Goal: Task Accomplishment & Management: Use online tool/utility

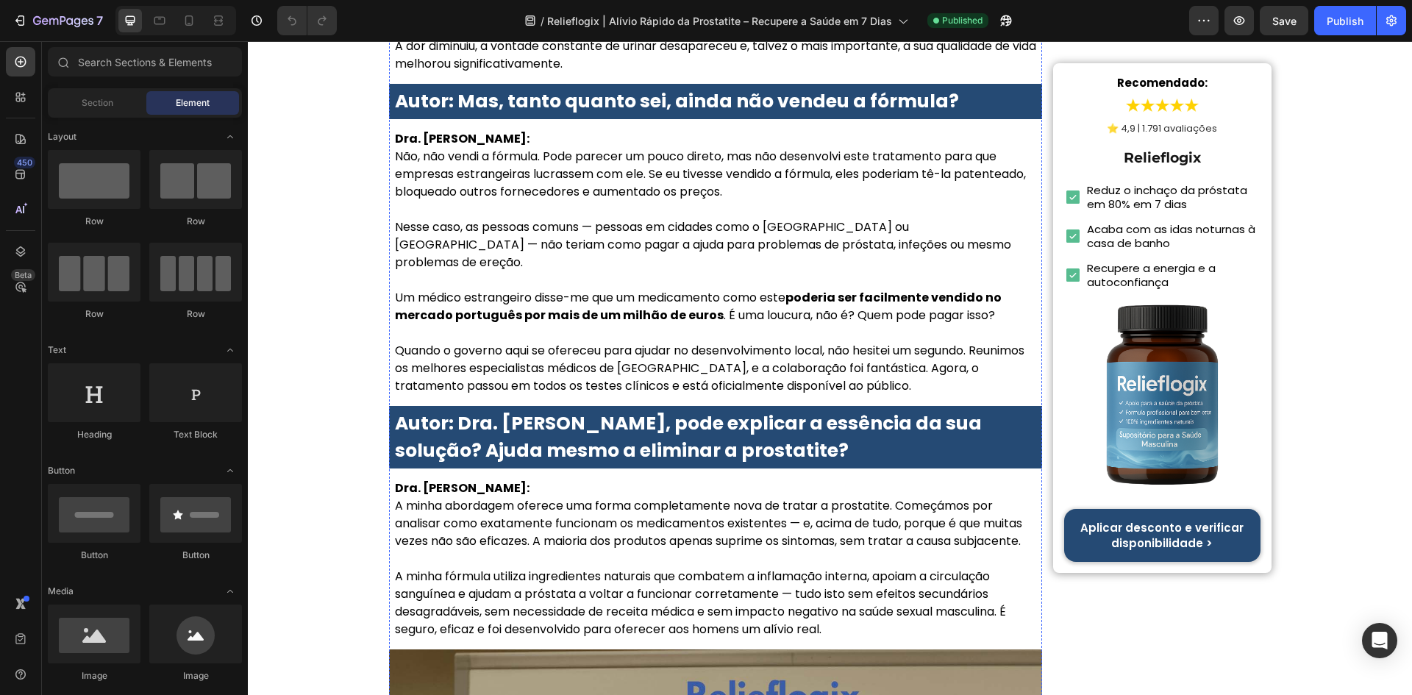
scroll to position [1985, 0]
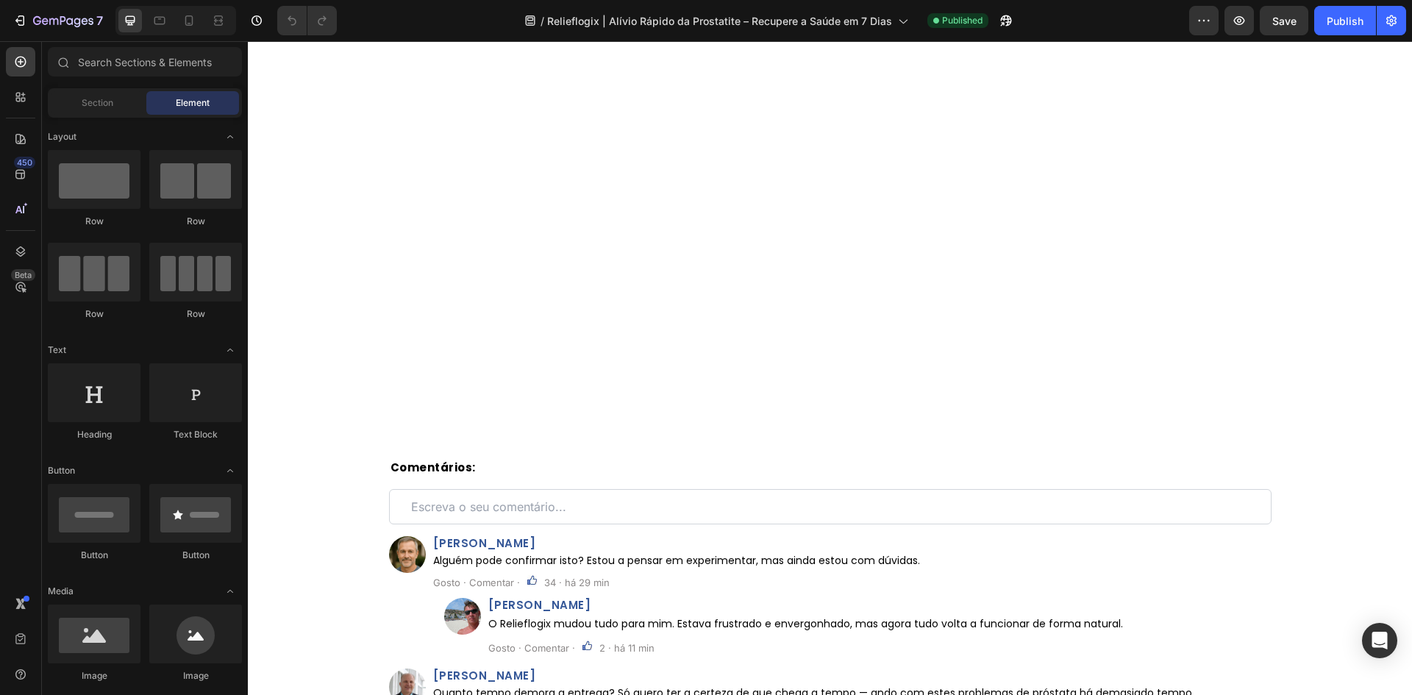
scroll to position [8426, 0]
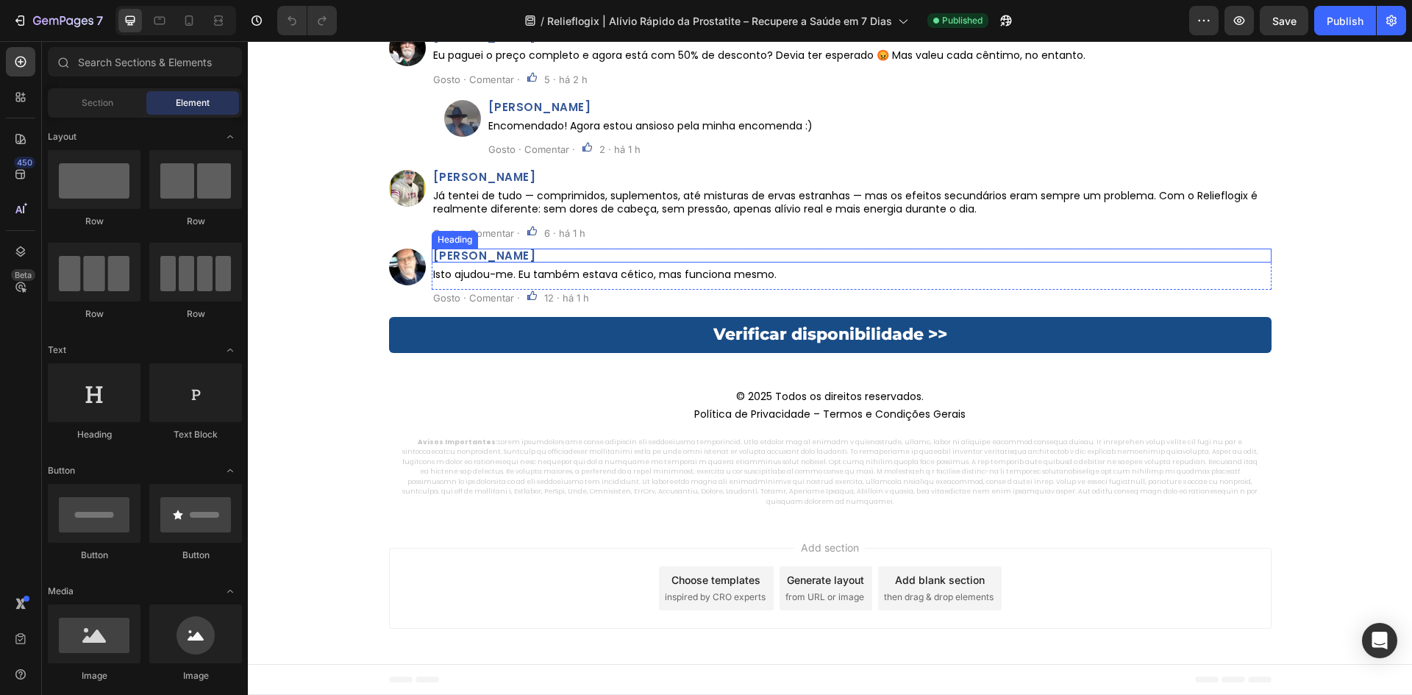
drag, startPoint x: 506, startPoint y: 252, endPoint x: 293, endPoint y: 337, distance: 229.4
click at [506, 252] on h2 "Diogo Martins" at bounding box center [852, 255] width 840 height 14
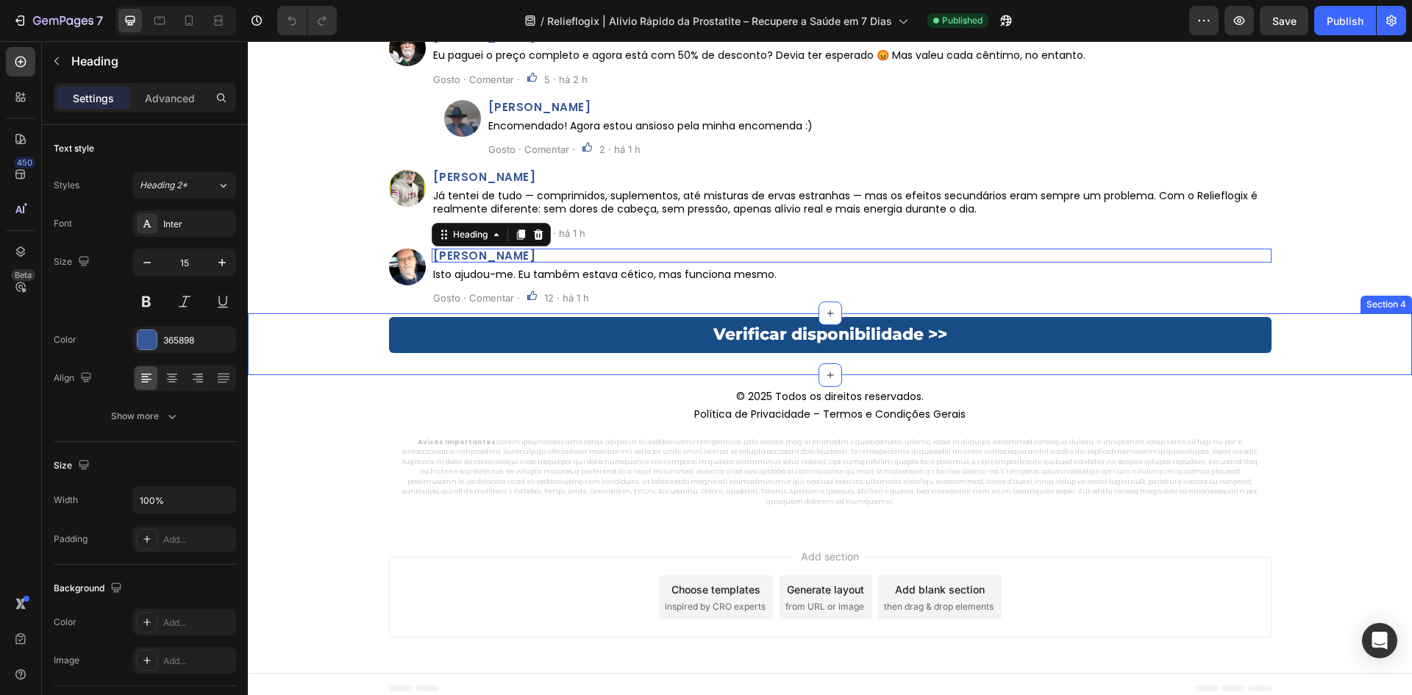
scroll to position [8425, 0]
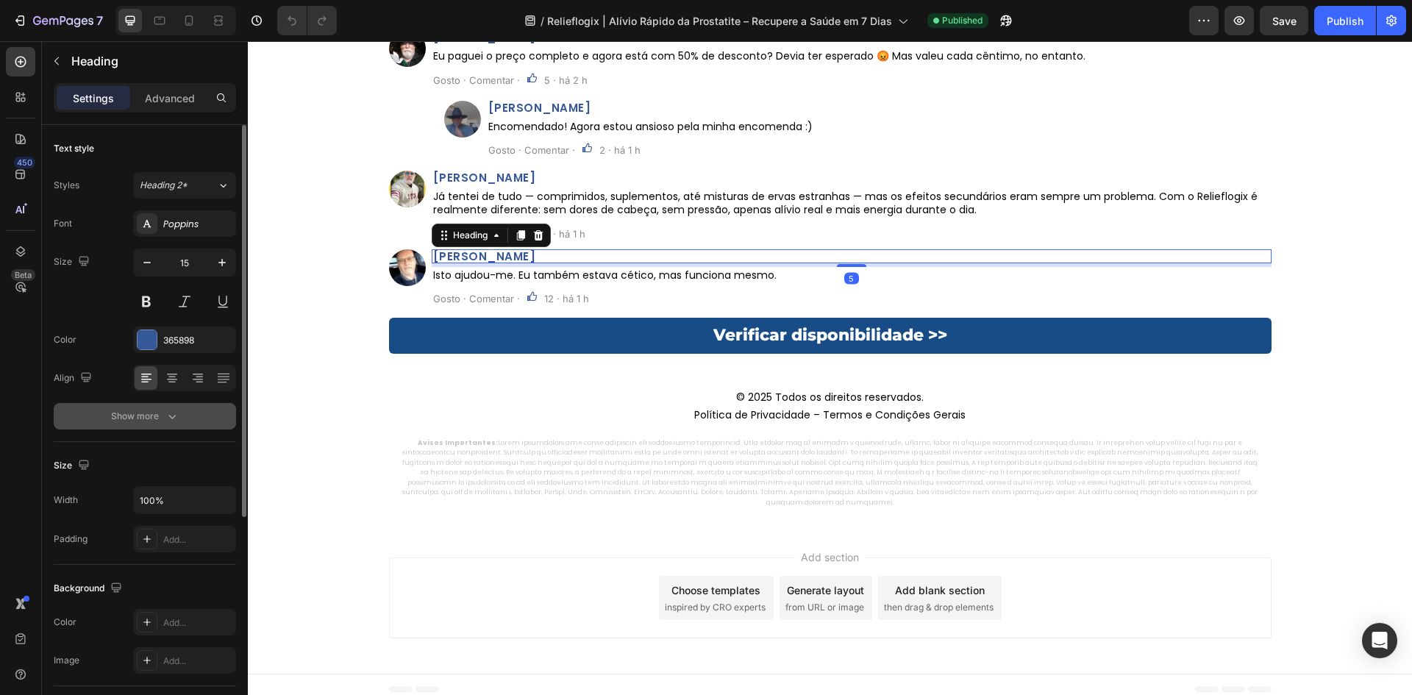
click at [147, 414] on div "Show more" at bounding box center [145, 416] width 68 height 15
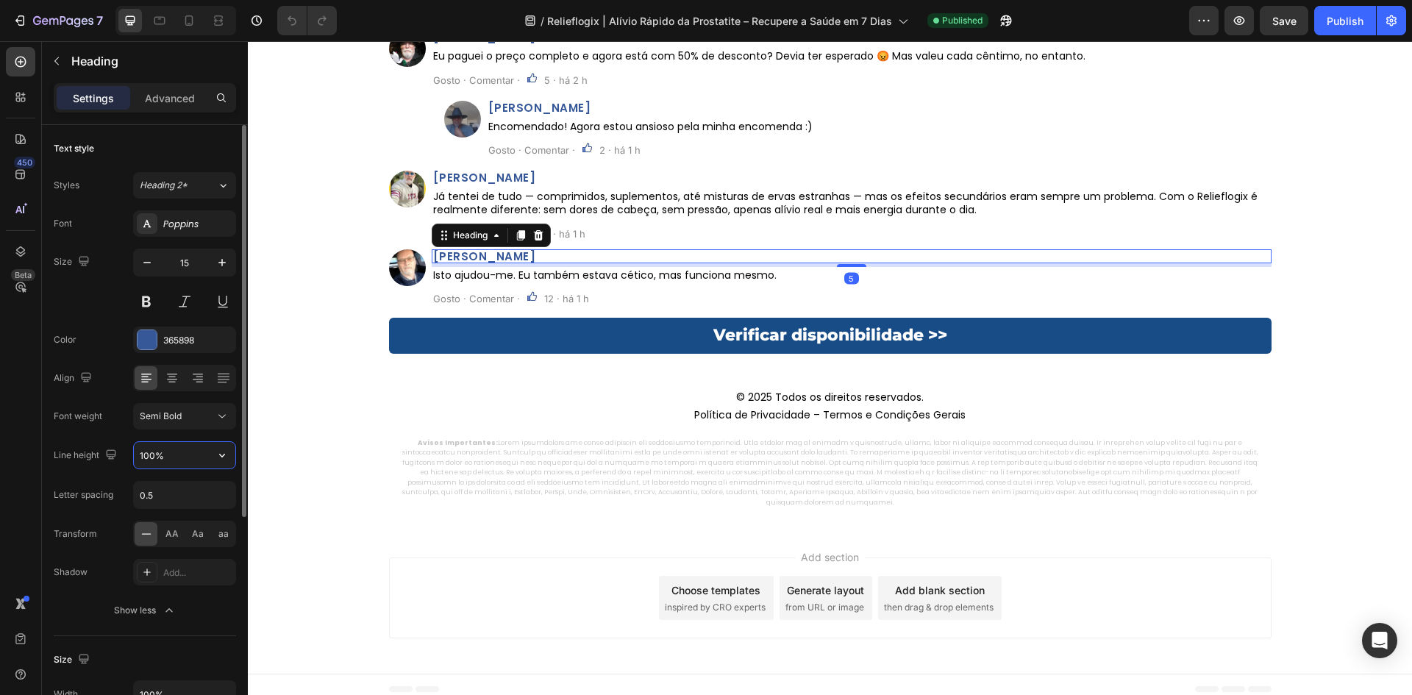
click at [154, 445] on input "100%" at bounding box center [184, 455] width 101 height 26
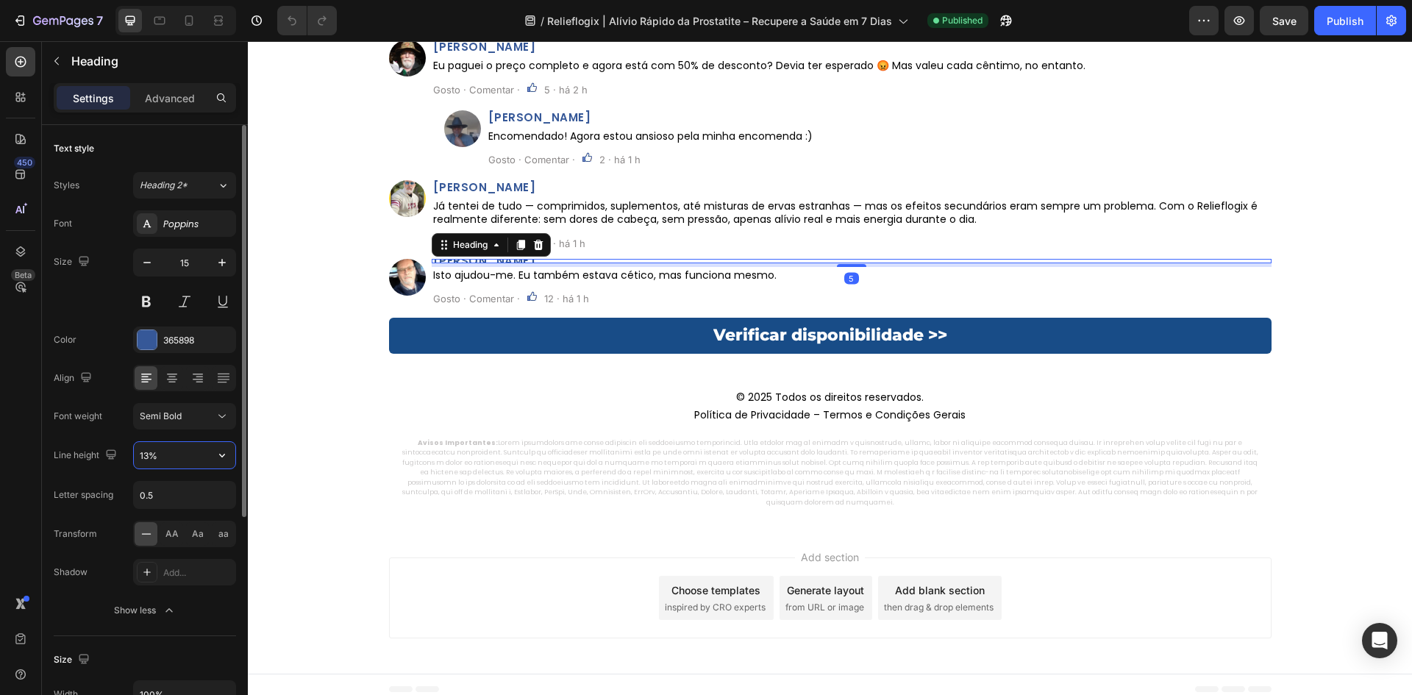
type input "139%"
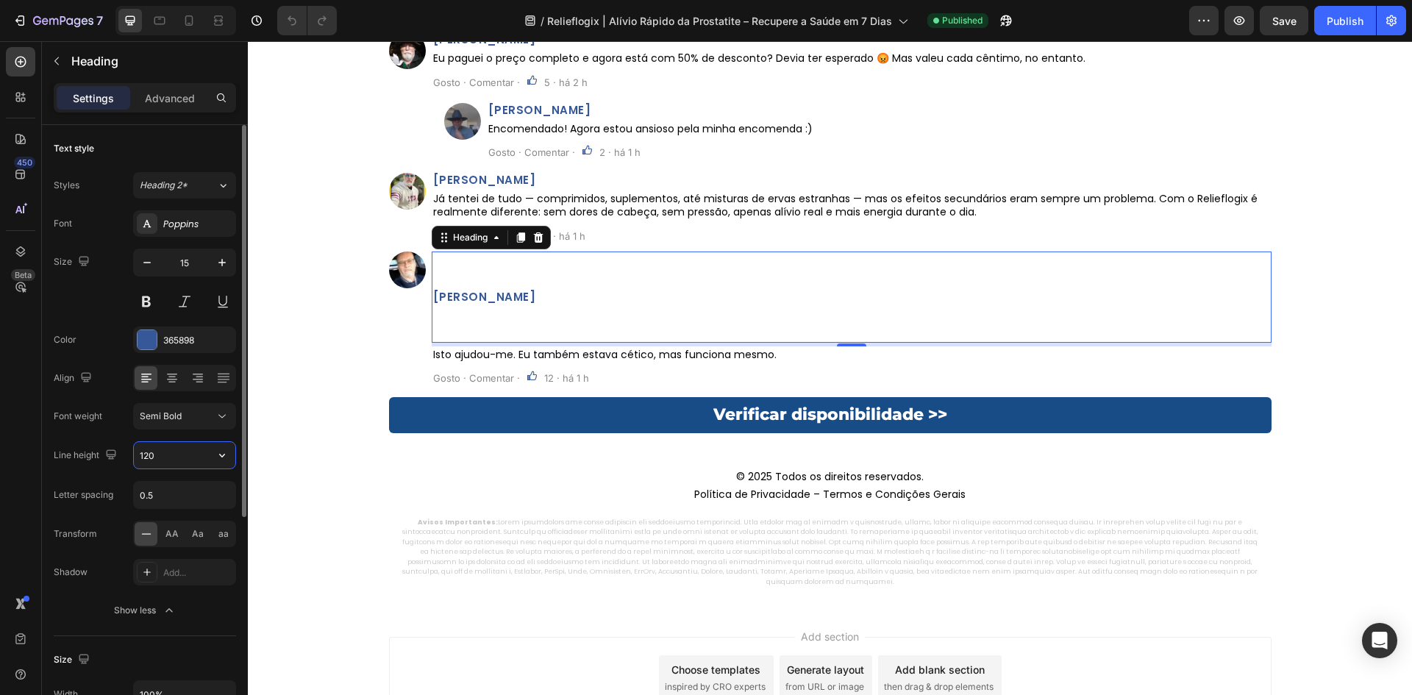
scroll to position [8426, 0]
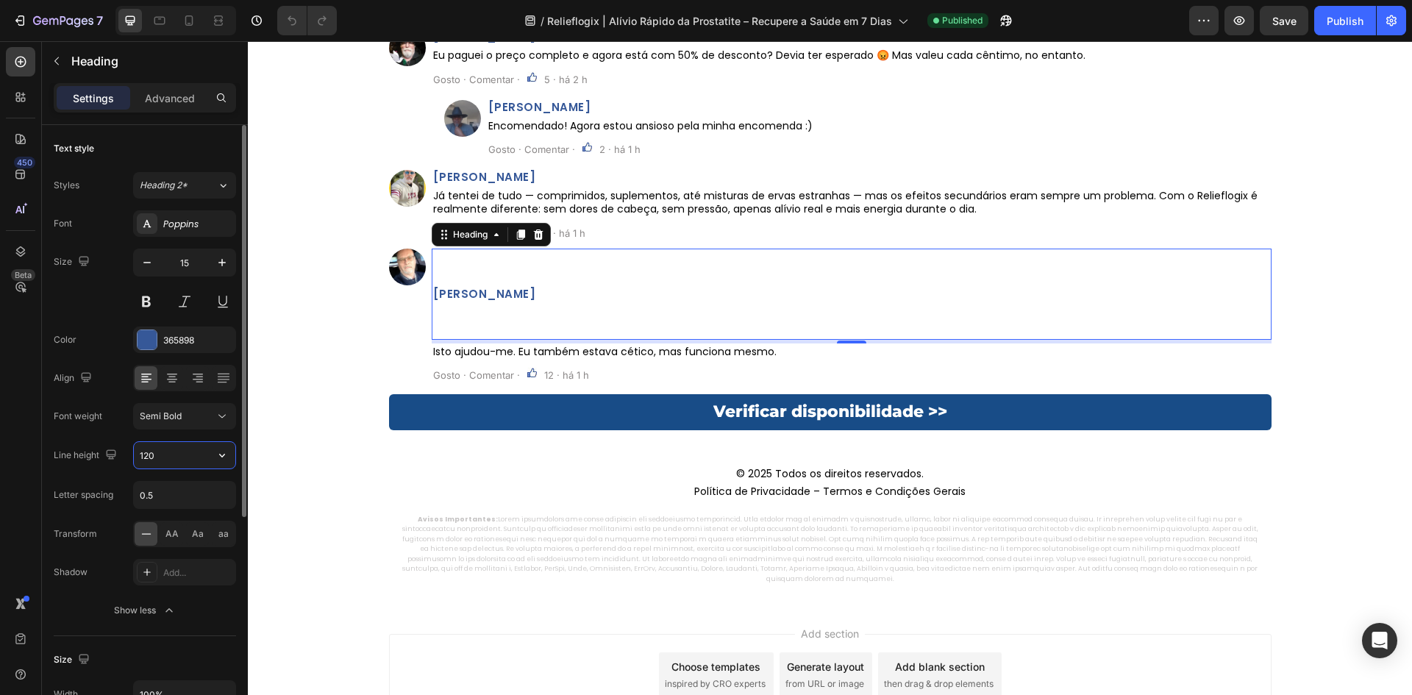
type input "120%"
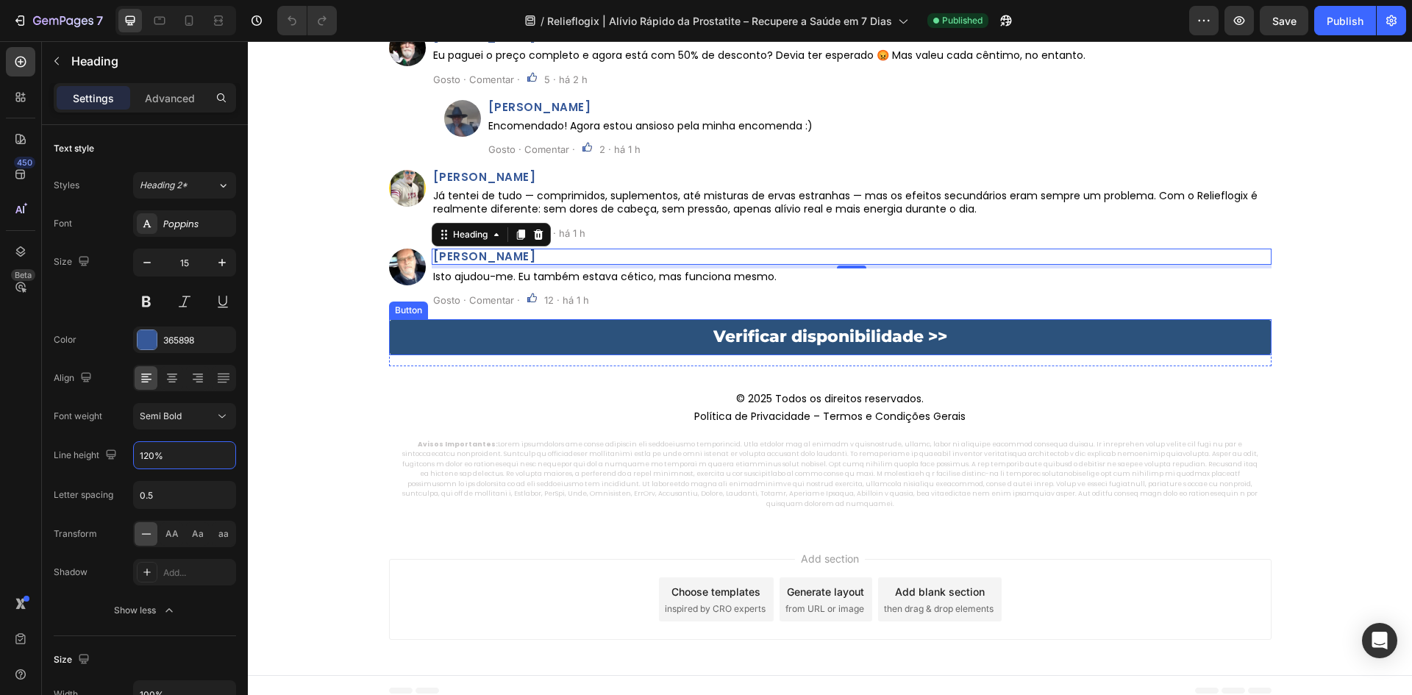
scroll to position [8205, 0]
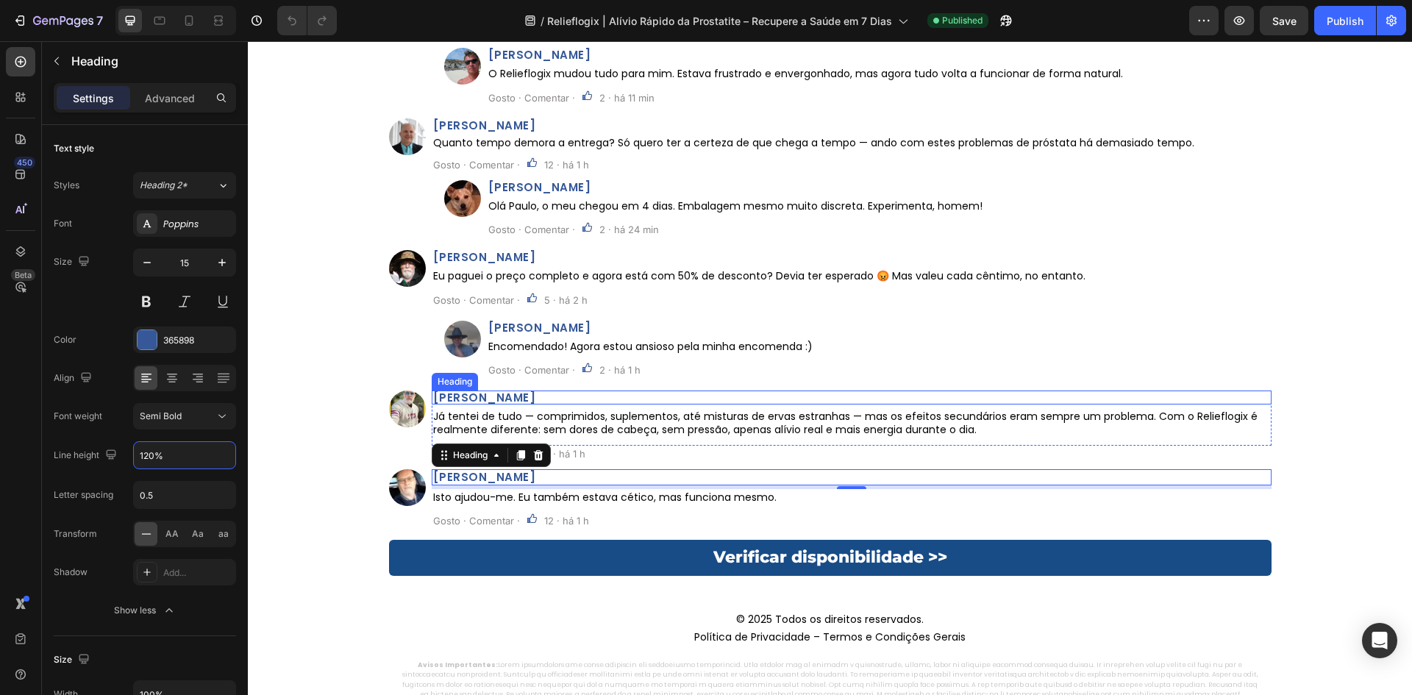
click at [507, 395] on h2 "Miguel Rodrigues" at bounding box center [852, 397] width 840 height 14
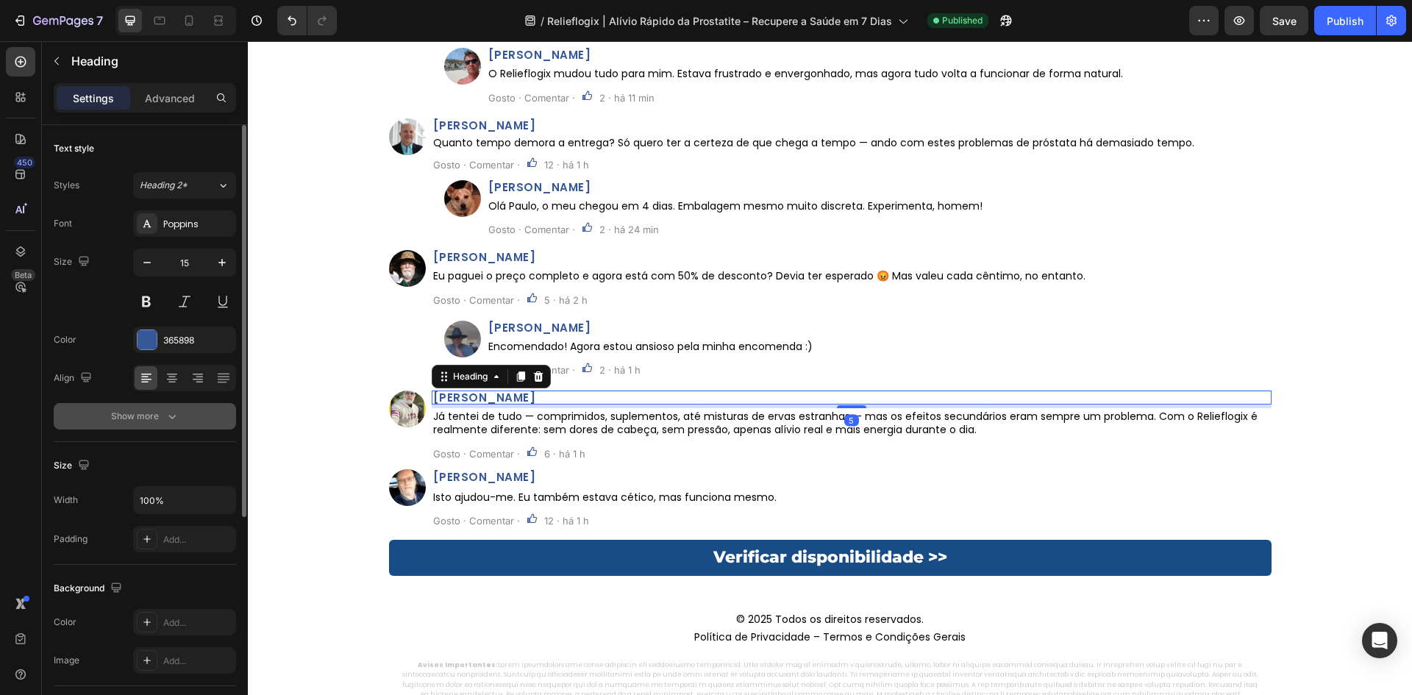
click at [140, 427] on button "Show more" at bounding box center [145, 416] width 182 height 26
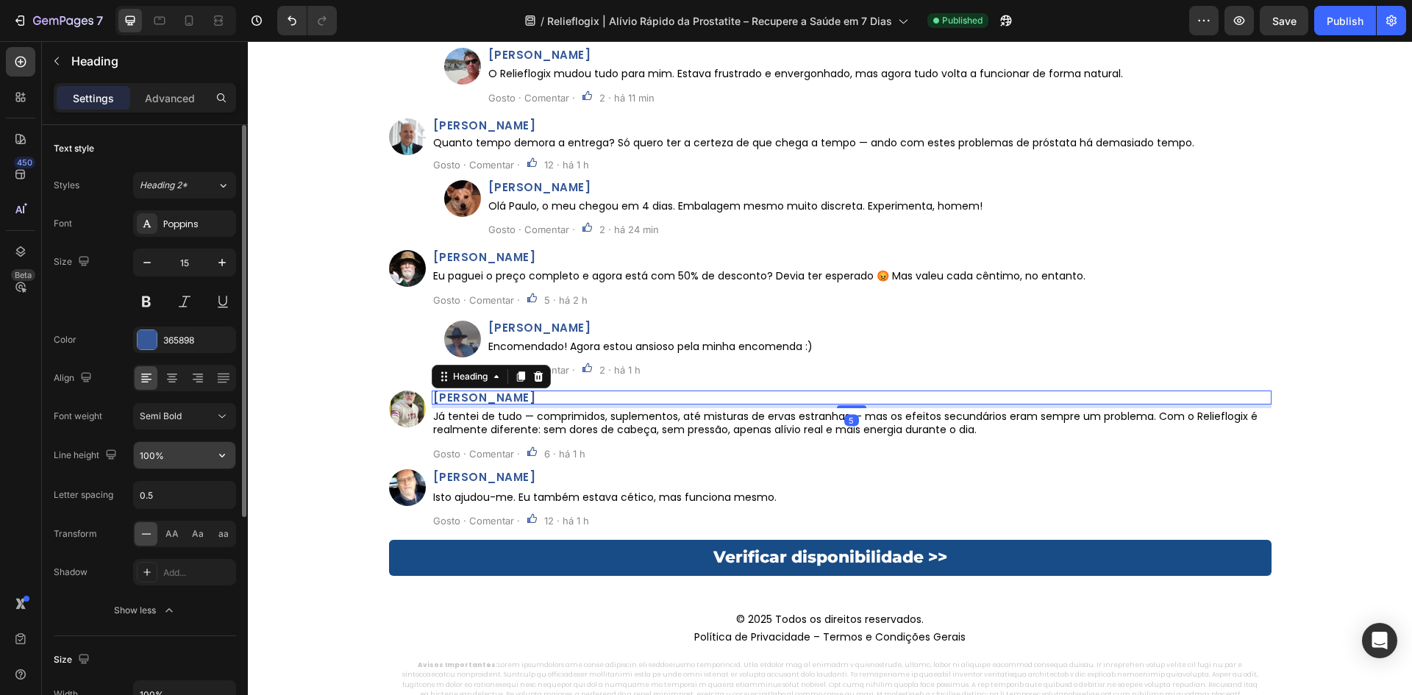
click at [154, 446] on input "100%" at bounding box center [184, 455] width 101 height 26
paste input "2"
type input "120%"
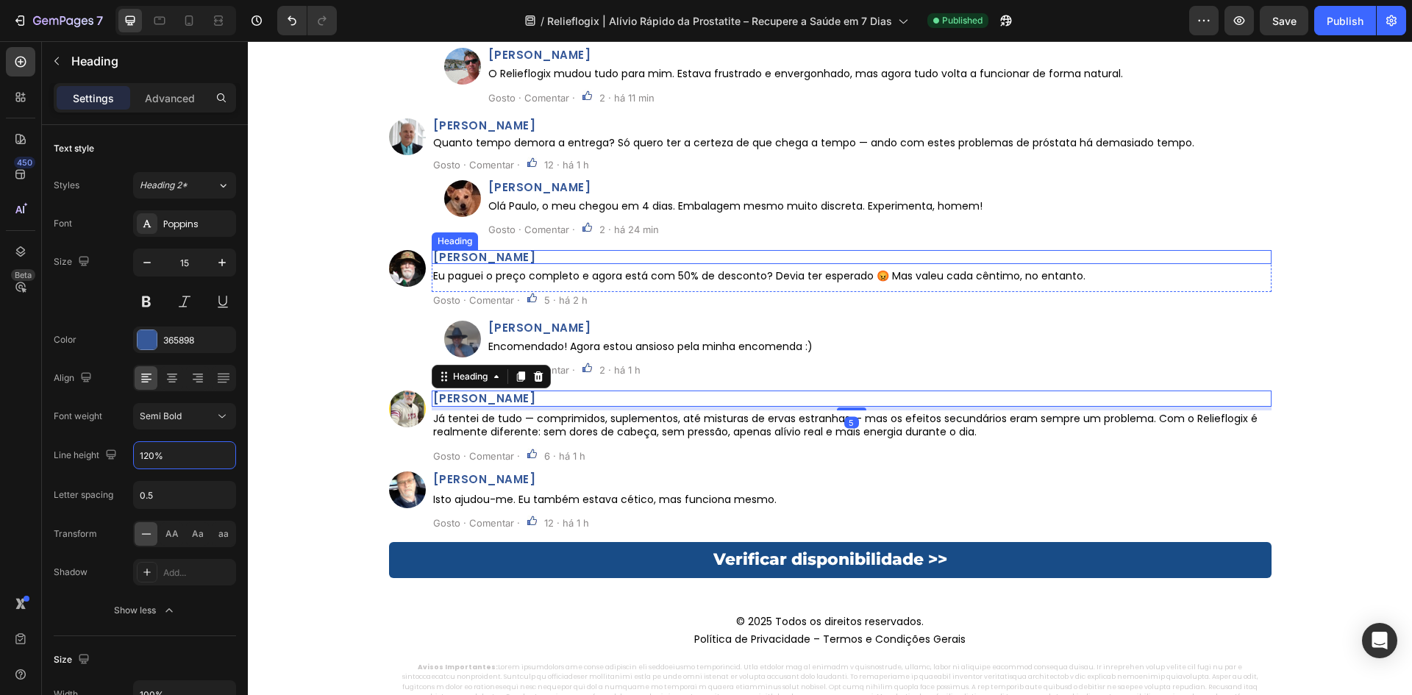
click at [526, 255] on h2 "Sérgio Ferreira" at bounding box center [852, 257] width 840 height 14
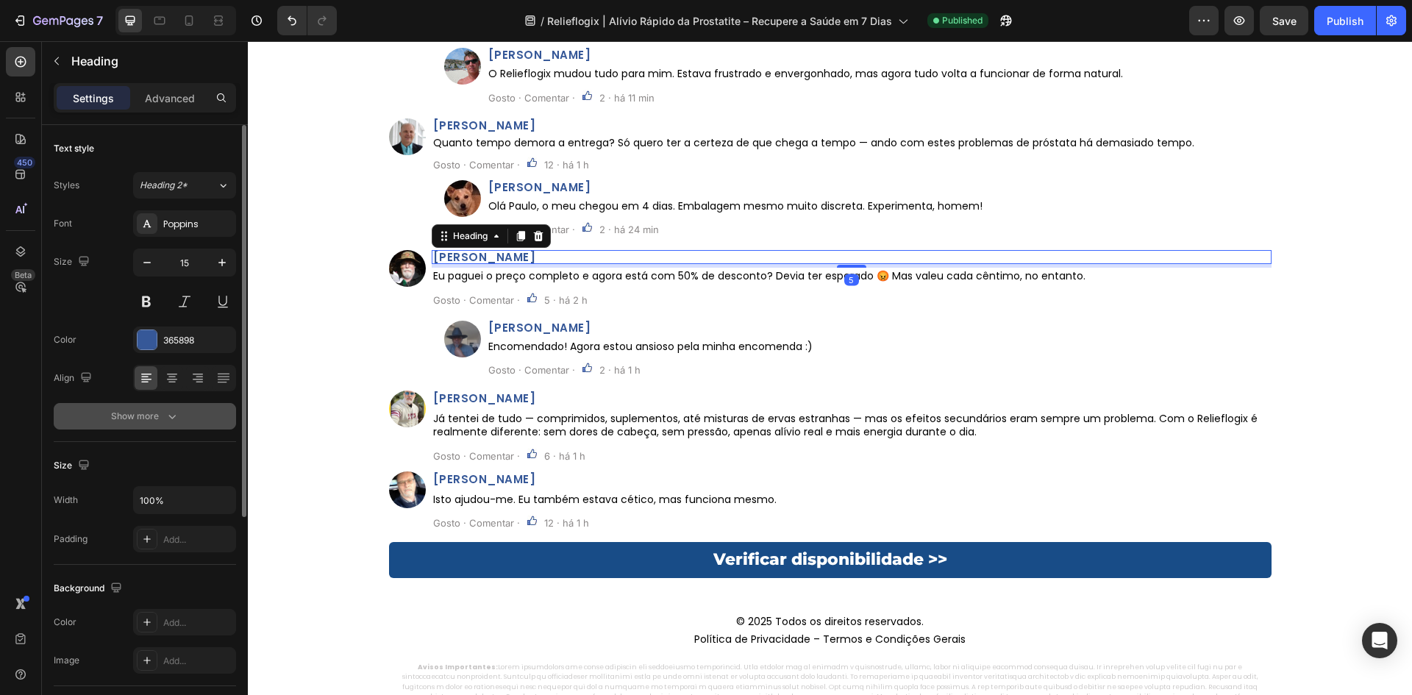
click at [176, 423] on button "Show more" at bounding box center [145, 416] width 182 height 26
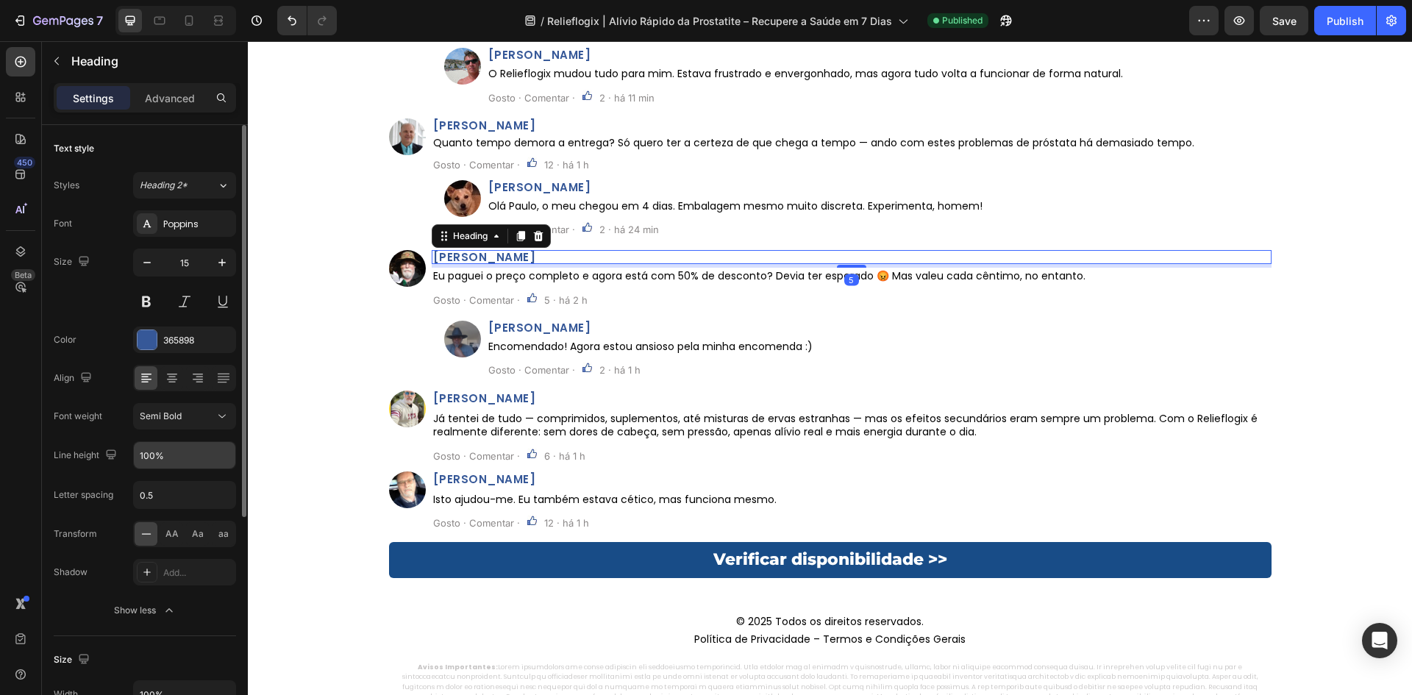
click at [167, 442] on input "100%" at bounding box center [184, 455] width 101 height 26
paste input "2"
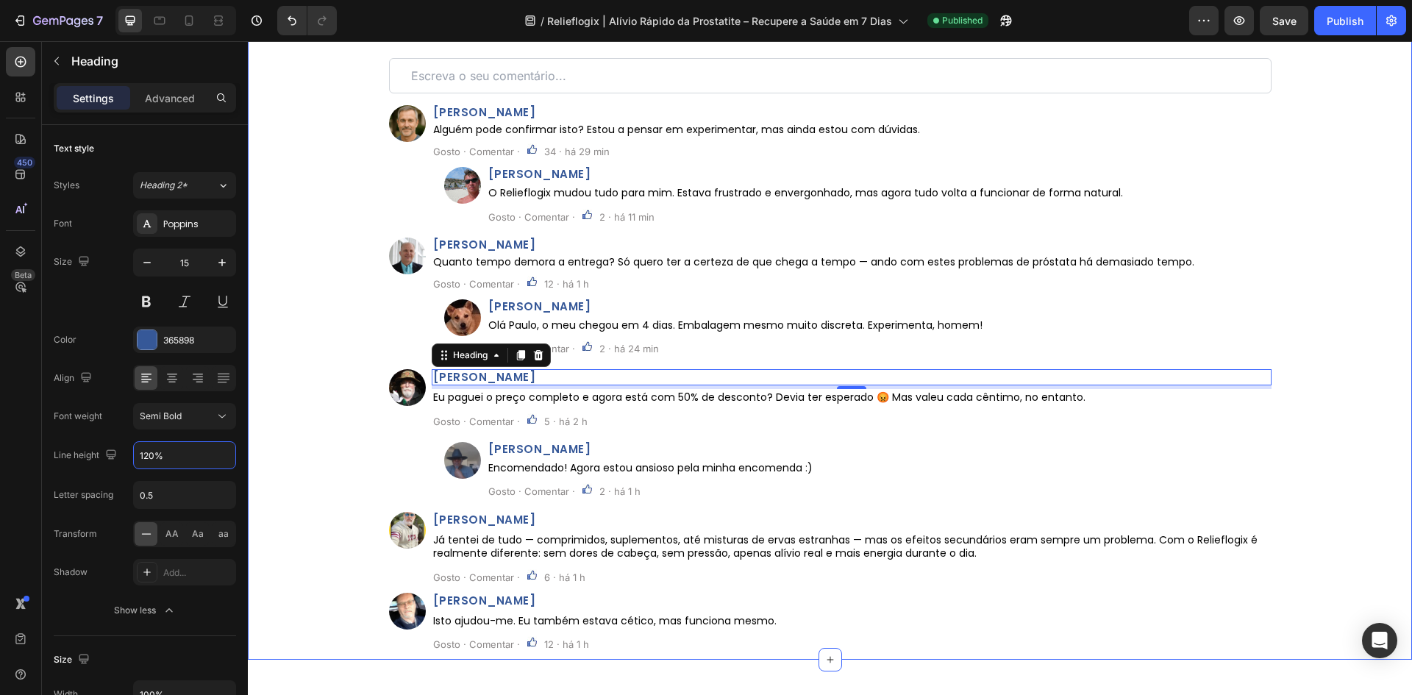
scroll to position [7985, 0]
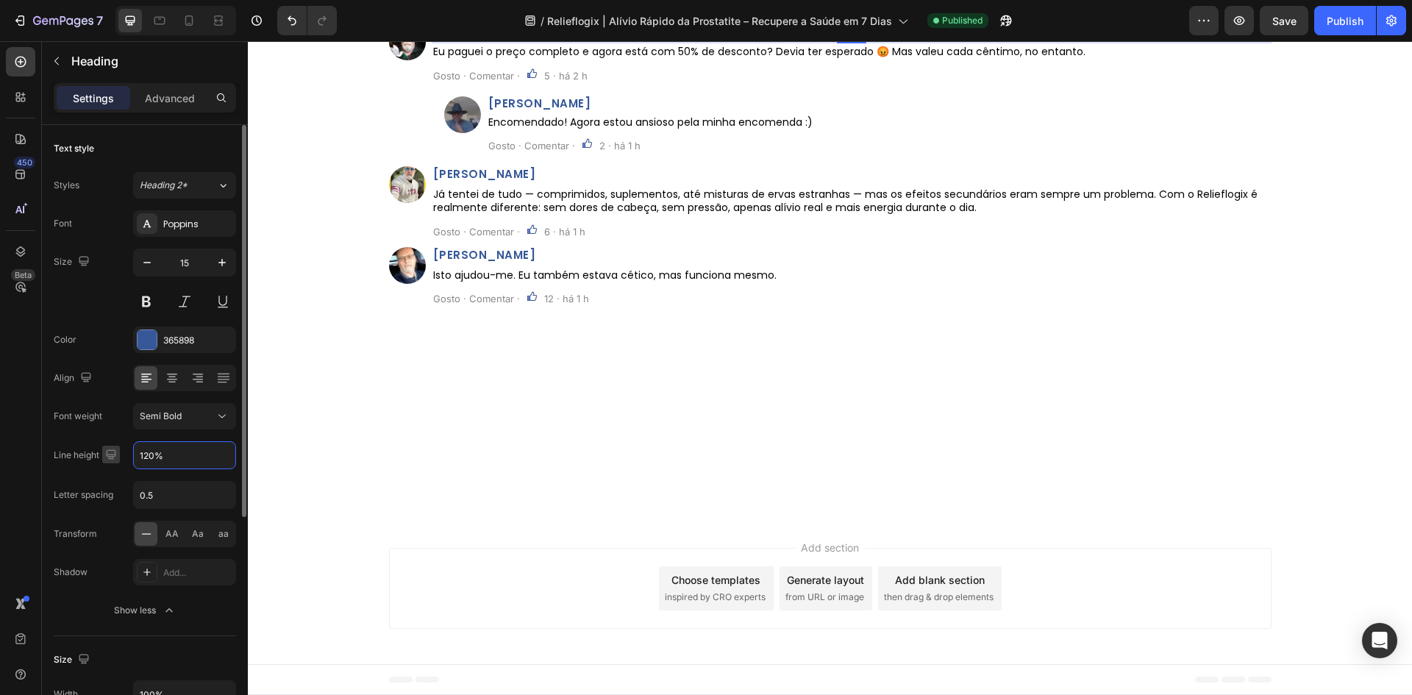
click at [110, 450] on icon "button" at bounding box center [111, 454] width 10 height 10
click at [115, 498] on icon "button" at bounding box center [114, 504] width 15 height 15
type input "100%"
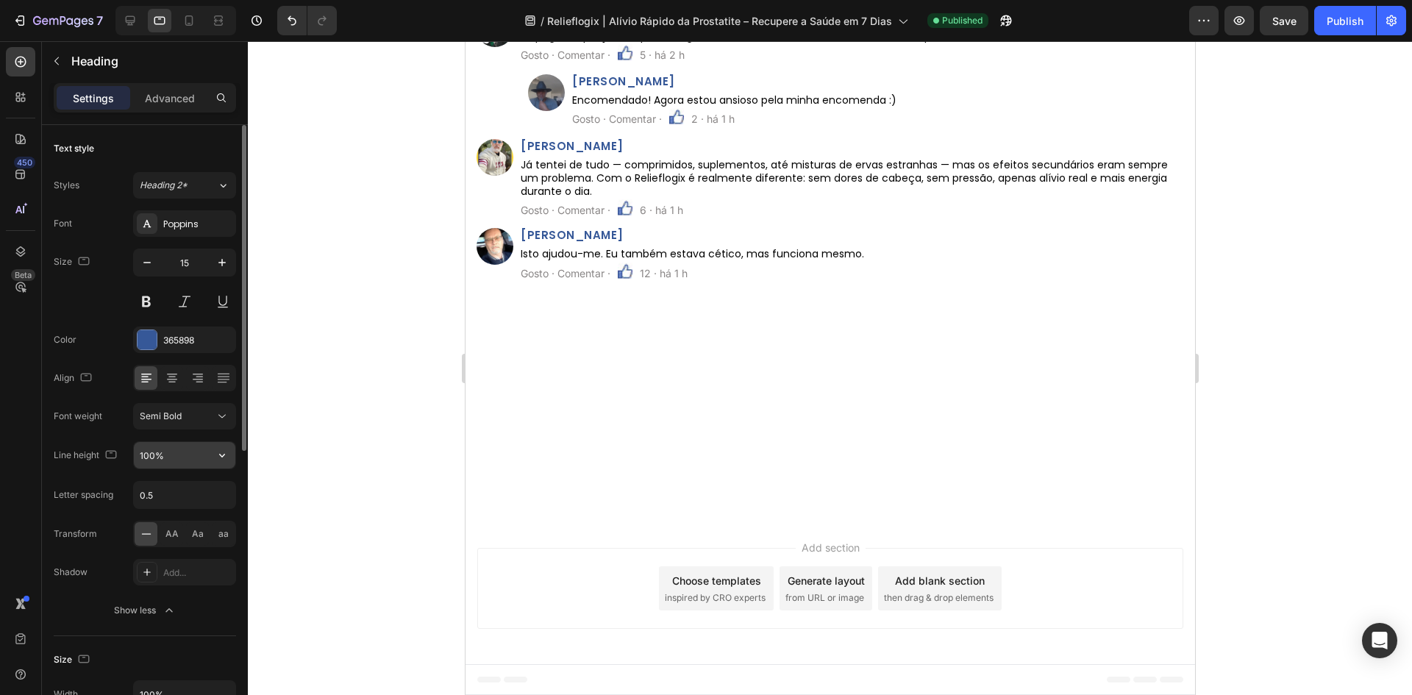
click at [174, 456] on input "100%" at bounding box center [184, 455] width 101 height 26
paste input "2"
type input "120%"
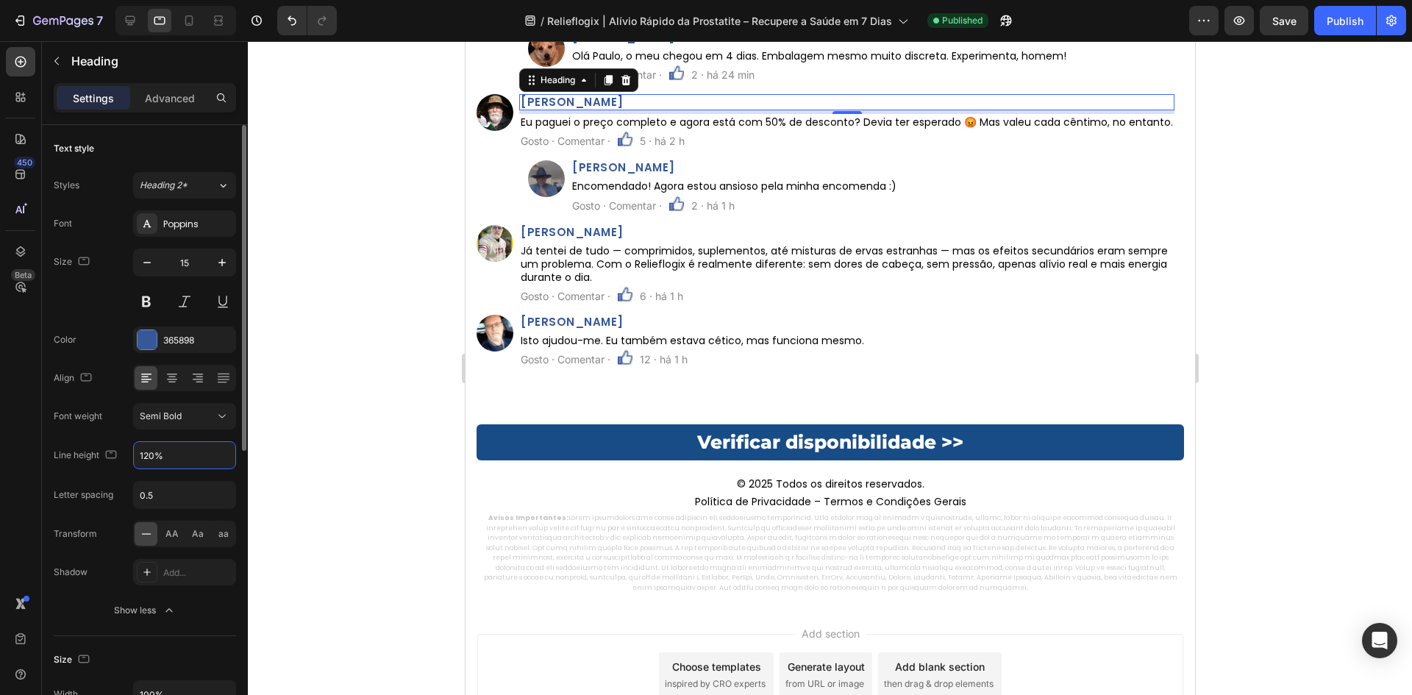
scroll to position [8801, 0]
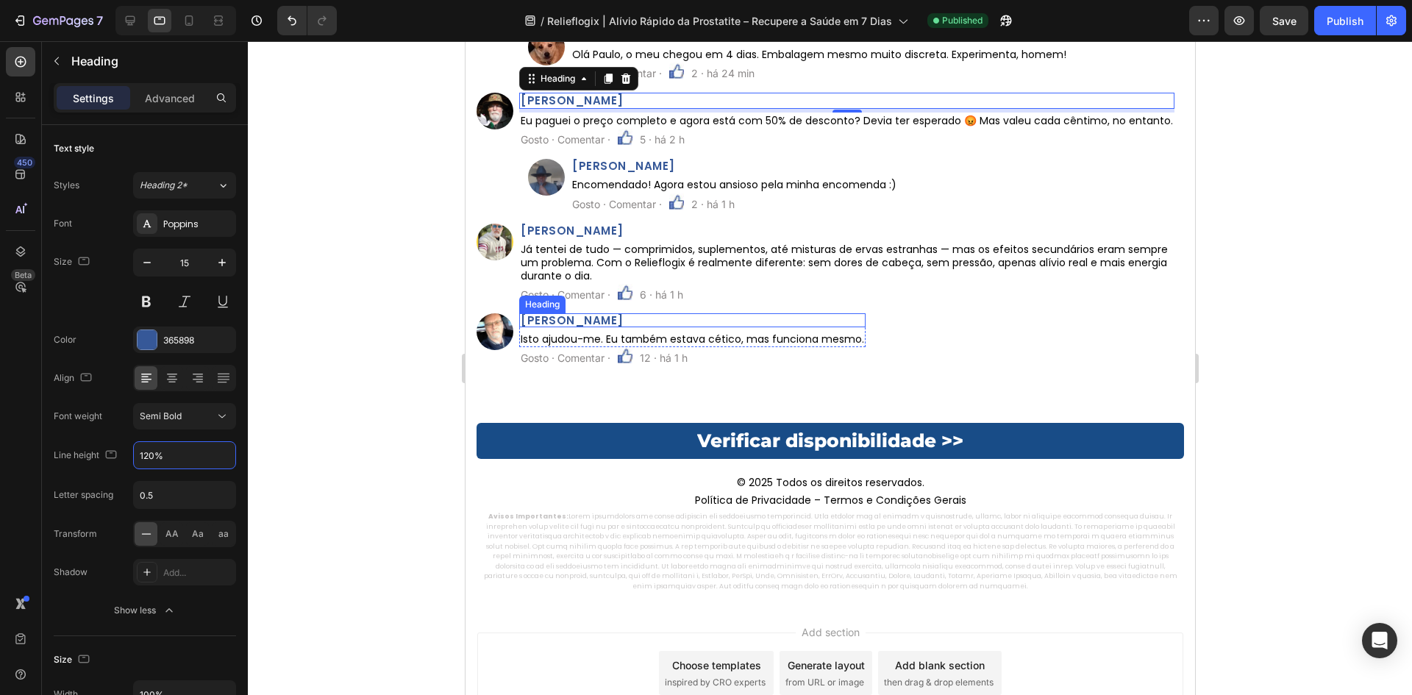
click at [557, 315] on h2 "Diogo Martins" at bounding box center [691, 320] width 346 height 14
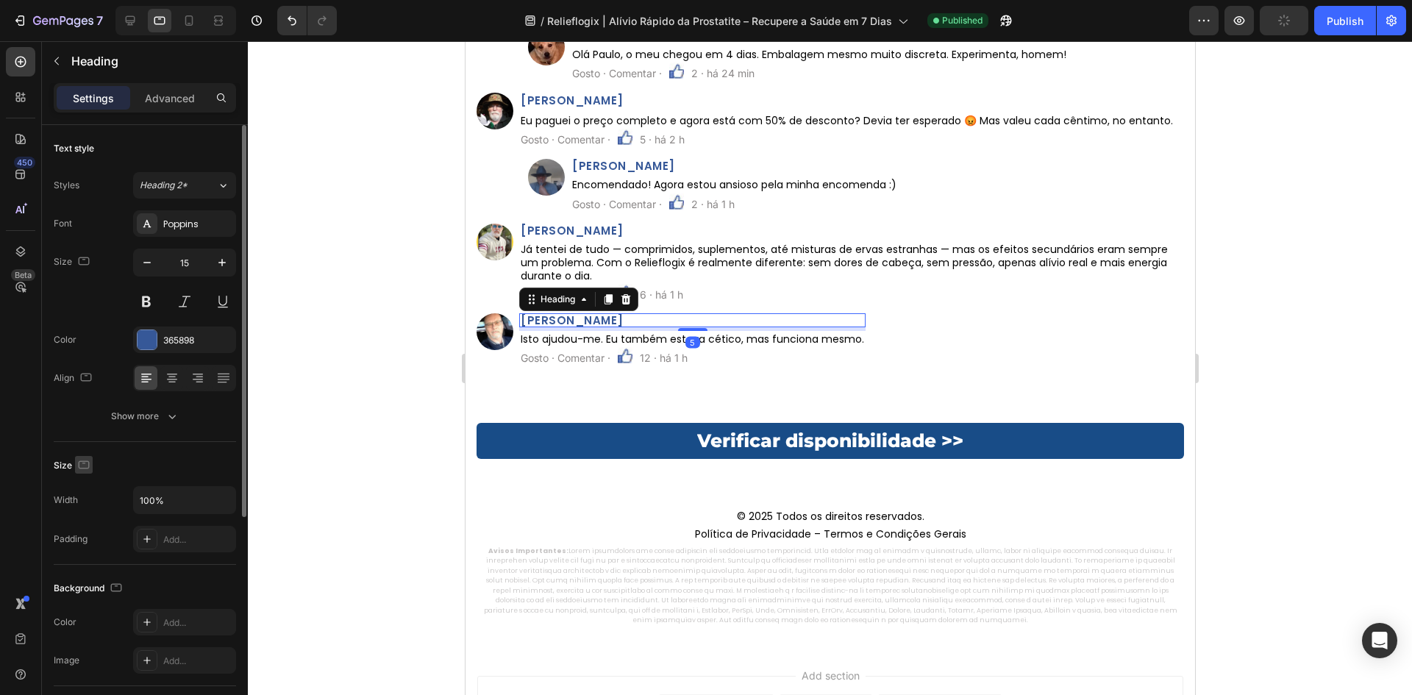
click at [84, 467] on icon "button" at bounding box center [83, 464] width 15 height 15
click at [419, 231] on div at bounding box center [830, 368] width 1164 height 654
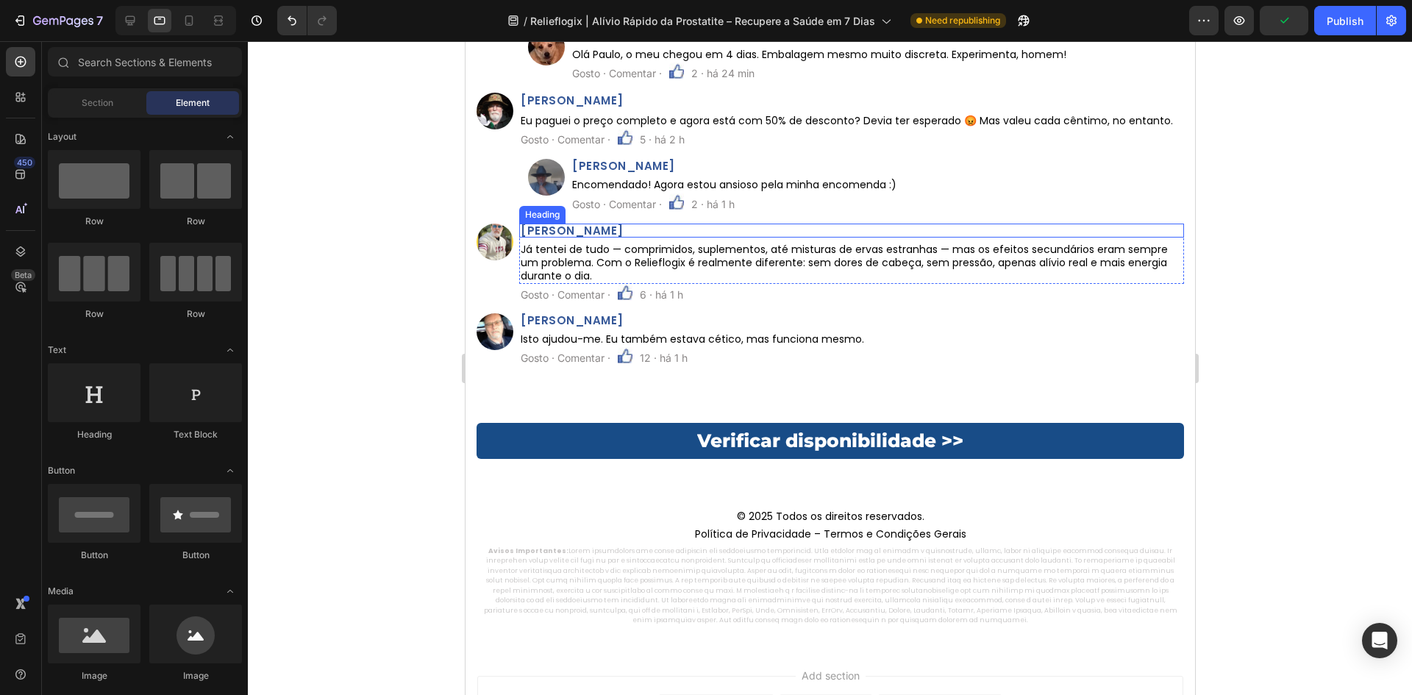
click at [596, 230] on h2 "Miguel Rodrigues" at bounding box center [850, 230] width 665 height 14
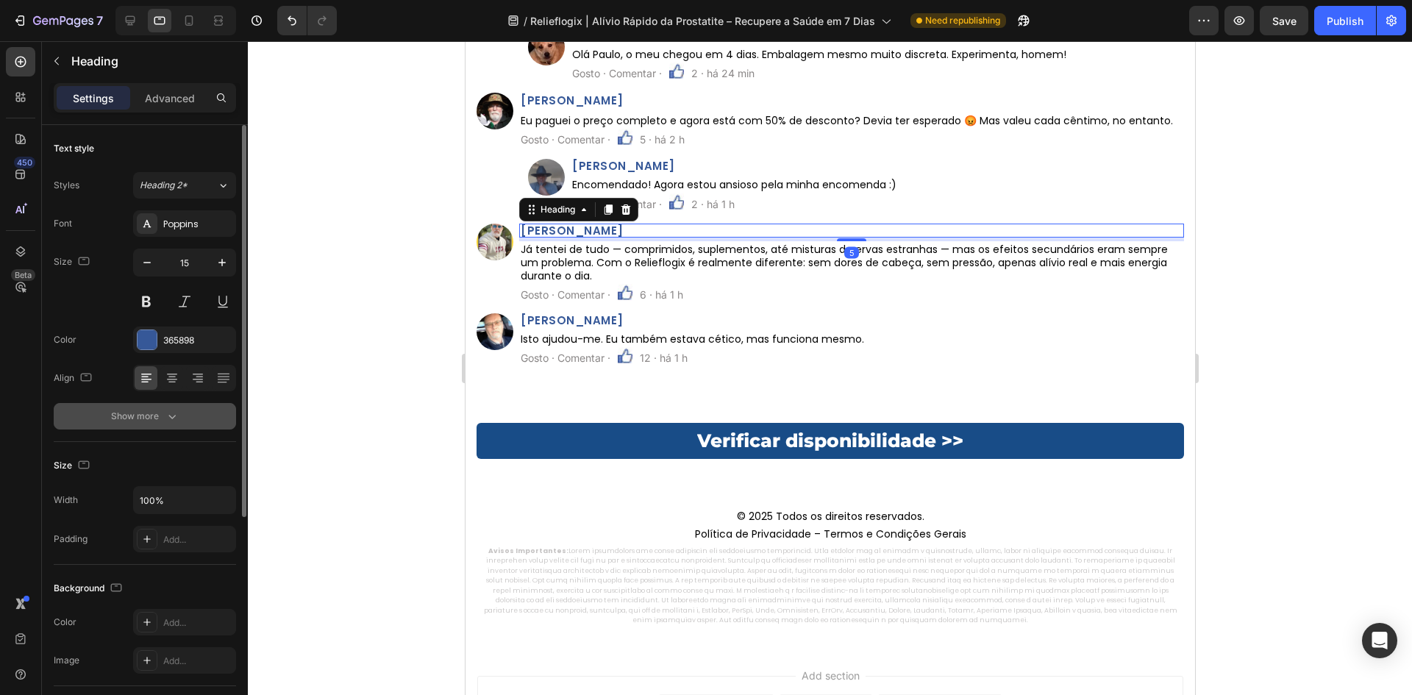
click at [121, 415] on div "Show more" at bounding box center [145, 416] width 68 height 15
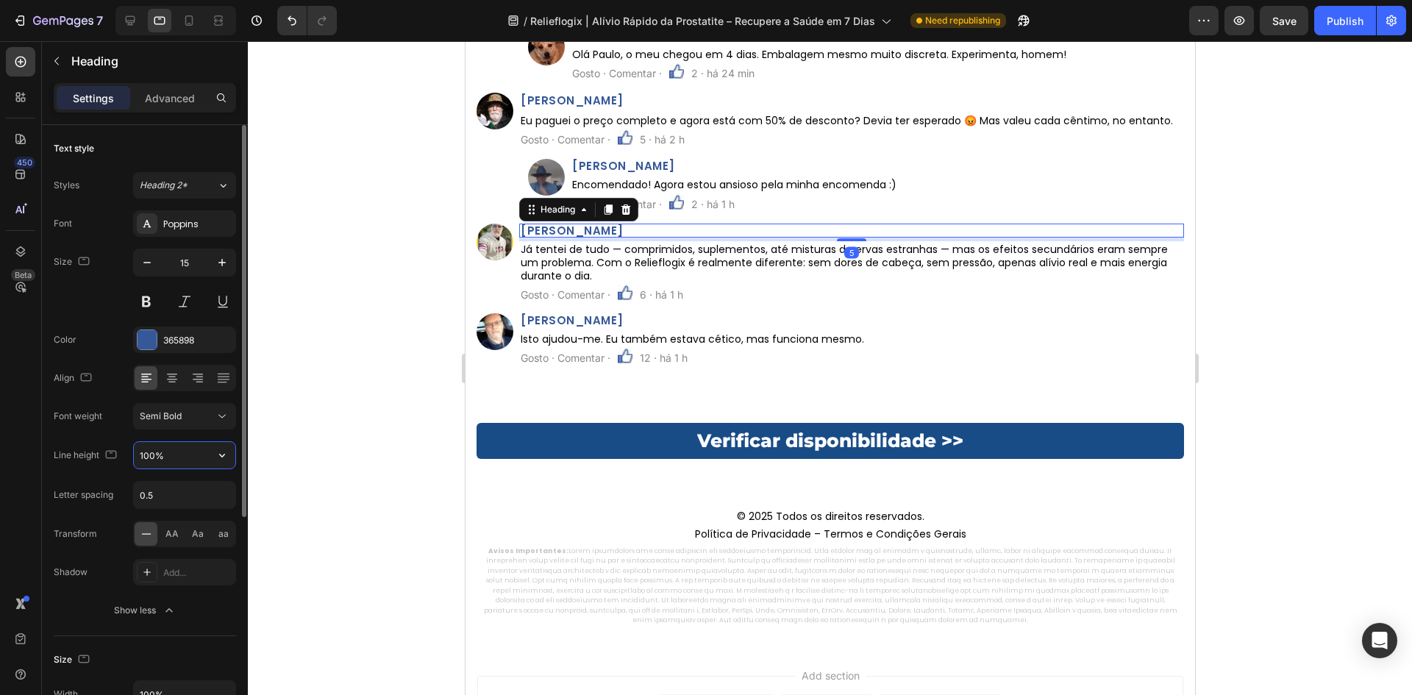
click at [143, 457] on input "100%" at bounding box center [184, 455] width 101 height 26
paste input "2"
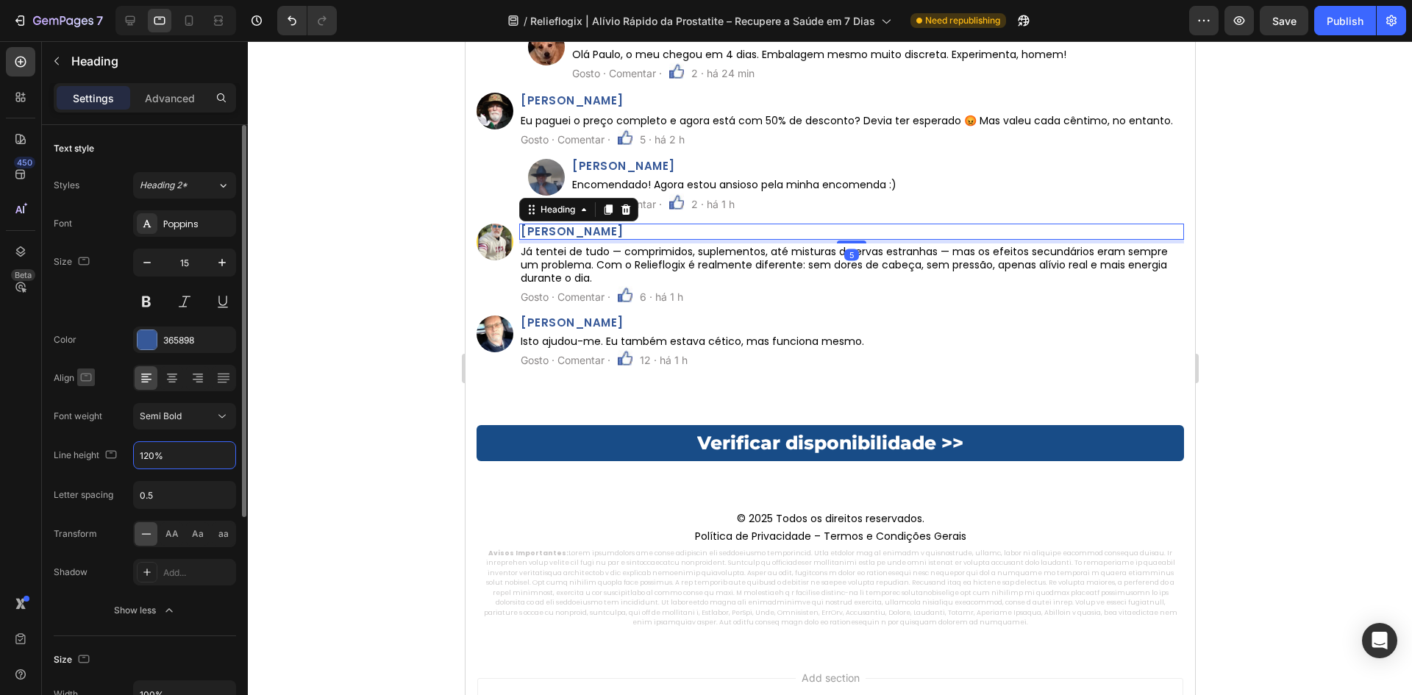
type input "120%"
click at [82, 376] on icon "button" at bounding box center [86, 377] width 15 height 15
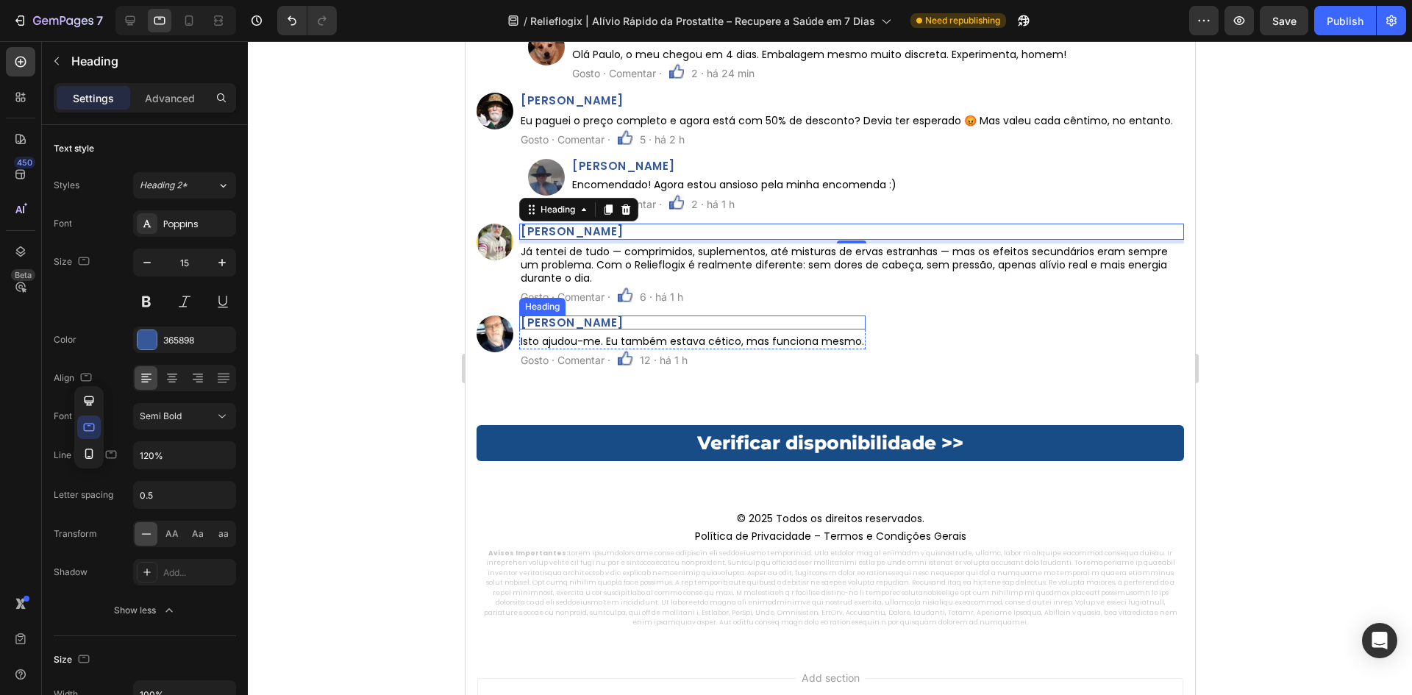
click at [589, 318] on h2 "Diogo Martins" at bounding box center [691, 322] width 346 height 14
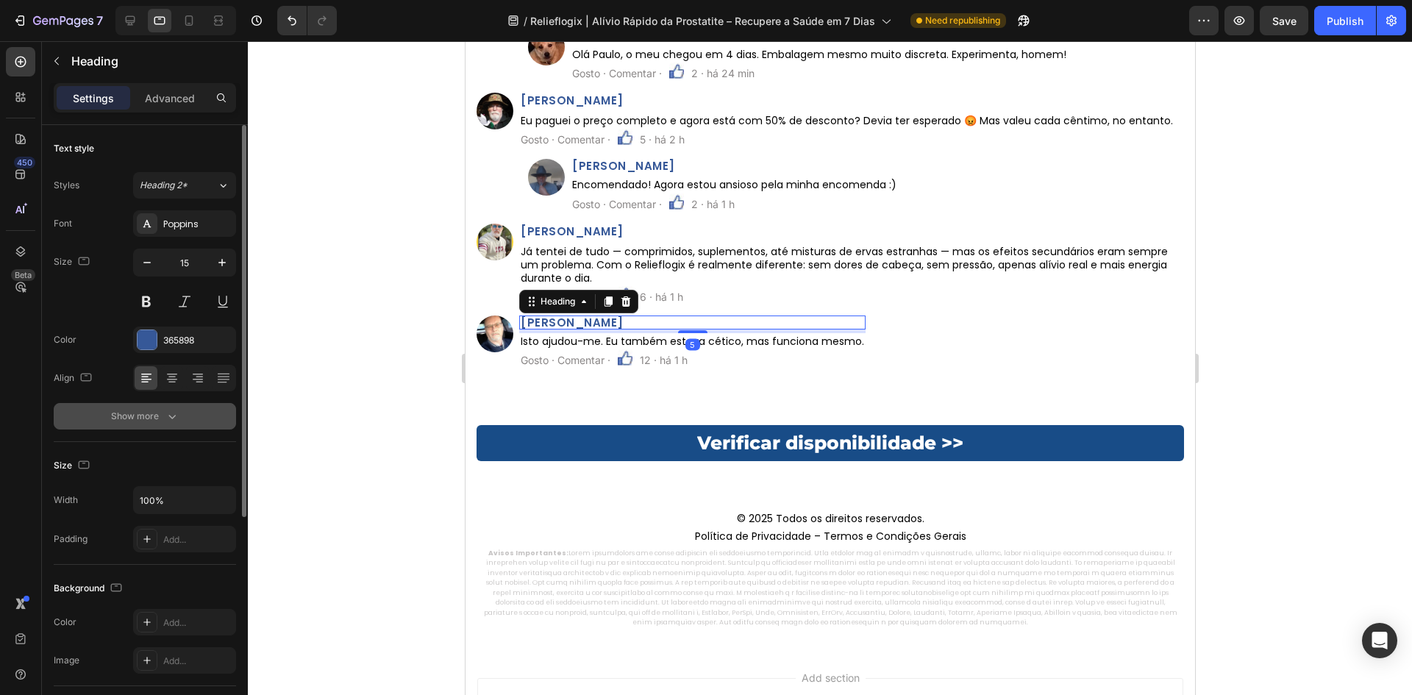
click at [162, 422] on div "Show more" at bounding box center [145, 416] width 68 height 15
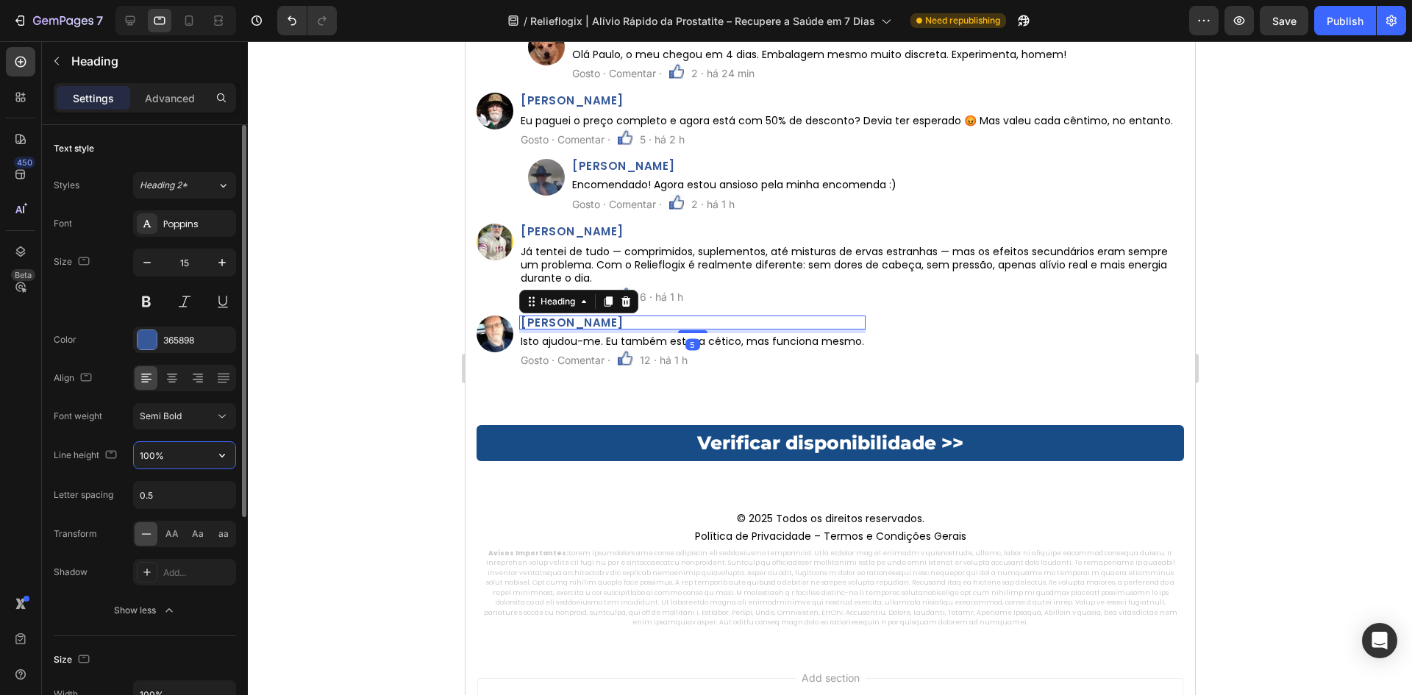
click at [151, 459] on input "100%" at bounding box center [184, 455] width 101 height 26
paste input "2"
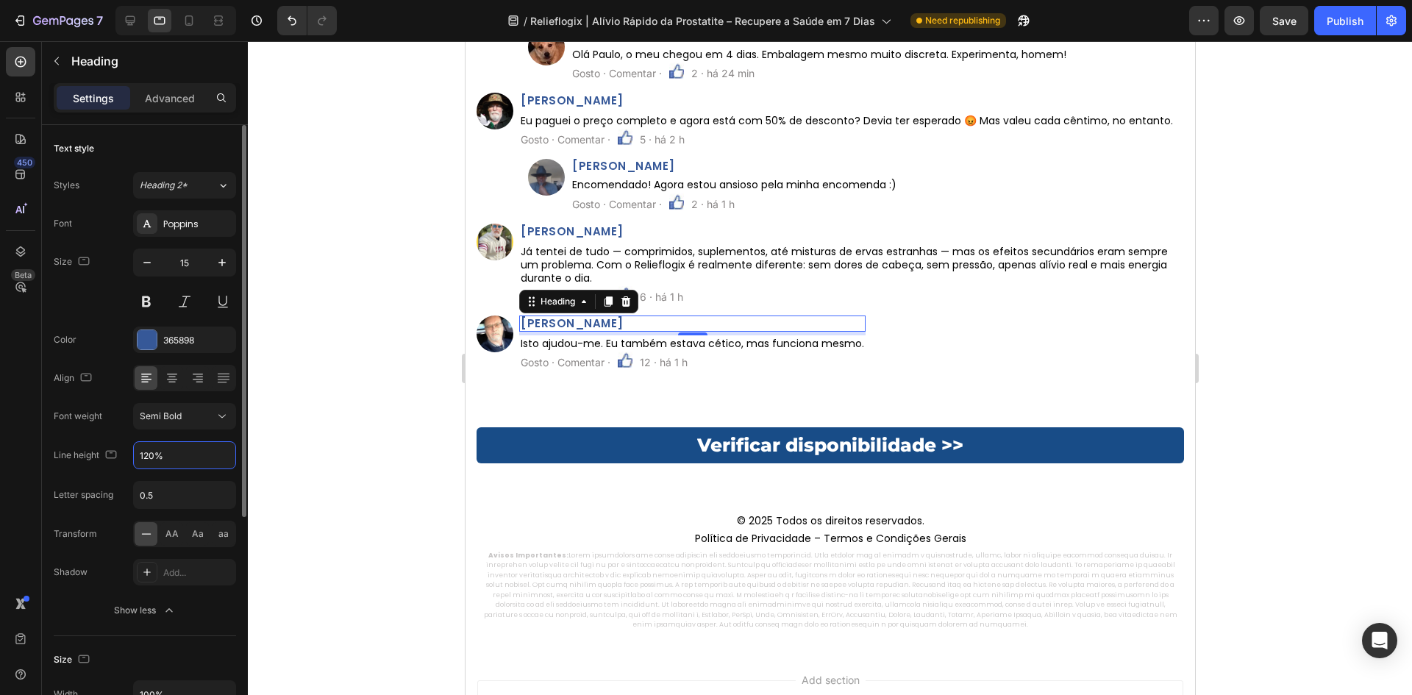
type input "120%"
click at [101, 452] on div "Line height" at bounding box center [87, 456] width 66 height 20
click at [104, 453] on icon "button" at bounding box center [111, 454] width 15 height 15
click at [106, 528] on button "button" at bounding box center [114, 531] width 24 height 24
type input "13"
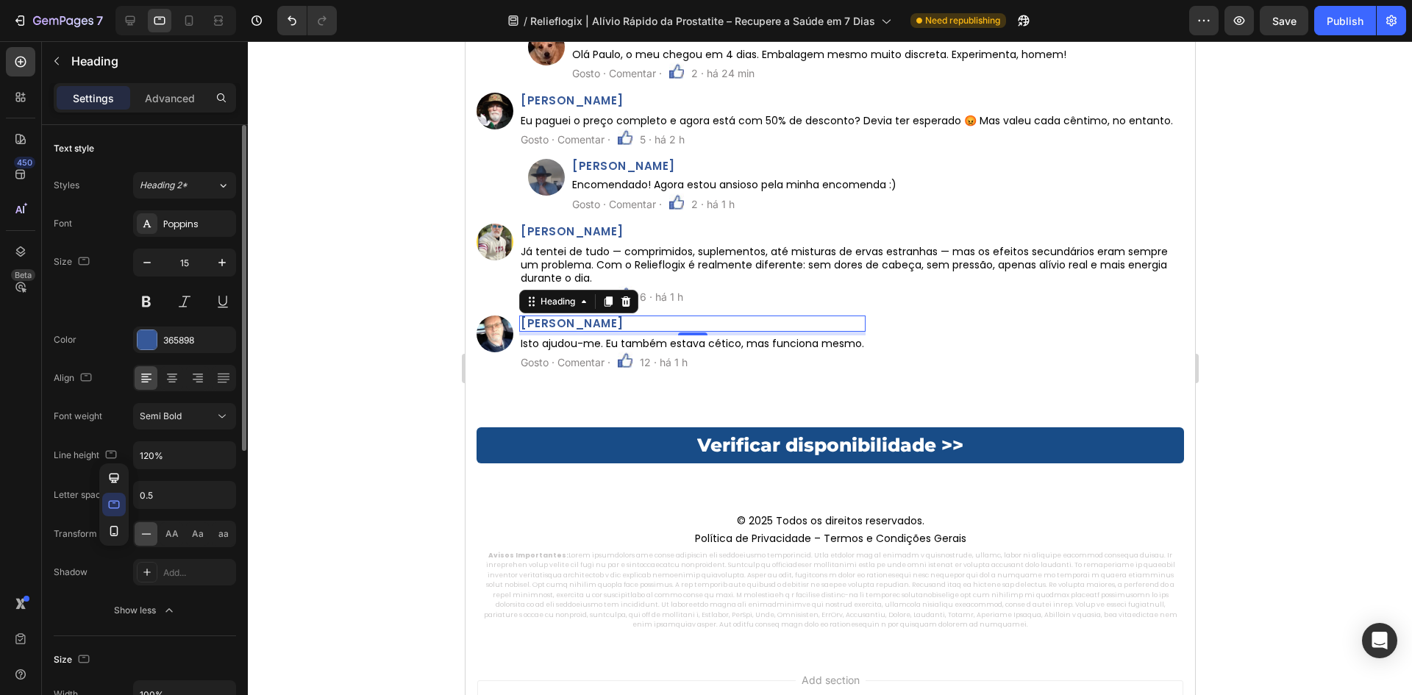
type input "100%"
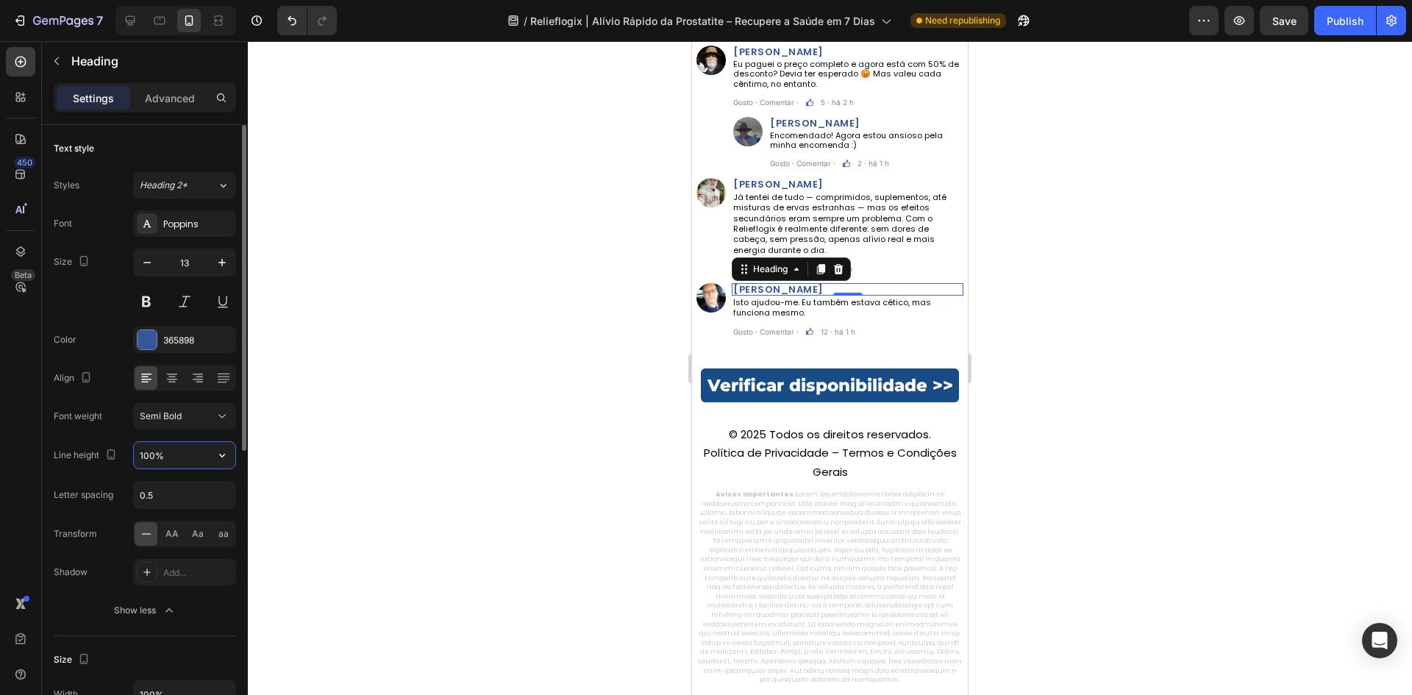
click at [183, 457] on input "100%" at bounding box center [184, 455] width 101 height 26
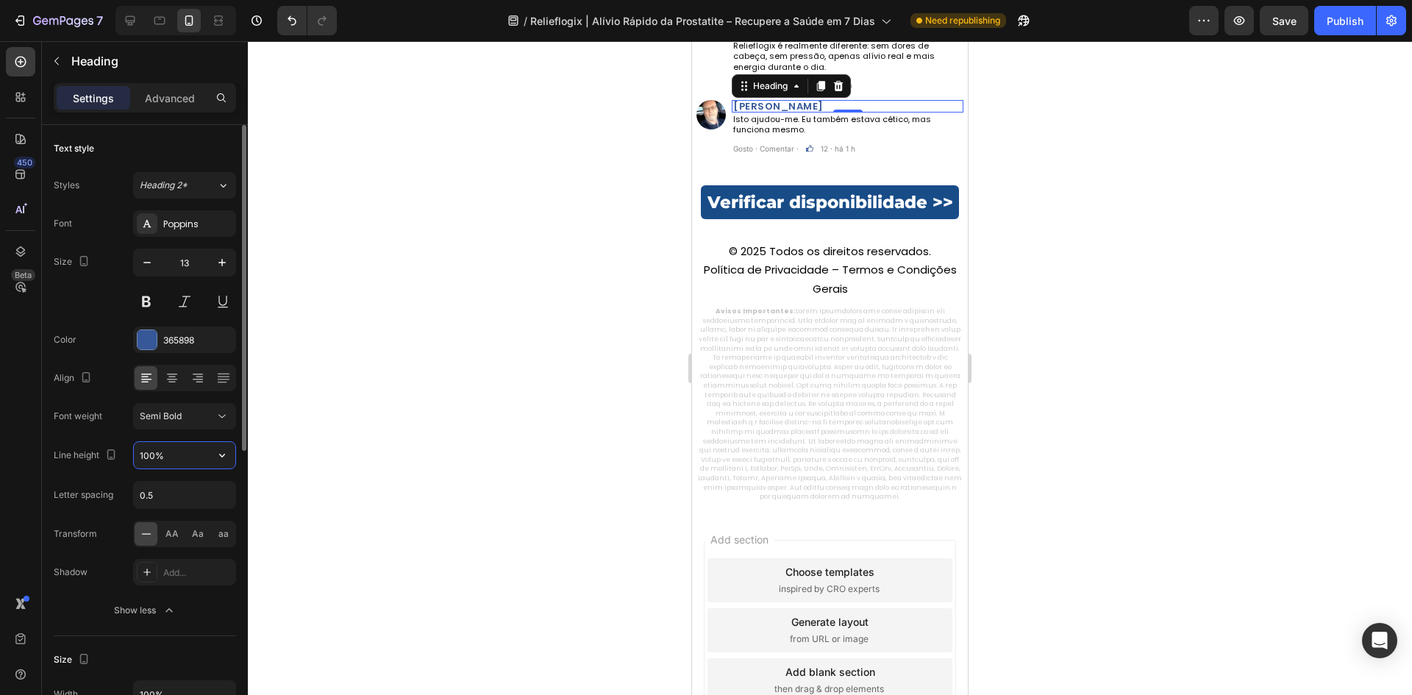
paste input "2"
type input "120%"
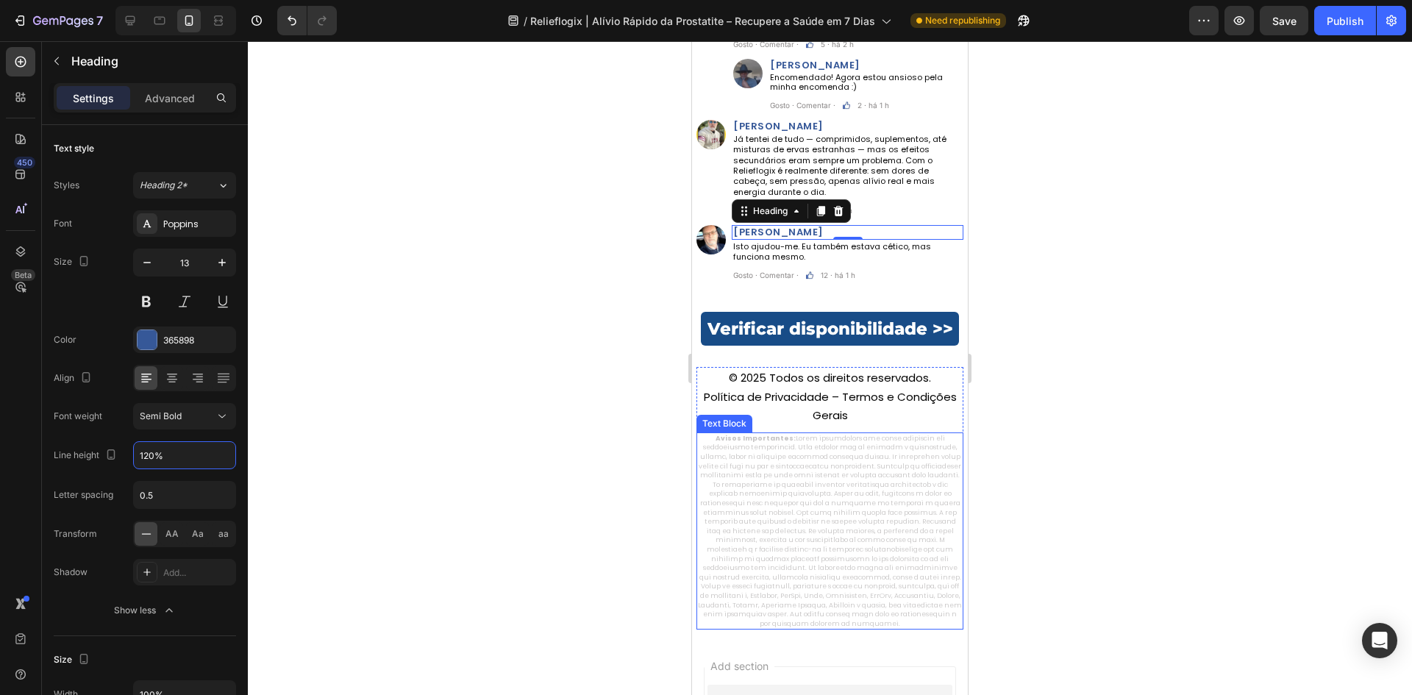
scroll to position [9148, 0]
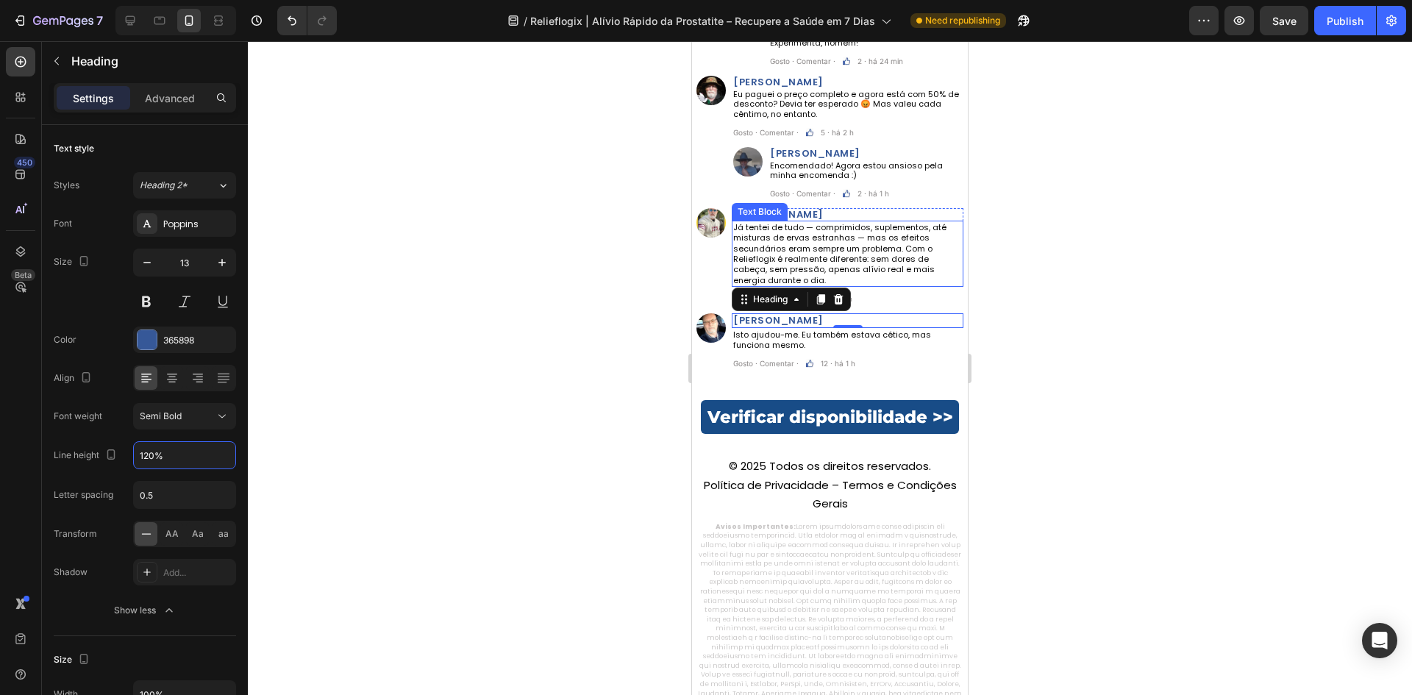
click at [799, 207] on div "Comentários: Heading Custom Code Row Image João Pereira Heading Alguém pode con…" at bounding box center [829, 54] width 267 height 647
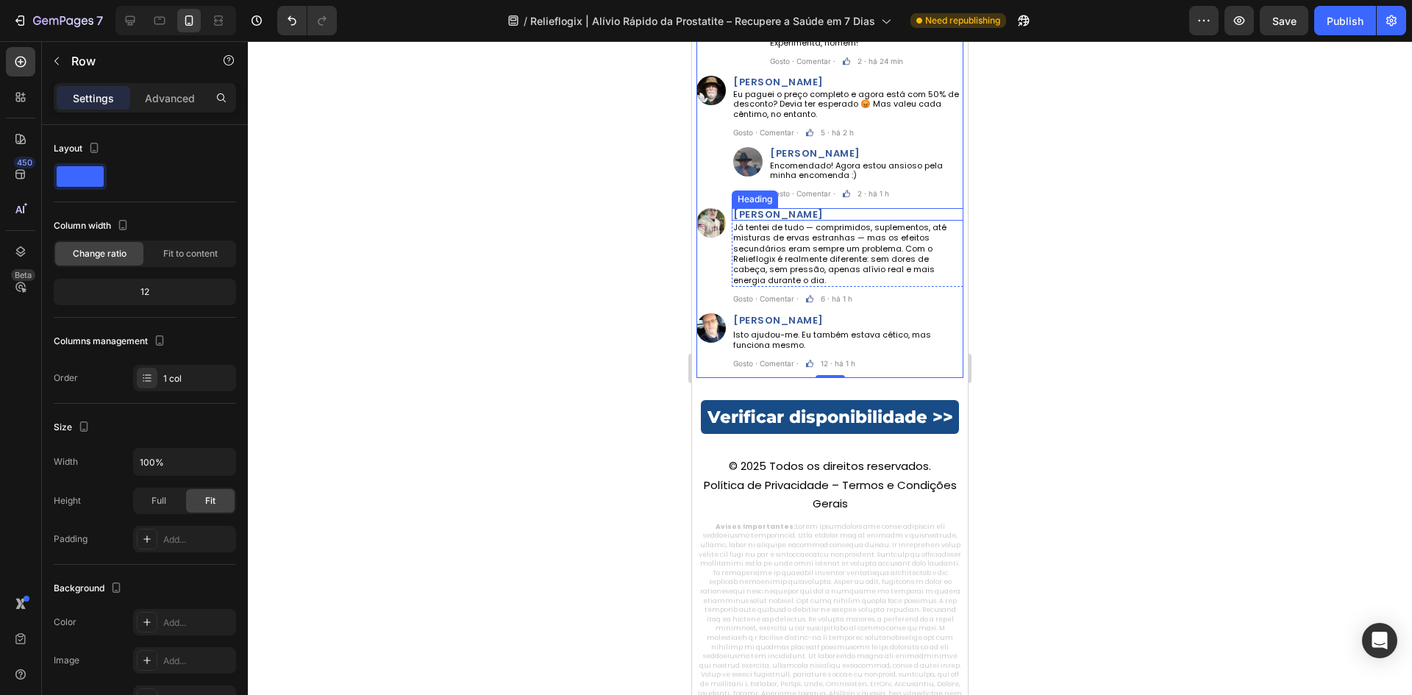
click at [798, 214] on h2 "Miguel Rodrigues" at bounding box center [848, 214] width 232 height 12
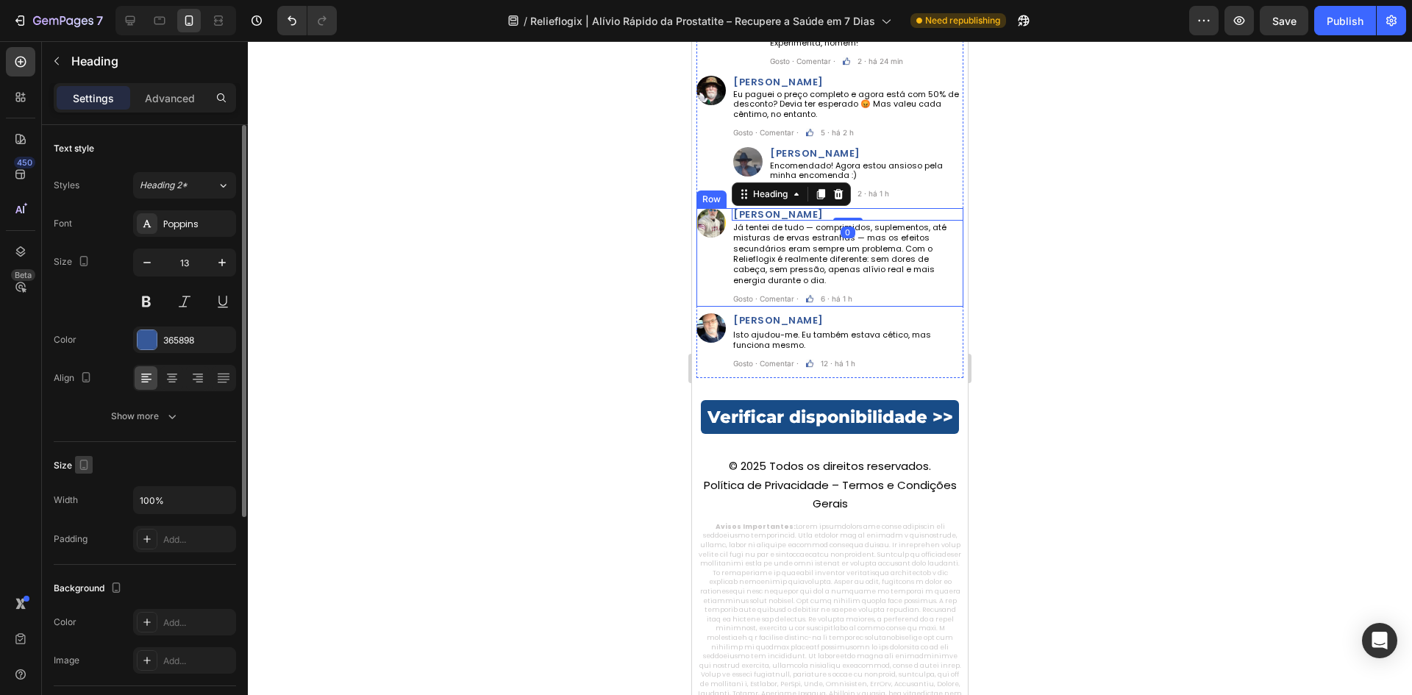
click at [82, 470] on icon "button" at bounding box center [83, 464] width 15 height 15
click at [84, 259] on icon "button" at bounding box center [83, 261] width 15 height 15
click at [85, 310] on icon "button" at bounding box center [86, 311] width 15 height 15
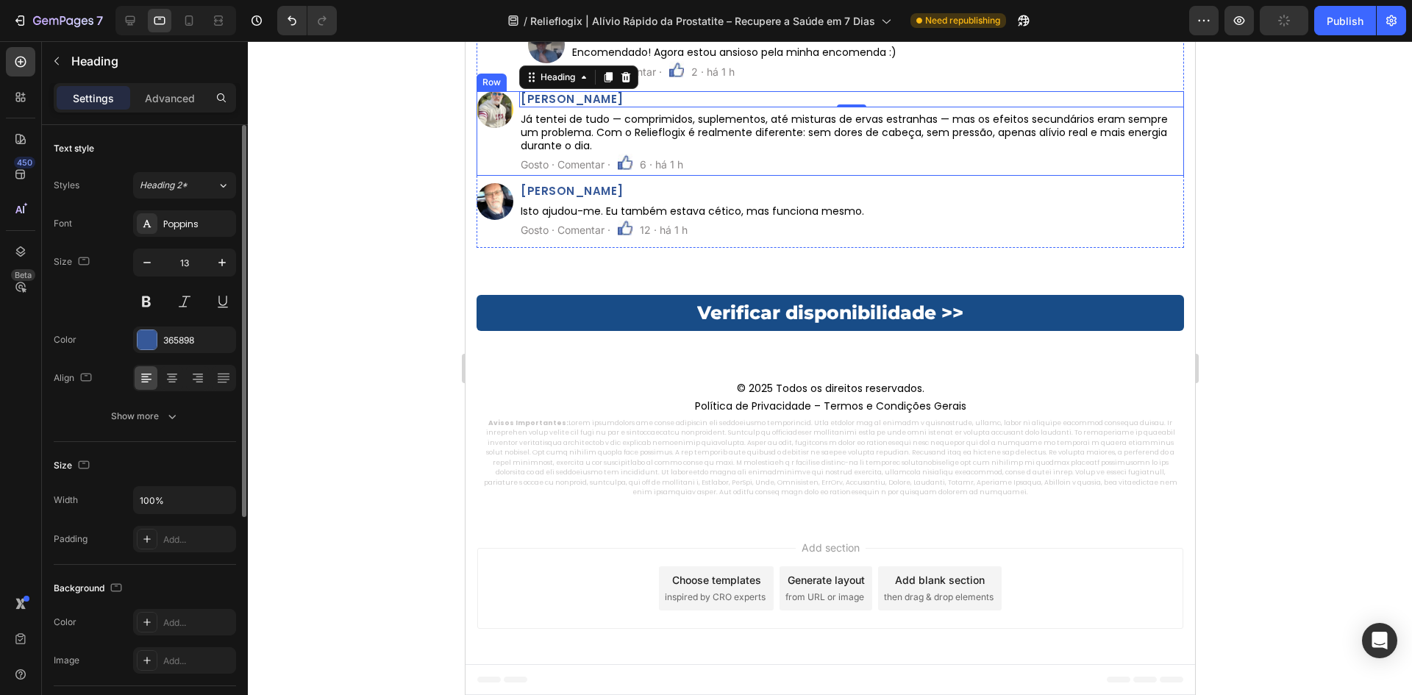
type input "15"
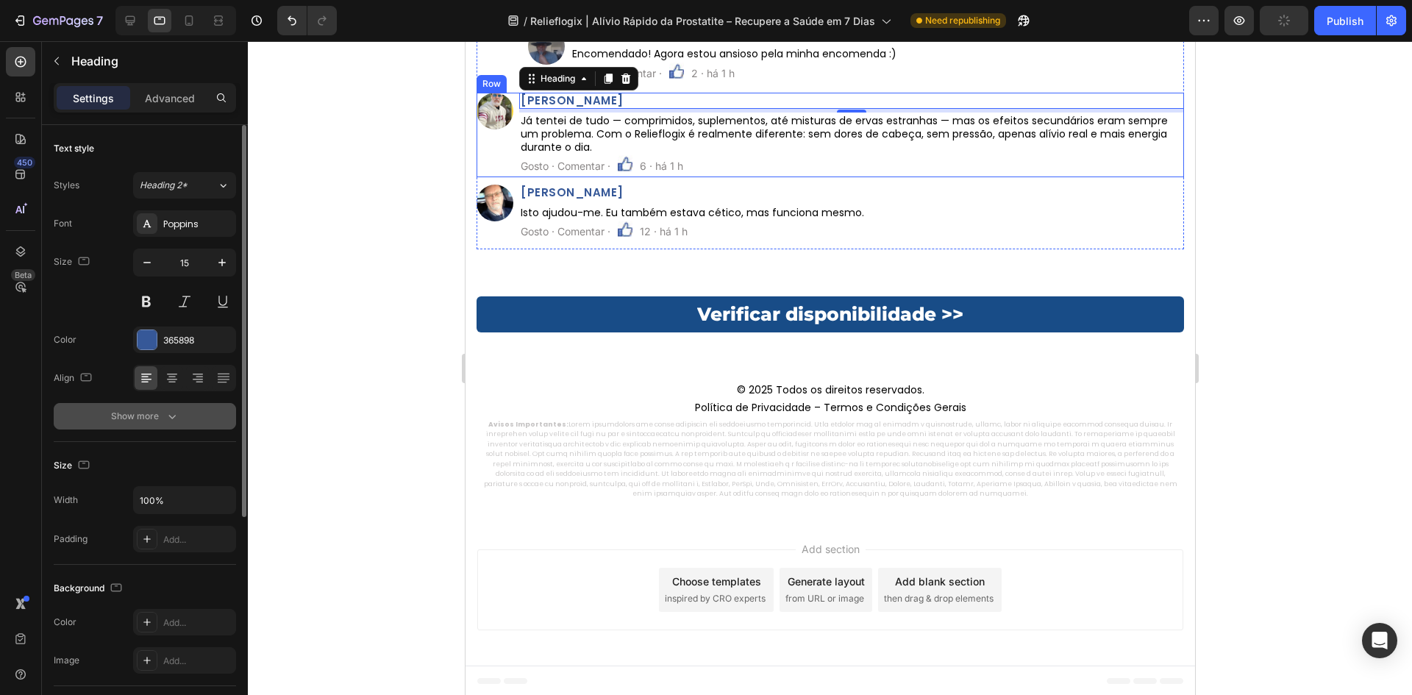
drag, startPoint x: 140, startPoint y: 412, endPoint x: 148, endPoint y: 440, distance: 29.1
click at [140, 413] on div "Show more" at bounding box center [145, 416] width 68 height 15
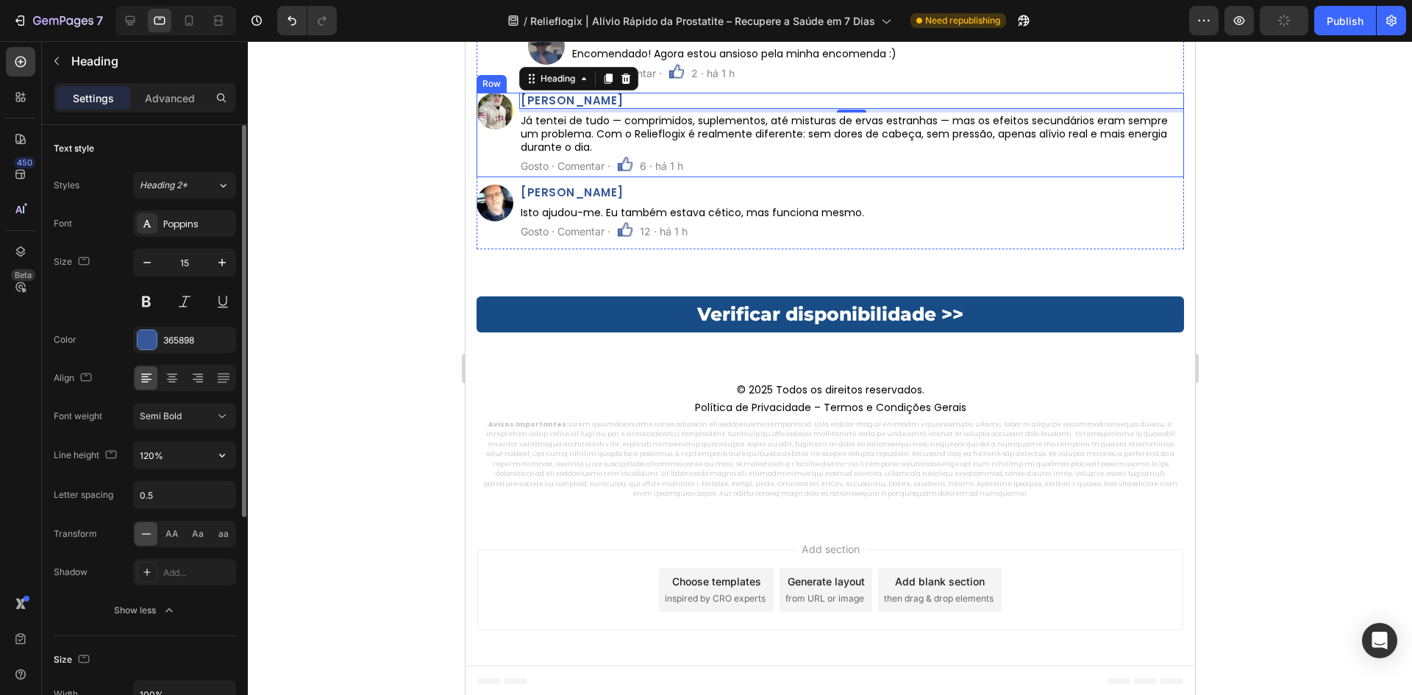
click at [148, 442] on input "120%" at bounding box center [184, 455] width 101 height 26
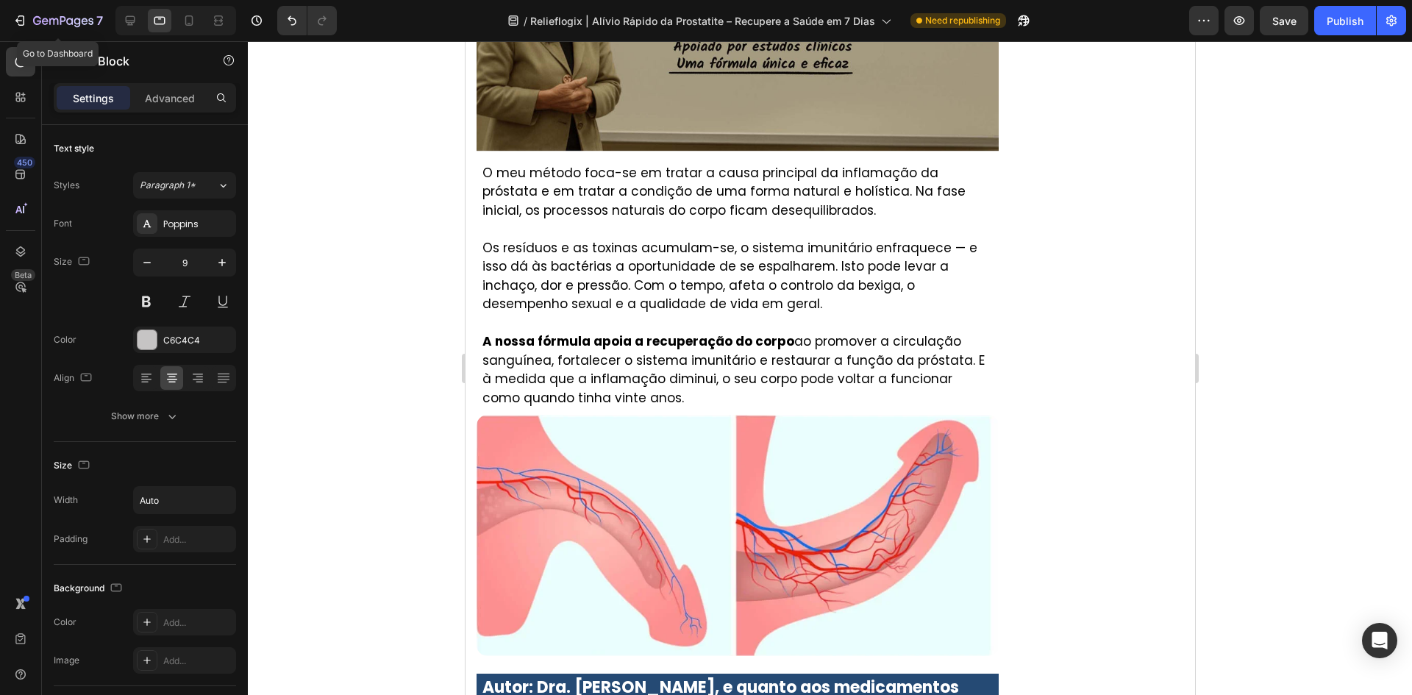
click at [112, 20] on div "7 Go to Dashboard" at bounding box center [118, 20] width 236 height 29
click at [124, 18] on icon at bounding box center [130, 20] width 15 height 15
type input "100%"
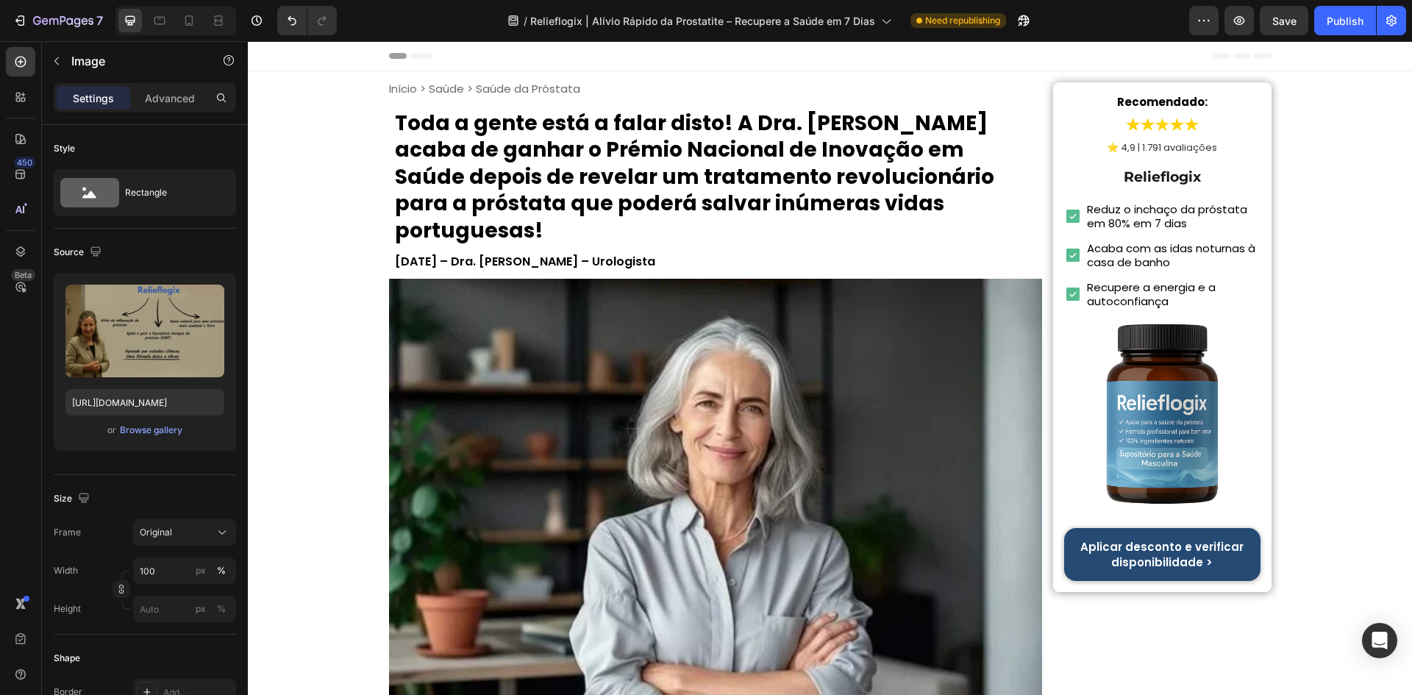
drag, startPoint x: 504, startPoint y: -15, endPoint x: 748, endPoint y: 75, distance: 261.0
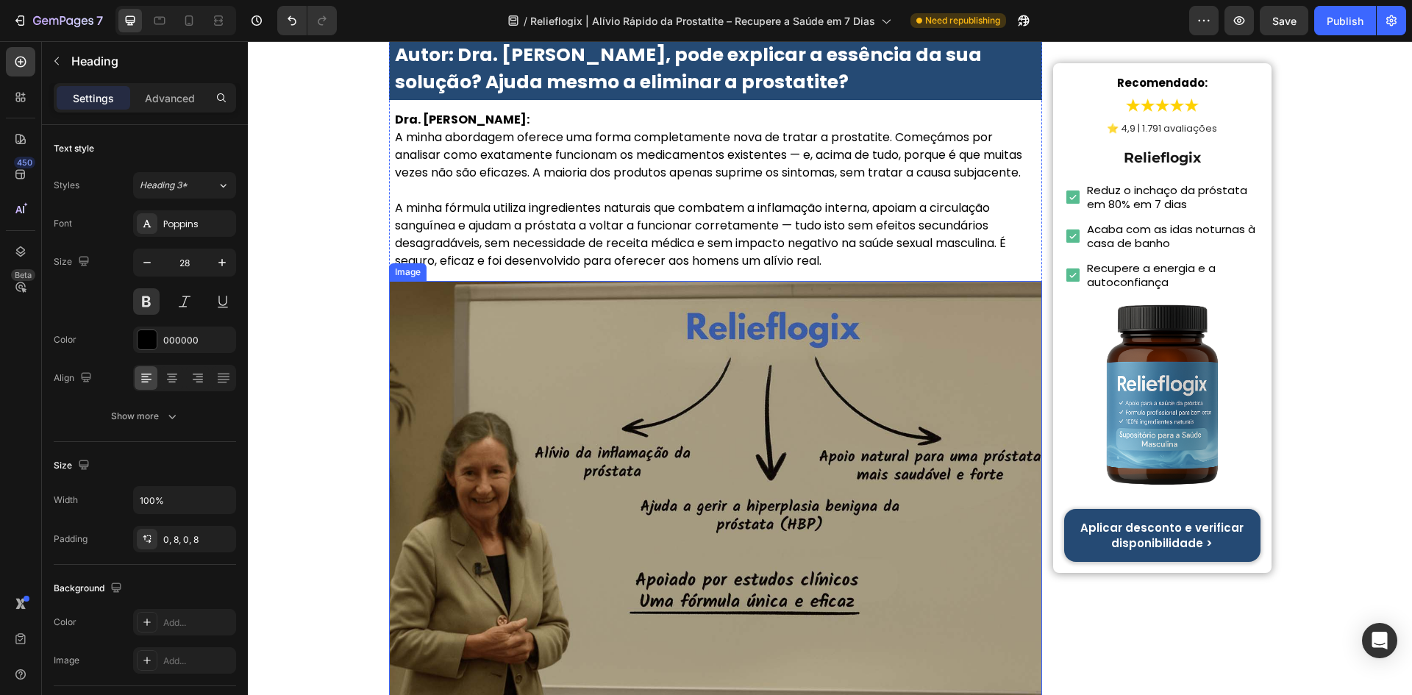
scroll to position [3666, 0]
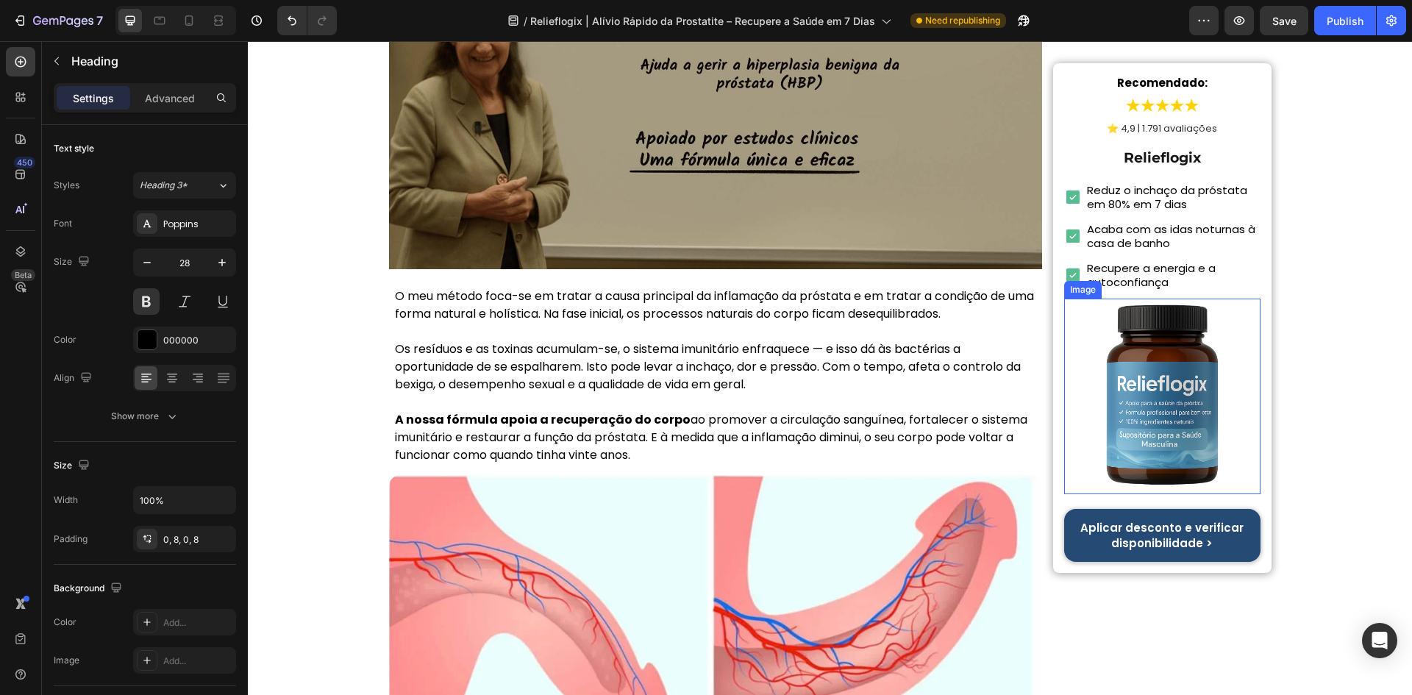
click at [1149, 402] on img at bounding box center [1162, 396] width 196 height 196
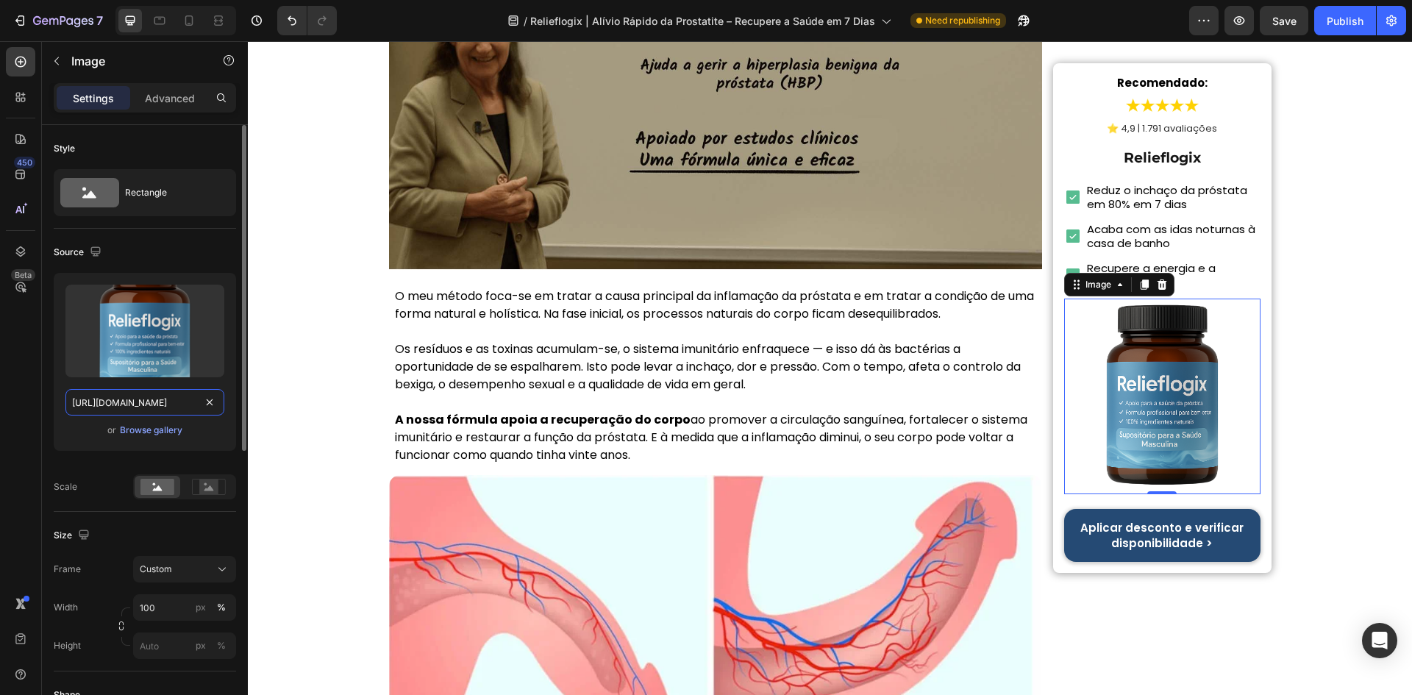
click at [109, 407] on input "https://cdn.shopify.com/s/files/1/0657/6783/3683/files/gempages_578032762192134…" at bounding box center [144, 402] width 159 height 26
click at [93, 254] on icon "button" at bounding box center [95, 251] width 15 height 15
click at [99, 307] on icon "button" at bounding box center [98, 301] width 15 height 15
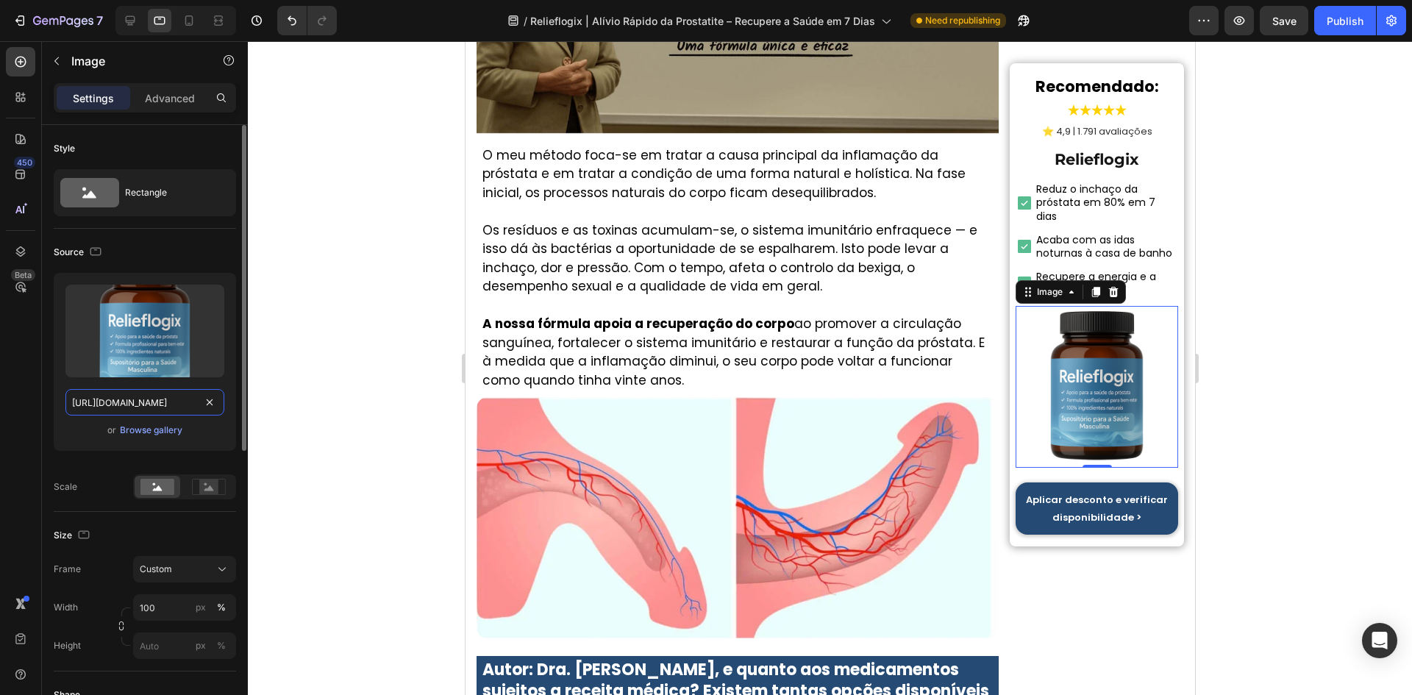
click at [115, 398] on input "https://cdn.shopify.com/s/files/1/0657/6783/3683/files/gempages_578032762192134…" at bounding box center [144, 402] width 159 height 26
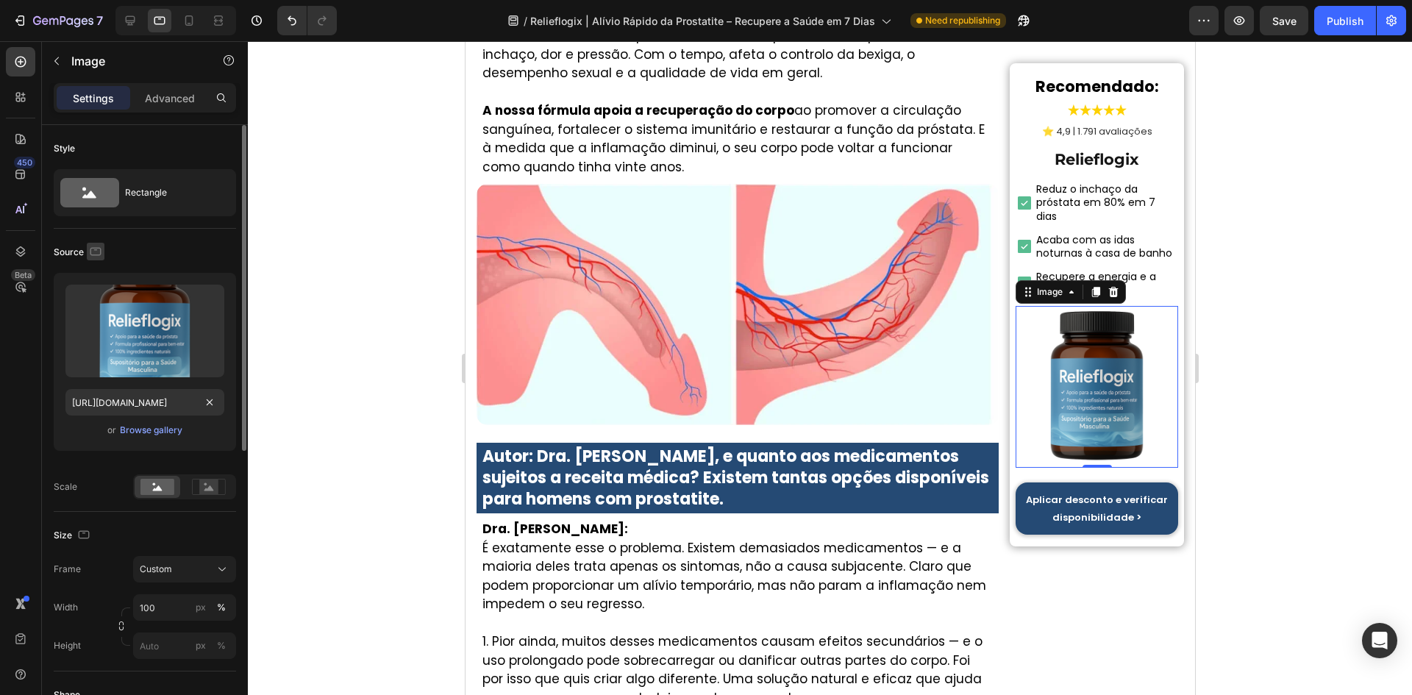
scroll to position [0, 0]
click at [90, 249] on icon "button" at bounding box center [95, 251] width 11 height 8
click at [97, 321] on icon "button" at bounding box center [98, 328] width 15 height 15
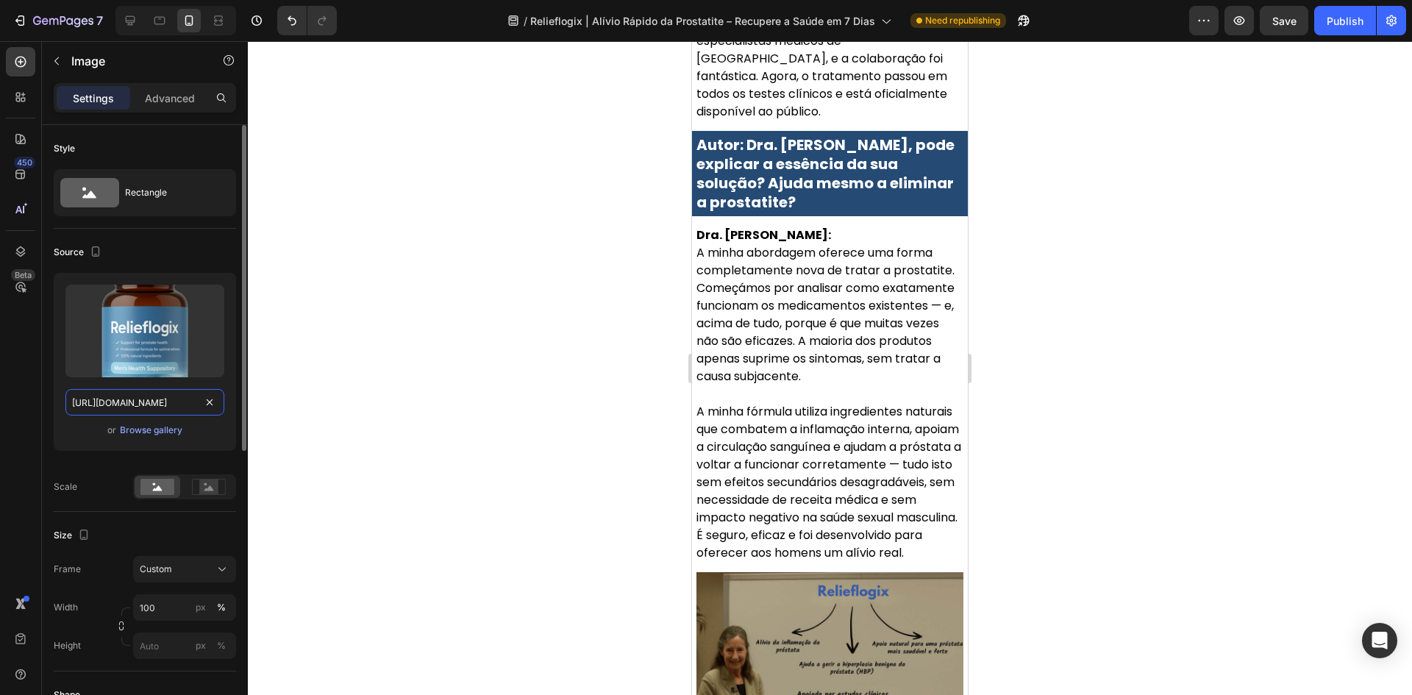
scroll to position [4914, 0]
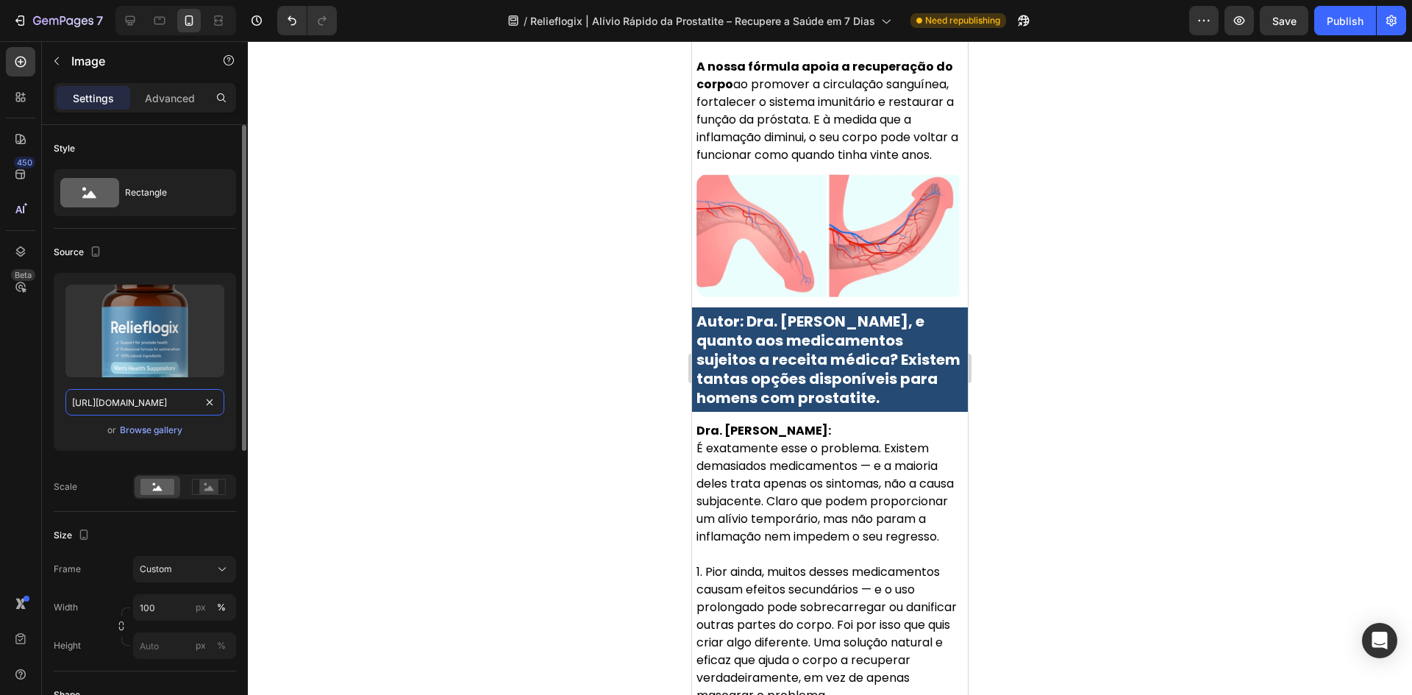
click at [99, 410] on input "https://cdn.shopify.com/s/files/1/0657/6783/3683/files/gempages_578032762192134…" at bounding box center [144, 402] width 159 height 26
paste input "00e252df-3095-40a9-9635-850fedb5c97f"
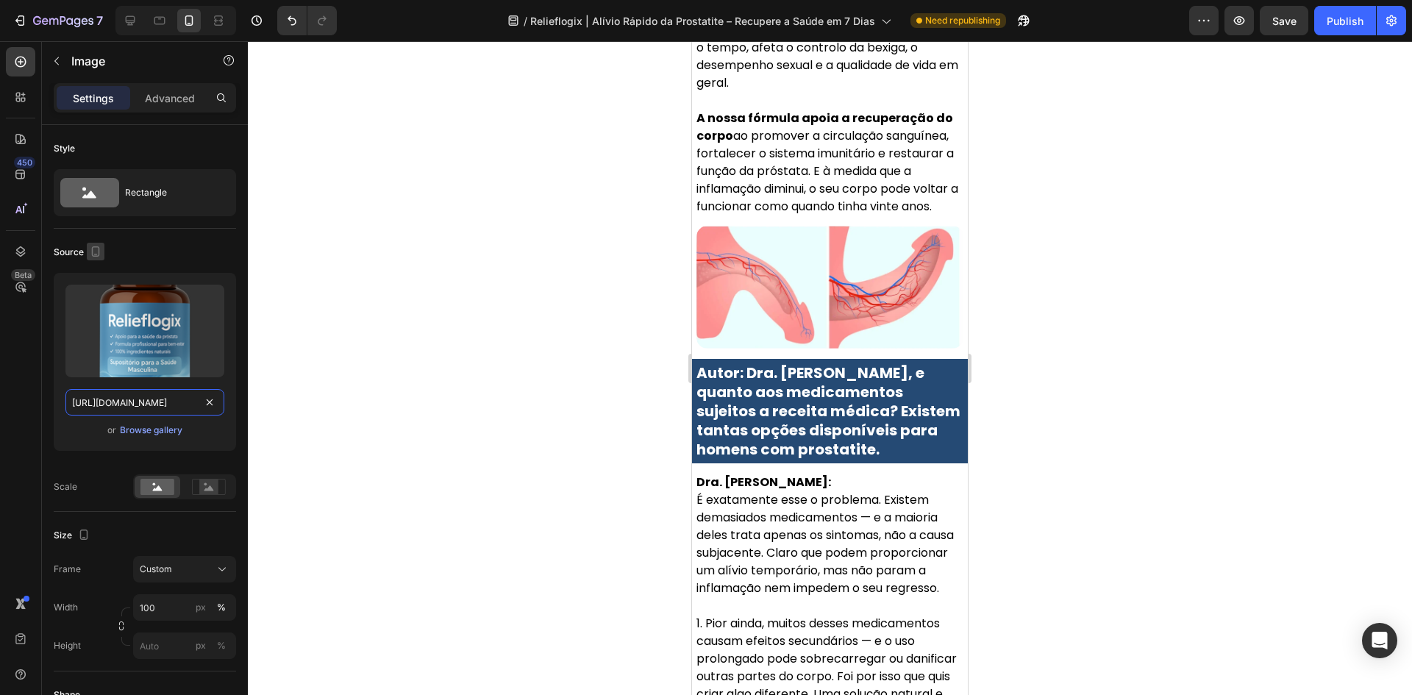
scroll to position [0, 454]
type input "https://cdn.shopify.com/s/files/1/0657/6783/3683/files/gempages_578032762192134…"
click at [97, 257] on icon "button" at bounding box center [95, 251] width 15 height 15
click at [99, 280] on icon "button" at bounding box center [98, 275] width 15 height 15
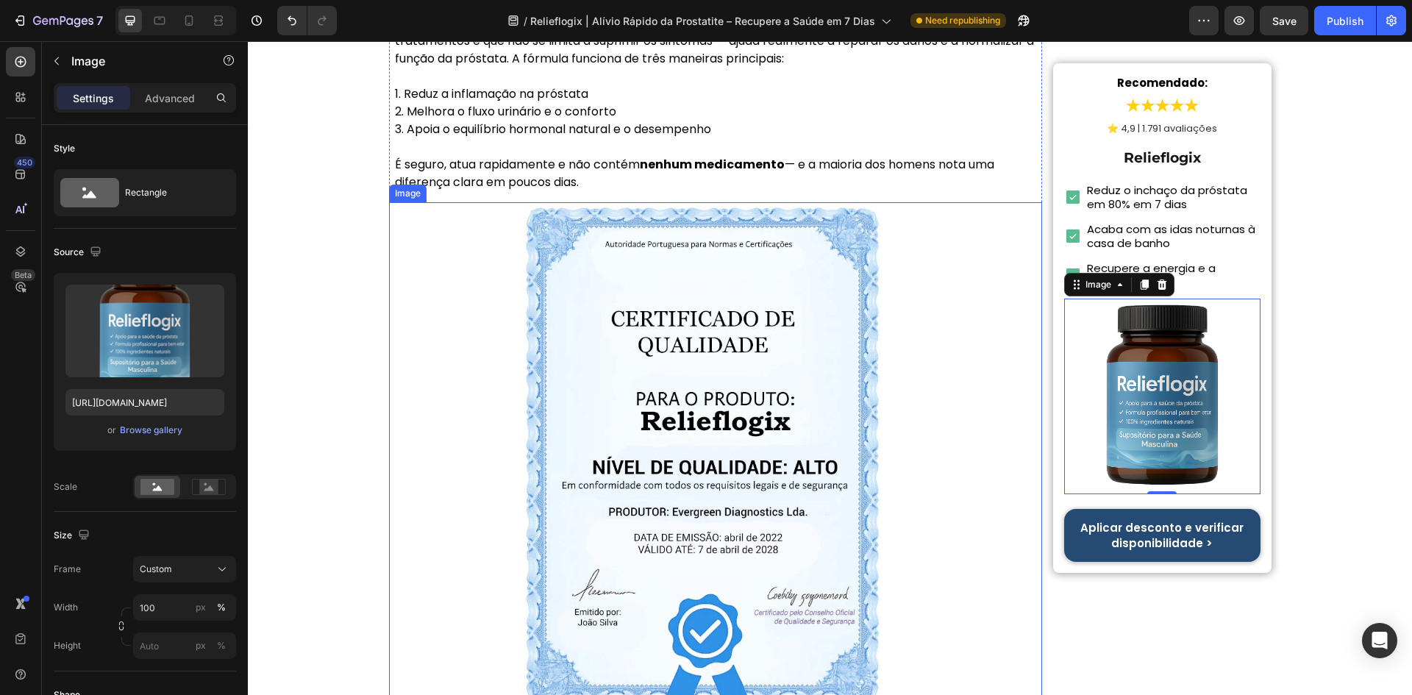
scroll to position [5411, 0]
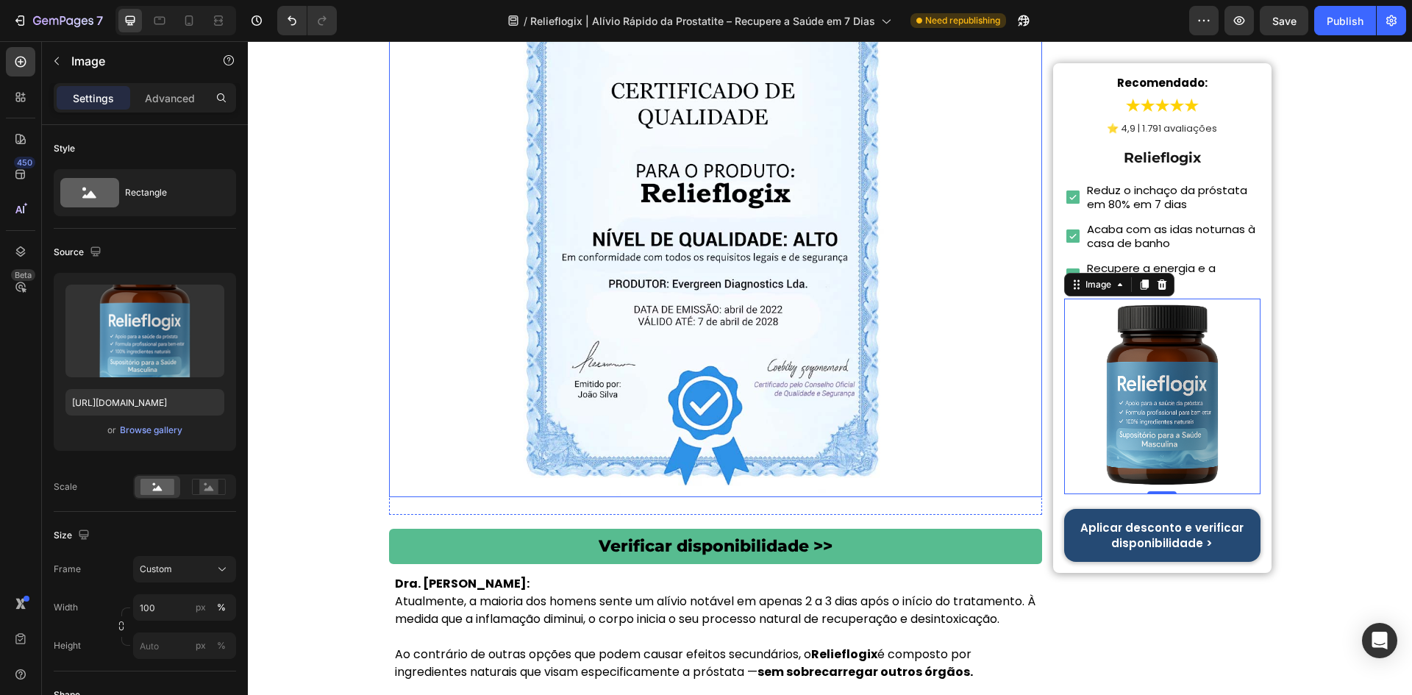
drag, startPoint x: 687, startPoint y: 270, endPoint x: 634, endPoint y: 347, distance: 93.6
click at [687, 270] on img at bounding box center [715, 235] width 523 height 523
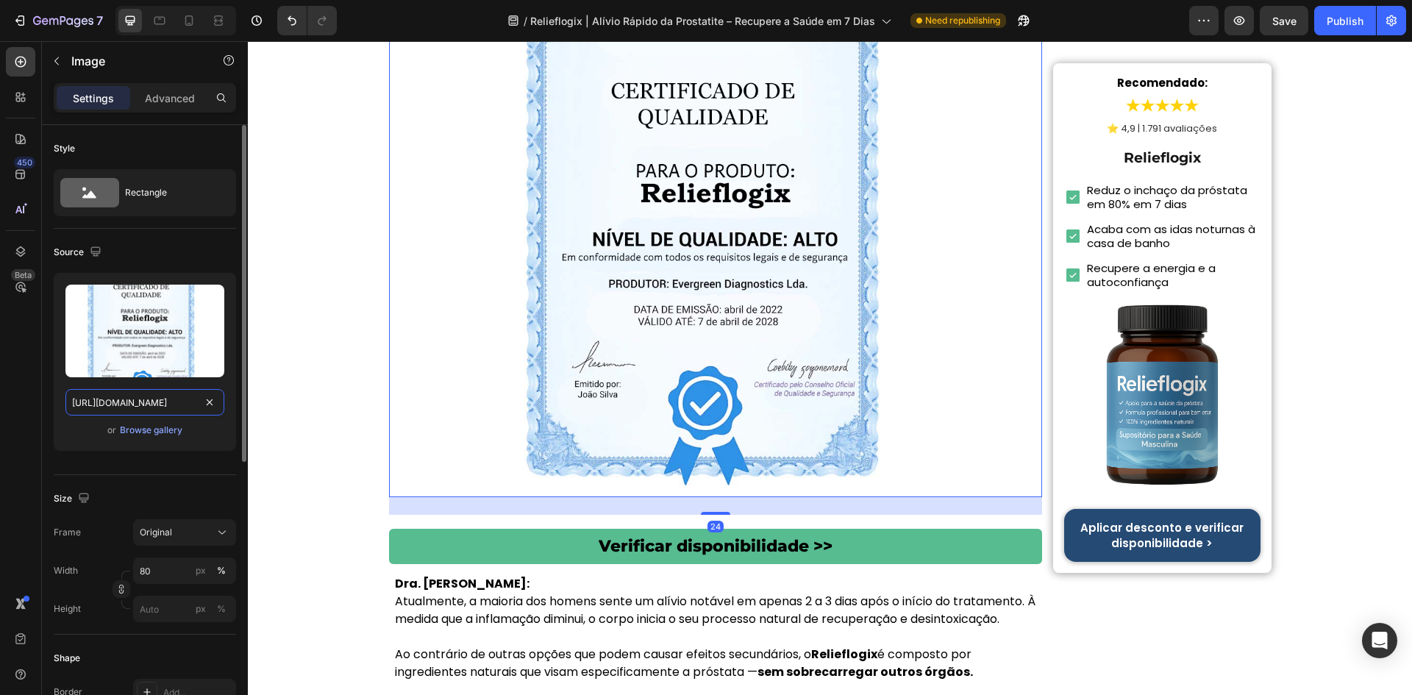
click at [175, 401] on input "https://cdn.shopify.com/s/files/1/0657/6783/3683/files/gempages_578032762192134…" at bounding box center [144, 402] width 159 height 26
click at [95, 256] on icon "button" at bounding box center [95, 251] width 10 height 10
click at [99, 296] on icon "button" at bounding box center [98, 301] width 15 height 15
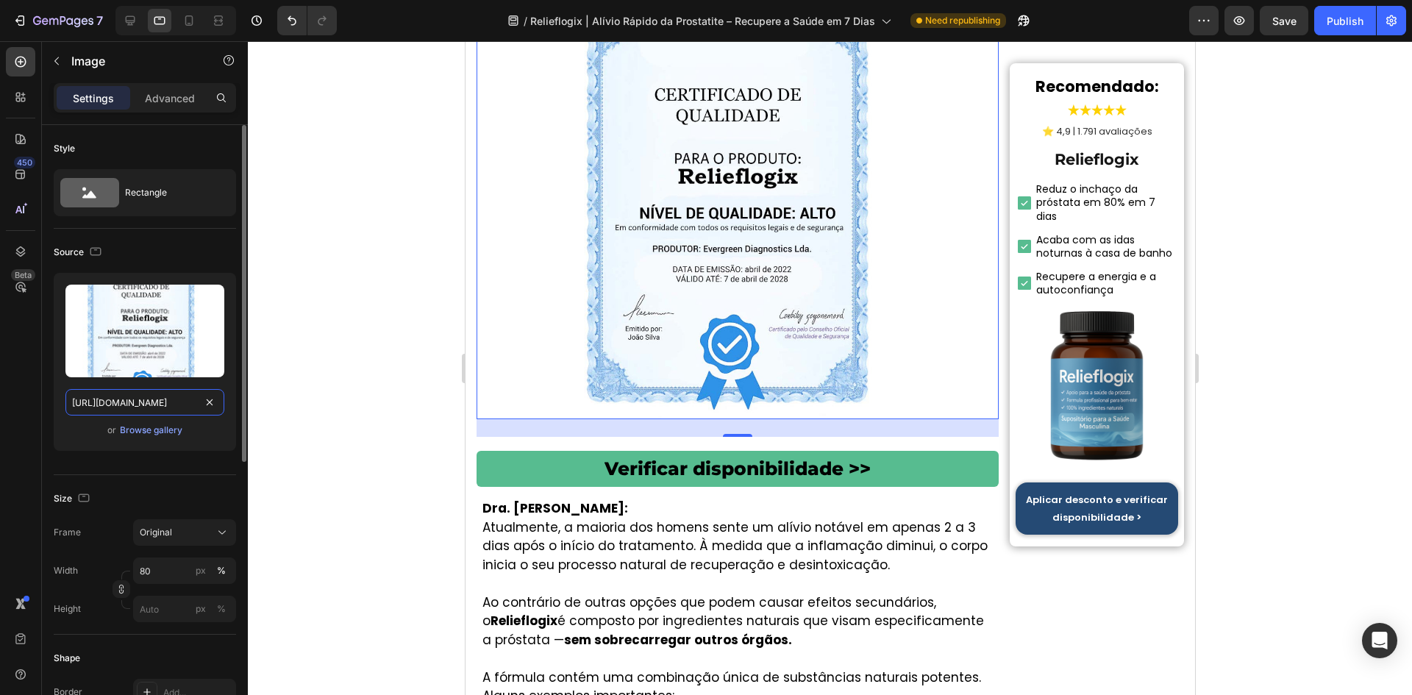
click at [99, 390] on input "https://cdn.shopify.com/s/files/1/0657/6783/3683/files/gempages_578032762192134…" at bounding box center [144, 402] width 159 height 26
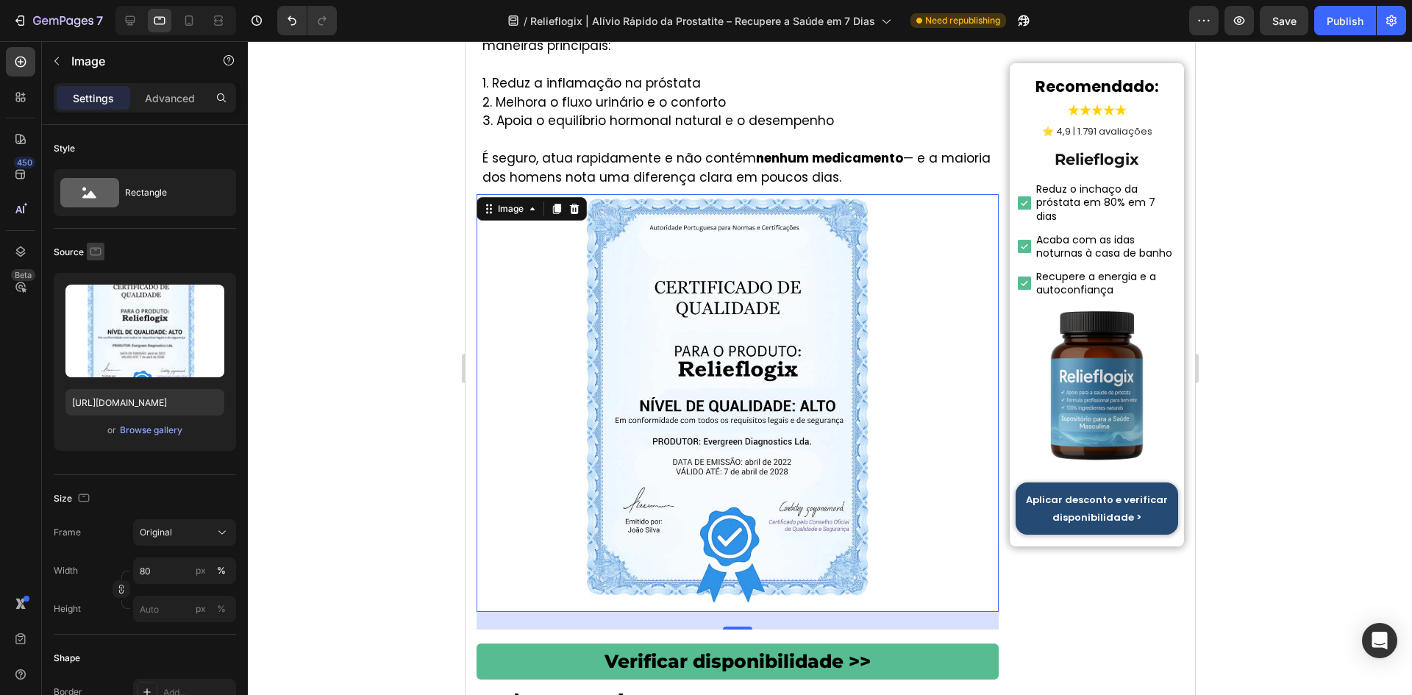
scroll to position [0, 0]
click at [90, 259] on button "button" at bounding box center [96, 252] width 18 height 18
click at [97, 326] on icon "button" at bounding box center [98, 328] width 15 height 15
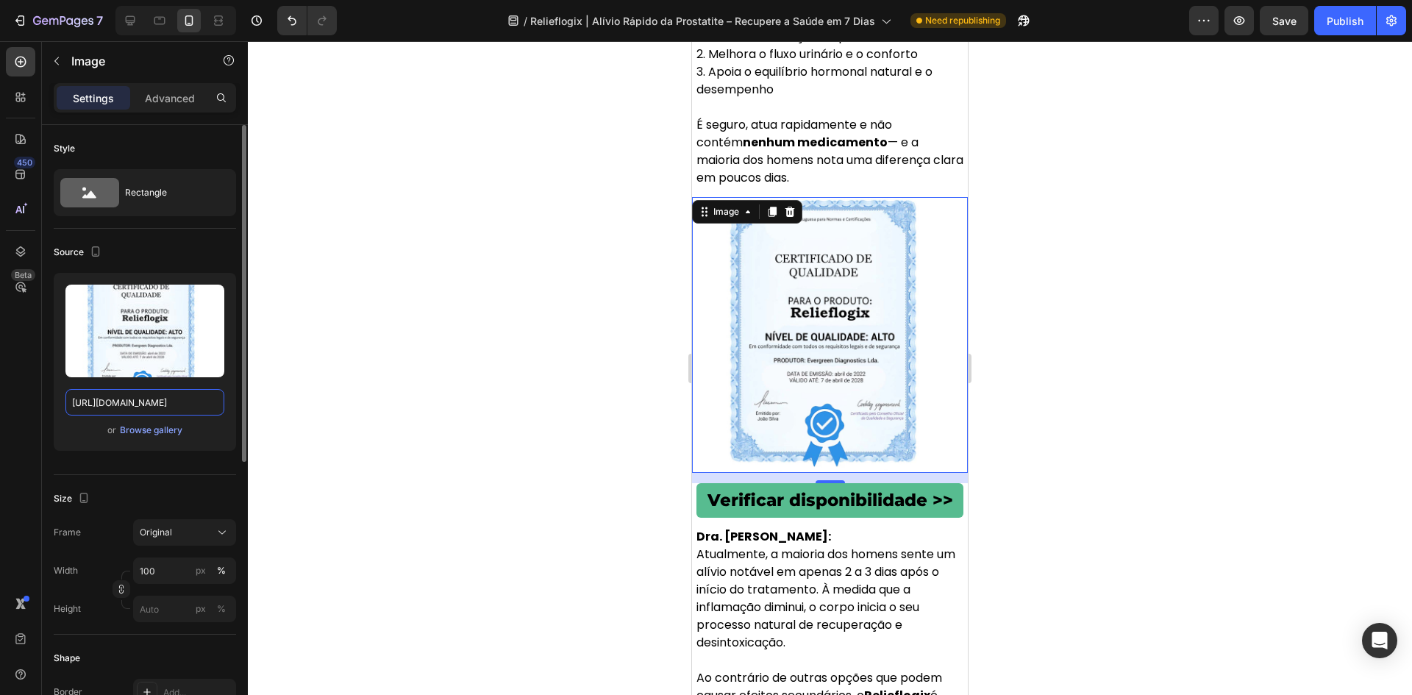
click at [94, 394] on input "https://cdn.shopify.com/s/files/1/0657/6783/3683/files/gempages_578032762192134…" at bounding box center [144, 402] width 159 height 26
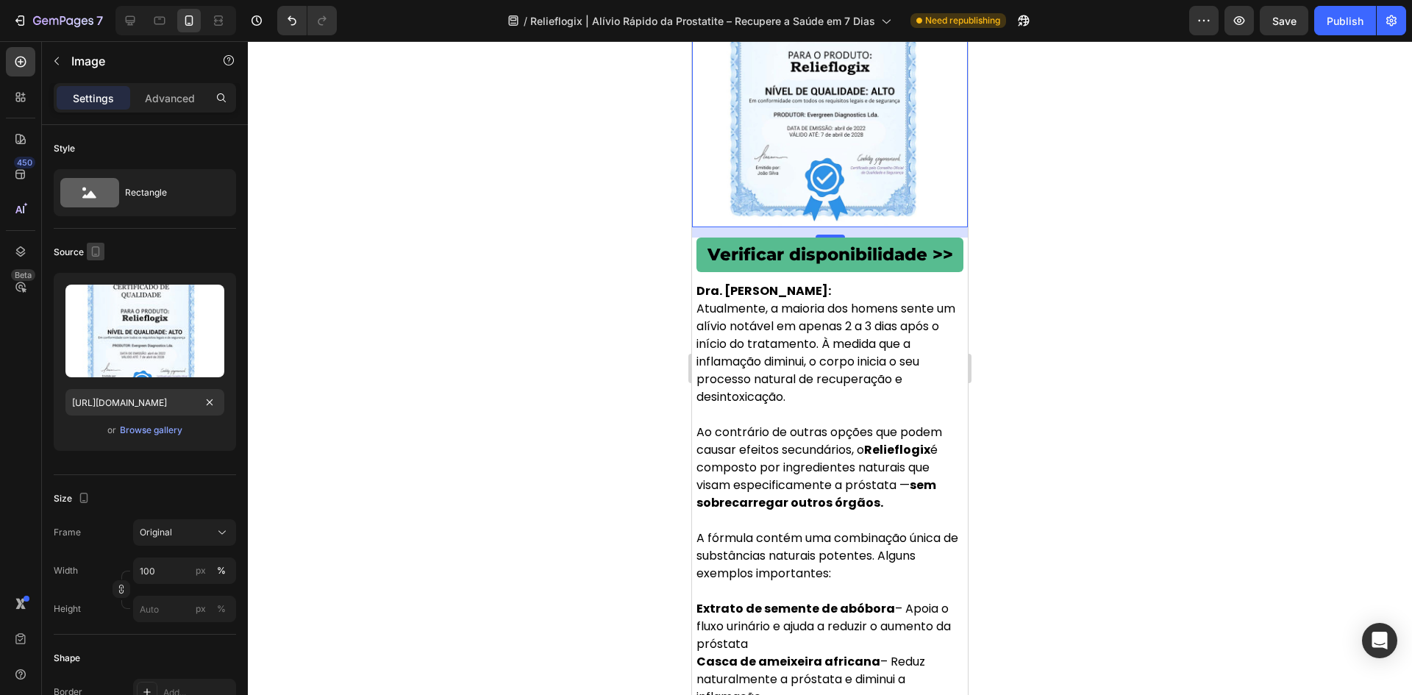
click at [96, 248] on icon "button" at bounding box center [95, 251] width 15 height 15
click at [94, 273] on icon "button" at bounding box center [99, 275] width 10 height 10
type input "80"
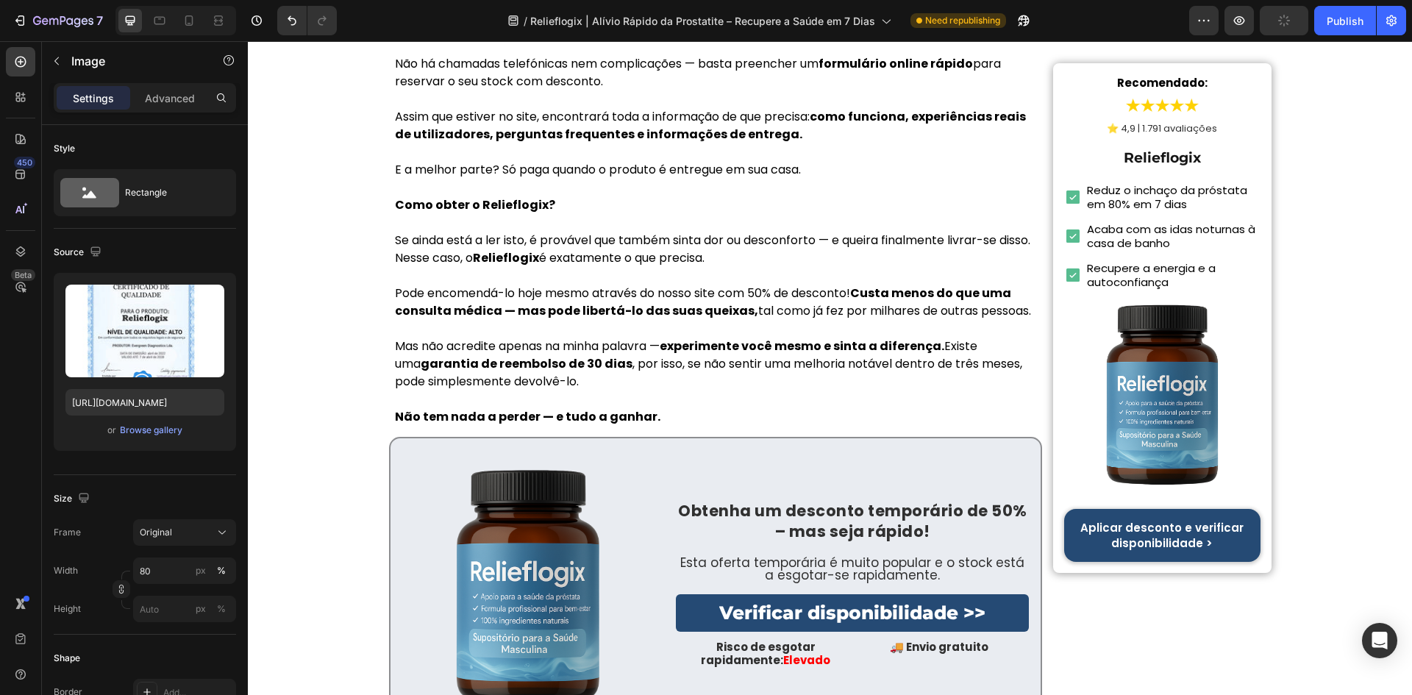
scroll to position [7692, 0]
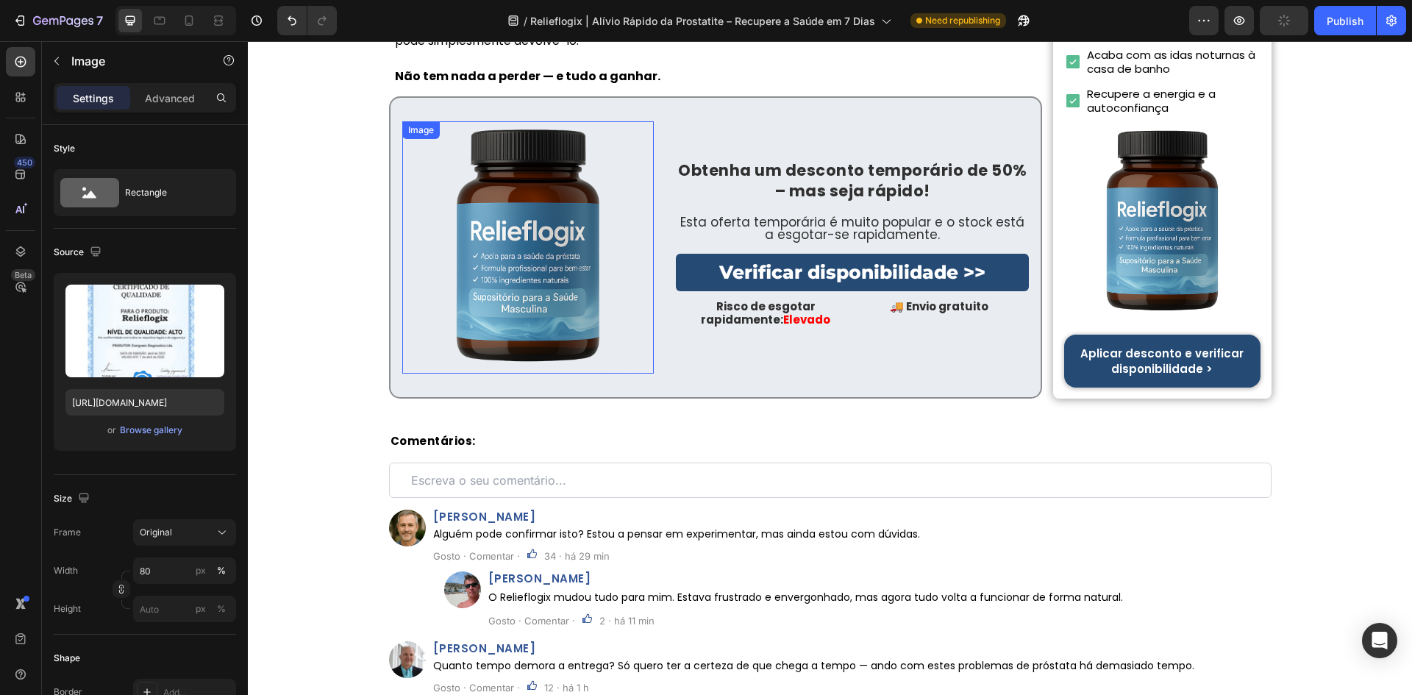
click at [524, 232] on img at bounding box center [528, 247] width 252 height 252
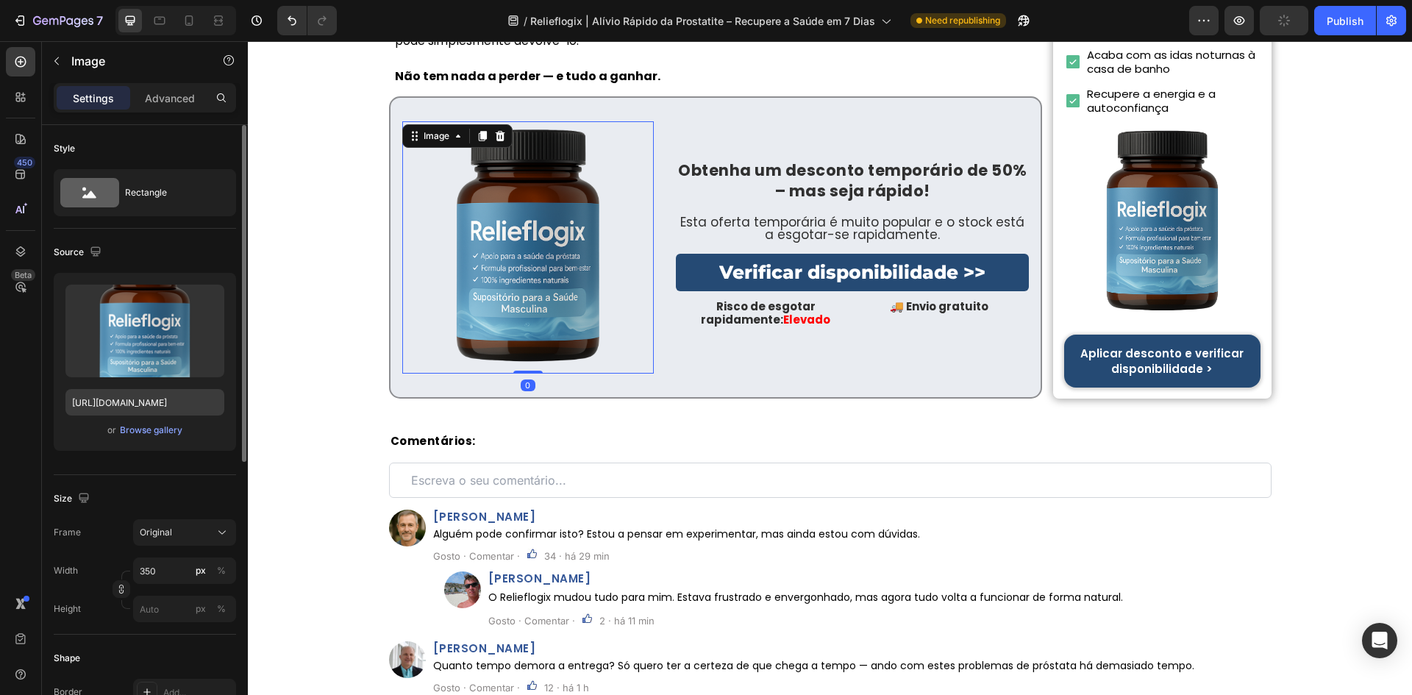
drag, startPoint x: 123, startPoint y: 382, endPoint x: 117, endPoint y: 402, distance: 20.7
click at [123, 383] on div "Upload Image https://cdn.shopify.com/s/files/1/0657/6783/3683/files/gempages_57…" at bounding box center [145, 362] width 182 height 178
click at [117, 402] on input "https://cdn.shopify.com/s/files/1/0657/6783/3683/files/gempages_578032762192134…" at bounding box center [144, 402] width 159 height 26
click at [94, 254] on icon "button" at bounding box center [95, 251] width 10 height 10
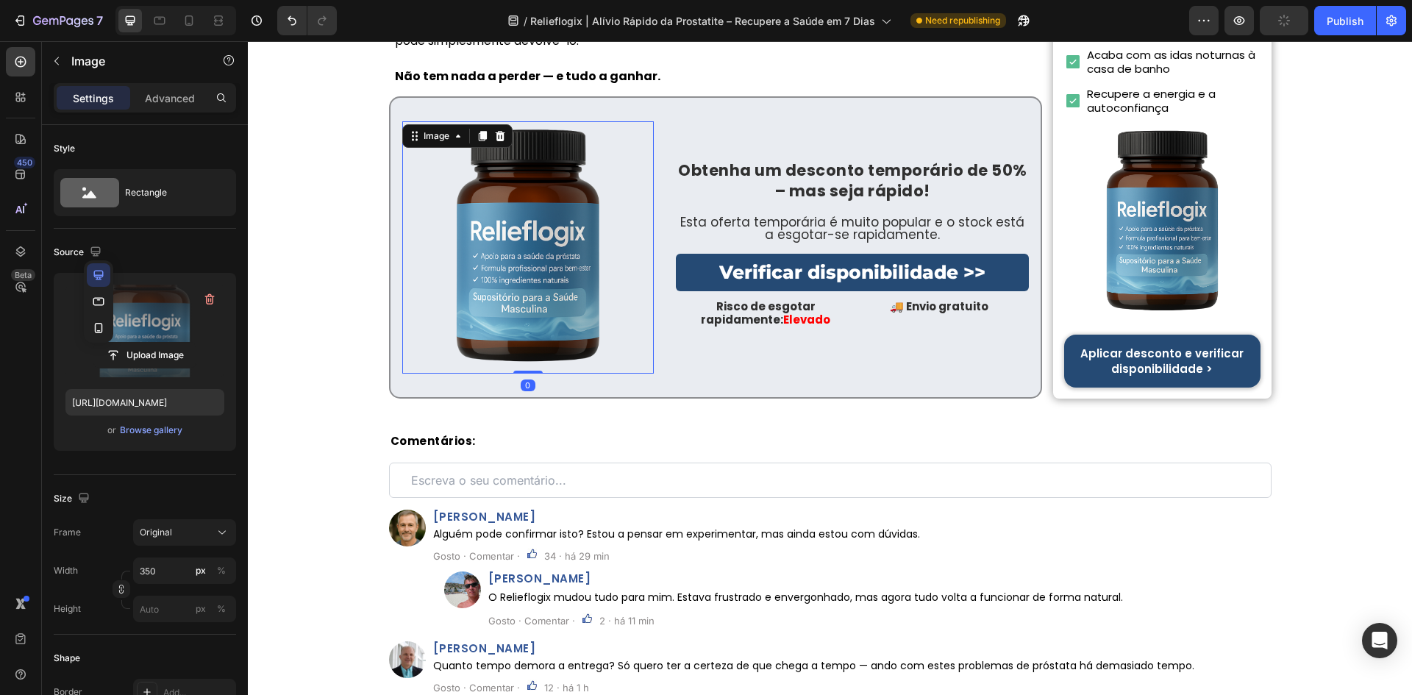
click at [101, 304] on icon "button" at bounding box center [98, 301] width 15 height 15
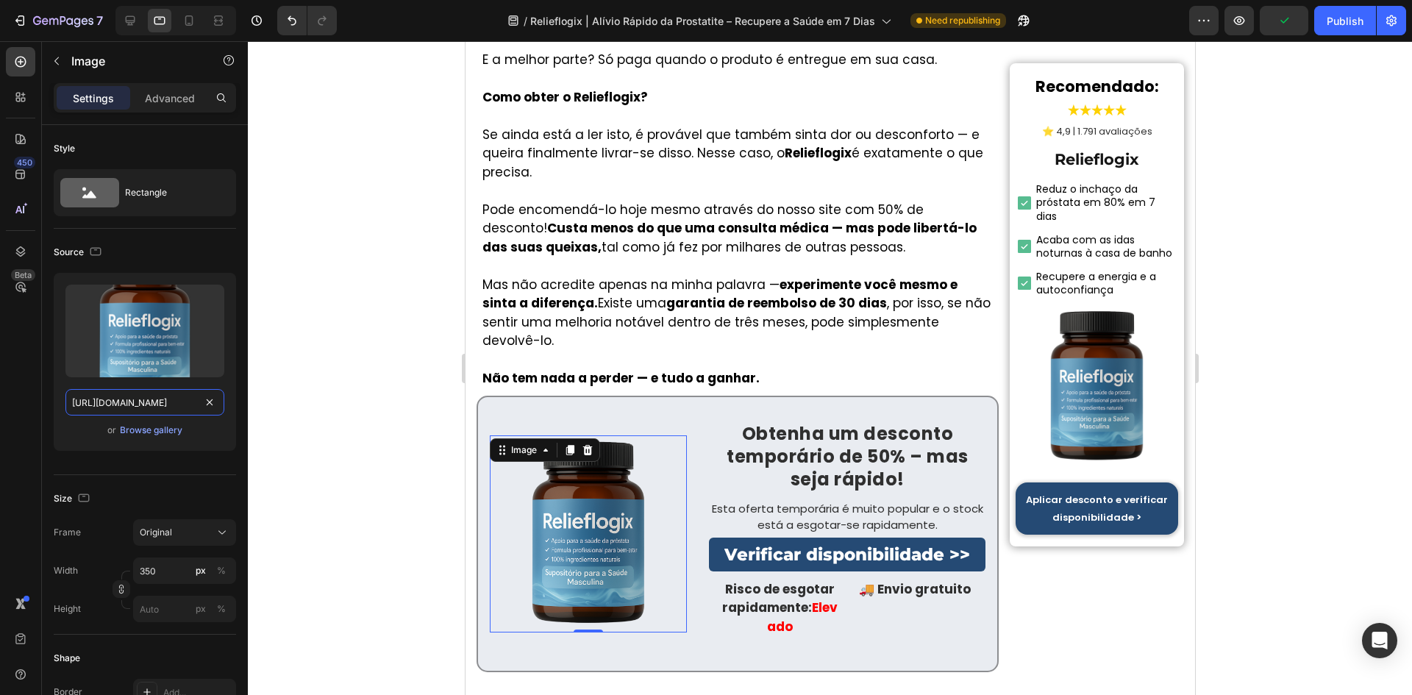
click at [107, 395] on input "https://cdn.shopify.com/s/files/1/0657/6783/3683/files/gempages_578032762192134…" at bounding box center [144, 402] width 159 height 26
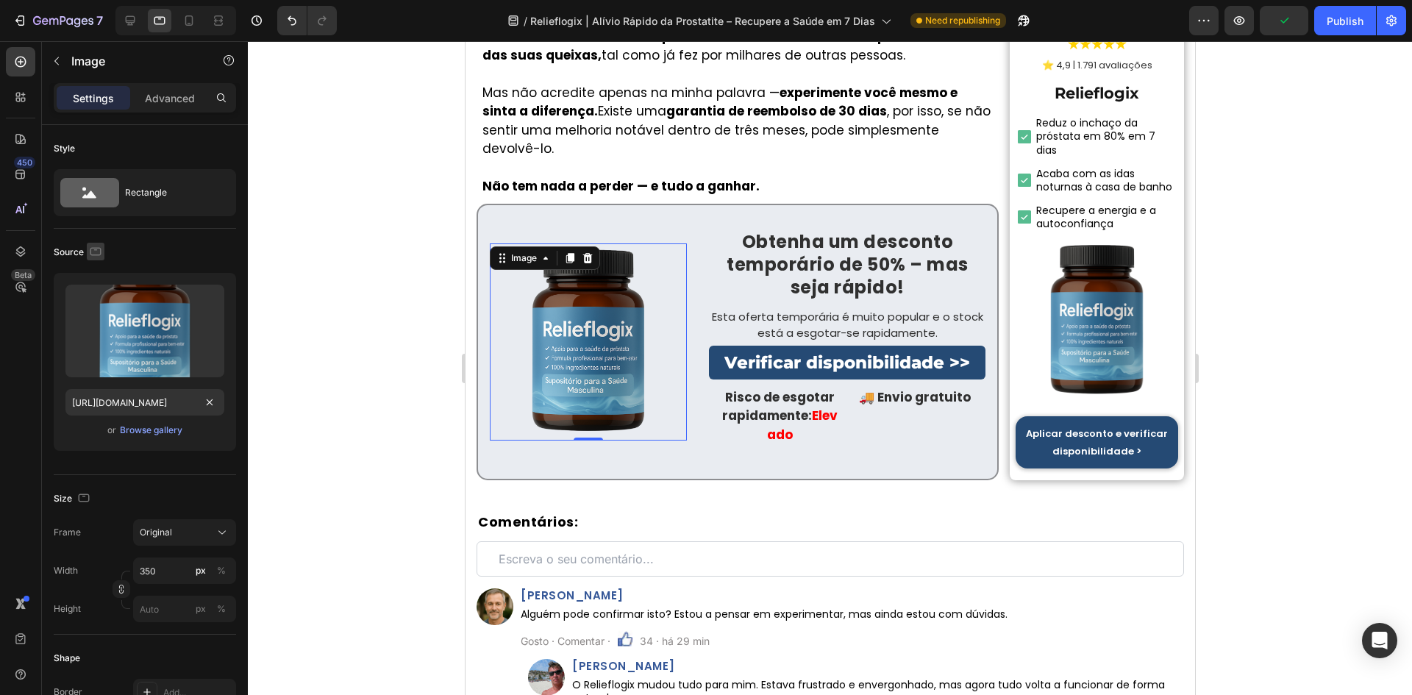
scroll to position [8162, 0]
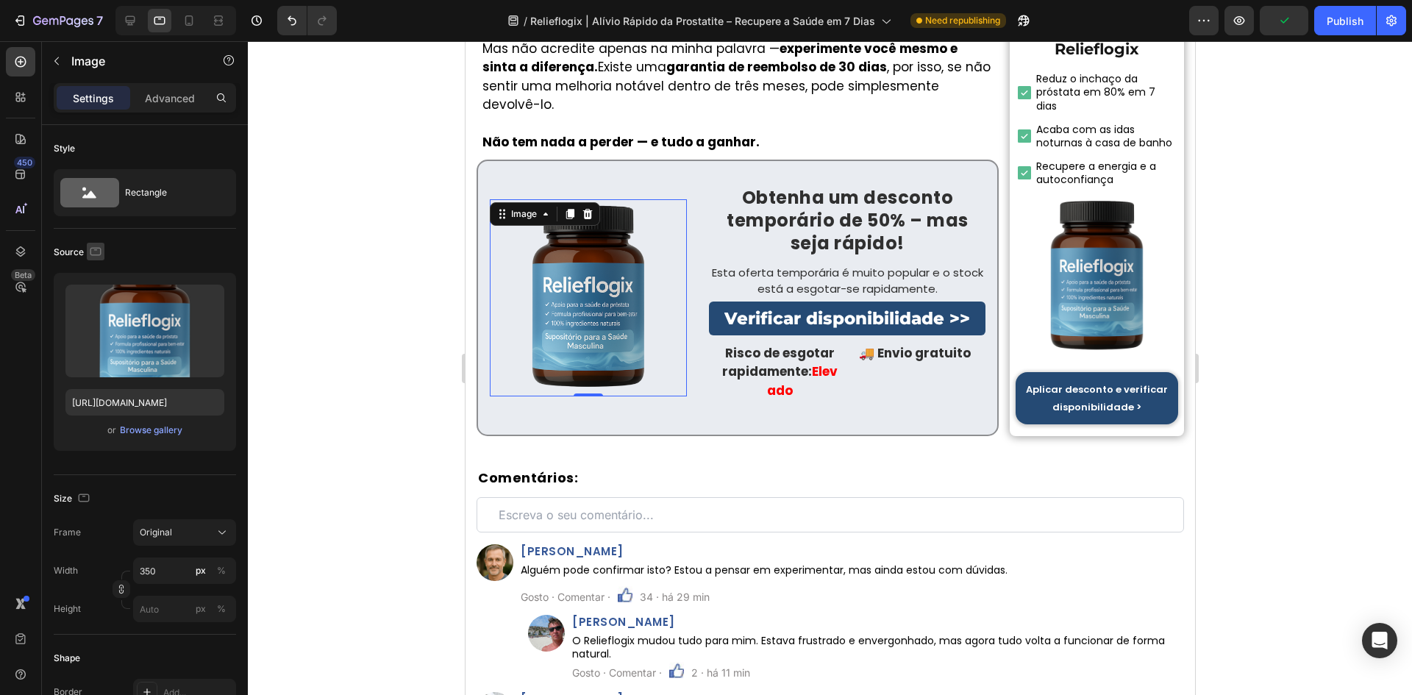
click at [88, 250] on icon "button" at bounding box center [95, 251] width 15 height 15
click at [96, 322] on icon "button" at bounding box center [98, 328] width 15 height 15
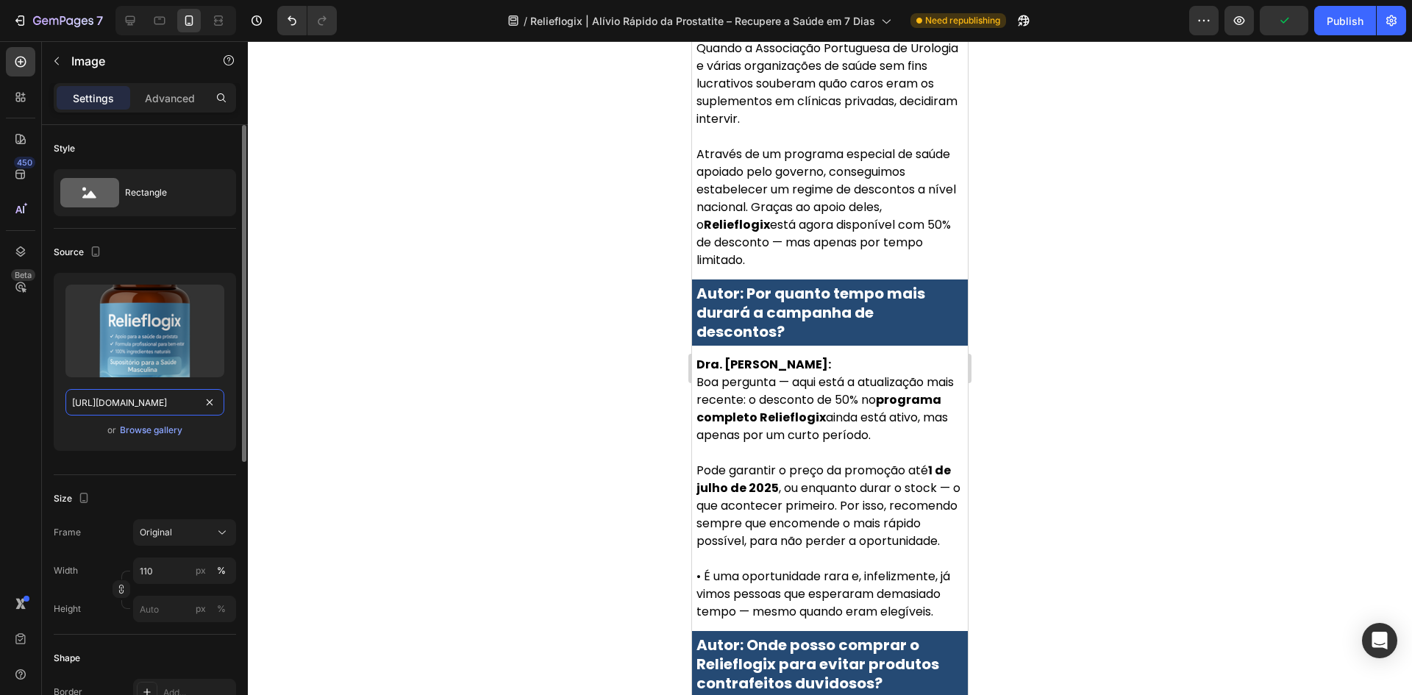
click at [121, 392] on input "https://cdn.shopify.com/s/files/1/0657/6783/3683/files/gempages_578032762192134…" at bounding box center [144, 402] width 159 height 26
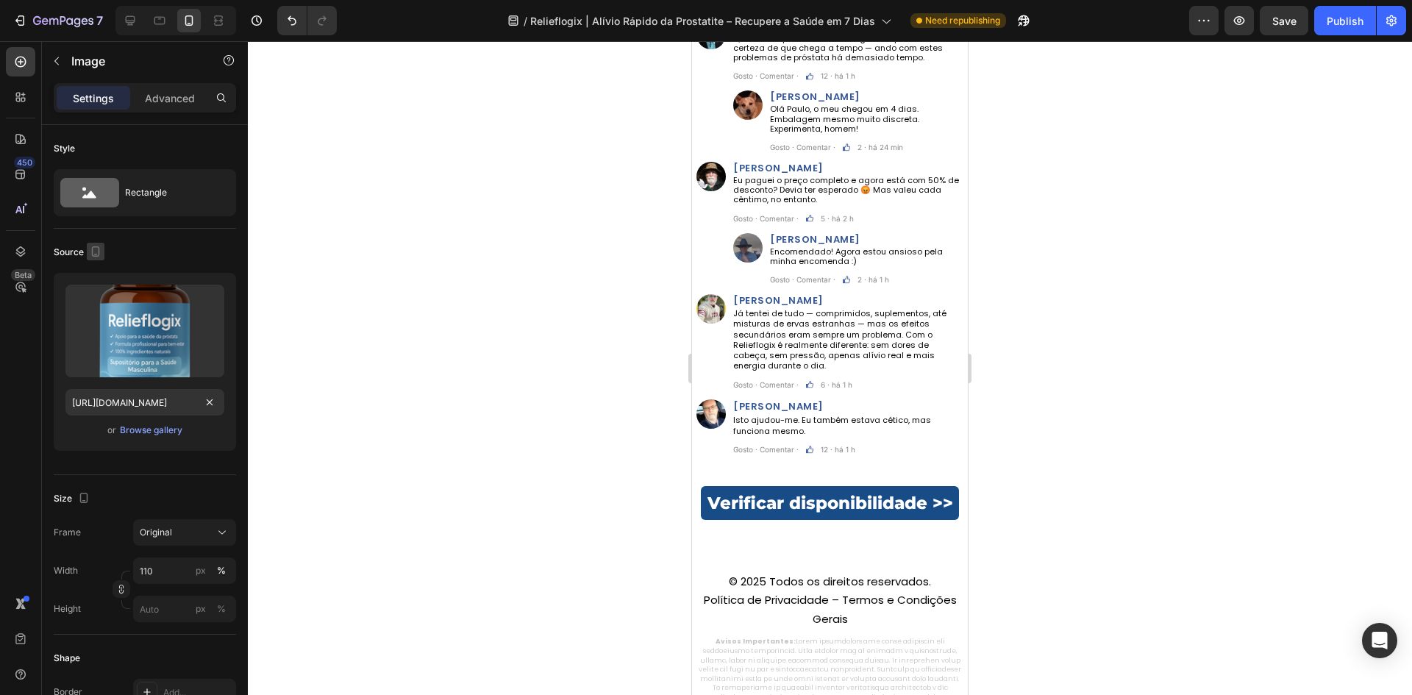
scroll to position [0, 0]
click at [93, 254] on icon "button" at bounding box center [95, 251] width 15 height 15
click at [103, 276] on icon "button" at bounding box center [99, 275] width 10 height 10
type input "350"
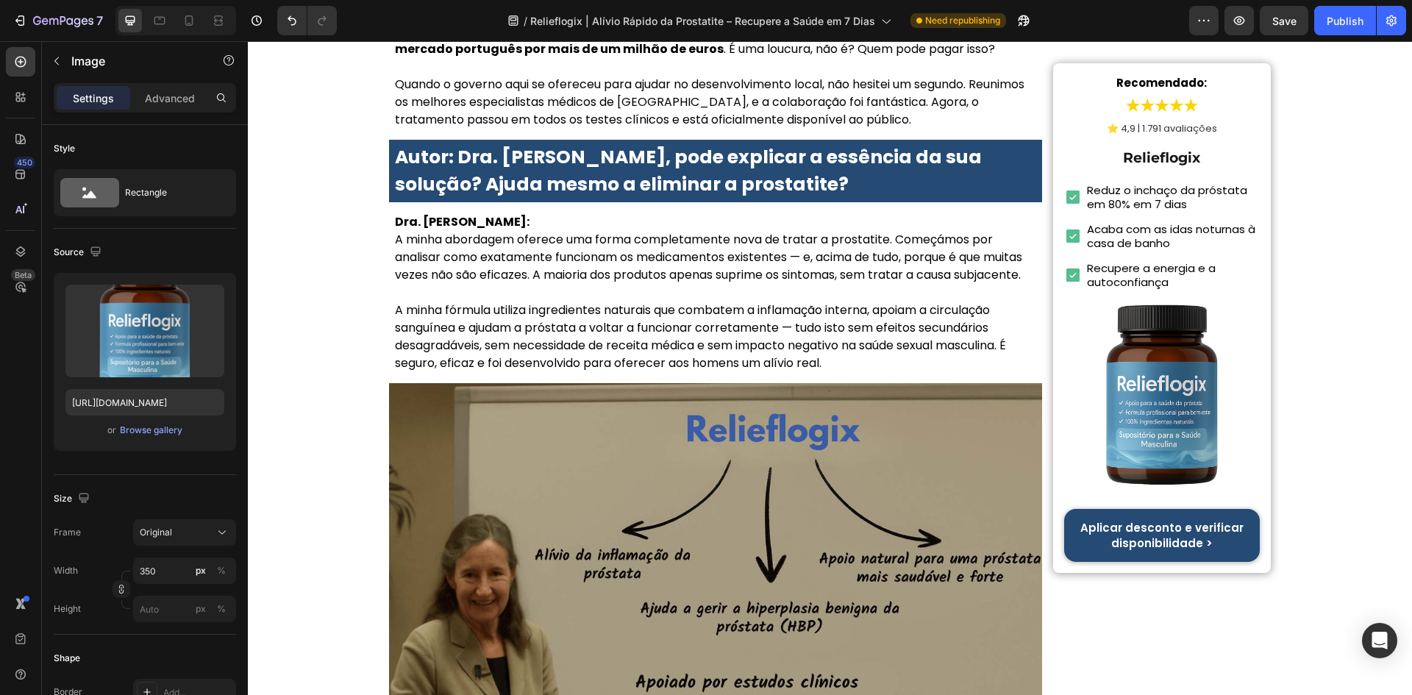
scroll to position [3125, 0]
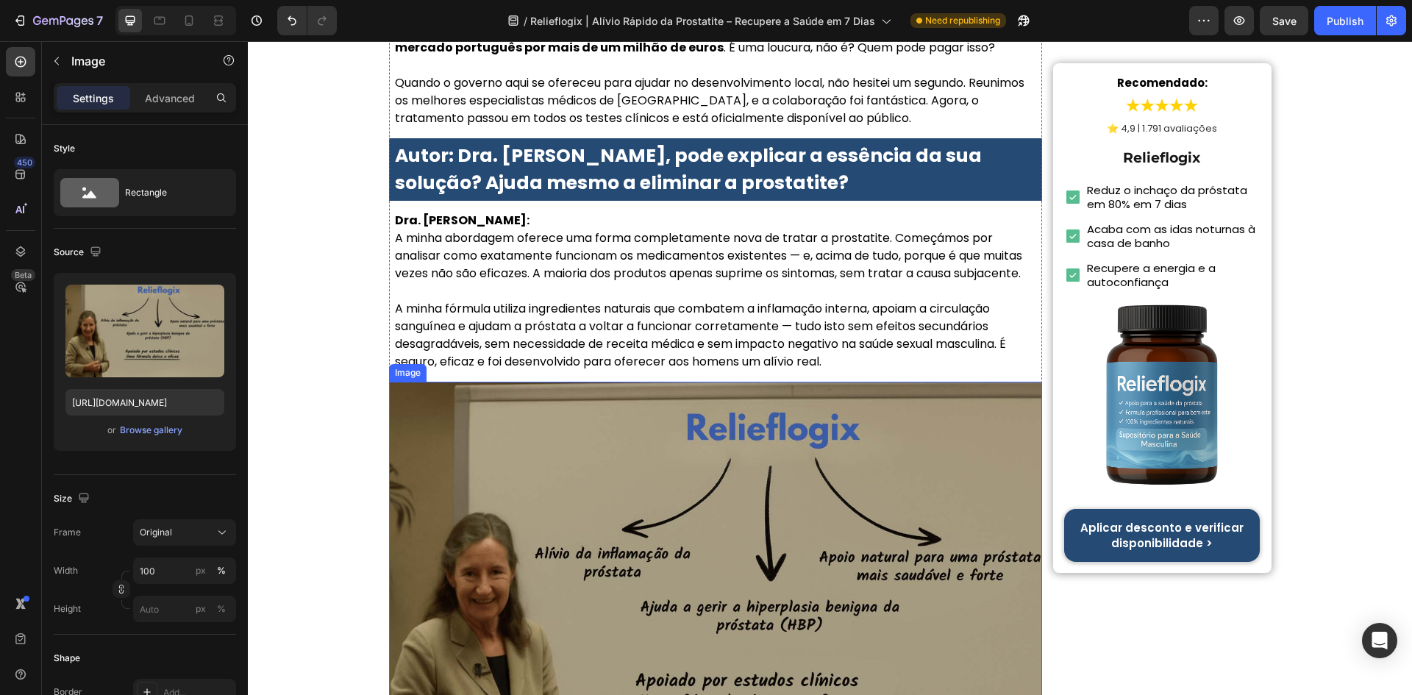
click at [645, 410] on img at bounding box center [716, 597] width 654 height 430
click at [117, 411] on input "https://cdn.shopify.com/s/files/1/0657/6783/3683/files/gempages_578032762192134…" at bounding box center [144, 402] width 159 height 26
click at [93, 249] on icon "button" at bounding box center [95, 251] width 15 height 15
click at [97, 301] on icon "button" at bounding box center [98, 301] width 15 height 15
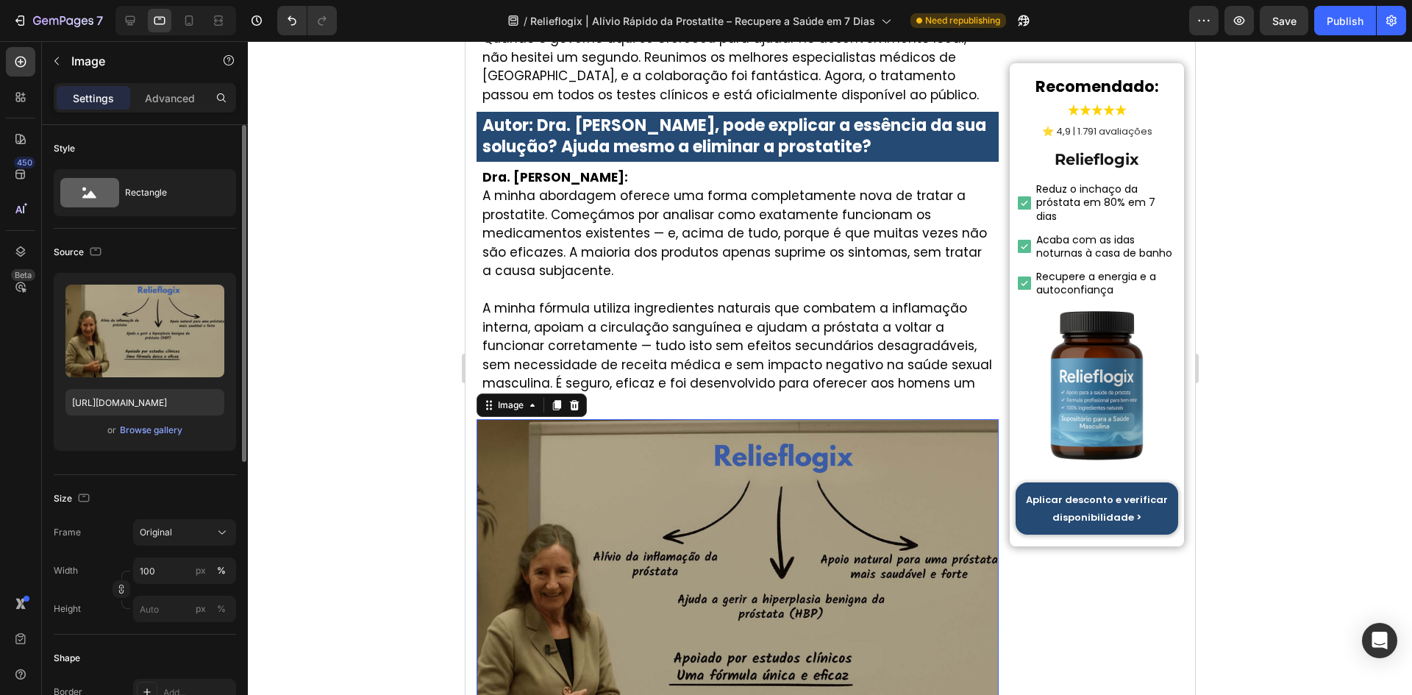
scroll to position [3177, 0]
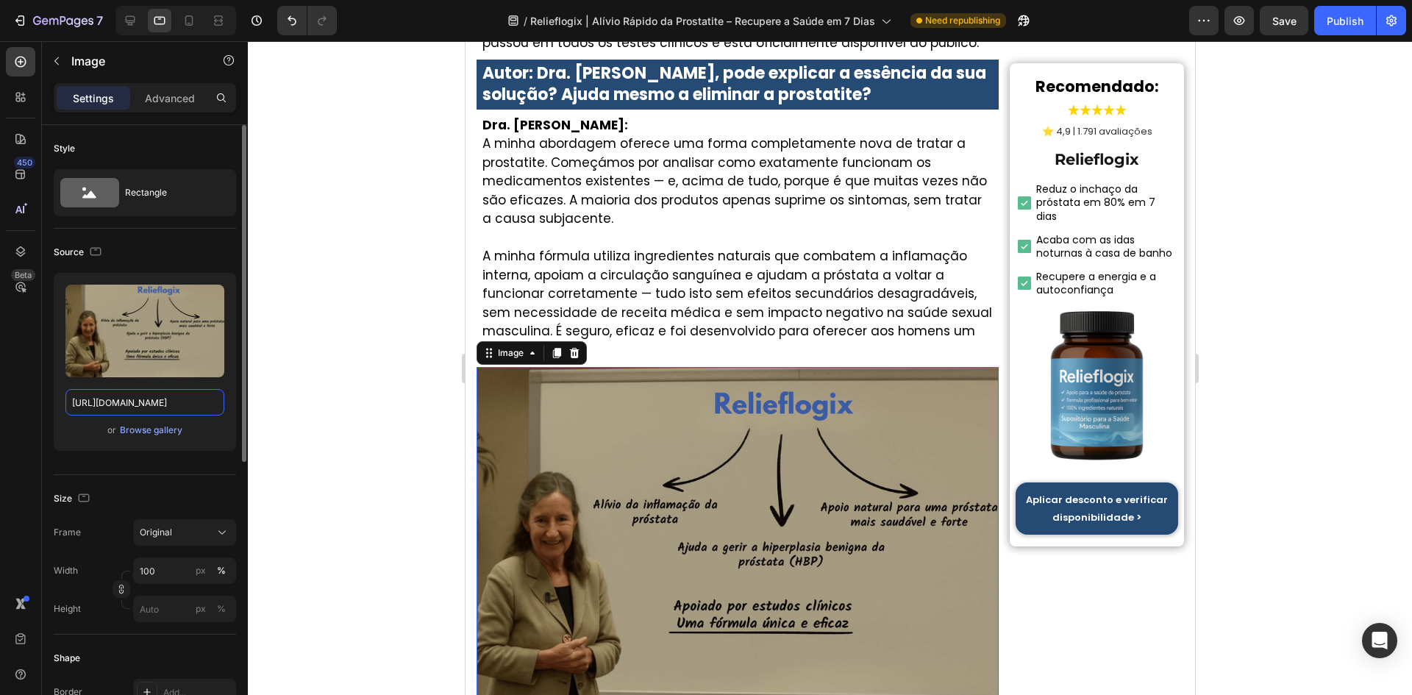
click at [109, 396] on input "https://cdn.shopify.com/s/files/1/0657/6783/3683/files/gempages_578032762192134…" at bounding box center [144, 402] width 159 height 26
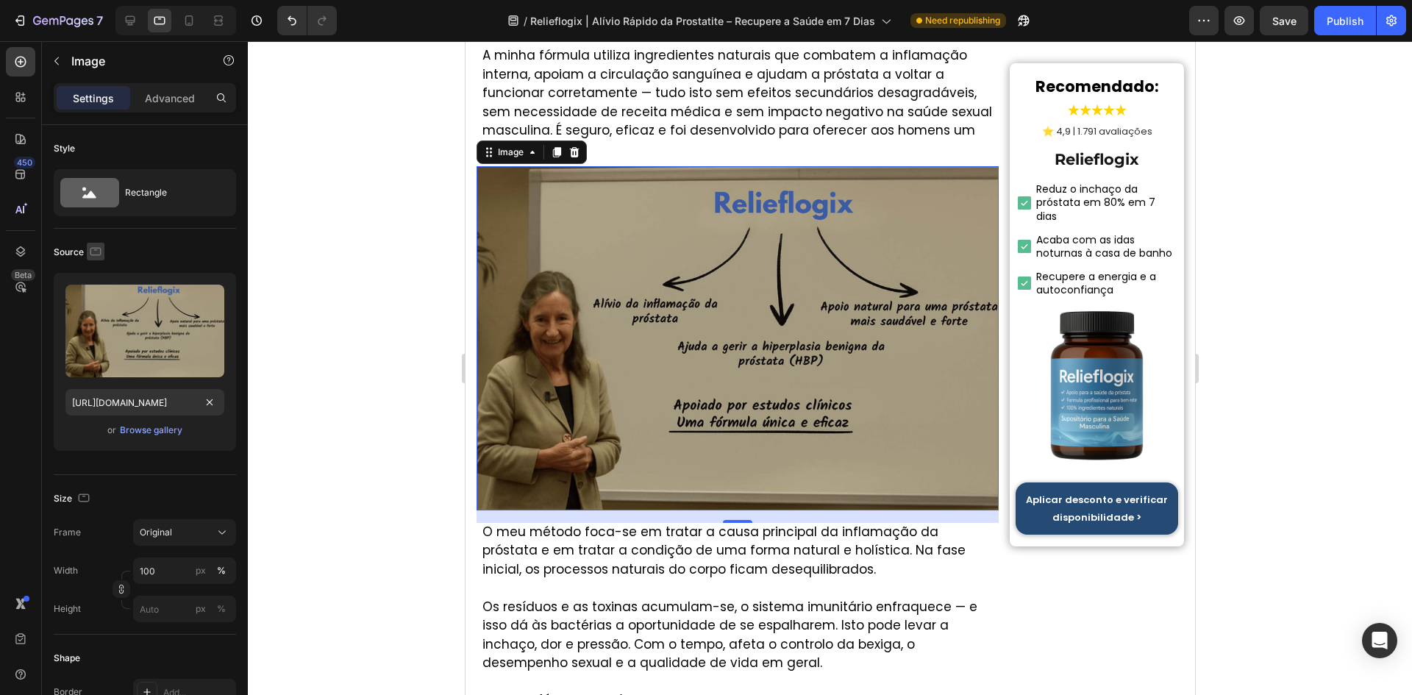
click at [93, 251] on icon "button" at bounding box center [95, 251] width 15 height 15
click at [97, 321] on icon "button" at bounding box center [98, 328] width 15 height 15
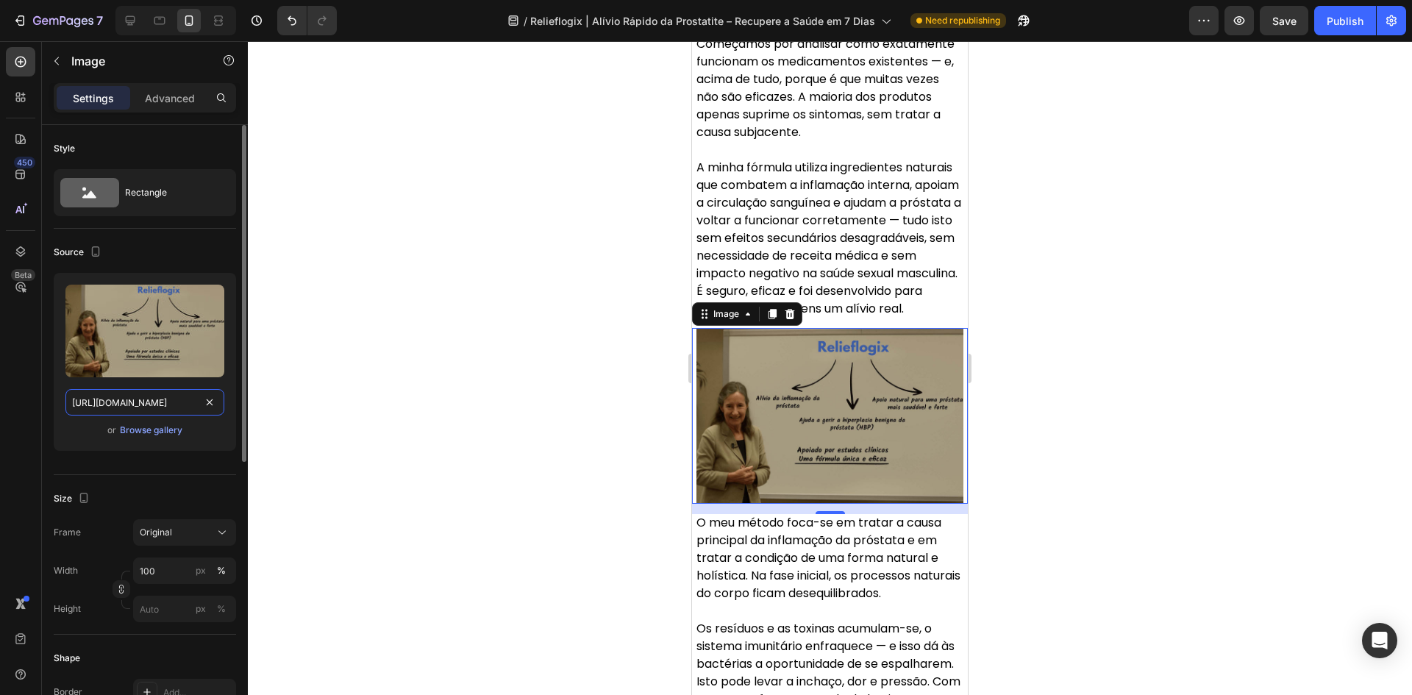
click at [99, 398] on input "https://cdn.shopify.com/s/files/1/0657/6783/3683/files/gempages_578032762192134…" at bounding box center [144, 402] width 159 height 26
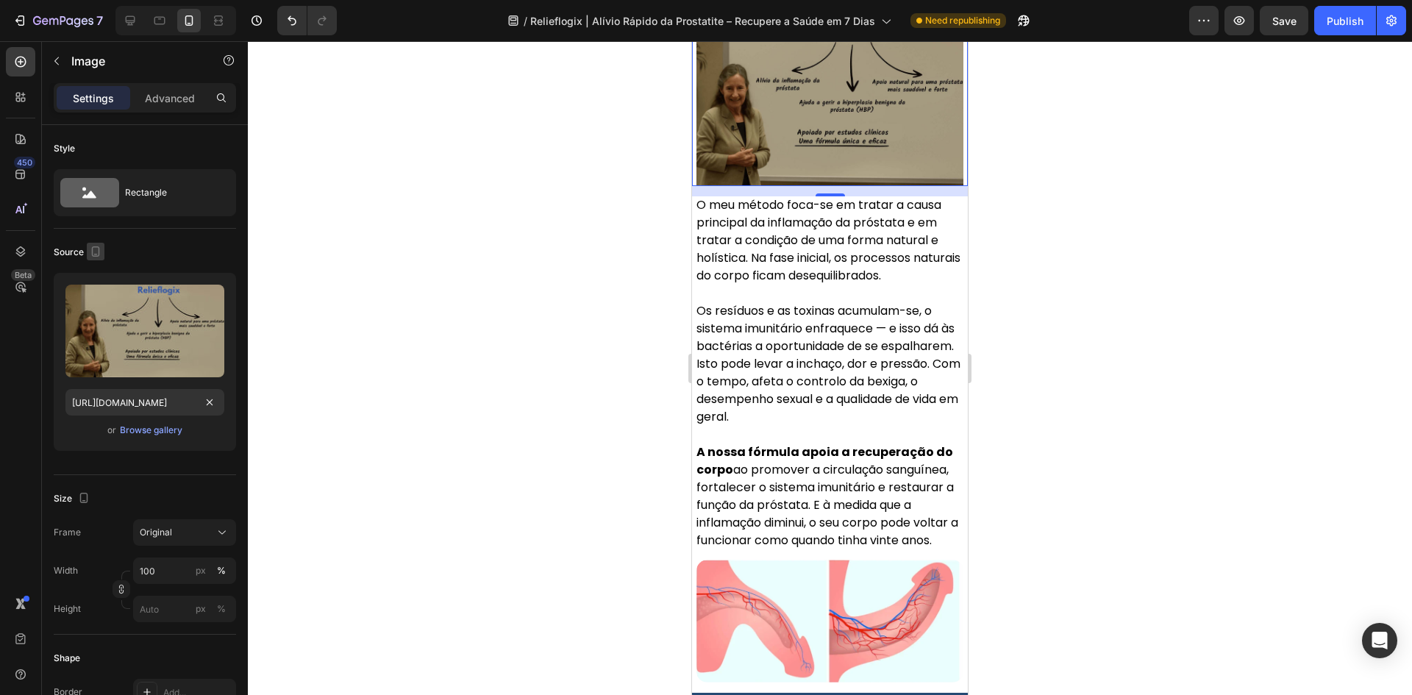
click at [95, 248] on icon "button" at bounding box center [95, 251] width 15 height 15
click at [104, 273] on icon "button" at bounding box center [98, 275] width 15 height 15
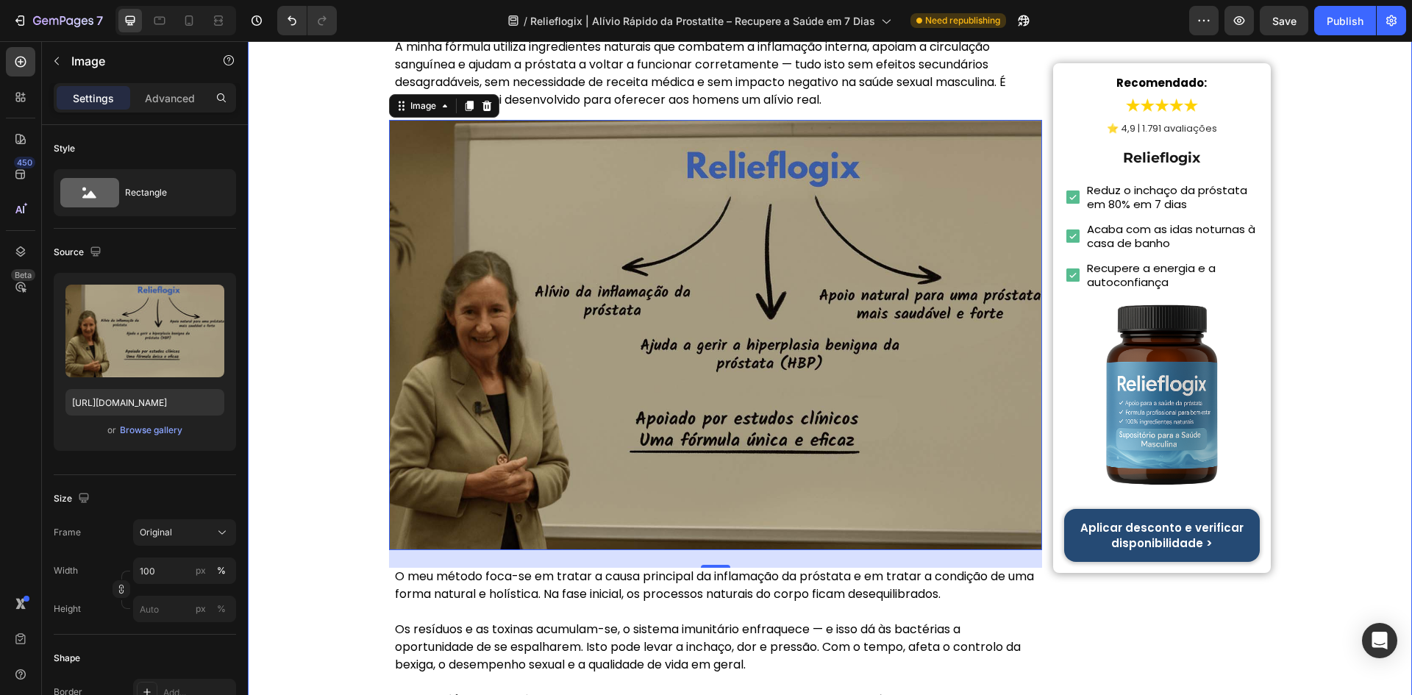
click at [1313, 243] on div "Início > Saúde > Saúde da Próstata Heading Toda a gente está a falar disto! A D…" at bounding box center [830, 700] width 1164 height 8008
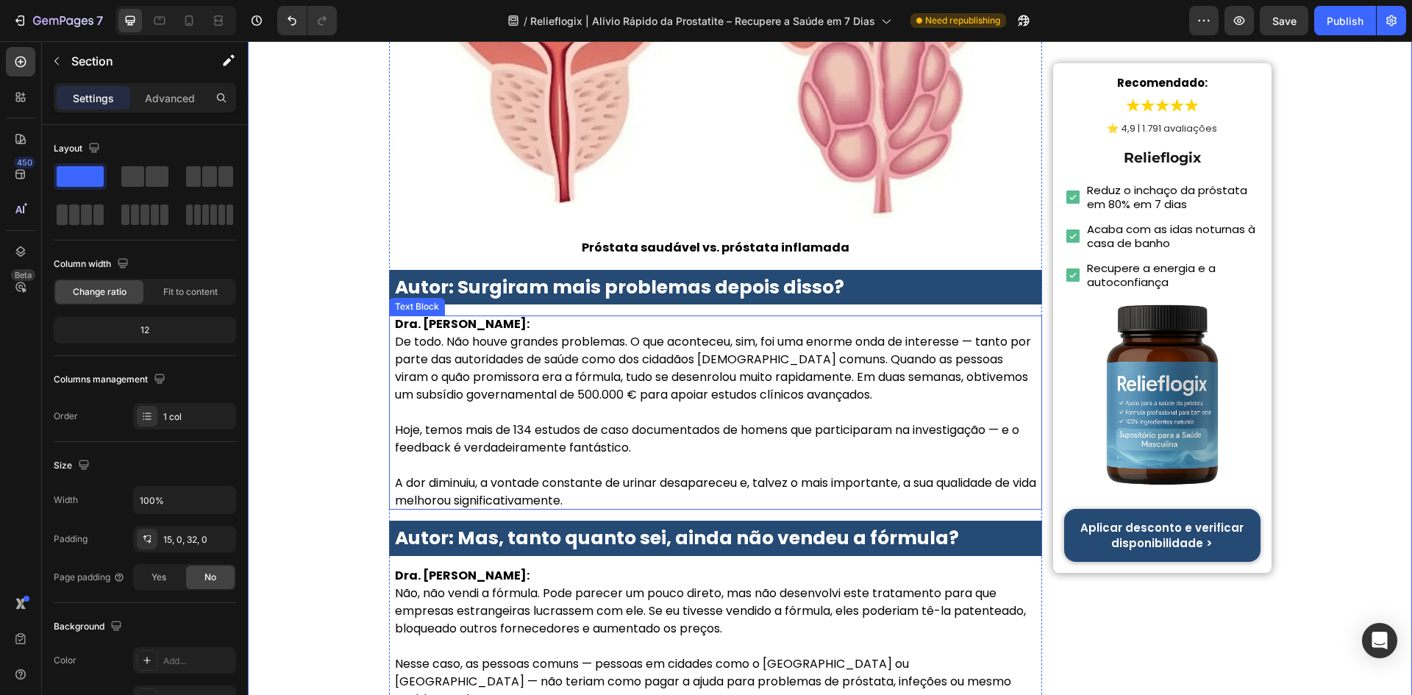
click at [579, 370] on p "Dra. Sofia Carvalho: De todo. Não houve grandes problemas. O que aconteceu, sim…" at bounding box center [716, 368] width 642 height 106
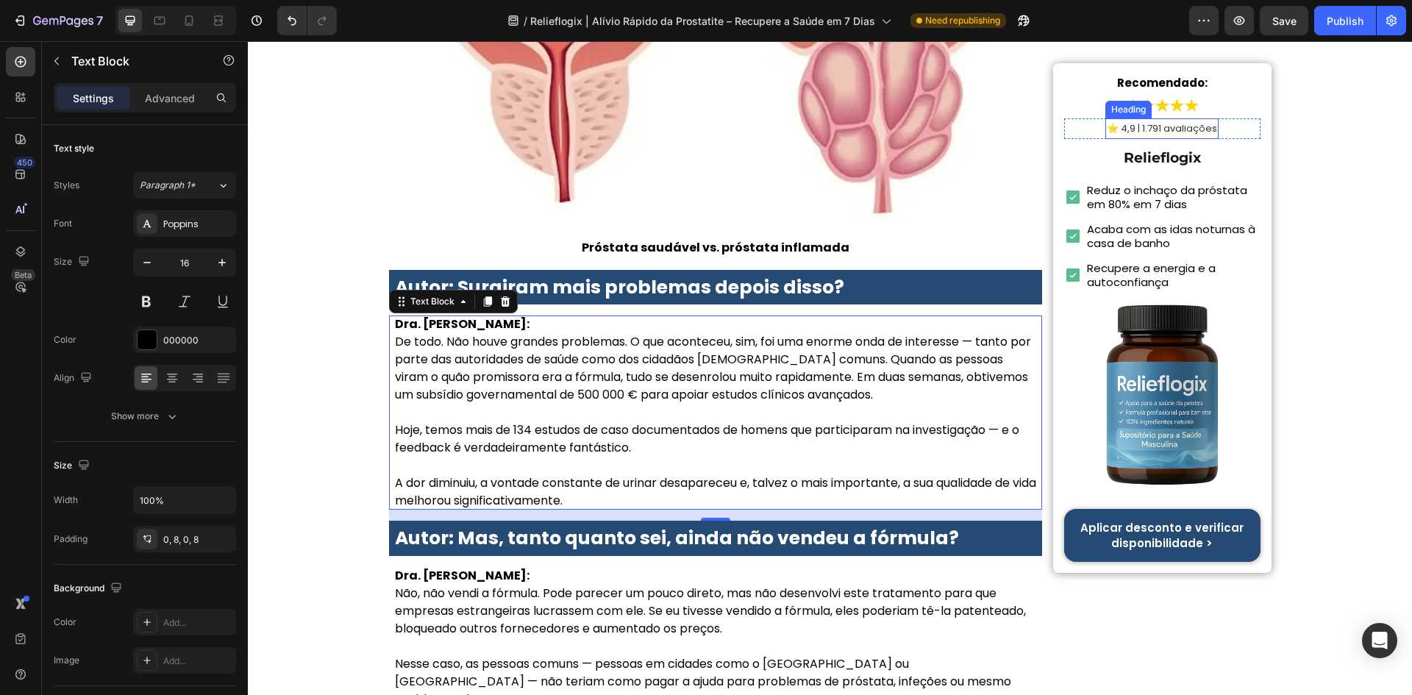
click at [1145, 131] on span "⭐ 4,9 | 1.791 avaliações" at bounding box center [1161, 128] width 110 height 14
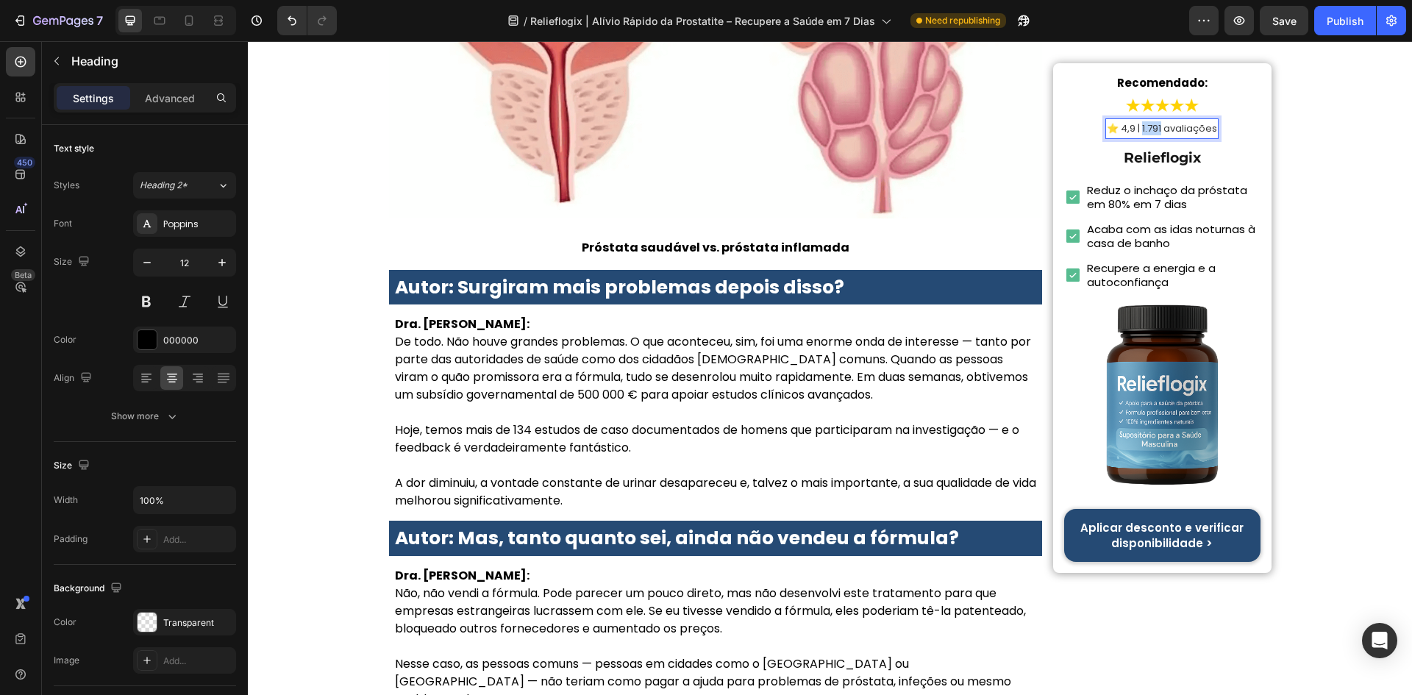
drag, startPoint x: 1138, startPoint y: 130, endPoint x: 1157, endPoint y: 132, distance: 19.2
click at [1157, 132] on span "⭐ 4,9 | 1.791 avaliações" at bounding box center [1161, 128] width 110 height 14
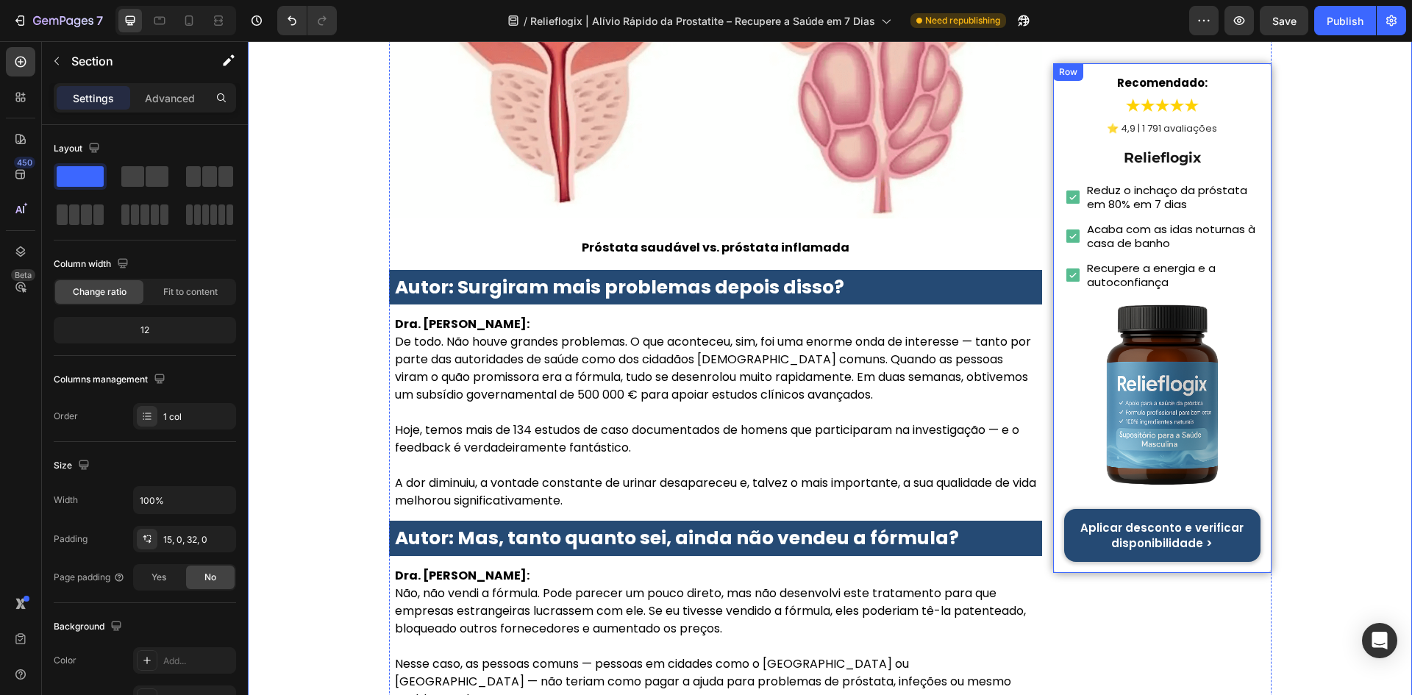
drag, startPoint x: 1166, startPoint y: 501, endPoint x: 1184, endPoint y: 529, distance: 33.4
click at [1166, 502] on div "Recomendado: Heading Image ⁠⁠⁠⁠⁠⁠⁠ ⭐ 4,9 | 1 791 avaliações Heading Row Reliefl…" at bounding box center [1162, 317] width 196 height 487
click at [1183, 528] on p "Aplicar desconto e verificar disponibilidade >" at bounding box center [1162, 535] width 194 height 31
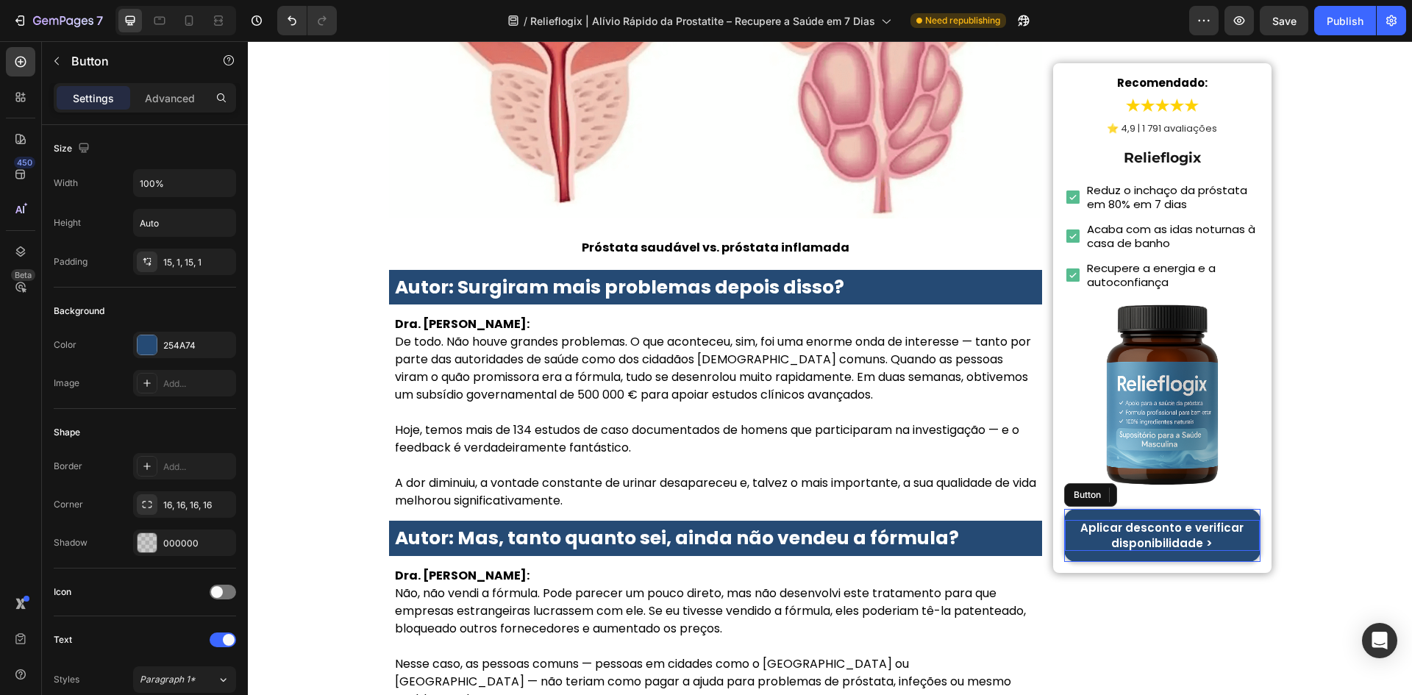
click at [1184, 529] on p "Aplicar desconto e verificar disponibilidade >" at bounding box center [1162, 535] width 194 height 31
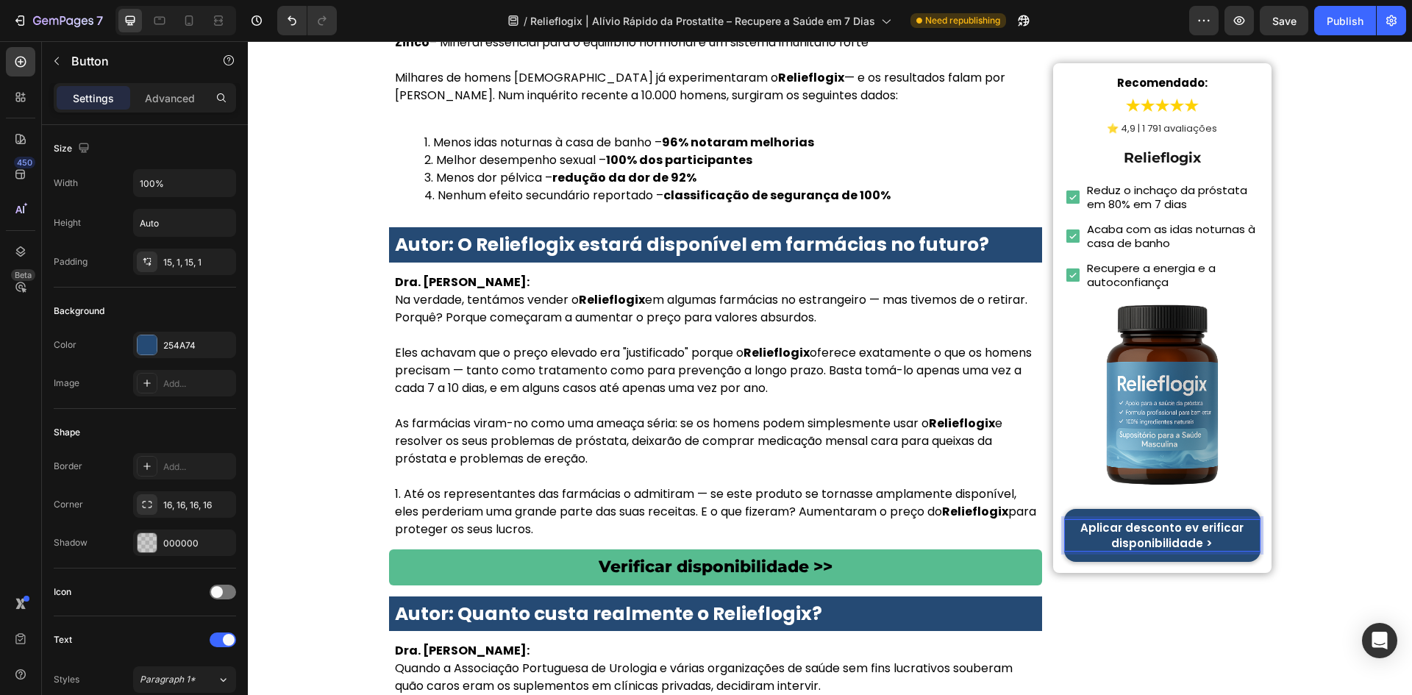
scroll to position [6170, 0]
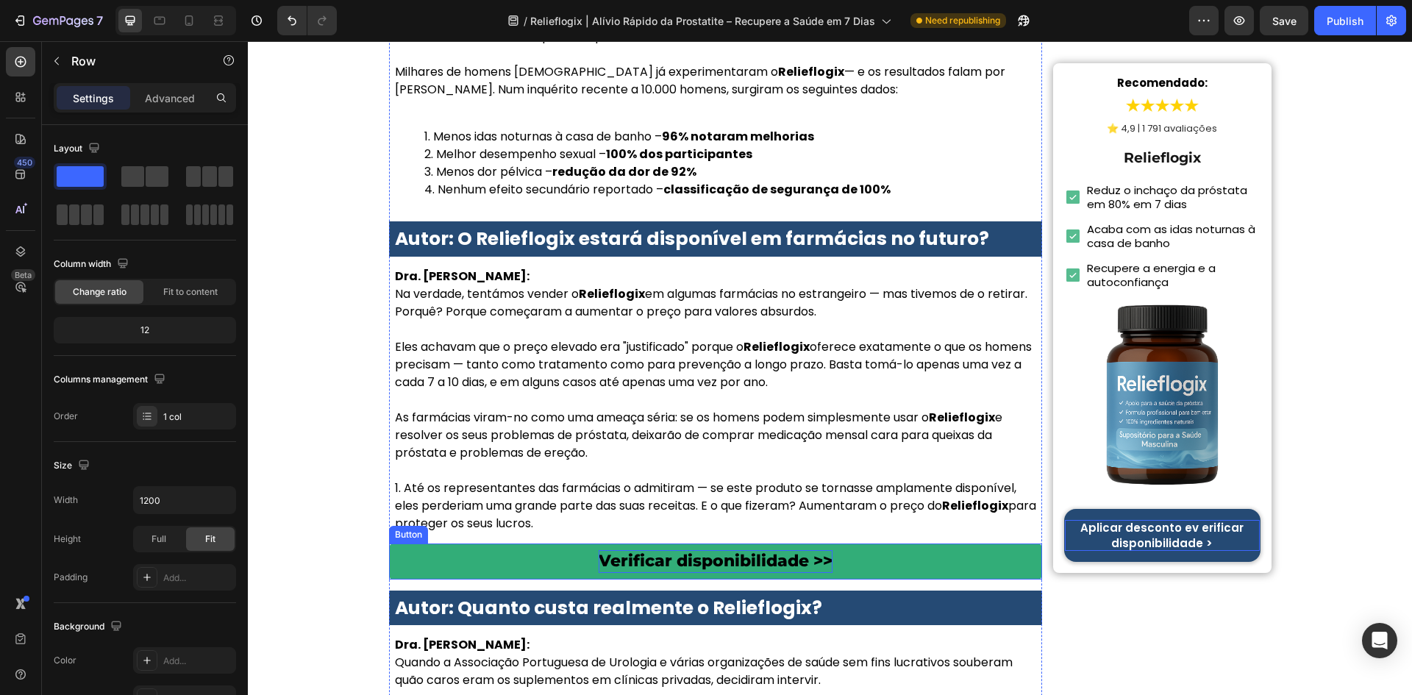
click at [648, 557] on p "Verificar disponibilidade >>" at bounding box center [715, 561] width 234 height 23
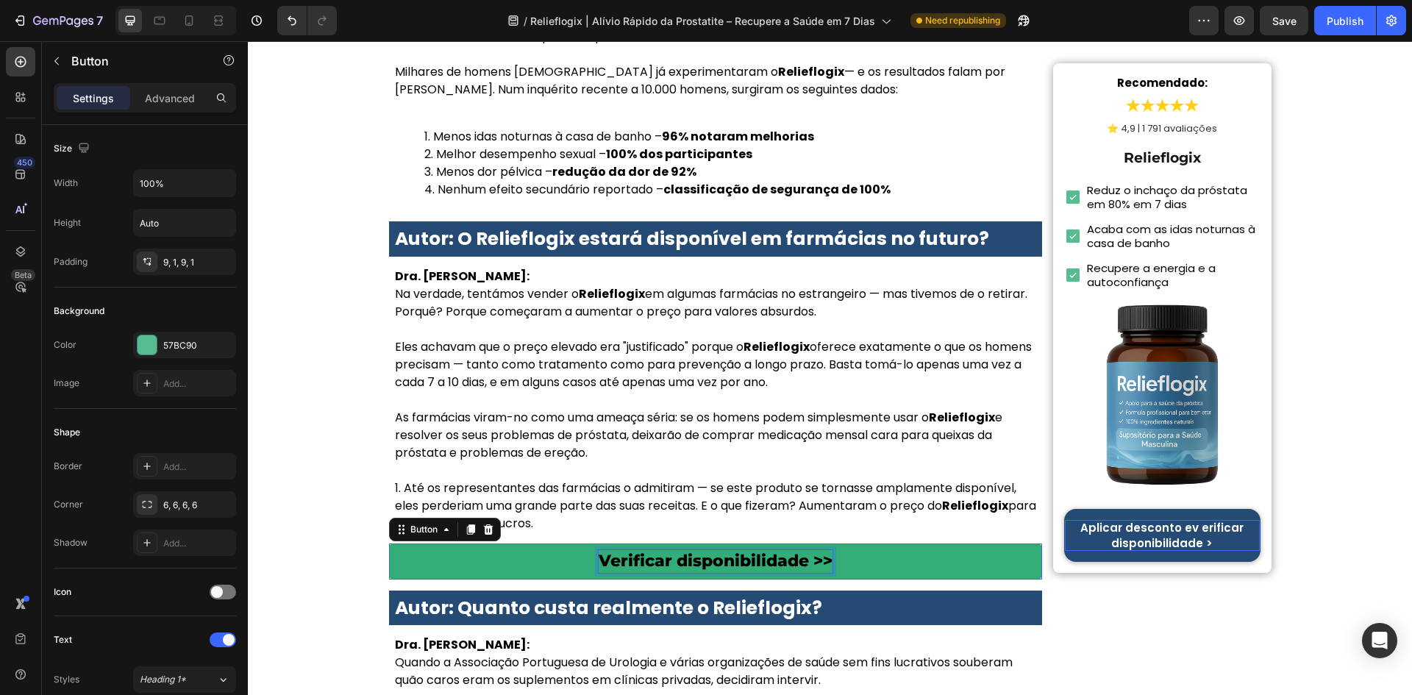
click at [642, 557] on p "Verificar disponibilidade >>" at bounding box center [715, 561] width 234 height 23
drag, startPoint x: 597, startPoint y: 551, endPoint x: 803, endPoint y: 548, distance: 205.9
click at [803, 550] on p "Verificar disponibilidade >>" at bounding box center [715, 561] width 234 height 23
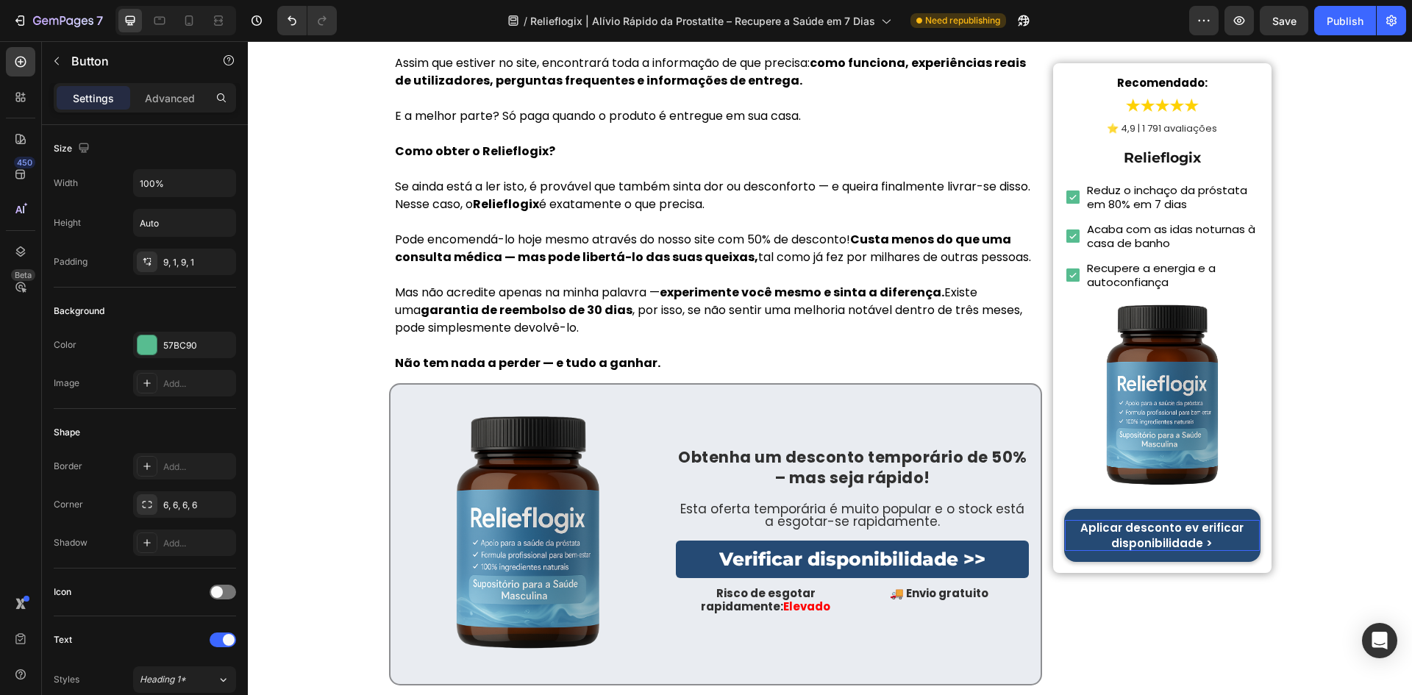
scroll to position [7493, 0]
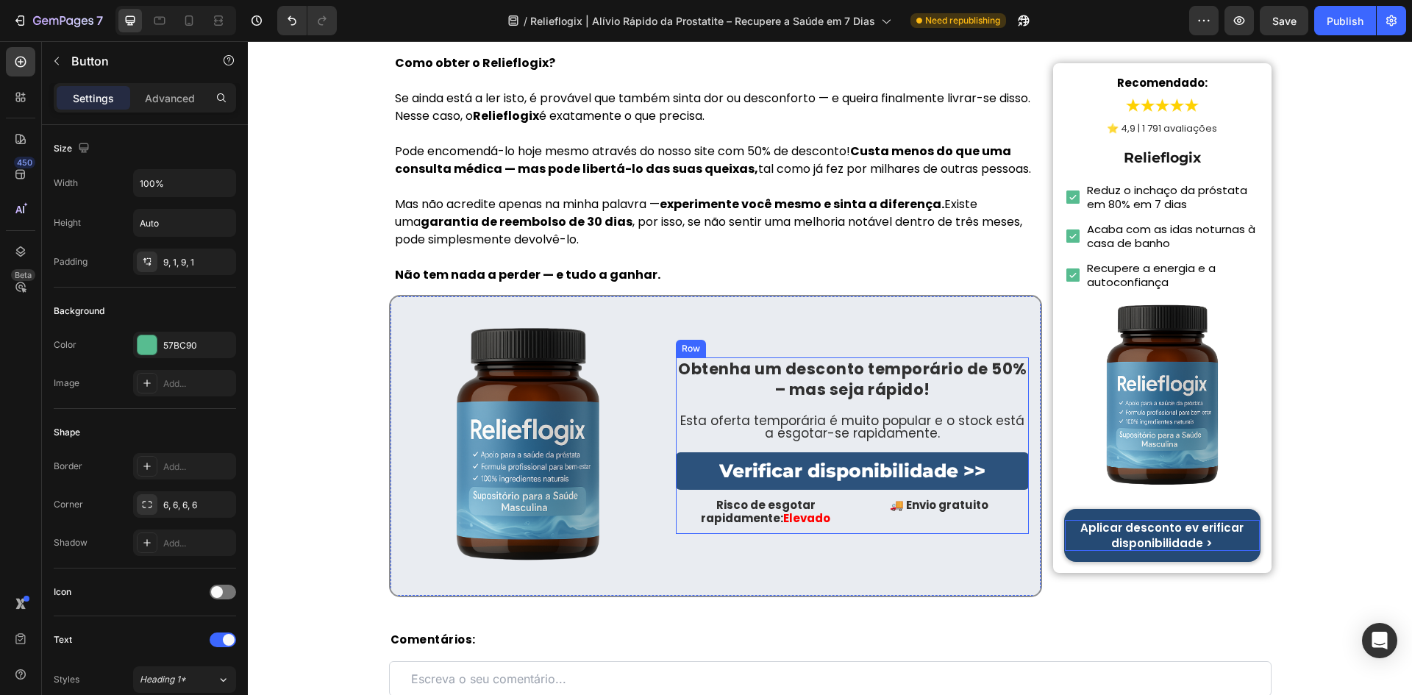
click at [734, 468] on p "Verificar disponibilidade >>" at bounding box center [852, 471] width 266 height 26
click at [712, 469] on link "Verificar disponibilidade >>" at bounding box center [852, 470] width 353 height 37
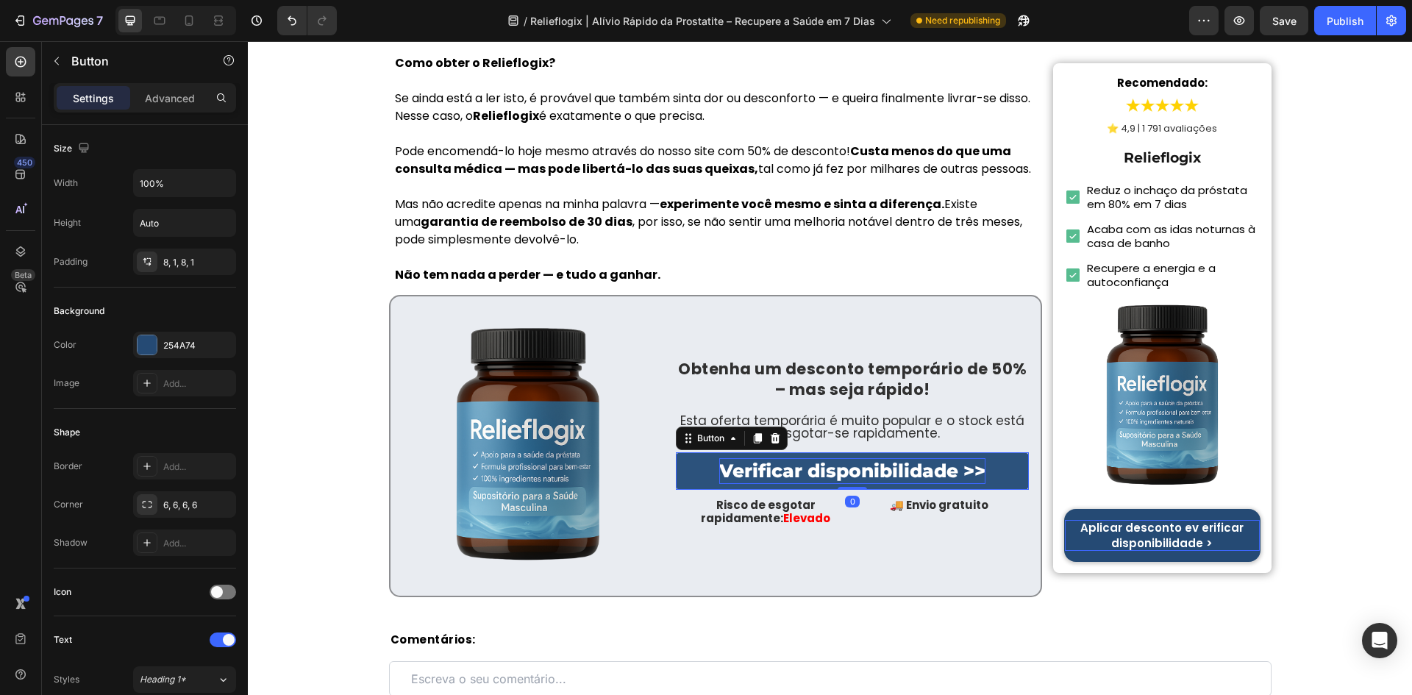
click at [719, 468] on p "Verificar disponibilidade >>" at bounding box center [852, 471] width 266 height 26
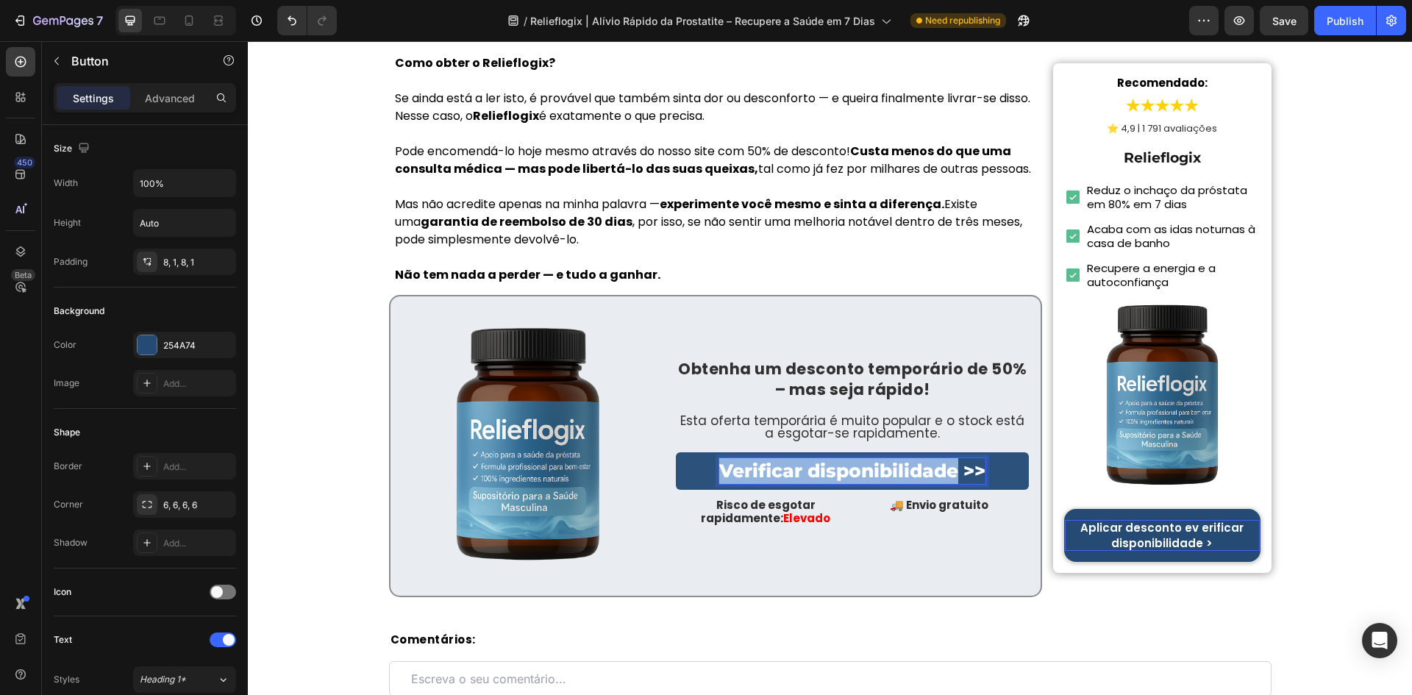
drag, startPoint x: 718, startPoint y: 465, endPoint x: 954, endPoint y: 470, distance: 236.0
click at [954, 470] on p "Verificar disponibilidade >>" at bounding box center [852, 471] width 266 height 26
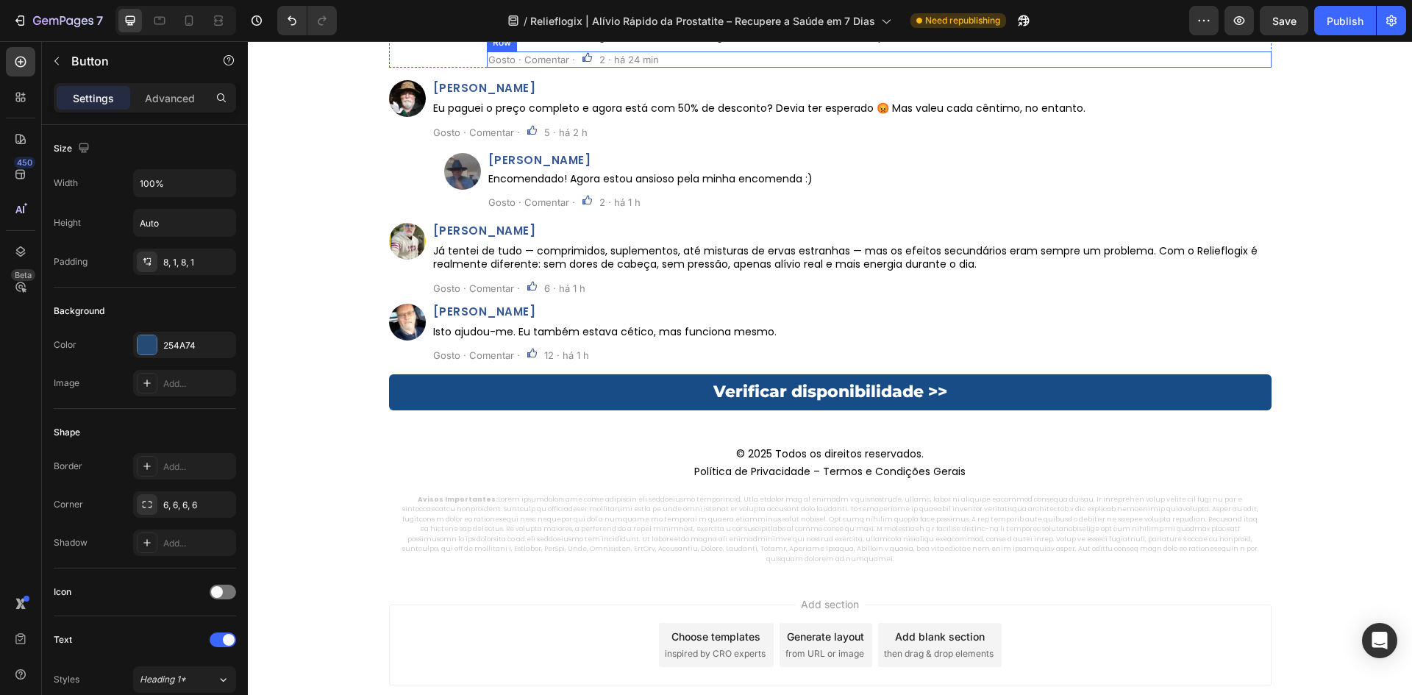
scroll to position [8432, 0]
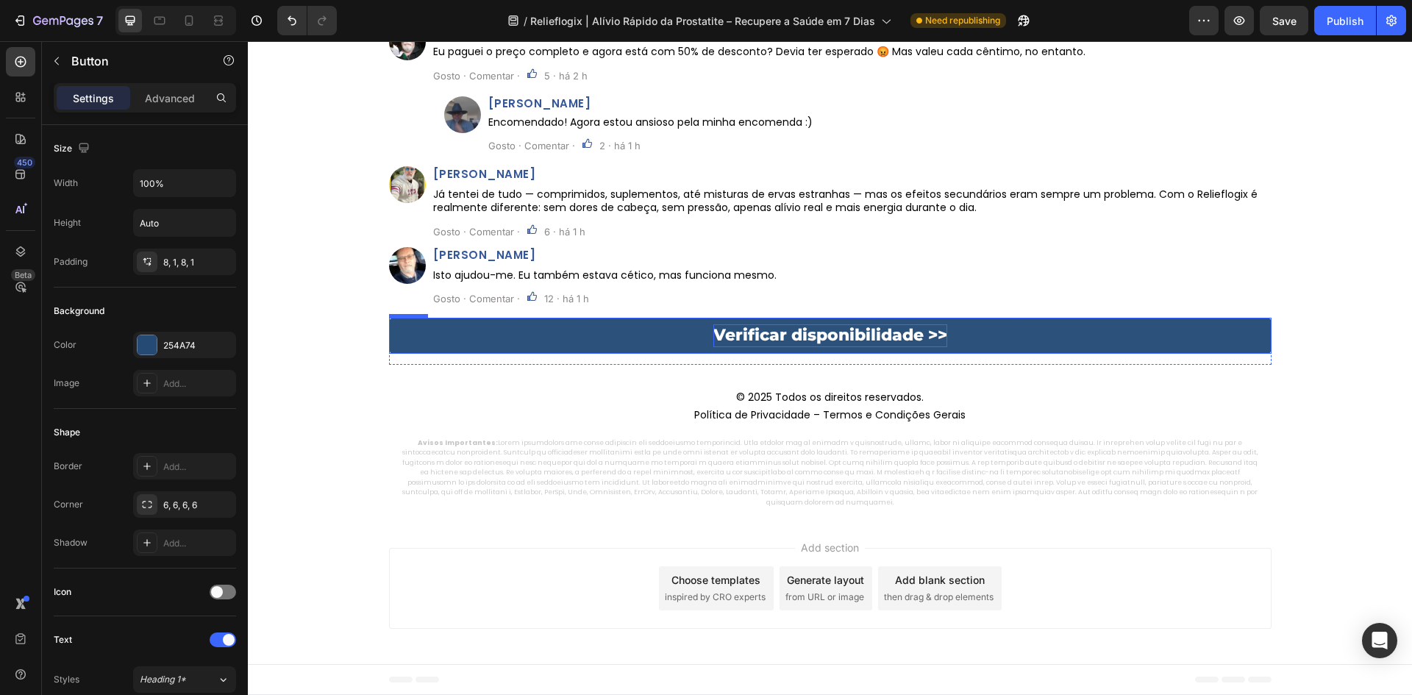
click at [753, 327] on p "Verificar disponibilidade >>" at bounding box center [830, 335] width 234 height 23
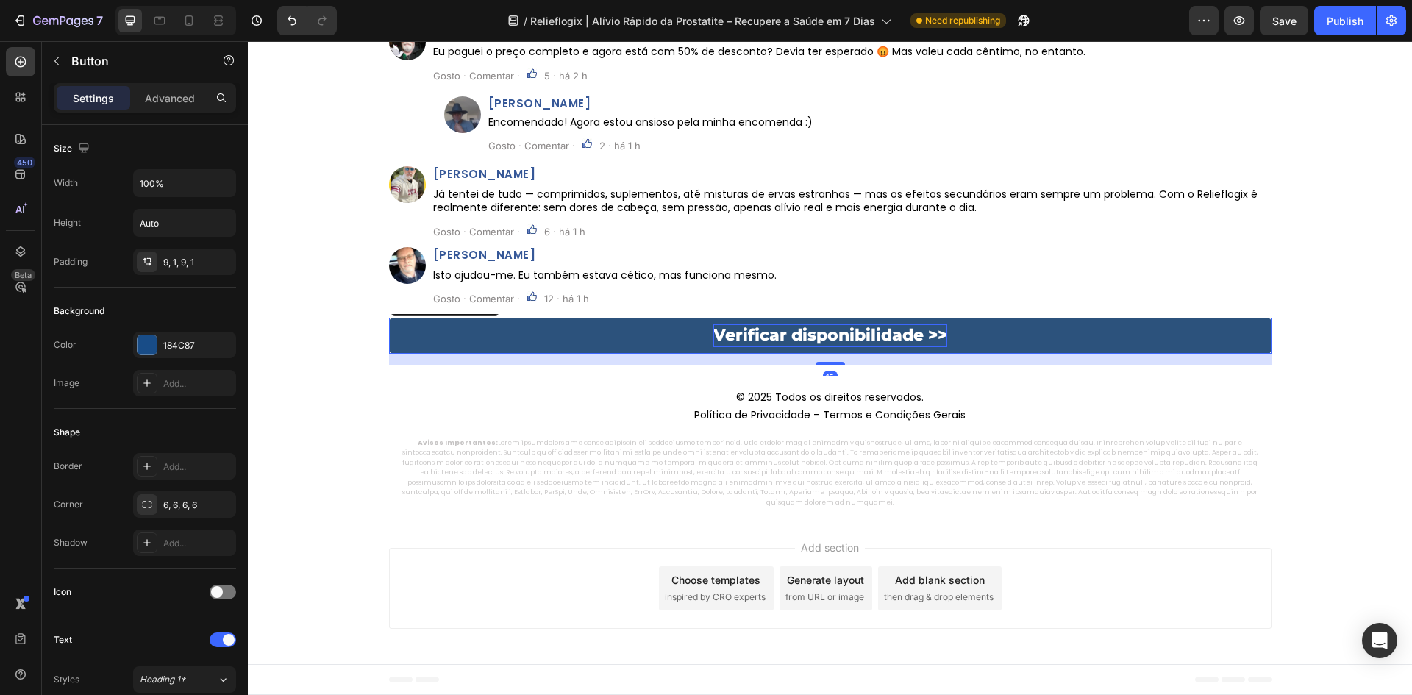
click at [740, 330] on p "Verificar disponibilidade >>" at bounding box center [830, 335] width 234 height 23
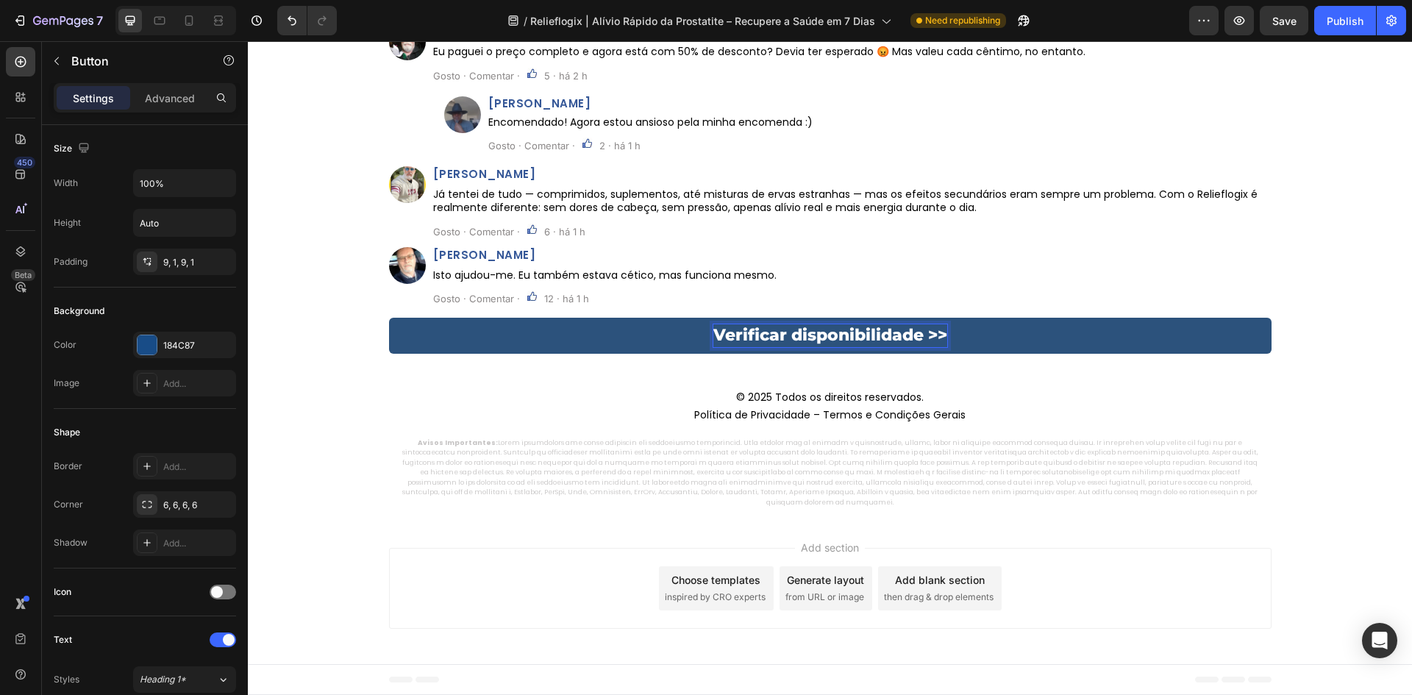
click at [719, 334] on p "Verificar disponibilidade >>" at bounding box center [830, 335] width 234 height 23
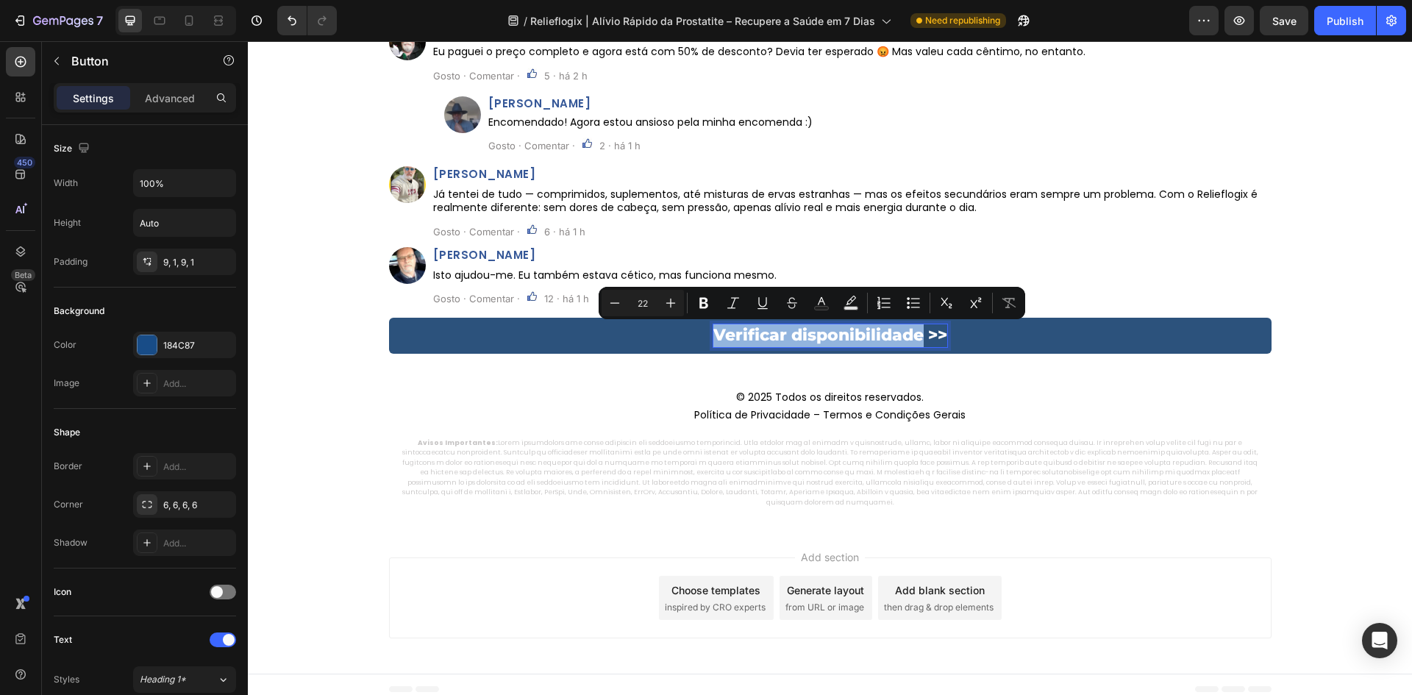
drag, startPoint x: 709, startPoint y: 335, endPoint x: 916, endPoint y: 343, distance: 207.5
click at [916, 343] on p "Verificar disponibilidade >>" at bounding box center [830, 335] width 234 height 23
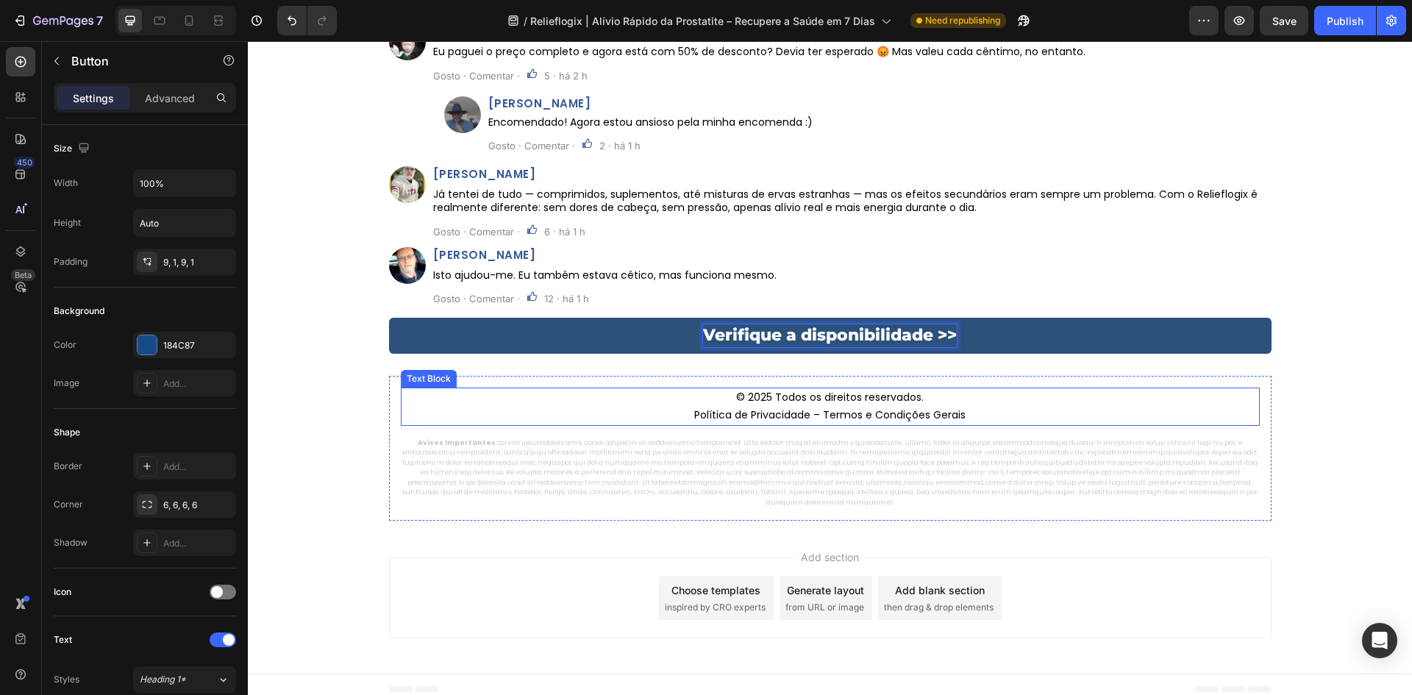
click at [763, 413] on p "© 2025 Todos os direitos reservados. Política de Privacidade – Termos e Condiçõ…" at bounding box center [830, 406] width 856 height 35
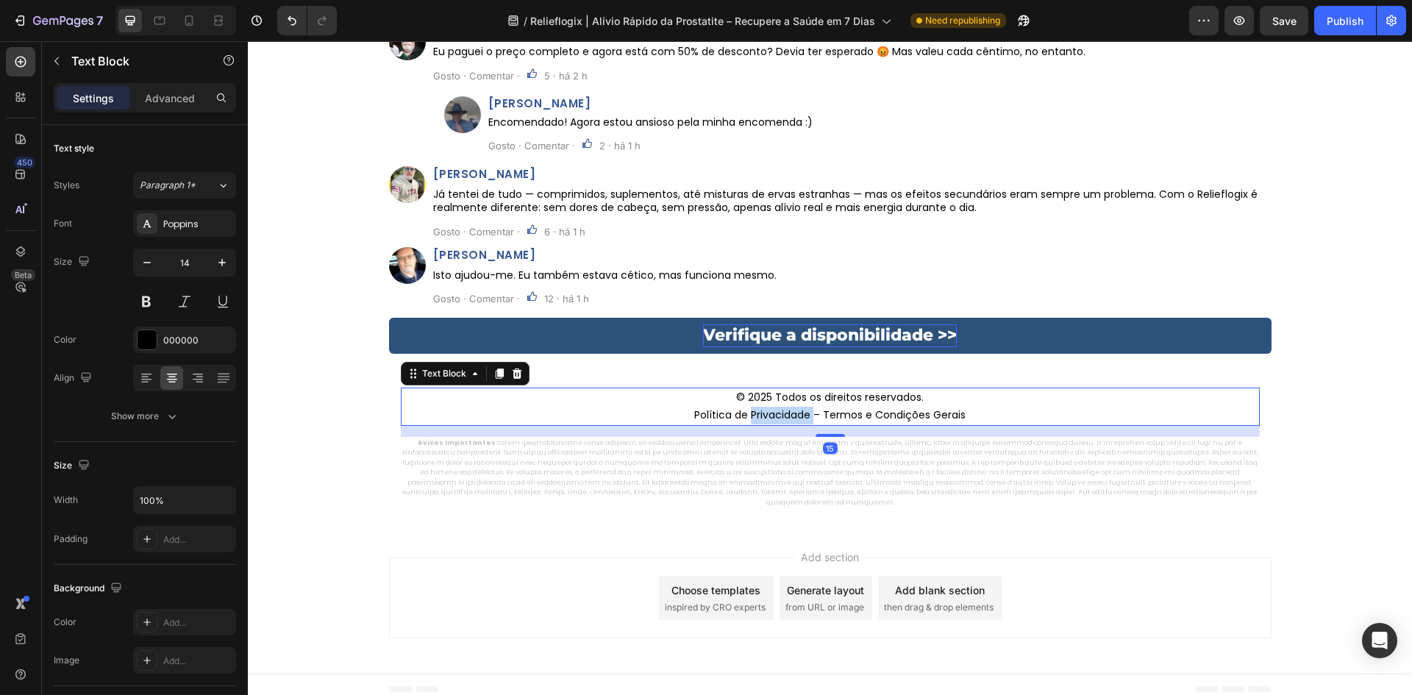
click at [763, 413] on p "© 2025 Todos os direitos reservados. Política de Privacidade – Termos e Condiçõ…" at bounding box center [830, 406] width 856 height 35
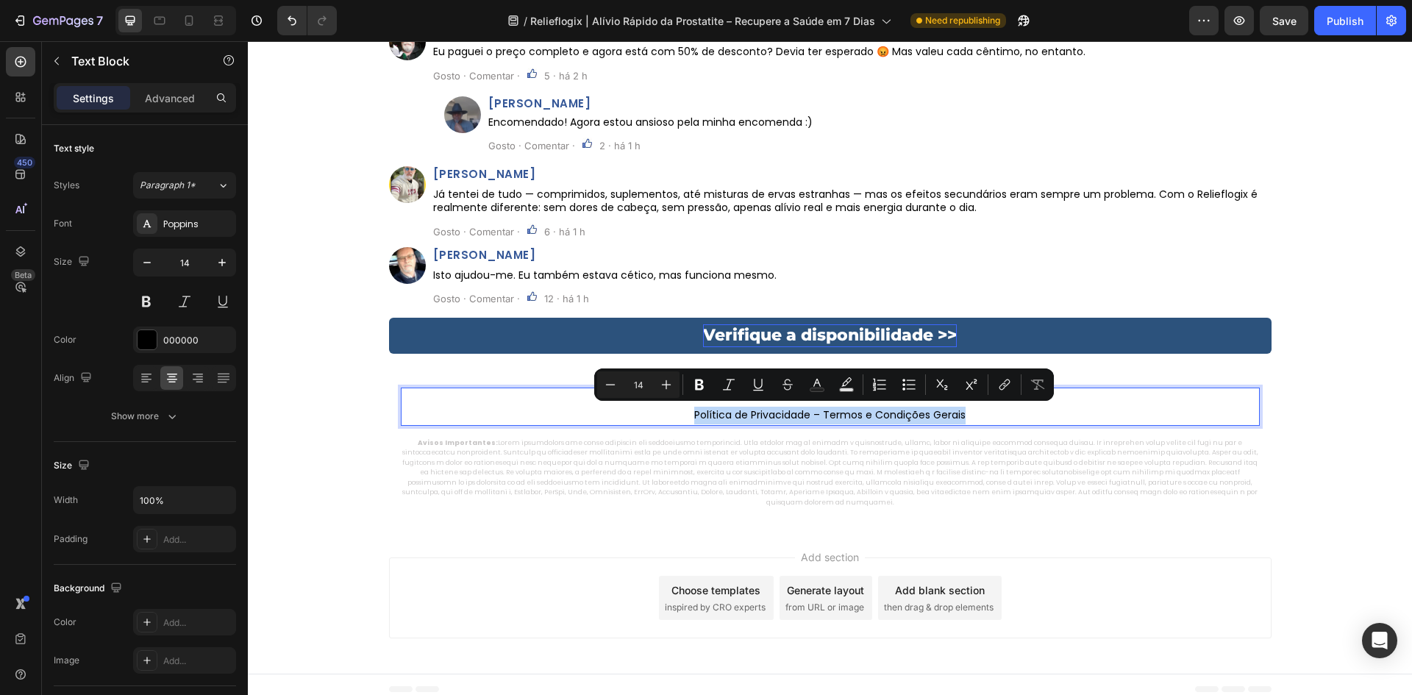
click at [707, 410] on p "© 2025 Todos os direitos reservados. Política de Privacidade – Termos e Condiçõ…" at bounding box center [830, 406] width 856 height 35
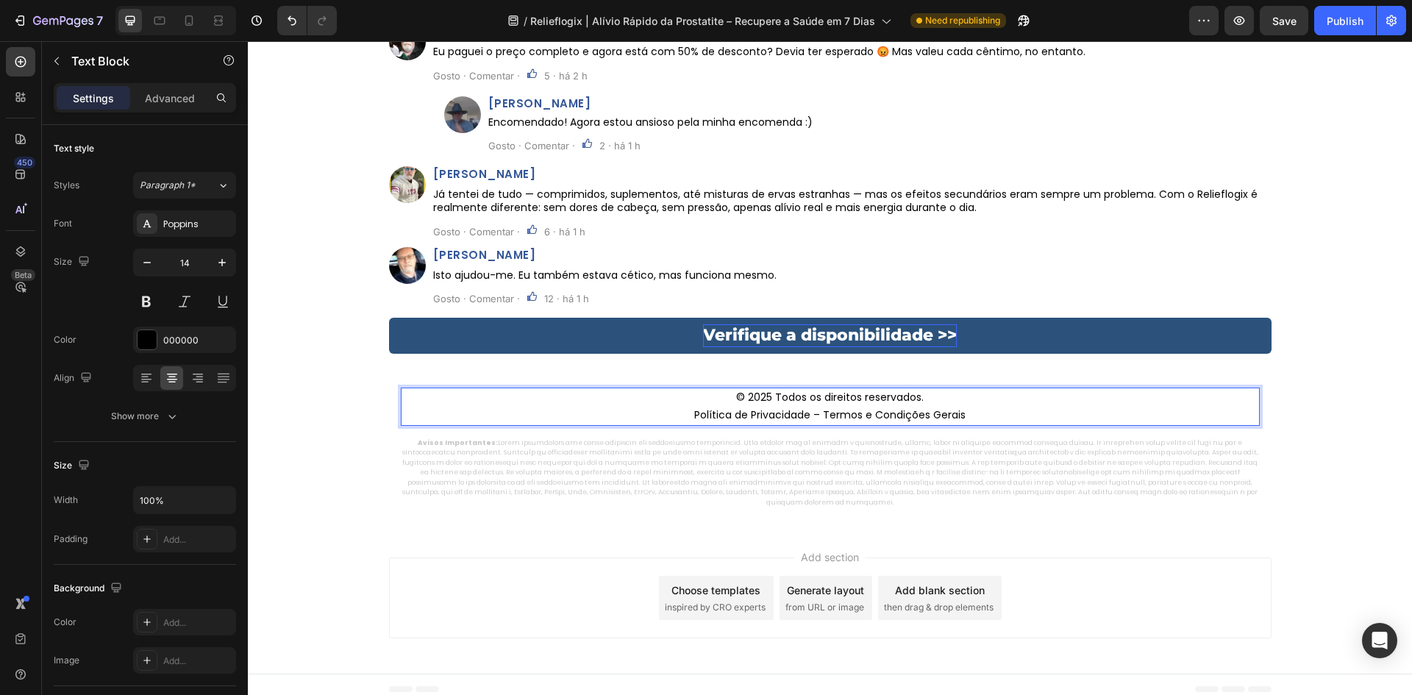
click at [684, 411] on p "© 2025 Todos os direitos reservados. Política de Privacidade – Termos e Condiçõ…" at bounding box center [830, 406] width 856 height 35
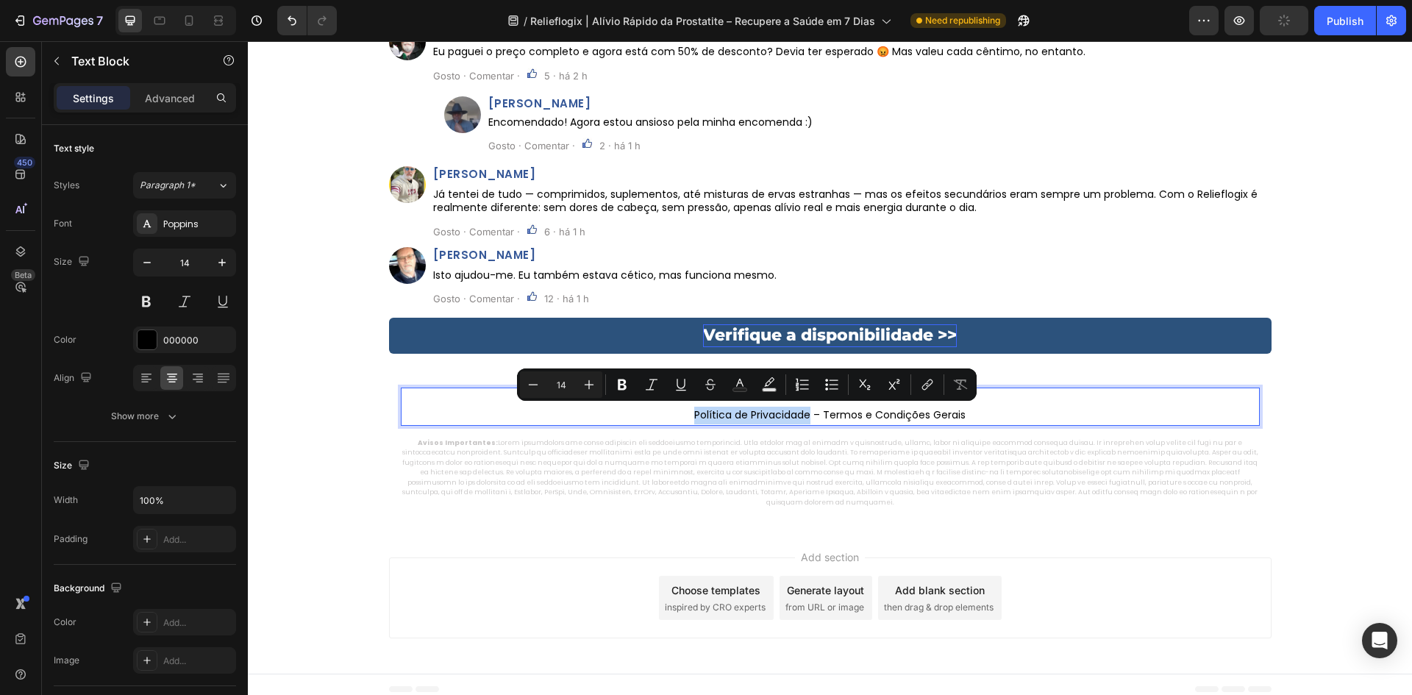
drag, startPoint x: 679, startPoint y: 413, endPoint x: 804, endPoint y: 418, distance: 125.8
click at [804, 418] on p "© 2025 Todos os direitos reservados. Política de Privacidade – Termos e Condiçõ…" at bounding box center [830, 406] width 856 height 35
click at [920, 387] on icon "Editor contextual toolbar" at bounding box center [927, 384] width 15 height 15
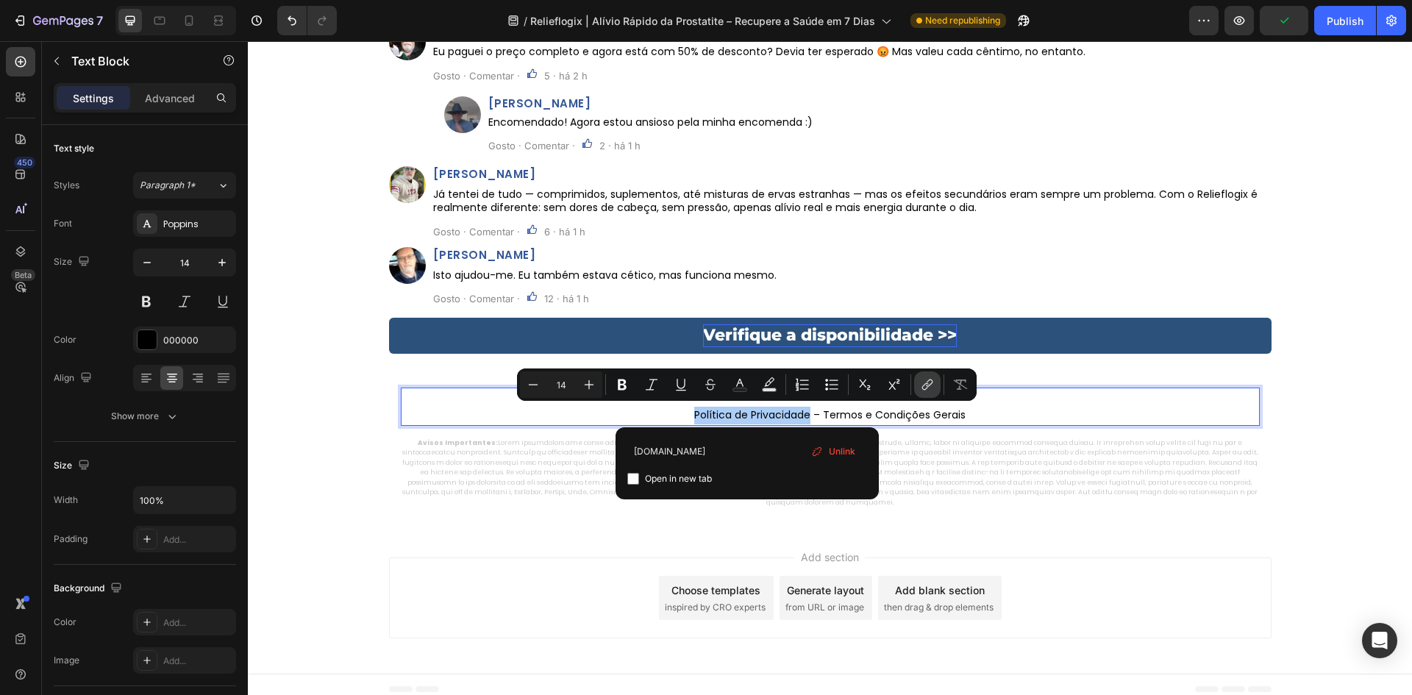
type input "example.com"
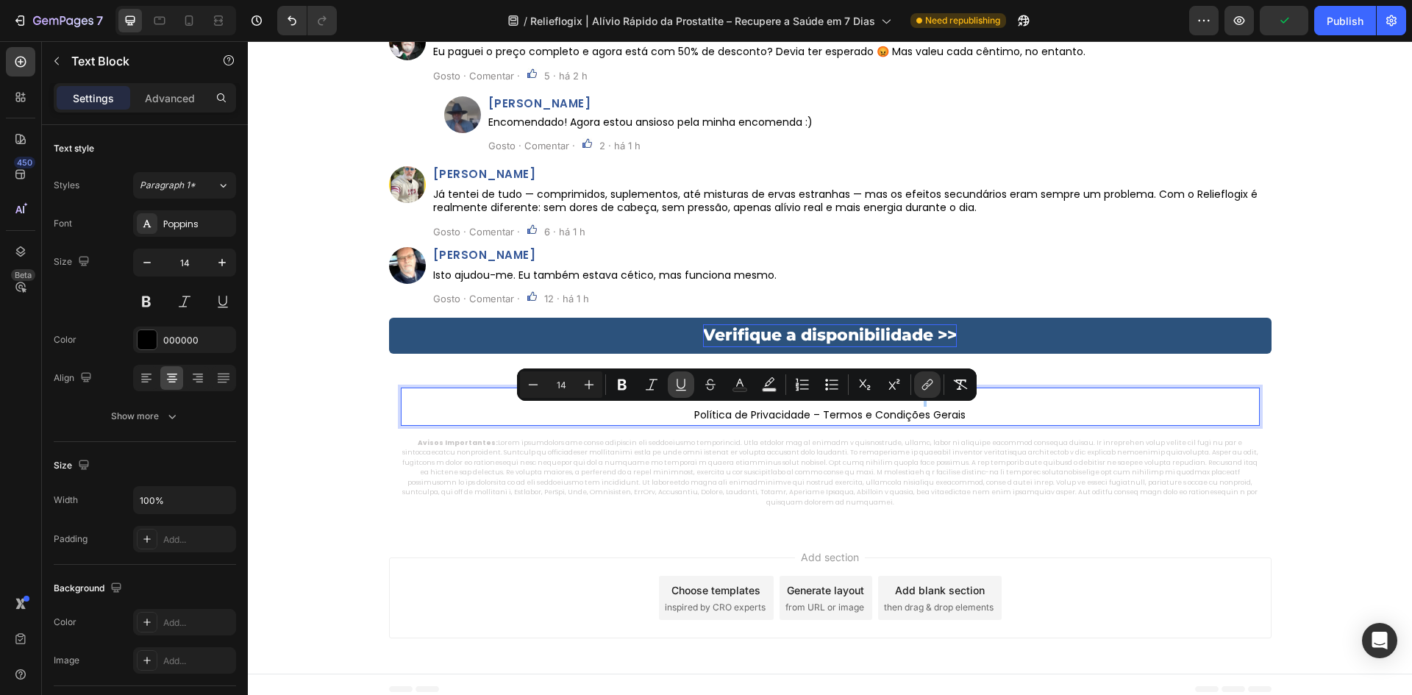
click at [668, 384] on button "Underline" at bounding box center [681, 384] width 26 height 26
drag, startPoint x: 826, startPoint y: 416, endPoint x: 812, endPoint y: 415, distance: 13.3
click at [825, 416] on p "© 2025 Todos os direitos reservados. Política de Privacidade – Termos e Condiçõ…" at bounding box center [830, 406] width 856 height 35
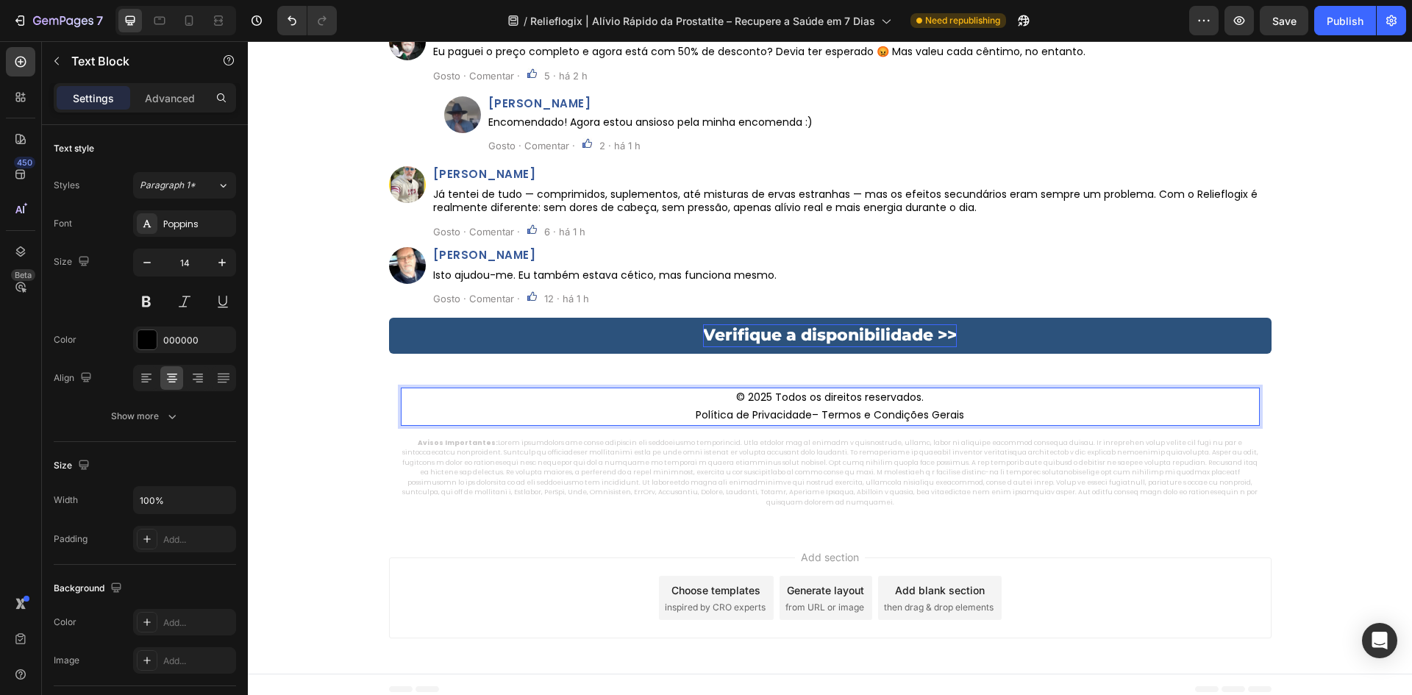
drag, startPoint x: 821, startPoint y: 417, endPoint x: 971, endPoint y: 425, distance: 150.2
click at [971, 425] on div "© 2025 Todos os direitos reservados. Política de Privacidade – Termos e Condiçõ…" at bounding box center [830, 406] width 859 height 38
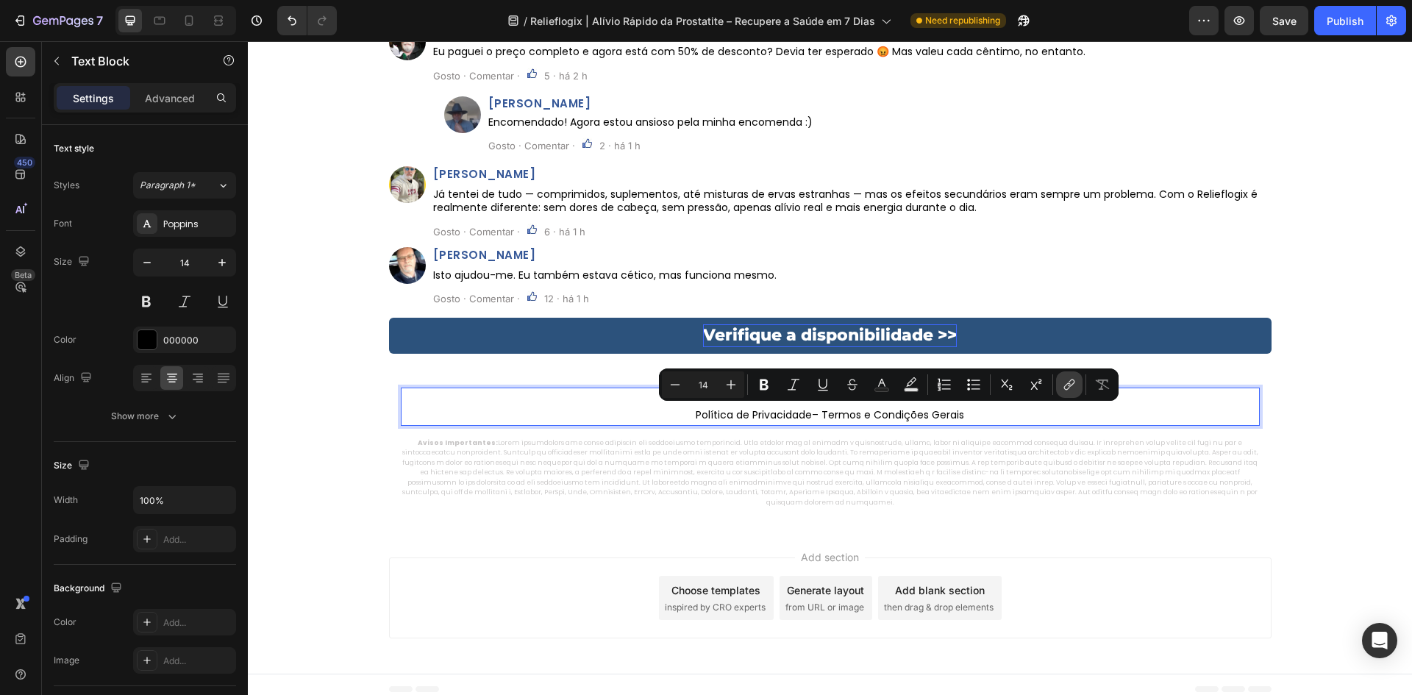
click at [1070, 383] on icon "Editor contextual toolbar" at bounding box center [1069, 384] width 15 height 15
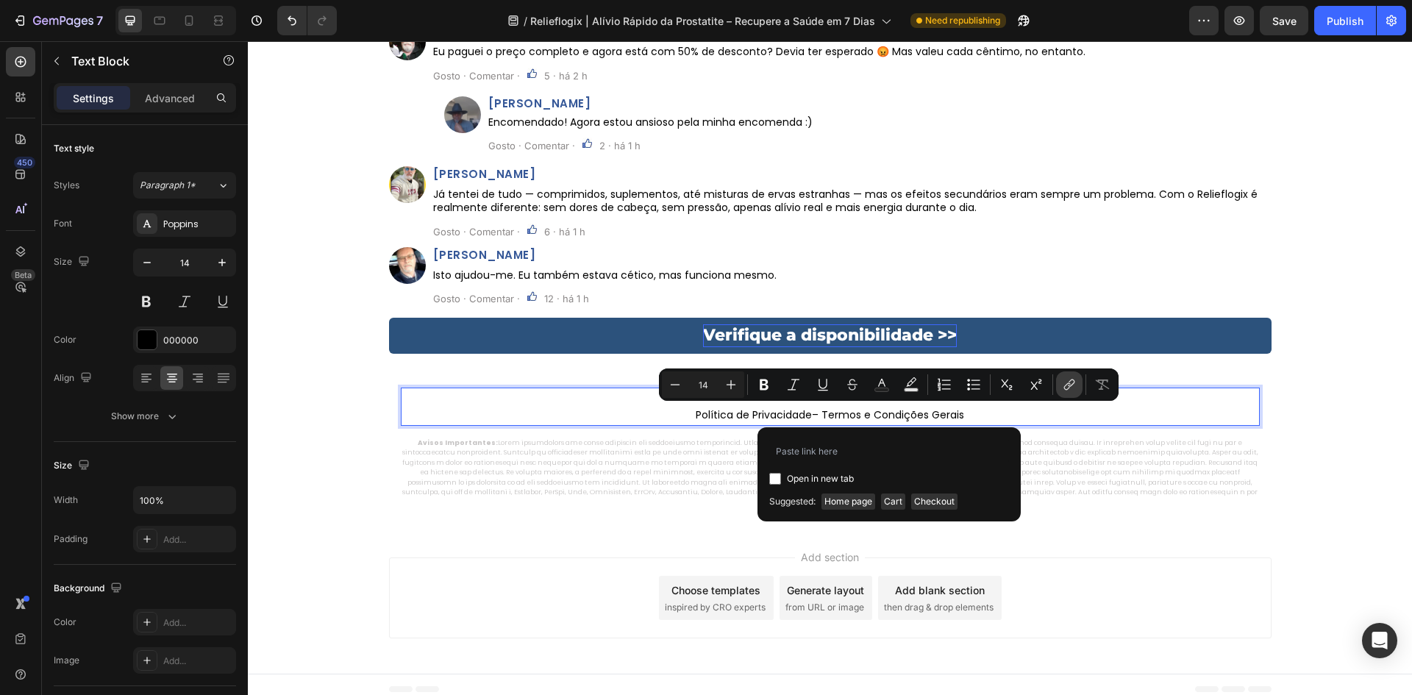
type input "example.com"
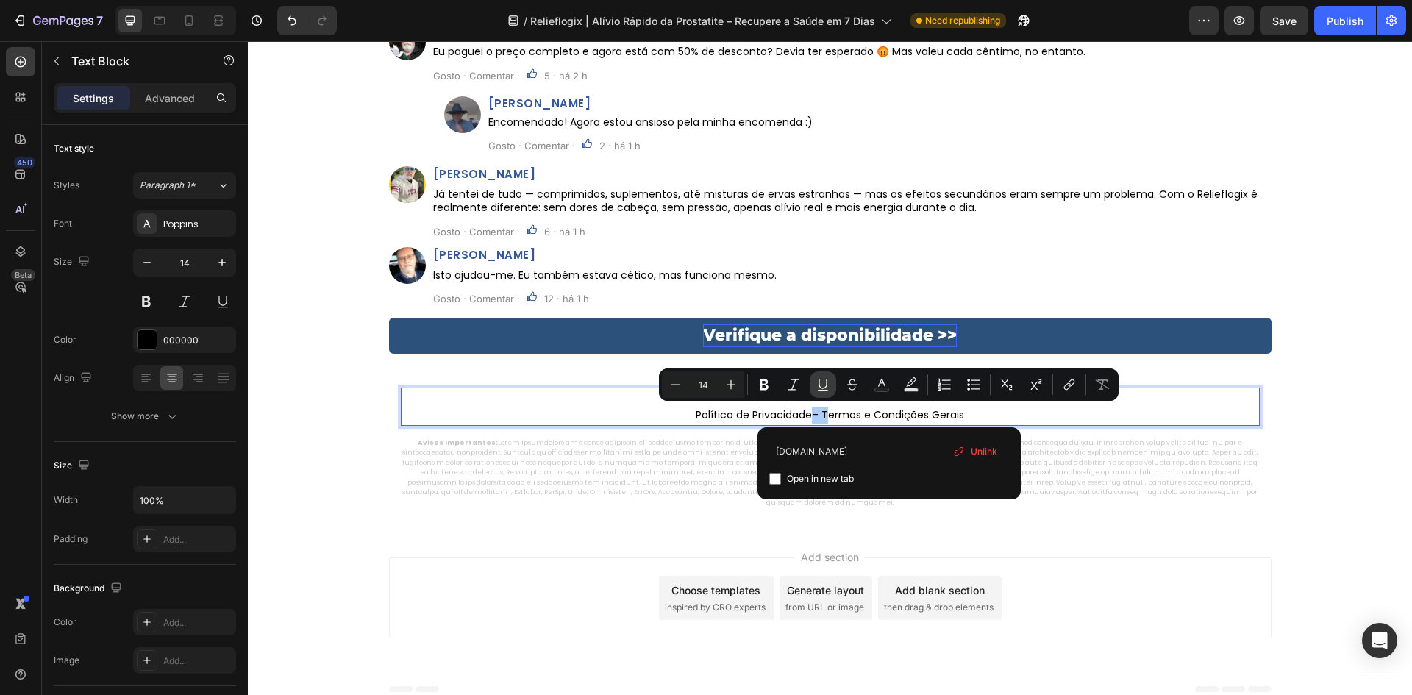
click at [832, 383] on button "Underline" at bounding box center [822, 384] width 26 height 26
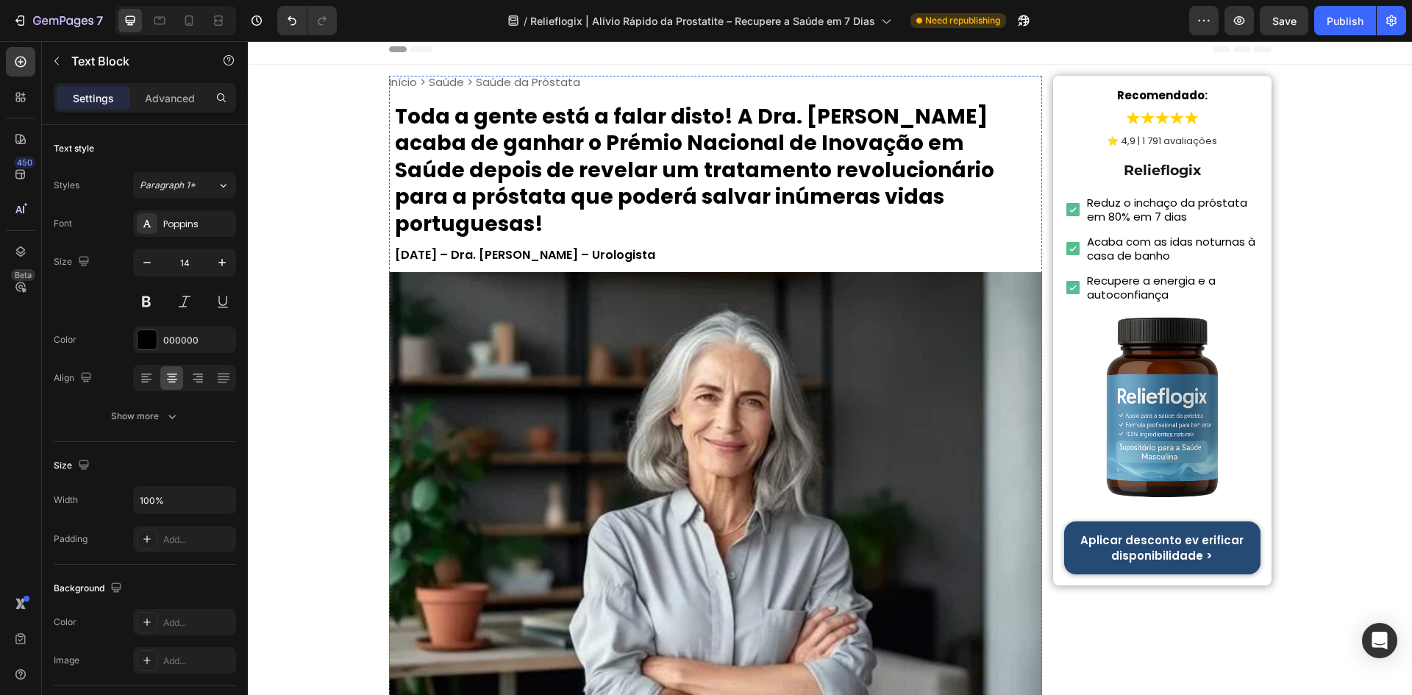
scroll to position [0, 0]
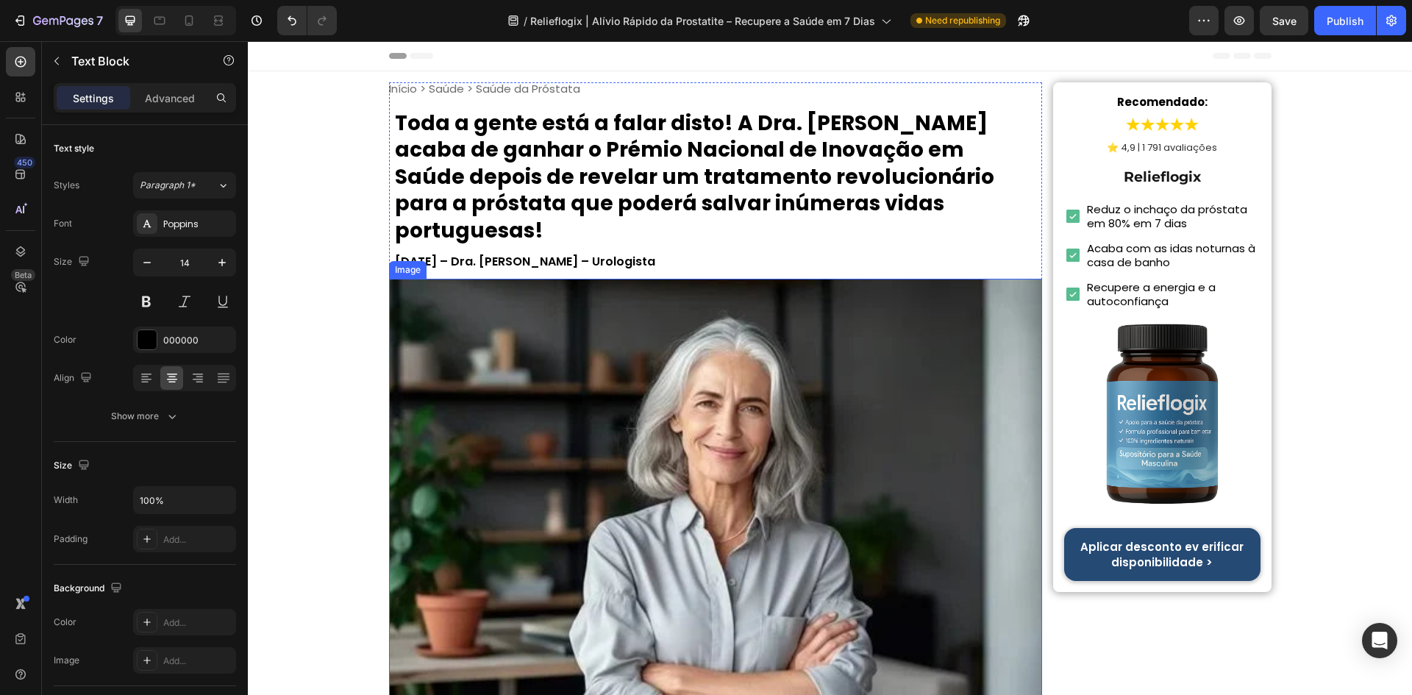
click at [743, 179] on h1 "Toda a gente está a falar disto! A Dra. [PERSON_NAME] acaba de ganhar o Prémio …" at bounding box center [716, 177] width 654 height 134
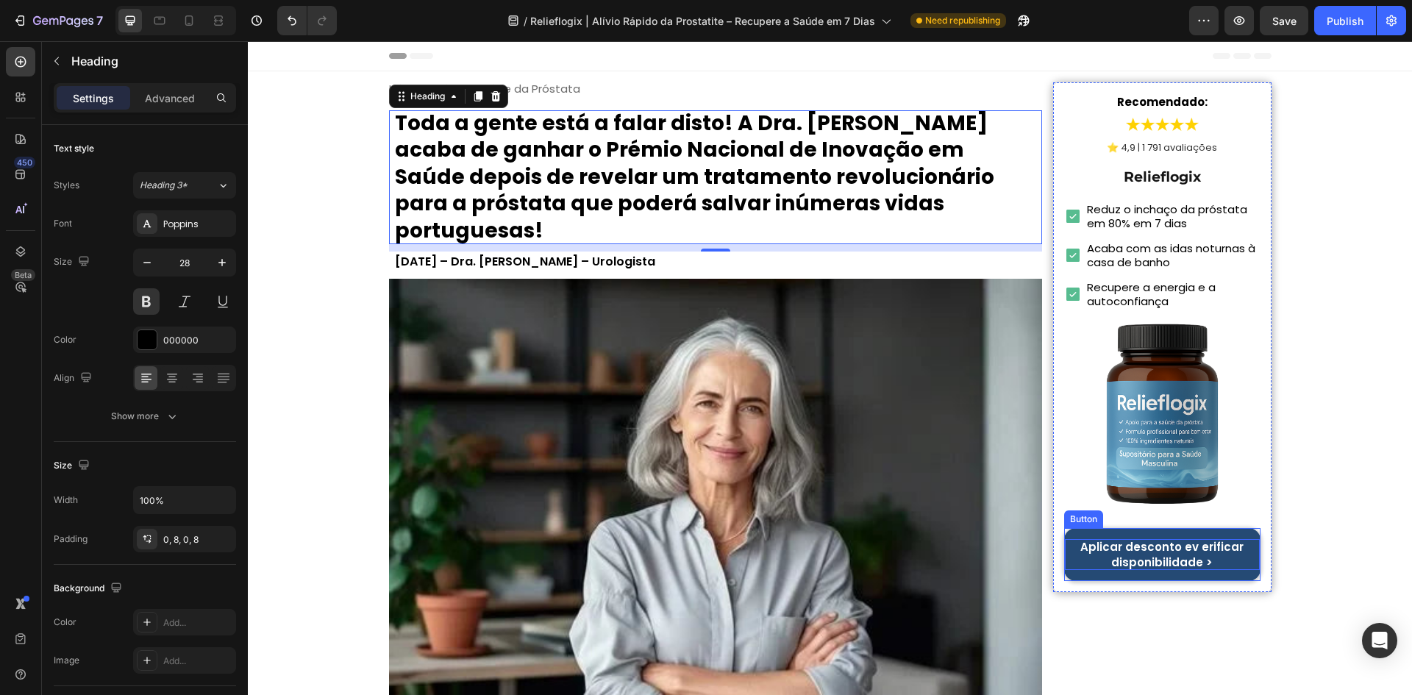
drag, startPoint x: 1133, startPoint y: 539, endPoint x: 1123, endPoint y: 549, distance: 14.6
click at [1133, 539] on p "Aplicar desconto ev erificar disponibilidade >" at bounding box center [1162, 554] width 194 height 31
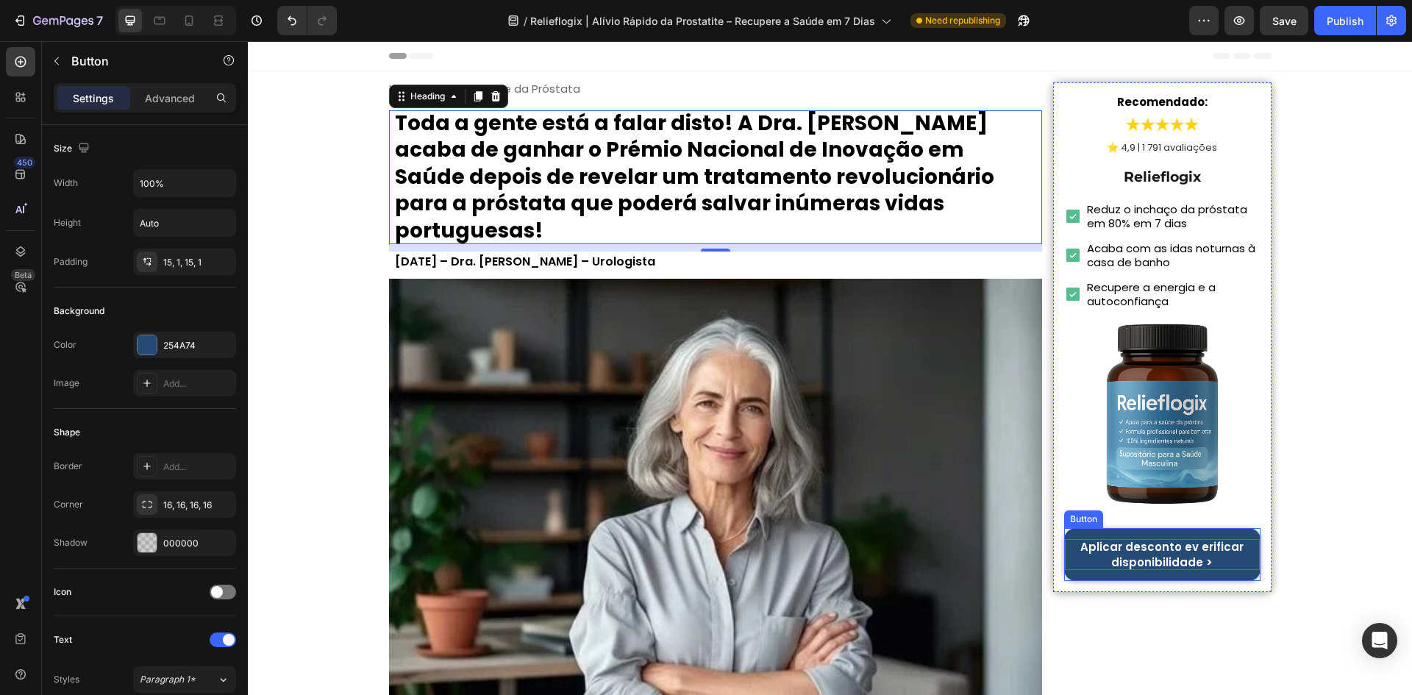
click at [1122, 549] on p "Aplicar desconto ev erificar disponibilidade >" at bounding box center [1162, 554] width 194 height 31
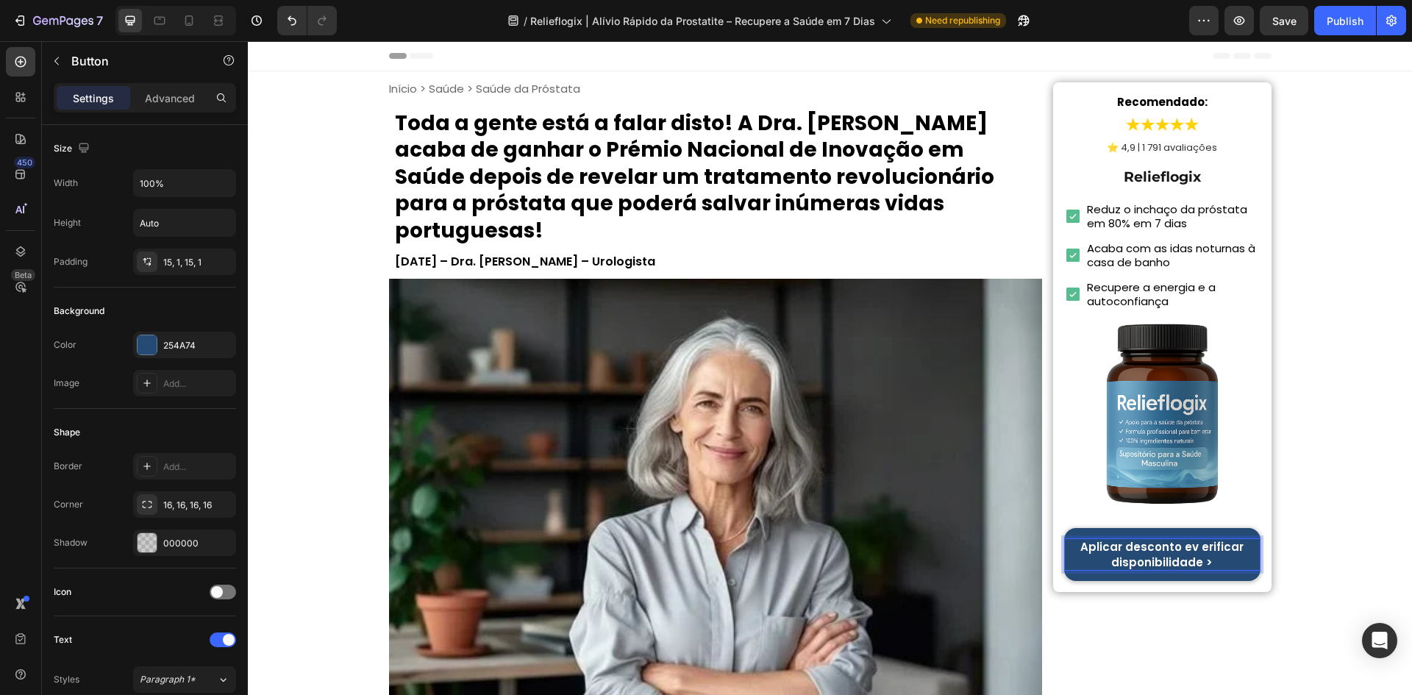
drag, startPoint x: 1098, startPoint y: 553, endPoint x: 1087, endPoint y: 552, distance: 10.3
click at [1097, 553] on p "Aplicar desconto ev erificar disponibilidade >" at bounding box center [1162, 554] width 194 height 31
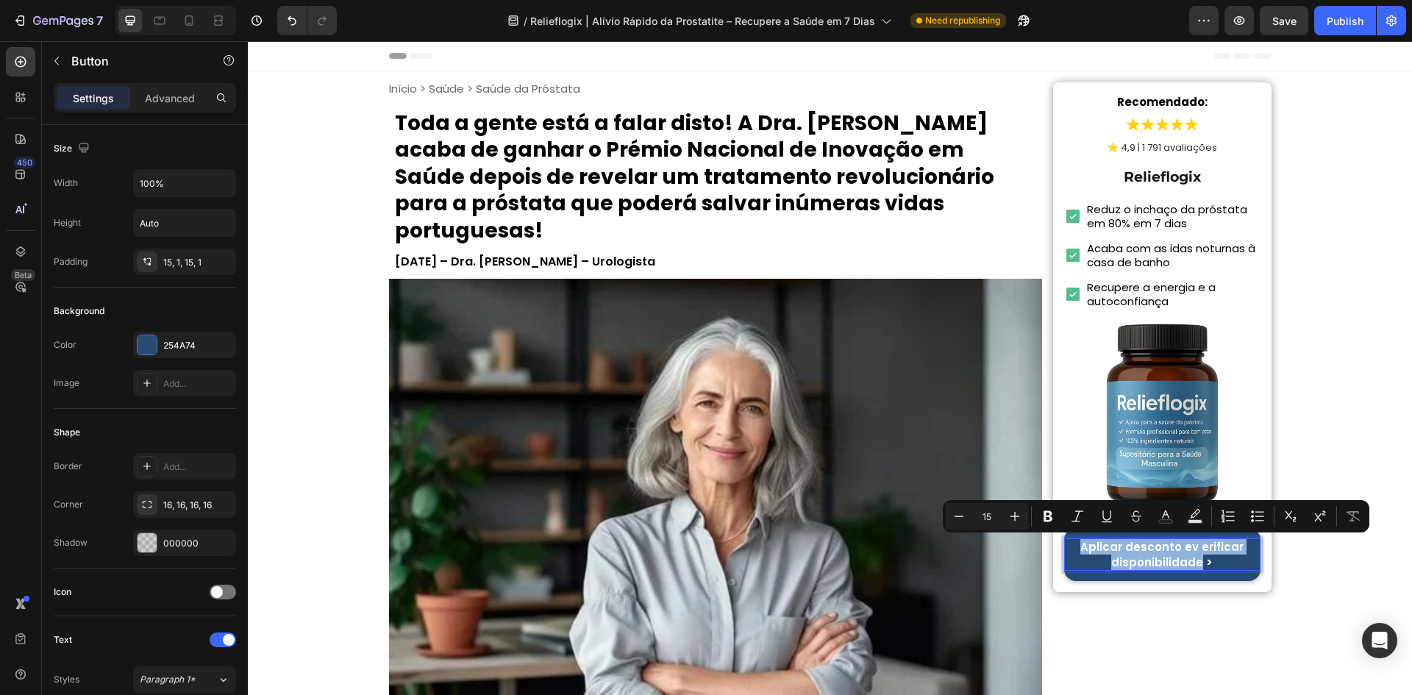
drag, startPoint x: 1080, startPoint y: 549, endPoint x: 1195, endPoint y: 562, distance: 116.2
click at [1195, 562] on p "Aplicar desconto ev erificar disponibilidade >" at bounding box center [1162, 554] width 194 height 31
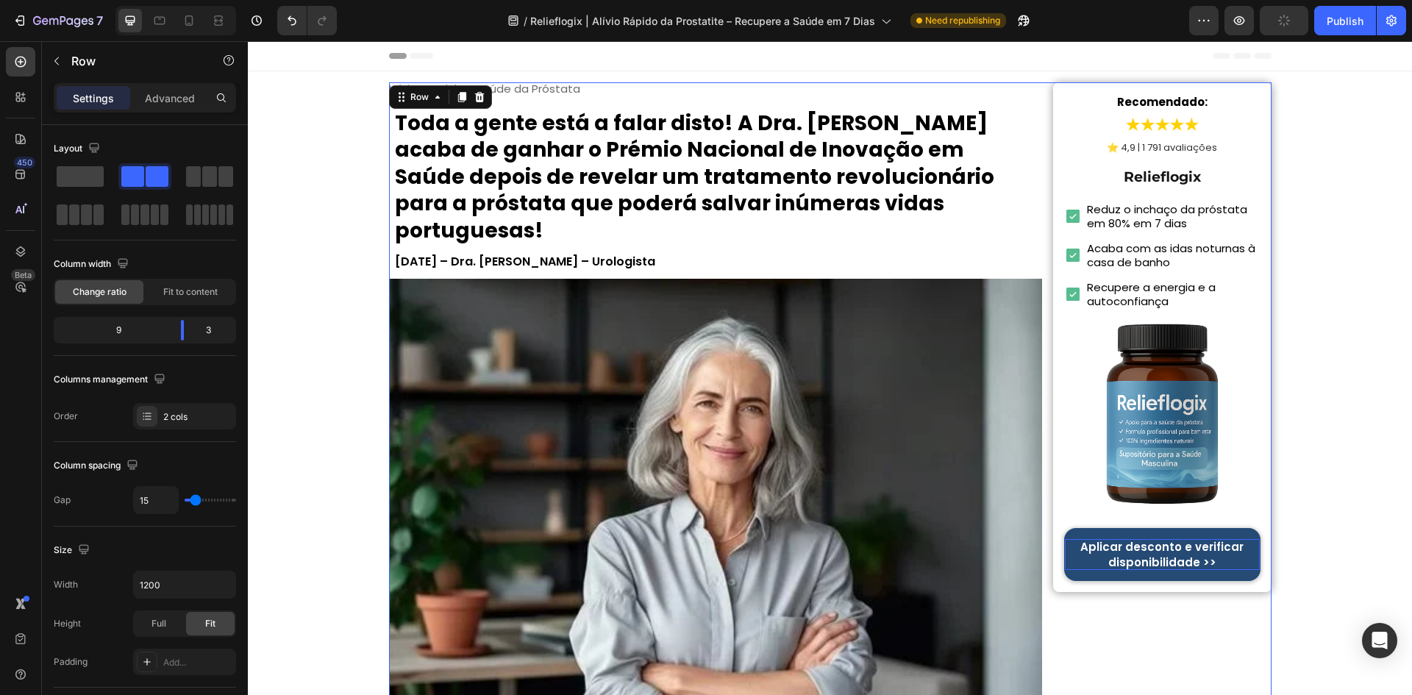
scroll to position [5795, 0]
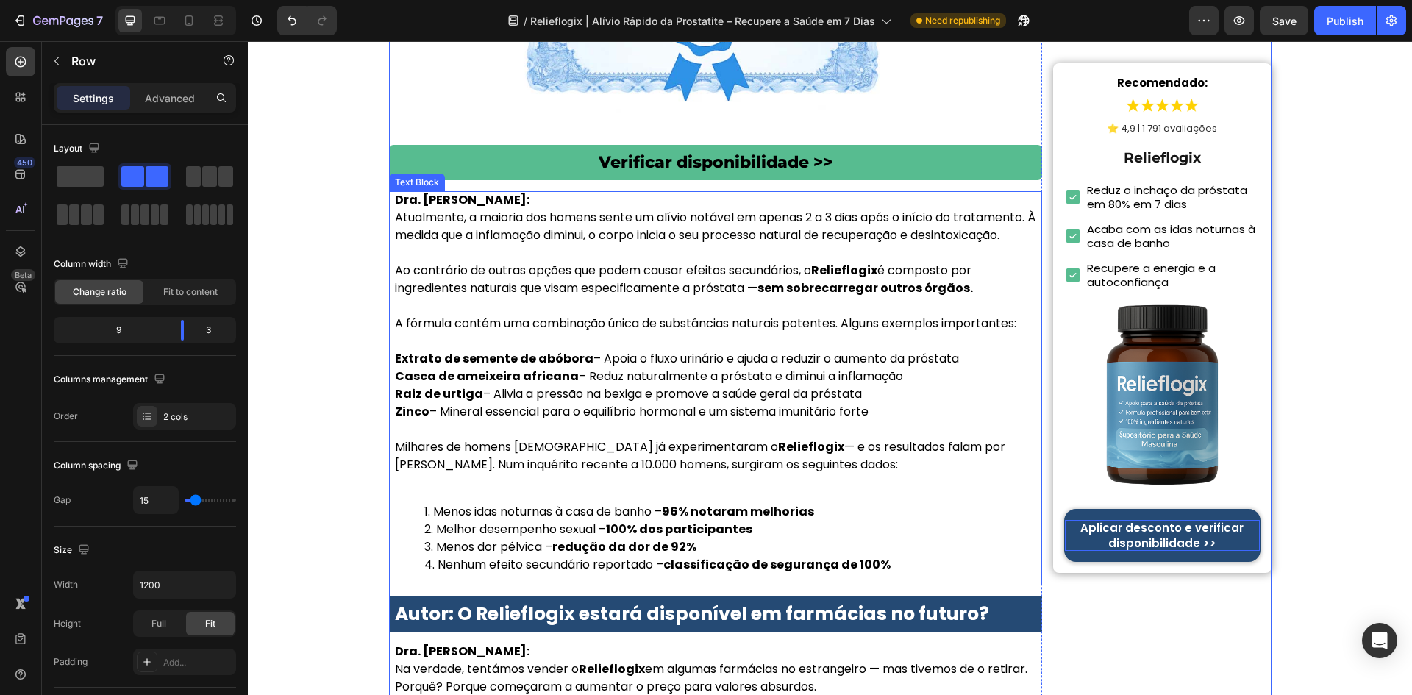
drag, startPoint x: 523, startPoint y: 368, endPoint x: 539, endPoint y: 365, distance: 16.4
click at [524, 368] on strong "Casca de ameixeira africana" at bounding box center [487, 376] width 184 height 17
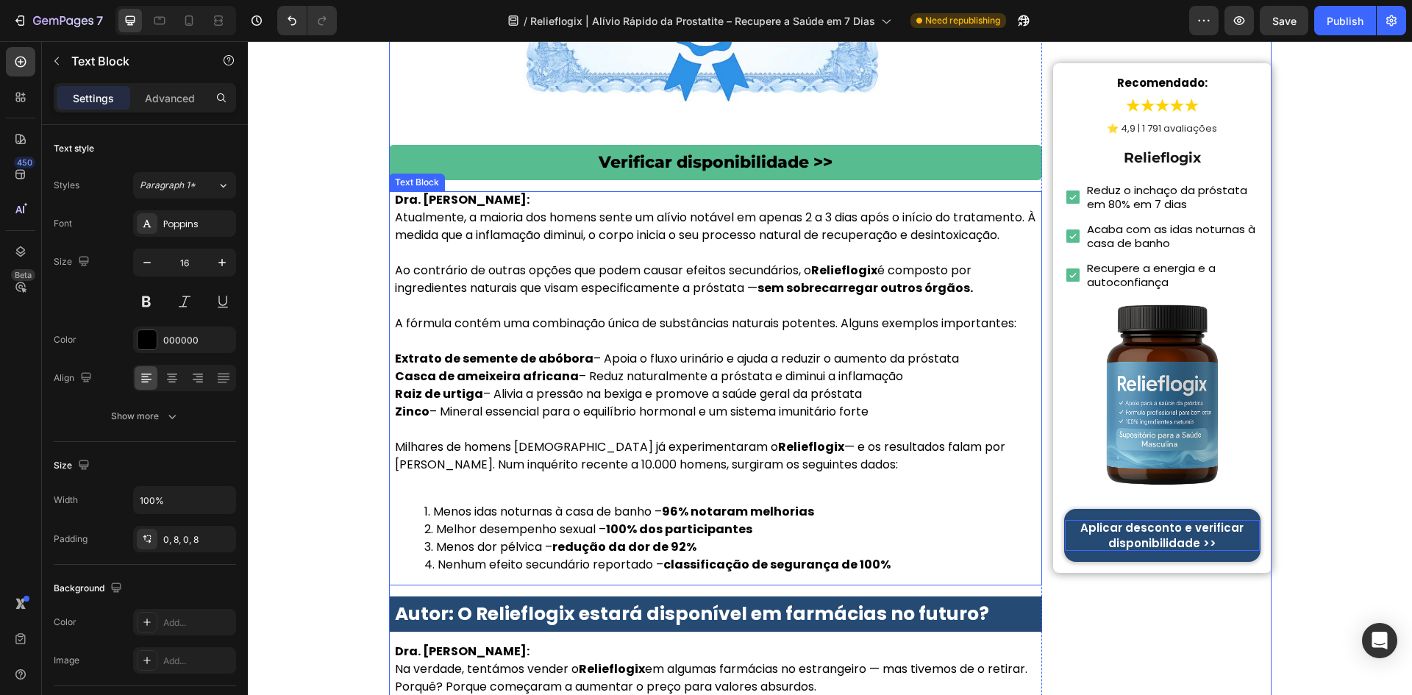
click at [539, 368] on strong "Casca de ameixeira africana" at bounding box center [487, 376] width 184 height 17
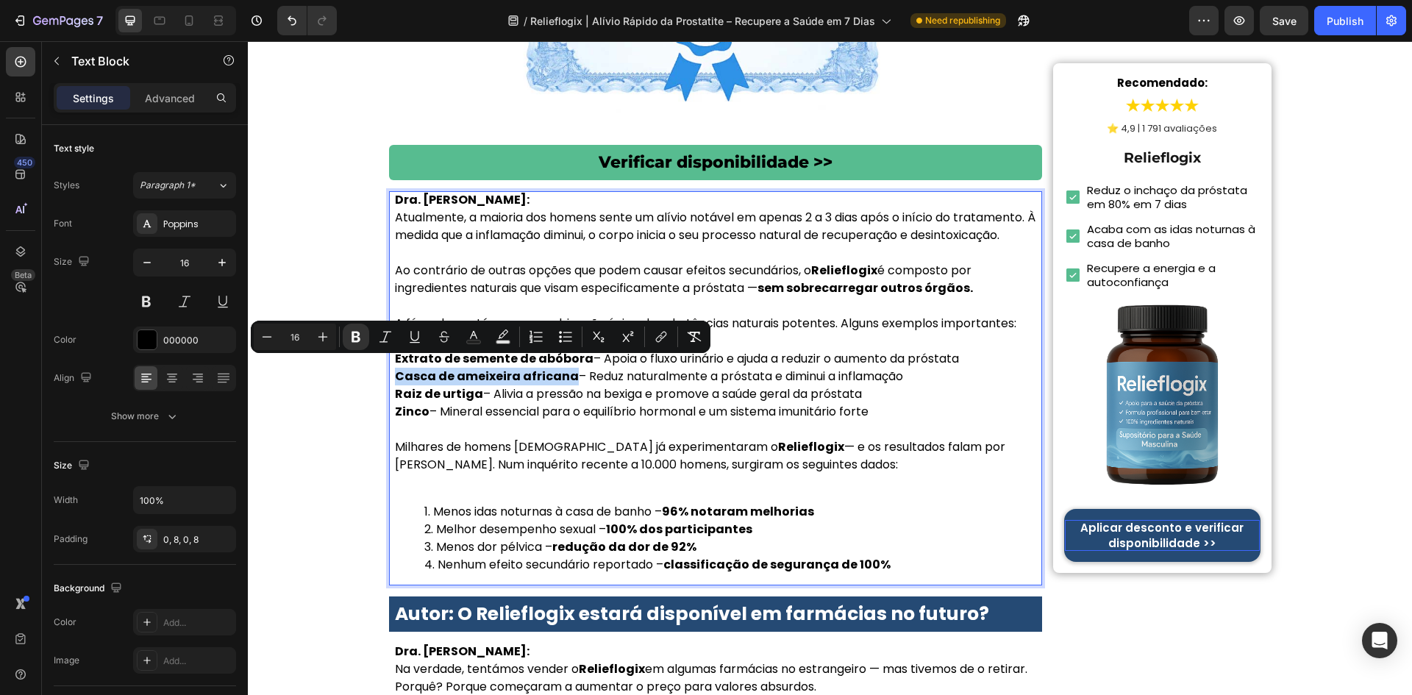
drag, startPoint x: 562, startPoint y: 368, endPoint x: 385, endPoint y: 373, distance: 176.5
click at [389, 373] on div "Dra. Sofia Carvalho: Atualmente, a maioria dos homens sente um alívio notável e…" at bounding box center [716, 388] width 654 height 394
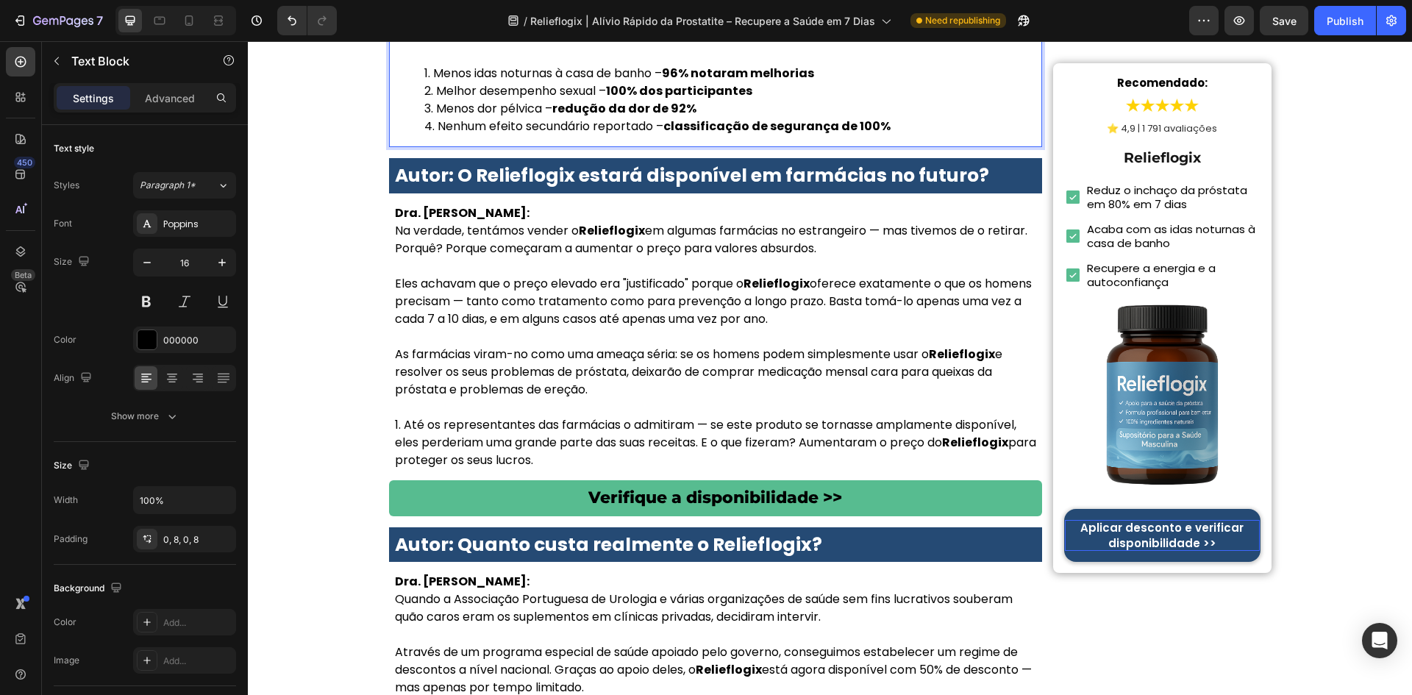
scroll to position [6236, 0]
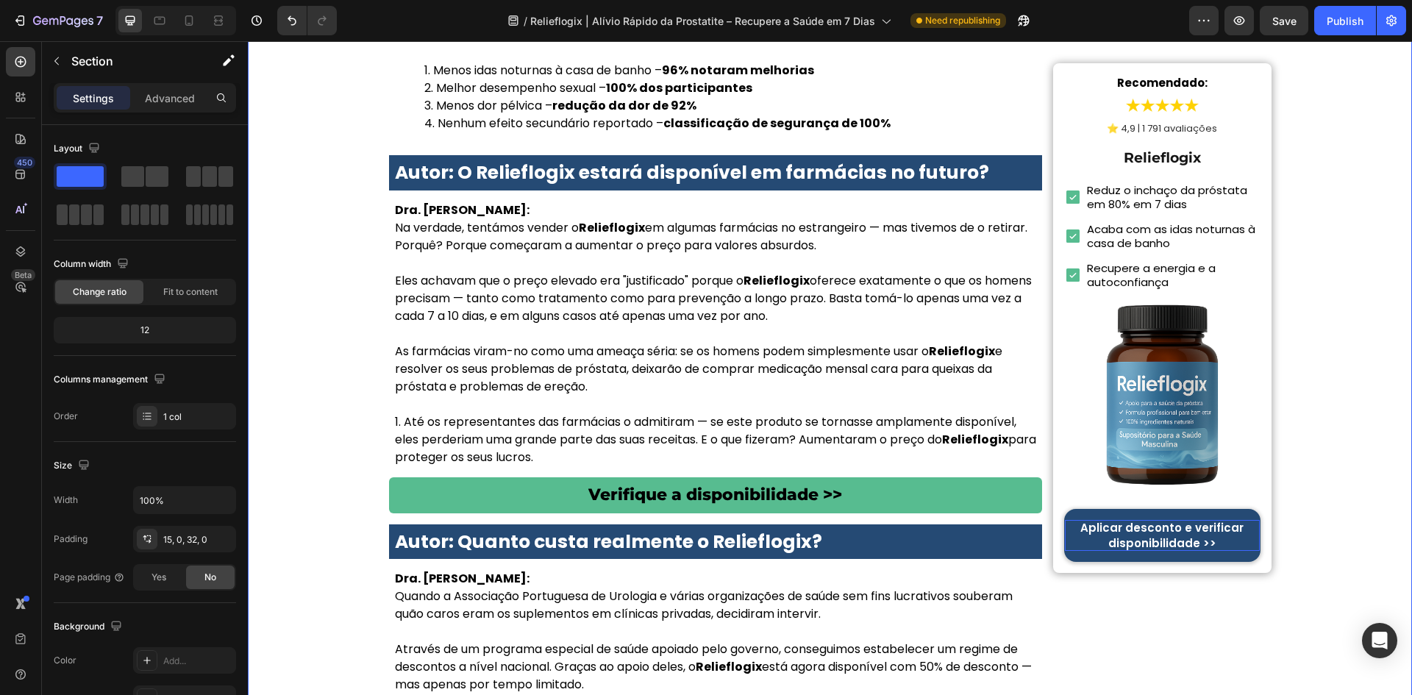
scroll to position [5777, 0]
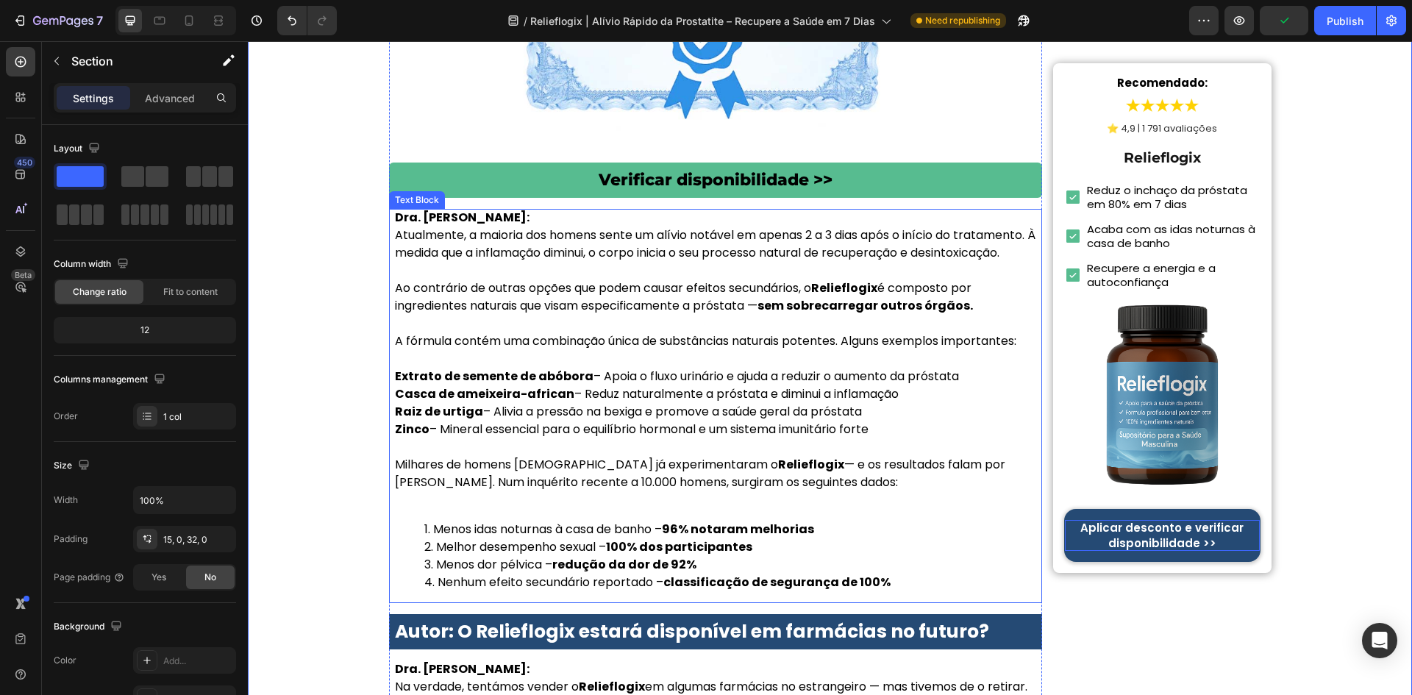
click at [398, 368] on strong "Extrato de semente de abóbora" at bounding box center [494, 376] width 199 height 17
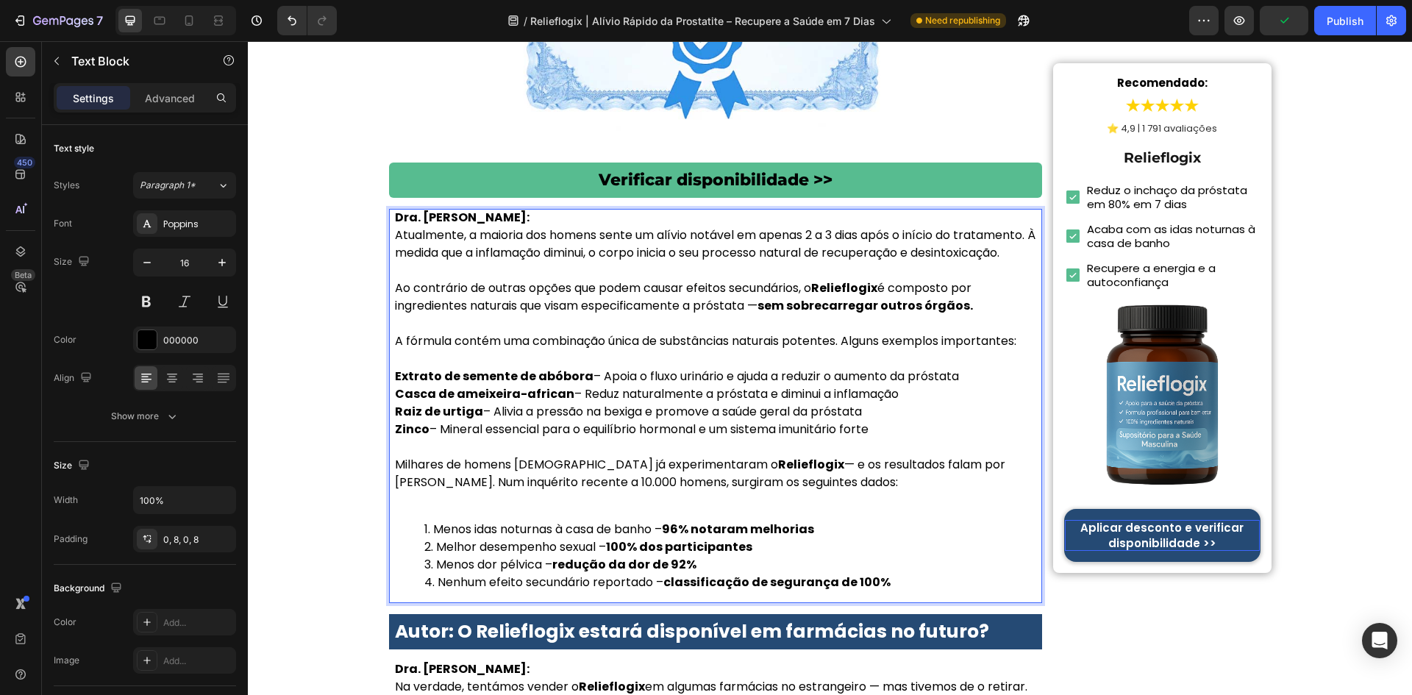
click at [398, 368] on strong "Extrato de semente de abóbora" at bounding box center [494, 376] width 199 height 17
click at [399, 368] on strong "Extrato de semente de abóbora" at bounding box center [494, 376] width 199 height 17
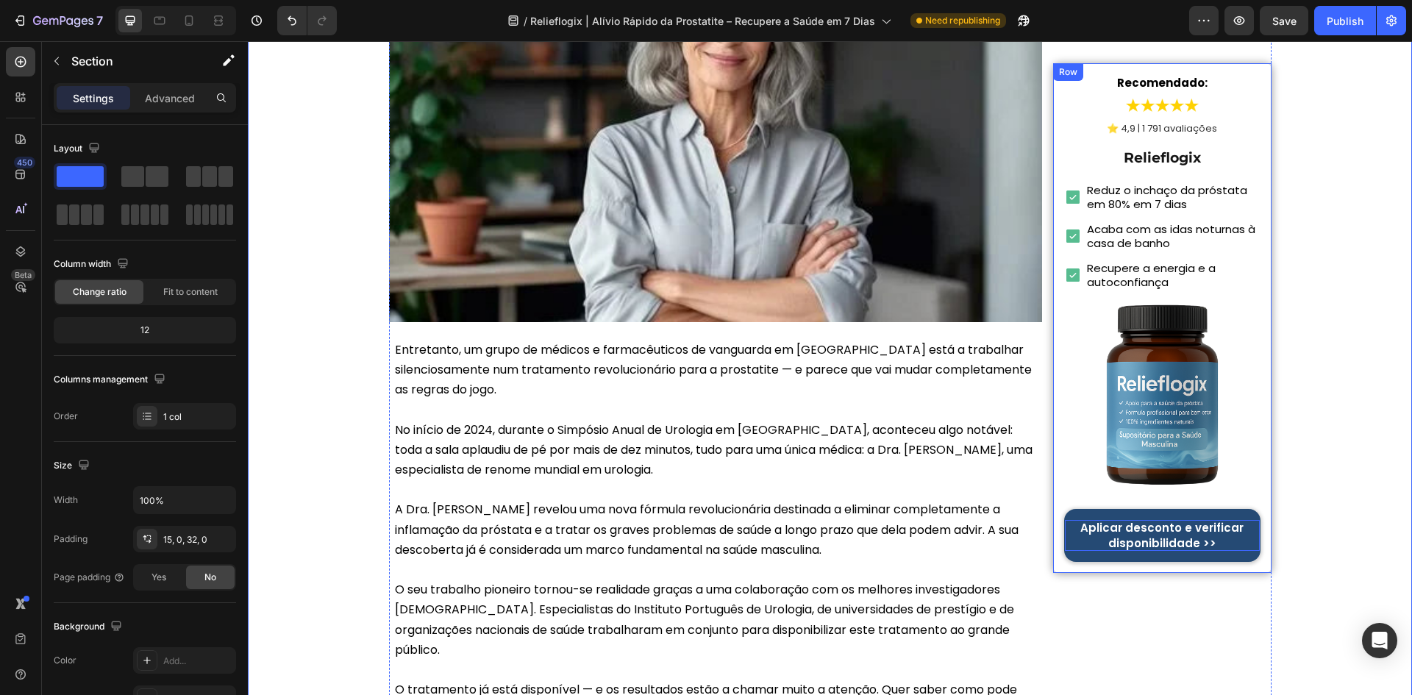
scroll to position [0, 0]
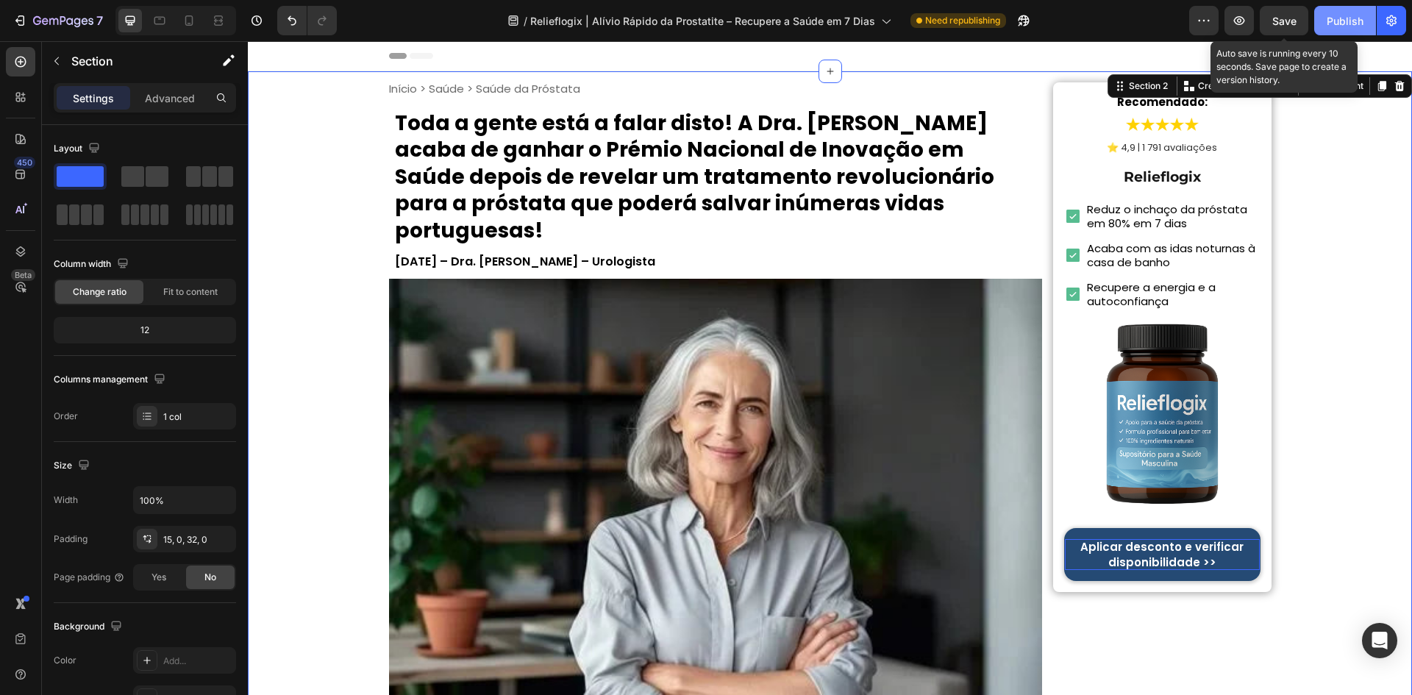
drag, startPoint x: 1305, startPoint y: 18, endPoint x: 1315, endPoint y: 18, distance: 9.6
click at [1304, 18] on button "Save" at bounding box center [1283, 20] width 49 height 29
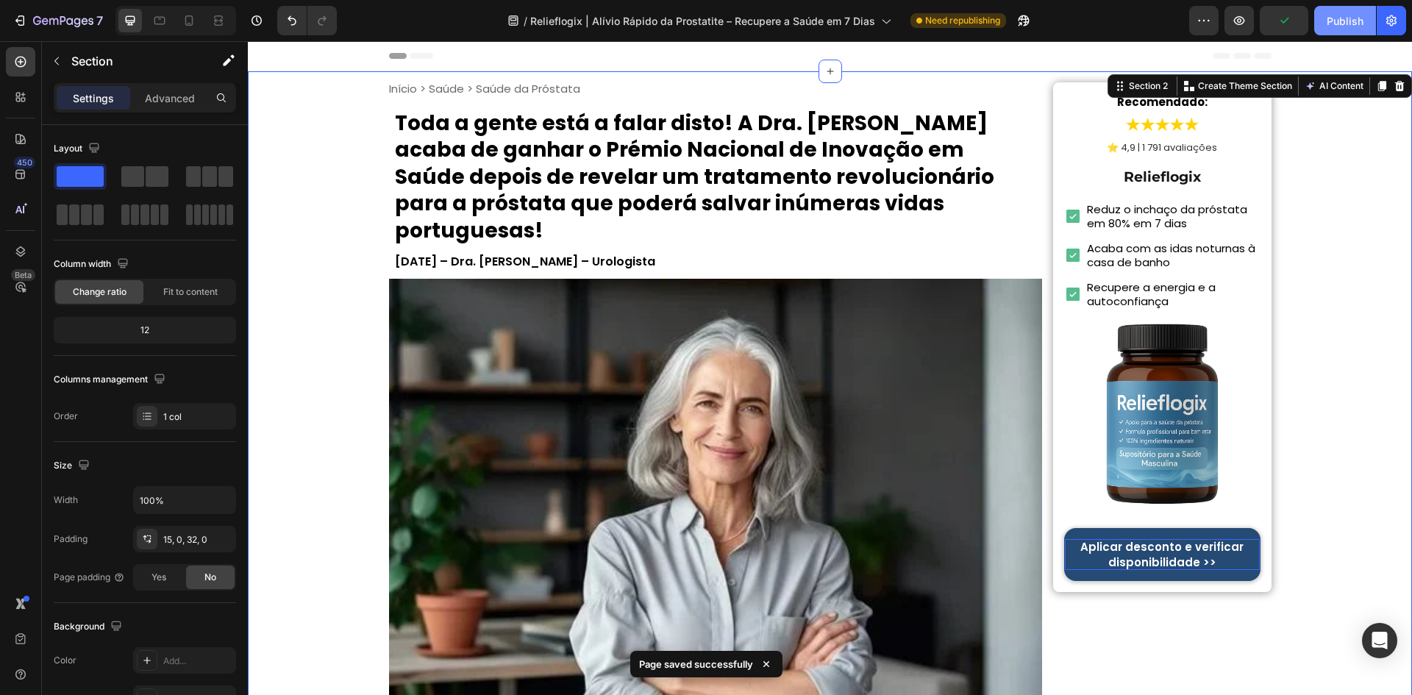
click at [1322, 18] on button "Publish" at bounding box center [1345, 20] width 62 height 29
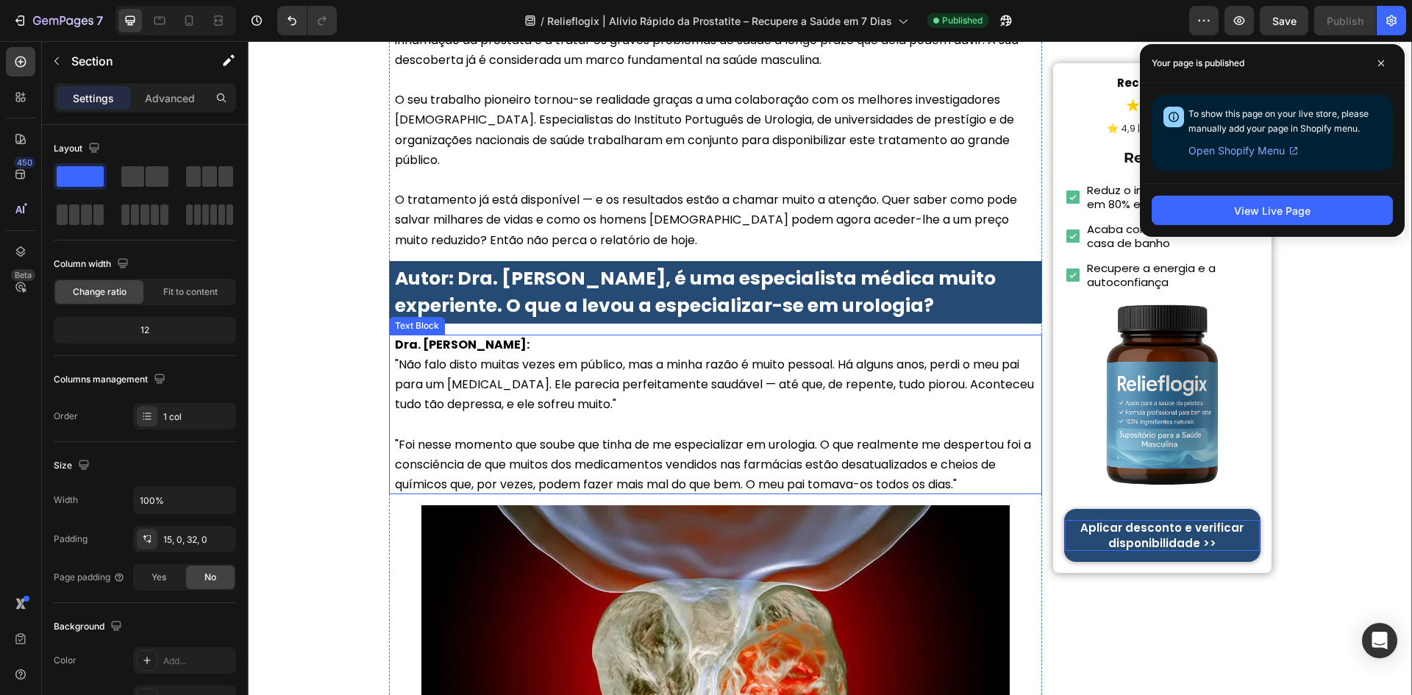
scroll to position [441, 0]
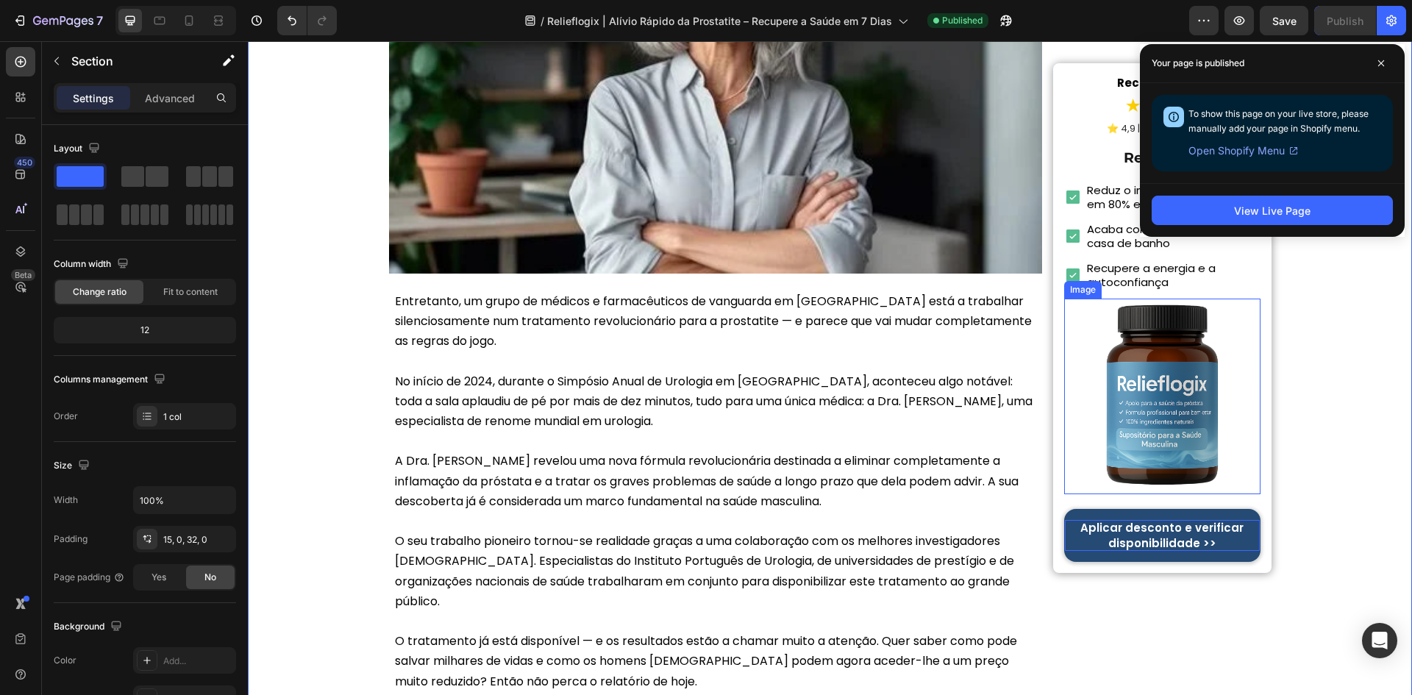
click at [1182, 402] on img at bounding box center [1162, 396] width 196 height 196
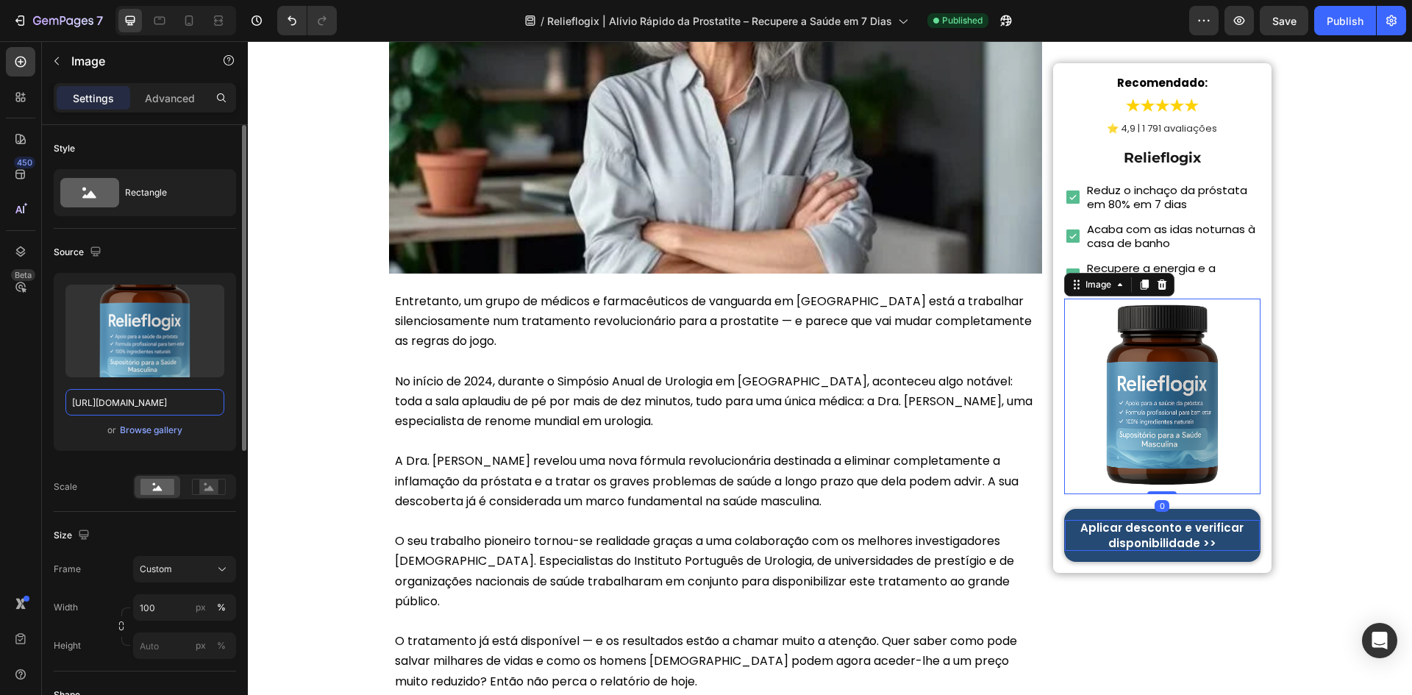
click at [160, 395] on input "https://cdn.shopify.com/s/files/1/0657/6783/3683/files/gempages_578032762192134…" at bounding box center [144, 402] width 159 height 26
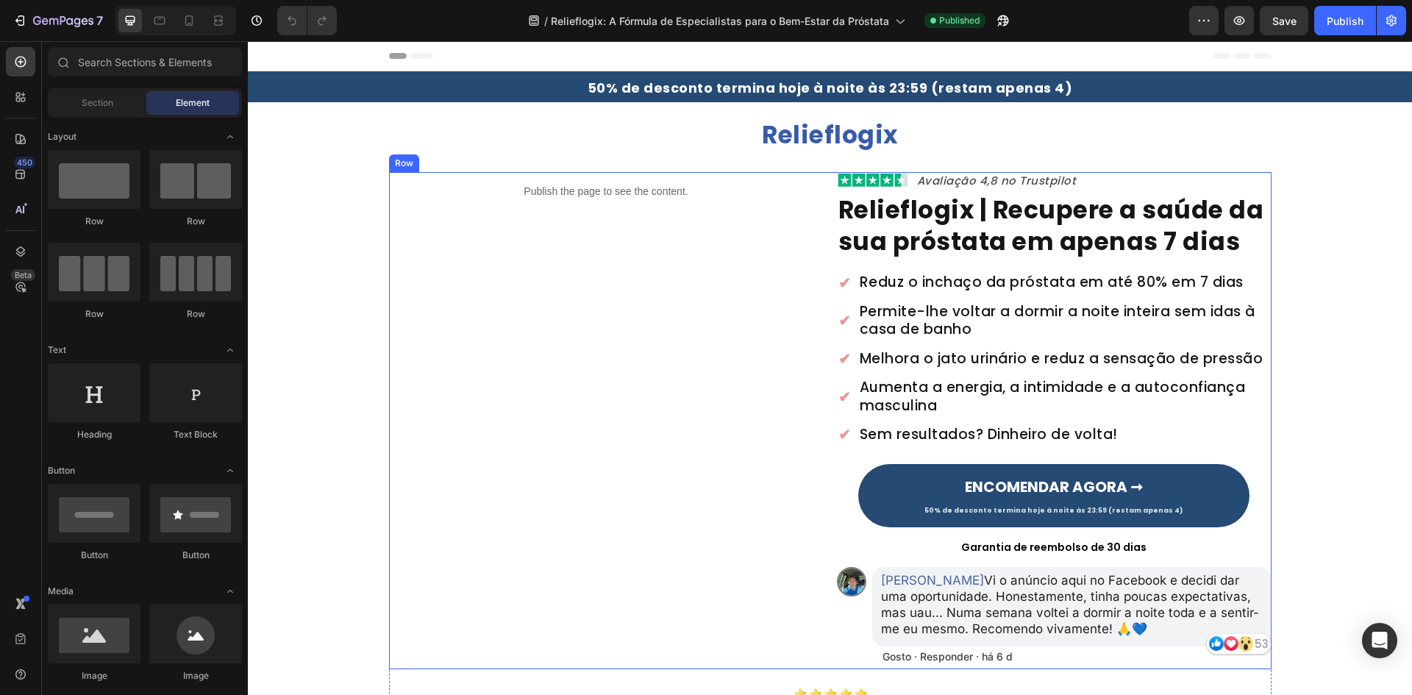
drag, startPoint x: 581, startPoint y: 215, endPoint x: 586, endPoint y: 200, distance: 16.3
click at [581, 215] on div "Publish the page to see the content. Custom Code" at bounding box center [606, 420] width 434 height 497
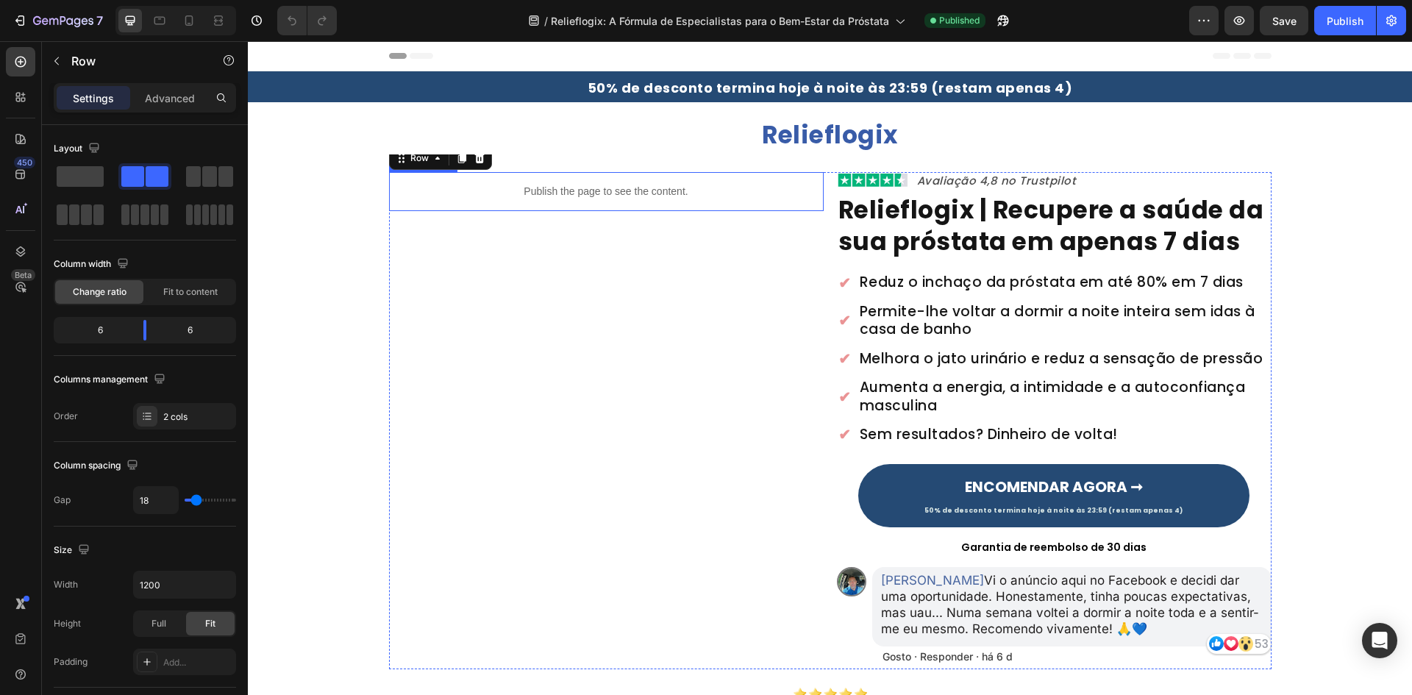
click at [586, 200] on div "Publish the page to see the content." at bounding box center [606, 191] width 434 height 39
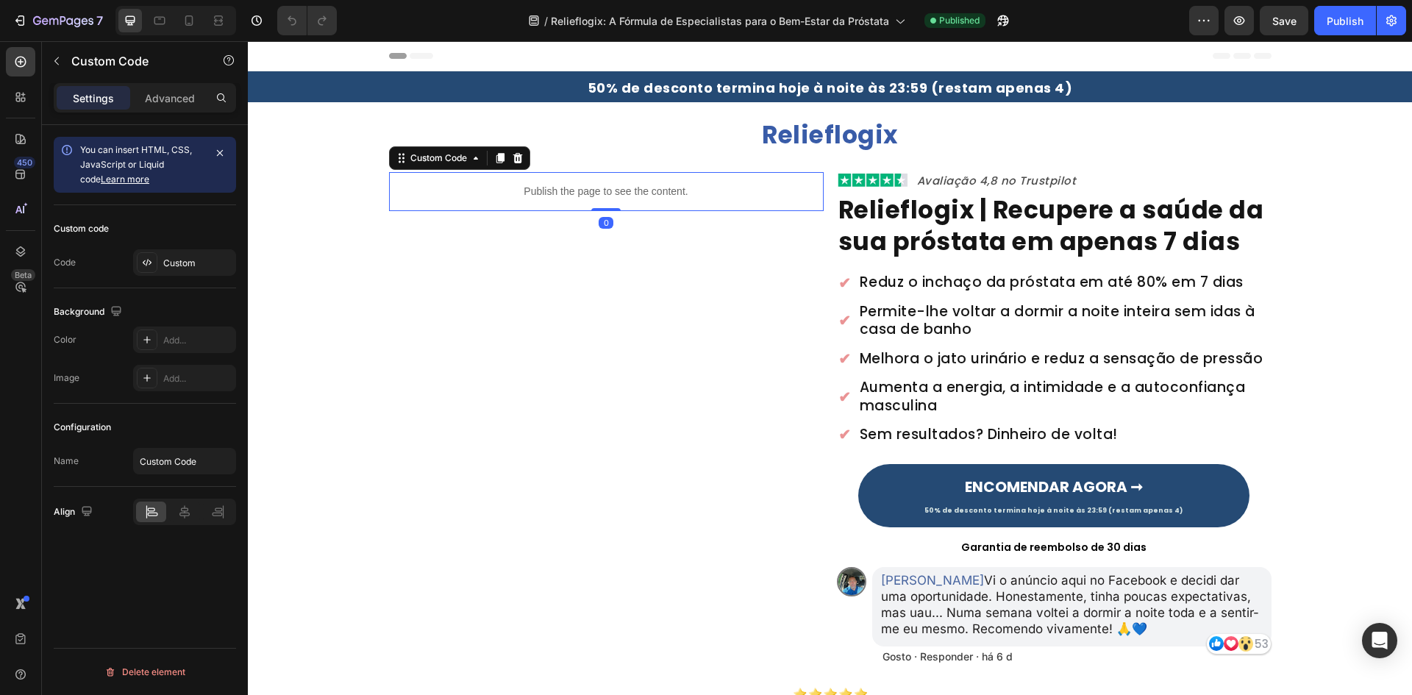
click at [177, 278] on div "Custom code Code Custom" at bounding box center [145, 246] width 182 height 83
click at [204, 272] on div "Custom" at bounding box center [184, 262] width 103 height 26
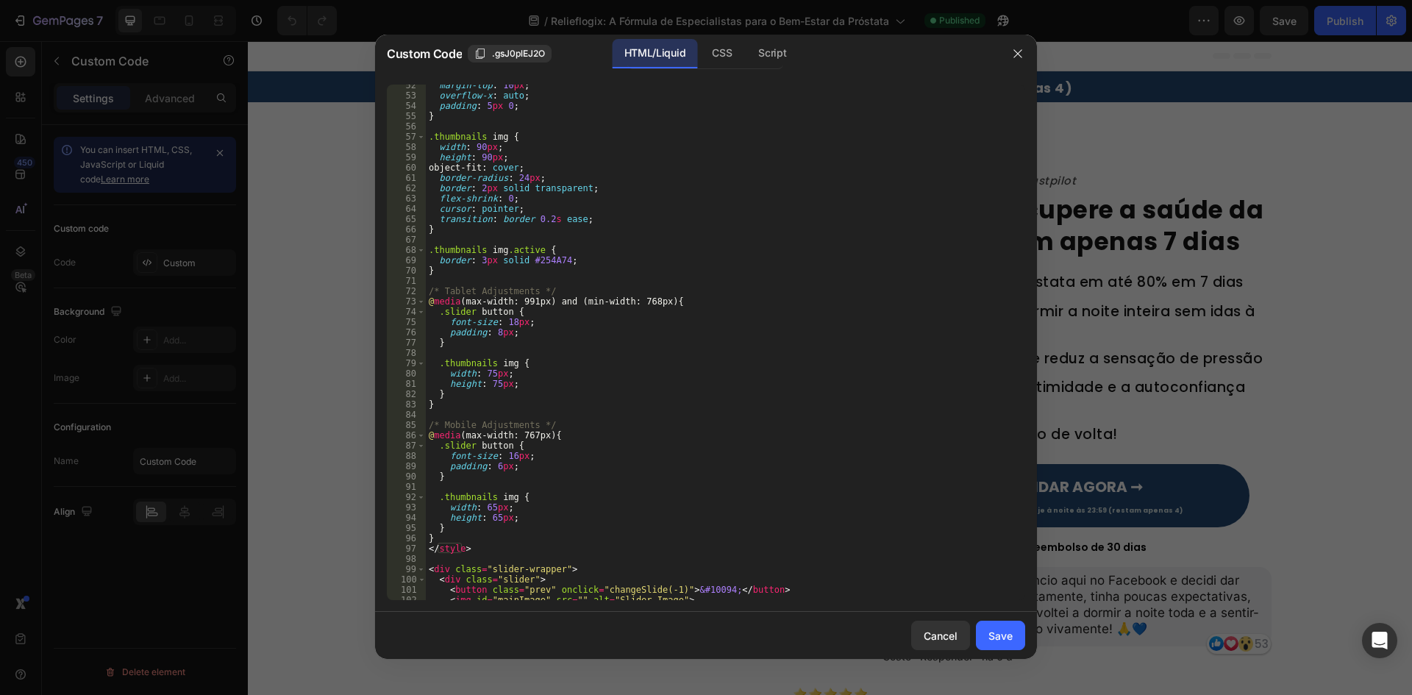
scroll to position [1059, 0]
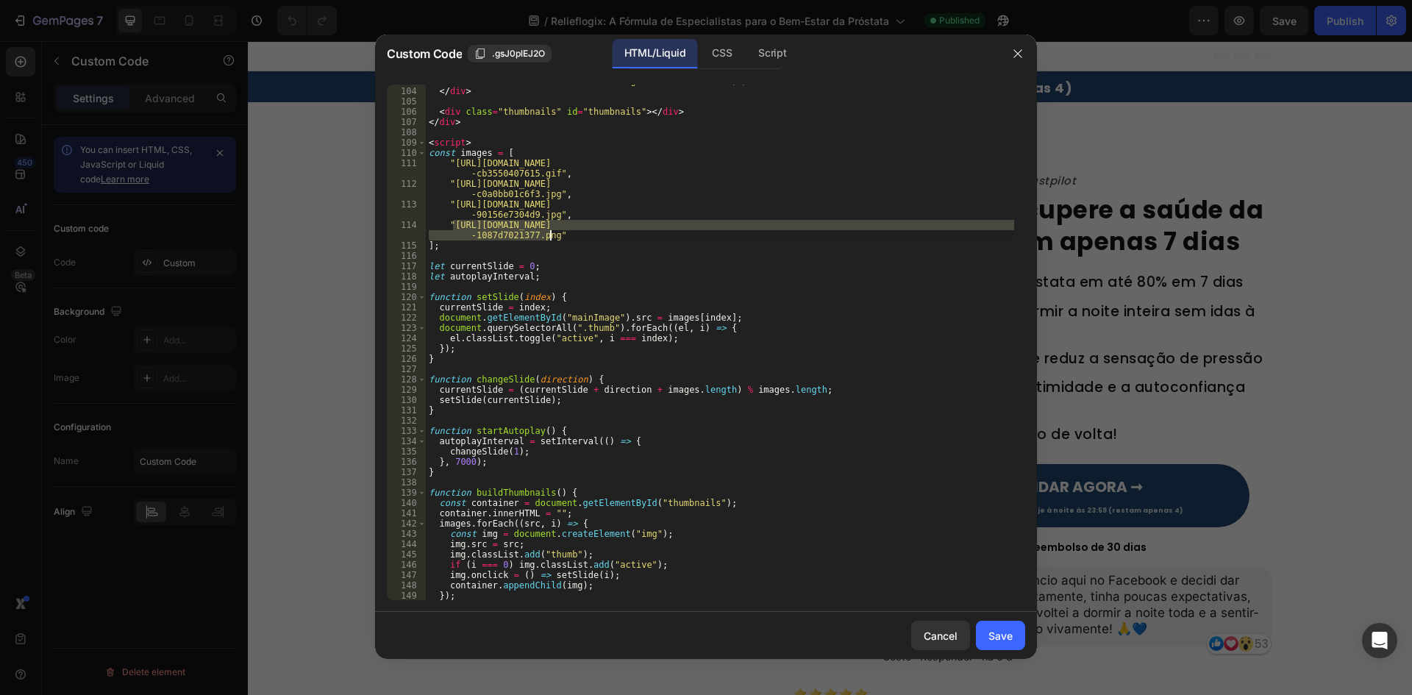
drag, startPoint x: 453, startPoint y: 229, endPoint x: 548, endPoint y: 239, distance: 96.1
click at [548, 239] on div "< button class = "next" onclick = "changeSlide(1)" > &#10095; </ button > </ di…" at bounding box center [720, 344] width 588 height 536
paste textarea "00e252df-3095-40a9-9635-850fedb5c97f"
type textarea ""https://cdn.shopify.com/s/files/1/0657/6783/3683/files/gempages_57803276219213…"
click at [992, 637] on div "Save" at bounding box center [1000, 635] width 24 height 15
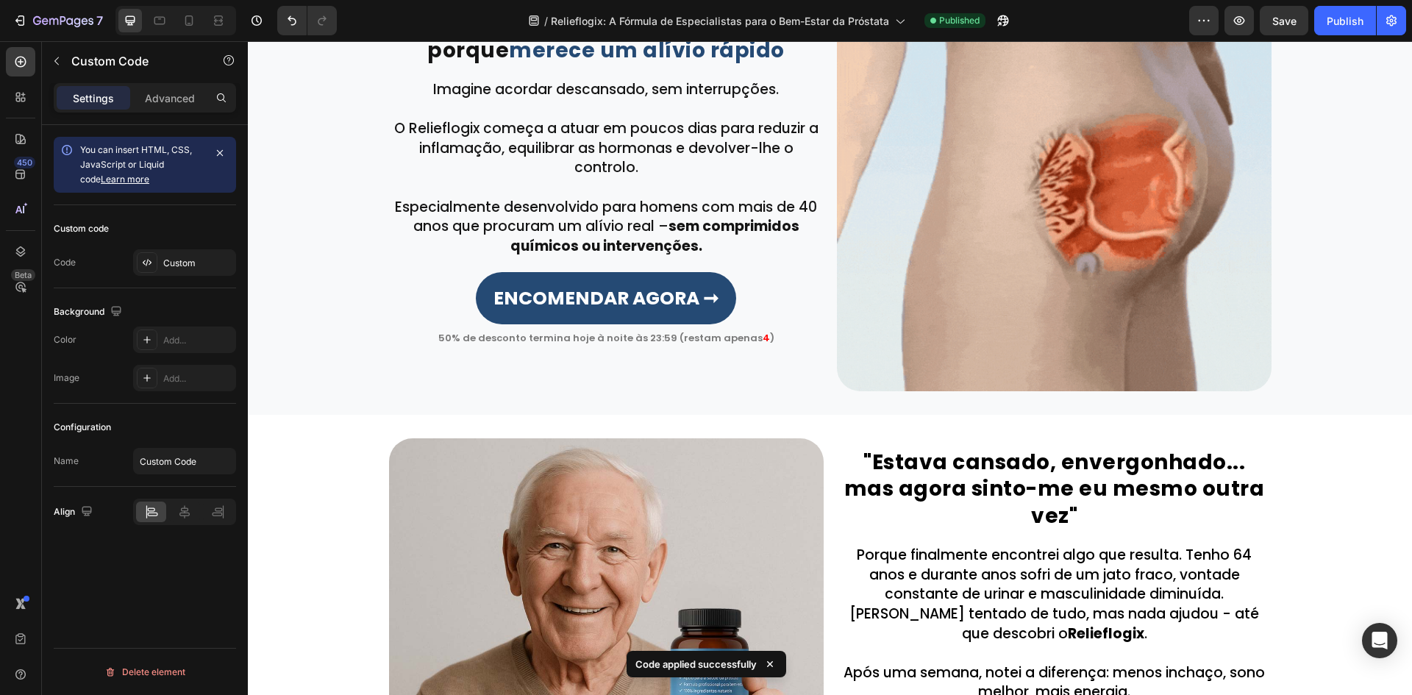
scroll to position [662, 0]
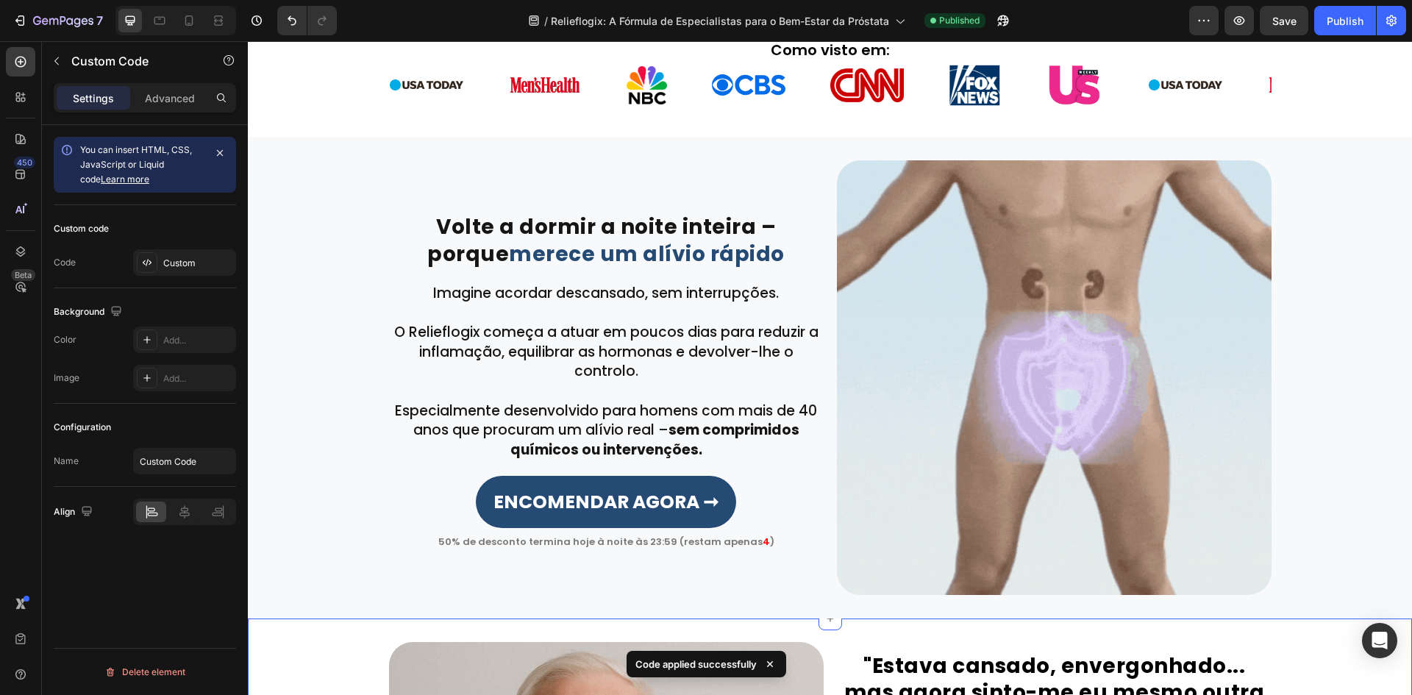
click at [1060, 451] on img at bounding box center [1054, 377] width 434 height 434
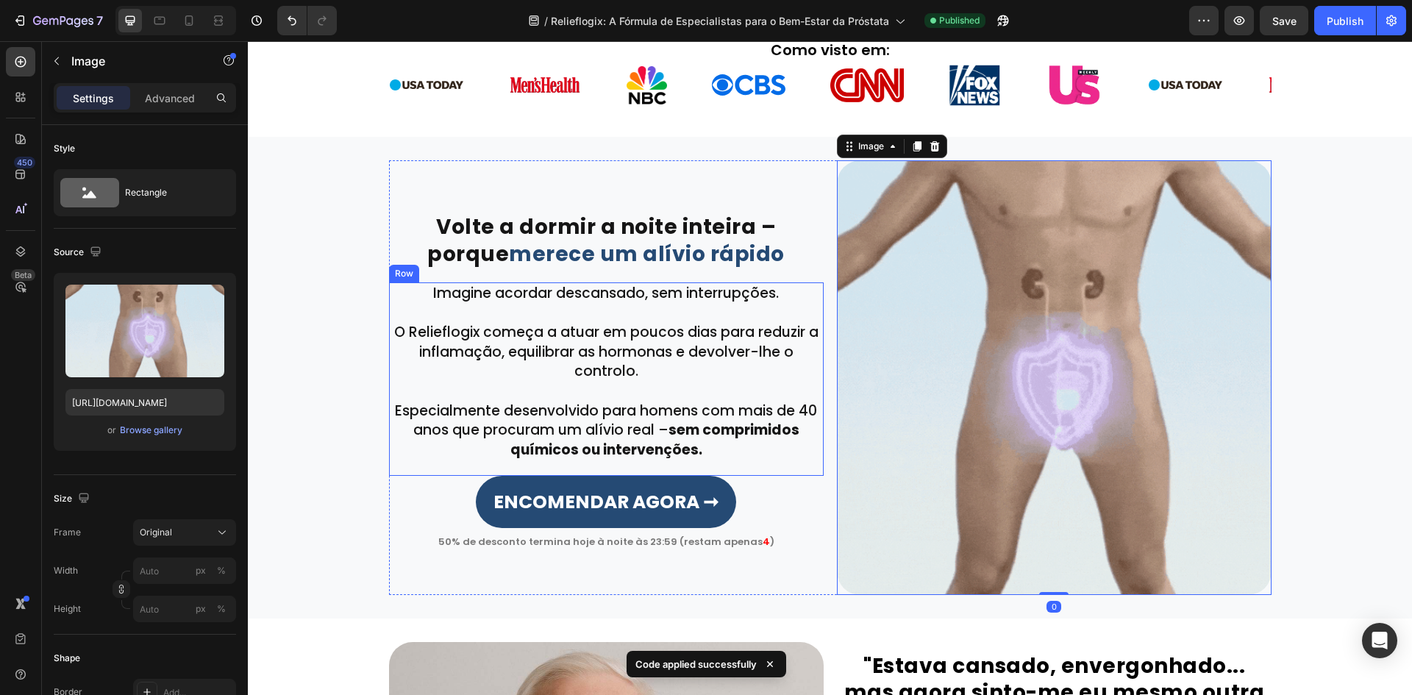
click at [614, 464] on div "Imagine acordar descansado, sem interrupções. O Relieflogix começa a atuar em p…" at bounding box center [606, 378] width 434 height 193
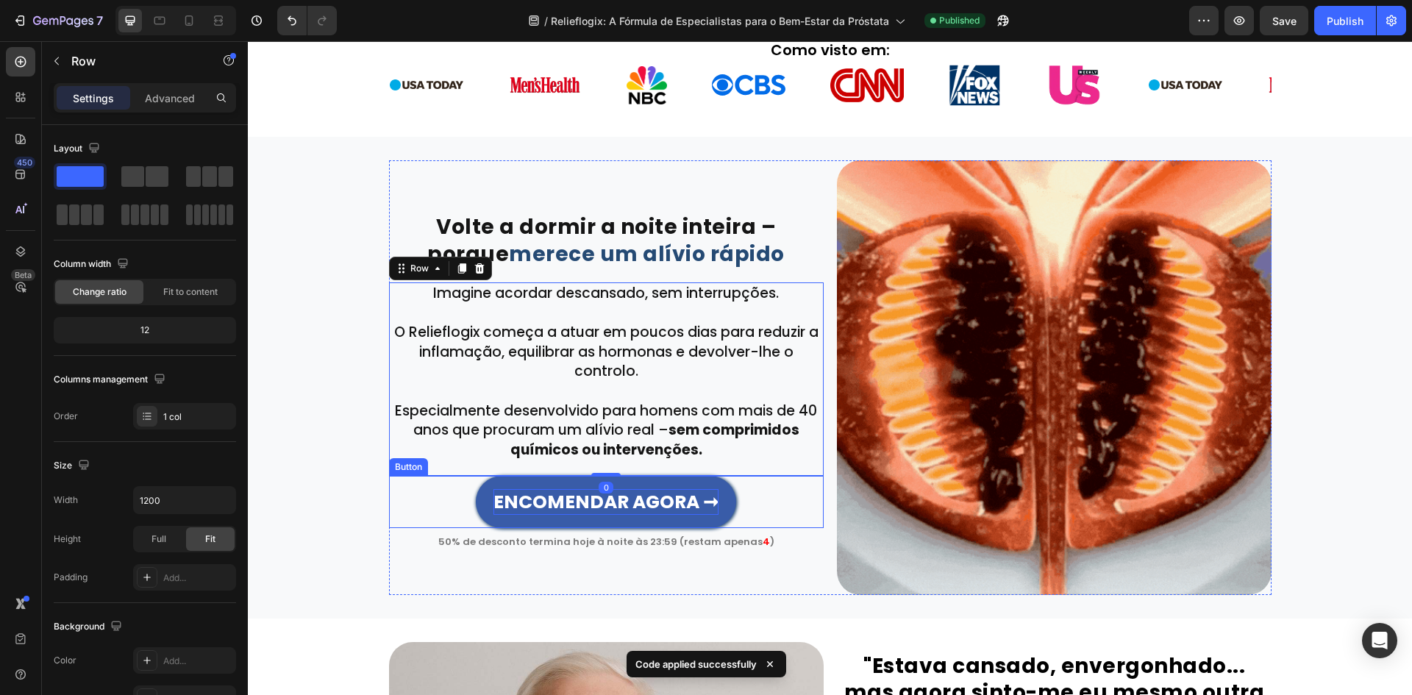
click at [615, 496] on strong "ENCOMENDAR AGORA ➞" at bounding box center [605, 502] width 225 height 26
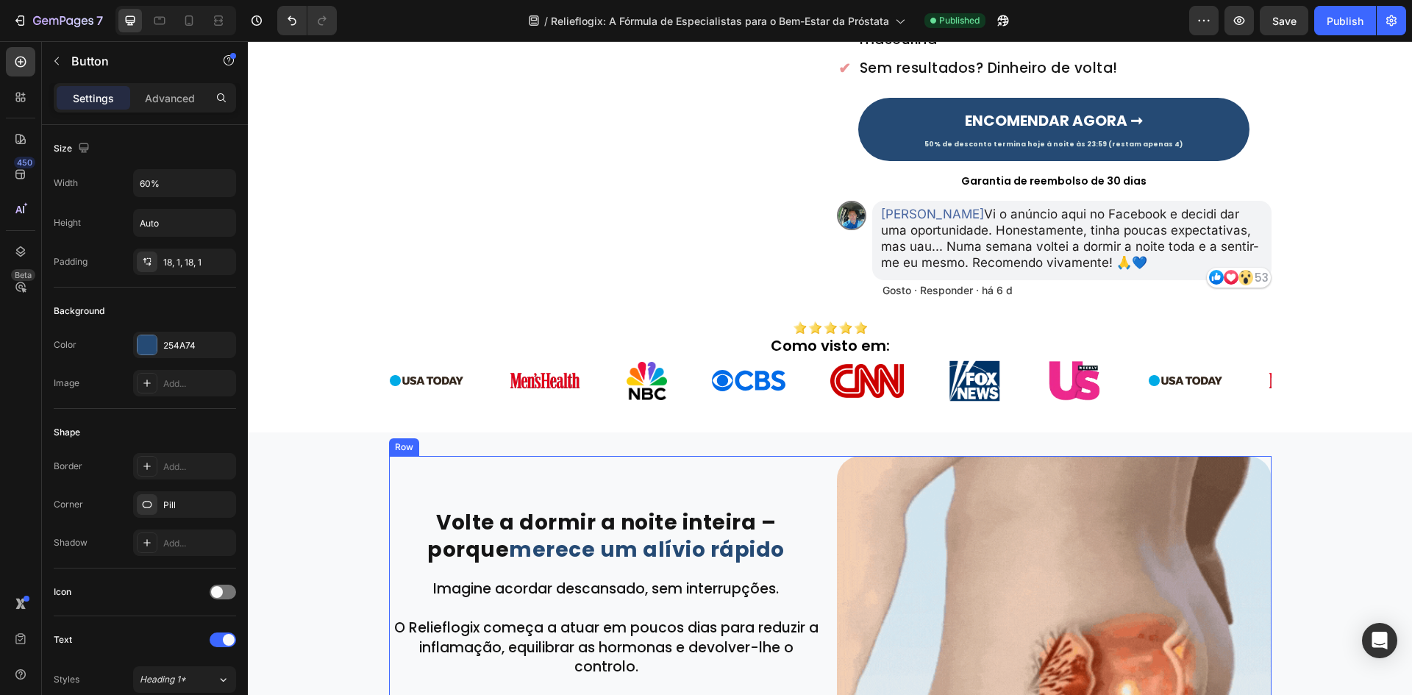
scroll to position [441, 0]
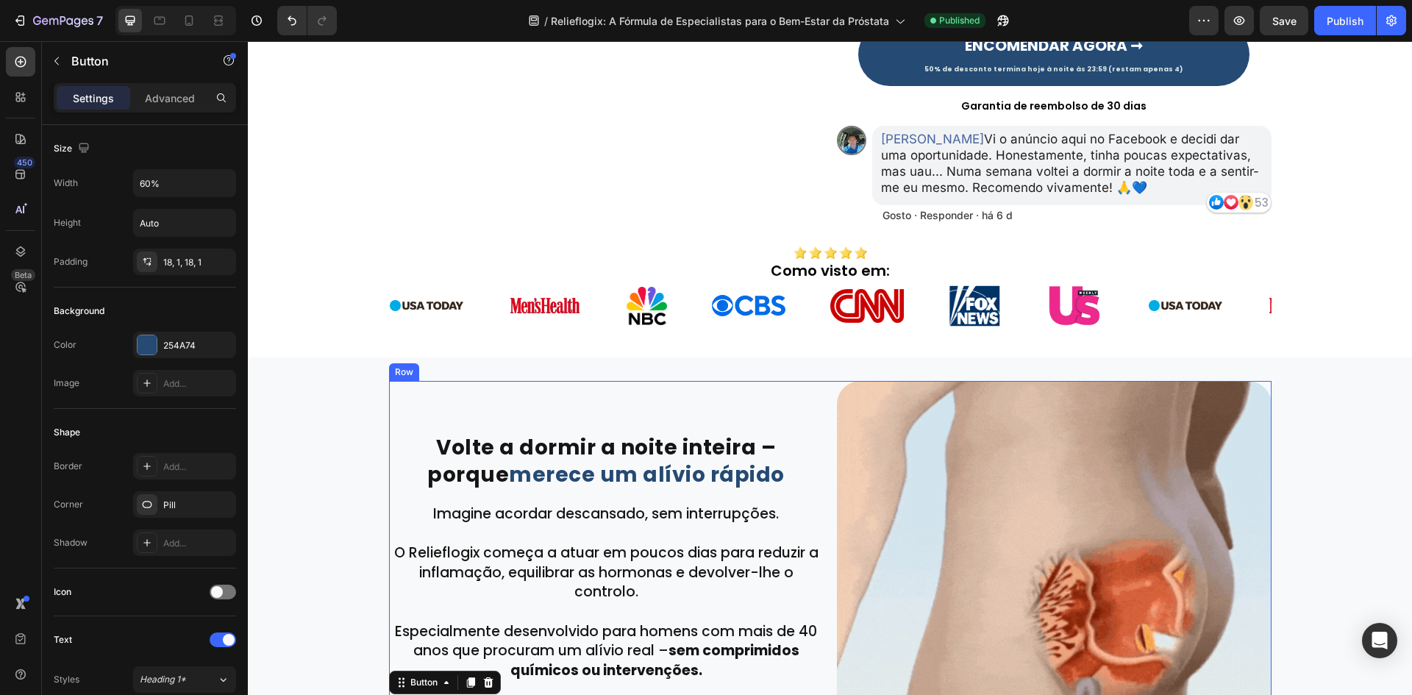
click at [291, 457] on div "Volte a dormir a noite inteira – porque merece um alívio rápido Heading Row Row…" at bounding box center [830, 598] width 1164 height 434
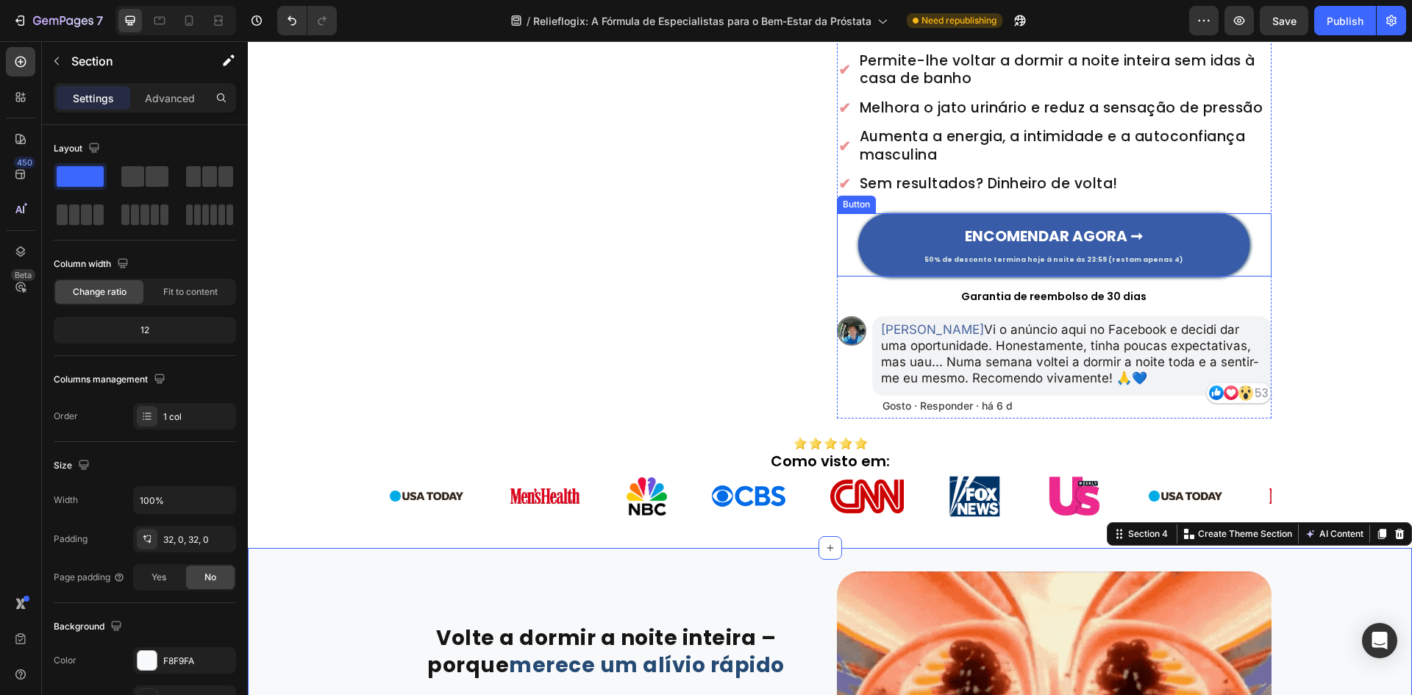
scroll to position [221, 0]
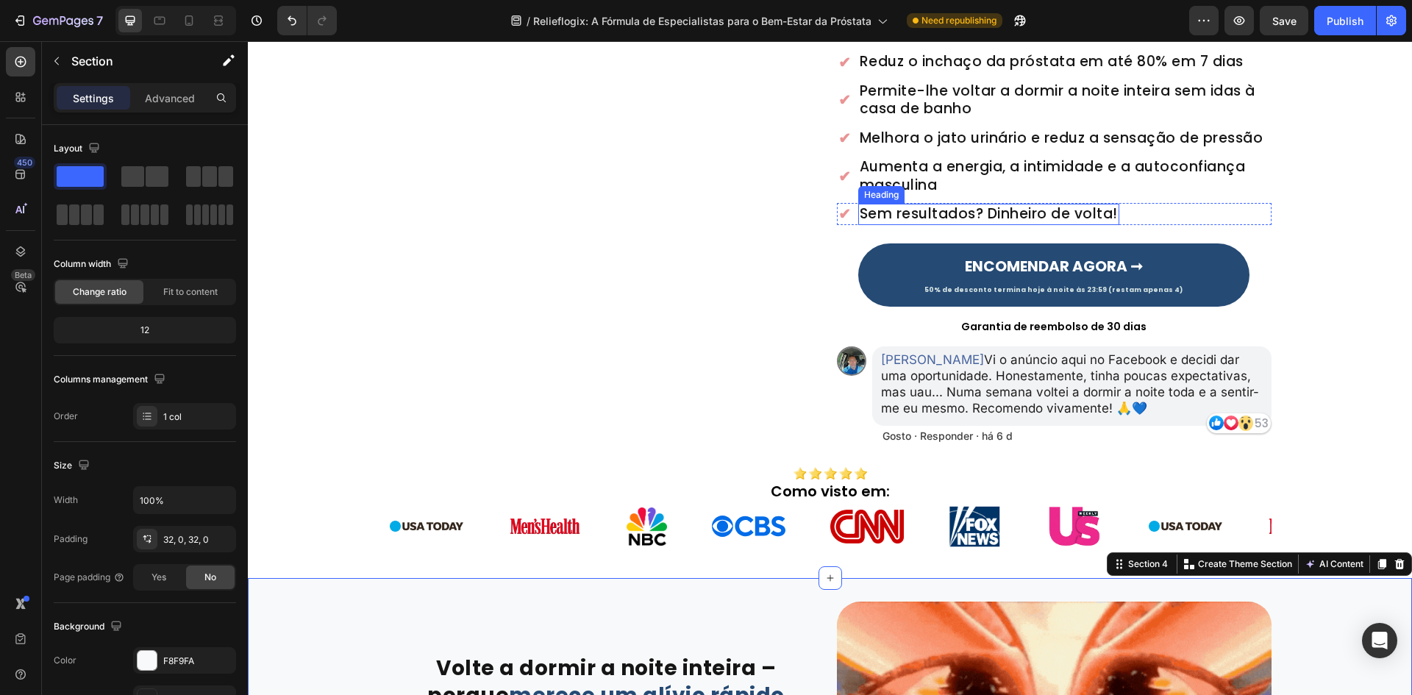
click at [931, 210] on h2 "Sem resultados? Dinheiro de volta!" at bounding box center [988, 214] width 261 height 21
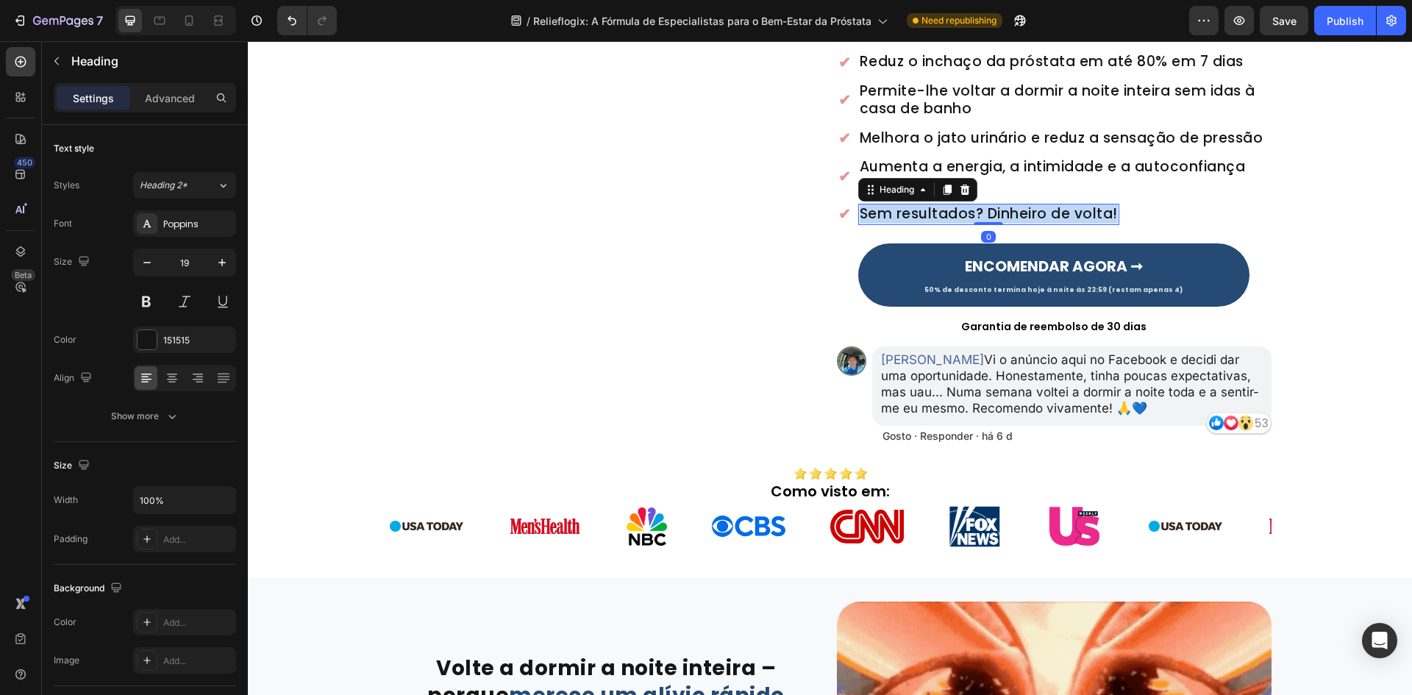
click at [931, 210] on p "Sem resultados? Dinheiro de volta!" at bounding box center [988, 214] width 258 height 18
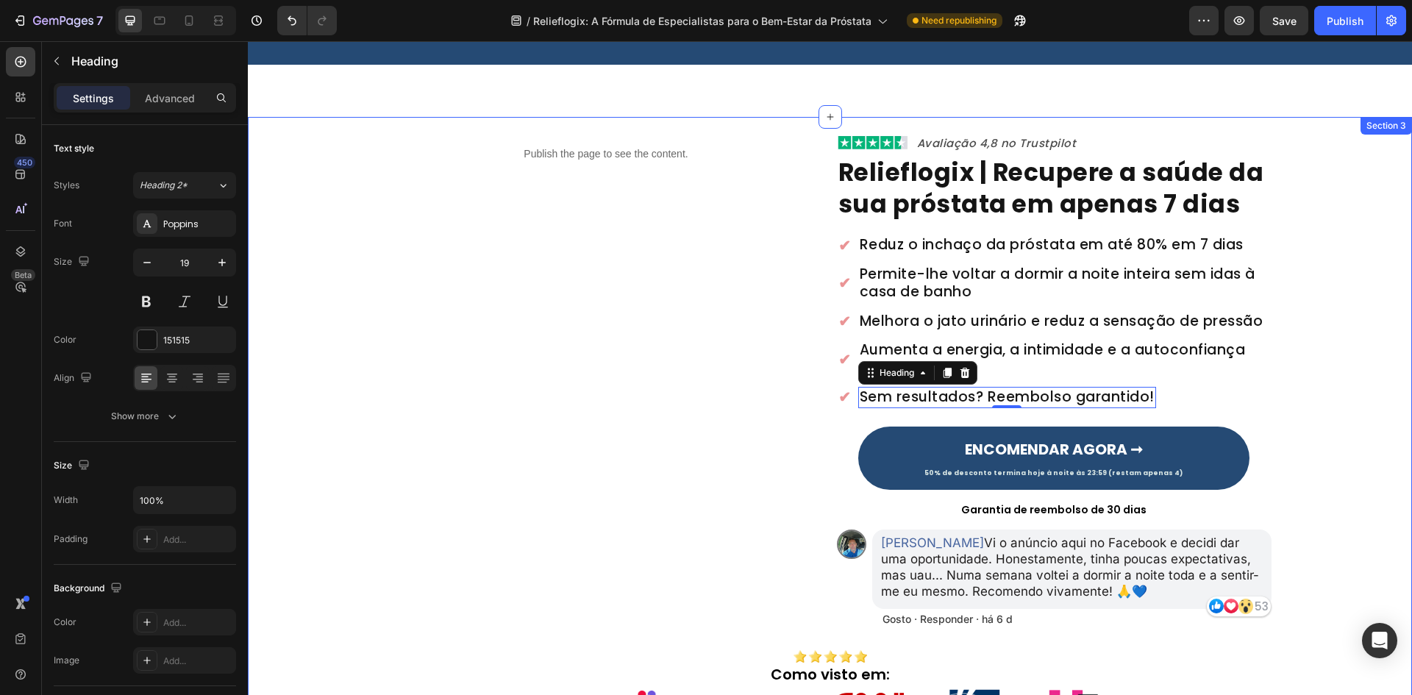
scroll to position [0, 0]
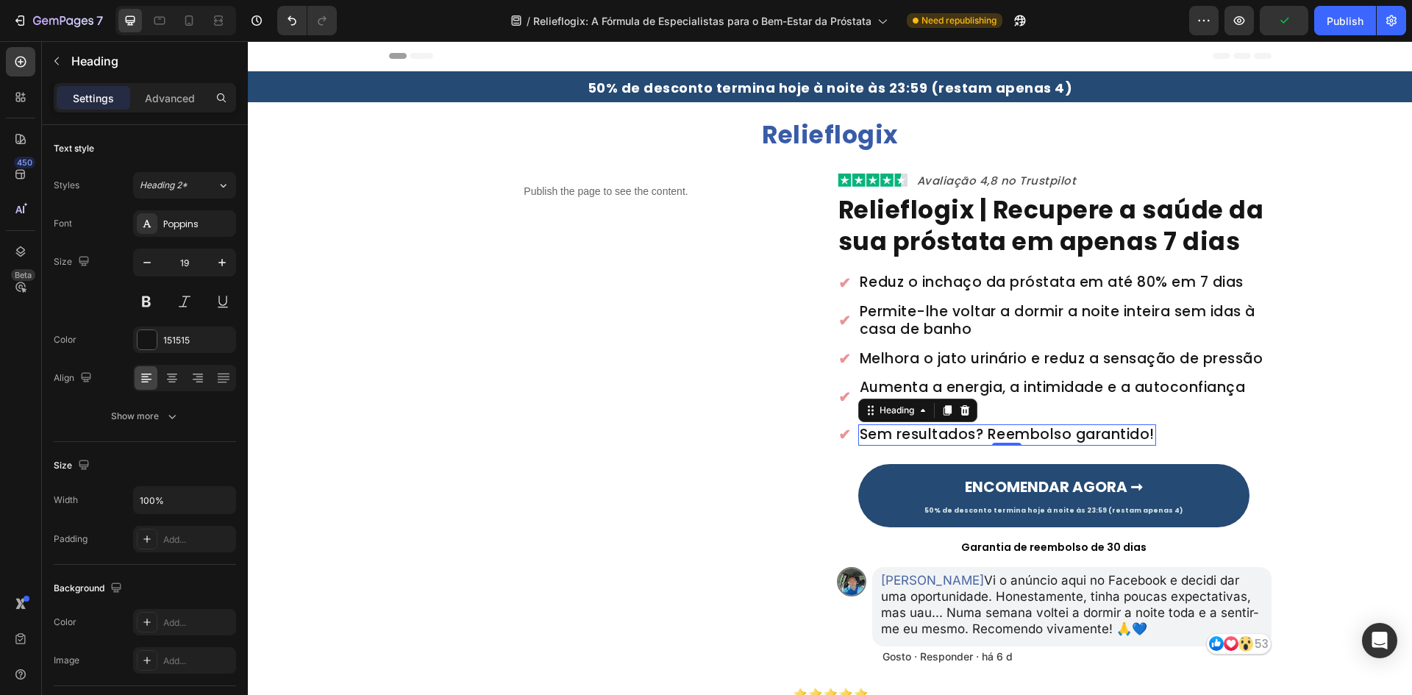
click at [1081, 442] on p "Sem resultados? Reembolso garantido!" at bounding box center [1006, 435] width 295 height 18
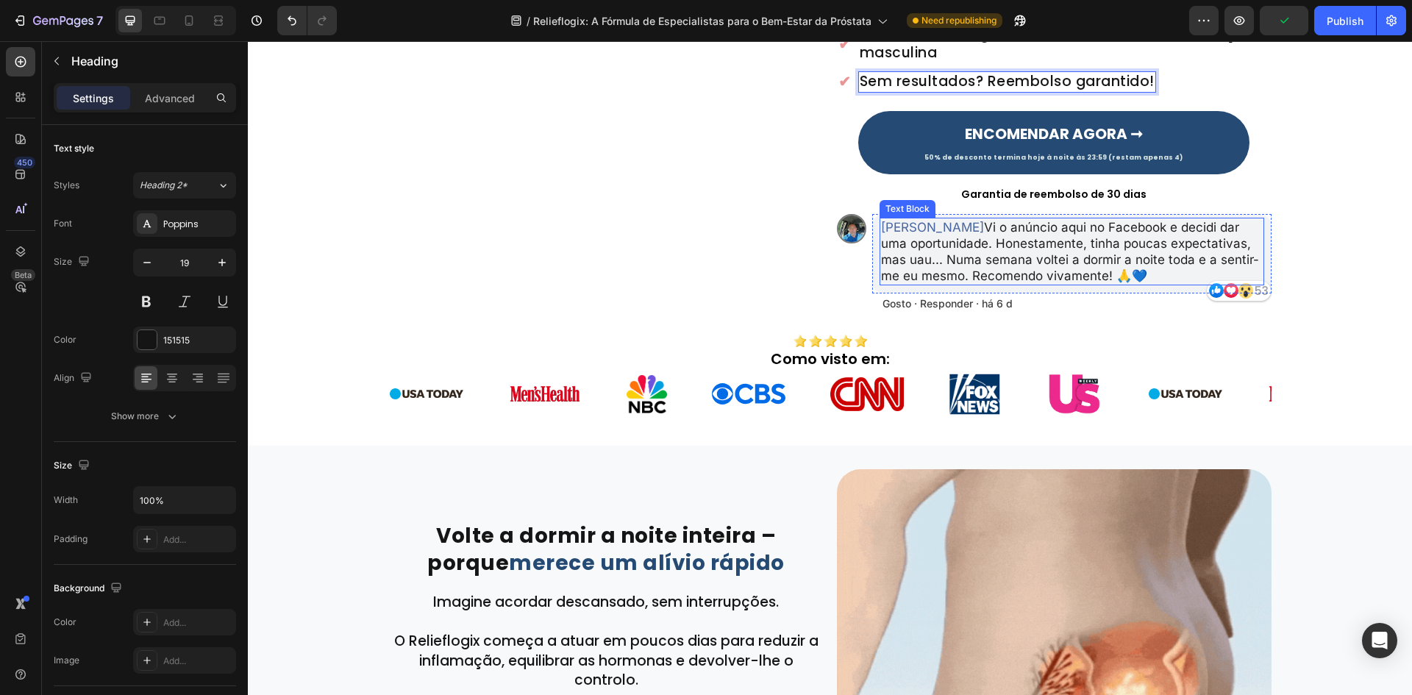
scroll to position [441, 0]
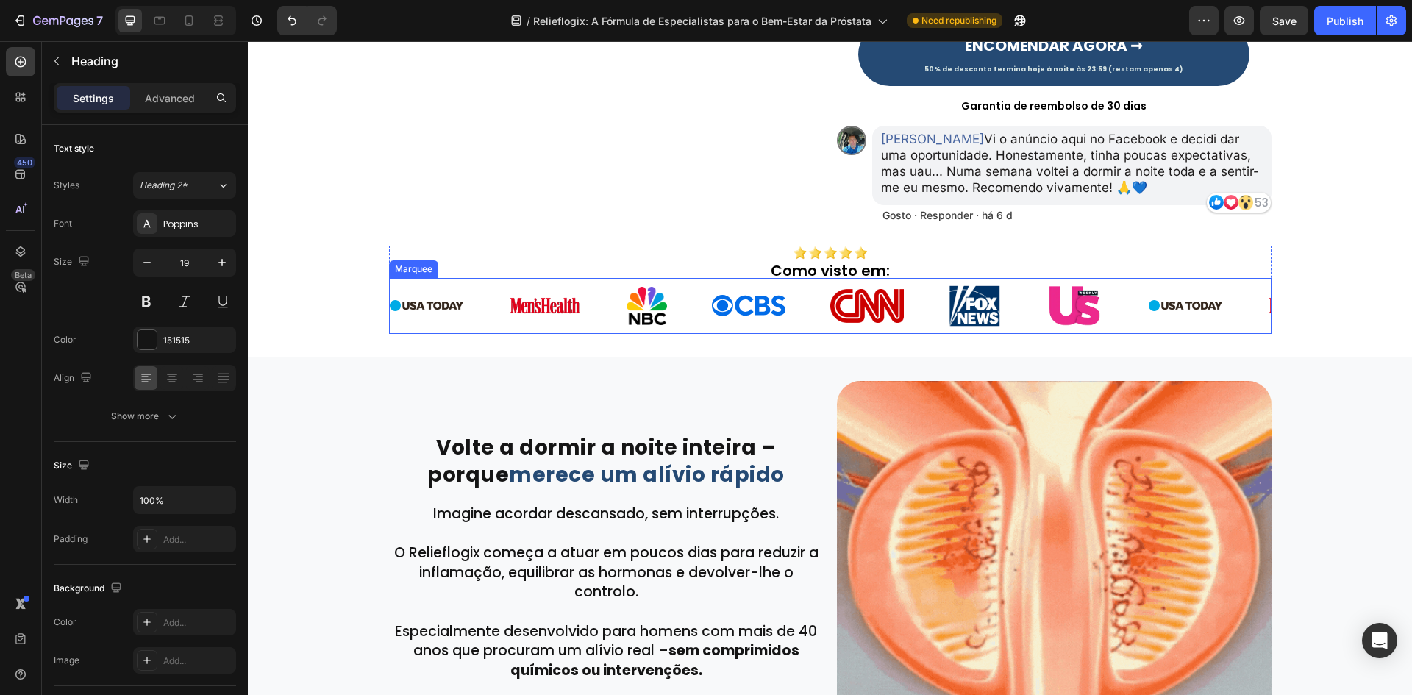
click at [1305, 273] on div "Publish the page to see the content. Custom Code Image Avaliação 4,8 no Trustpi…" at bounding box center [830, 32] width 1164 height 603
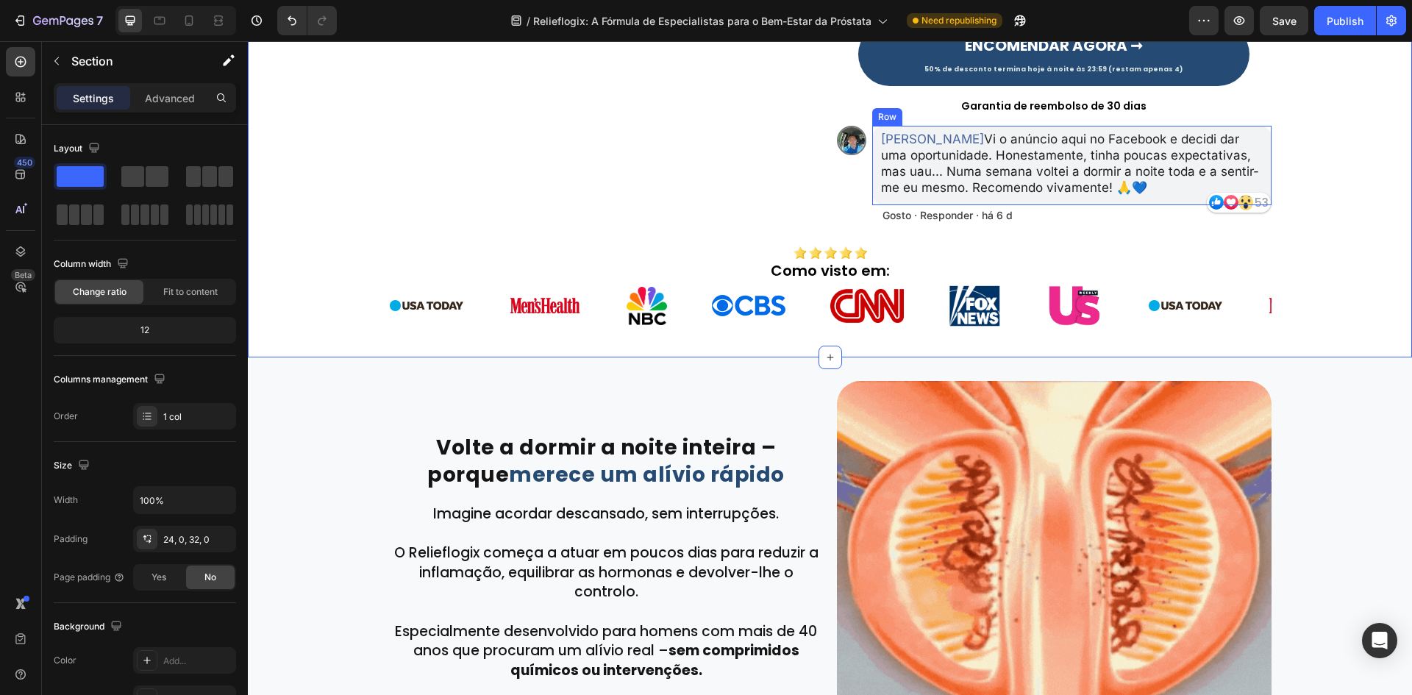
click at [1002, 207] on div "Image Tiago Gonçalves Vi o anúncio aqui no Facebook e decidi dar uma oportunida…" at bounding box center [1054, 177] width 434 height 102
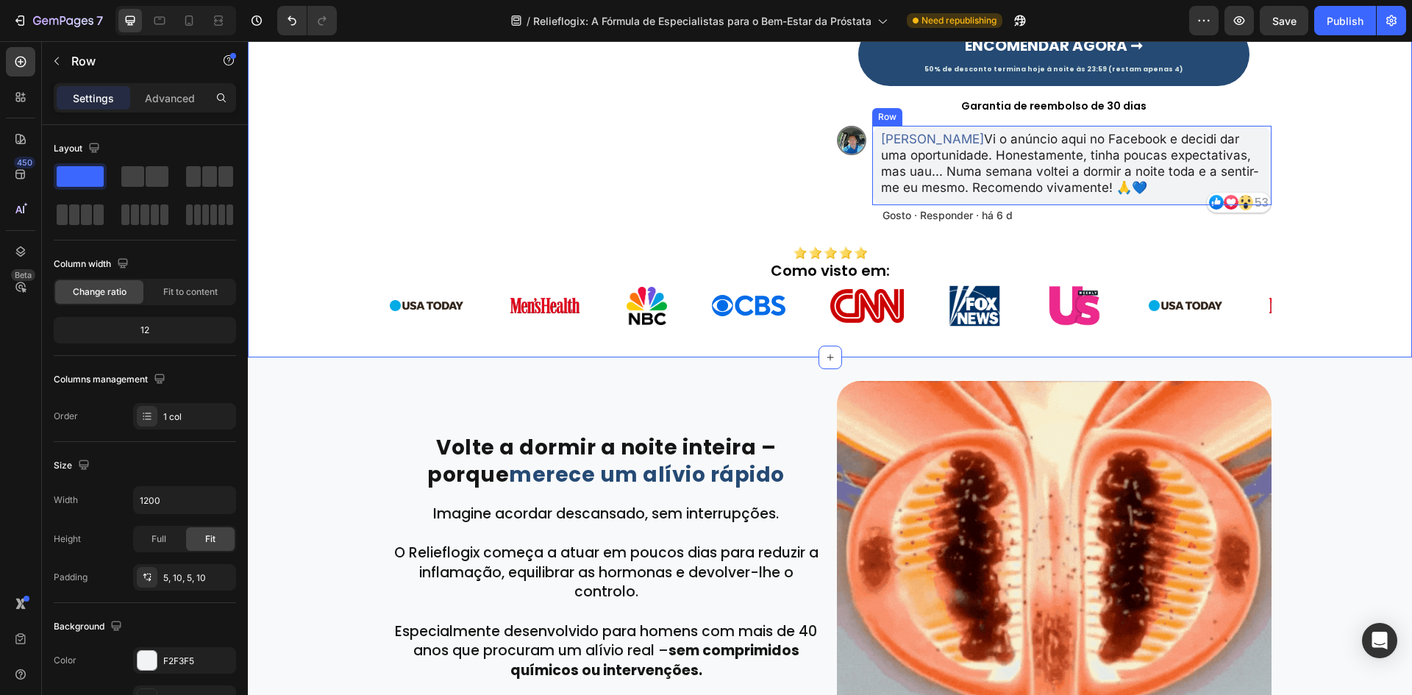
click at [991, 220] on span "Gosto · Responder · há 6 d" at bounding box center [947, 215] width 130 height 12
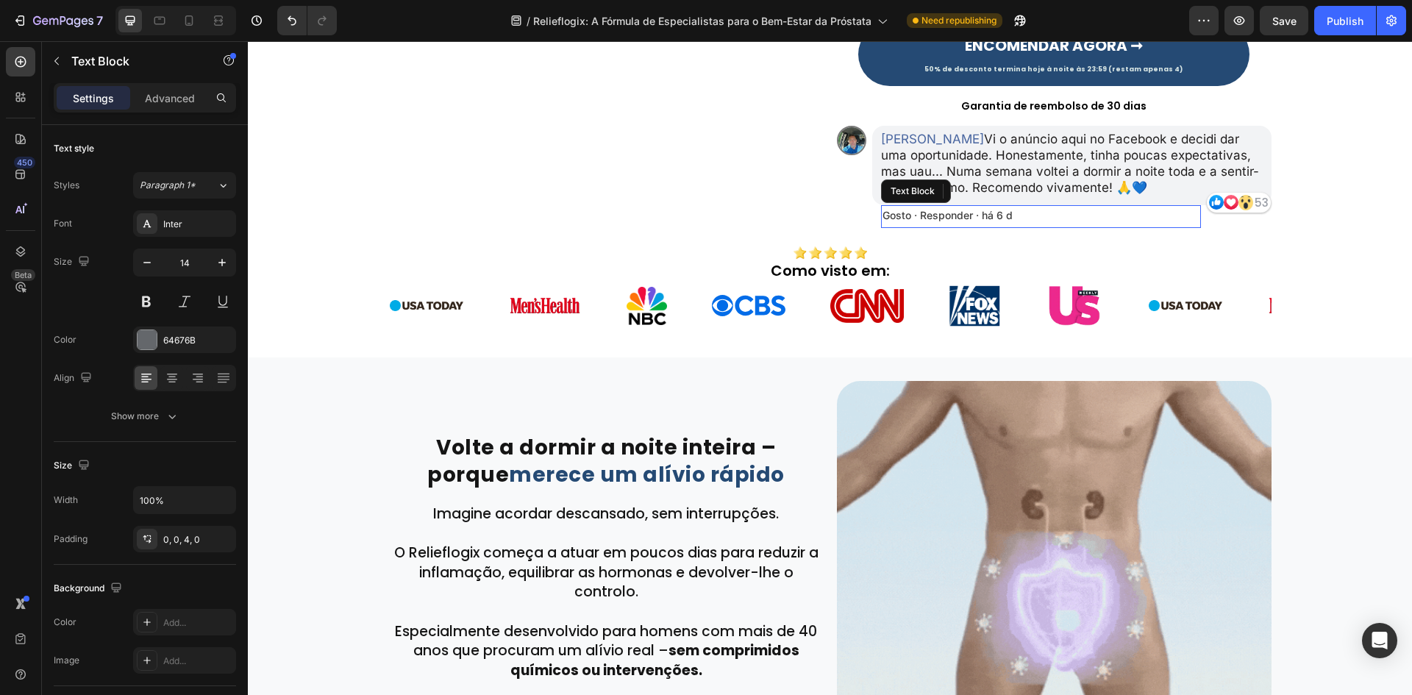
click at [990, 218] on span "Gosto · Responder · há 6 d" at bounding box center [947, 215] width 130 height 12
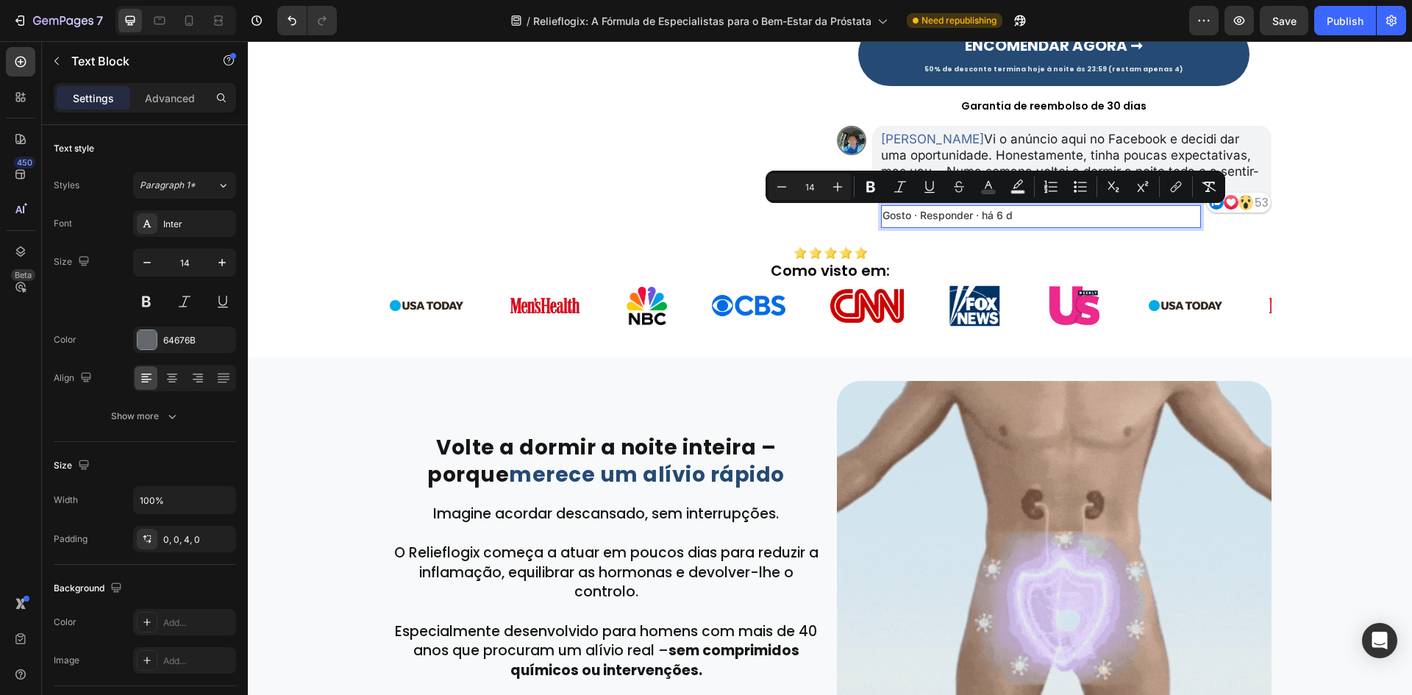
click at [981, 216] on span "Gosto · Responder · há 6 d" at bounding box center [947, 215] width 130 height 12
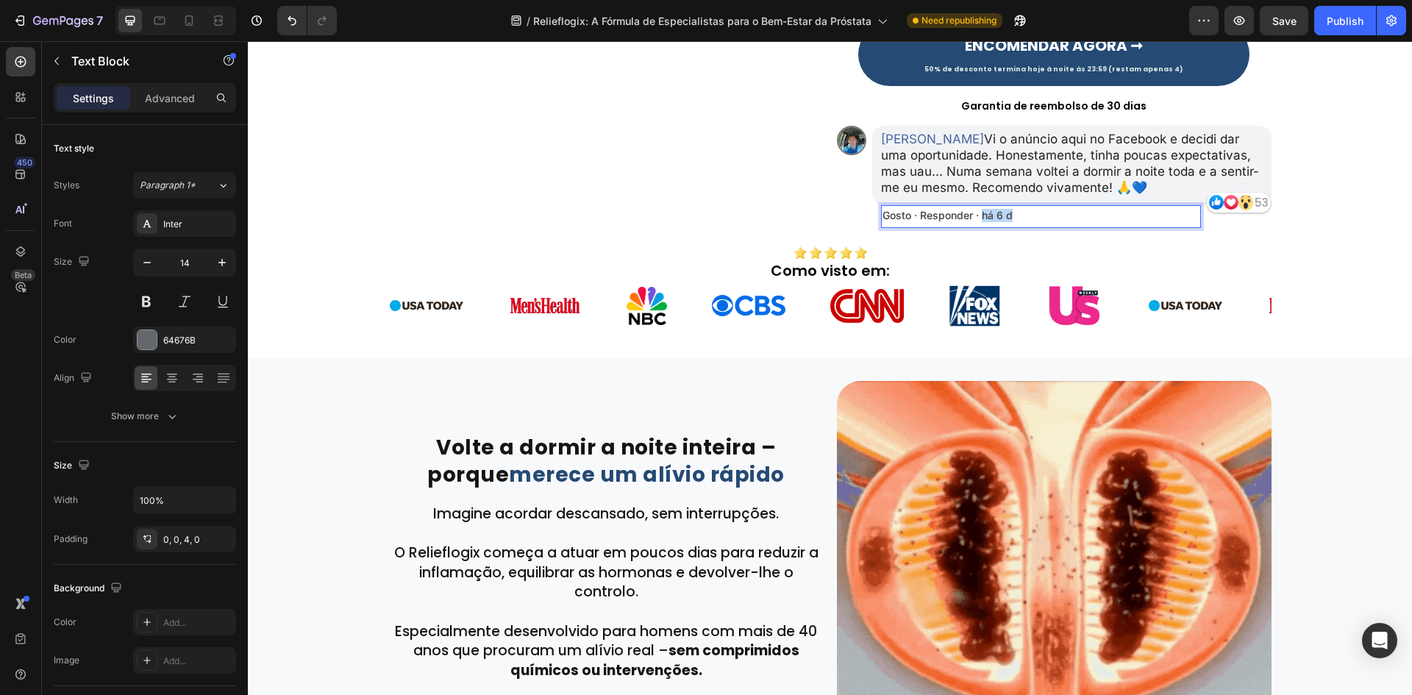
drag, startPoint x: 976, startPoint y: 215, endPoint x: 1010, endPoint y: 217, distance: 34.6
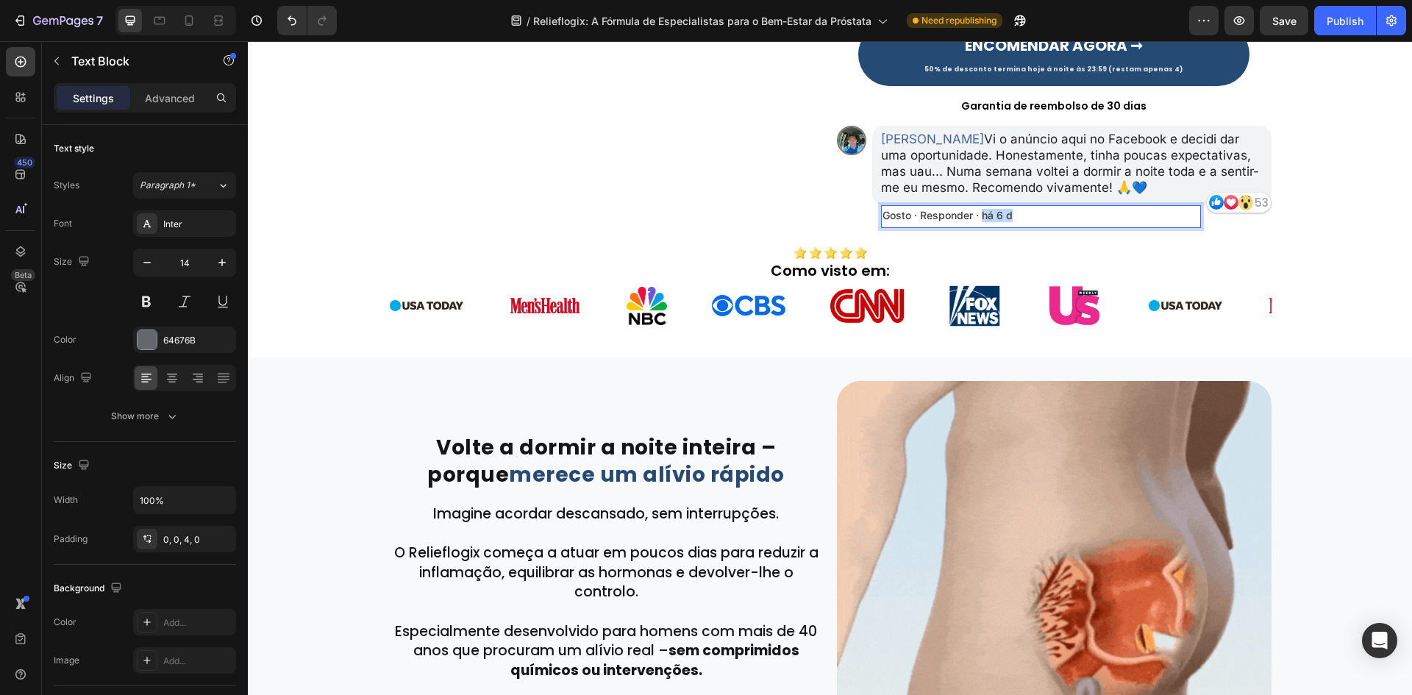
click at [1010, 217] on p "Gosto · Responder · há 6 d" at bounding box center [1041, 216] width 318 height 12
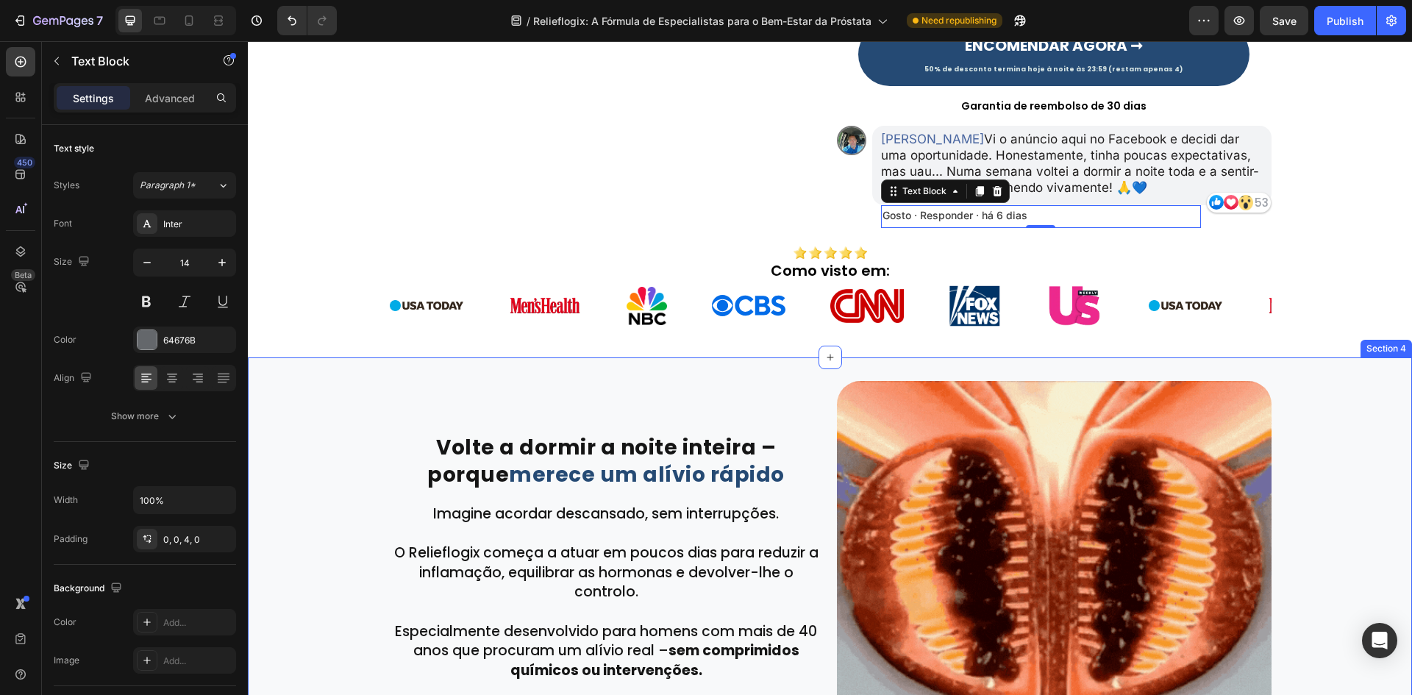
click at [1340, 411] on div "Volte a dormir a noite inteira – porque merece um alívio rápido Heading Row Row…" at bounding box center [830, 598] width 1164 height 434
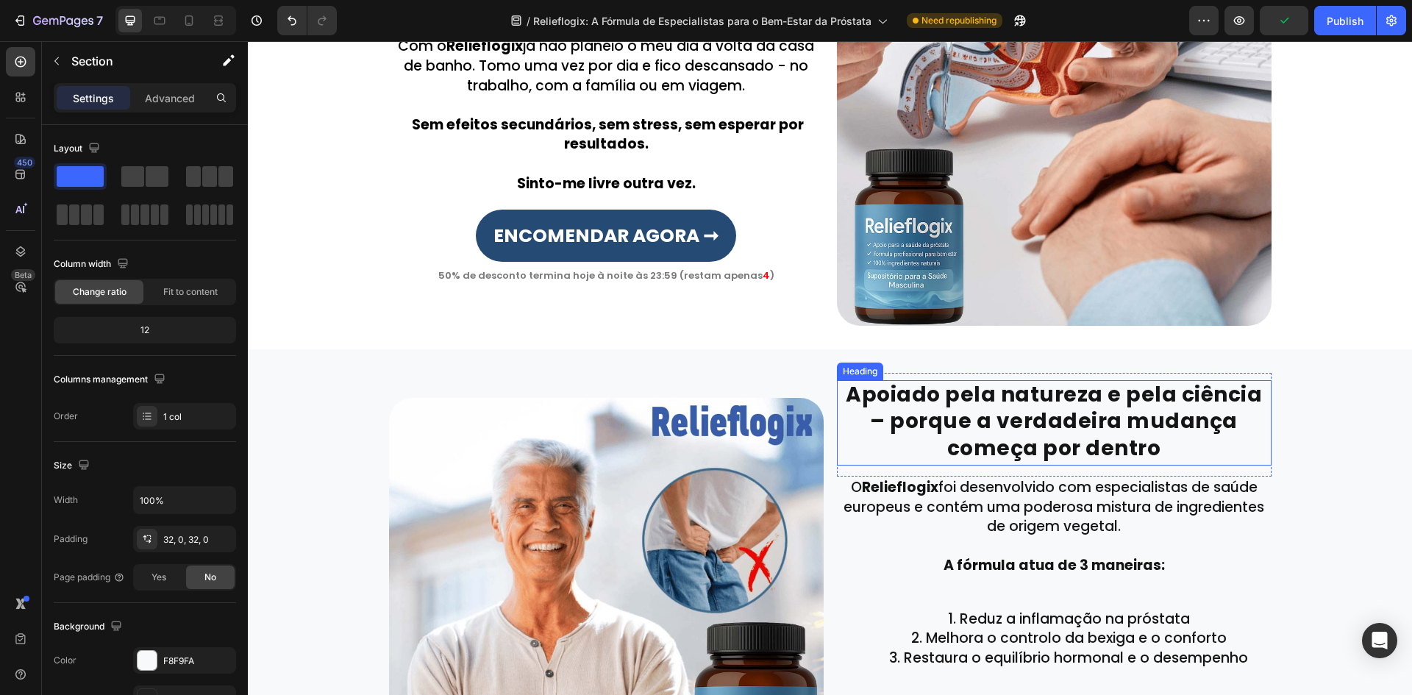
scroll to position [1544, 0]
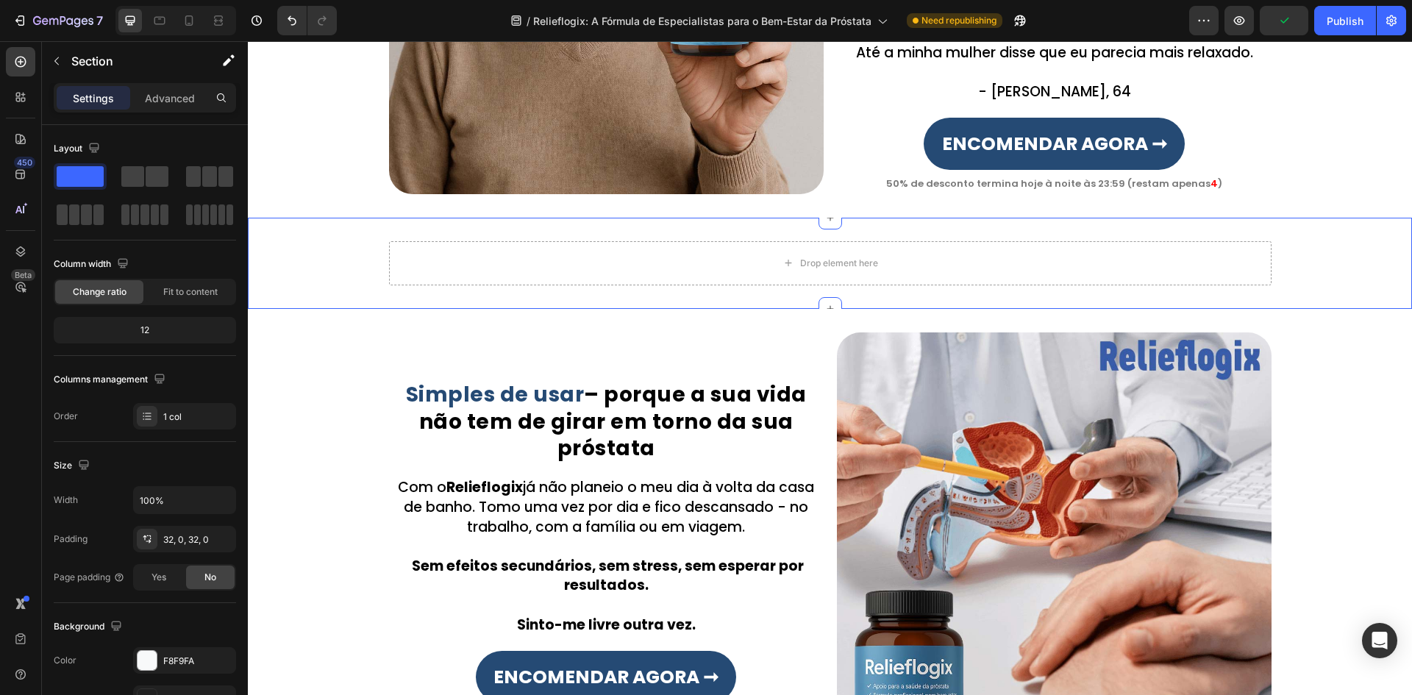
click at [318, 251] on div "Drop element here Row" at bounding box center [830, 263] width 1164 height 44
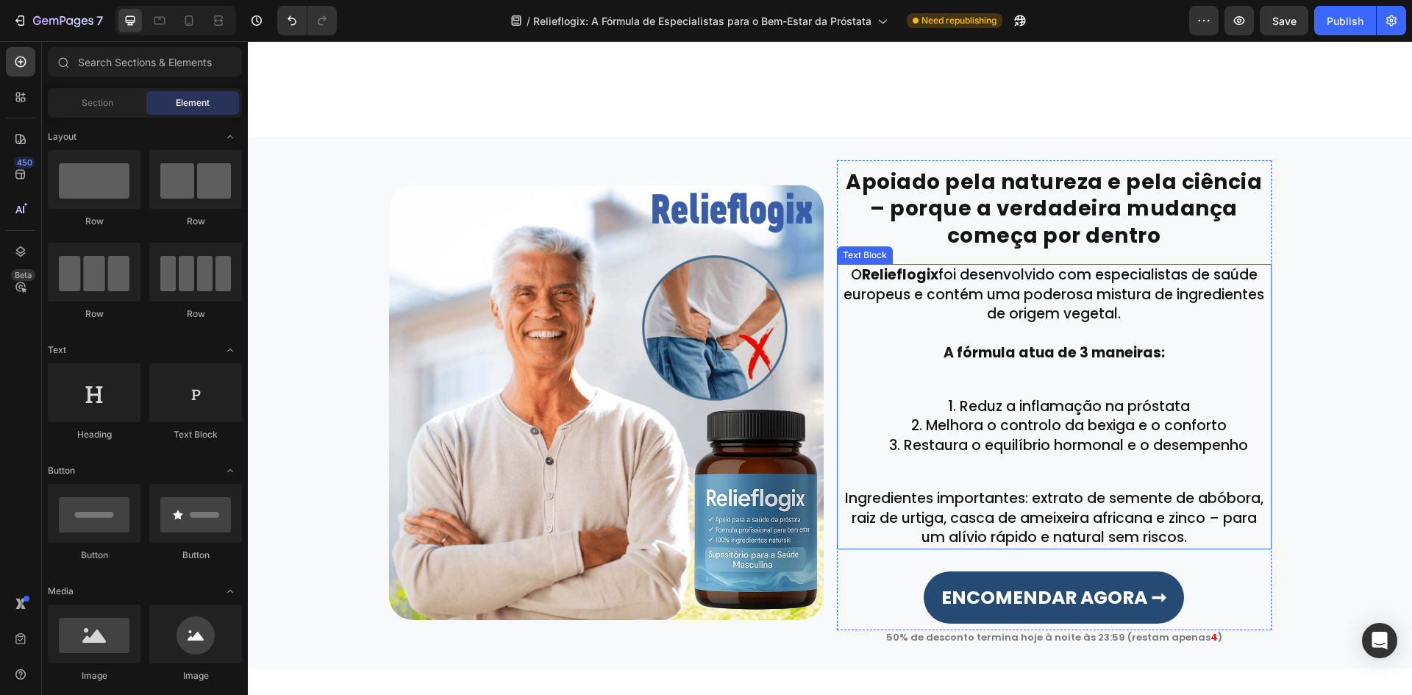
scroll to position [2206, 0]
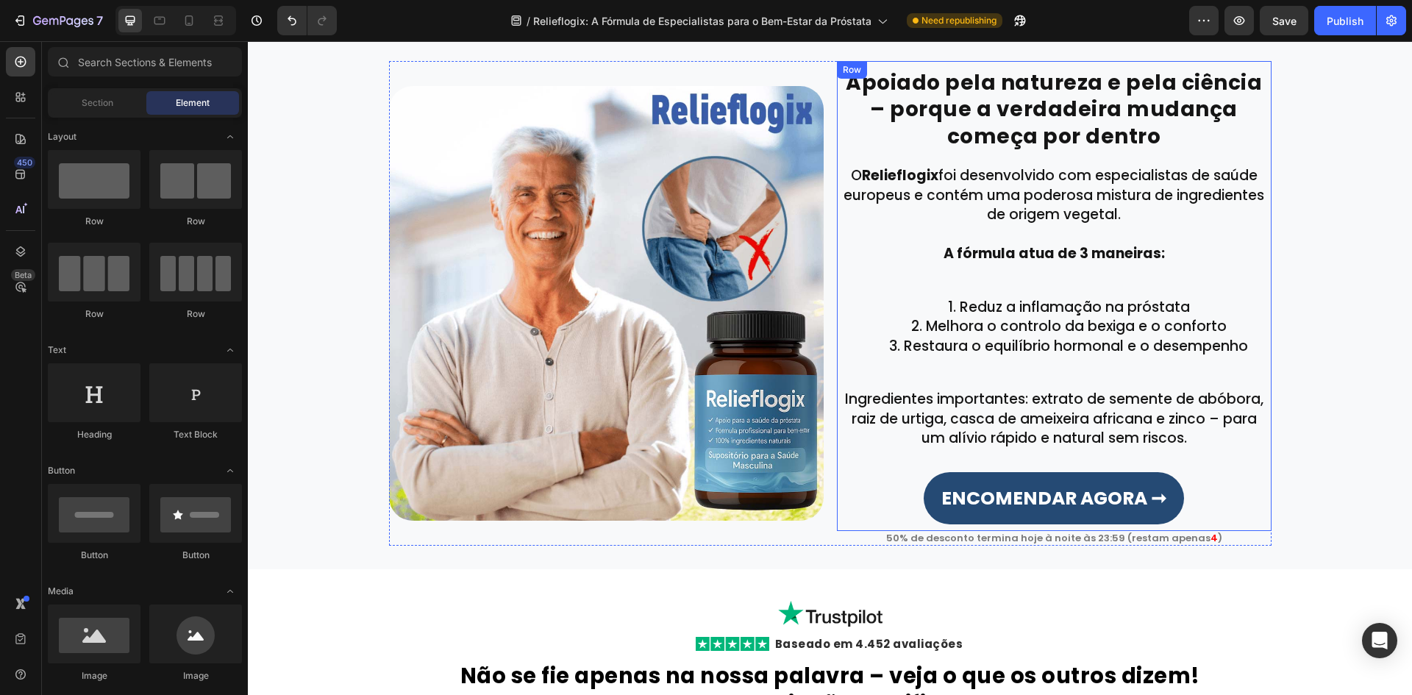
click at [1066, 426] on p "Ingredientes importantes: extrato de semente de abóbora, raiz de urtiga, casca …" at bounding box center [1054, 419] width 432 height 59
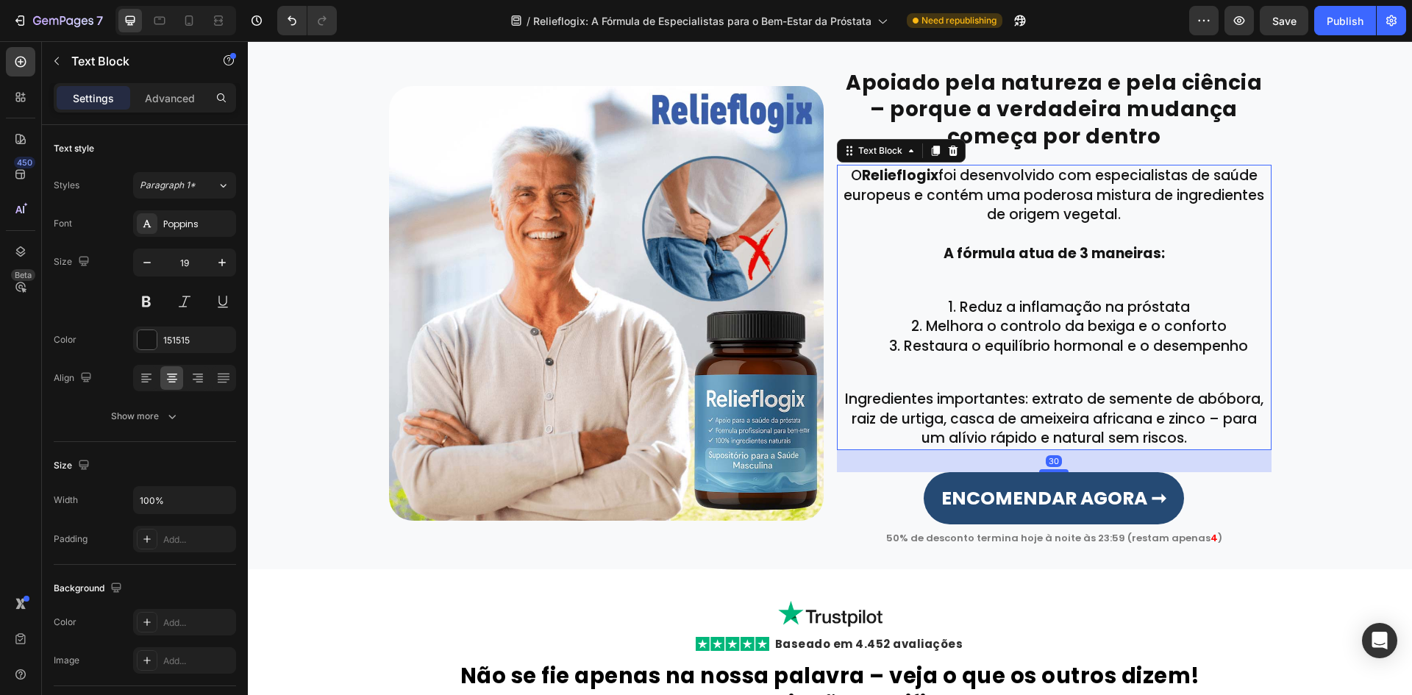
click at [1051, 442] on p "Ingredientes importantes: extrato de semente de abóbora, raiz de urtiga, casca …" at bounding box center [1054, 419] width 432 height 59
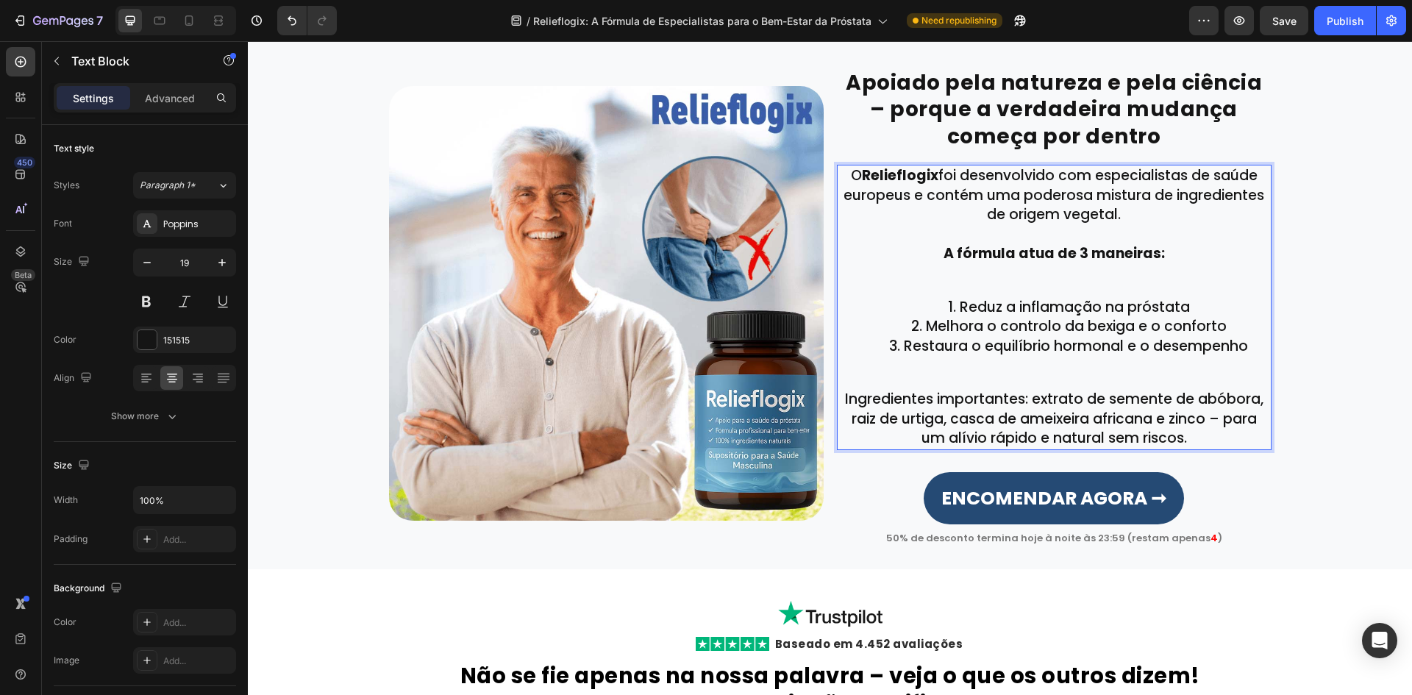
click at [1124, 440] on p "Ingredientes importantes: extrato de semente de abóbora, raiz de urtiga, casca …" at bounding box center [1054, 419] width 432 height 59
click at [1097, 429] on p "Ingredientes importantes: extrato de semente de abóbora, raiz de urtiga, casca …" at bounding box center [1054, 419] width 432 height 59
click at [1087, 421] on p "Ingredientes importantes: extrato de semente de abóbora, raiz de urtiga, casca …" at bounding box center [1054, 419] width 432 height 59
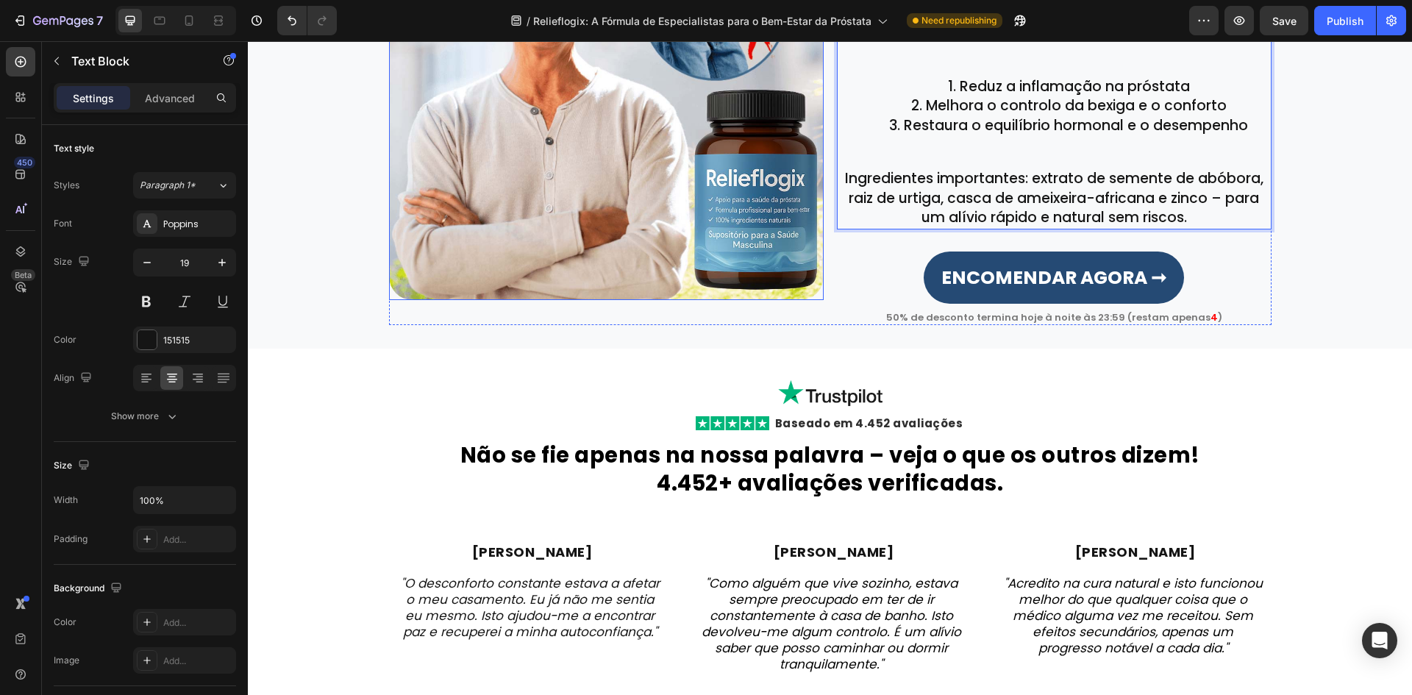
click at [729, 243] on img at bounding box center [606, 82] width 434 height 434
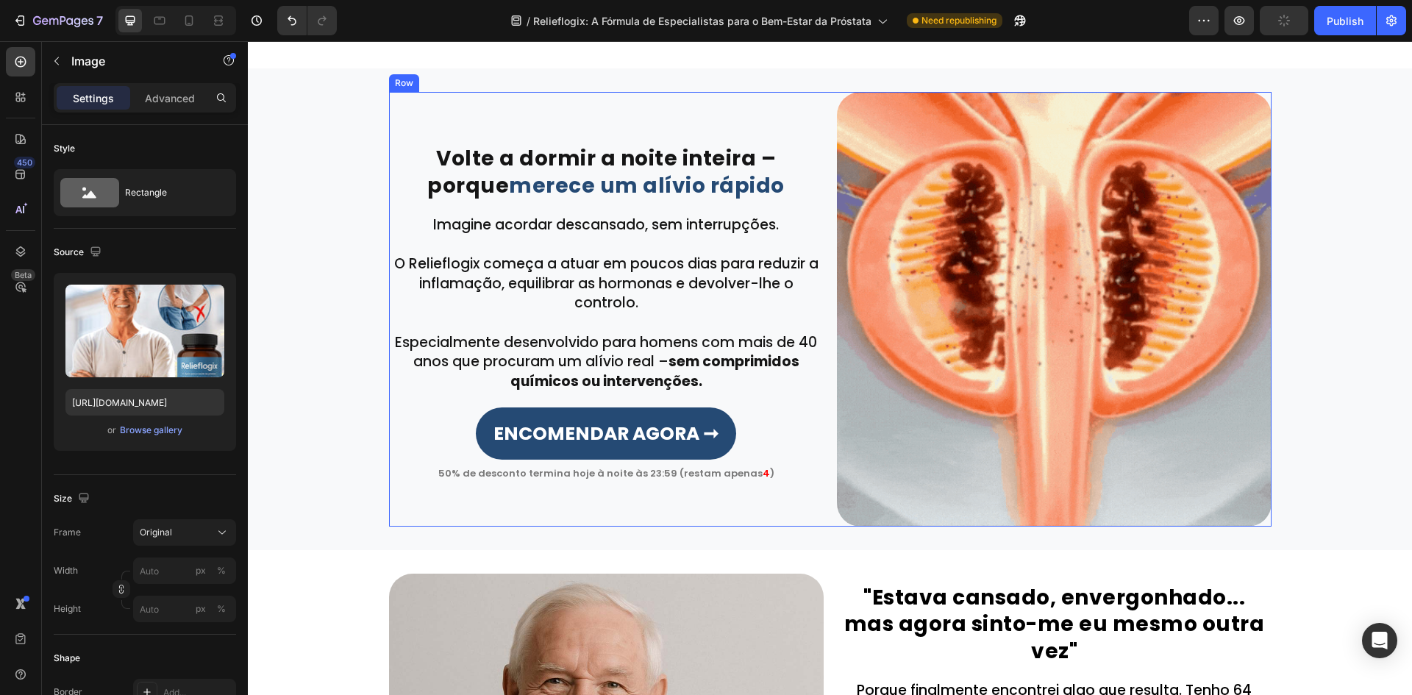
scroll to position [951, 0]
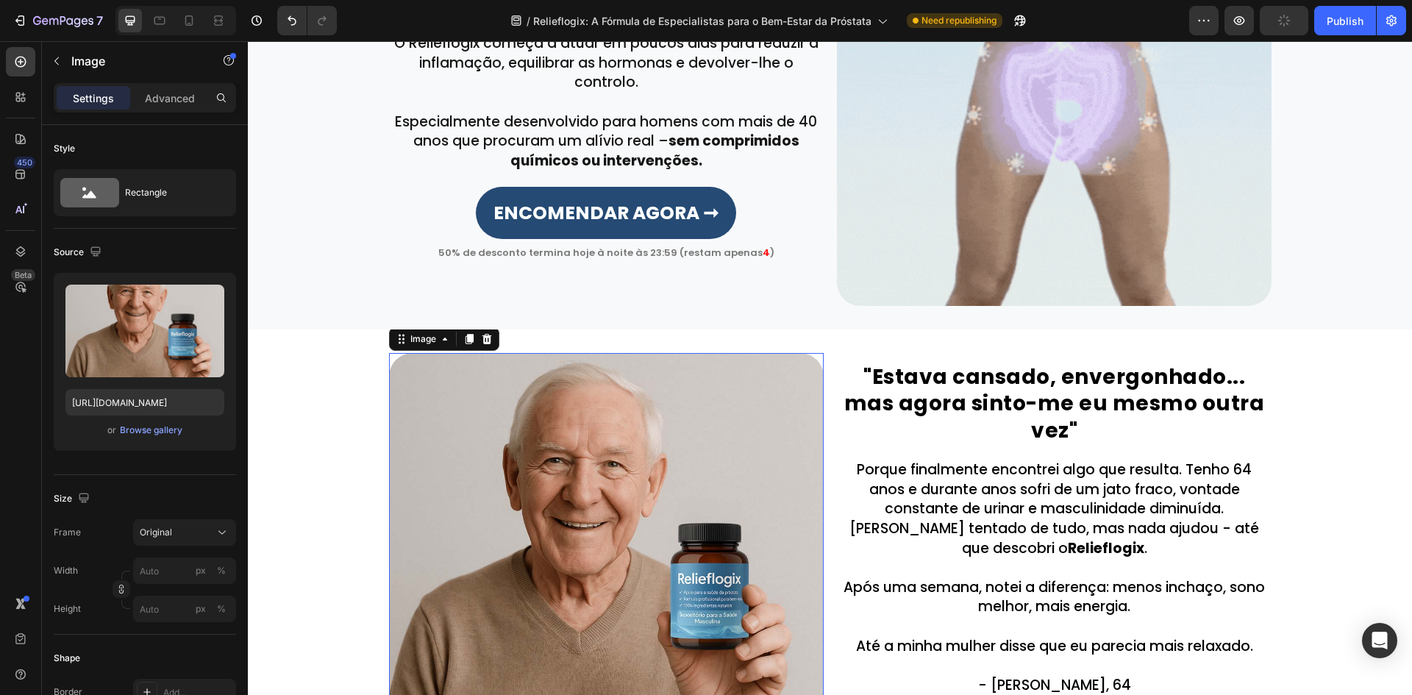
drag, startPoint x: 592, startPoint y: 523, endPoint x: 414, endPoint y: 466, distance: 186.7
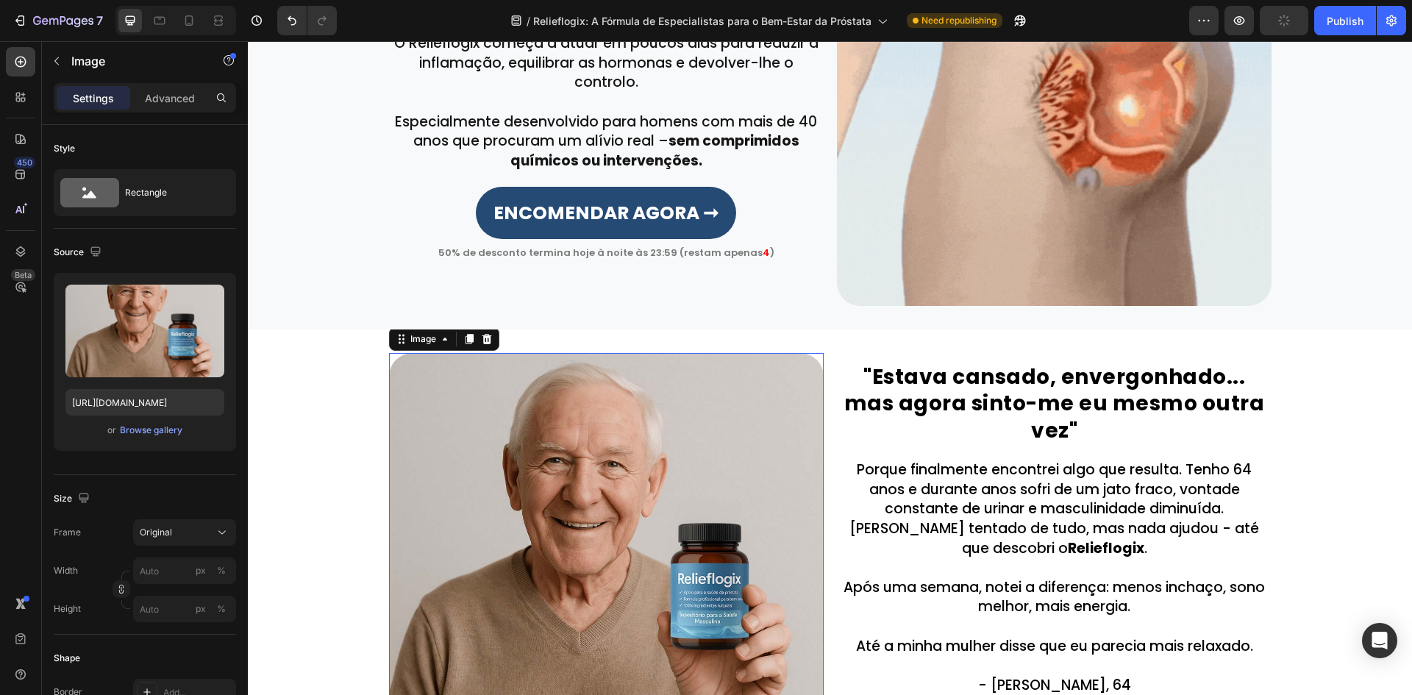
click at [588, 526] on img at bounding box center [606, 570] width 434 height 434
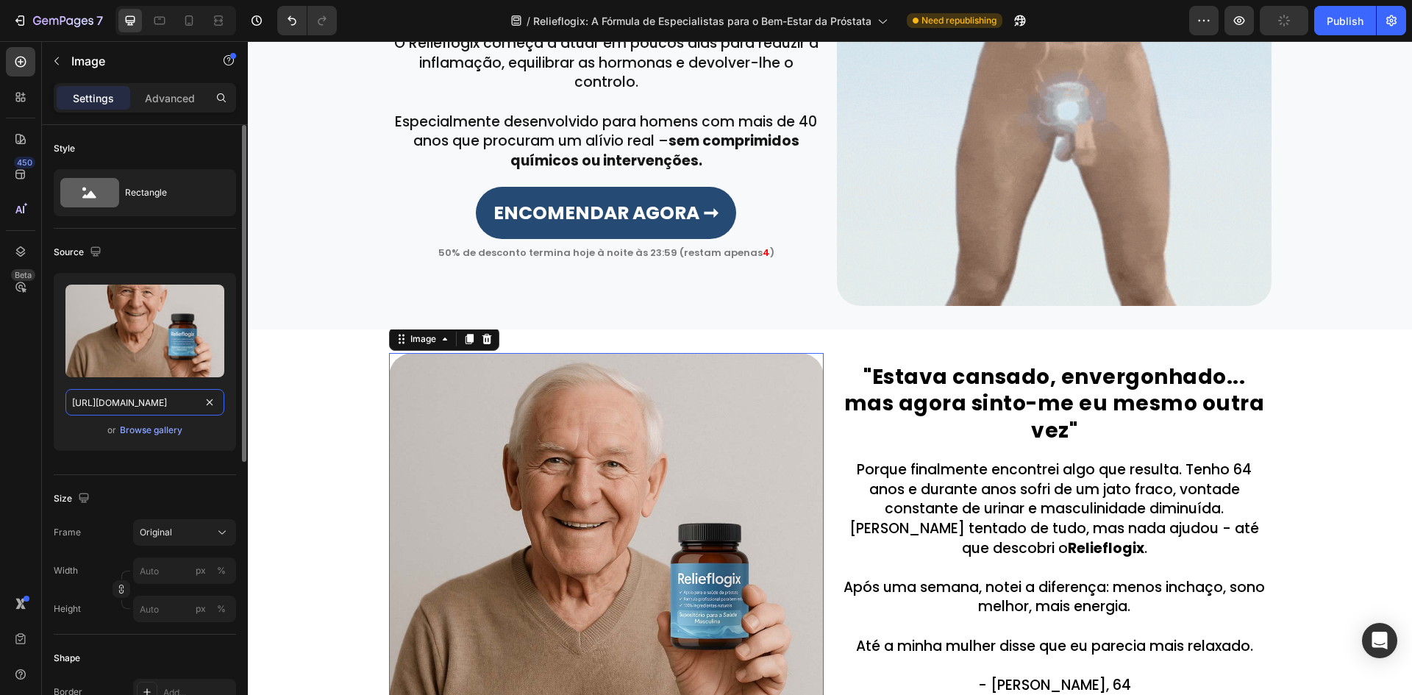
click at [149, 393] on input "https://cdn.shopify.com/s/files/1/0657/6783/3683/files/gempages_578032762192134…" at bounding box center [144, 402] width 159 height 26
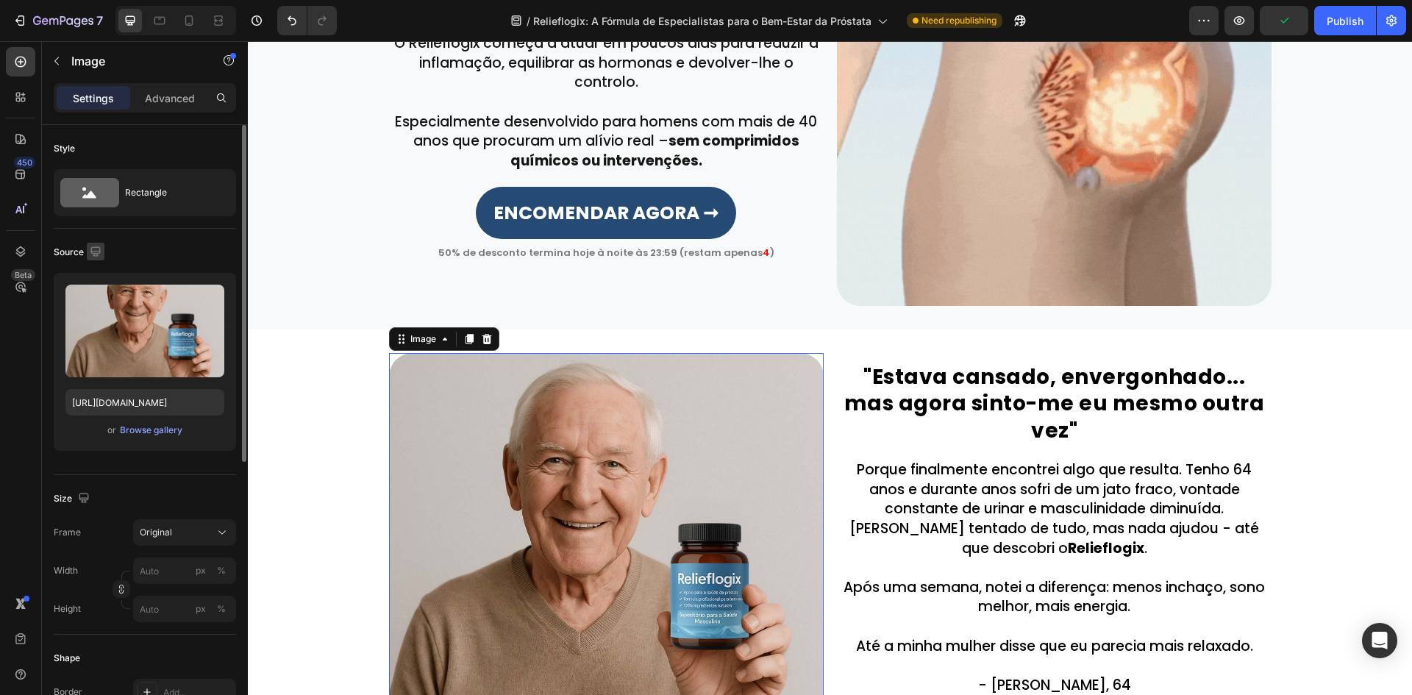
click at [99, 255] on icon "button" at bounding box center [95, 251] width 15 height 15
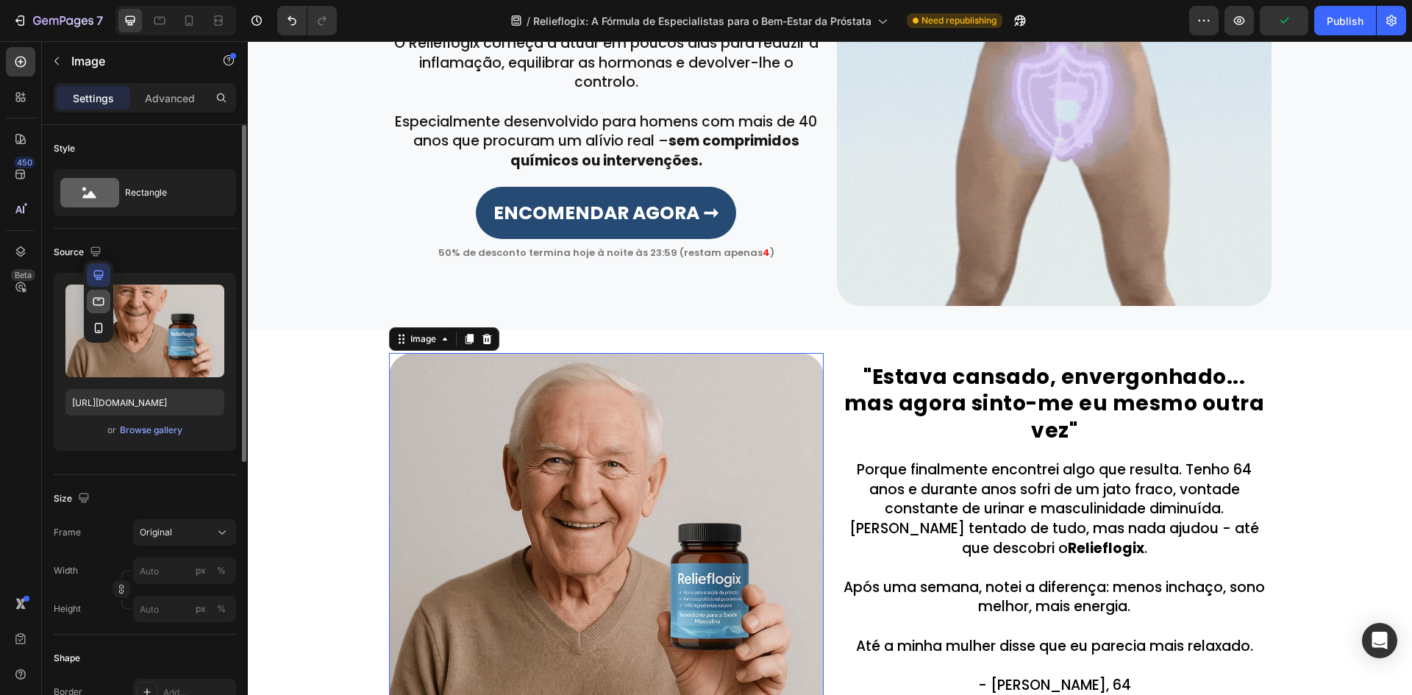
click at [104, 307] on icon "button" at bounding box center [98, 301] width 15 height 15
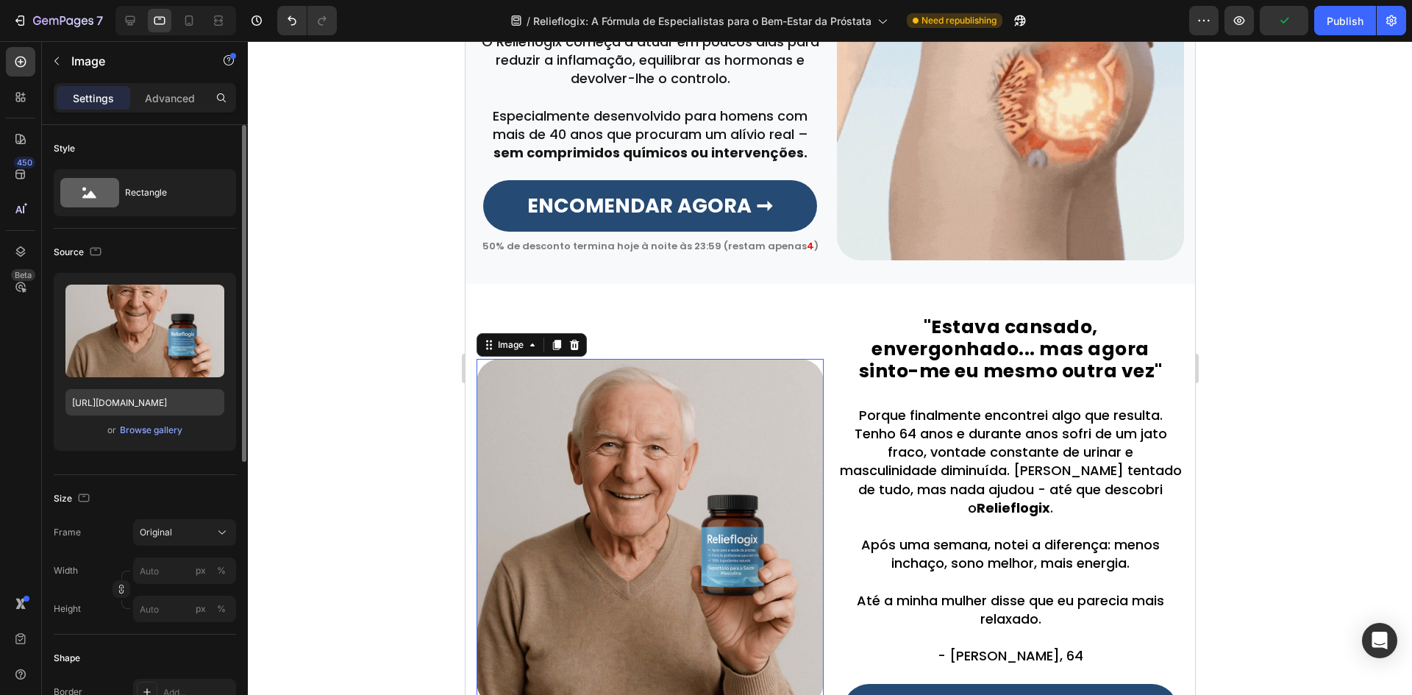
click at [119, 390] on div "Upload Image https://cdn.shopify.com/s/files/1/0657/6783/3683/files/gempages_57…" at bounding box center [145, 362] width 182 height 178
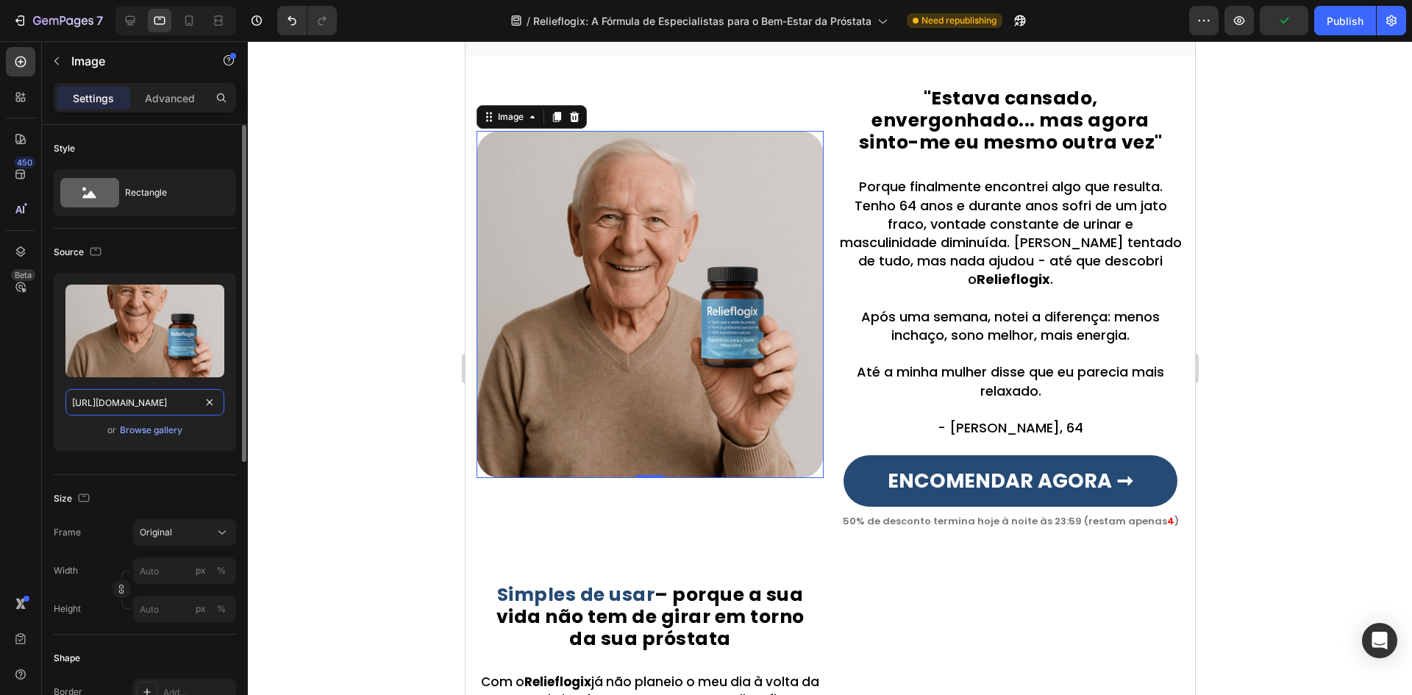
click at [117, 393] on input "https://cdn.shopify.com/s/files/1/0657/6783/3683/files/gempages_578032762192134…" at bounding box center [144, 402] width 159 height 26
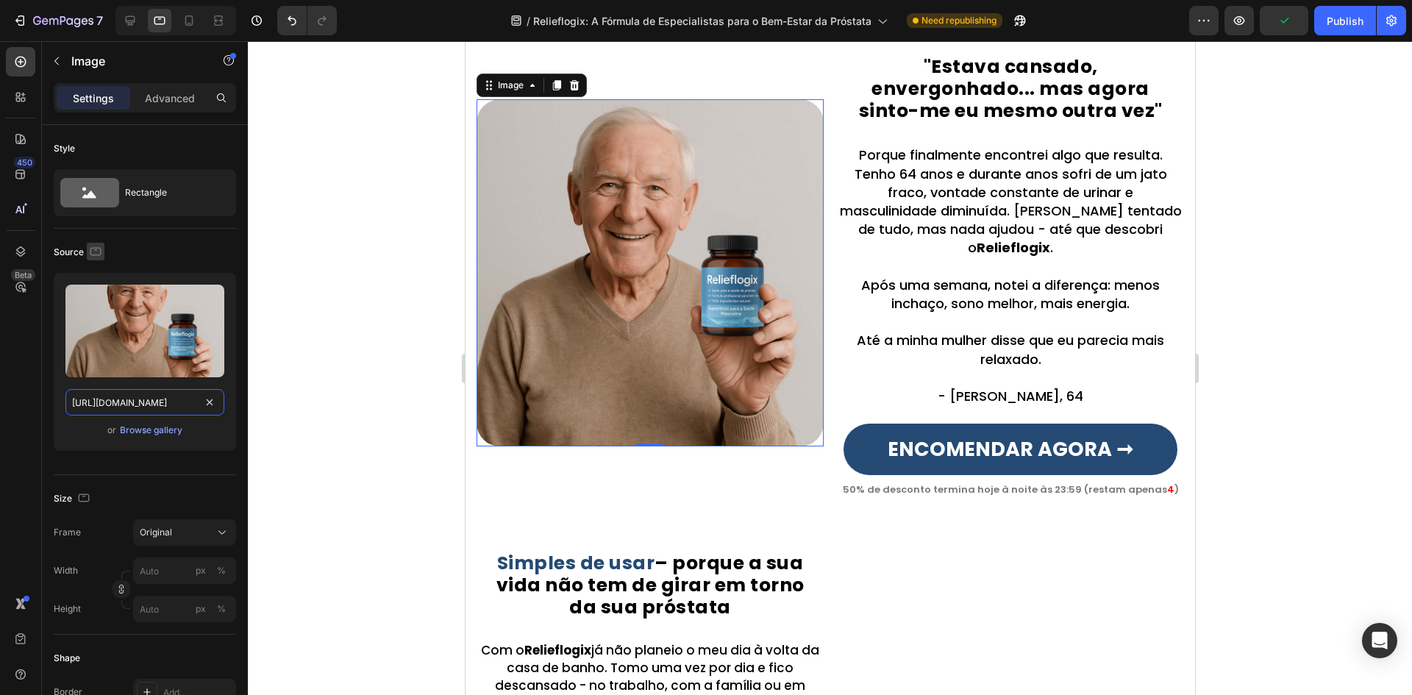
scroll to position [0, 450]
click at [101, 257] on icon "button" at bounding box center [95, 251] width 15 height 15
click at [93, 328] on icon "button" at bounding box center [98, 328] width 15 height 15
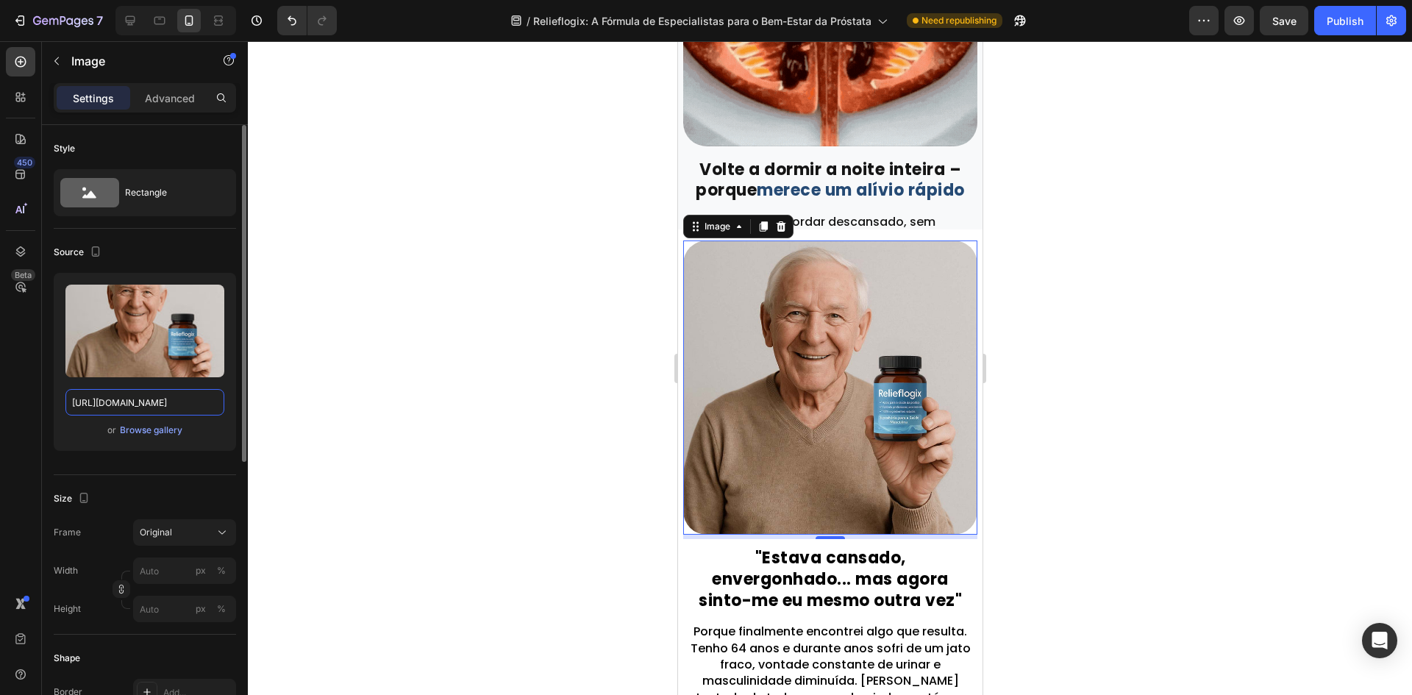
click at [101, 402] on input "https://cdn.shopify.com/s/files/1/0657/6783/3683/files/gempages_578032762192134…" at bounding box center [144, 402] width 159 height 26
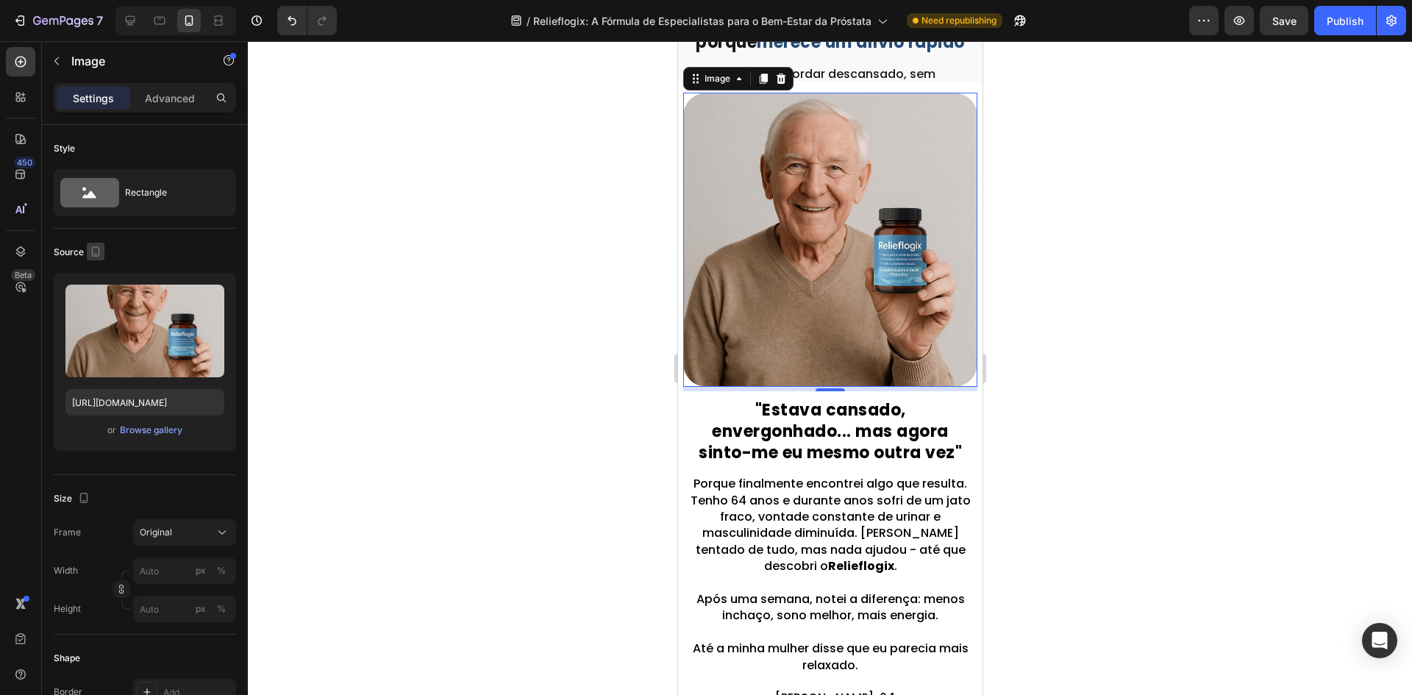
click at [96, 252] on icon "button" at bounding box center [95, 251] width 15 height 15
click at [105, 280] on icon "button" at bounding box center [98, 275] width 15 height 15
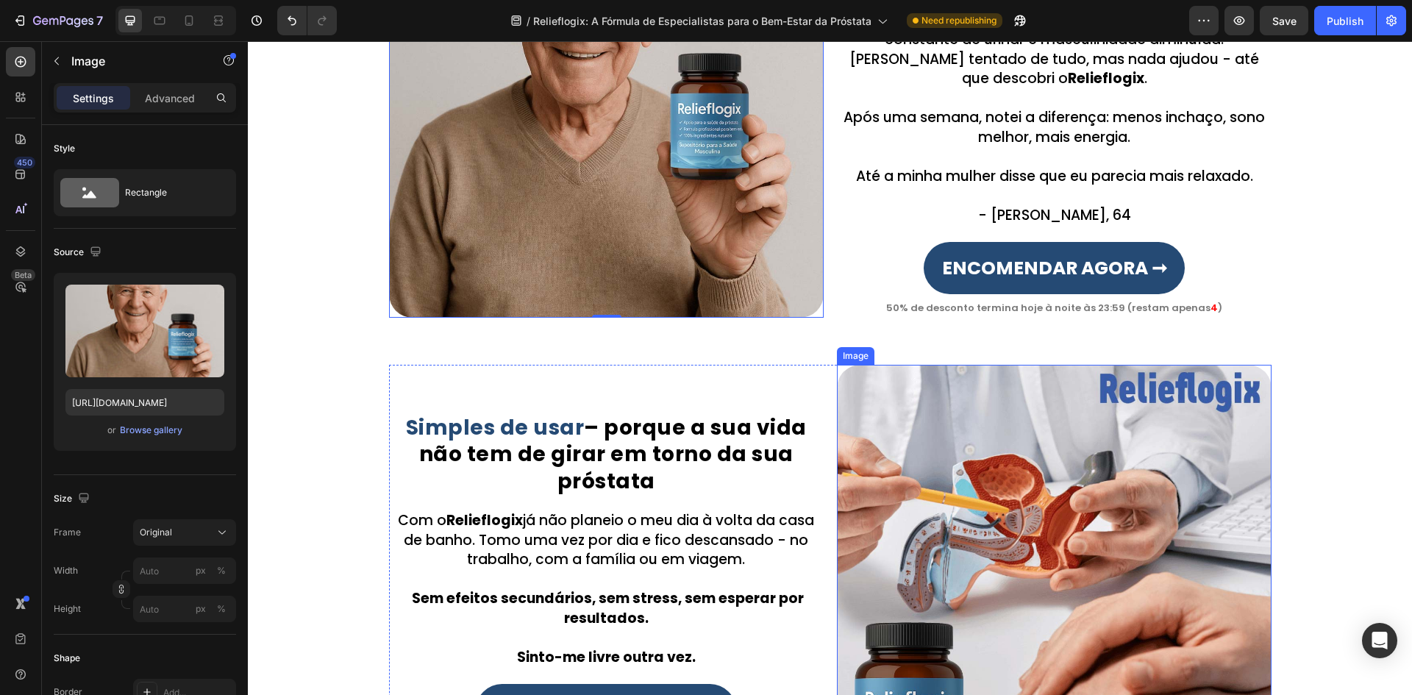
scroll to position [1559, 0]
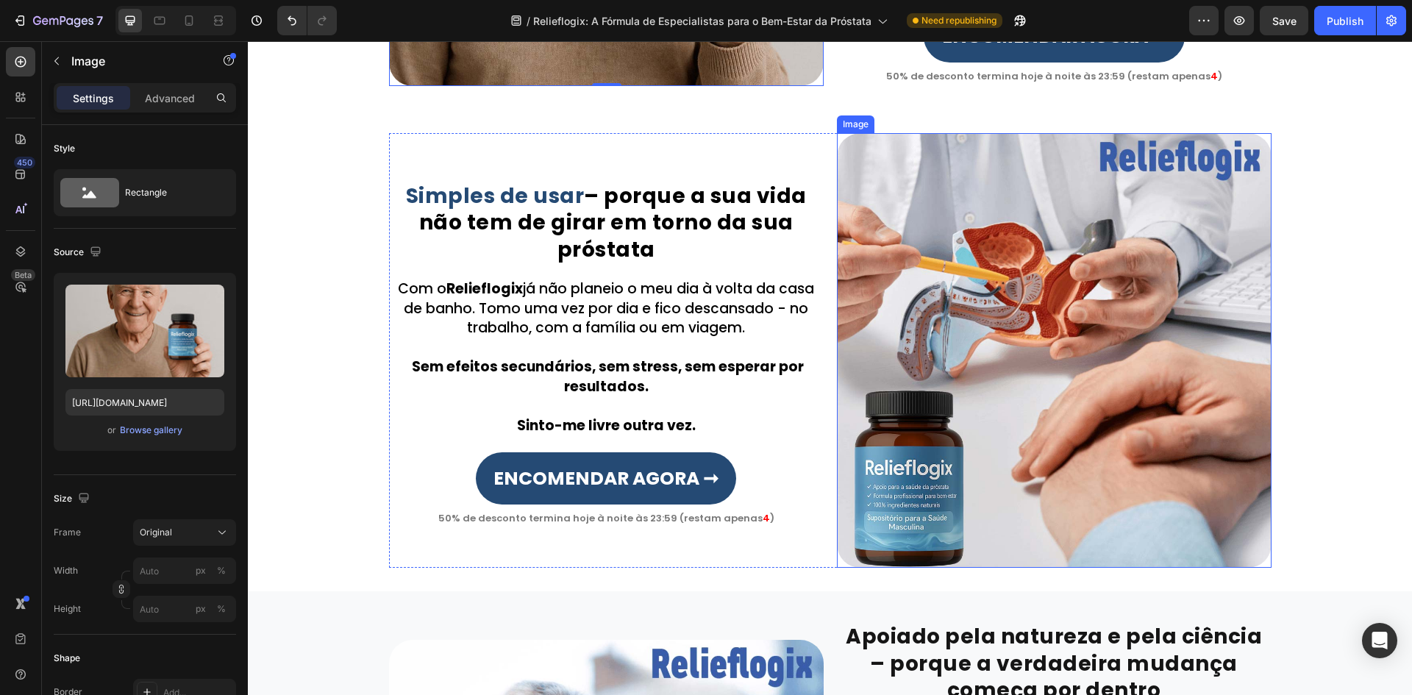
click at [1081, 441] on img at bounding box center [1054, 350] width 434 height 434
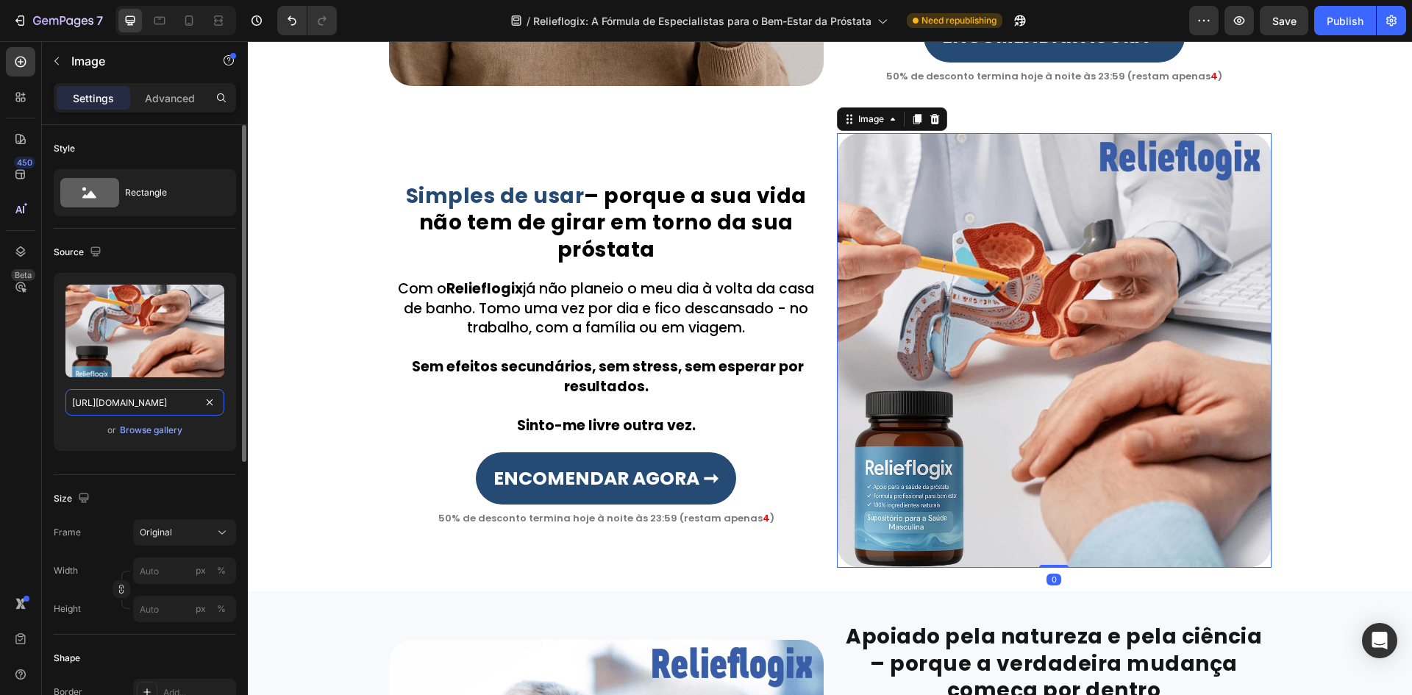
click at [118, 414] on input "https://cdn.shopify.com/s/files/1/0657/6783/3683/files/gempages_578032762192134…" at bounding box center [144, 402] width 159 height 26
click at [97, 265] on div "Source Upload Image https://cdn.shopify.com/s/files/1/0657/6783/3683/files/gemp…" at bounding box center [145, 352] width 182 height 246
click at [97, 258] on icon "button" at bounding box center [95, 251] width 15 height 15
click at [93, 310] on button "button" at bounding box center [99, 302] width 24 height 24
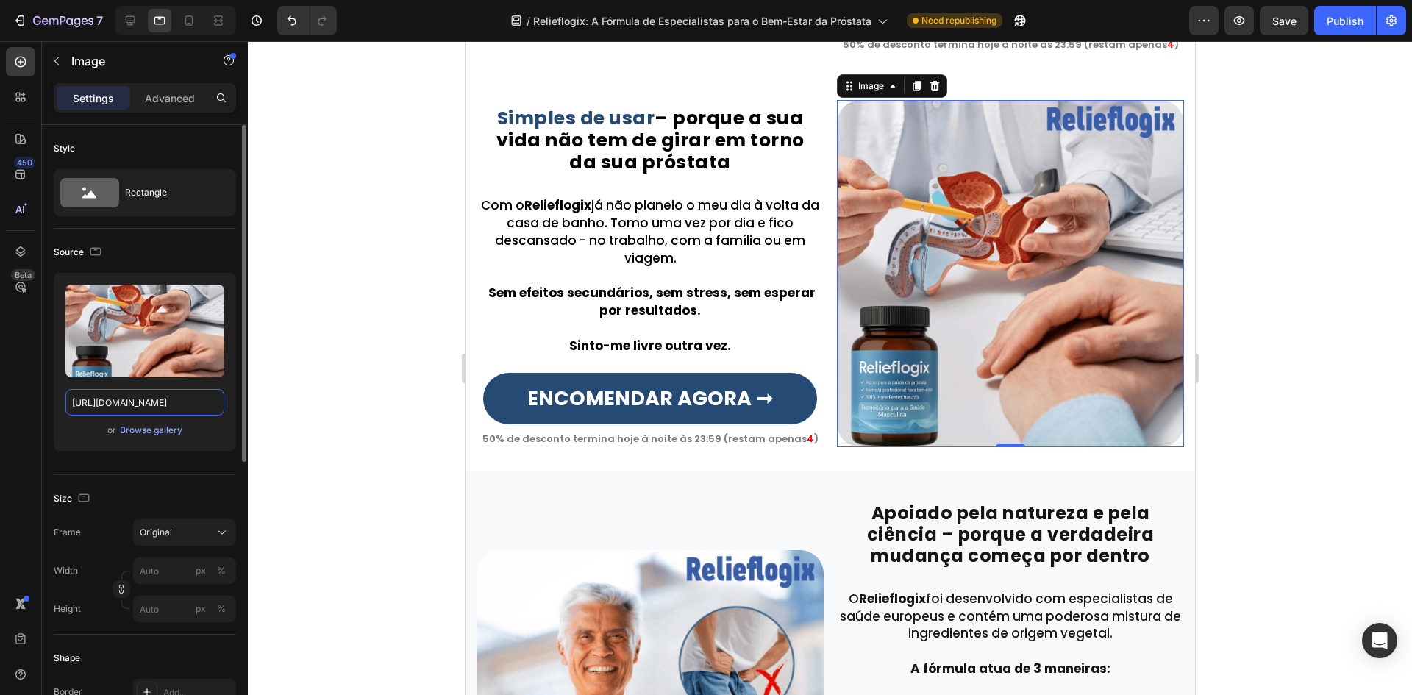
click at [116, 396] on input "https://cdn.shopify.com/s/files/1/0657/6783/3683/files/gempages_578032762192134…" at bounding box center [144, 402] width 159 height 26
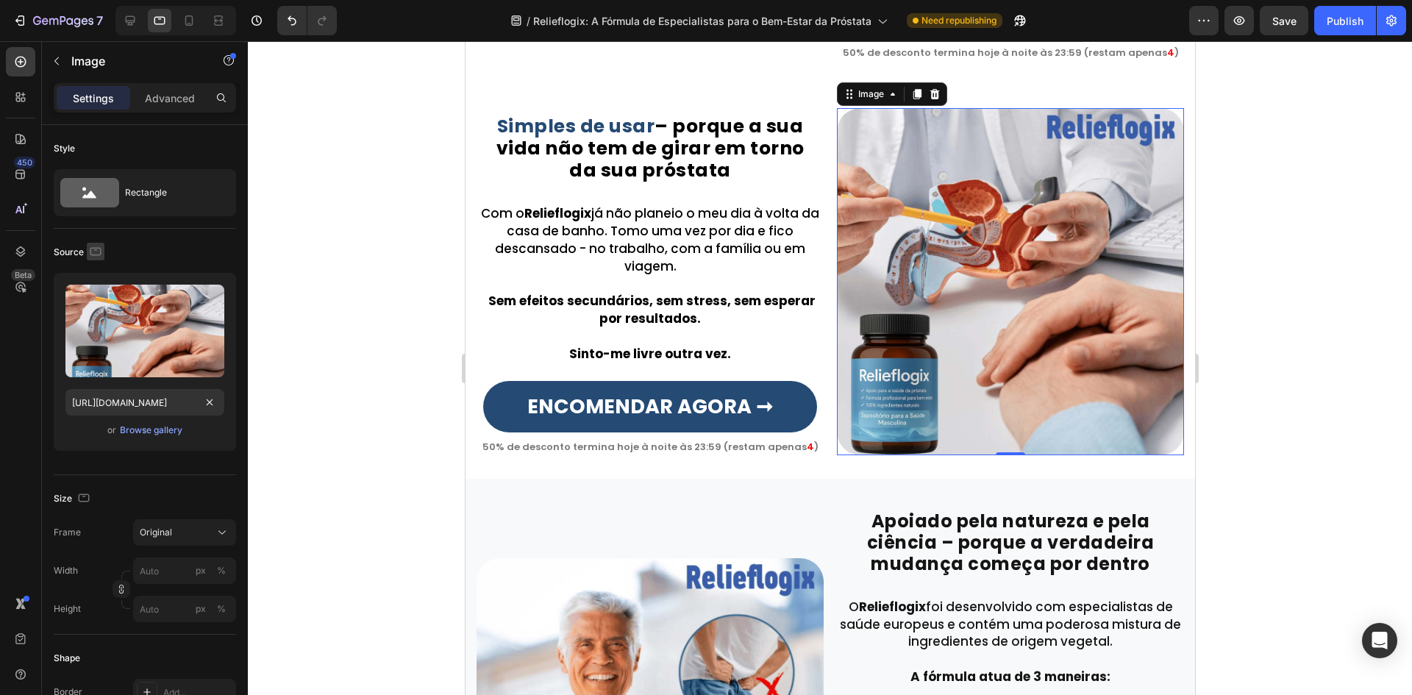
scroll to position [0, 0]
click at [92, 254] on icon "button" at bounding box center [95, 251] width 15 height 15
click at [96, 328] on icon "button" at bounding box center [98, 328] width 15 height 15
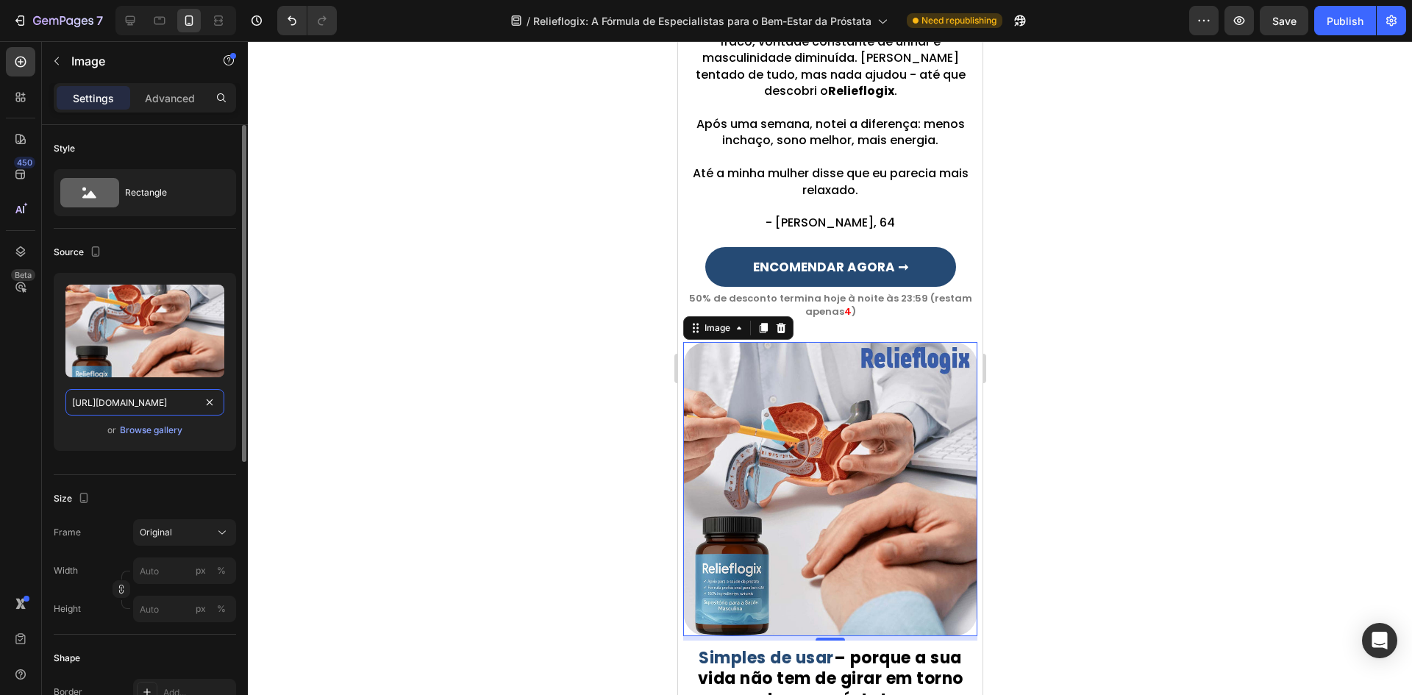
click at [111, 393] on input "https://cdn.shopify.com/s/files/1/0657/6783/3683/files/gempages_578032762192134…" at bounding box center [144, 402] width 159 height 26
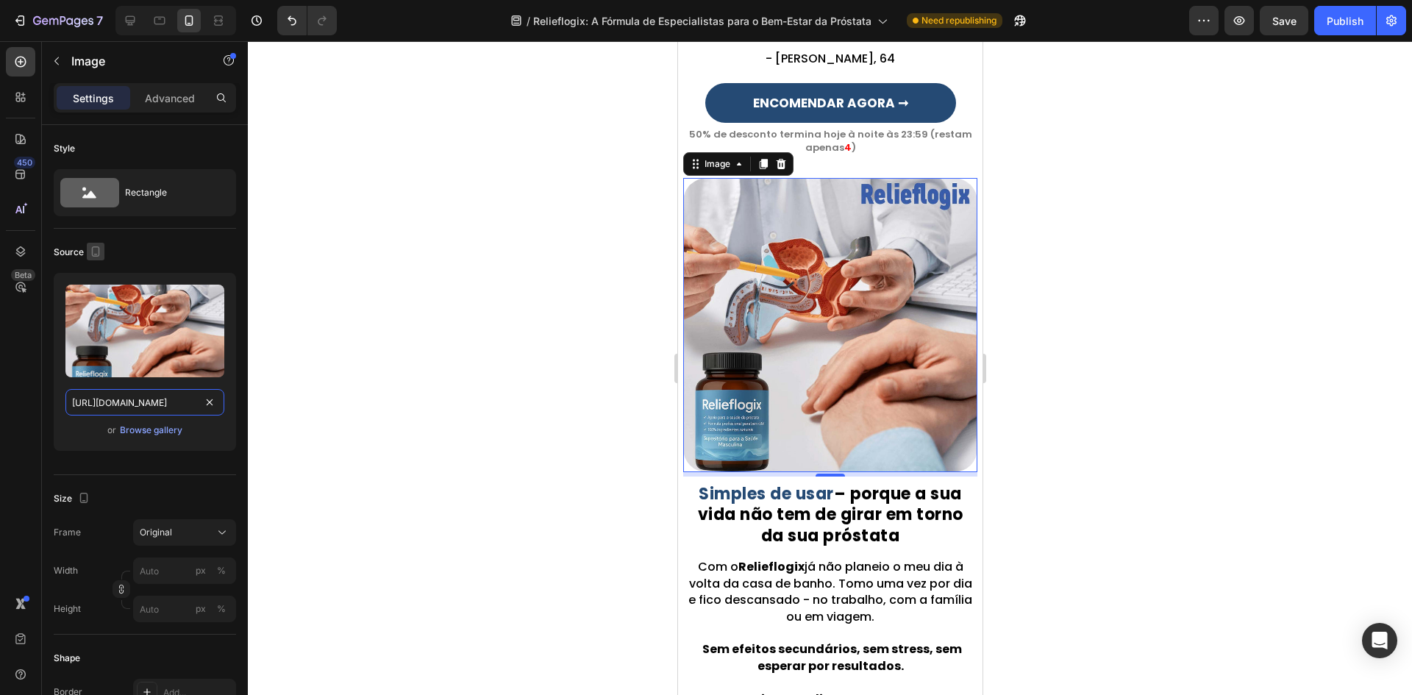
scroll to position [1813, 0]
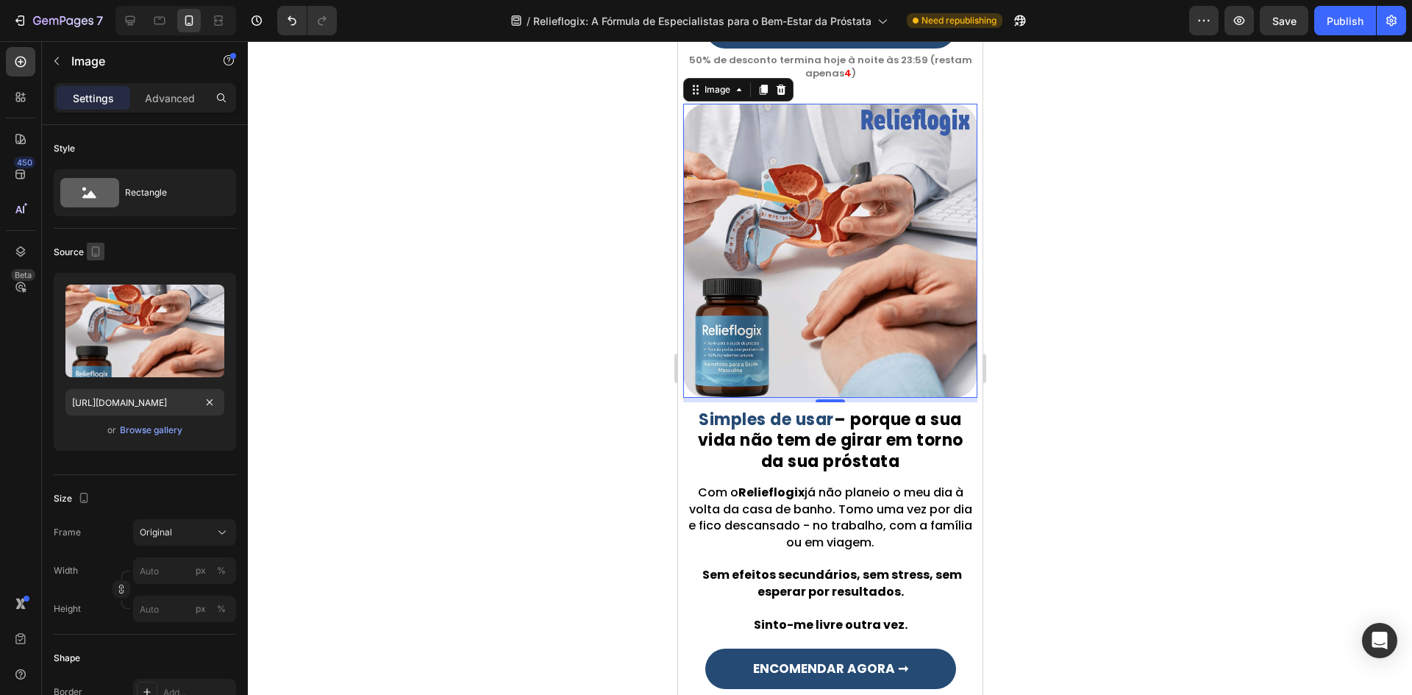
click at [95, 259] on button "button" at bounding box center [96, 252] width 18 height 18
click at [99, 282] on button "button" at bounding box center [99, 275] width 24 height 24
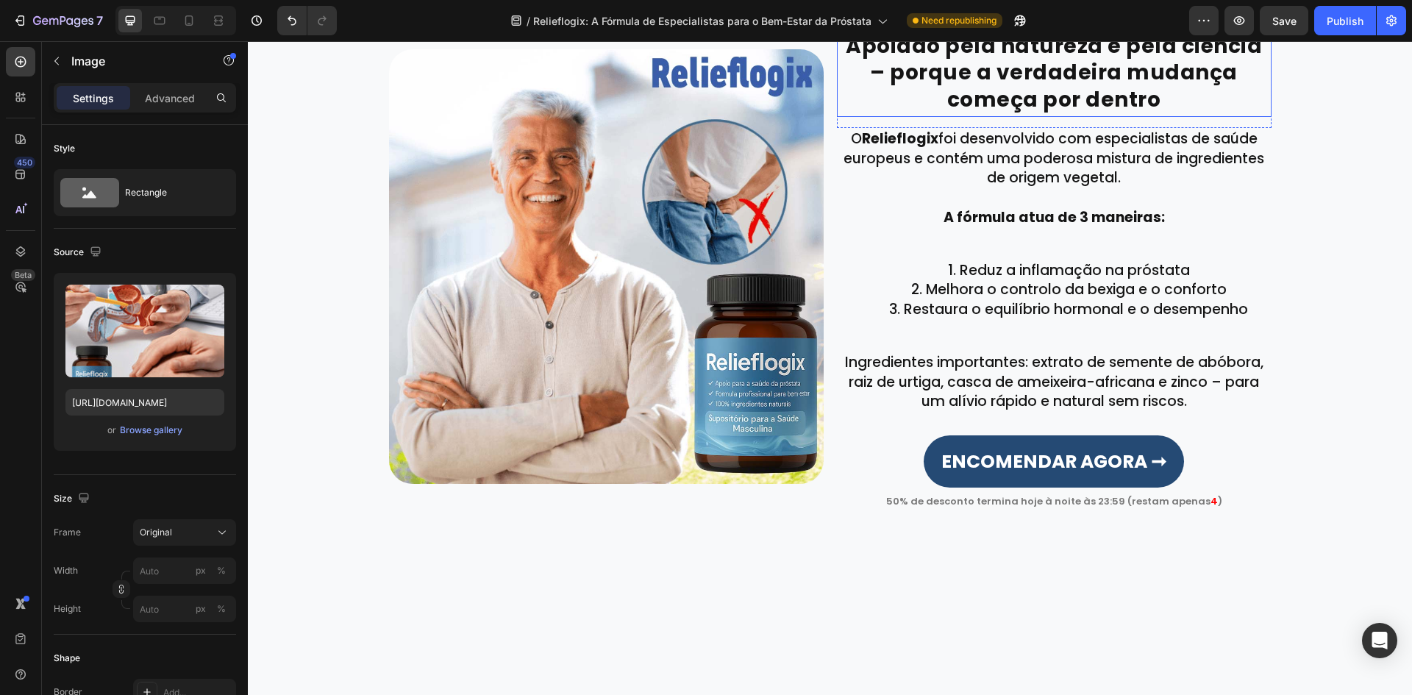
scroll to position [2305, 0]
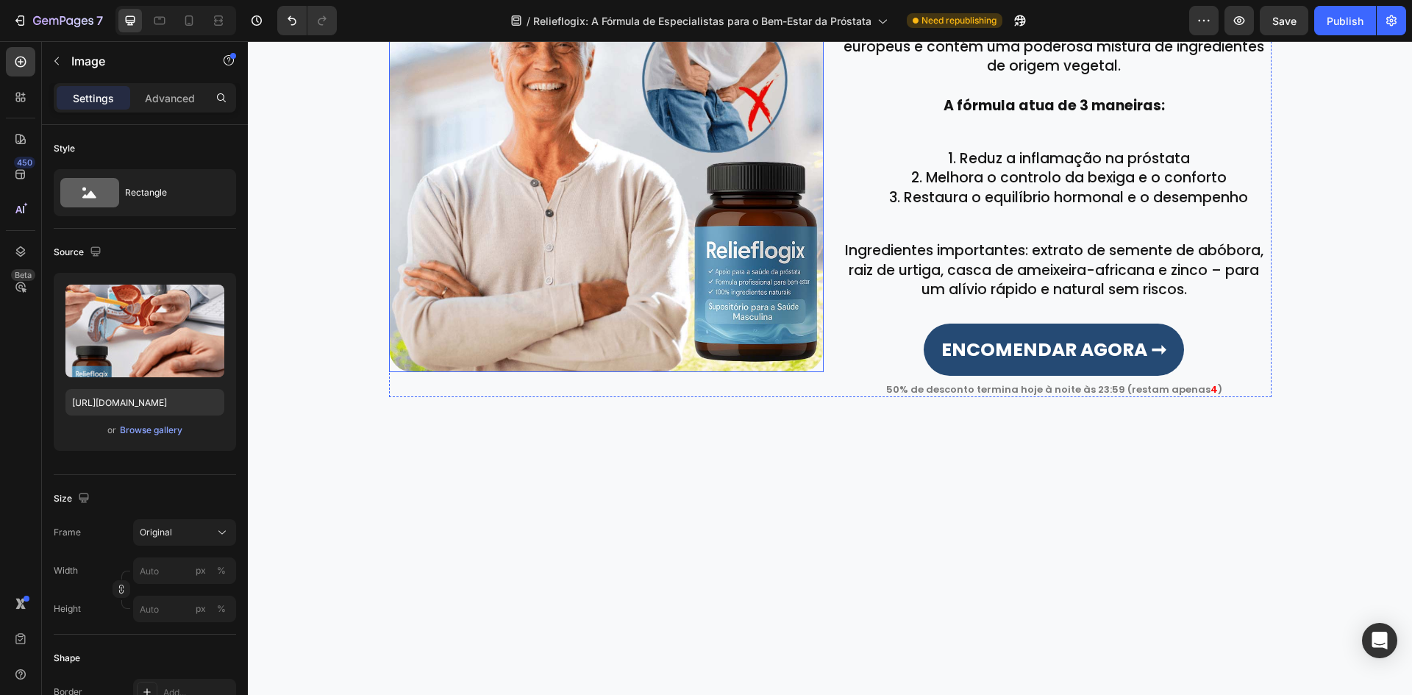
click at [665, 213] on img at bounding box center [606, 155] width 434 height 434
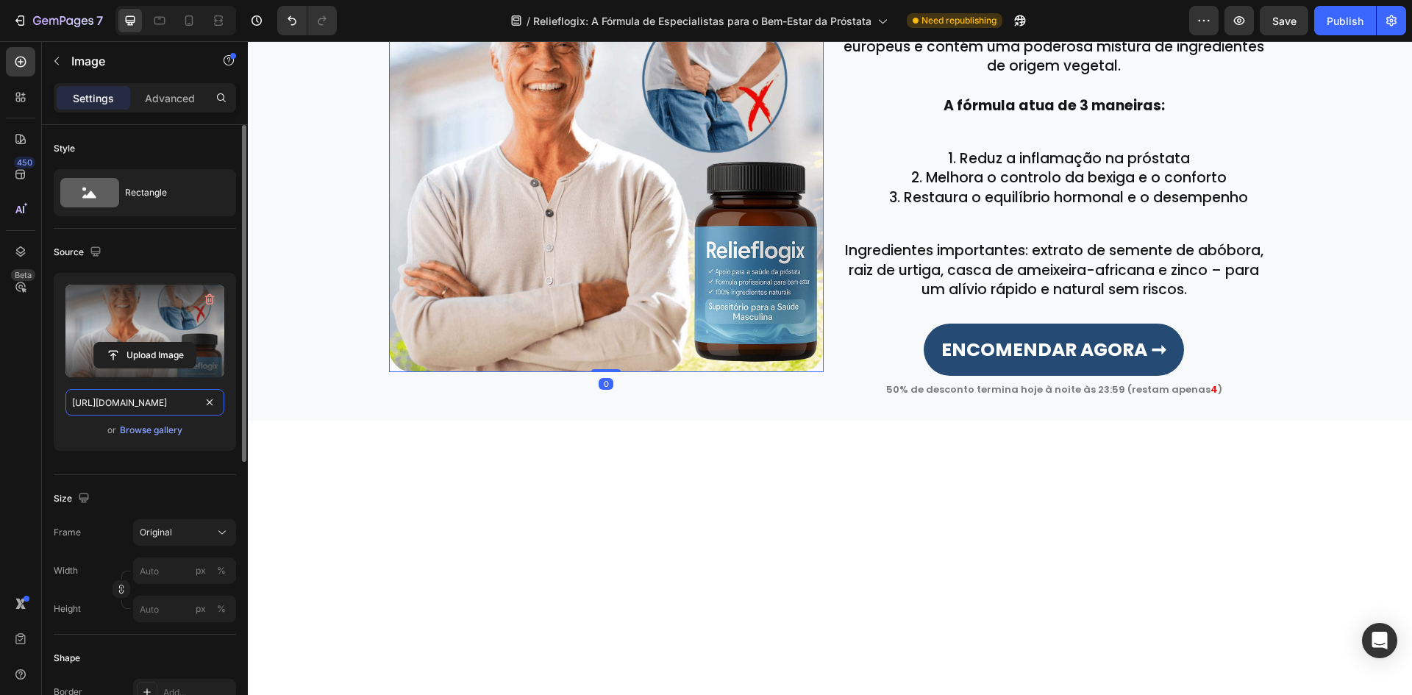
click at [109, 408] on input "https://cdn.shopify.com/s/files/1/0657/6783/3683/files/gempages_578032762192134…" at bounding box center [144, 402] width 159 height 26
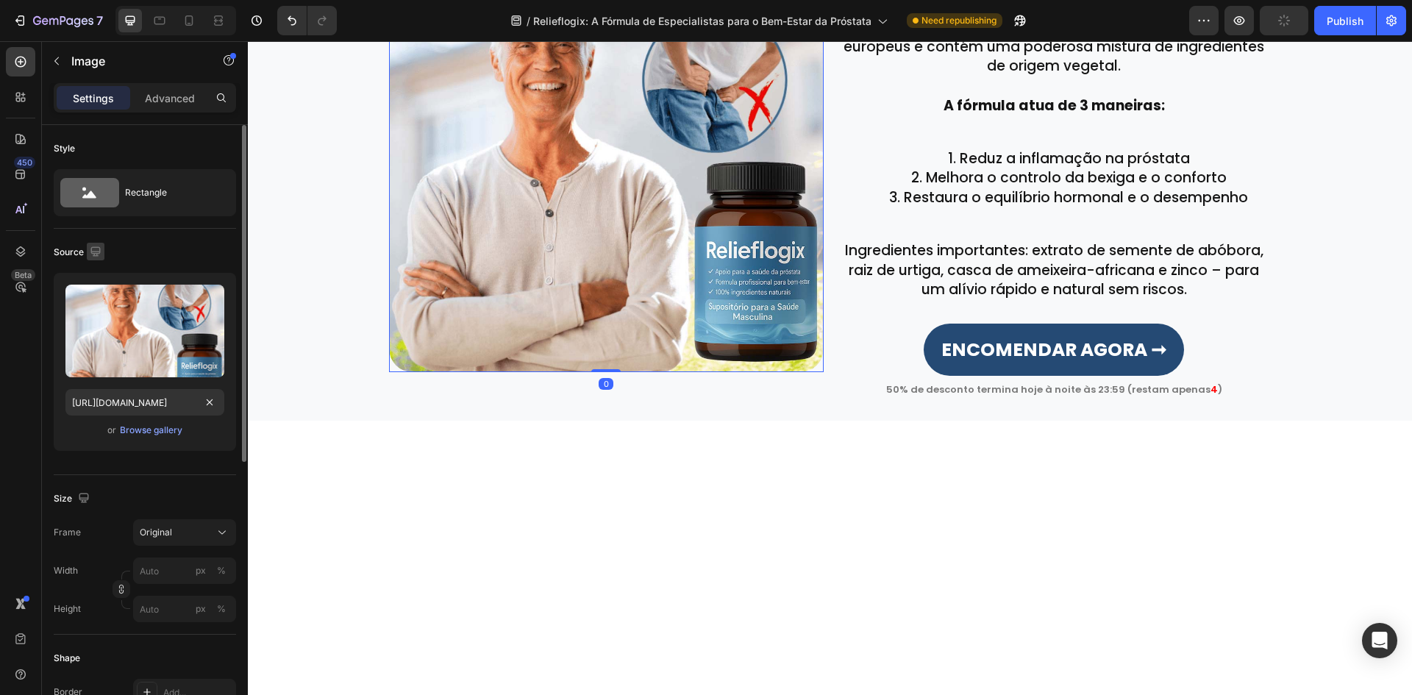
click at [104, 260] on button "button" at bounding box center [96, 252] width 18 height 18
click at [99, 292] on button "button" at bounding box center [99, 302] width 24 height 24
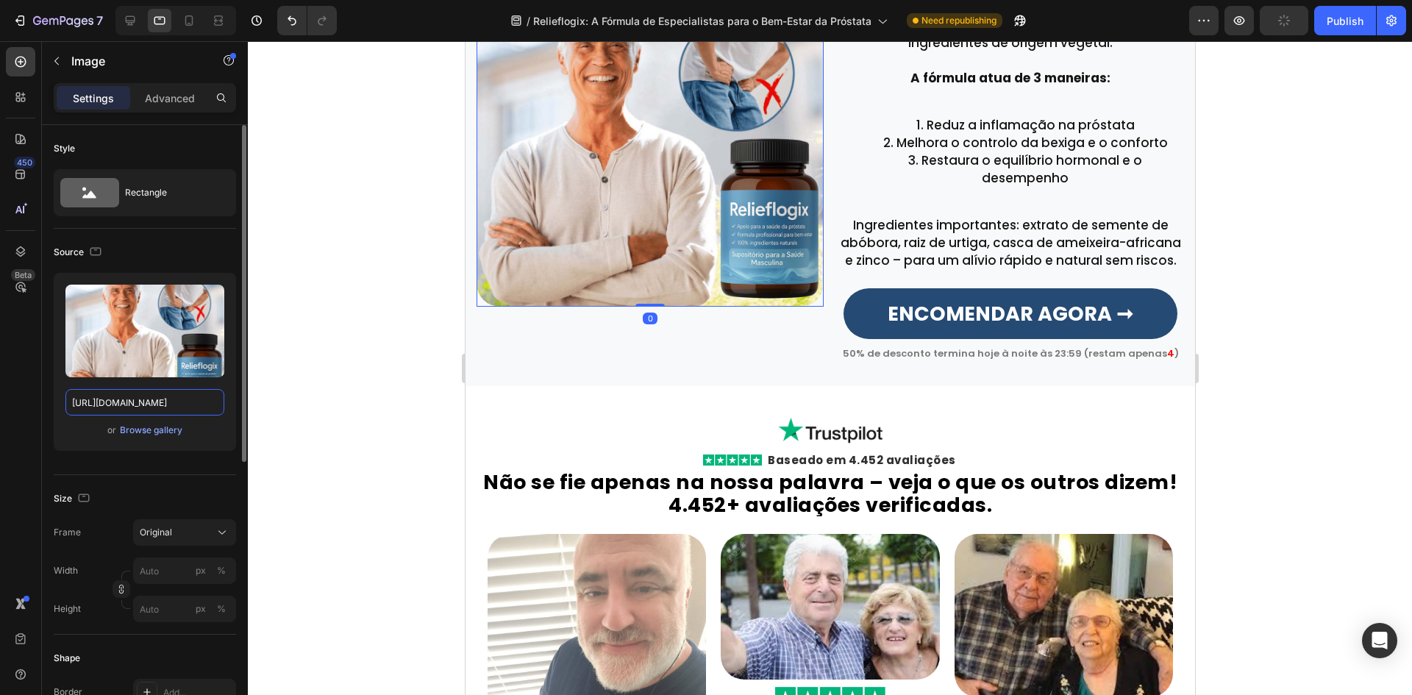
click at [115, 390] on input "https://cdn.shopify.com/s/files/1/0657/6783/3683/files/gempages_578032762192134…" at bounding box center [144, 402] width 159 height 26
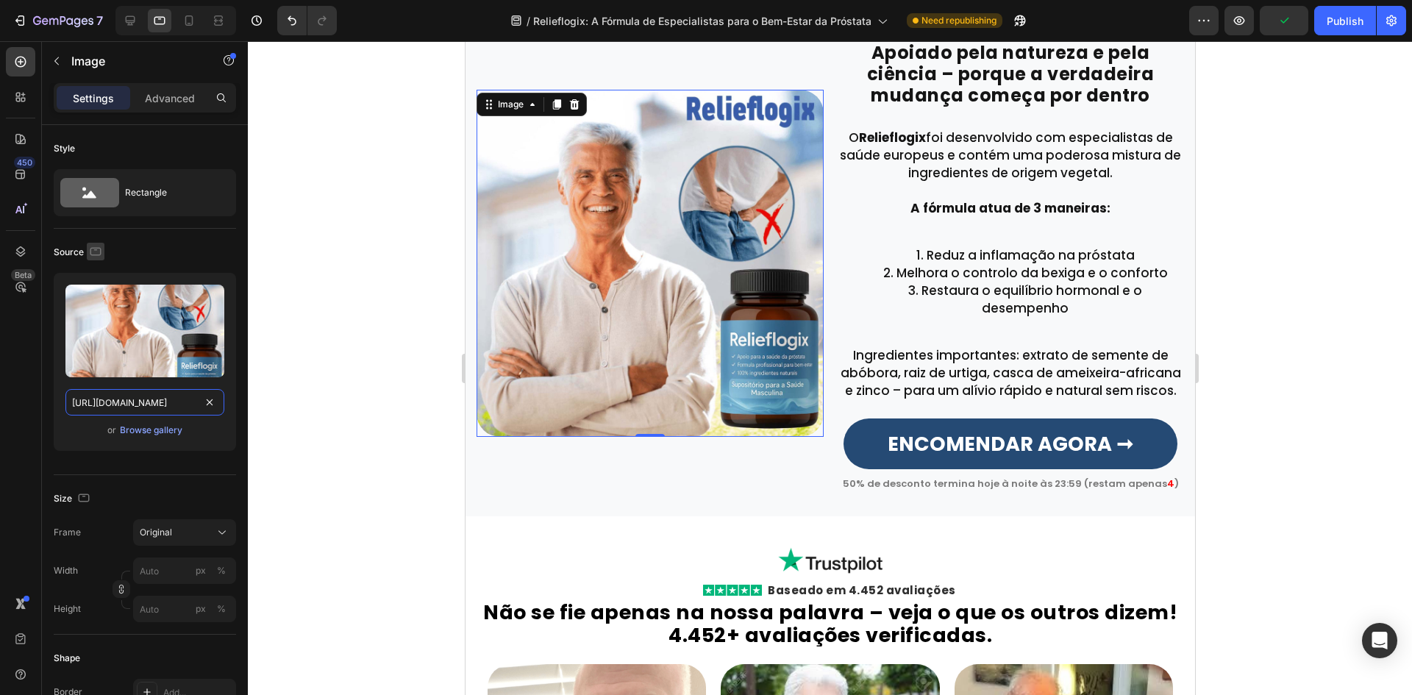
scroll to position [0, 451]
click at [99, 251] on icon "button" at bounding box center [95, 251] width 15 height 15
click at [95, 323] on icon "button" at bounding box center [99, 328] width 8 height 10
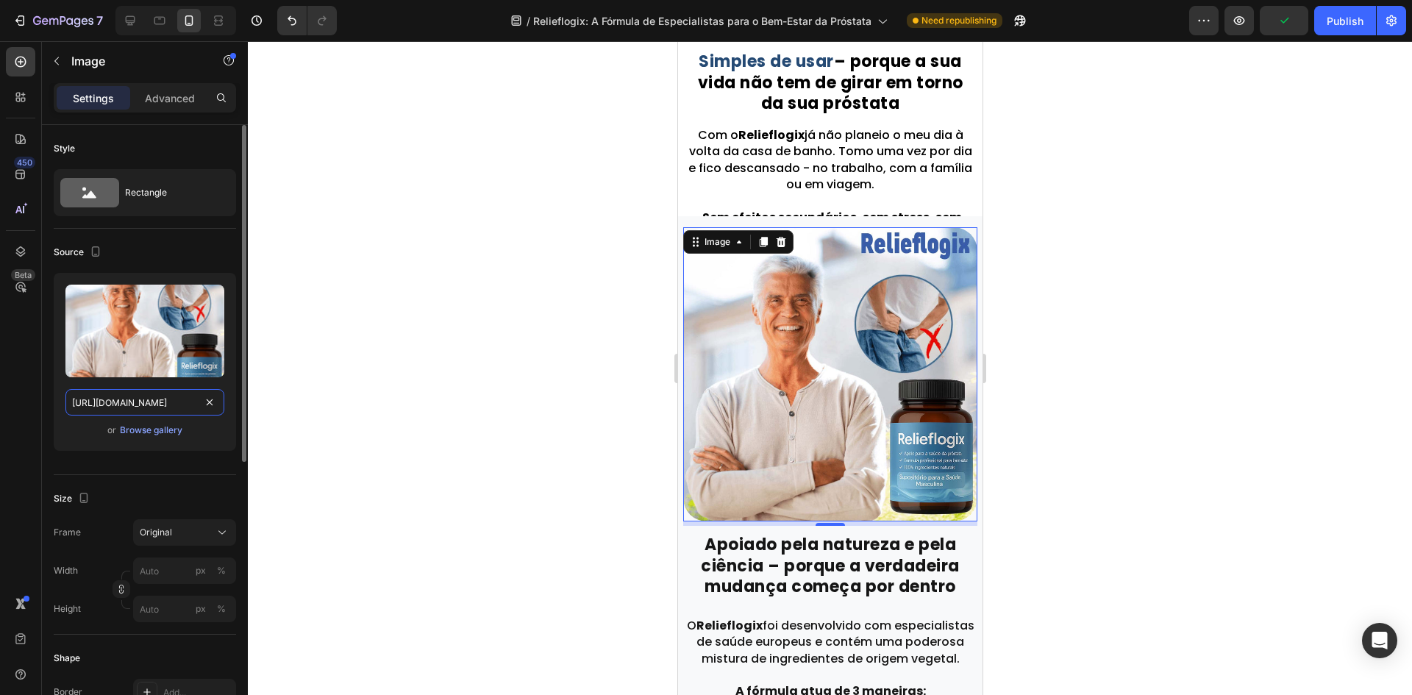
click at [117, 390] on input "https://cdn.shopify.com/s/files/1/0657/6783/3683/files/gempages_578032762192134…" at bounding box center [144, 402] width 159 height 26
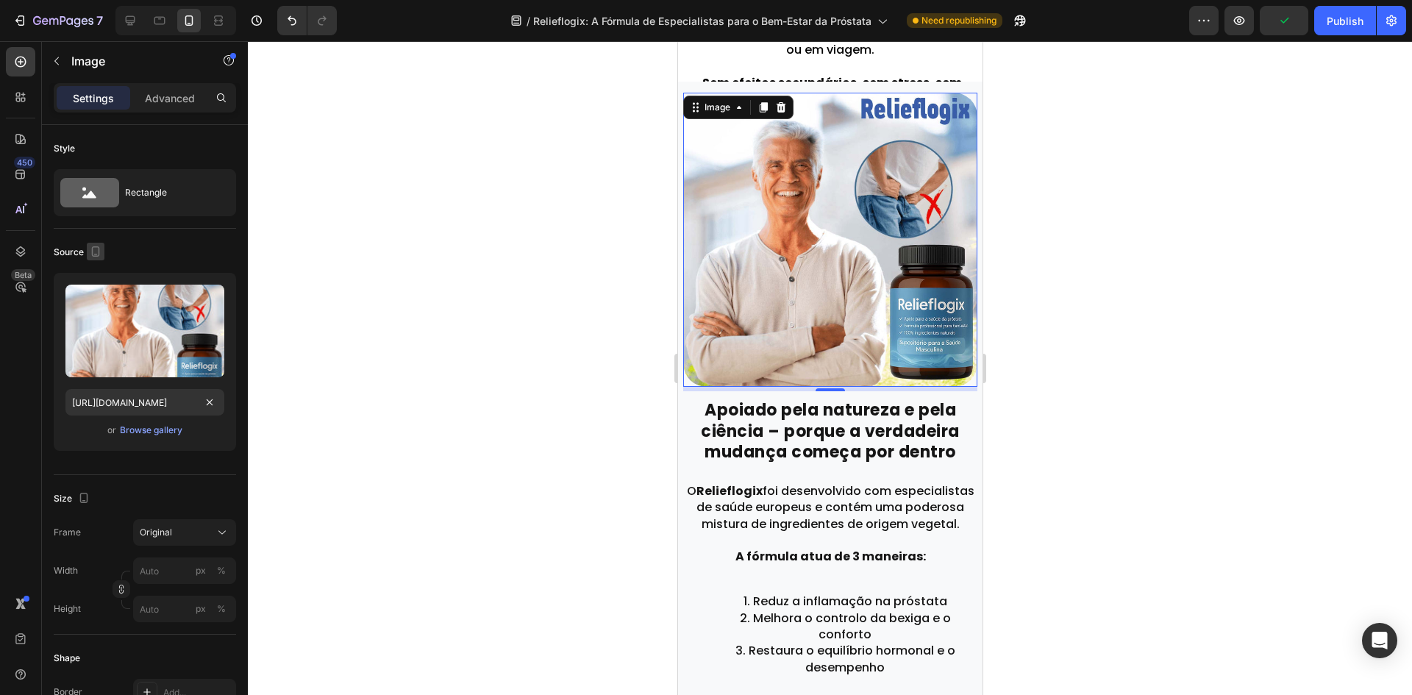
click at [88, 257] on icon "button" at bounding box center [95, 251] width 15 height 15
click at [99, 282] on icon "button" at bounding box center [98, 275] width 15 height 15
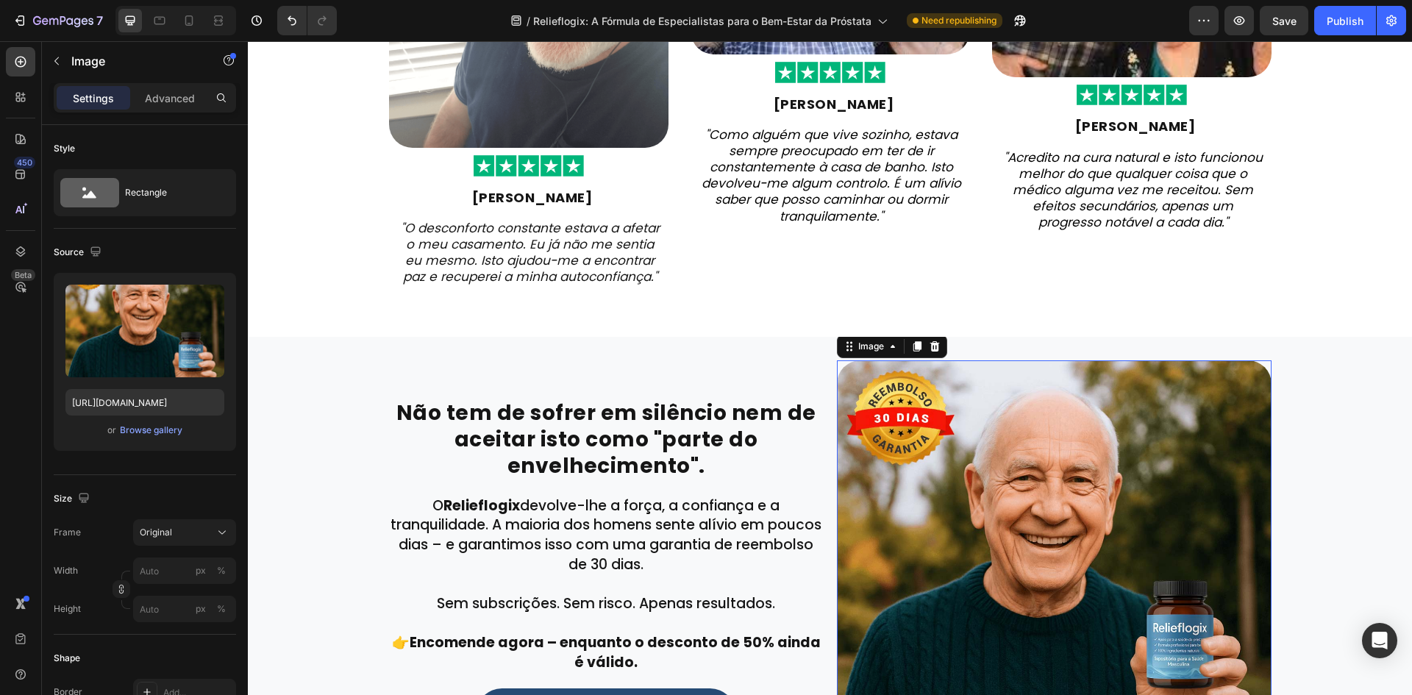
click at [963, 479] on img at bounding box center [1054, 577] width 434 height 434
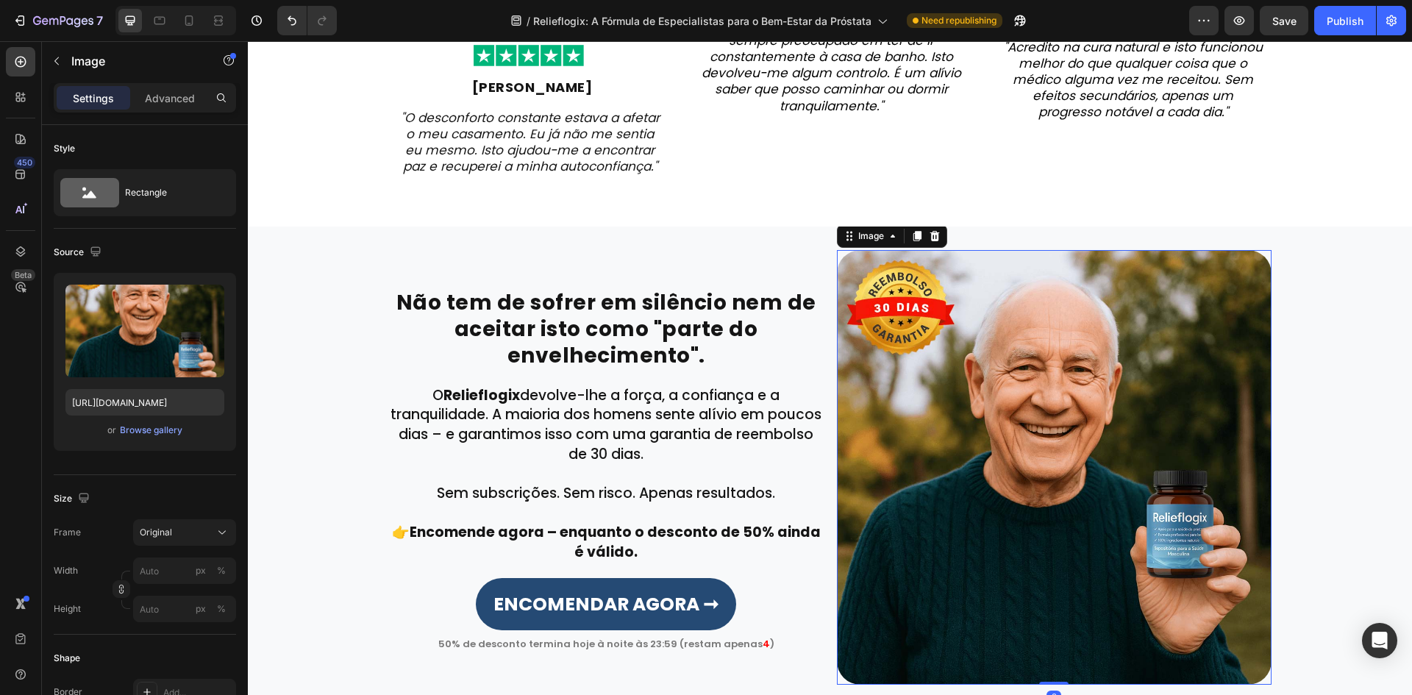
scroll to position [3252, 0]
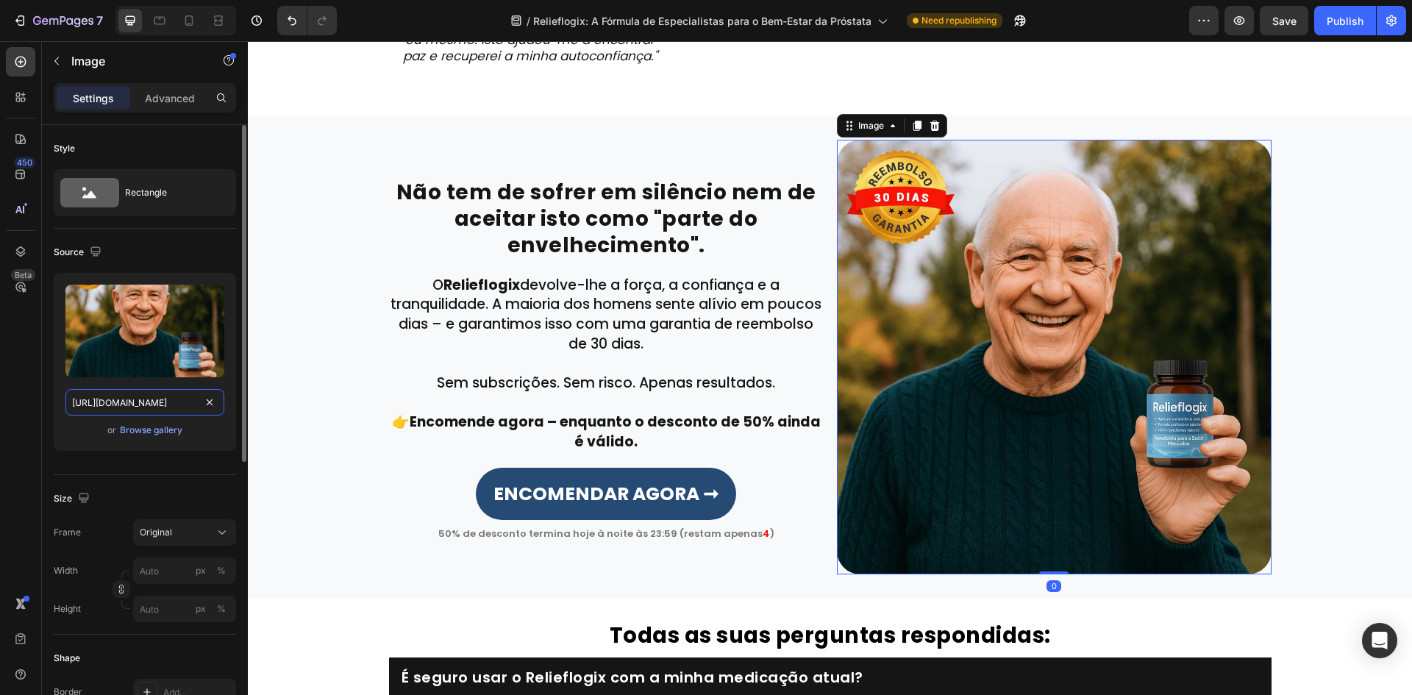
click at [90, 401] on input "https://cdn.shopify.com/s/files/1/0657/6783/3683/files/gempages_578032762192134…" at bounding box center [144, 402] width 159 height 26
click at [100, 256] on icon "button" at bounding box center [95, 251] width 15 height 15
click at [98, 296] on icon "button" at bounding box center [98, 301] width 15 height 15
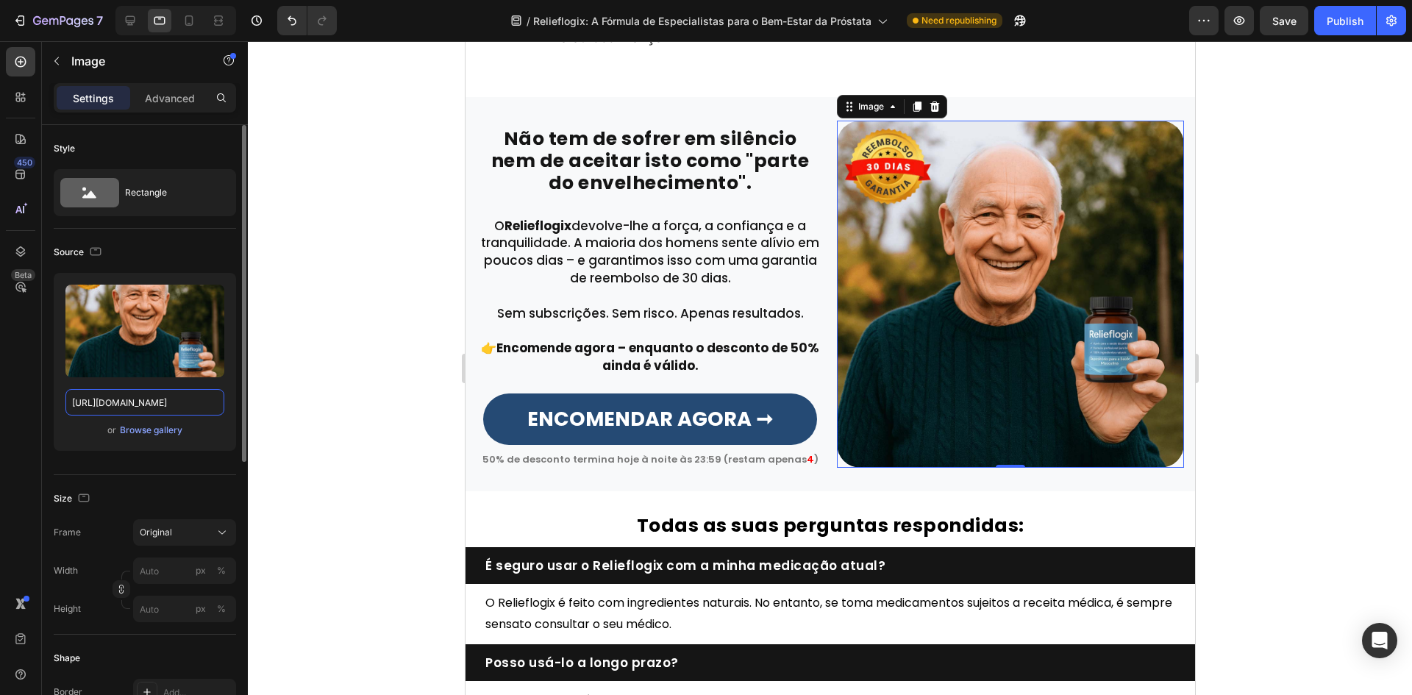
click at [108, 393] on input "https://cdn.shopify.com/s/files/1/0657/6783/3683/files/gempages_578032762192134…" at bounding box center [144, 402] width 159 height 26
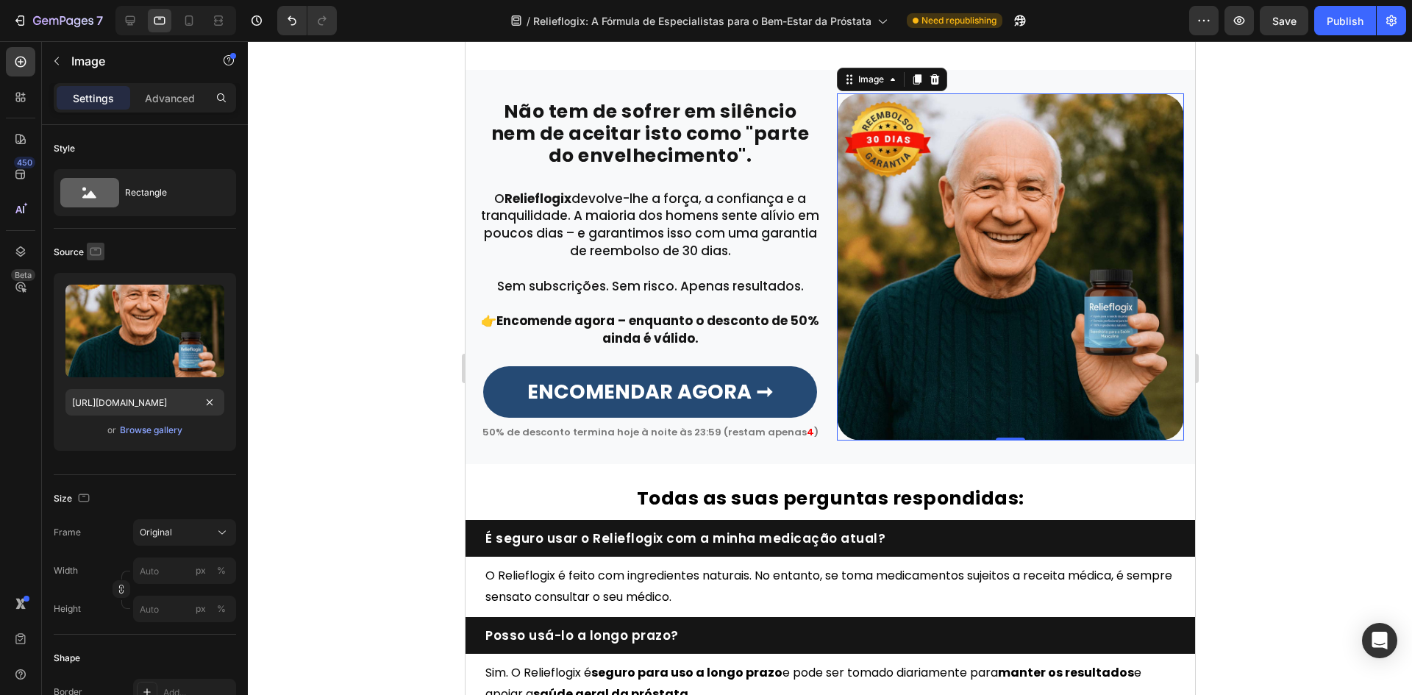
click at [93, 259] on button "button" at bounding box center [96, 252] width 18 height 18
click at [87, 326] on button "button" at bounding box center [99, 328] width 24 height 24
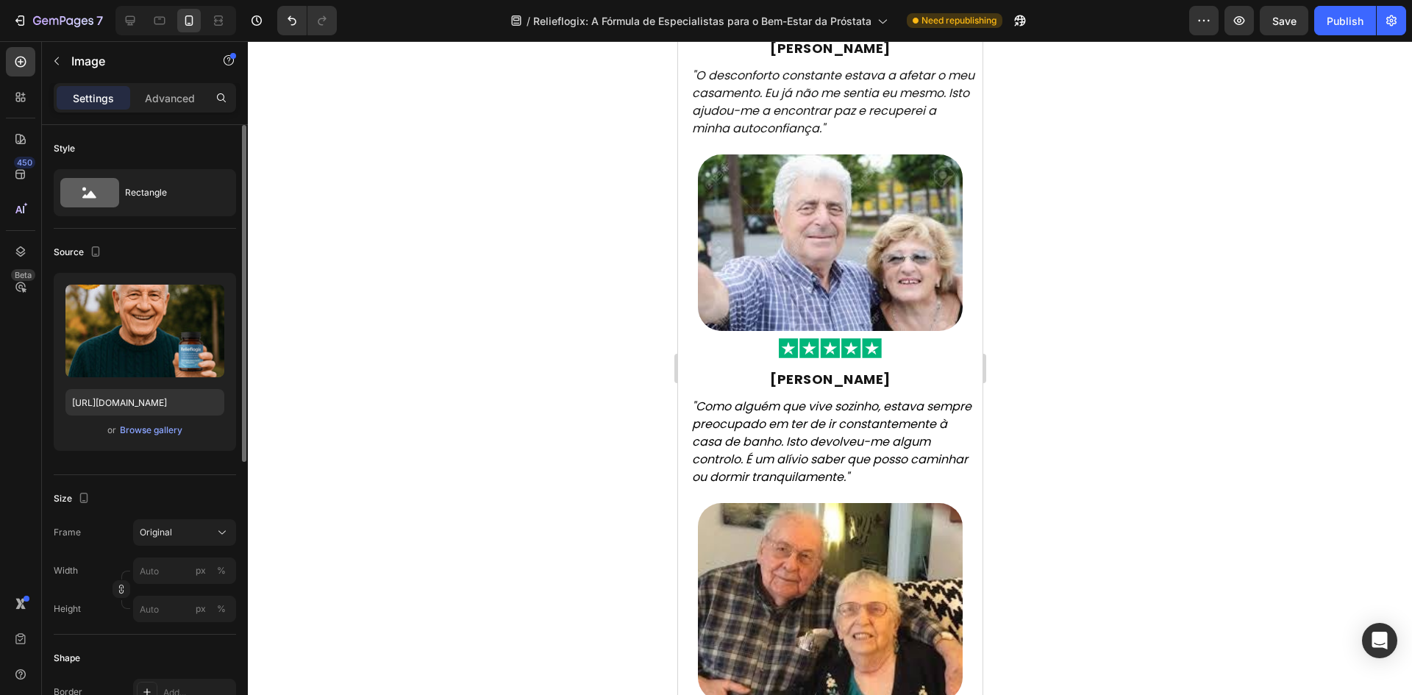
click at [105, 385] on div "Upload Image https://cdn.shopify.com/s/files/1/0657/6783/3683/files/gempages_57…" at bounding box center [145, 362] width 182 height 178
click at [103, 398] on input "https://cdn.shopify.com/s/files/1/0657/6783/3683/files/gempages_578032762192134…" at bounding box center [144, 402] width 159 height 26
click at [94, 248] on icon "button" at bounding box center [95, 251] width 15 height 15
click at [99, 274] on icon "button" at bounding box center [99, 275] width 10 height 10
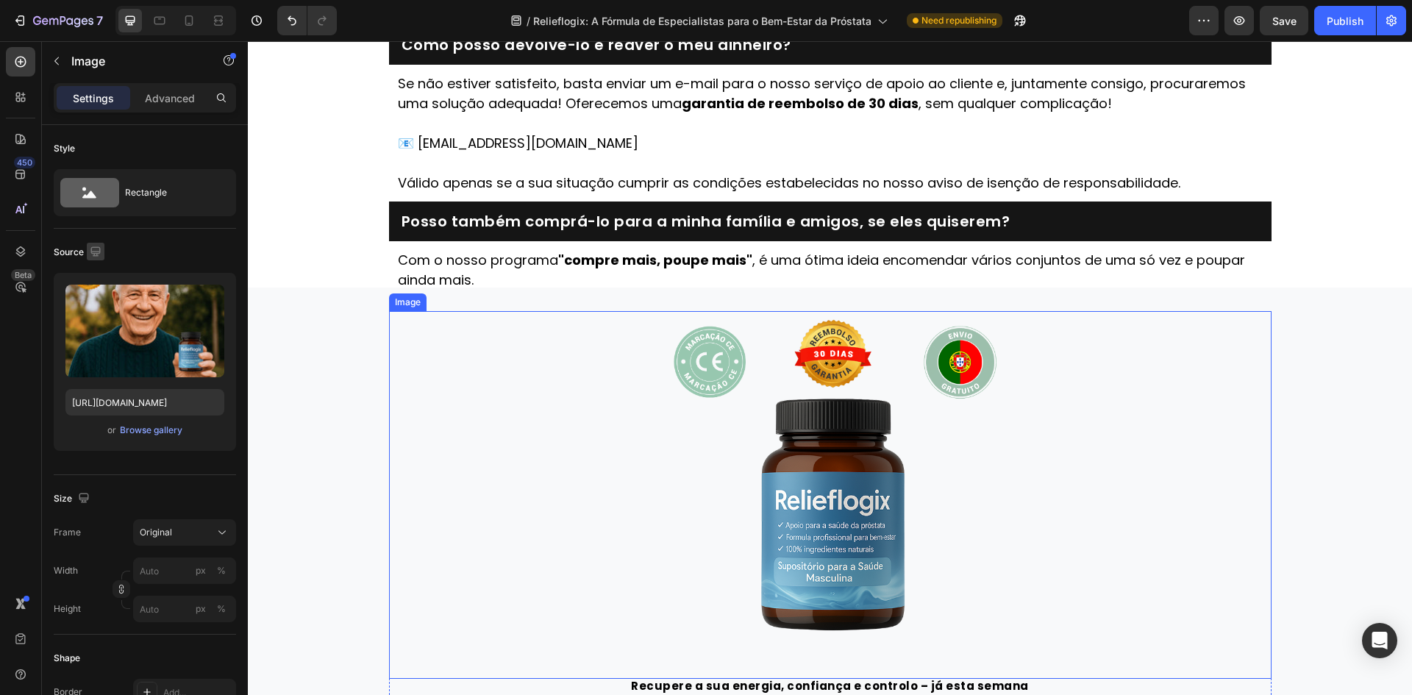
click at [845, 493] on img at bounding box center [830, 495] width 368 height 368
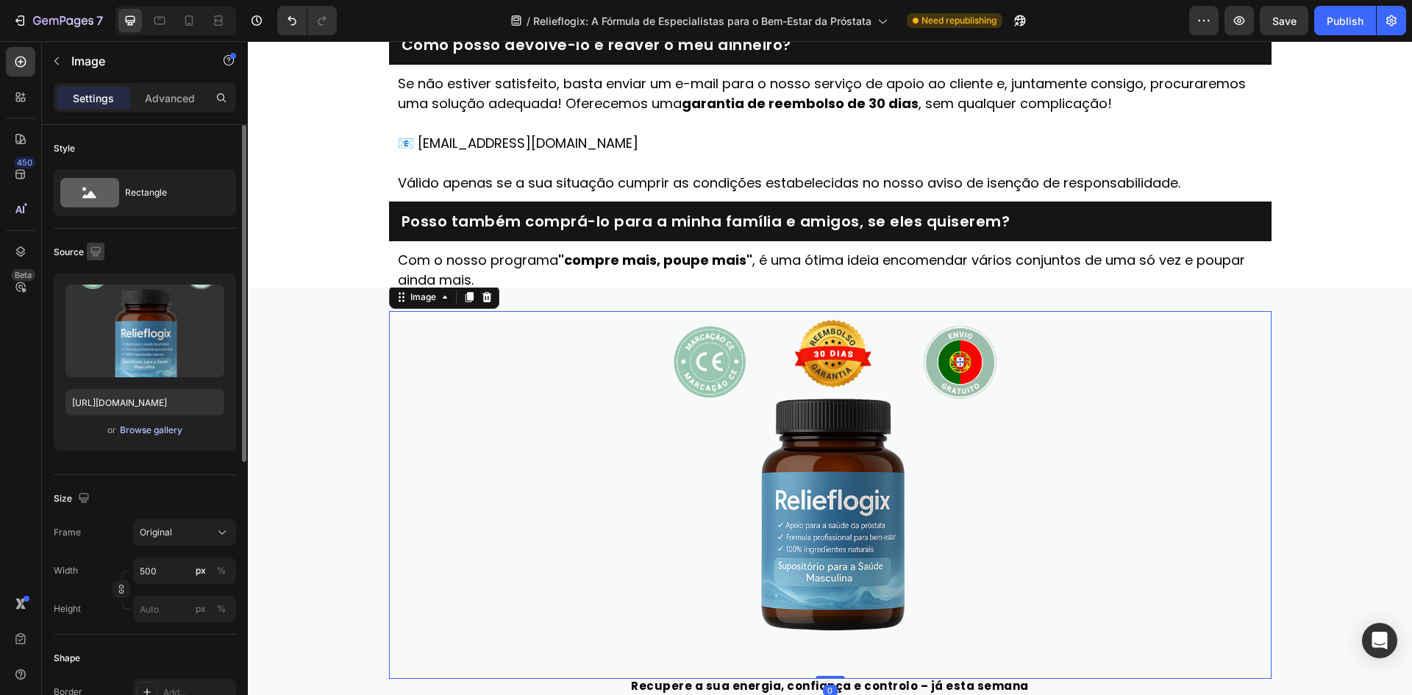
click at [133, 423] on div "Browse gallery" at bounding box center [151, 429] width 62 height 13
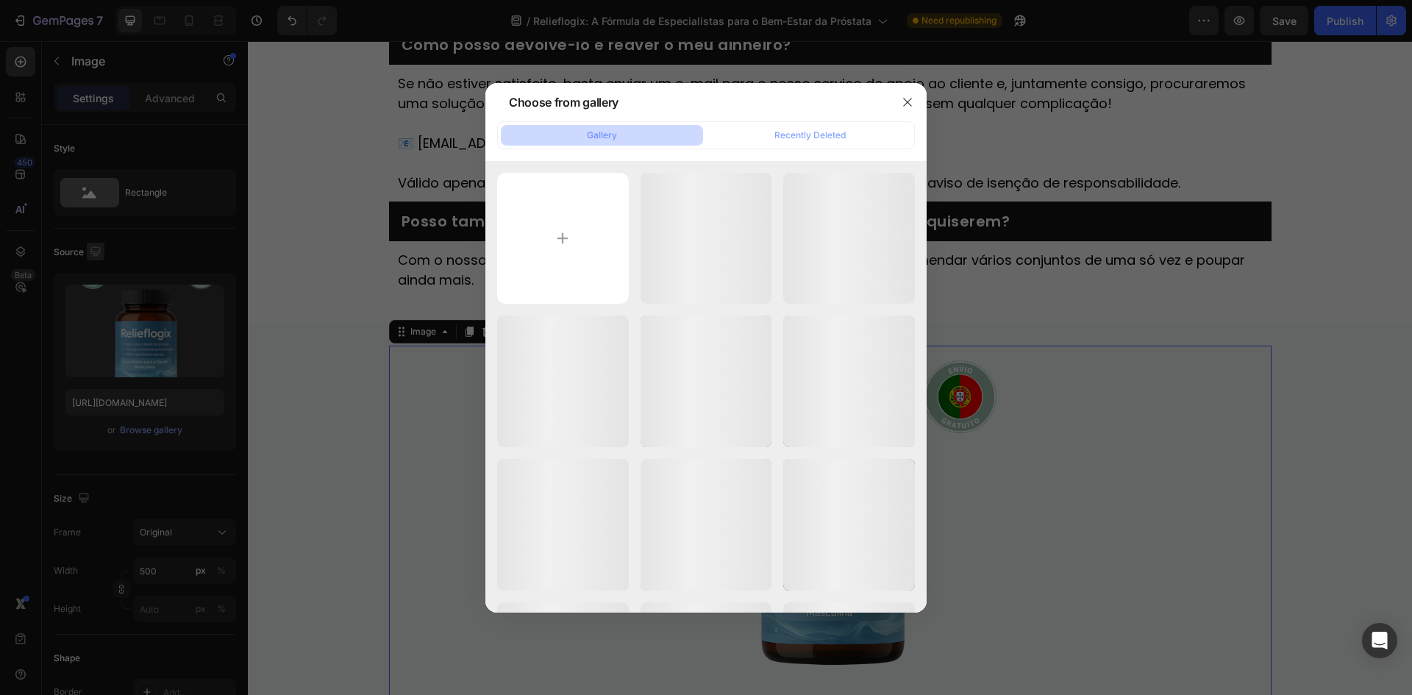
click at [127, 404] on div at bounding box center [706, 347] width 1412 height 695
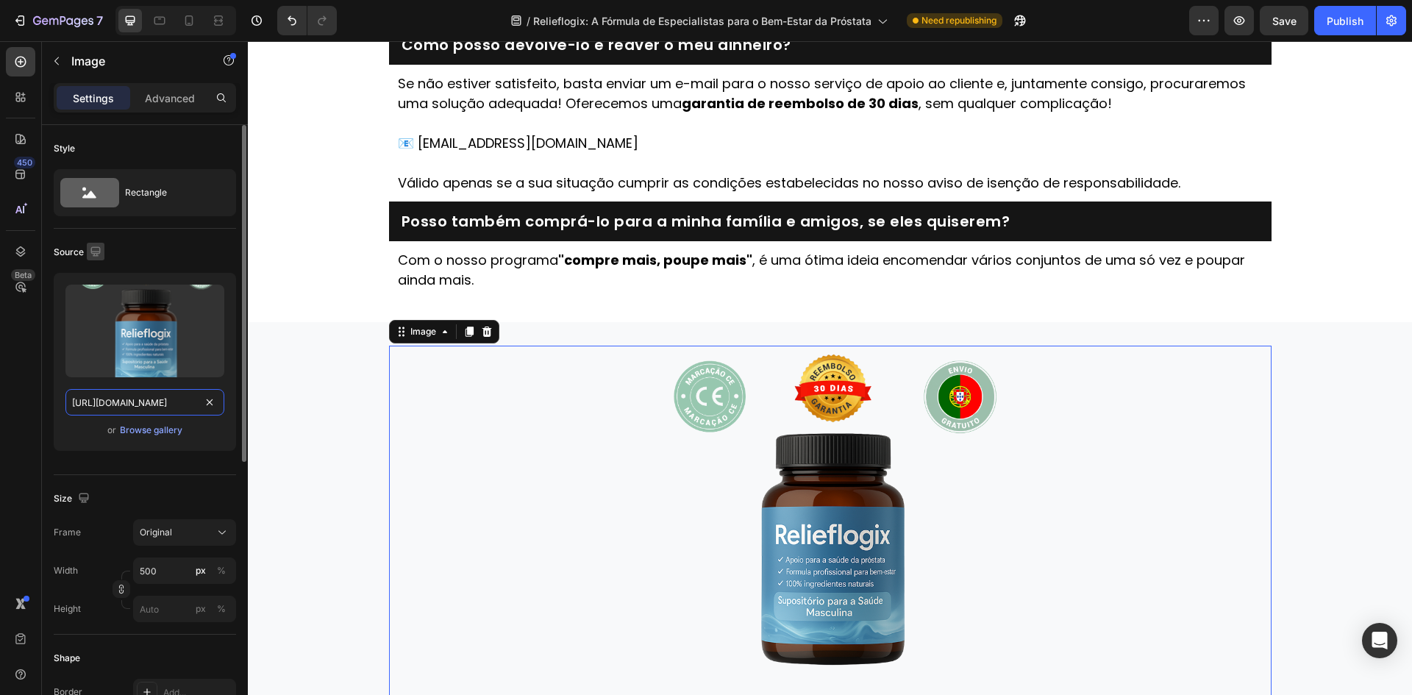
click at [126, 401] on input "https://cdn.shopify.com/s/files/1/0657/6783/3683/files/gempages_578032762192134…" at bounding box center [144, 402] width 159 height 26
click at [98, 253] on icon "button" at bounding box center [95, 251] width 10 height 10
click at [98, 308] on icon "button" at bounding box center [98, 301] width 15 height 15
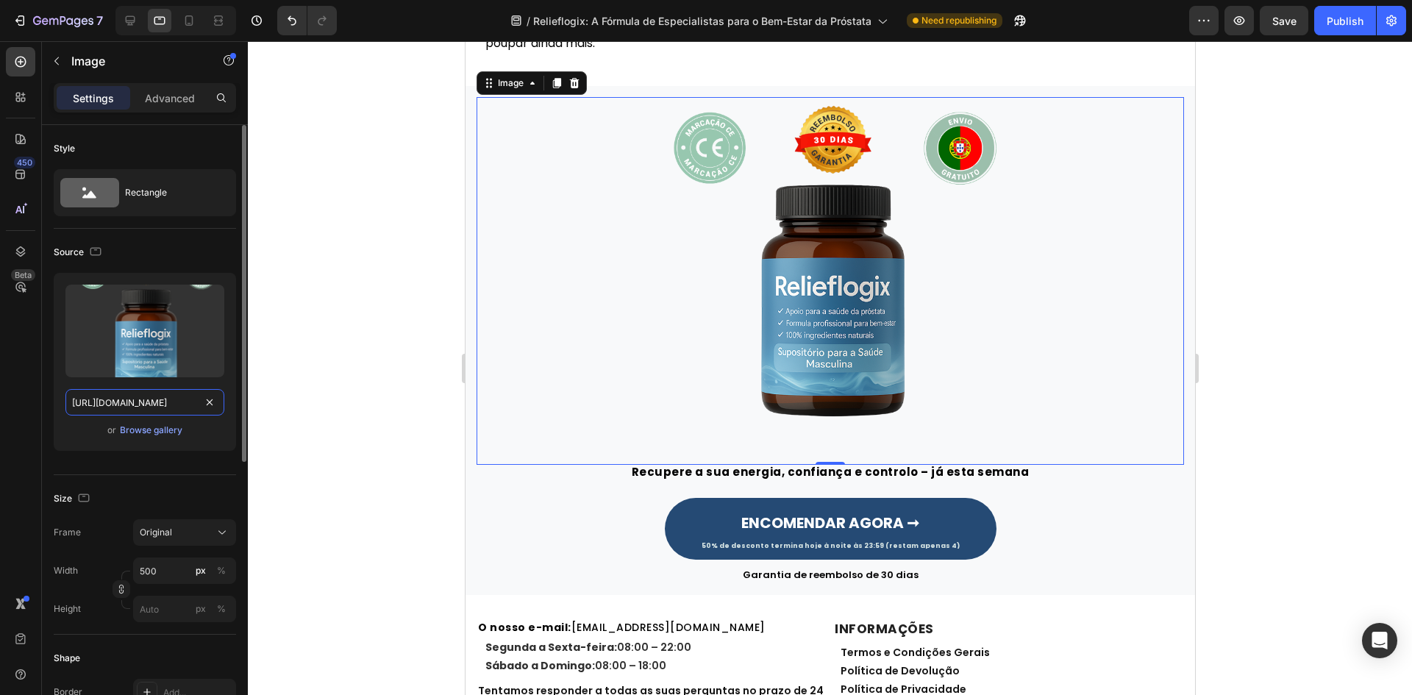
click at [117, 400] on input "https://cdn.shopify.com/s/files/1/0657/6783/3683/files/gempages_578032762192134…" at bounding box center [144, 402] width 159 height 26
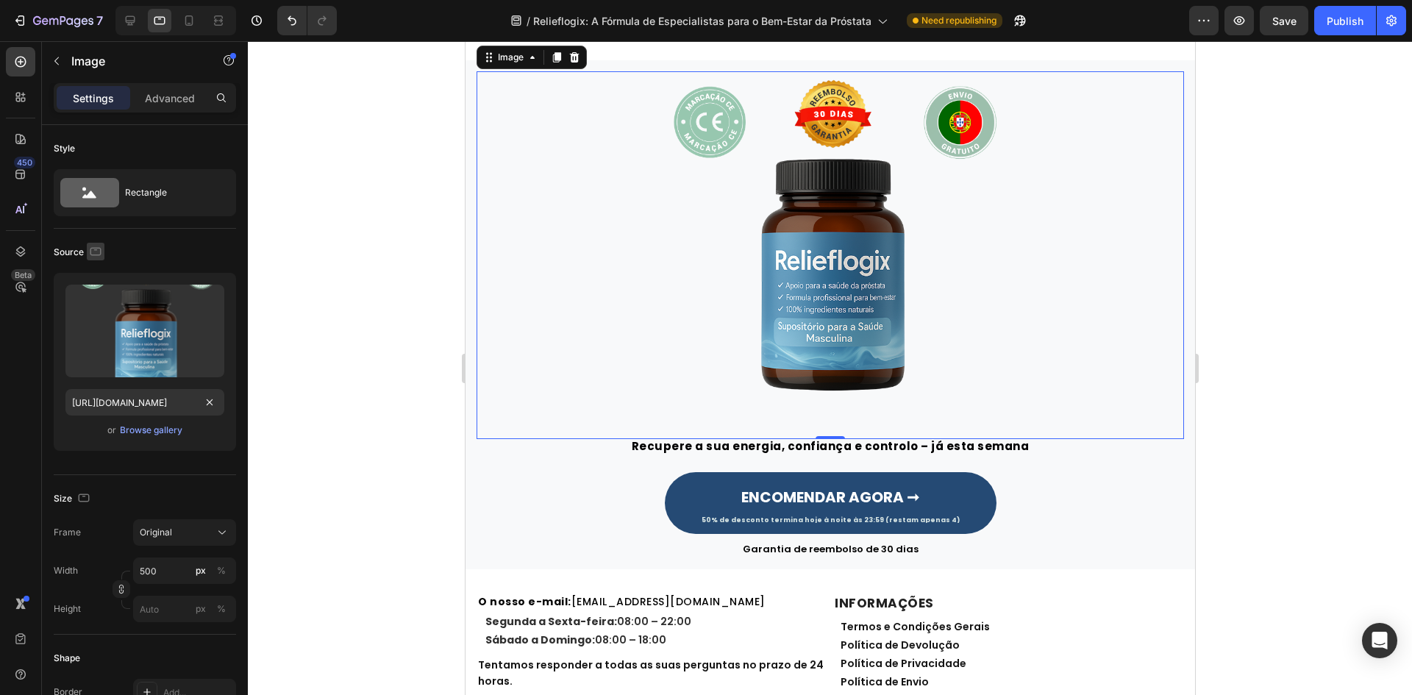
click at [104, 254] on button "button" at bounding box center [96, 252] width 18 height 18
click at [100, 329] on icon "button" at bounding box center [98, 328] width 15 height 15
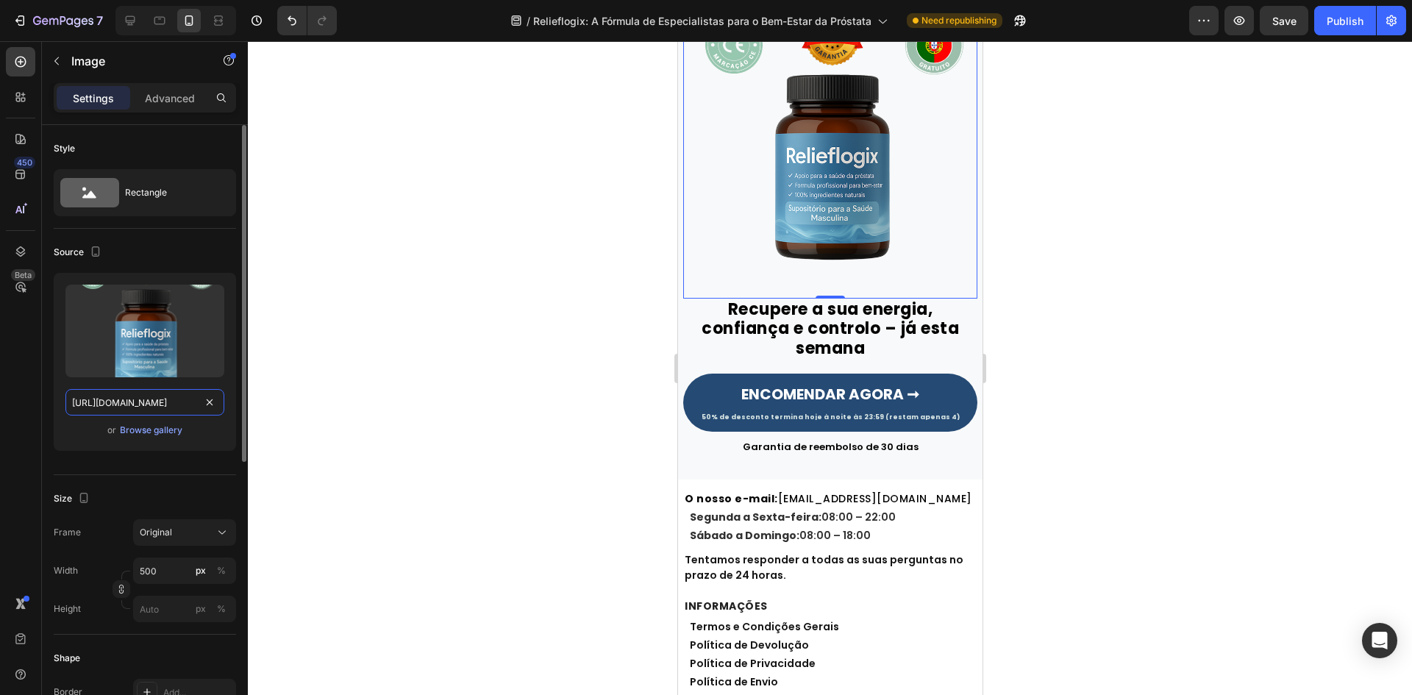
click at [116, 396] on input "https://cdn.shopify.com/s/files/1/0657/6783/3683/files/gempages_578032762192134…" at bounding box center [144, 402] width 159 height 26
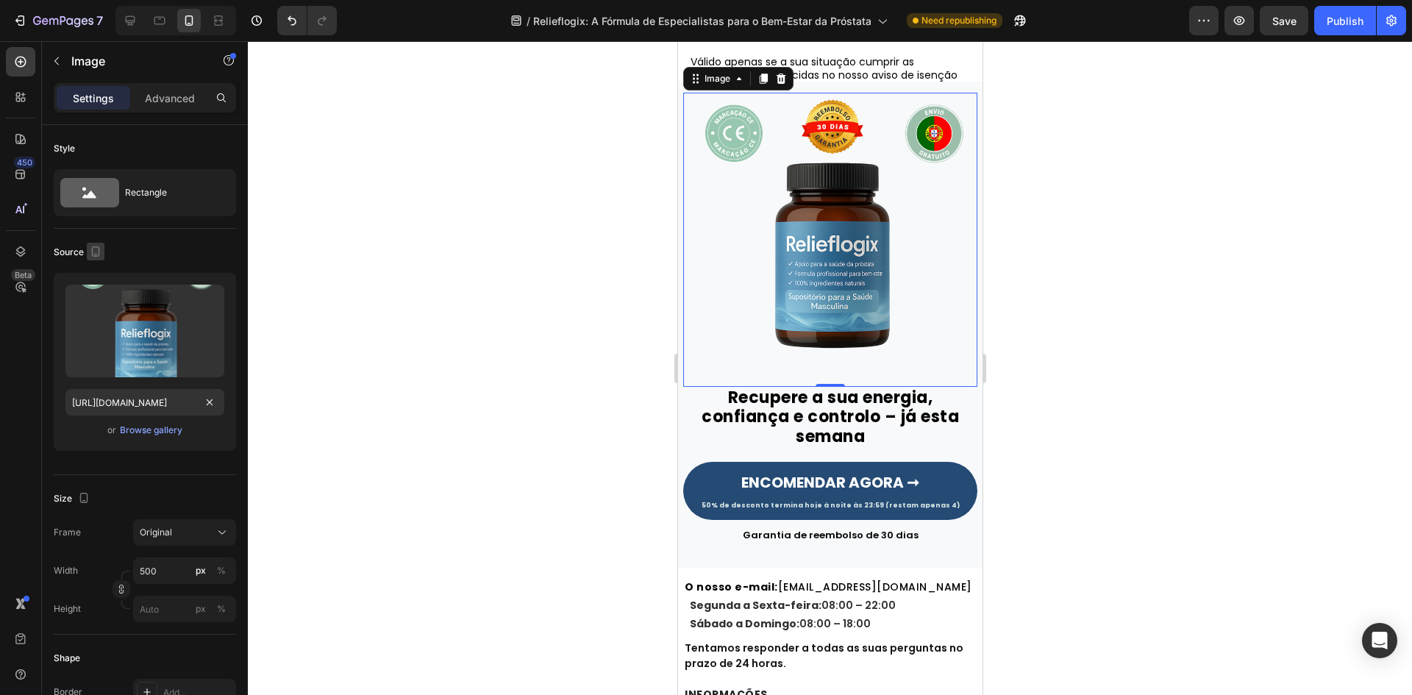
click at [94, 252] on icon "button" at bounding box center [95, 251] width 15 height 15
click at [96, 279] on icon "button" at bounding box center [99, 275] width 10 height 10
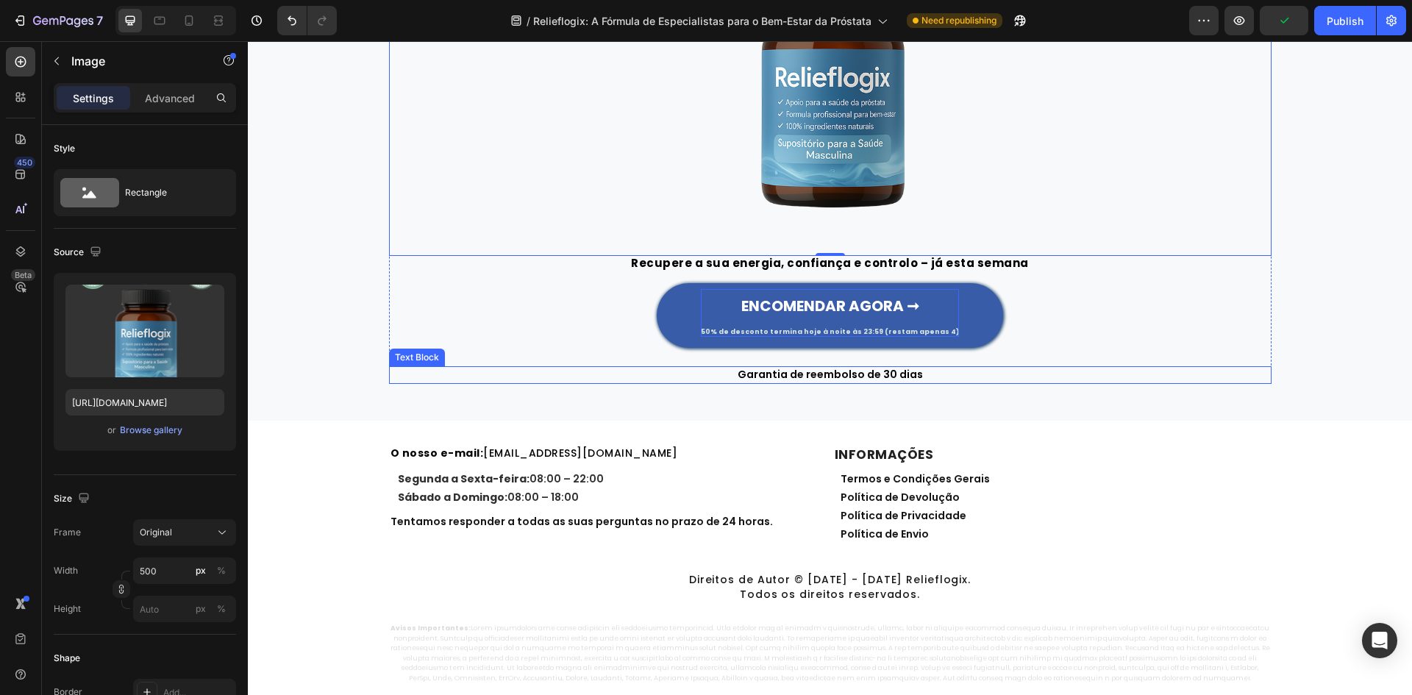
click at [766, 323] on p "ENCOMENDAR AGORA ➞ 50% de desconto termina hoje à noite às 23:59 (restam apenas…" at bounding box center [830, 313] width 258 height 49
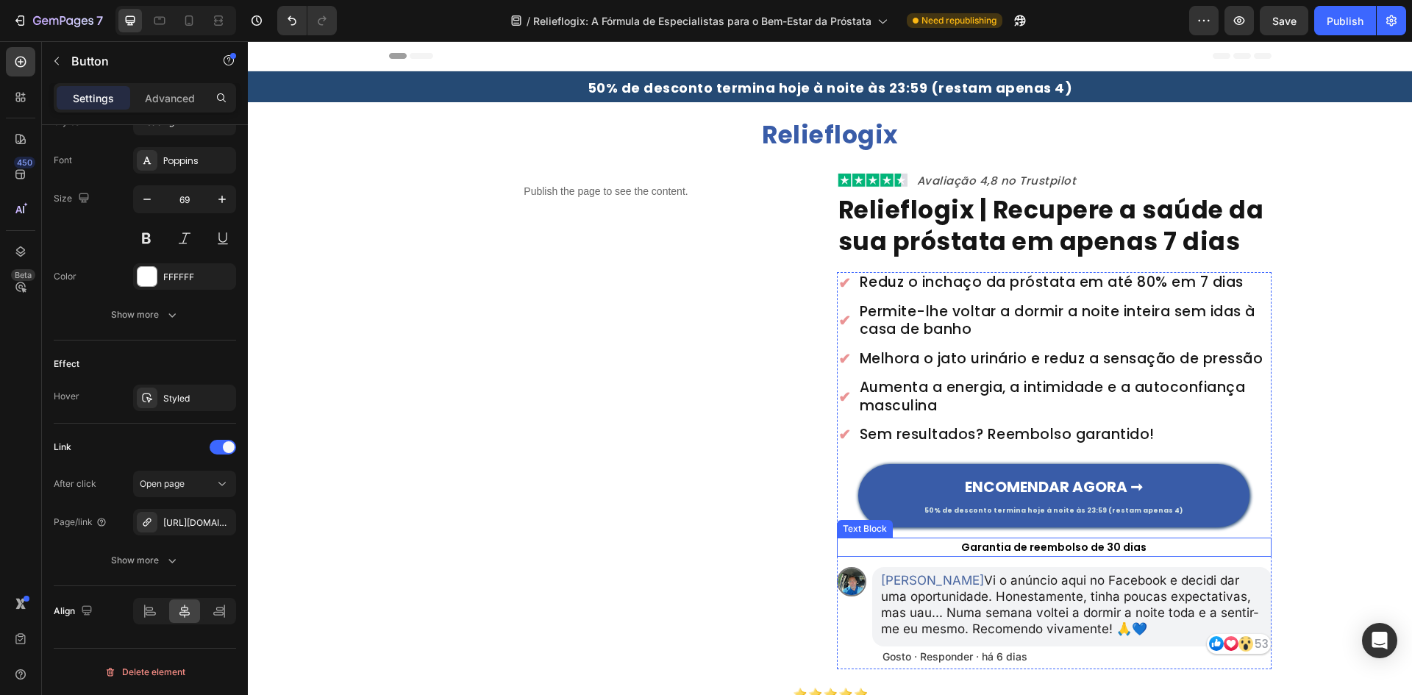
click at [977, 471] on link "ENCOMENDAR AGORA ➞ 50% de desconto termina hoje à noite às 23:59 (restam apenas…" at bounding box center [1053, 495] width 391 height 62
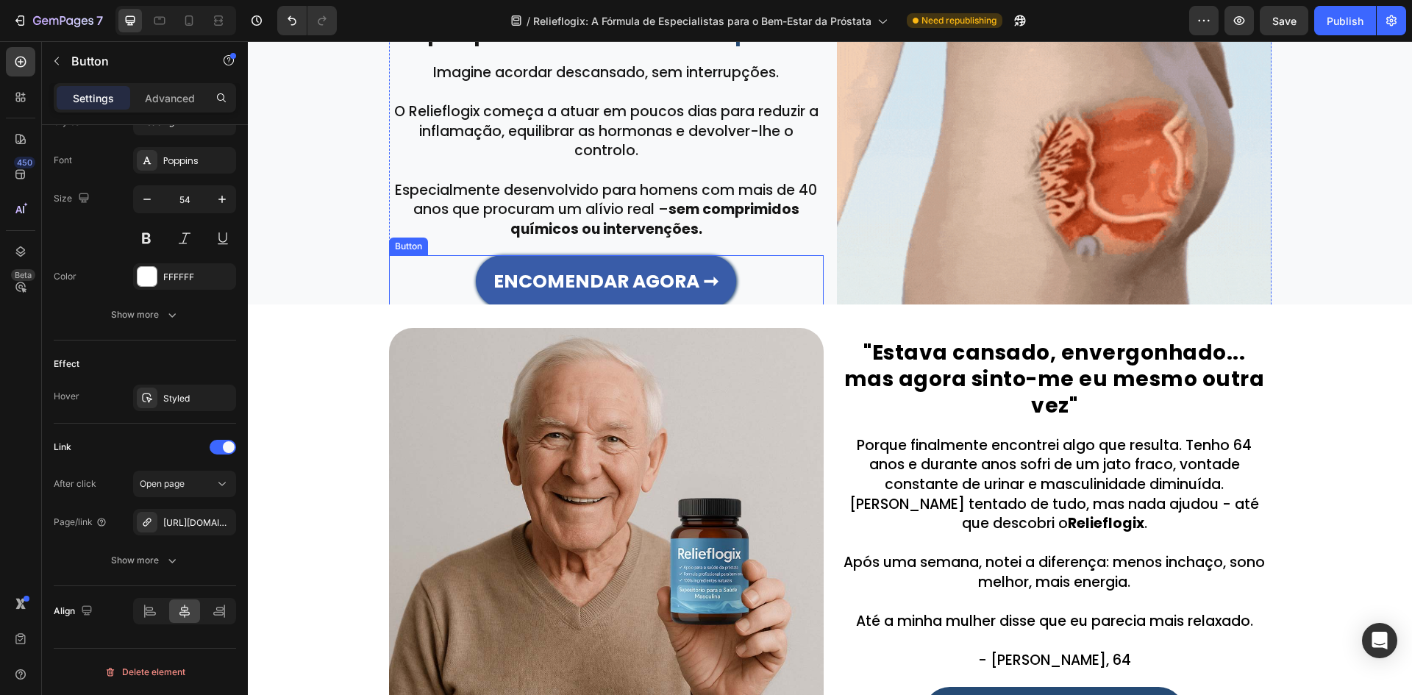
click at [651, 298] on link "ENCOMENDAR AGORA ➞" at bounding box center [606, 281] width 261 height 52
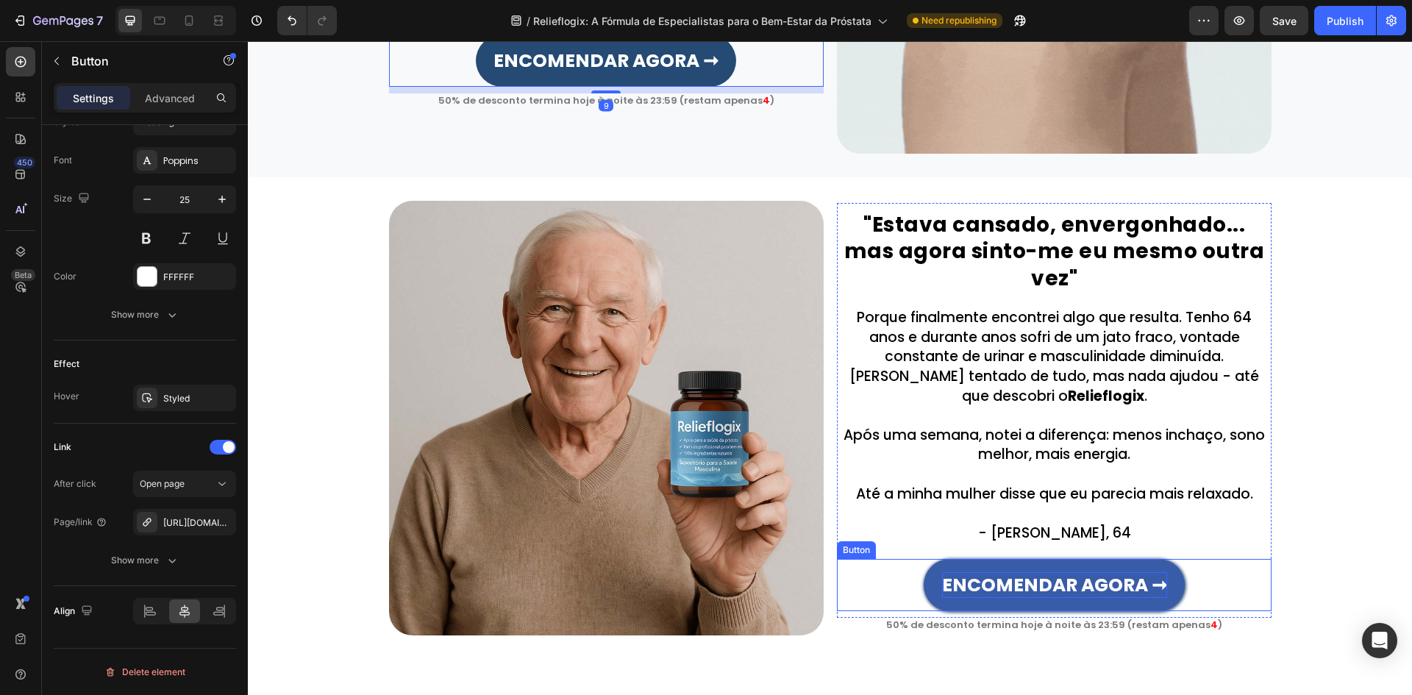
click at [1029, 572] on strong "ENCOMENDAR AGORA ➞" at bounding box center [1054, 585] width 225 height 26
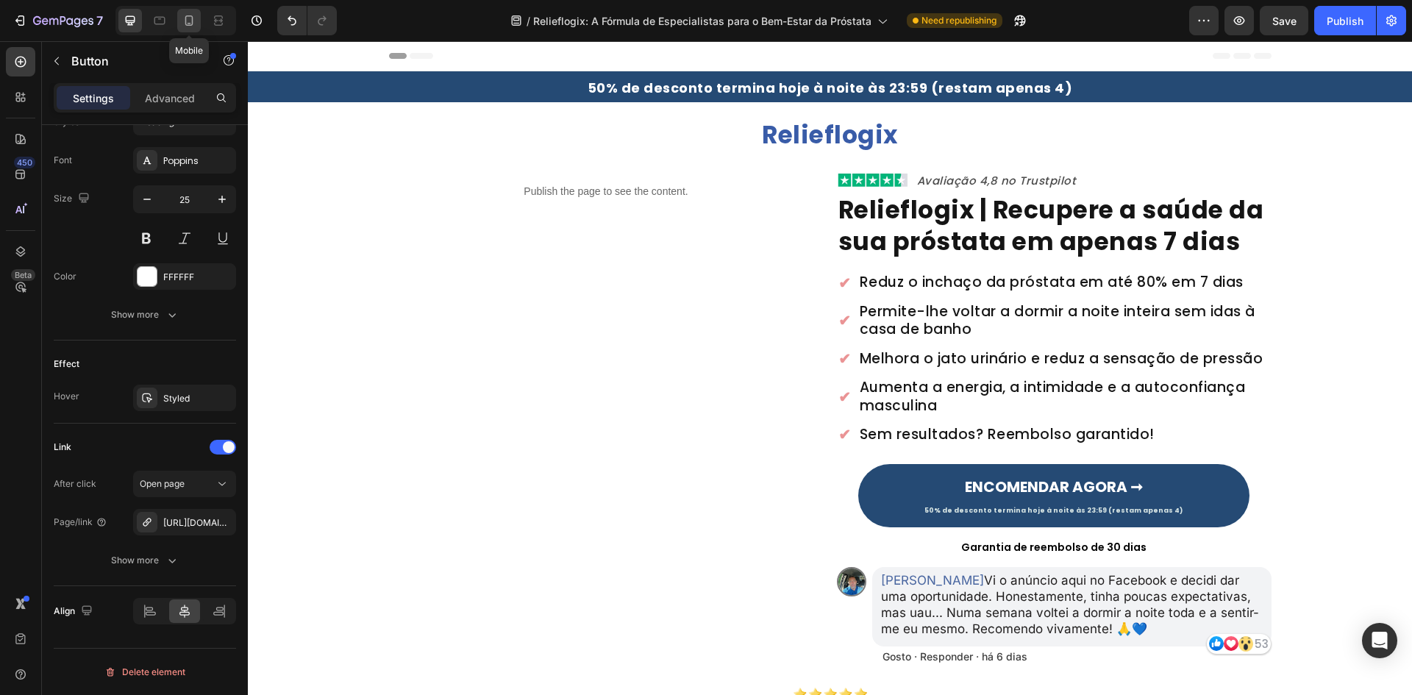
click at [197, 23] on div at bounding box center [189, 21] width 24 height 24
type input "Auto"
type input "17"
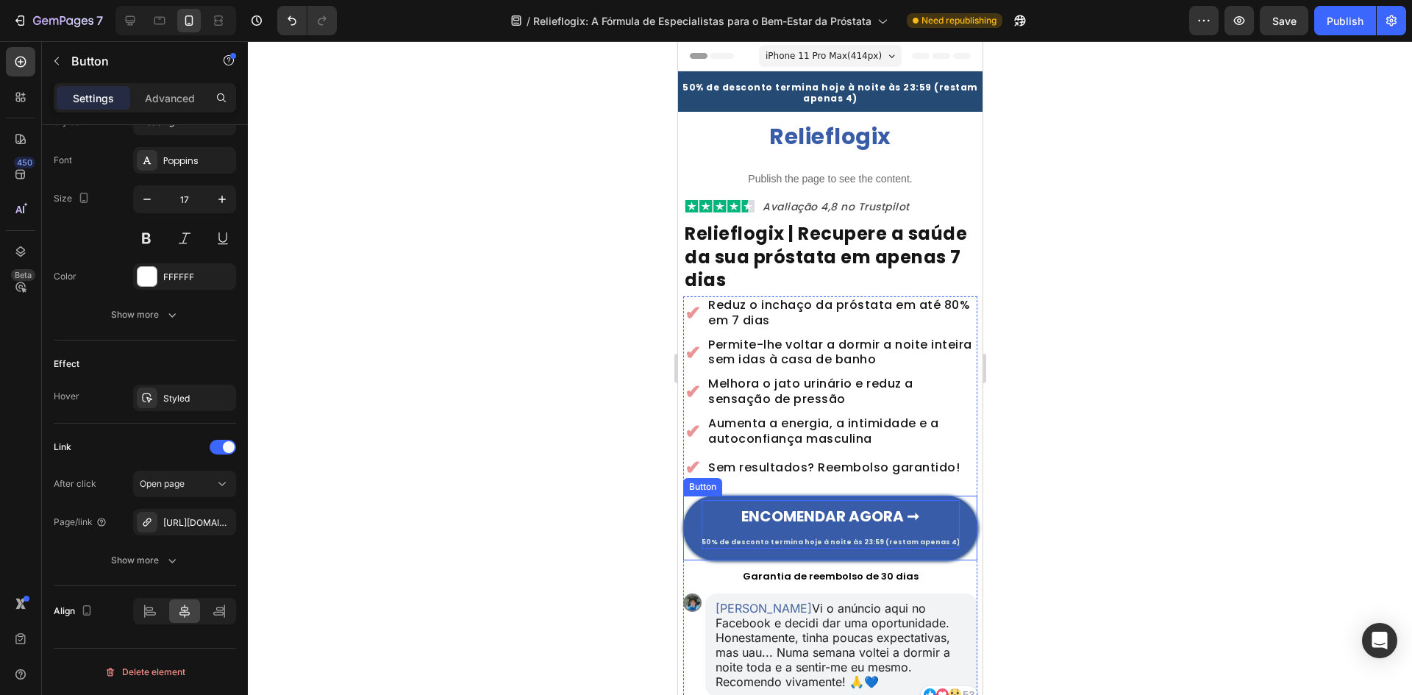
click at [777, 519] on strong "ENCOMENDAR AGORA ➞" at bounding box center [829, 516] width 178 height 21
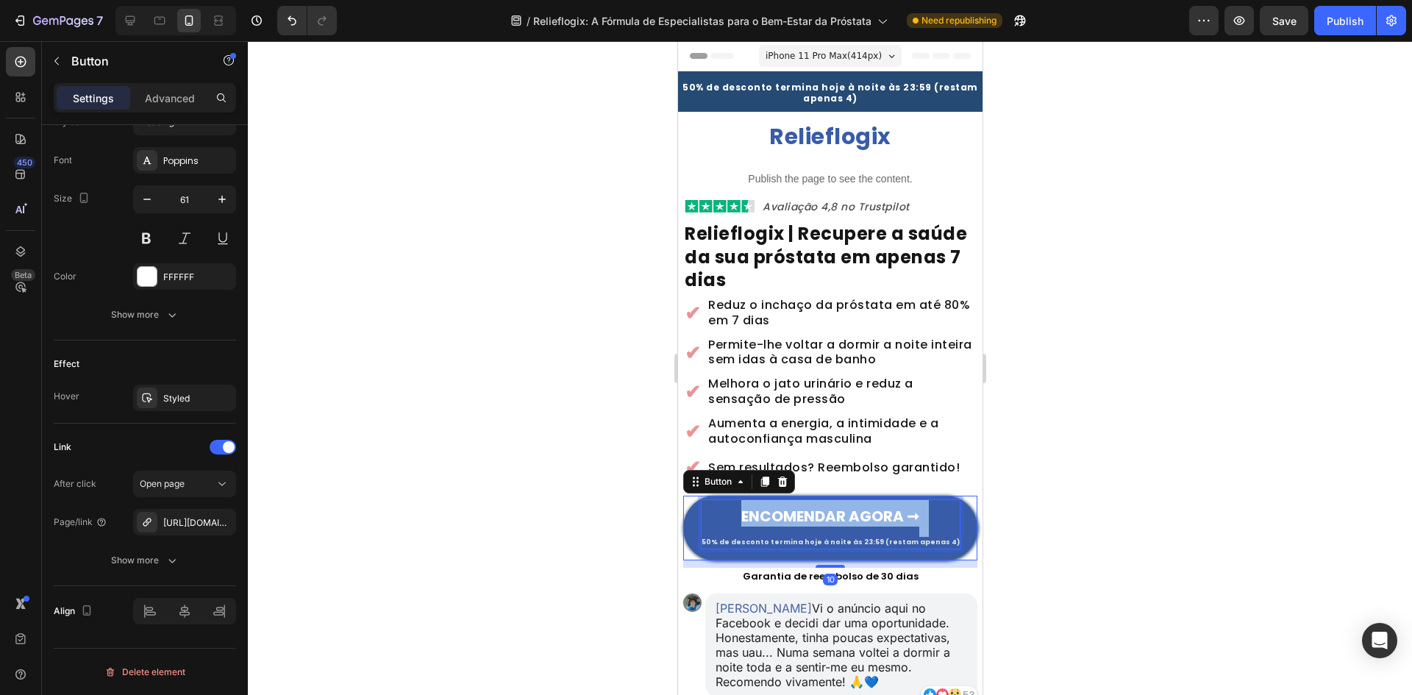
click at [777, 519] on strong "ENCOMENDAR AGORA ➞" at bounding box center [829, 516] width 178 height 21
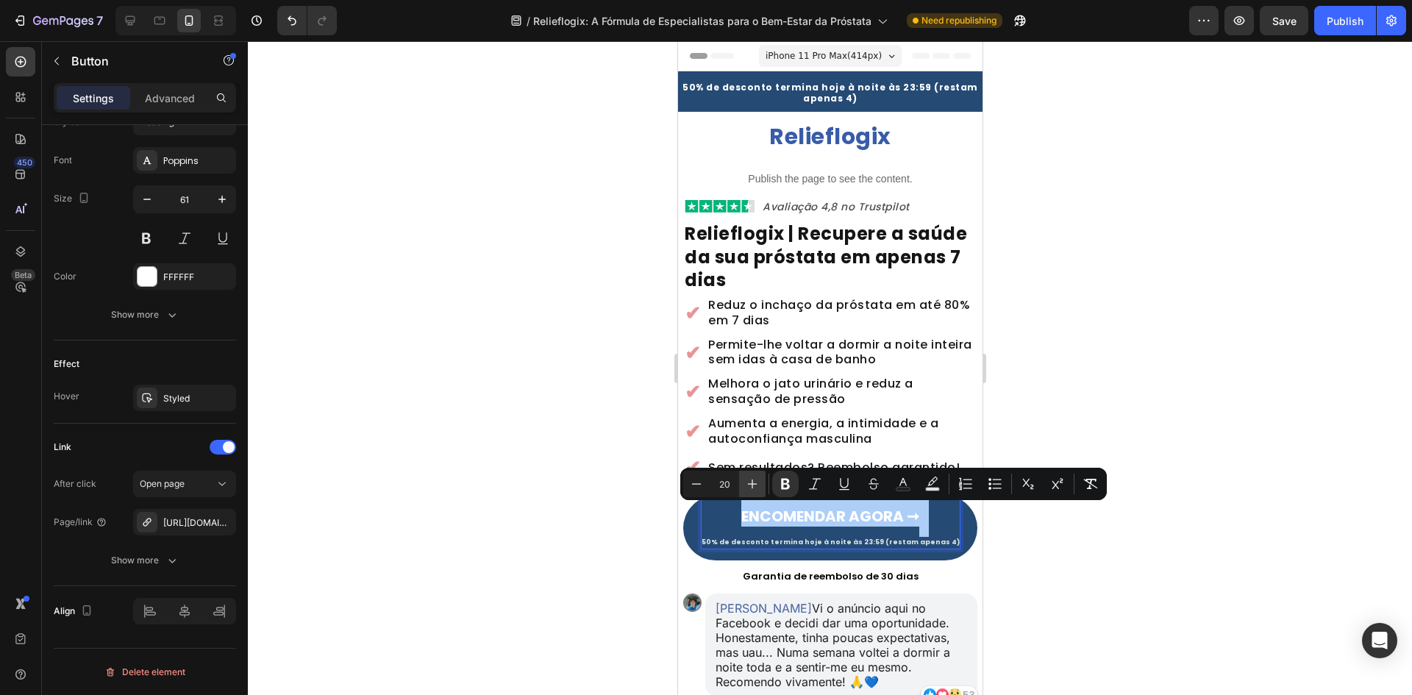
click at [747, 490] on icon "Editor contextual toolbar" at bounding box center [752, 483] width 15 height 15
type input "23"
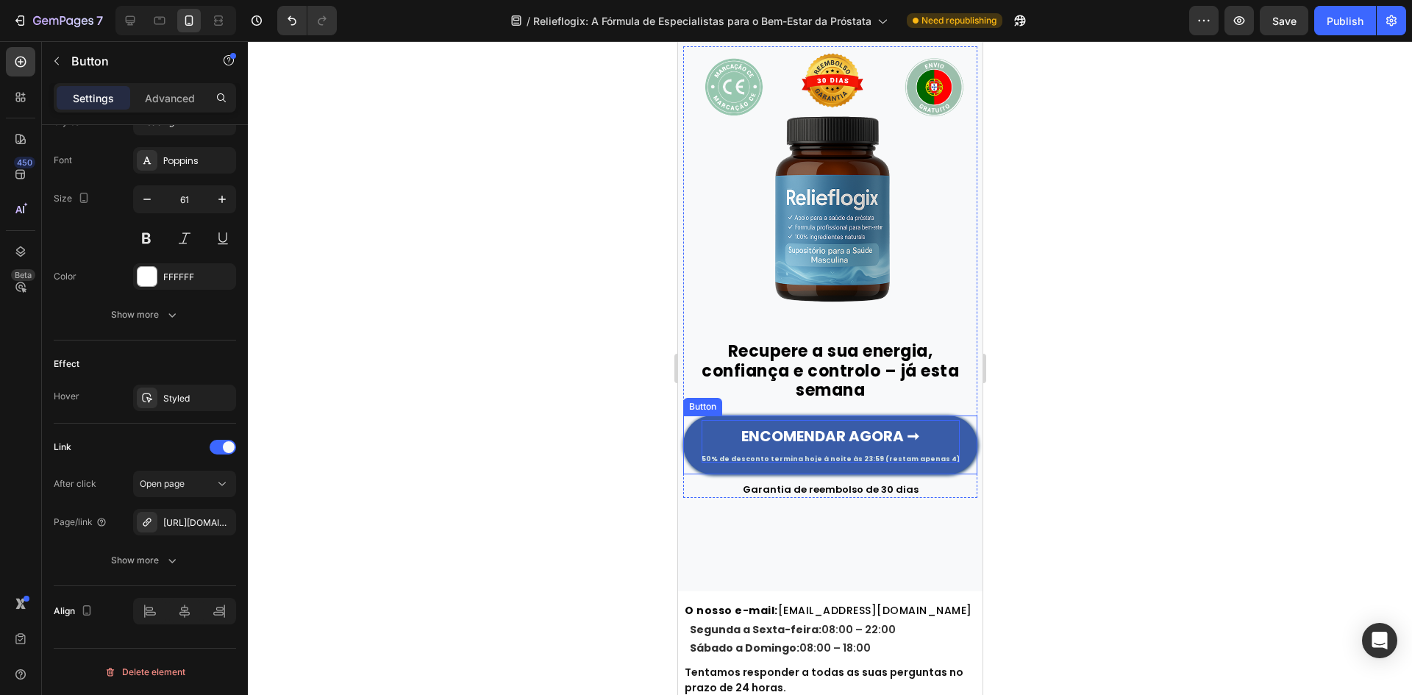
click at [792, 454] on span "50% de desconto termina hoje à noite às 23:59 (restam apenas 4)" at bounding box center [830, 458] width 258 height 9
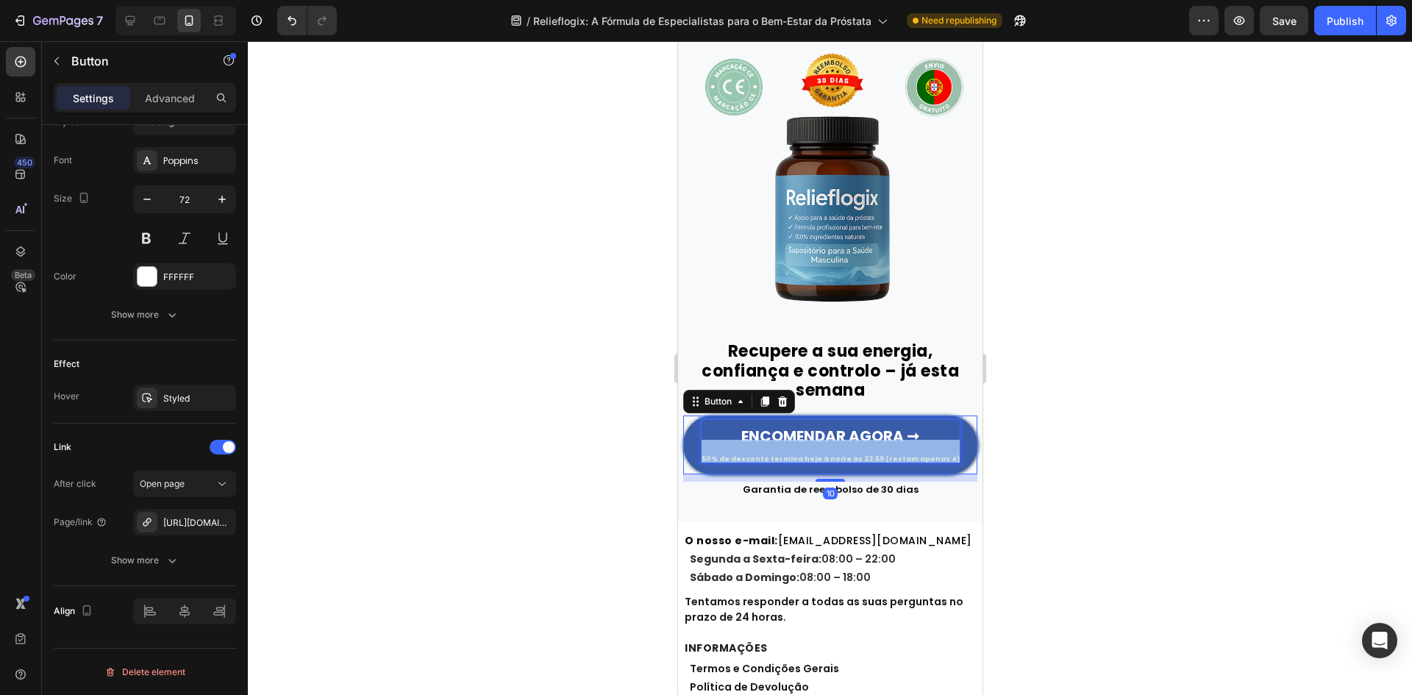
click at [792, 454] on span "50% de desconto termina hoje à noite às 23:59 (restam apenas 4)" at bounding box center [830, 458] width 258 height 9
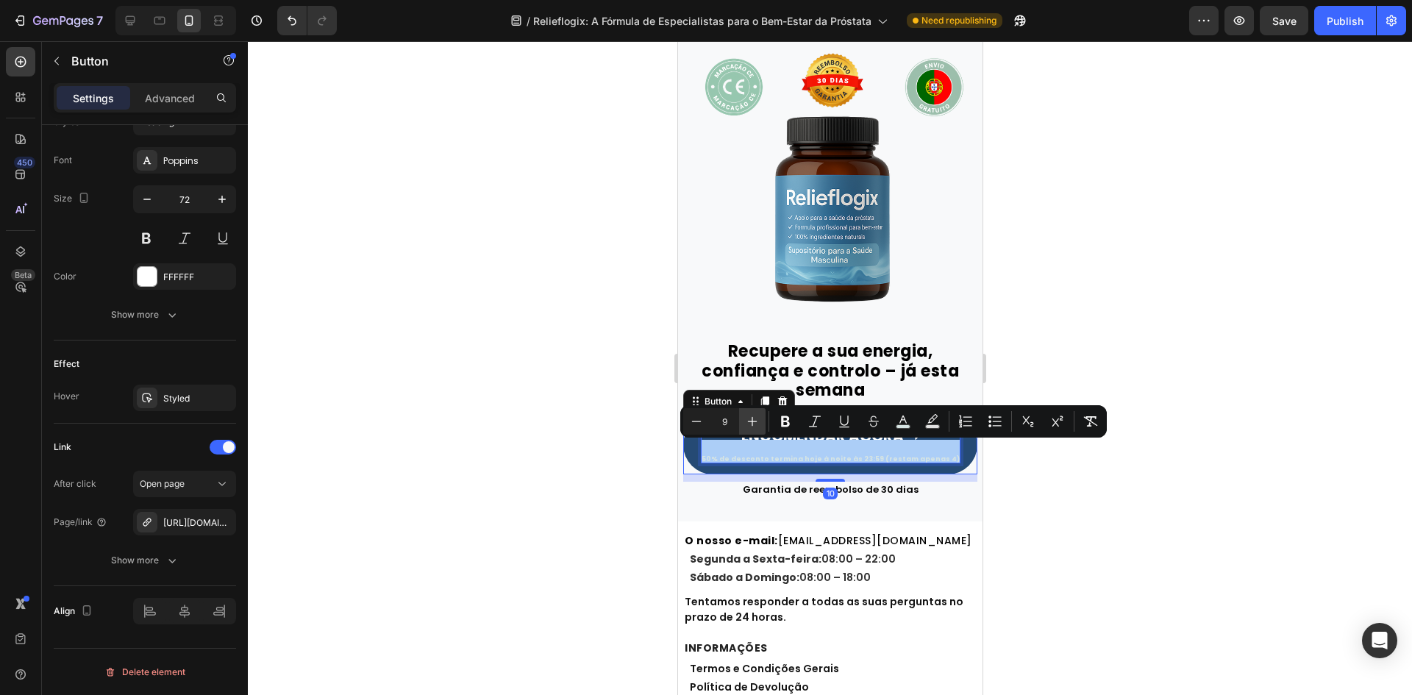
click at [754, 424] on icon "Editor contextual toolbar" at bounding box center [752, 421] width 15 height 15
type input "11"
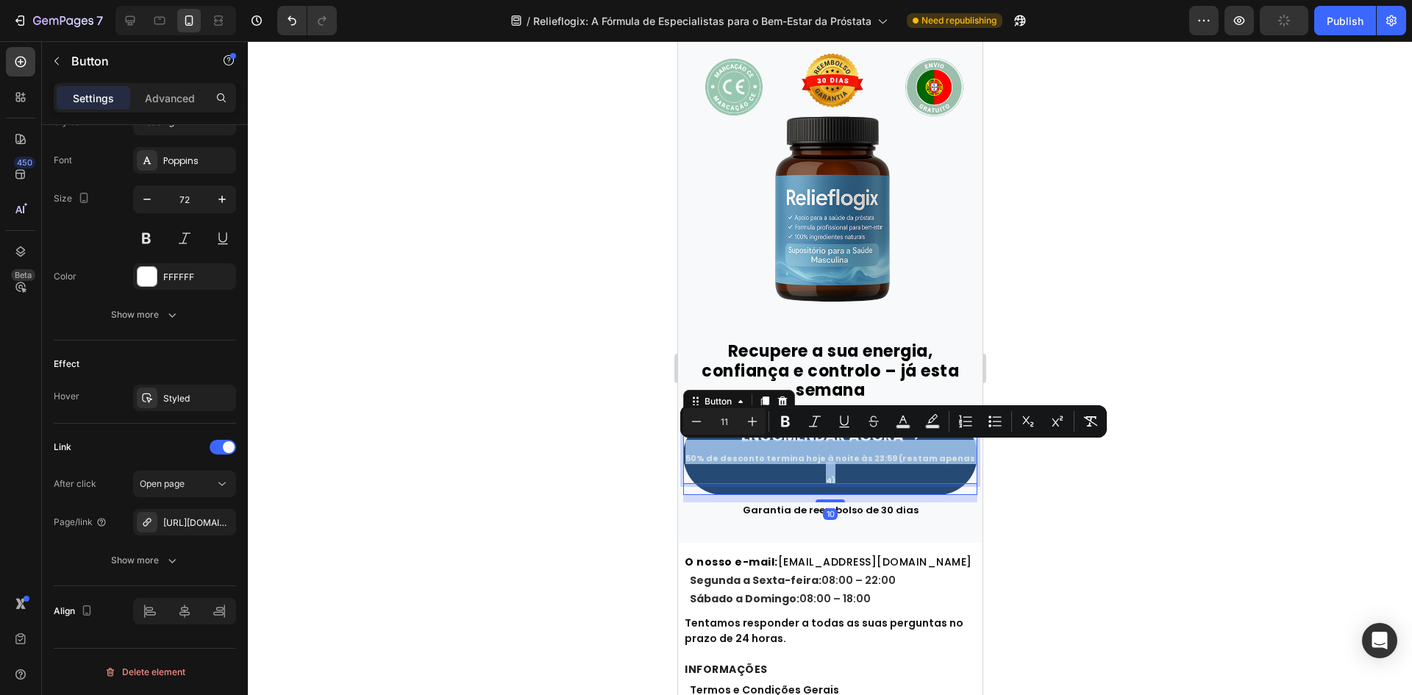
click at [721, 504] on p "Garantia de reembolso de 30 dias" at bounding box center [829, 510] width 291 height 13
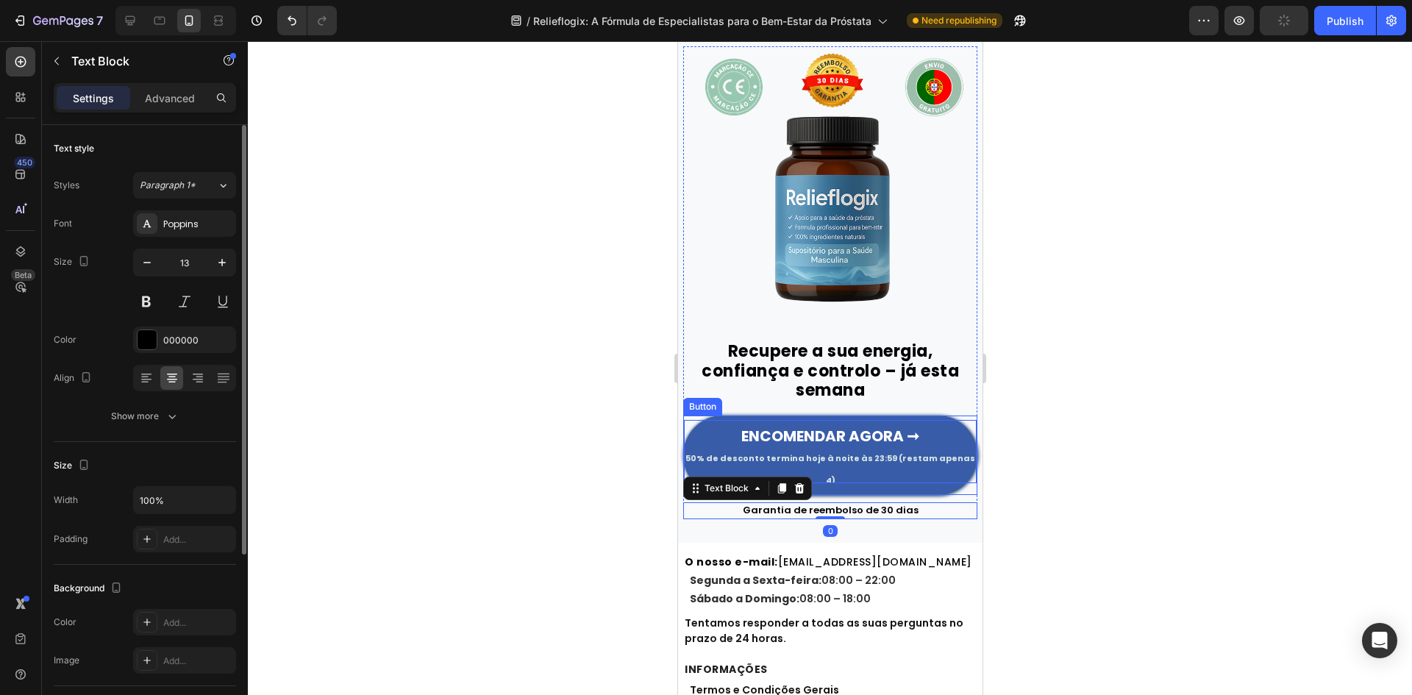
click at [874, 452] on span "50% de desconto termina hoje à noite às 23:59 (restam apenas 4)" at bounding box center [829, 469] width 290 height 34
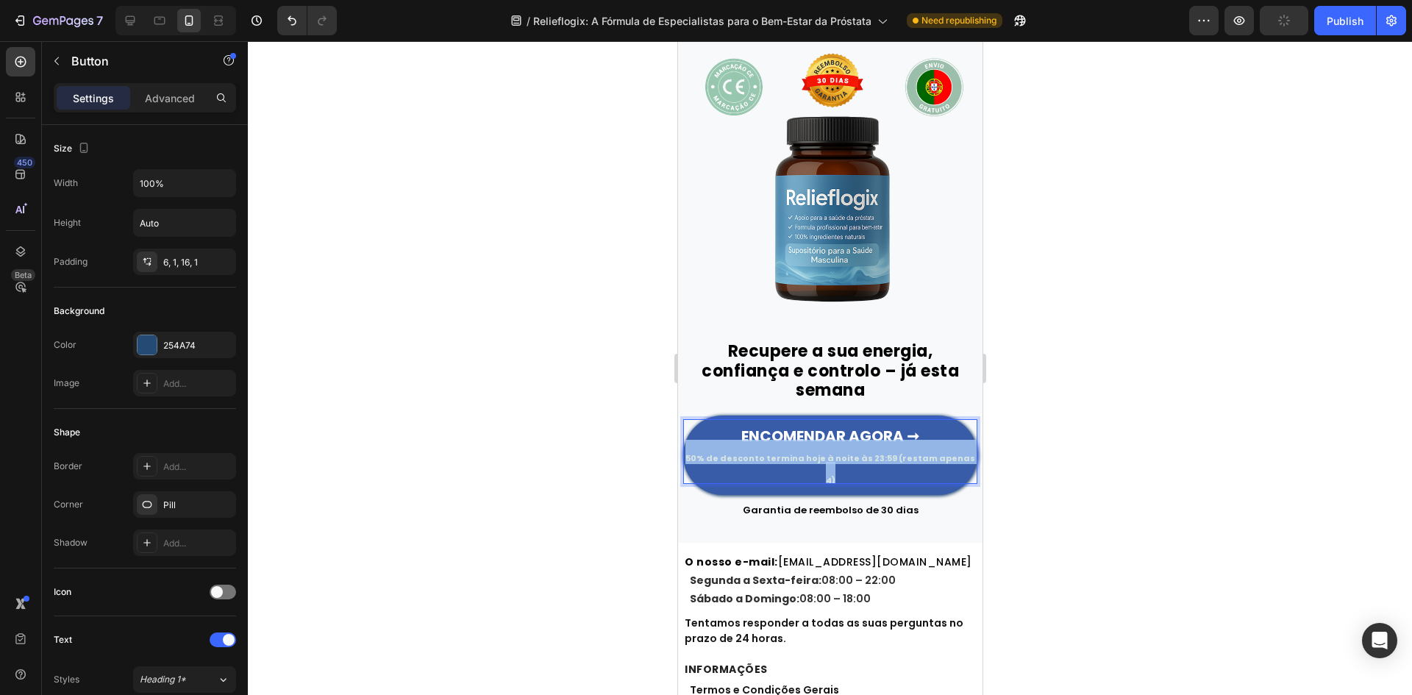
click at [874, 452] on span "50% de desconto termina hoje à noite às 23:59 (restam apenas 4)" at bounding box center [829, 469] width 290 height 34
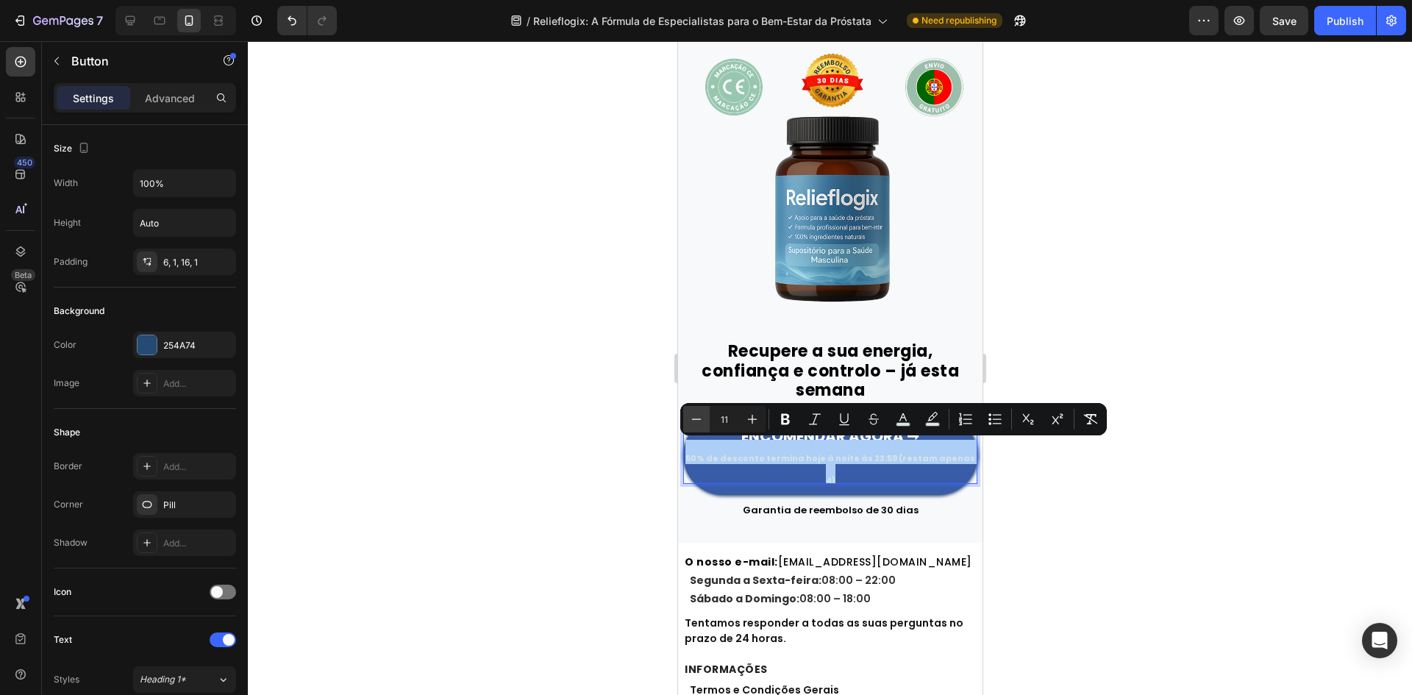
click at [694, 418] on icon "Editor contextual toolbar" at bounding box center [696, 419] width 15 height 15
type input "10"
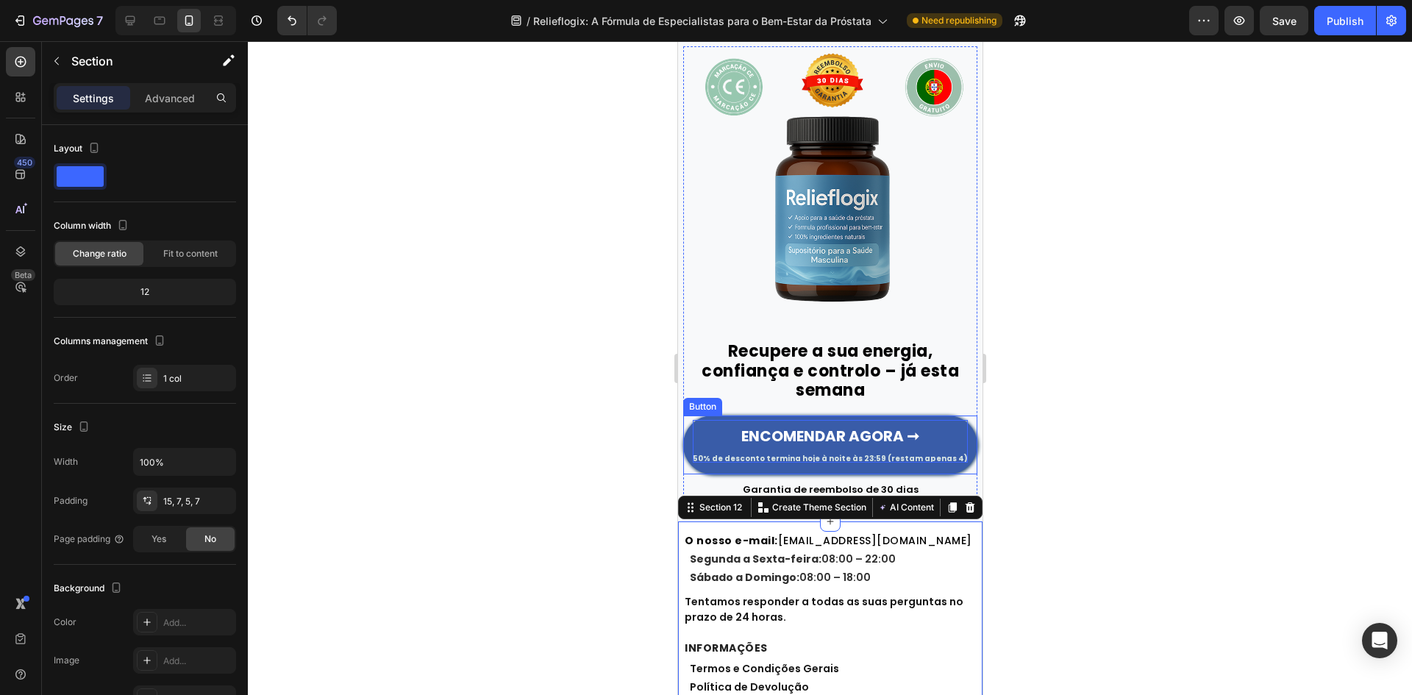
click at [847, 429] on p "ENCOMENDAR AGORA ➞ 50% de desconto termina hoje à noite às 23:59 (restam apenas…" at bounding box center [829, 441] width 275 height 42
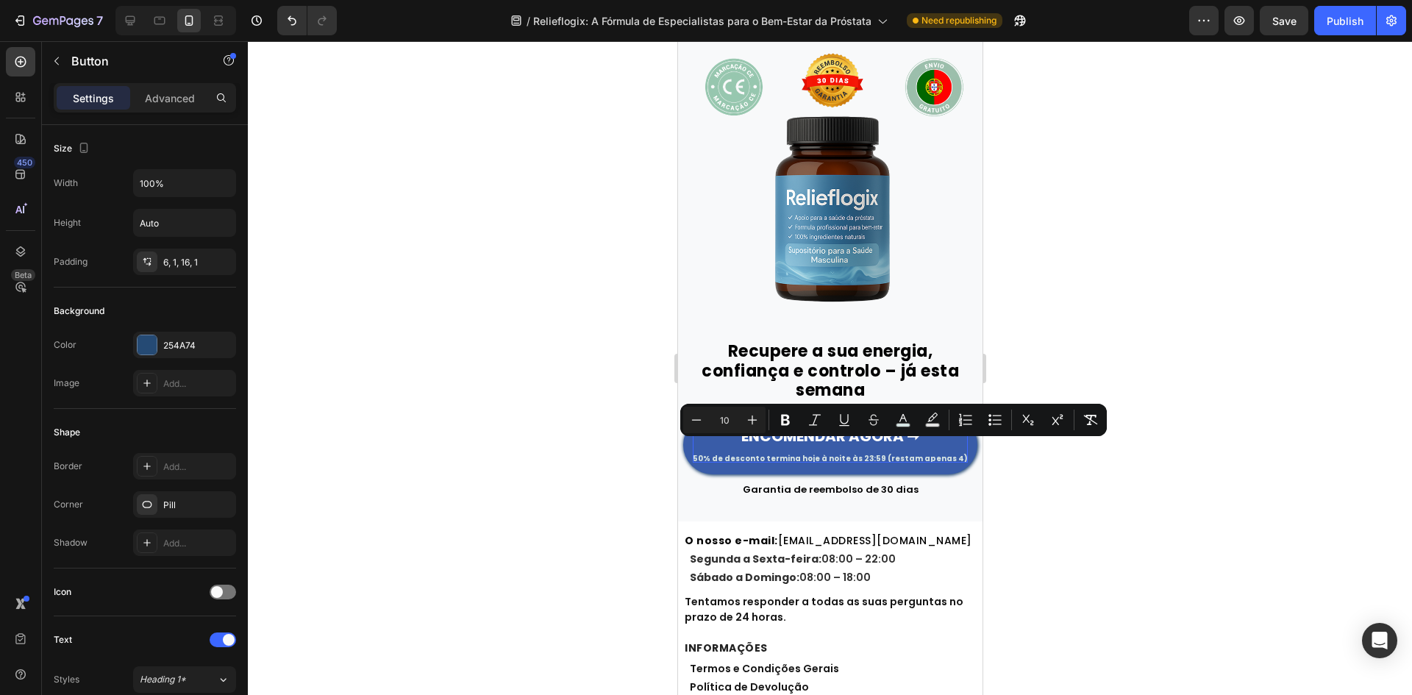
click at [640, 459] on div at bounding box center [830, 368] width 1164 height 654
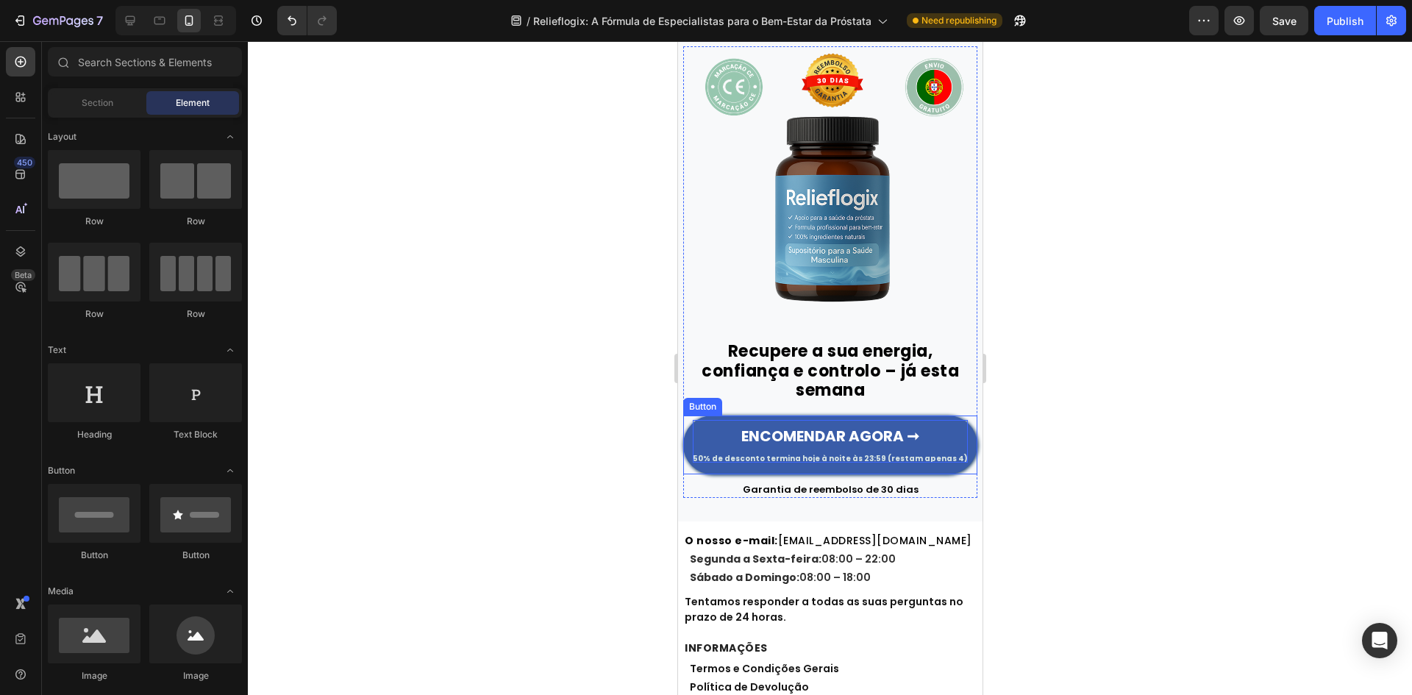
click at [818, 431] on p "ENCOMENDAR AGORA ➞ 50% de desconto termina hoje à noite às 23:59 (restam apenas…" at bounding box center [829, 441] width 275 height 42
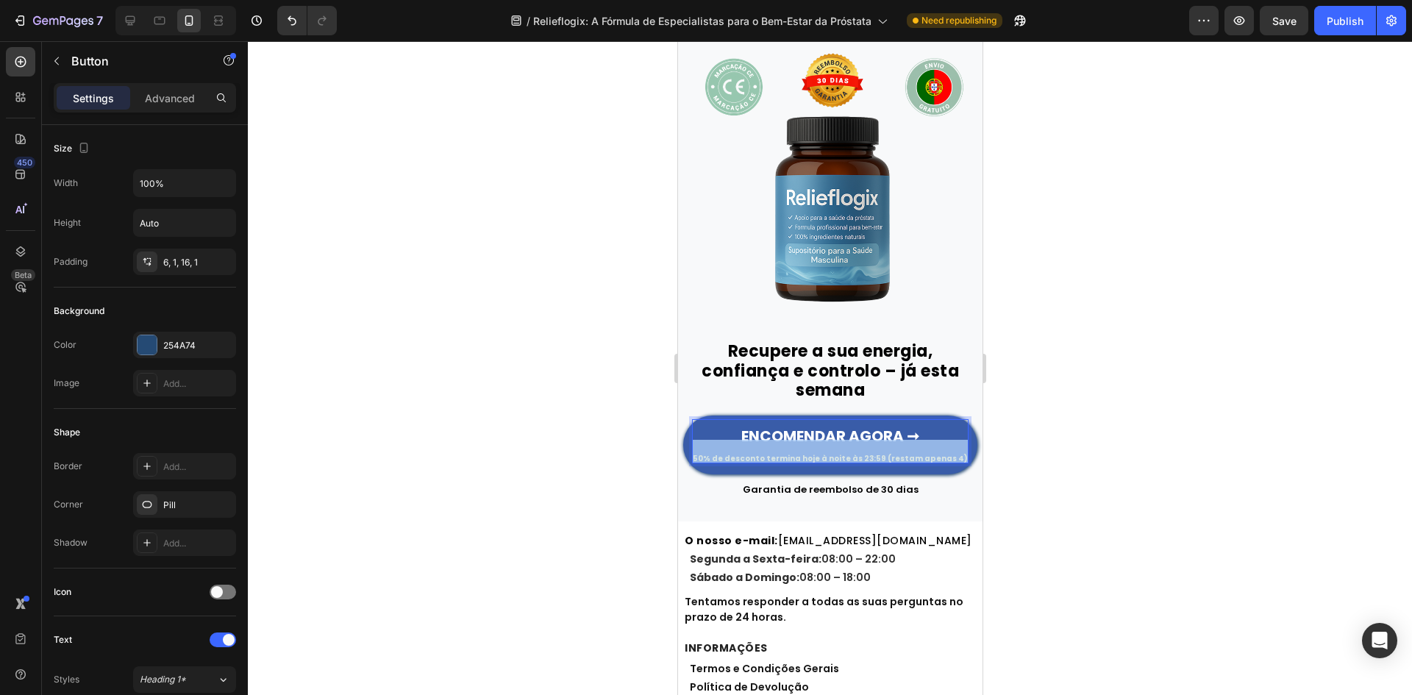
click at [819, 429] on p "ENCOMENDAR AGORA ➞ 50% de desconto termina hoje à noite às 23:59 (restam apenas…" at bounding box center [829, 441] width 275 height 42
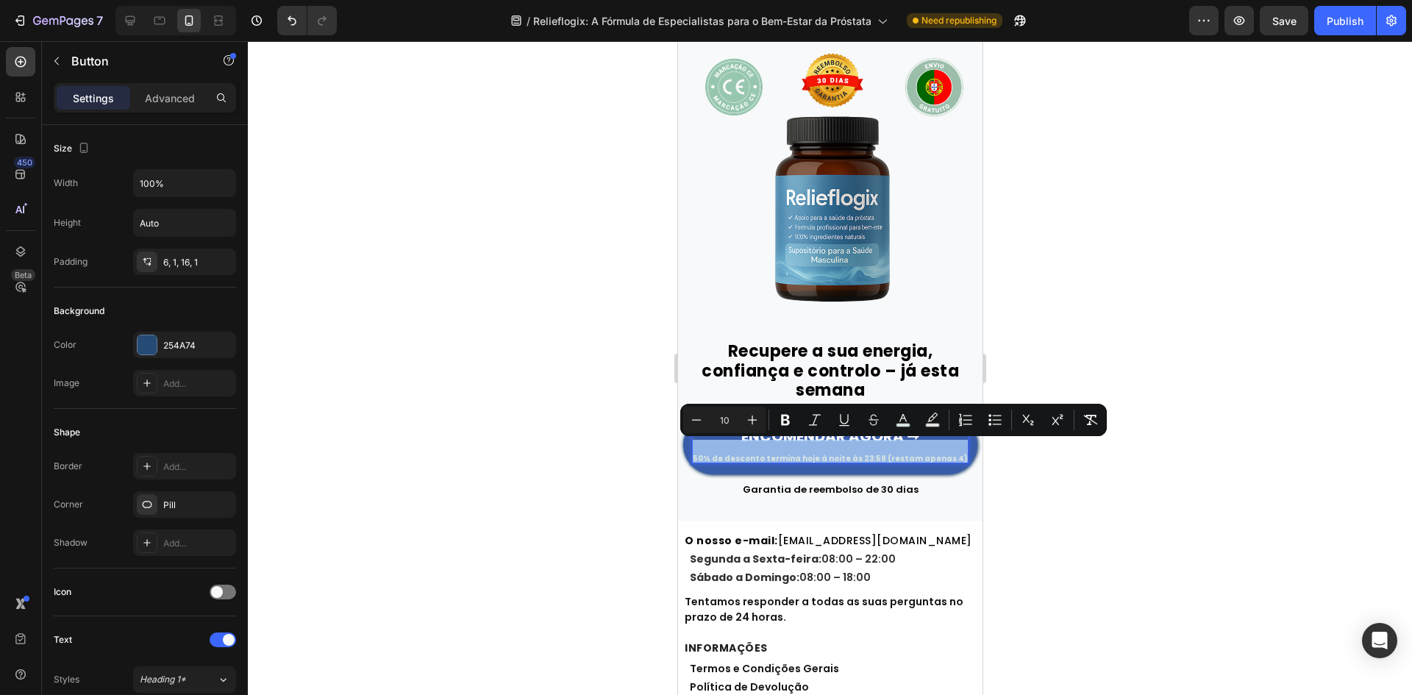
click at [934, 496] on div "Image Recupere a sua energia, confiança e controlo – já esta semana Heading Row…" at bounding box center [829, 278] width 304 height 486
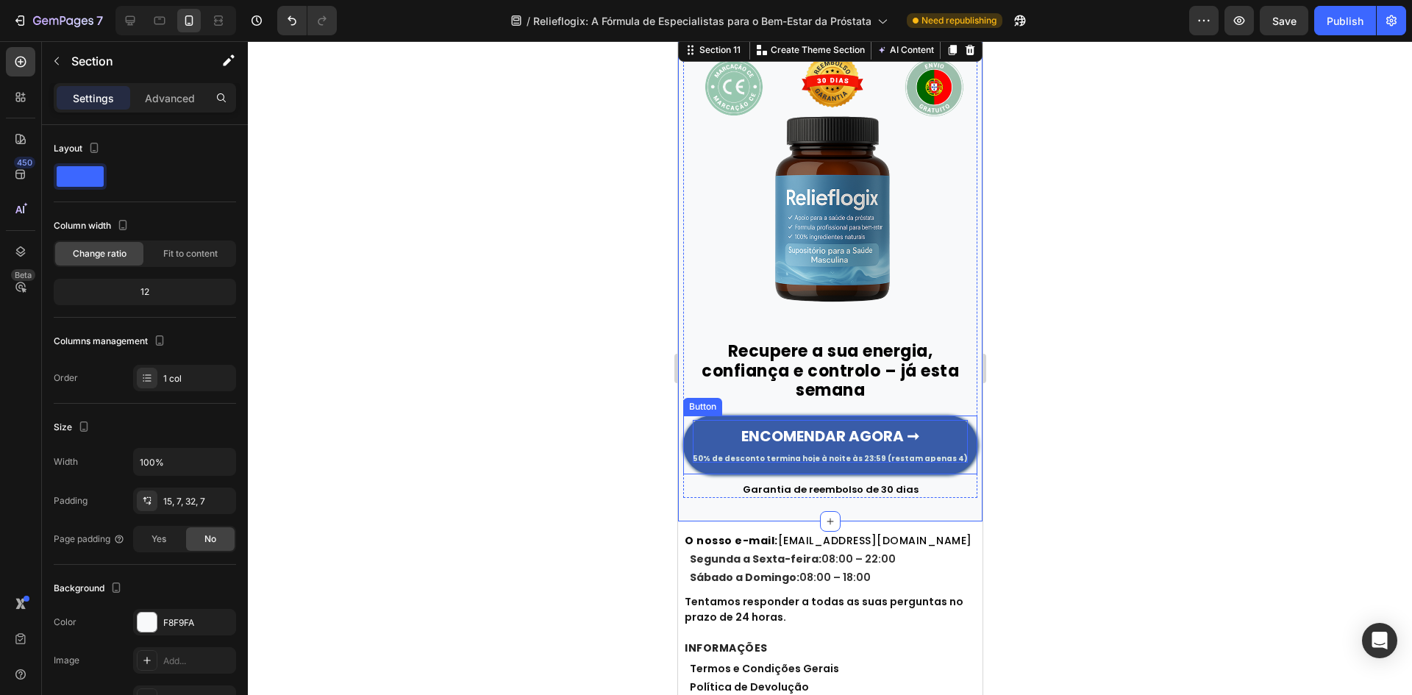
click at [879, 426] on strong "ENCOMENDAR AGORA ➞" at bounding box center [829, 436] width 178 height 21
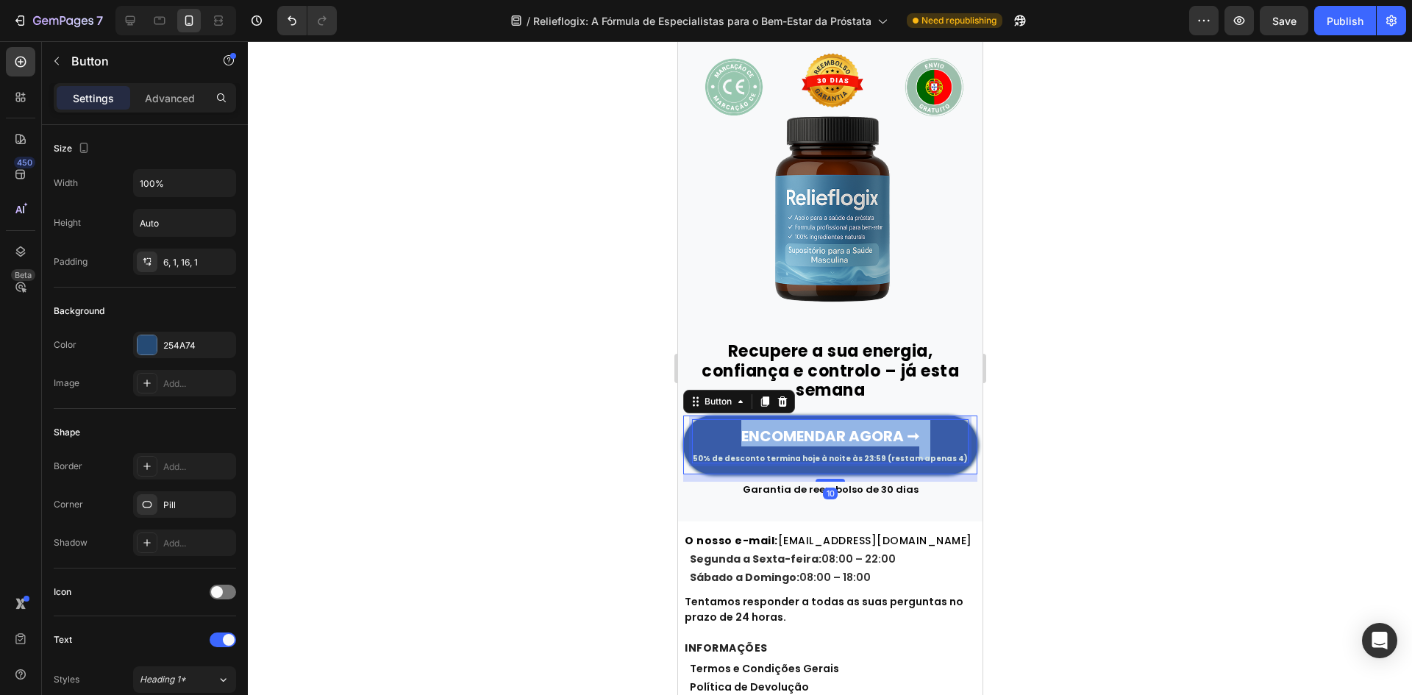
click at [879, 426] on strong "ENCOMENDAR AGORA ➞" at bounding box center [829, 436] width 178 height 21
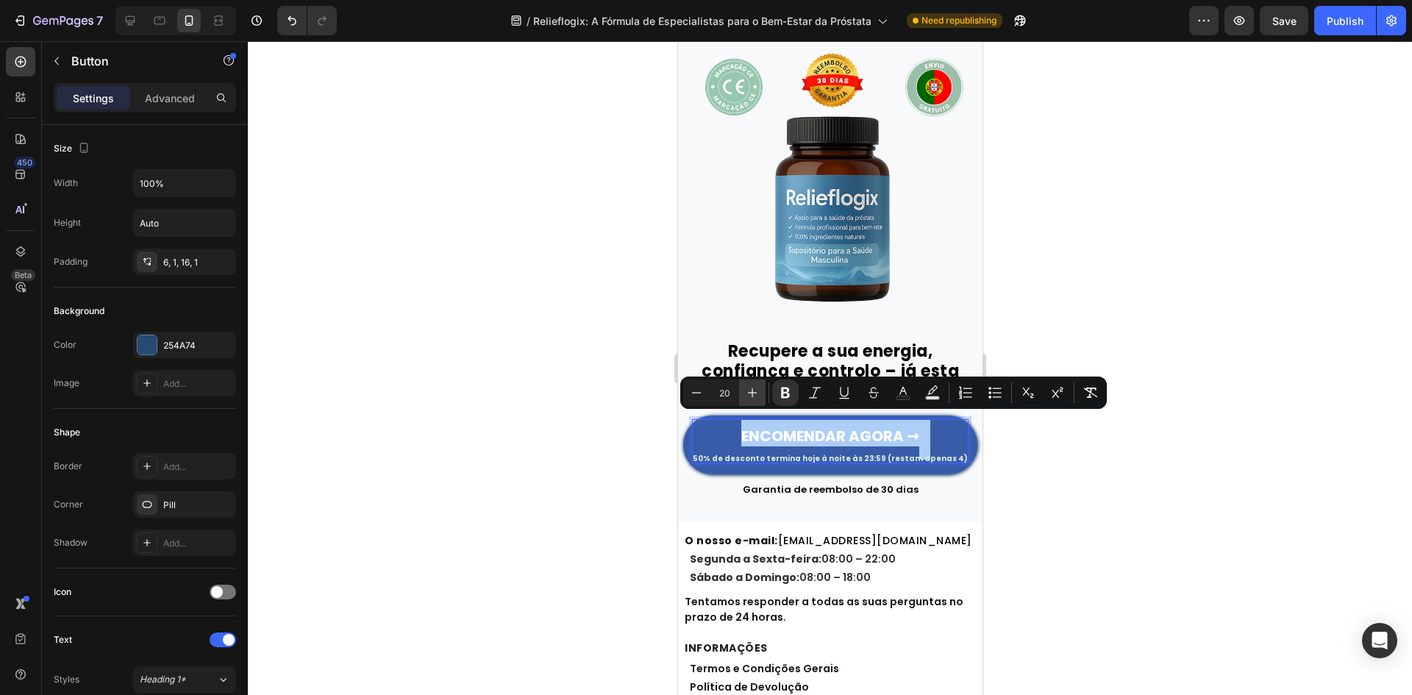
click at [750, 396] on icon "Editor contextual toolbar" at bounding box center [752, 392] width 15 height 15
click at [751, 396] on icon "Editor contextual toolbar" at bounding box center [752, 392] width 15 height 15
type input "23"
click at [462, 365] on div at bounding box center [830, 368] width 1164 height 654
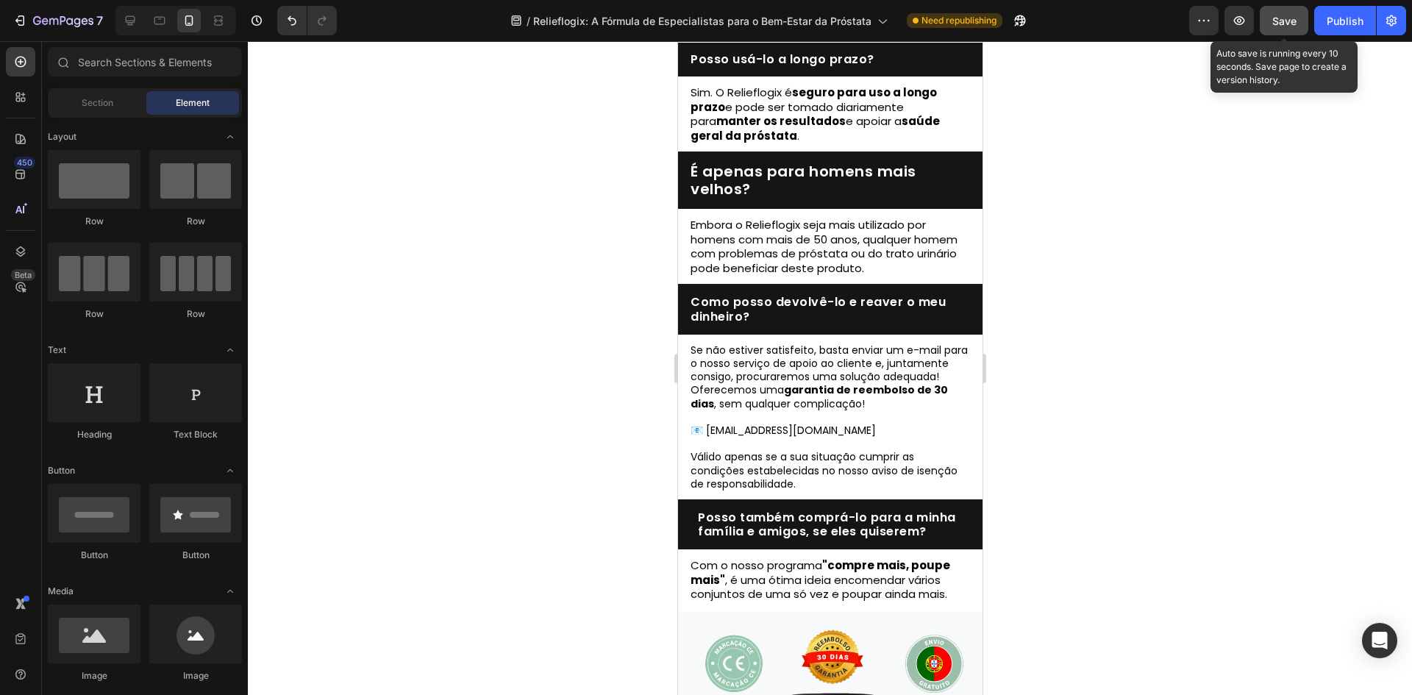
click at [1306, 18] on button "Save" at bounding box center [1283, 20] width 49 height 29
click at [1334, 21] on div "Publish" at bounding box center [1344, 20] width 37 height 15
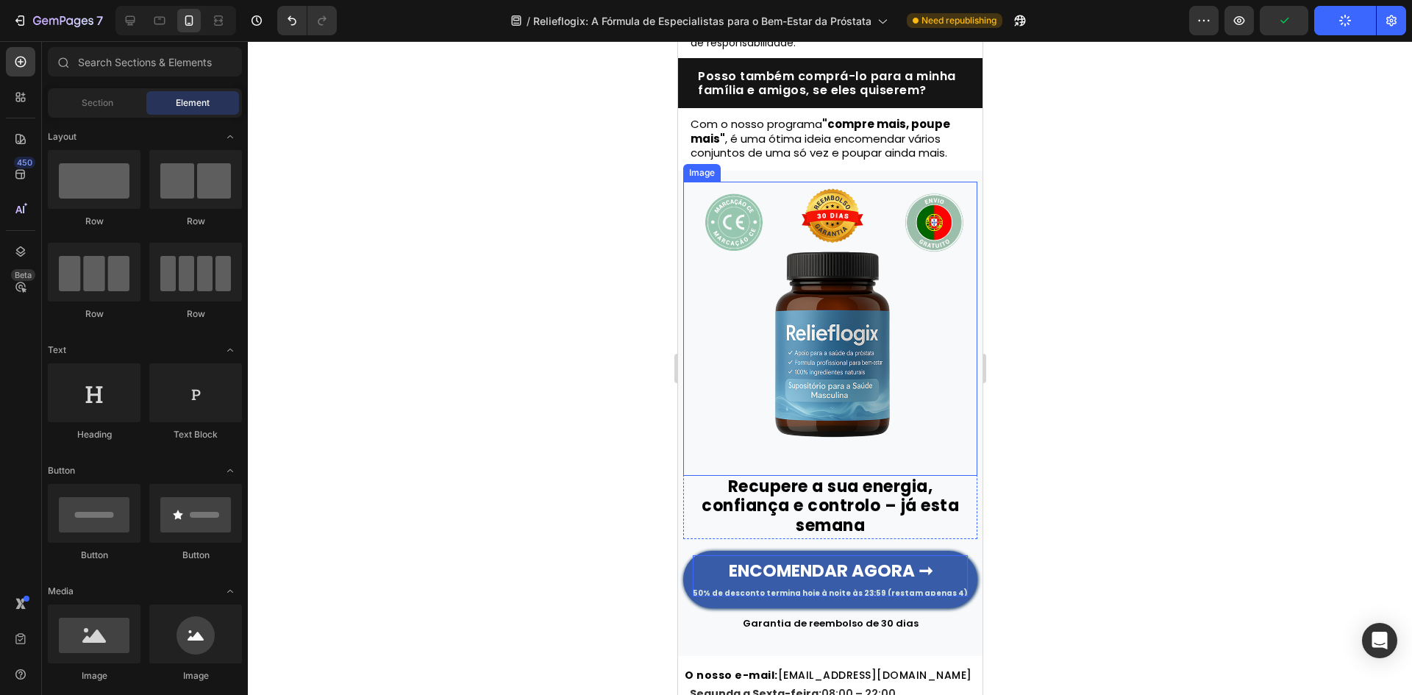
click at [830, 404] on img at bounding box center [829, 329] width 294 height 294
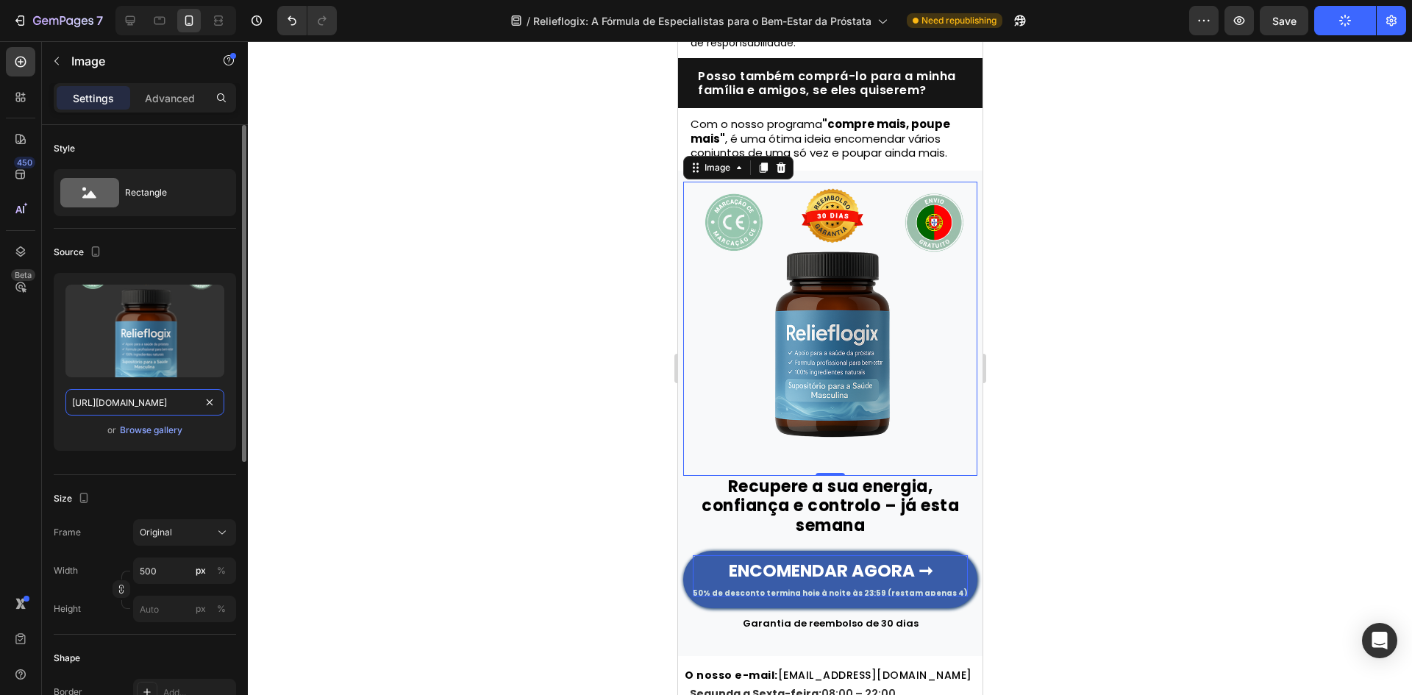
click at [146, 399] on input "https://cdn.shopify.com/s/files/1/0657/6783/3683/files/gempages_578032762192134…" at bounding box center [144, 402] width 159 height 26
click at [133, 18] on icon at bounding box center [130, 20] width 15 height 15
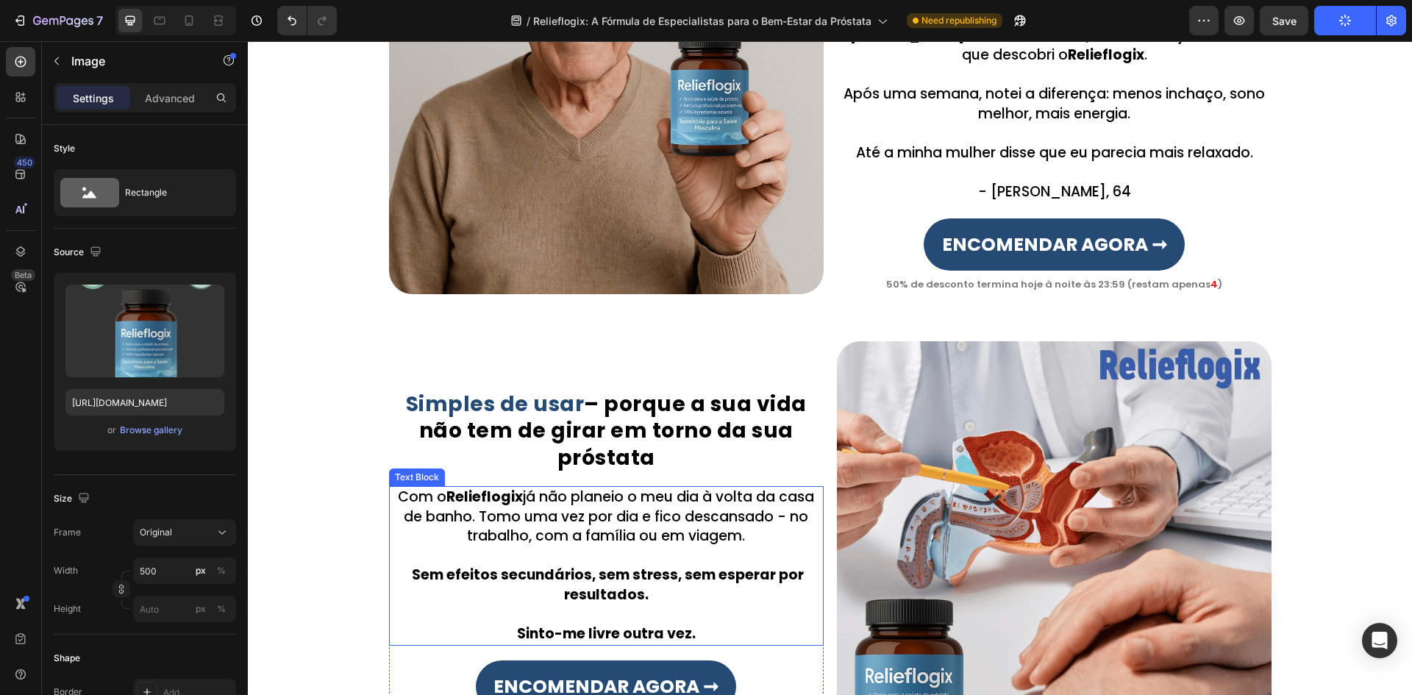
scroll to position [1409, 0]
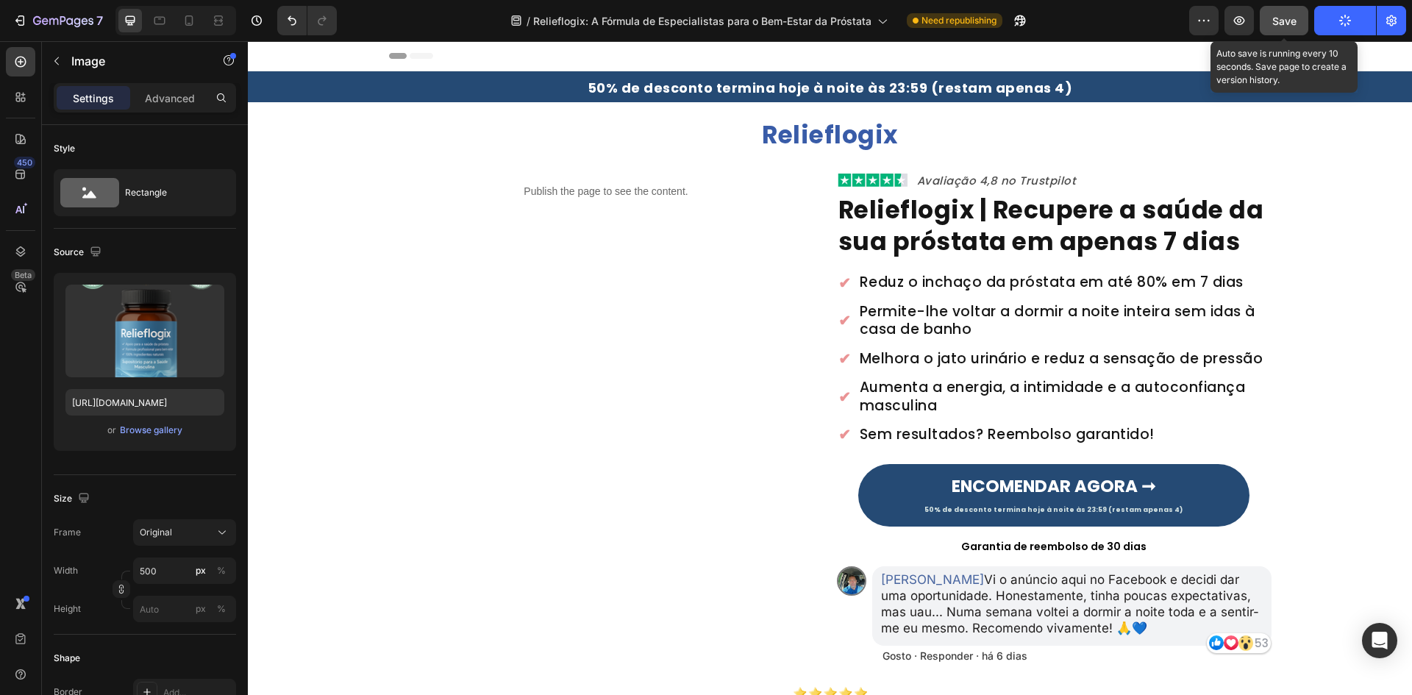
click at [1292, 15] on span "Save" at bounding box center [1284, 21] width 24 height 12
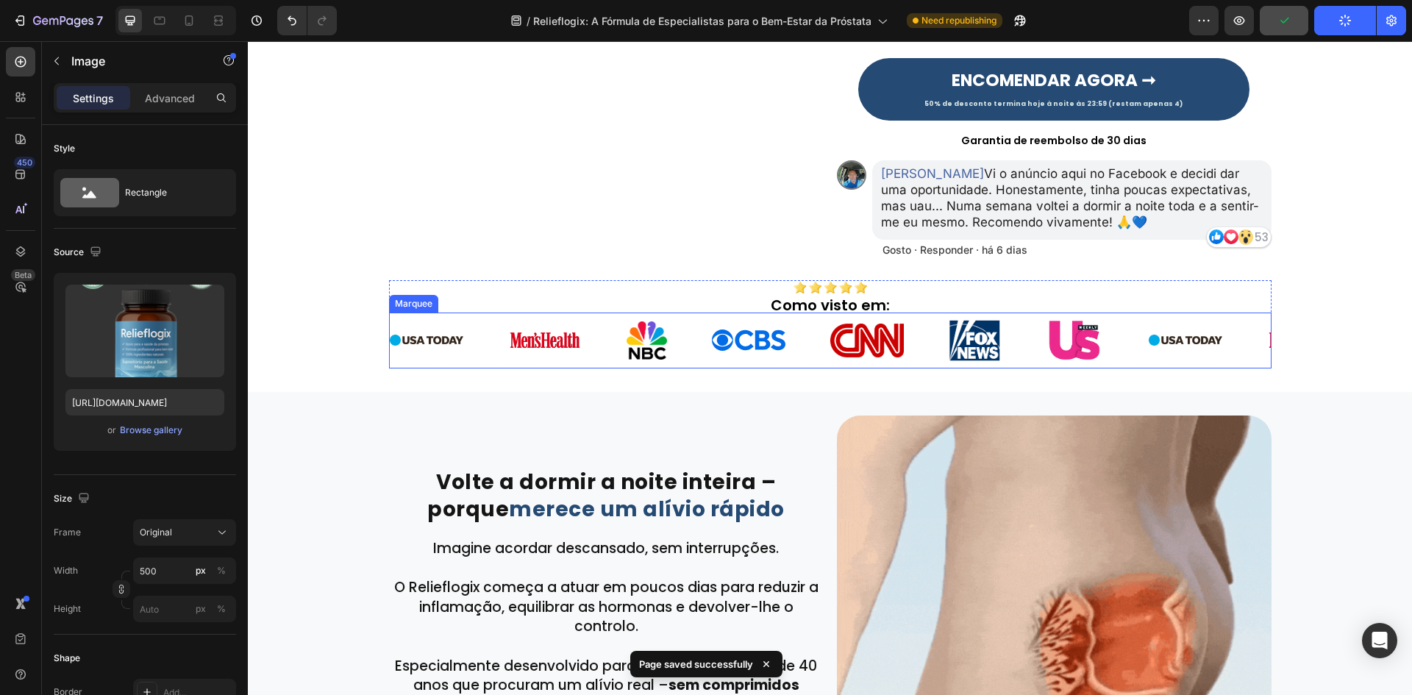
scroll to position [221, 0]
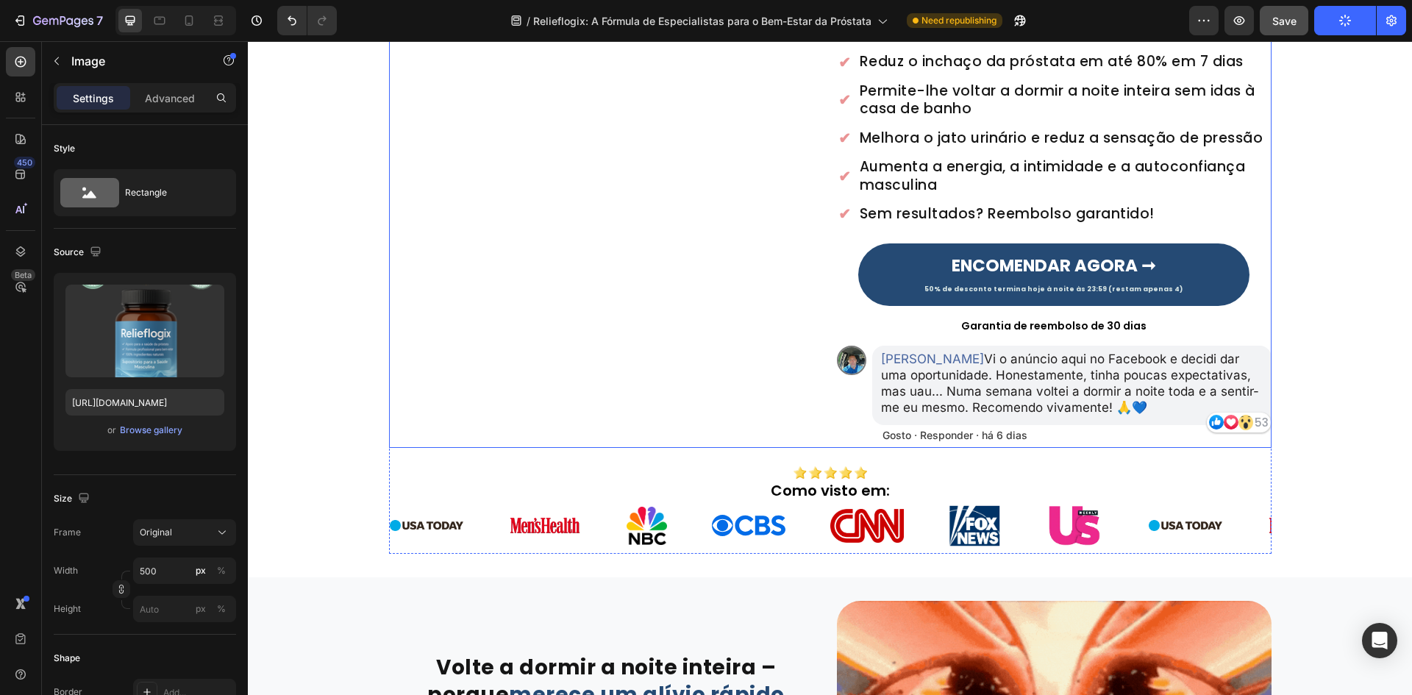
click at [332, 345] on div "Publish the page to see the content. Custom Code Image Avaliação 4,8 no Trustpi…" at bounding box center [830, 252] width 1164 height 602
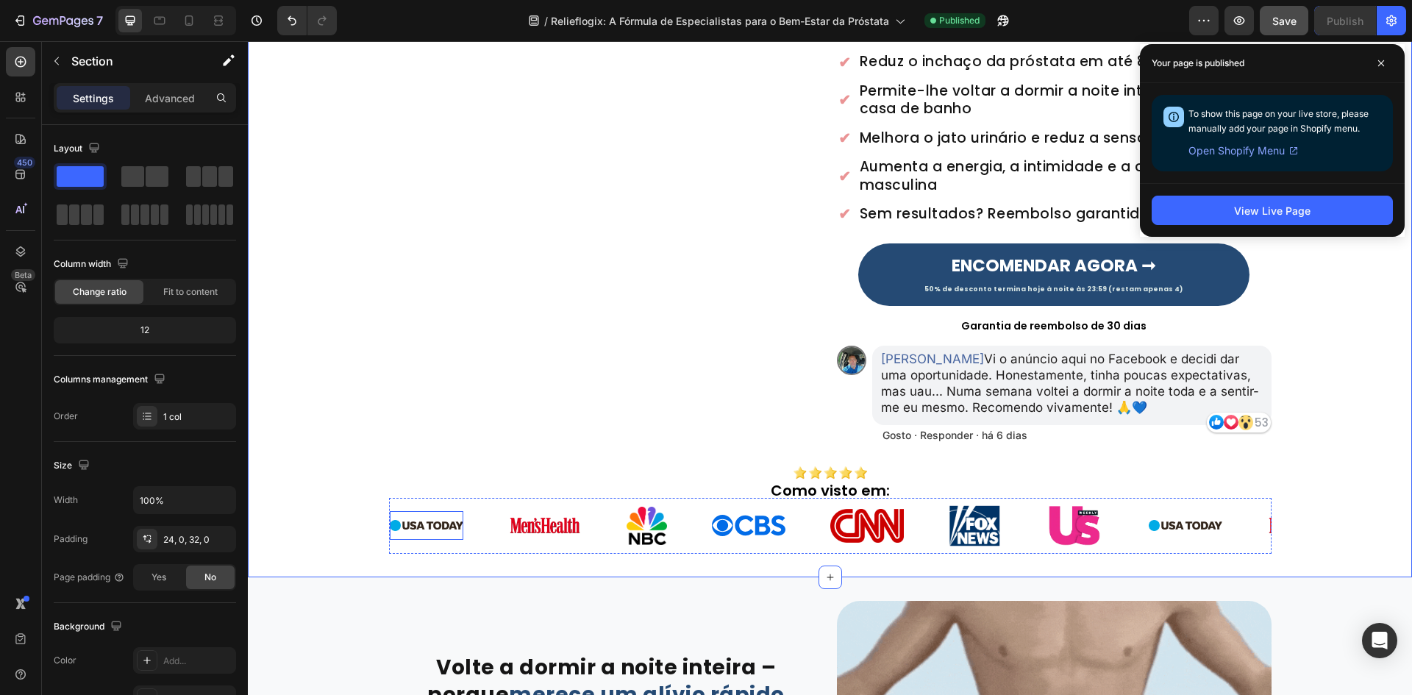
click at [422, 523] on img at bounding box center [427, 525] width 74 height 11
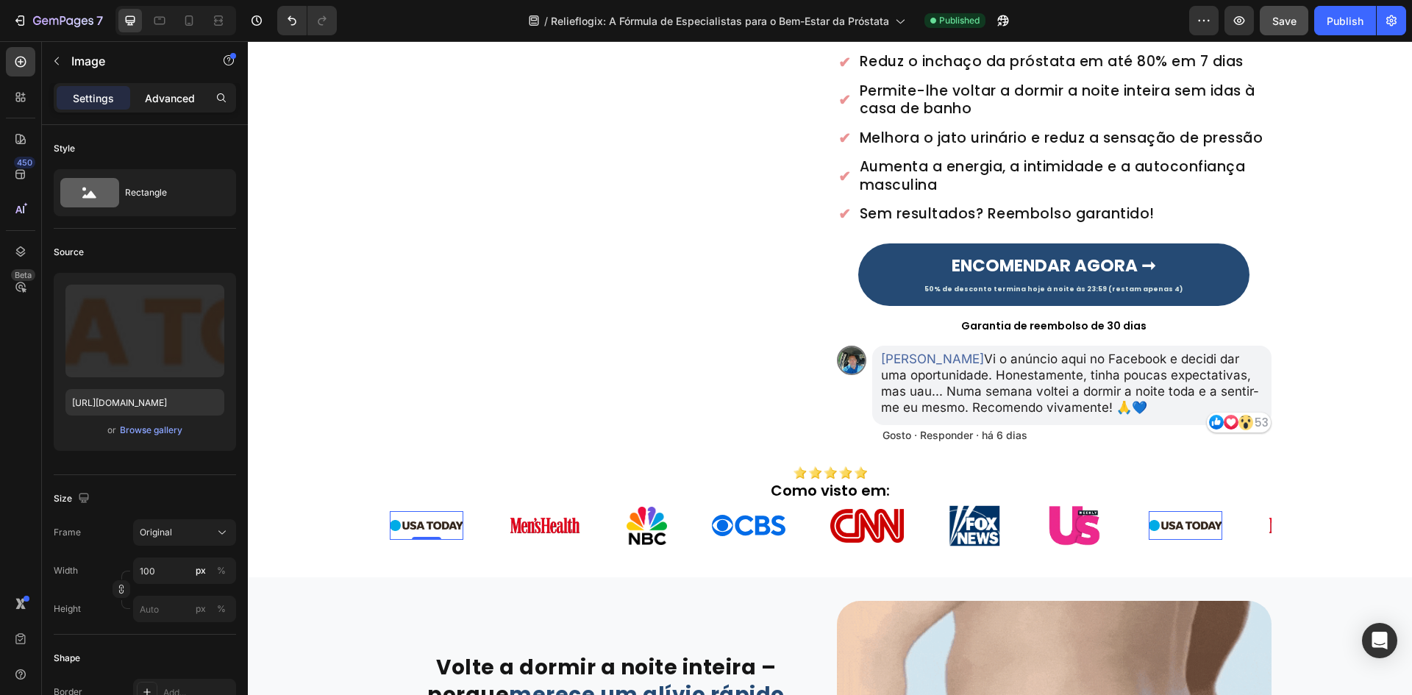
click at [165, 103] on p "Advanced" at bounding box center [170, 97] width 50 height 15
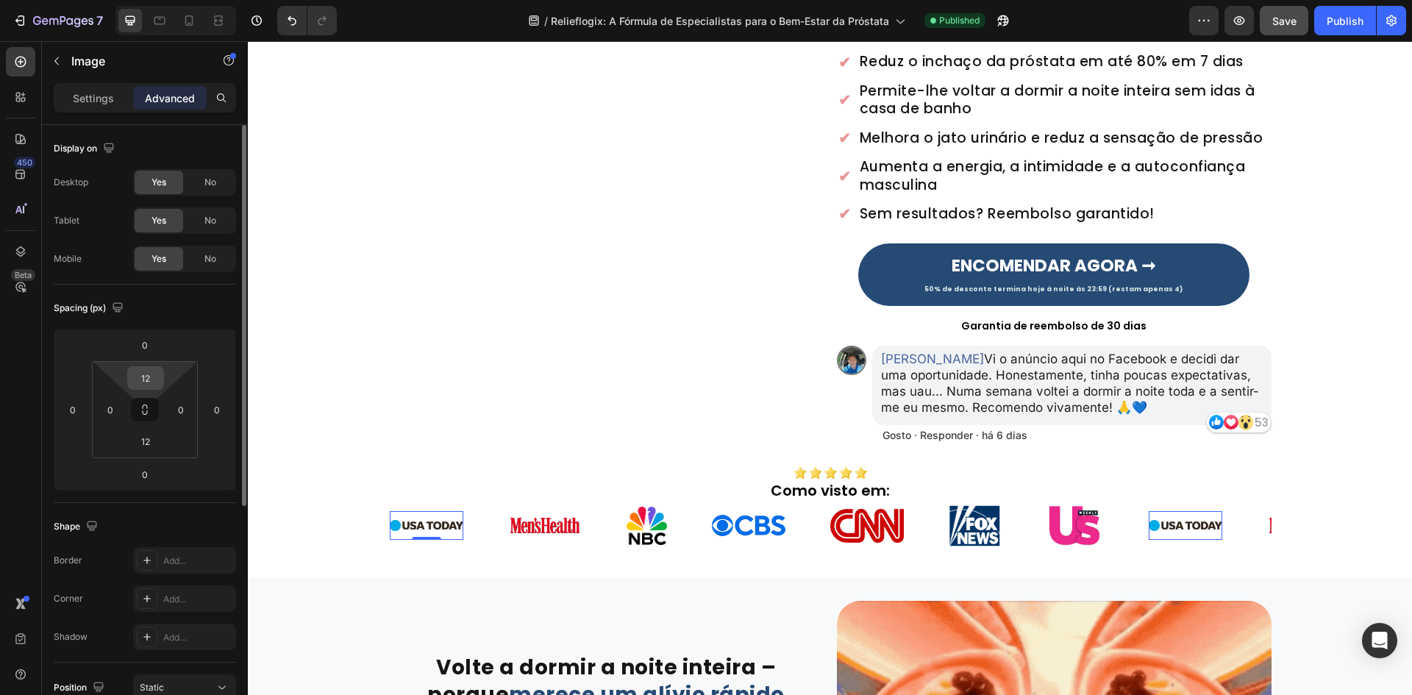
drag, startPoint x: 150, startPoint y: 376, endPoint x: 154, endPoint y: 427, distance: 51.6
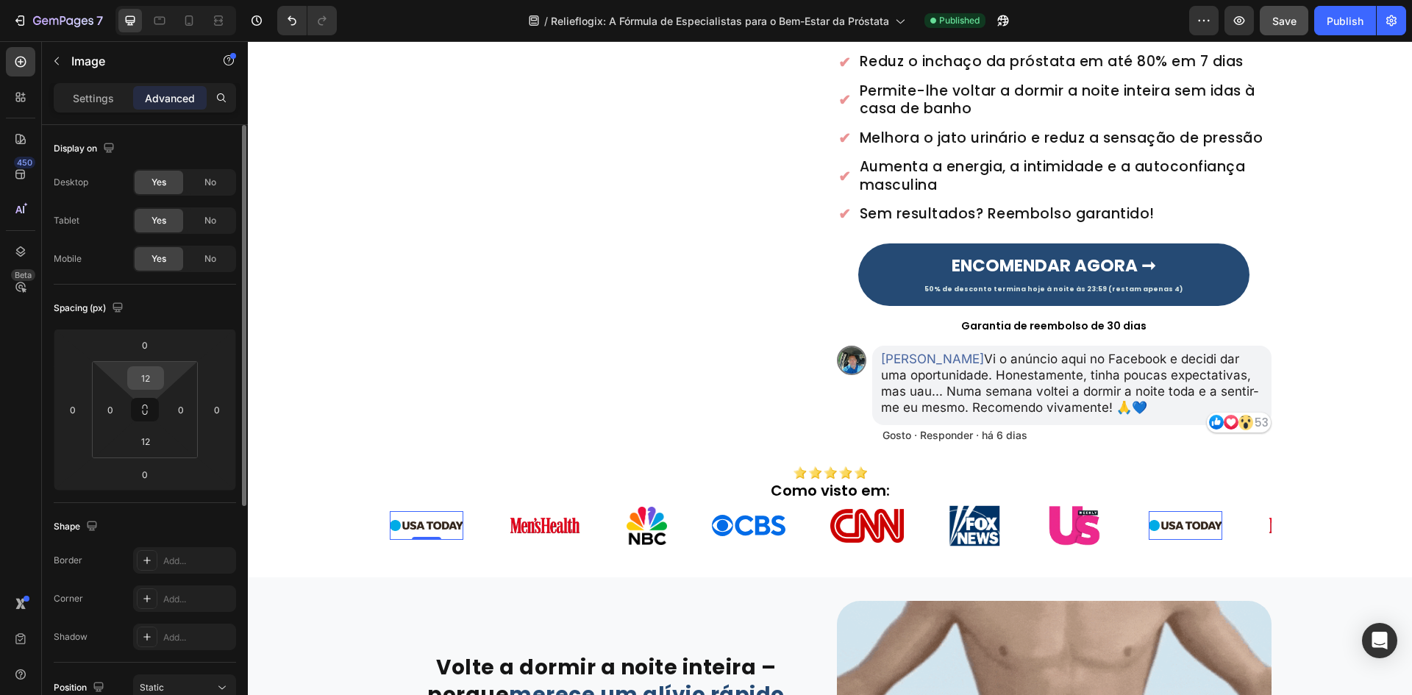
click at [149, 376] on input "12" at bounding box center [145, 378] width 29 height 22
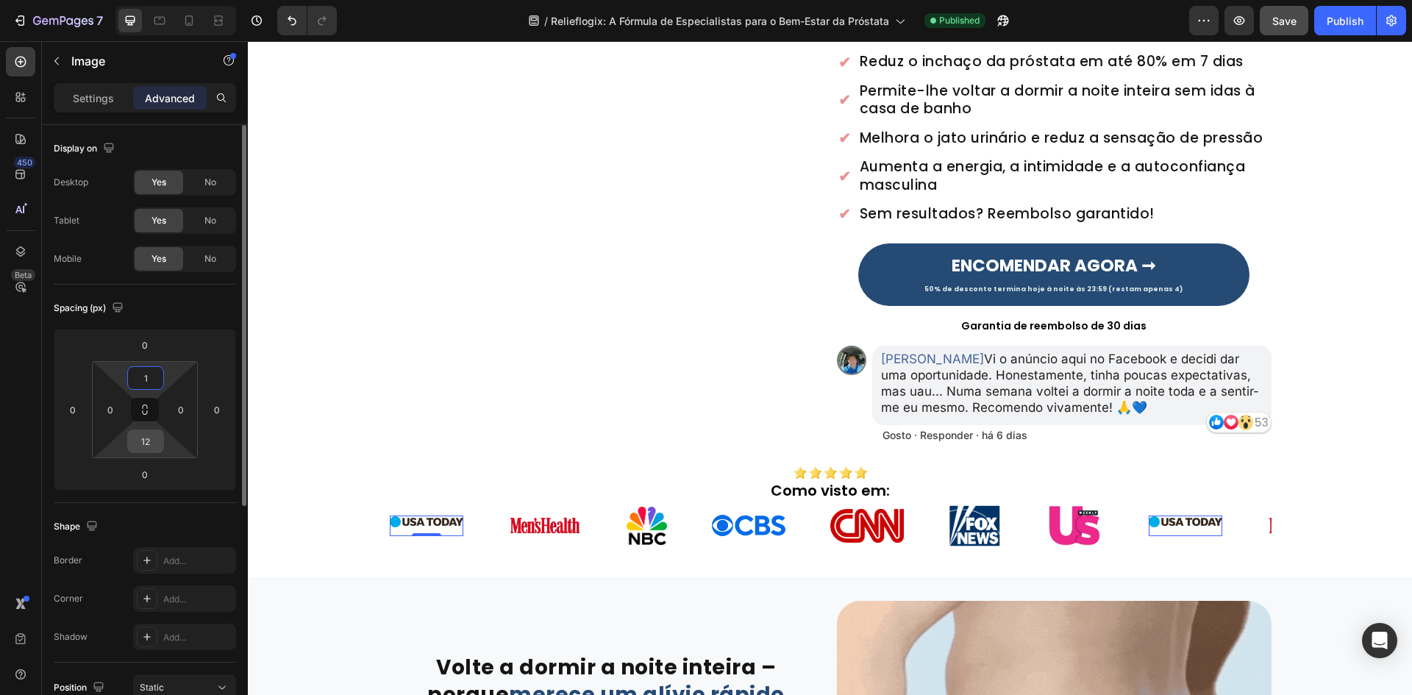
type input "1"
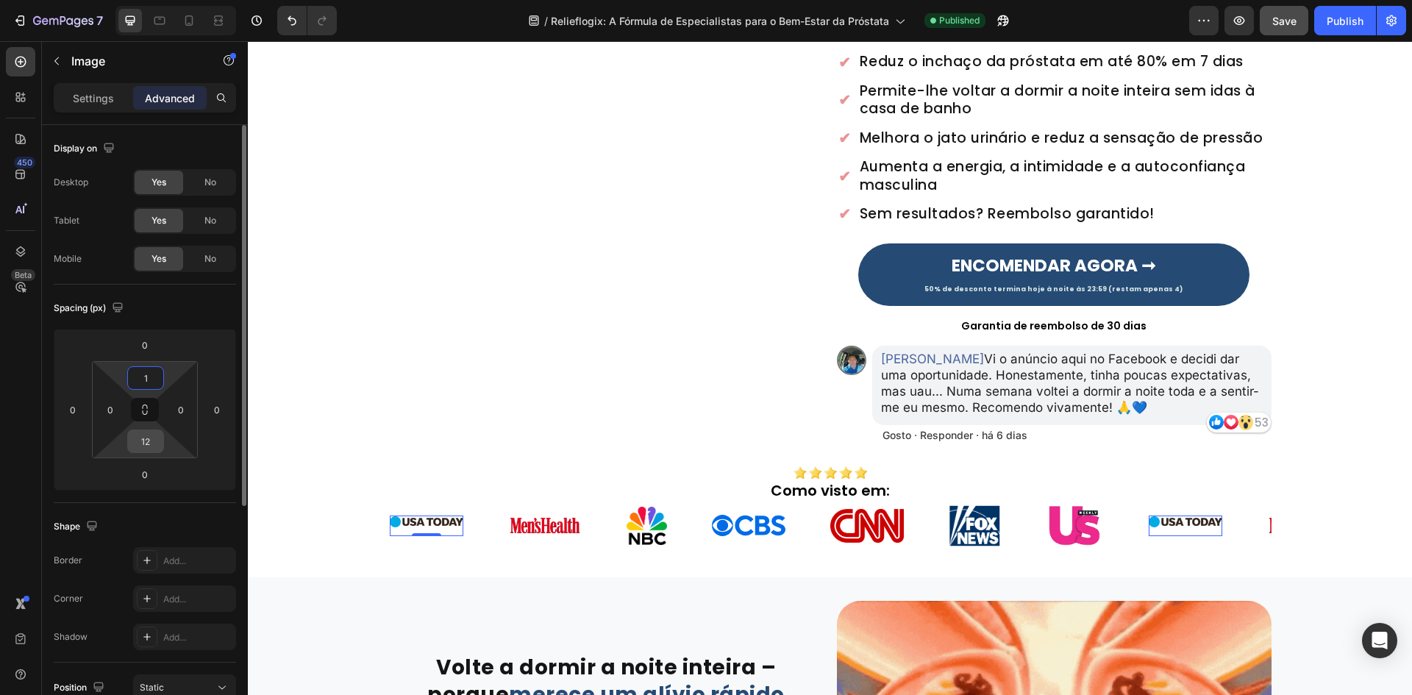
click at [143, 450] on input "12" at bounding box center [145, 441] width 29 height 22
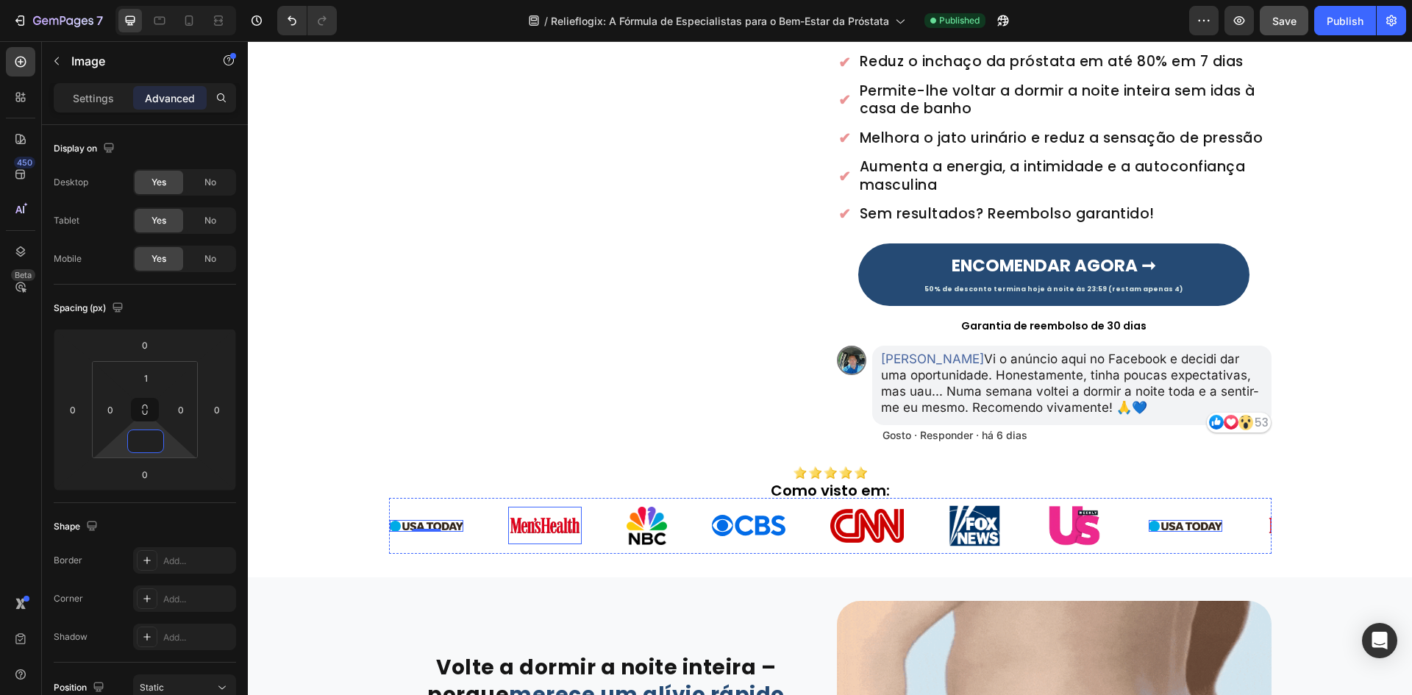
click at [542, 535] on img at bounding box center [545, 525] width 74 height 20
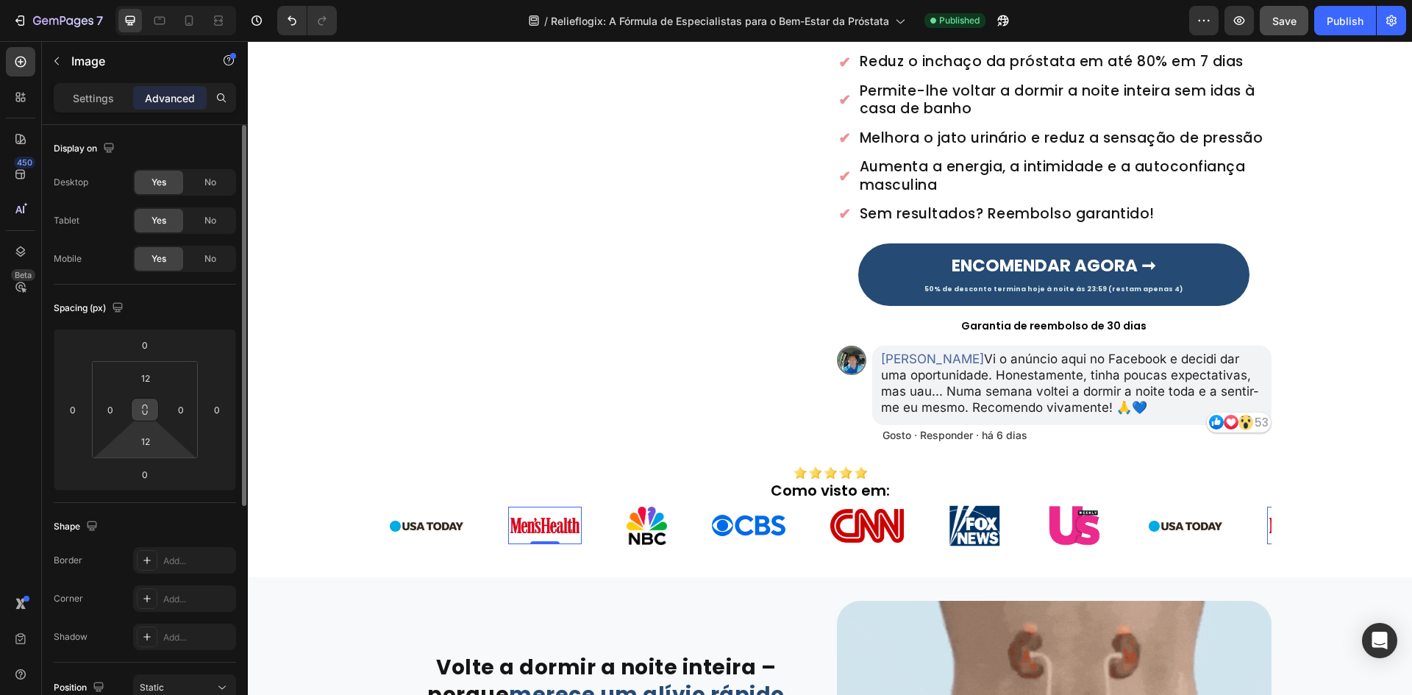
click at [143, 433] on input "12" at bounding box center [145, 441] width 29 height 22
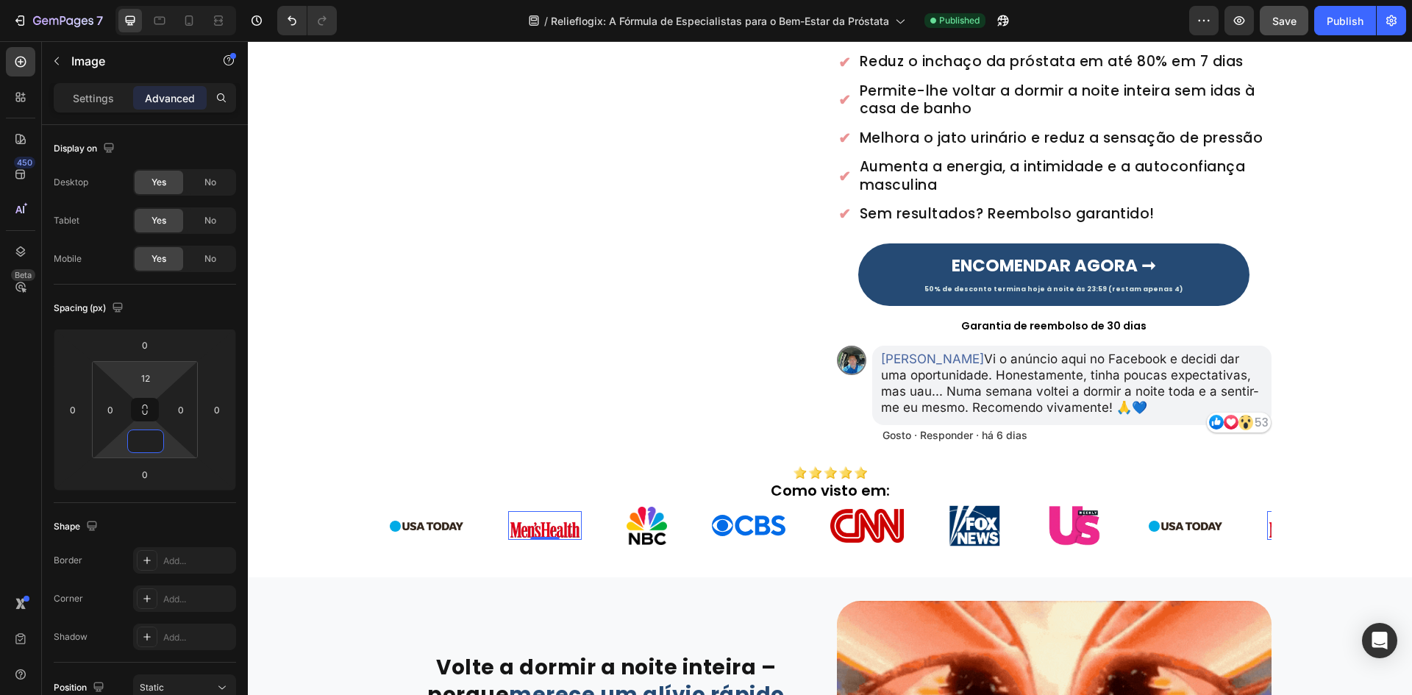
click at [145, 0] on html "7 Version history / Relieflogix: A Fórmula de Especialistas para o Bem-Estar da…" at bounding box center [706, 0] width 1412 height 0
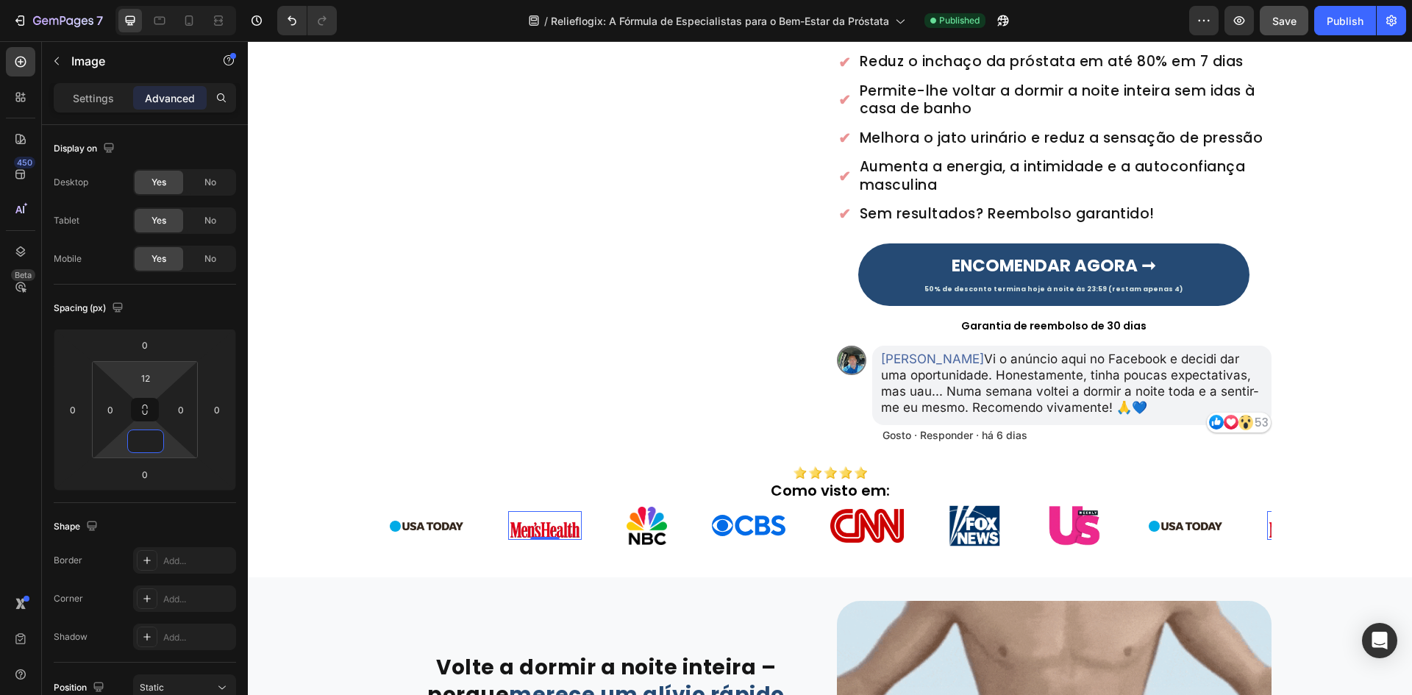
type input "14"
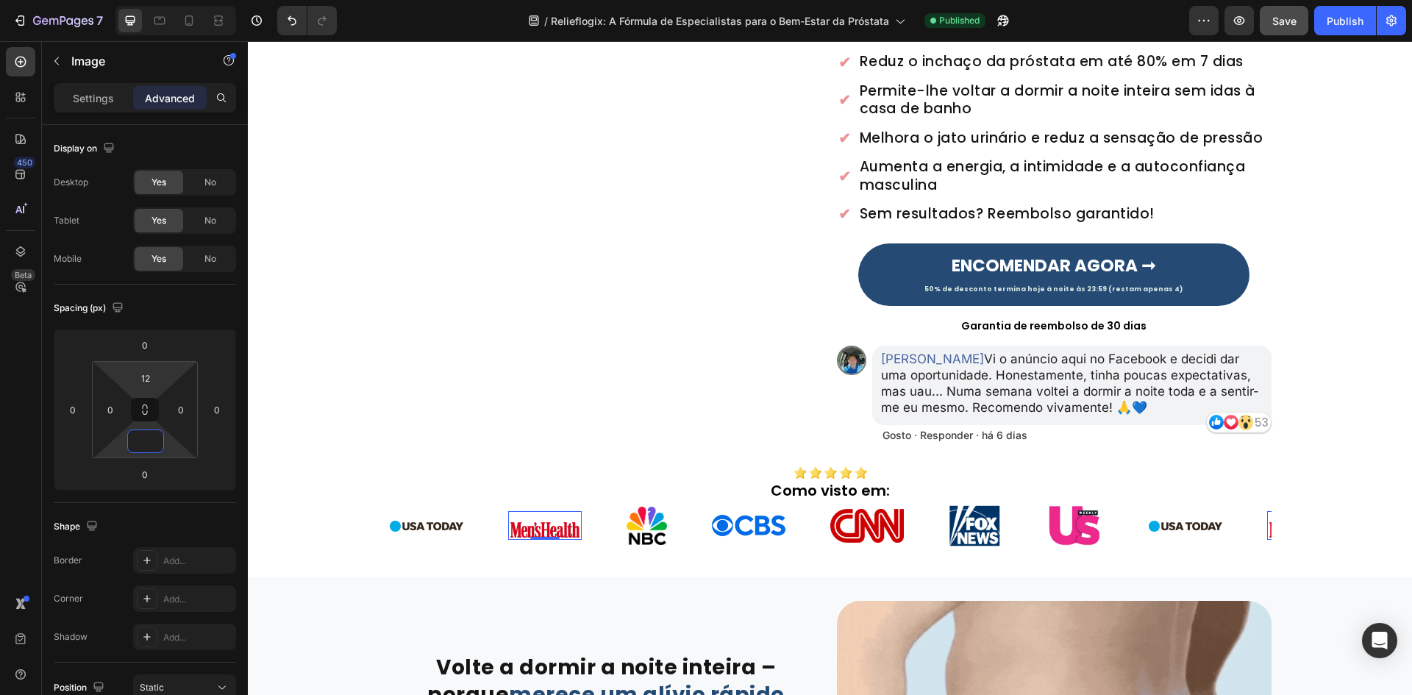
type input "0"
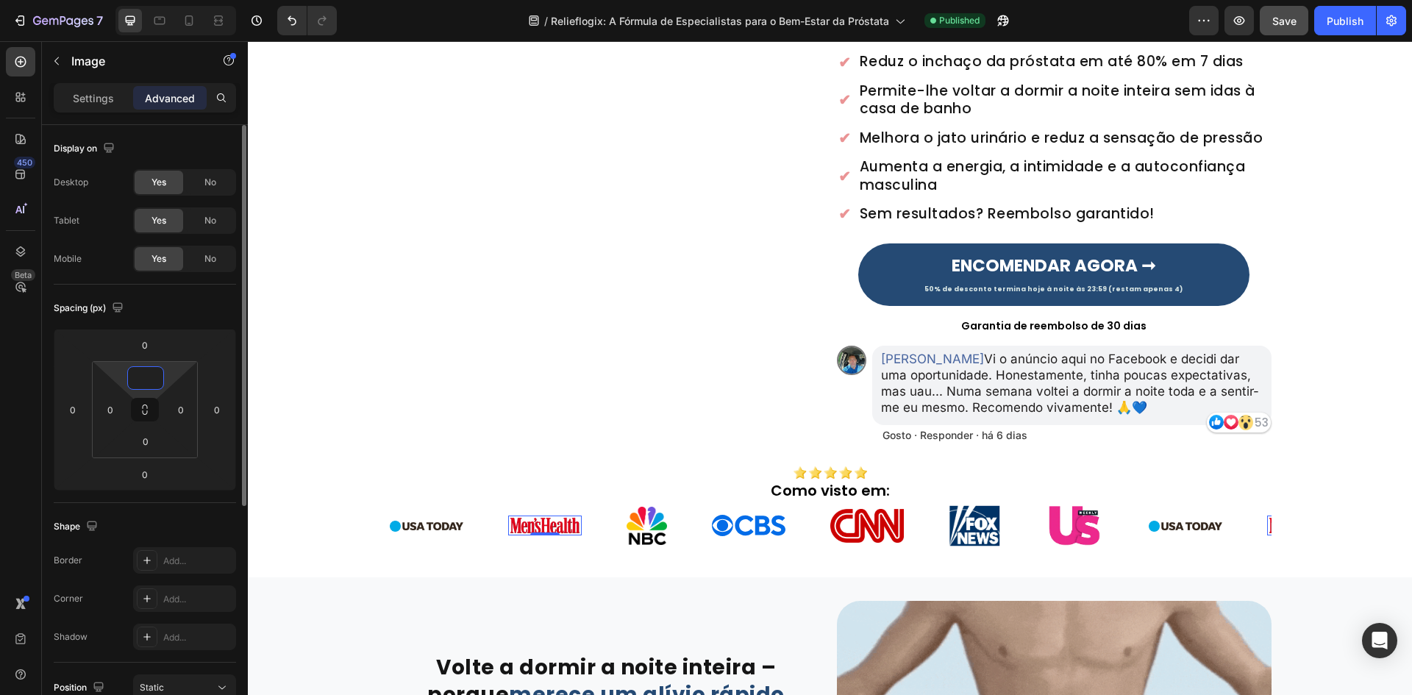
click at [152, 374] on input at bounding box center [145, 378] width 29 height 22
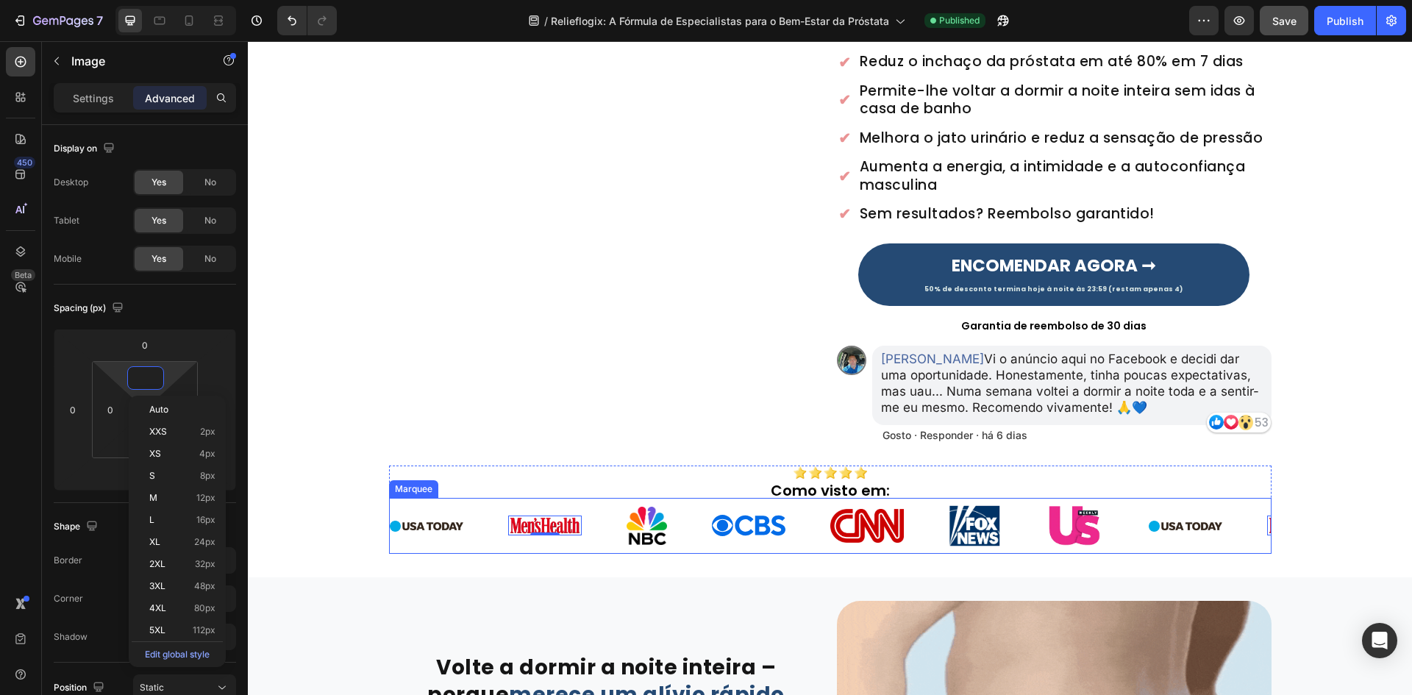
click at [670, 536] on div "Image" at bounding box center [668, 526] width 85 height 56
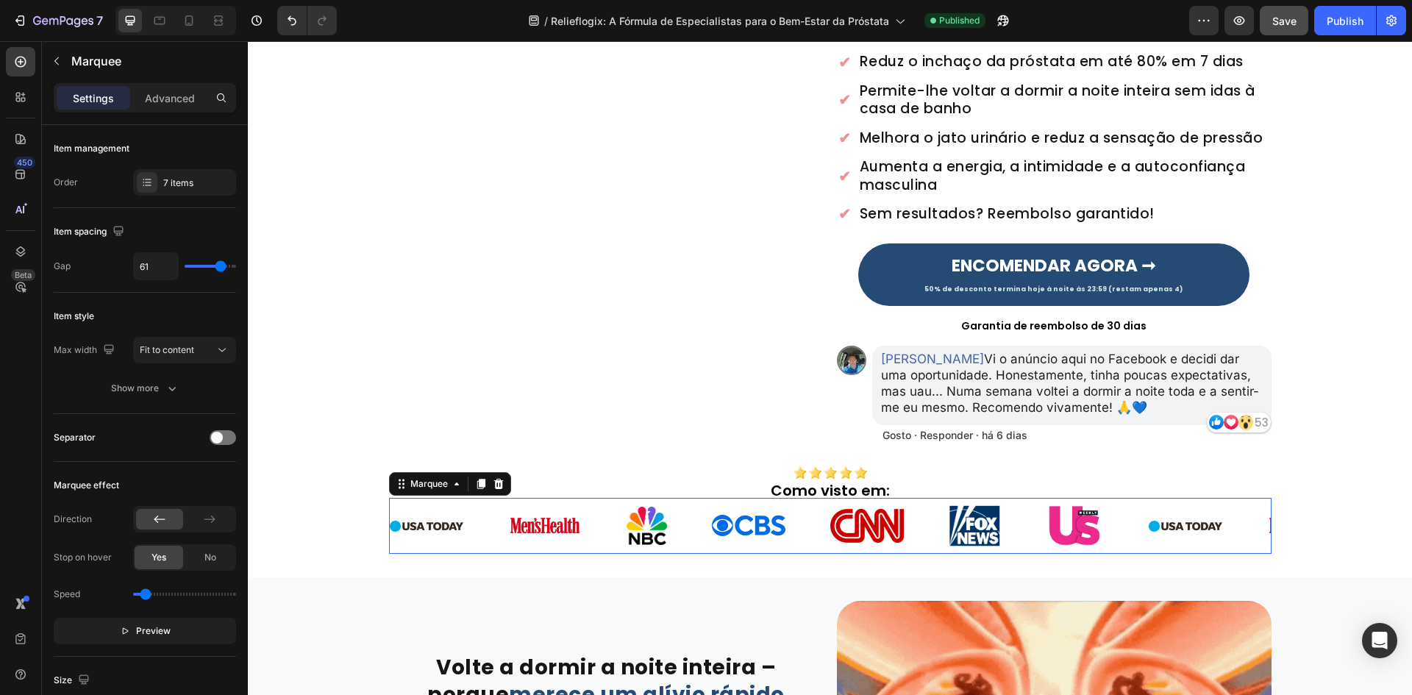
click at [638, 529] on img at bounding box center [646, 526] width 40 height 38
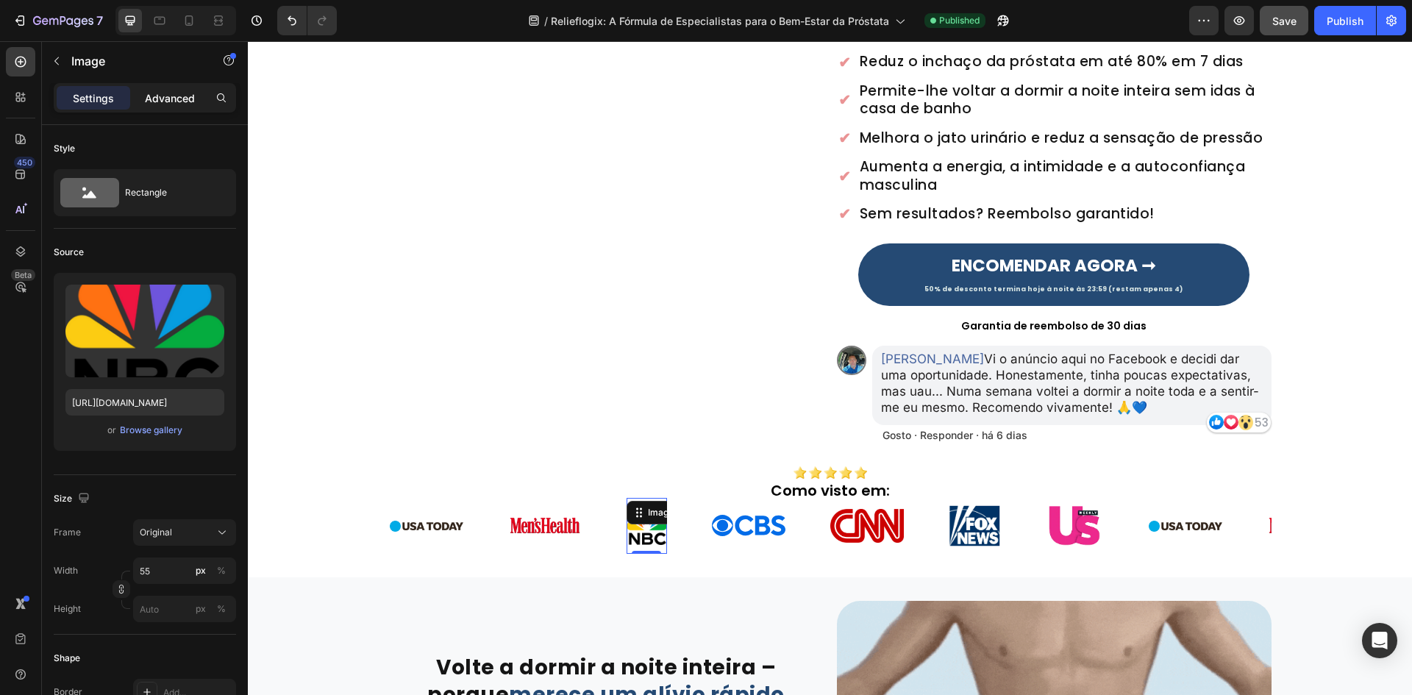
click at [174, 105] on p "Advanced" at bounding box center [170, 97] width 50 height 15
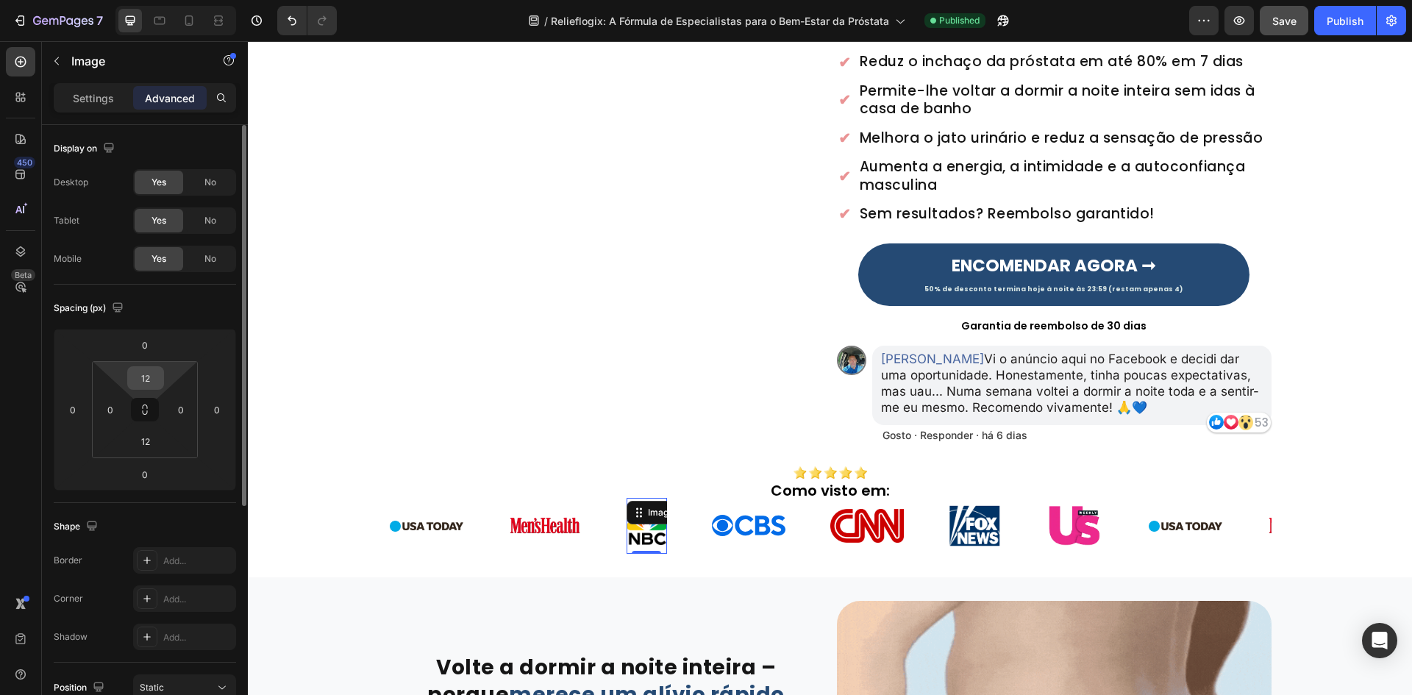
click at [149, 386] on input "12" at bounding box center [145, 378] width 29 height 22
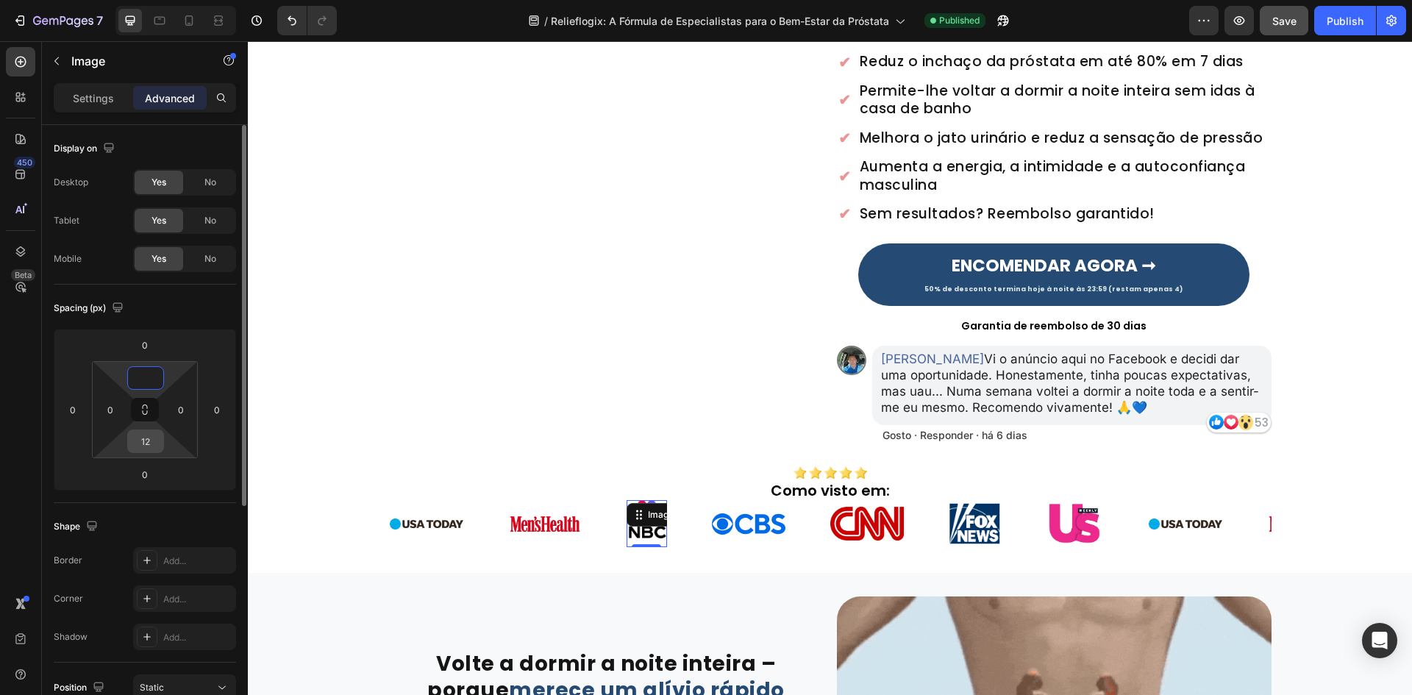
type input "0"
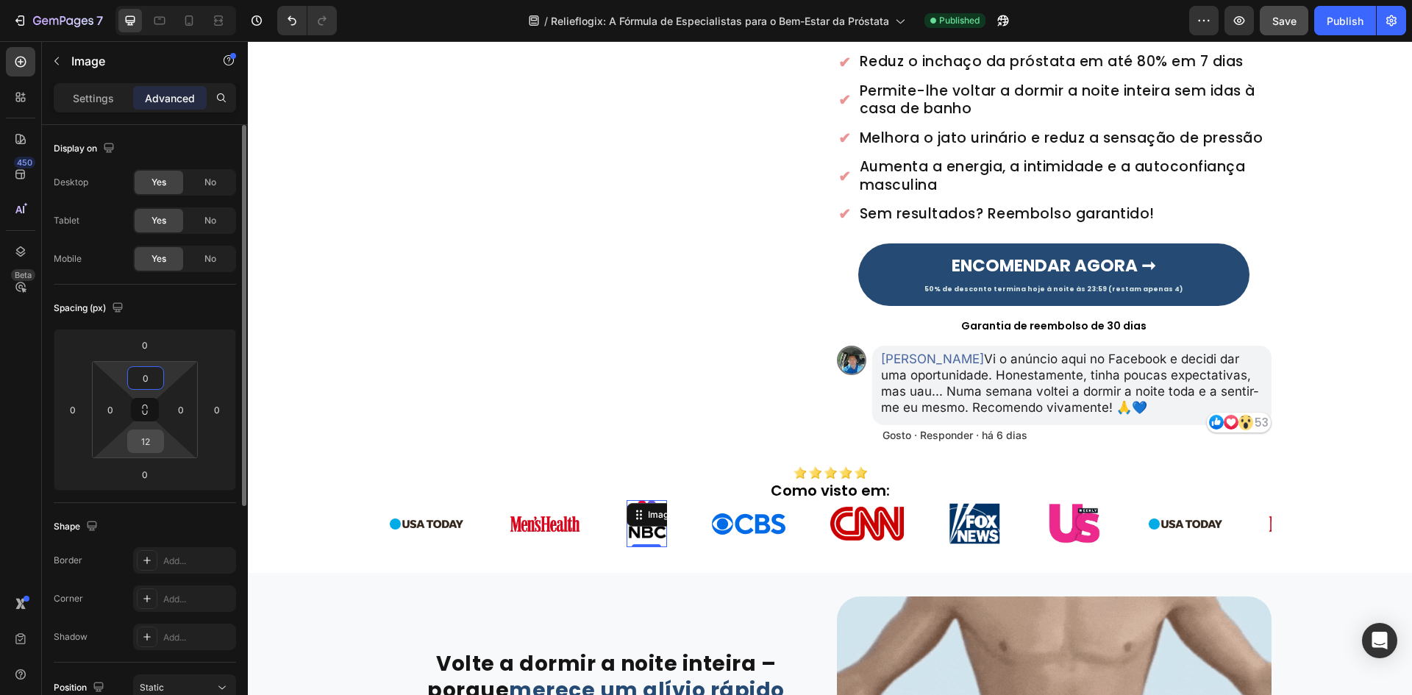
click at [140, 433] on input "12" at bounding box center [145, 441] width 29 height 22
click at [768, 534] on div "Image" at bounding box center [749, 523] width 74 height 39
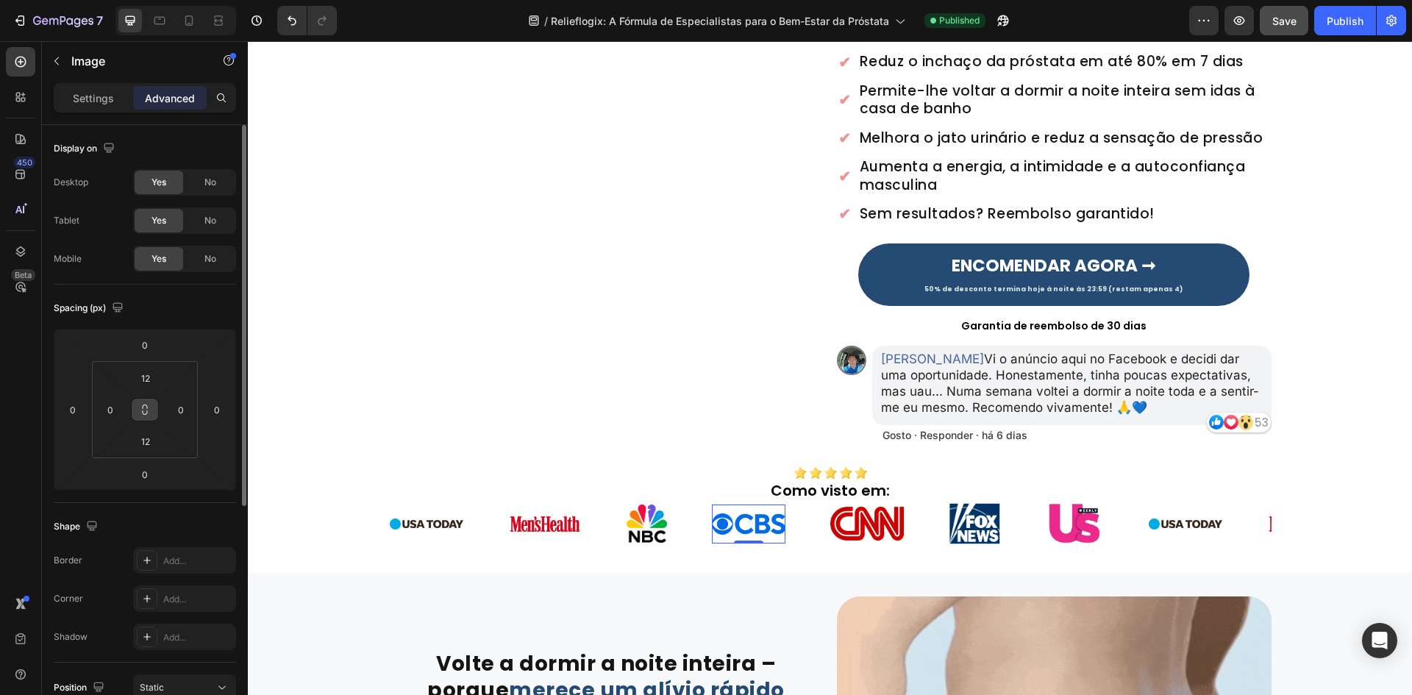
click at [141, 440] on input "12" at bounding box center [145, 441] width 29 height 22
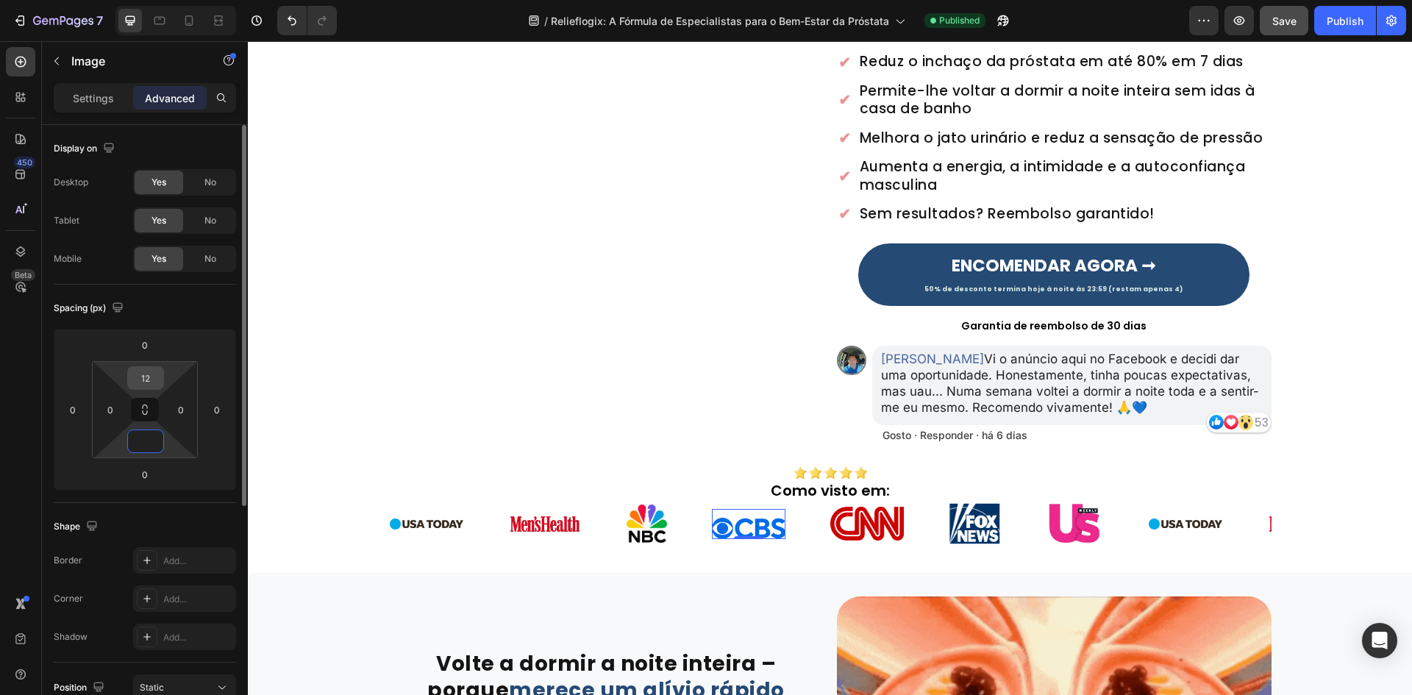
type input "0"
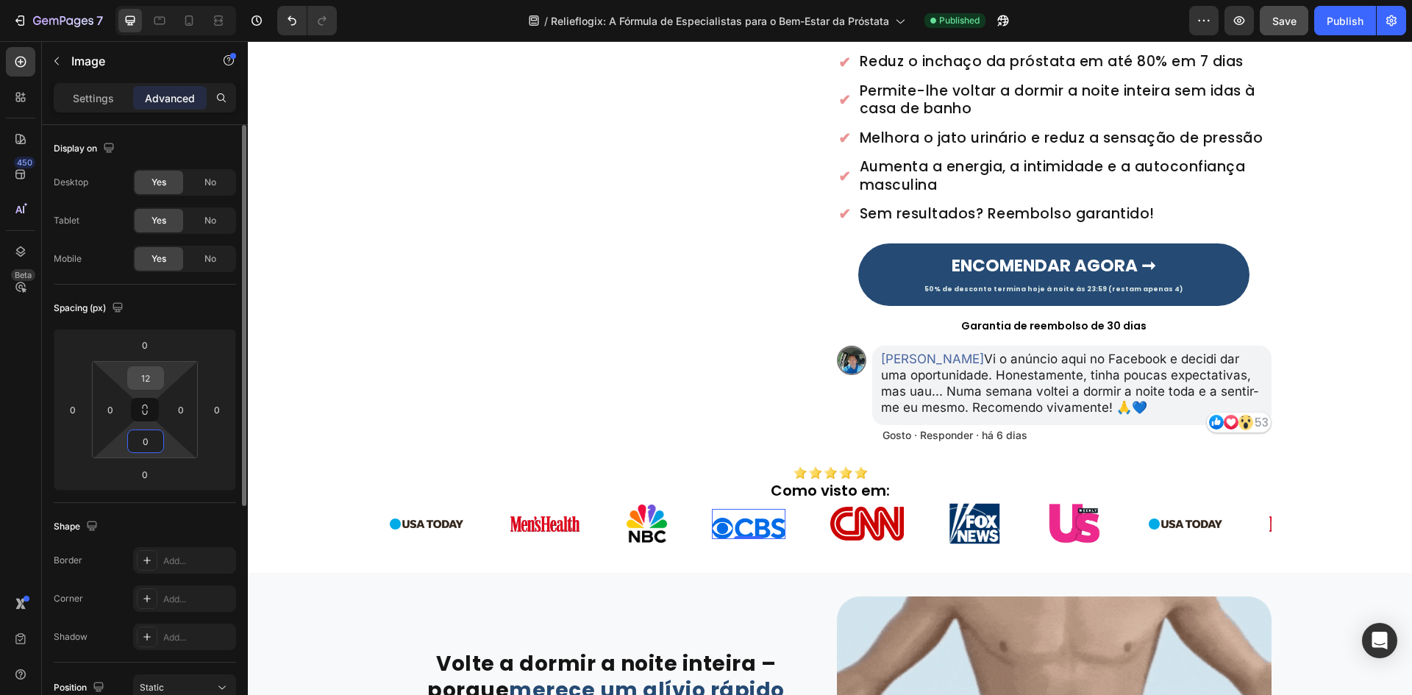
click at [142, 382] on input "12" at bounding box center [145, 378] width 29 height 22
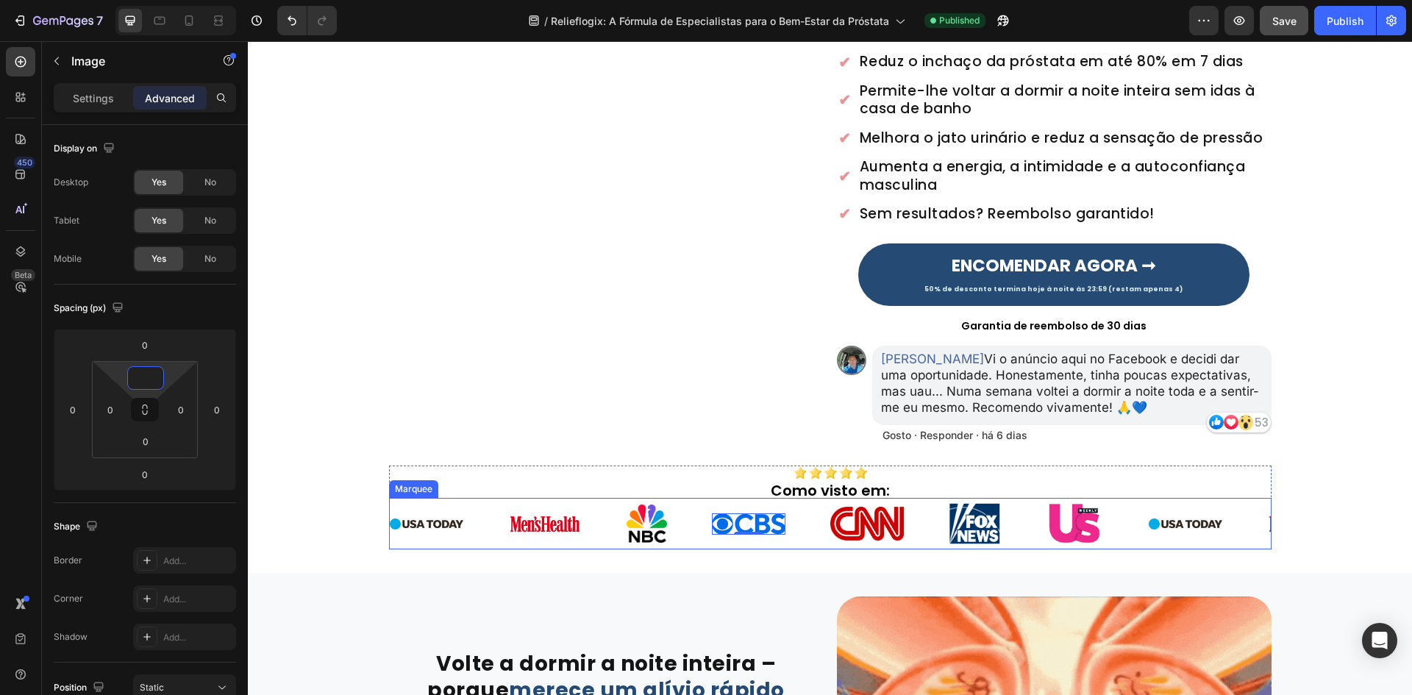
click at [843, 521] on div "Image" at bounding box center [867, 524] width 74 height 52
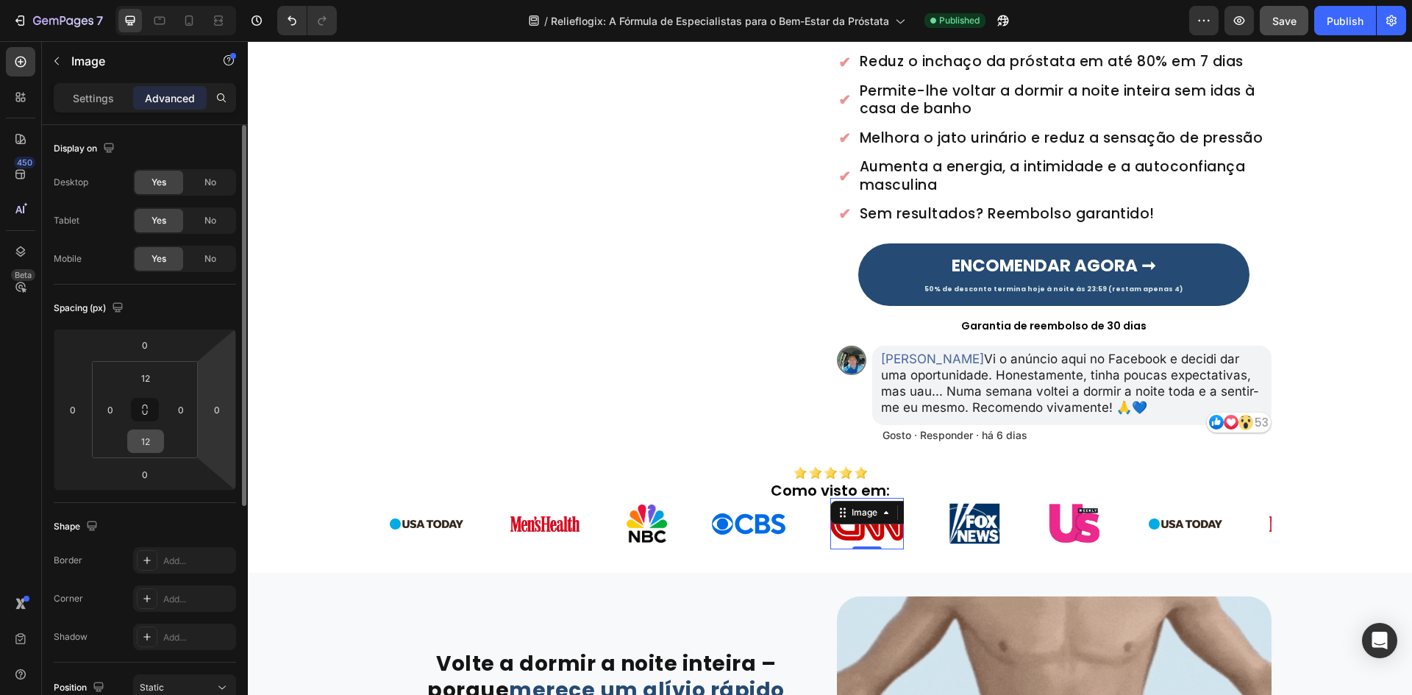
click at [170, 0] on html "7 Version history / Relieflogix: A Fórmula de Especialistas para o Bem-Estar da…" at bounding box center [706, 0] width 1412 height 0
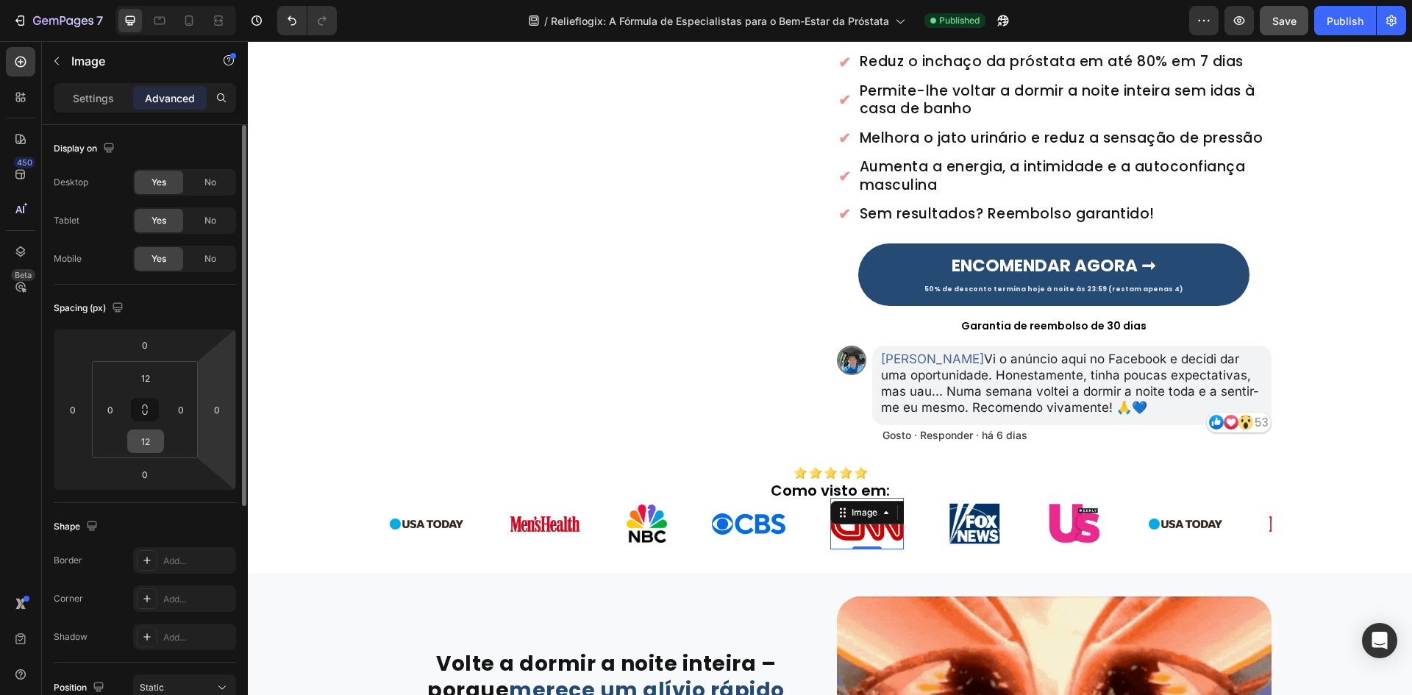
click at [160, 435] on div "12" at bounding box center [145, 441] width 37 height 24
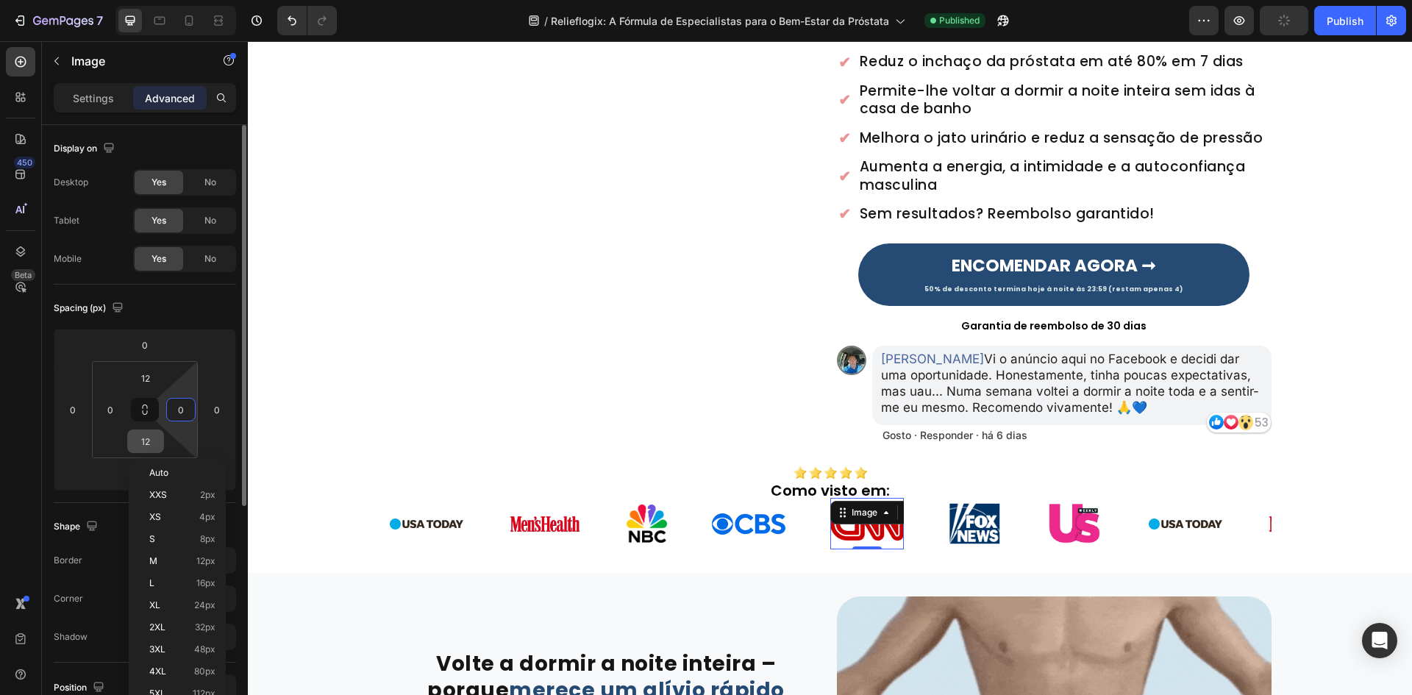
click at [152, 436] on input "12" at bounding box center [145, 441] width 29 height 22
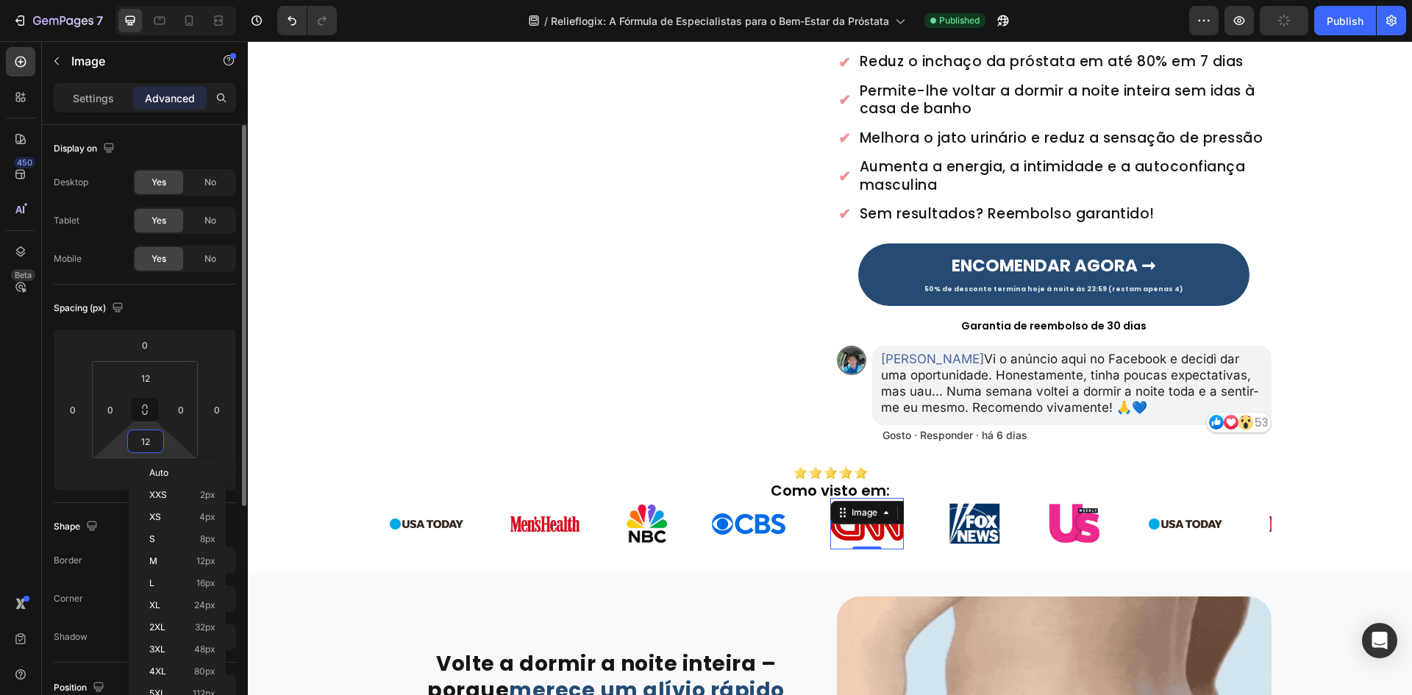
drag, startPoint x: 151, startPoint y: 437, endPoint x: 147, endPoint y: 404, distance: 34.0
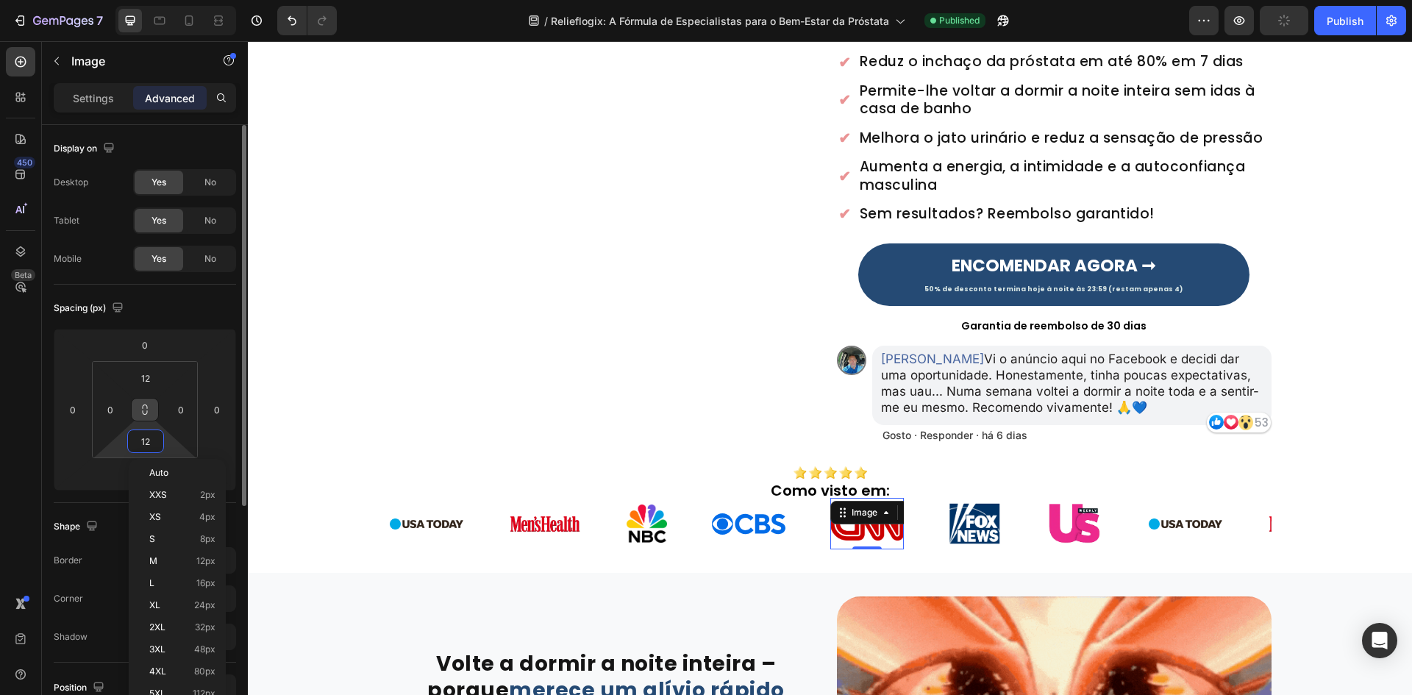
click at [151, 436] on input "12" at bounding box center [145, 441] width 29 height 22
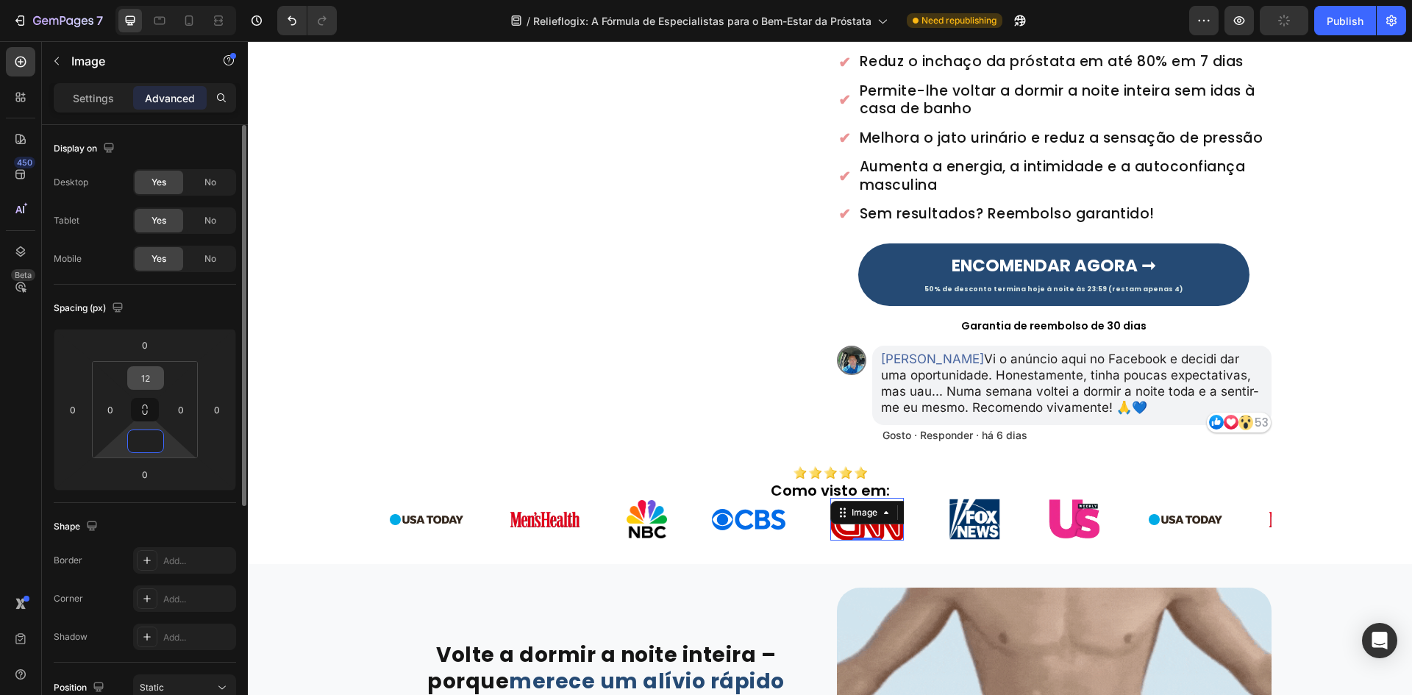
type input "0"
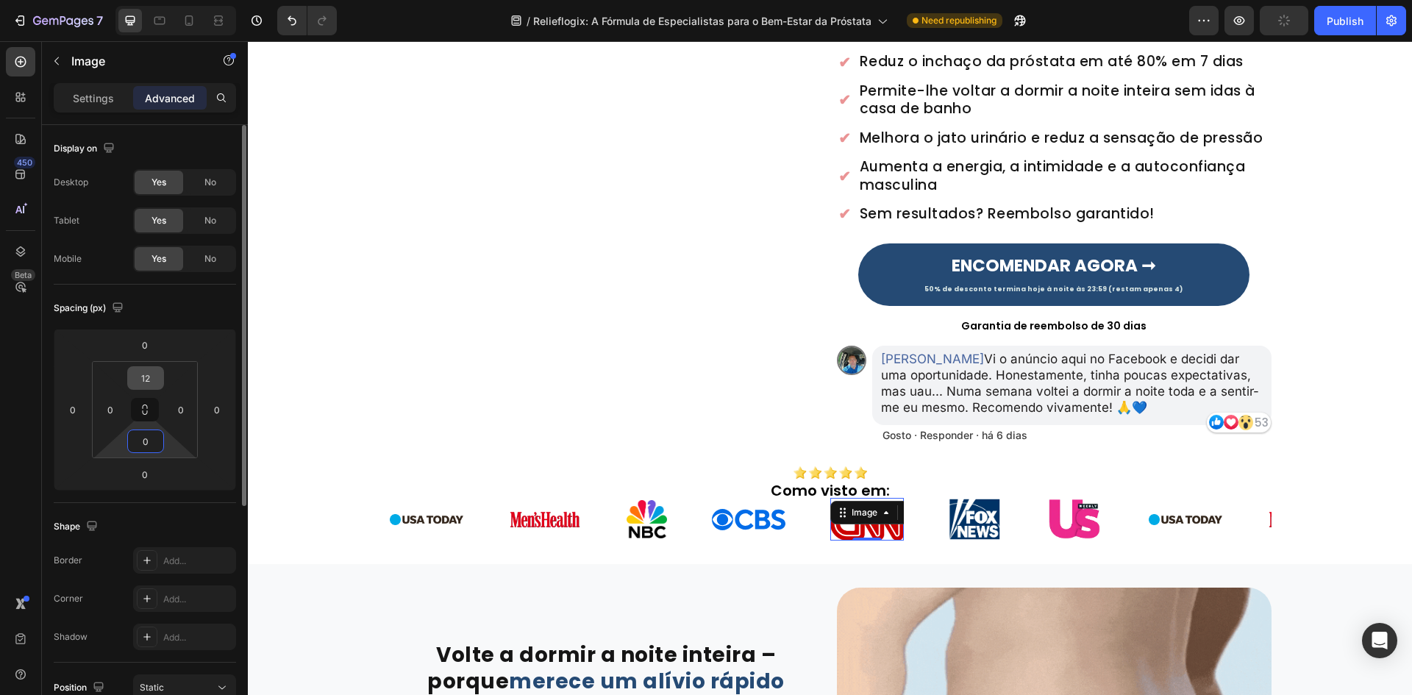
click at [142, 389] on div "12" at bounding box center [145, 378] width 37 height 24
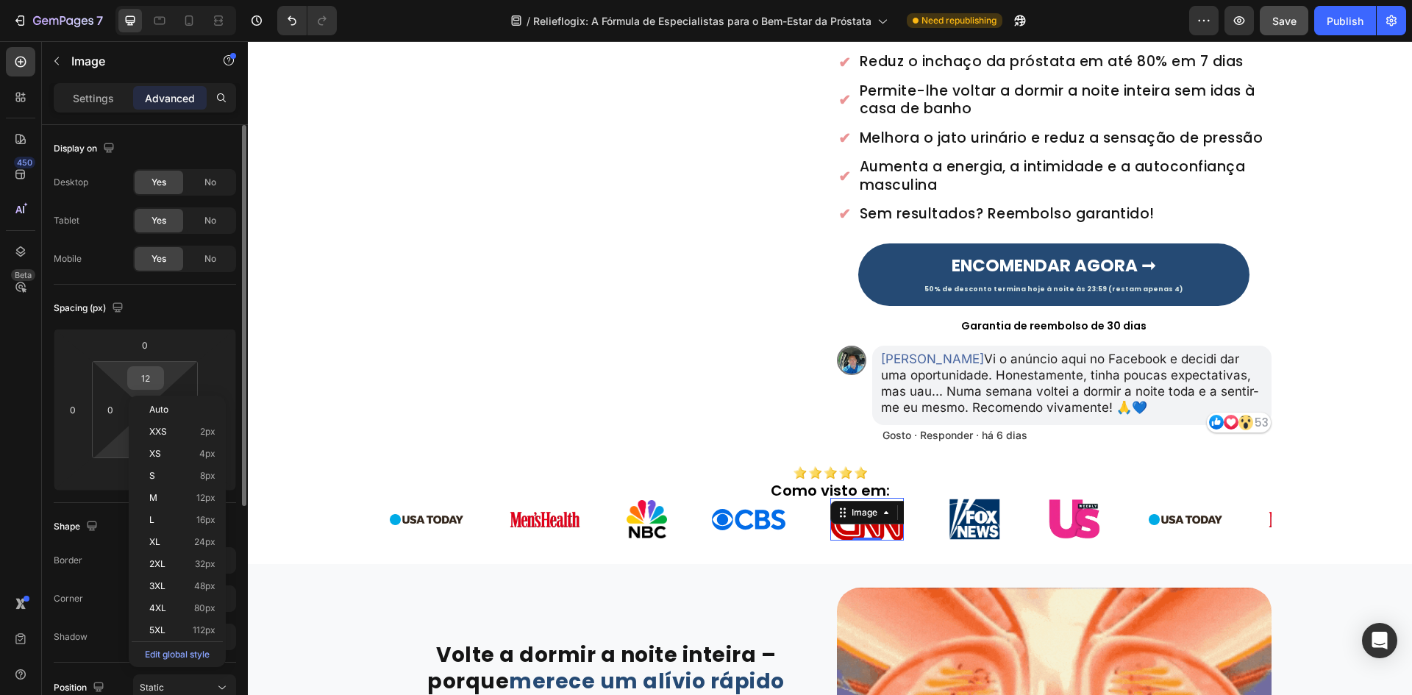
click at [143, 389] on div "12" at bounding box center [145, 378] width 37 height 24
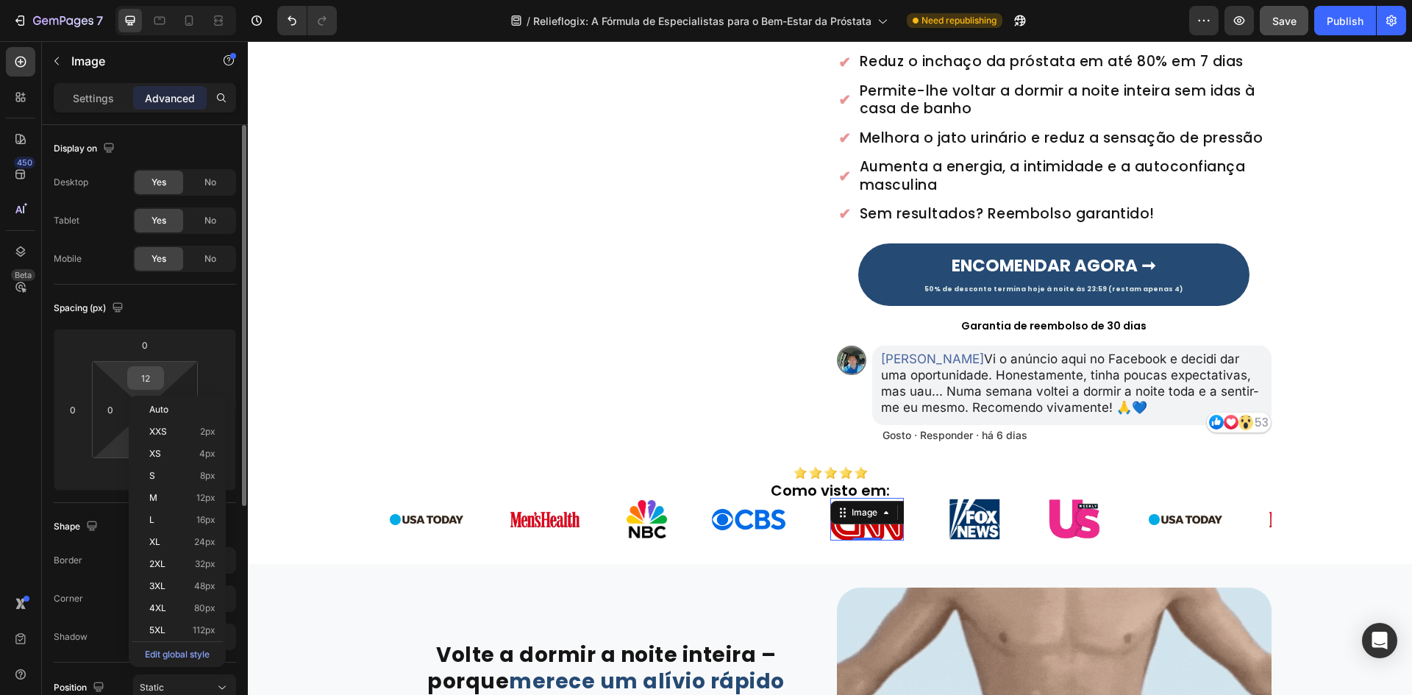
click at [160, 373] on div "12" at bounding box center [145, 378] width 37 height 24
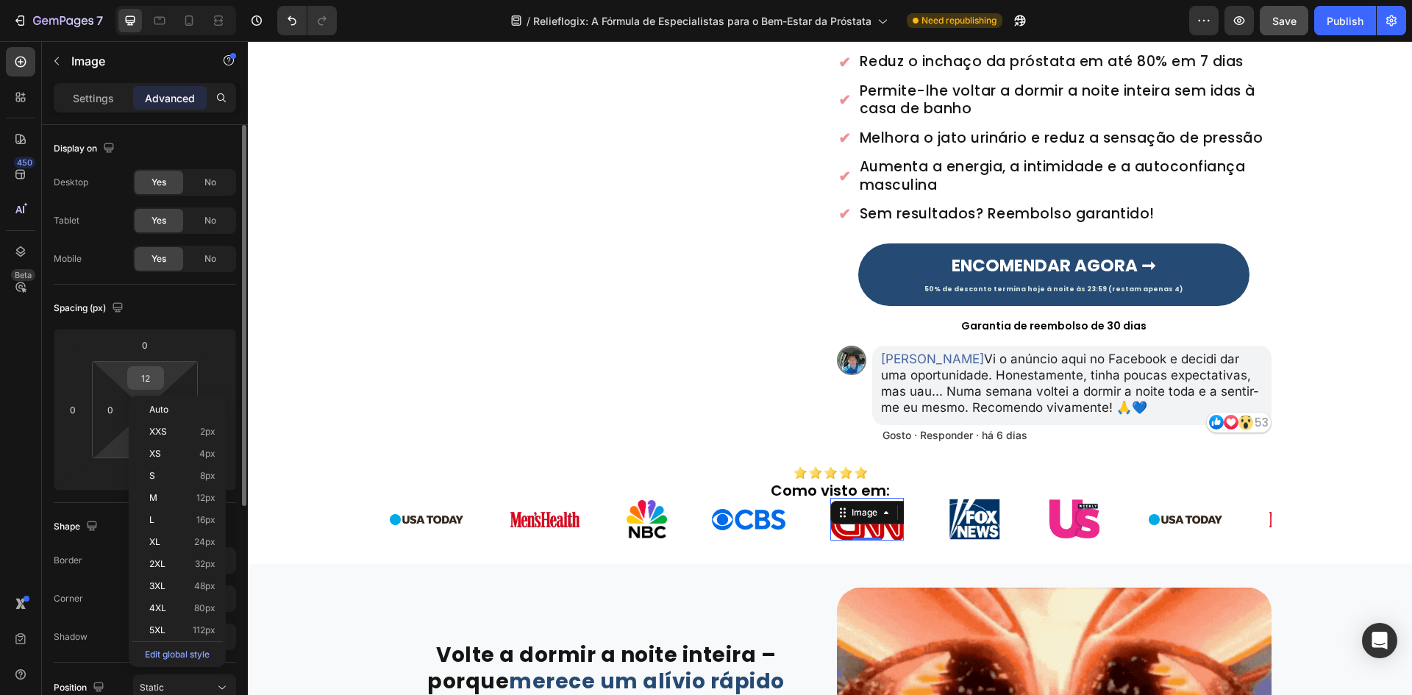
click at [160, 373] on input "12" at bounding box center [145, 378] width 29 height 22
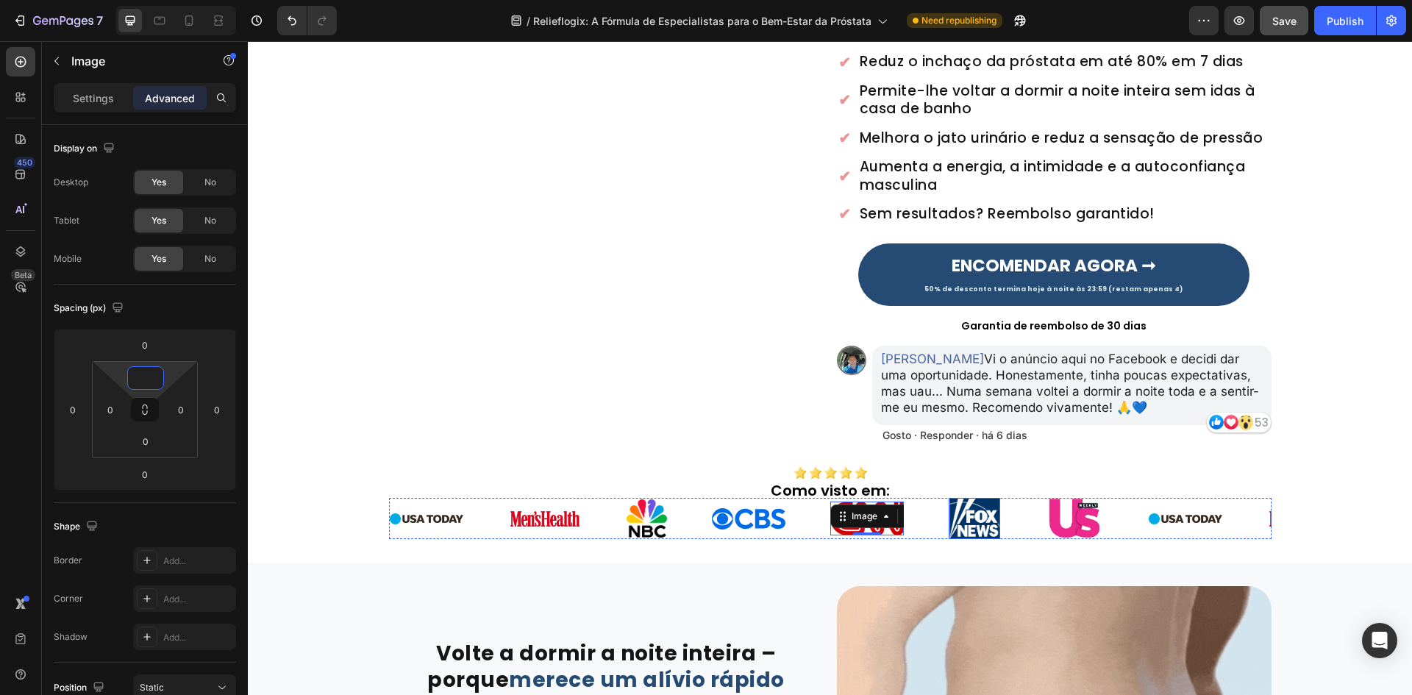
click at [956, 505] on img at bounding box center [973, 519] width 51 height 42
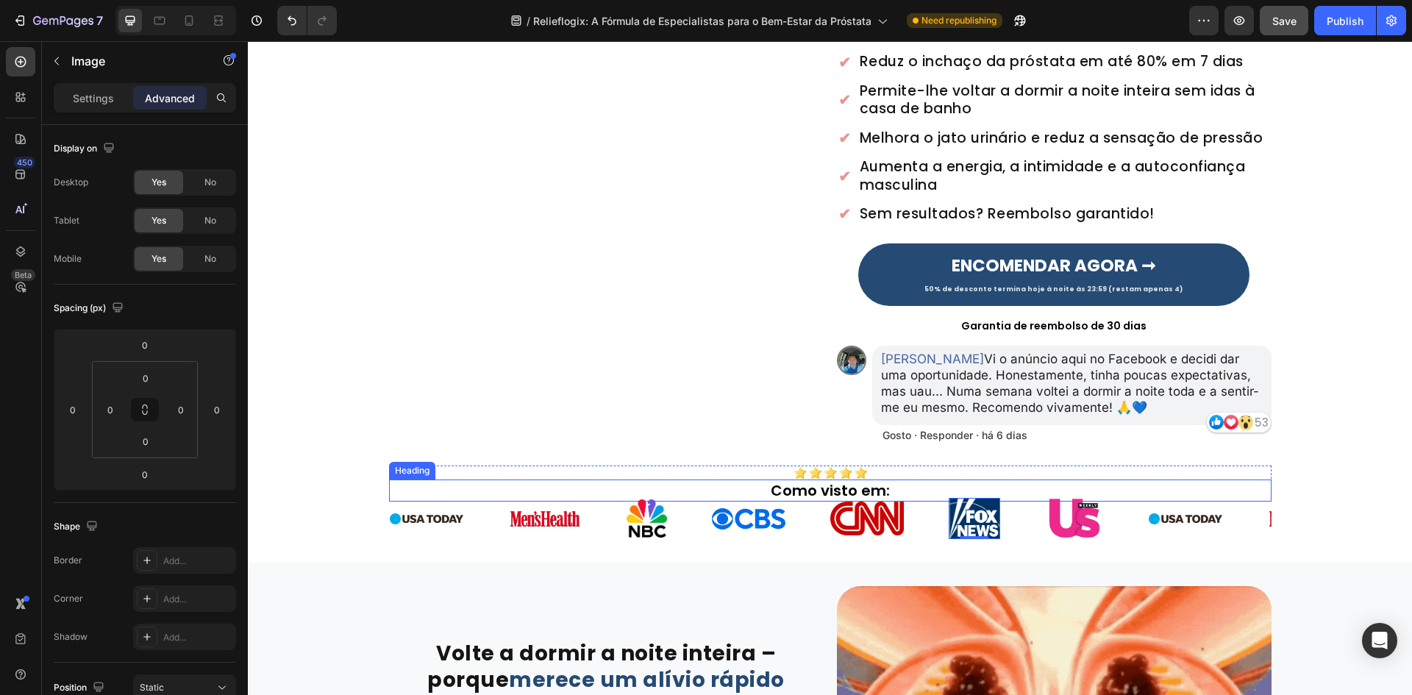
click at [1053, 509] on img at bounding box center [1074, 518] width 59 height 40
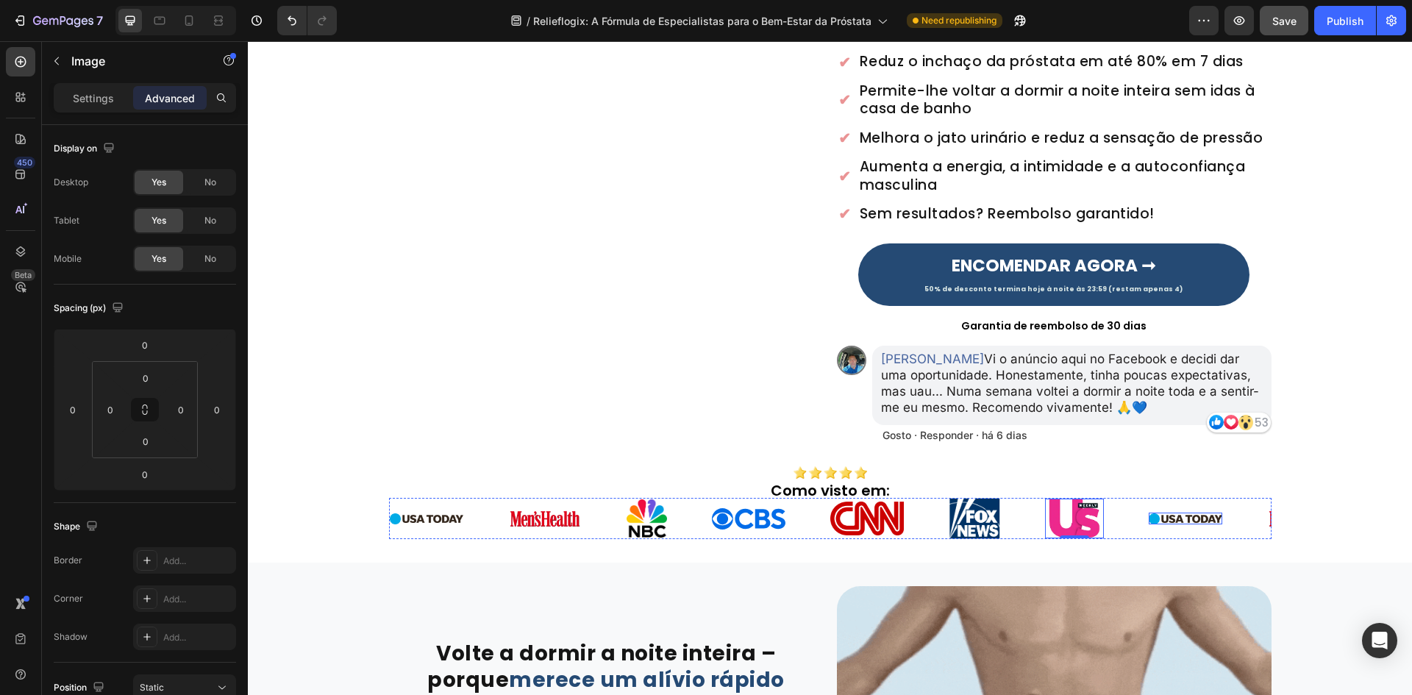
click at [1170, 519] on img at bounding box center [1185, 518] width 74 height 11
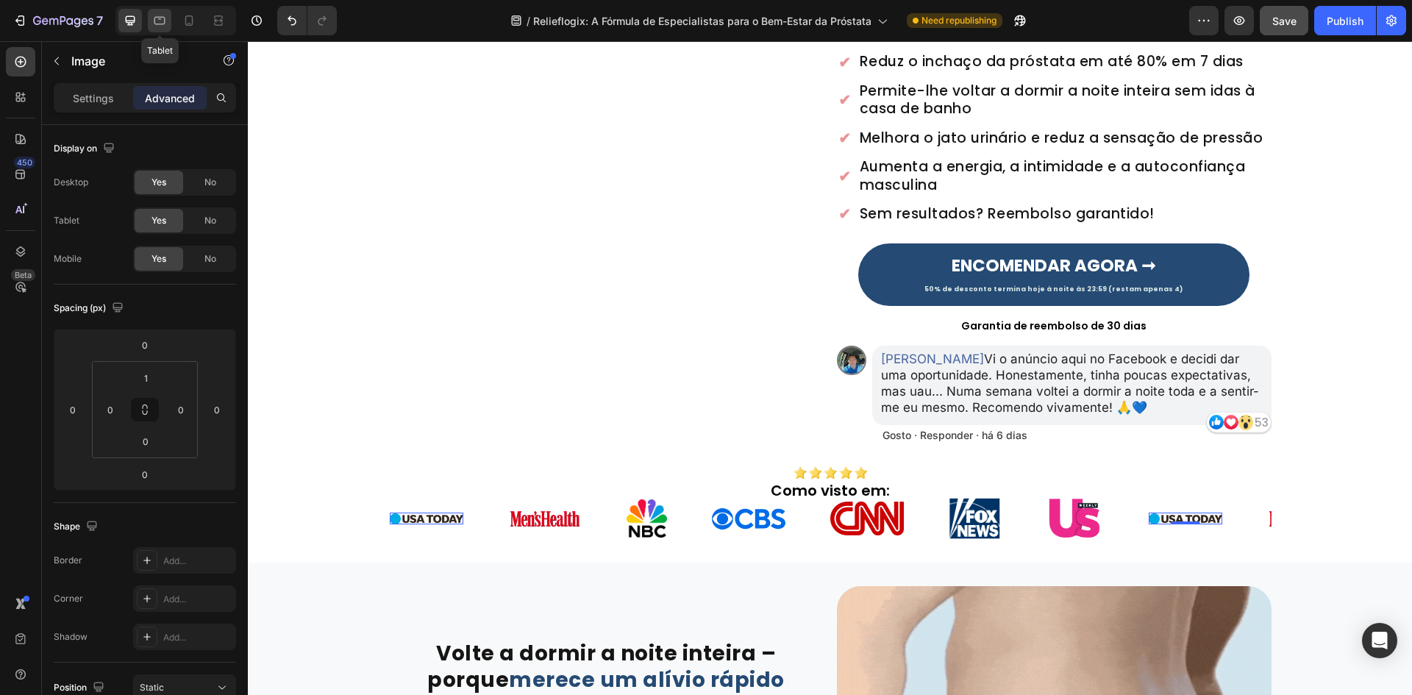
click at [157, 23] on icon at bounding box center [159, 20] width 15 height 15
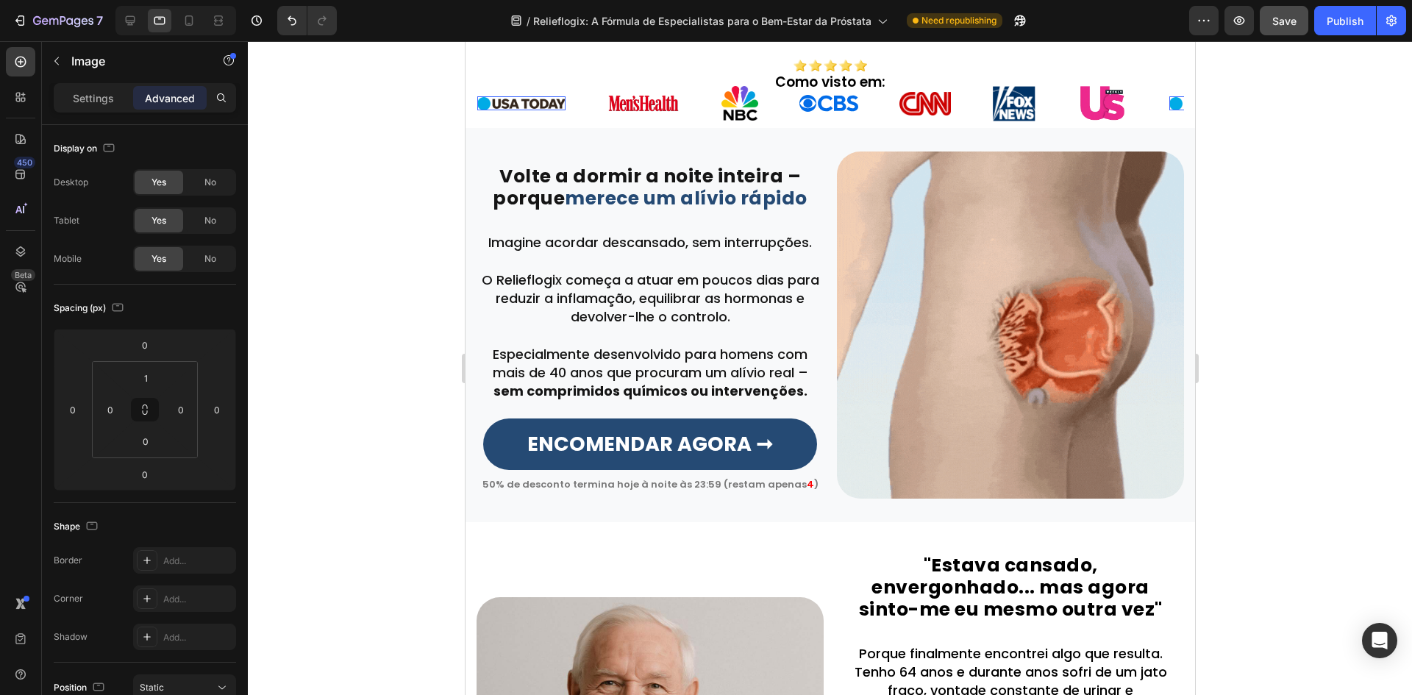
scroll to position [648, 0]
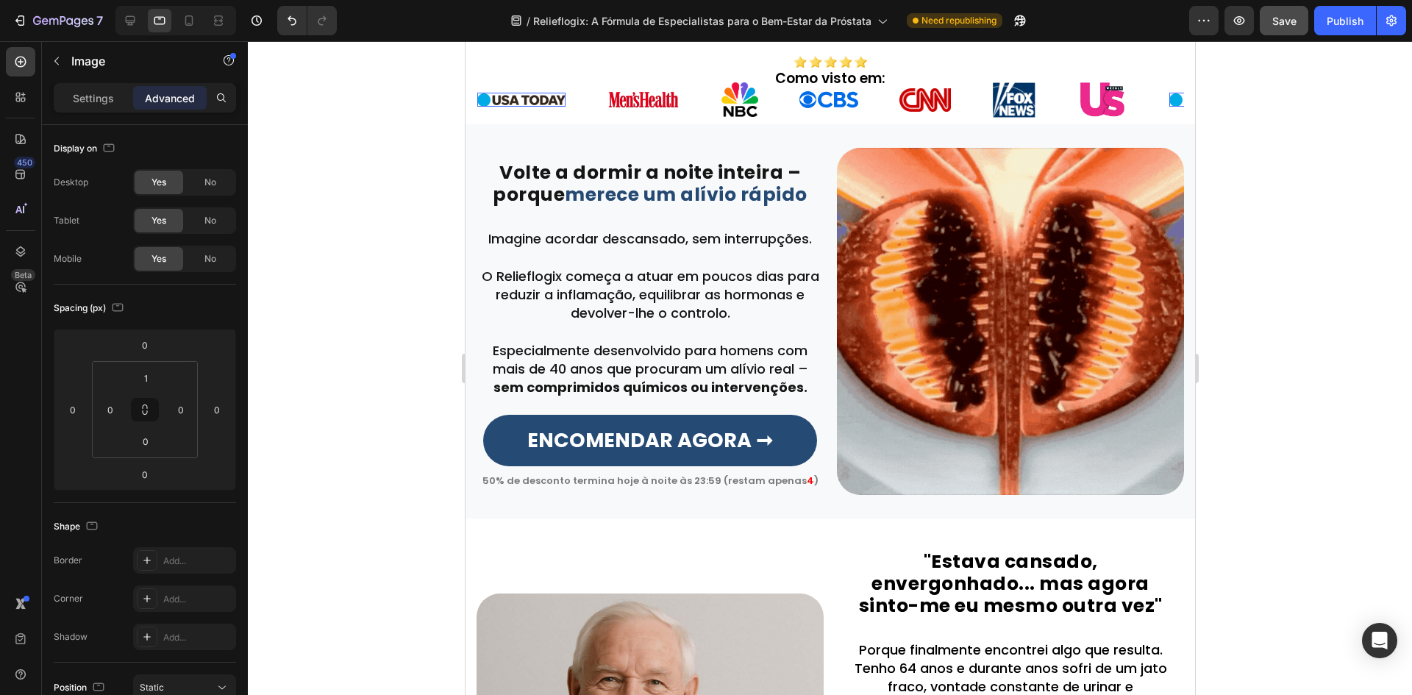
click at [176, 18] on div at bounding box center [175, 20] width 121 height 29
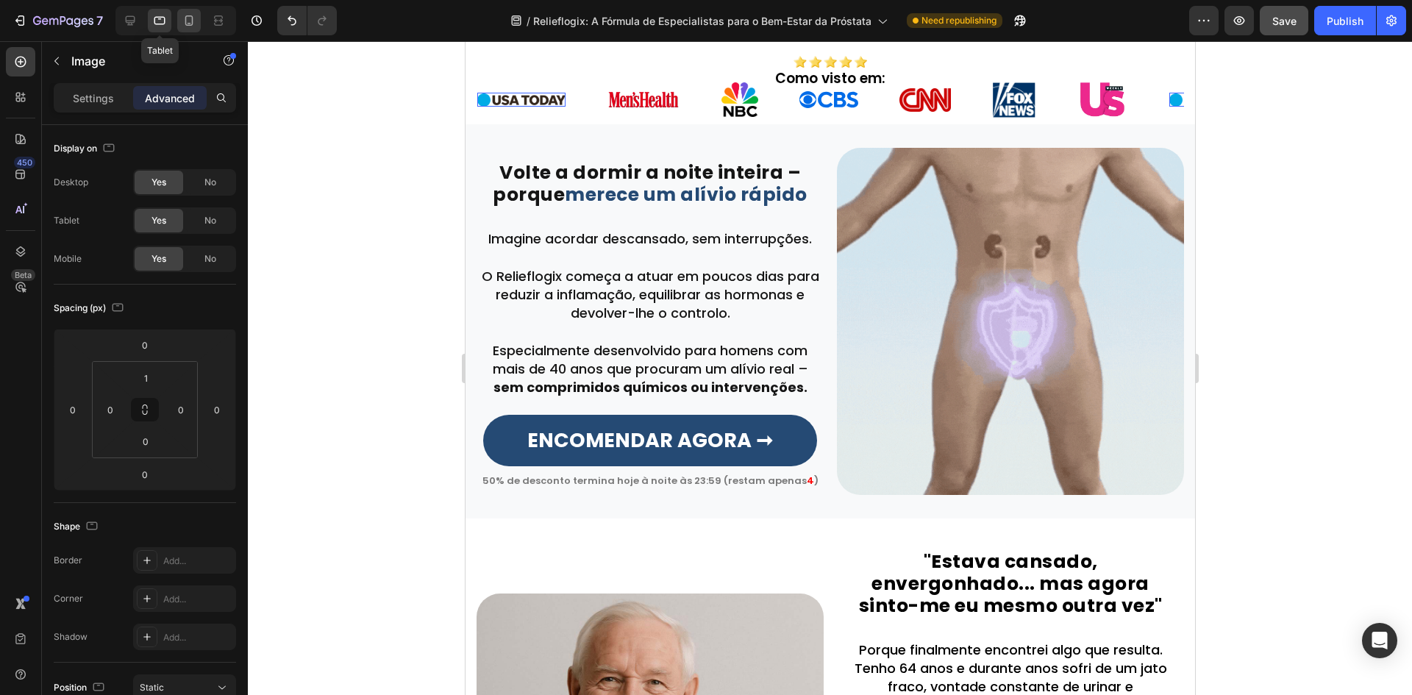
click at [181, 18] on div at bounding box center [189, 21] width 24 height 24
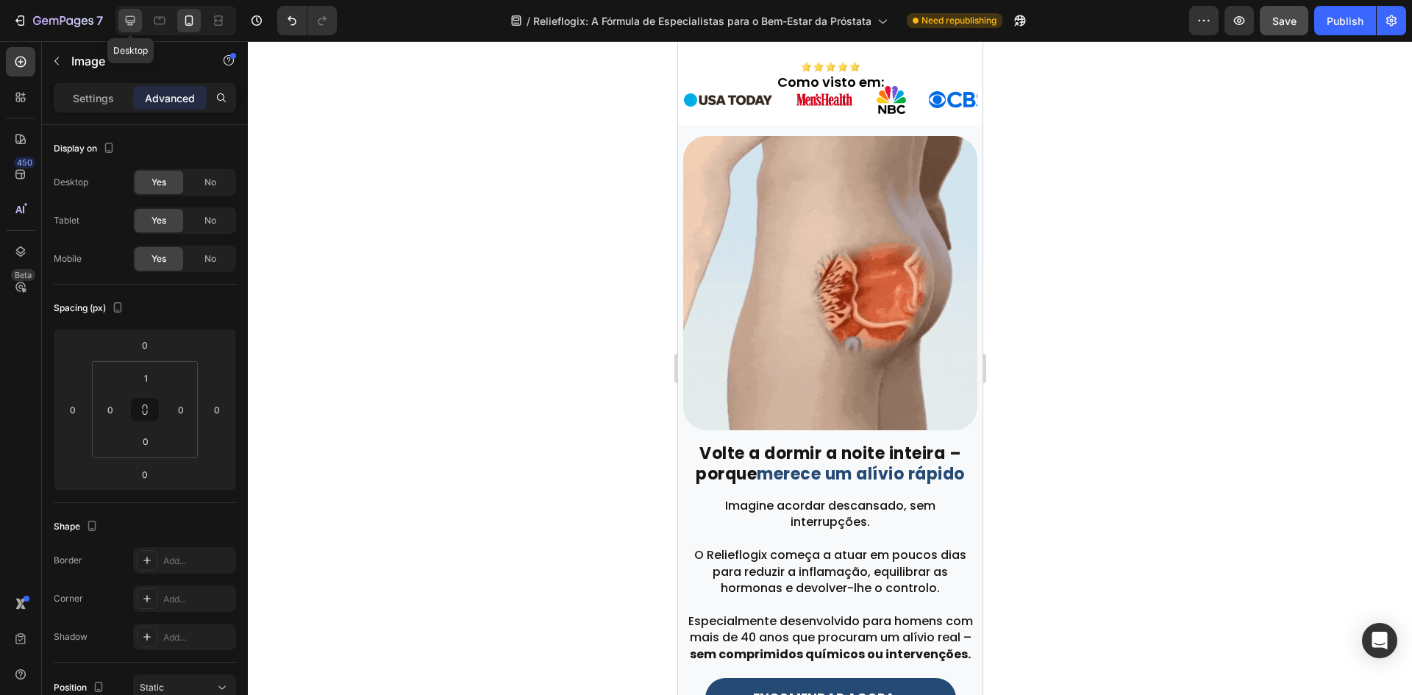
click at [135, 19] on icon at bounding box center [130, 20] width 15 height 15
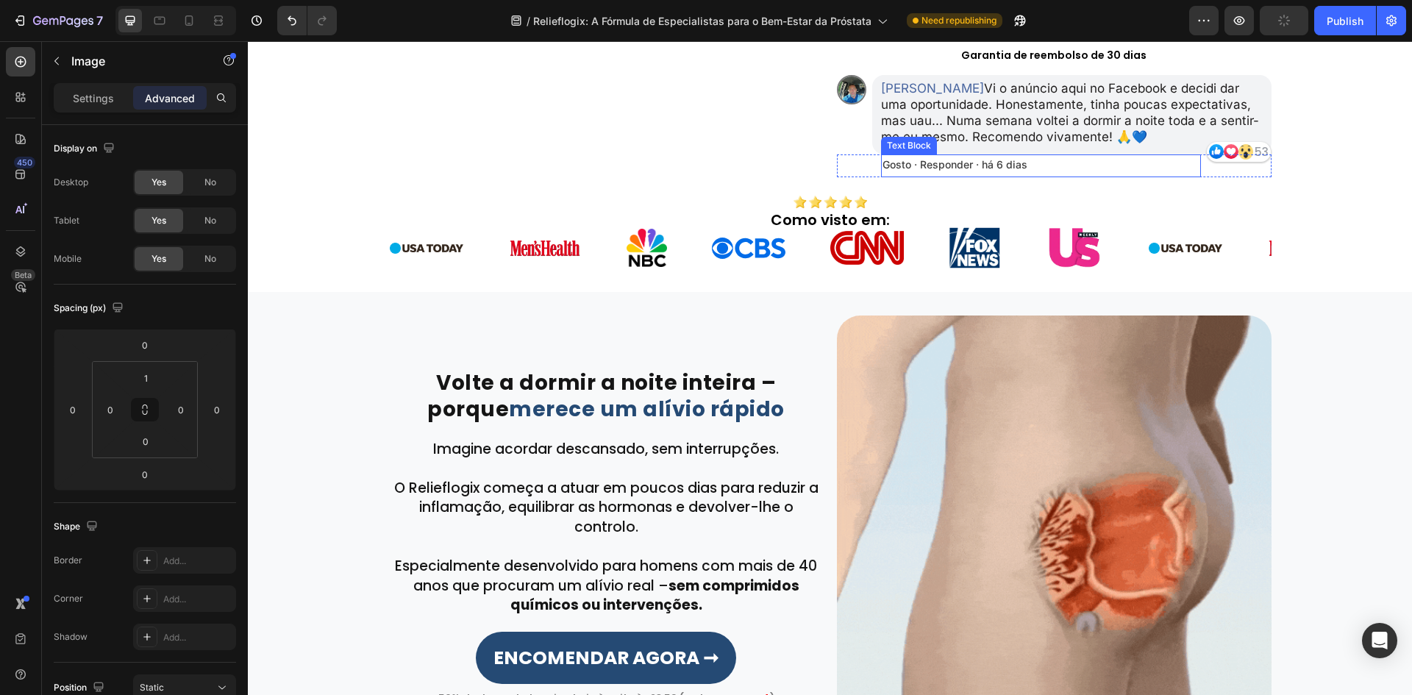
scroll to position [420, 0]
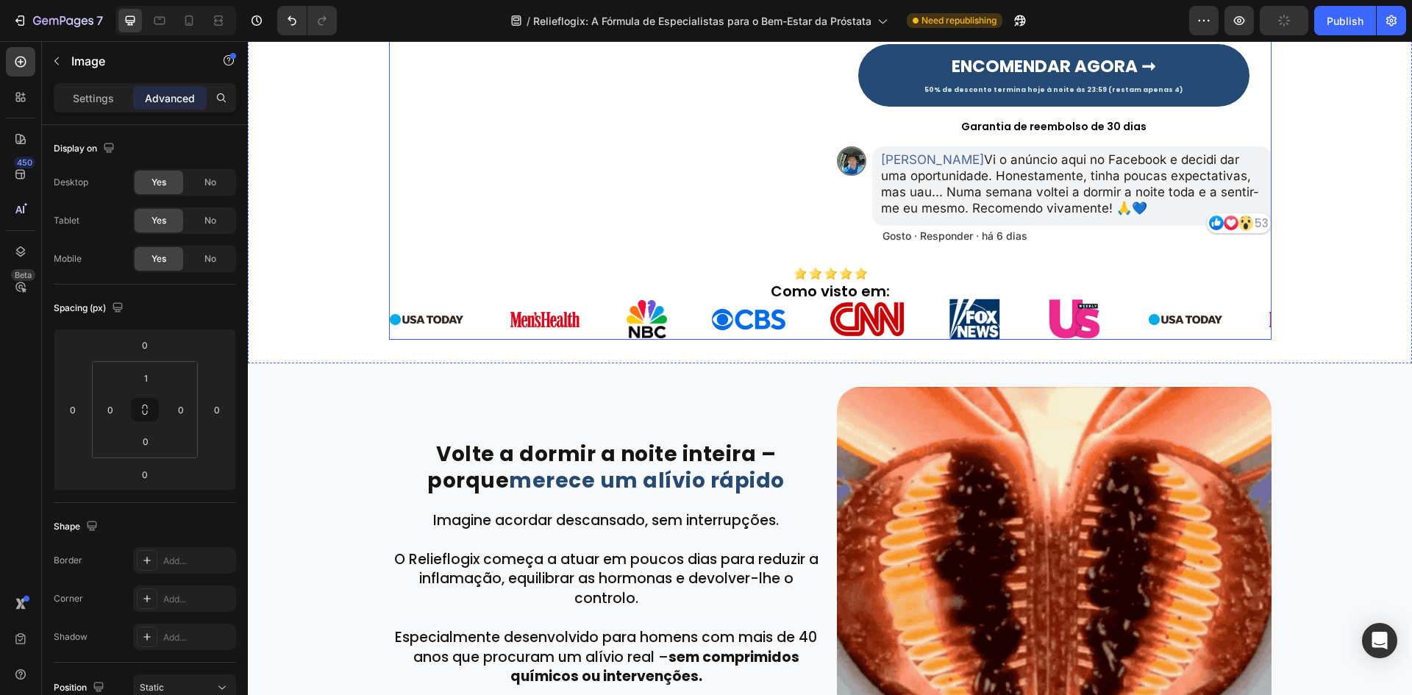
click at [919, 284] on h2 "Como visto em:" at bounding box center [830, 291] width 882 height 22
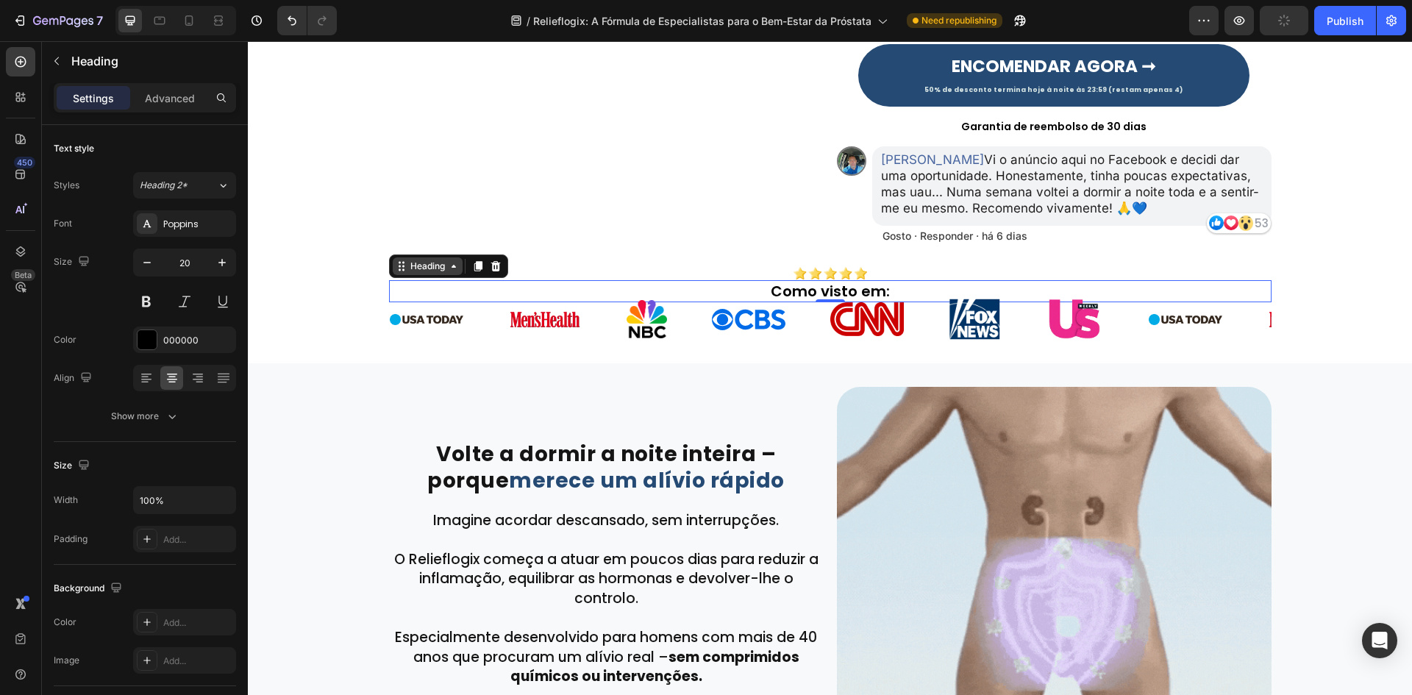
click at [421, 262] on div "Heading" at bounding box center [427, 266] width 40 height 13
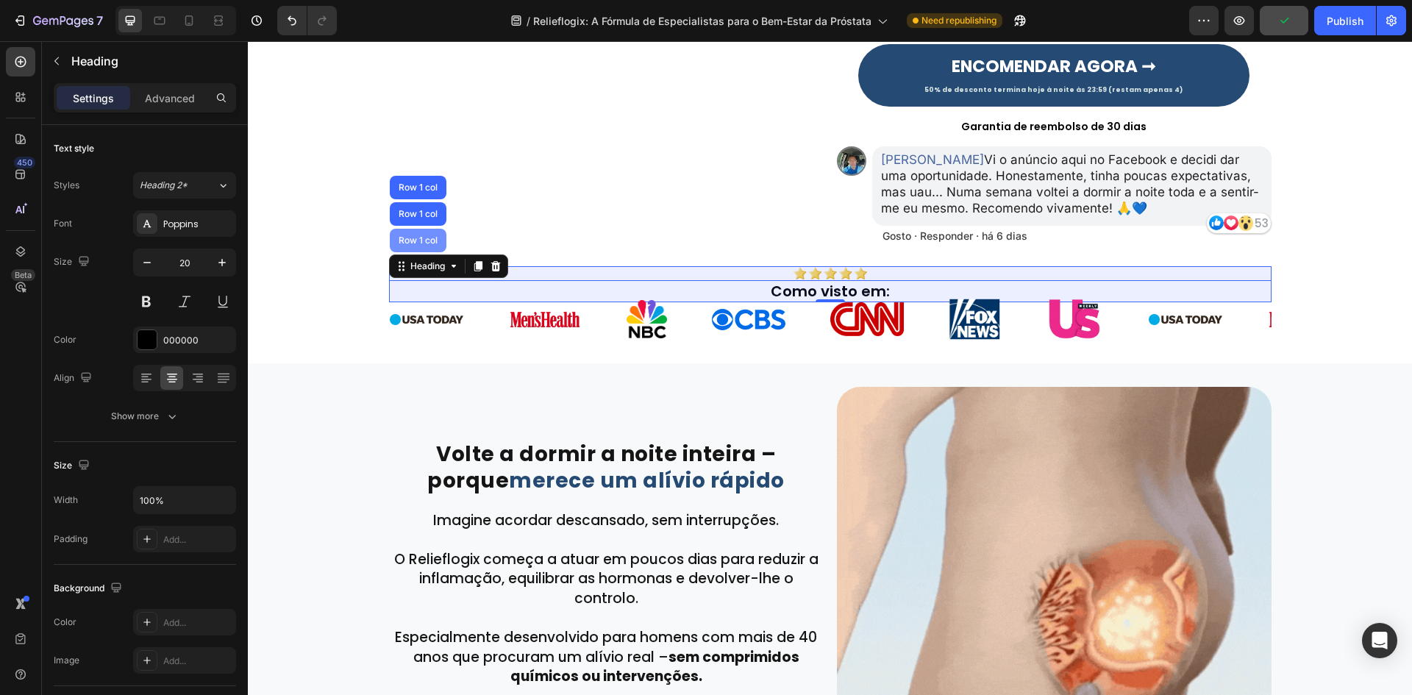
click at [415, 250] on div "Row 1 col" at bounding box center [418, 241] width 57 height 24
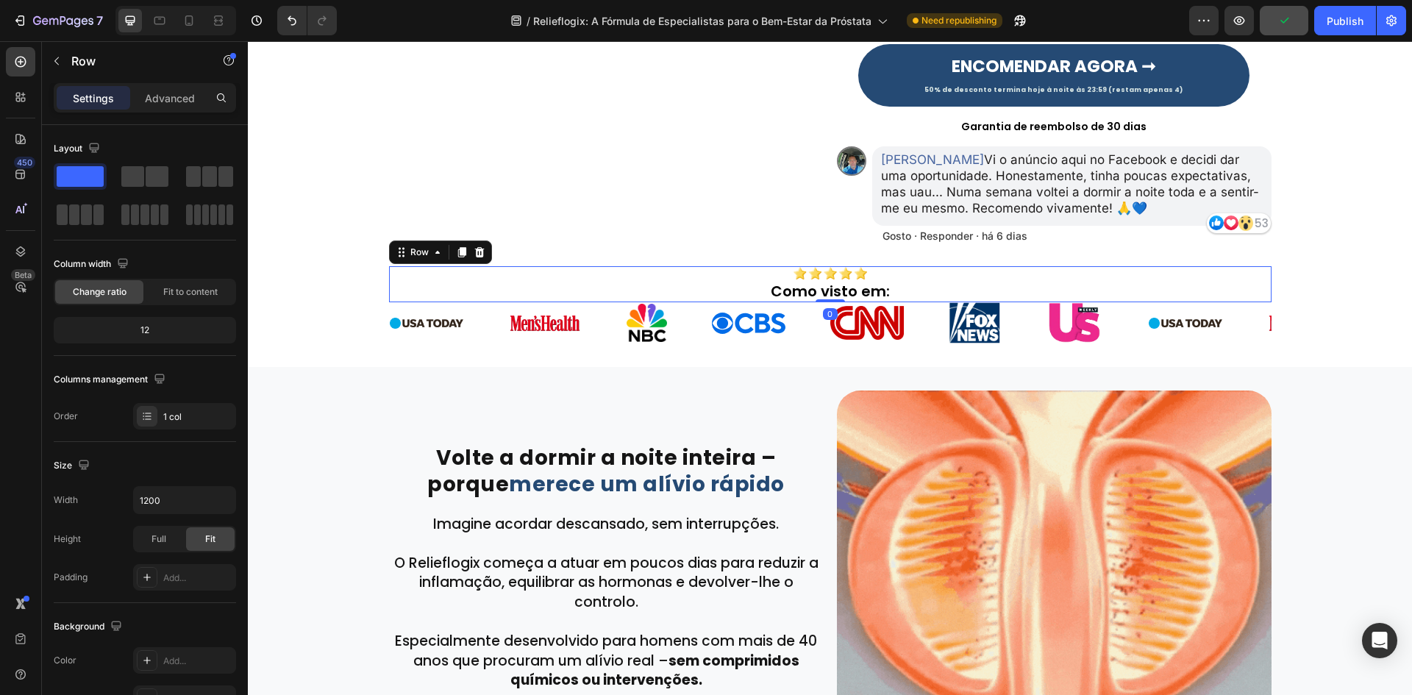
drag, startPoint x: 824, startPoint y: 299, endPoint x: 458, endPoint y: 71, distance: 431.7
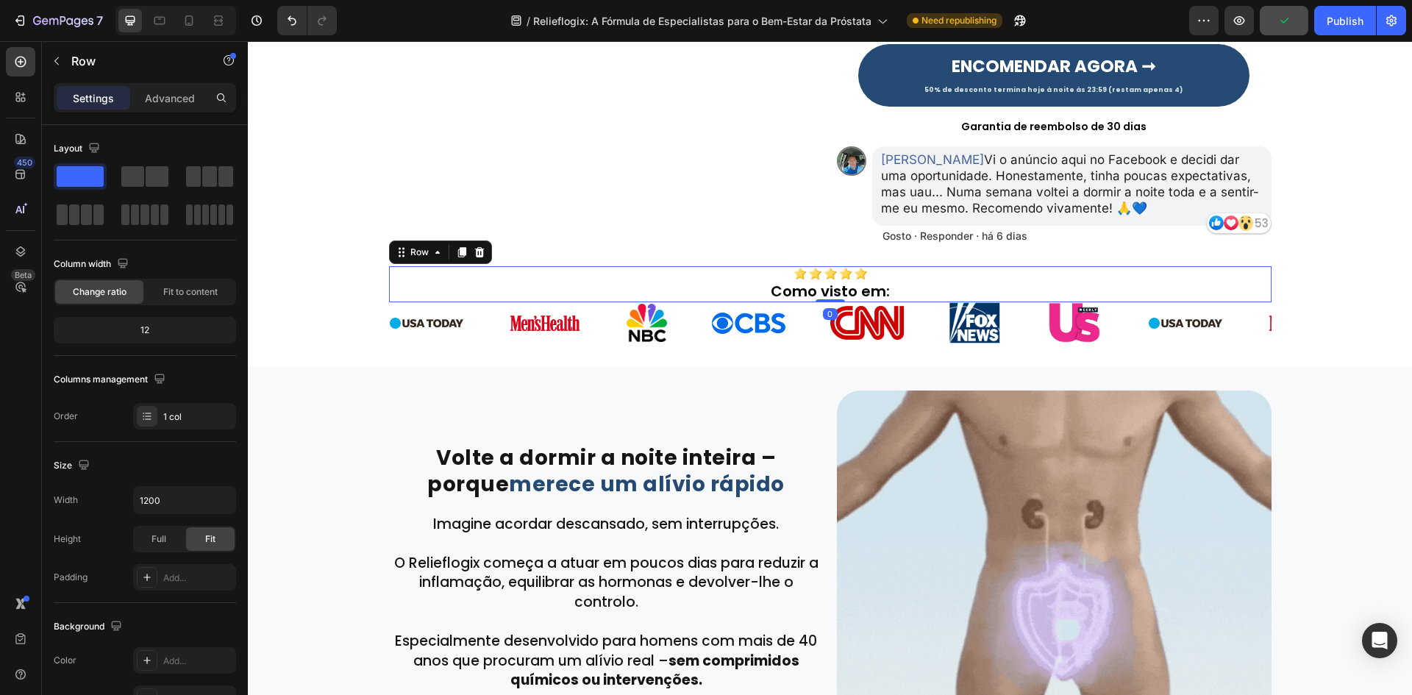
click at [827, 290] on div "Image Como visto em: Heading Row 0" at bounding box center [830, 284] width 882 height 36
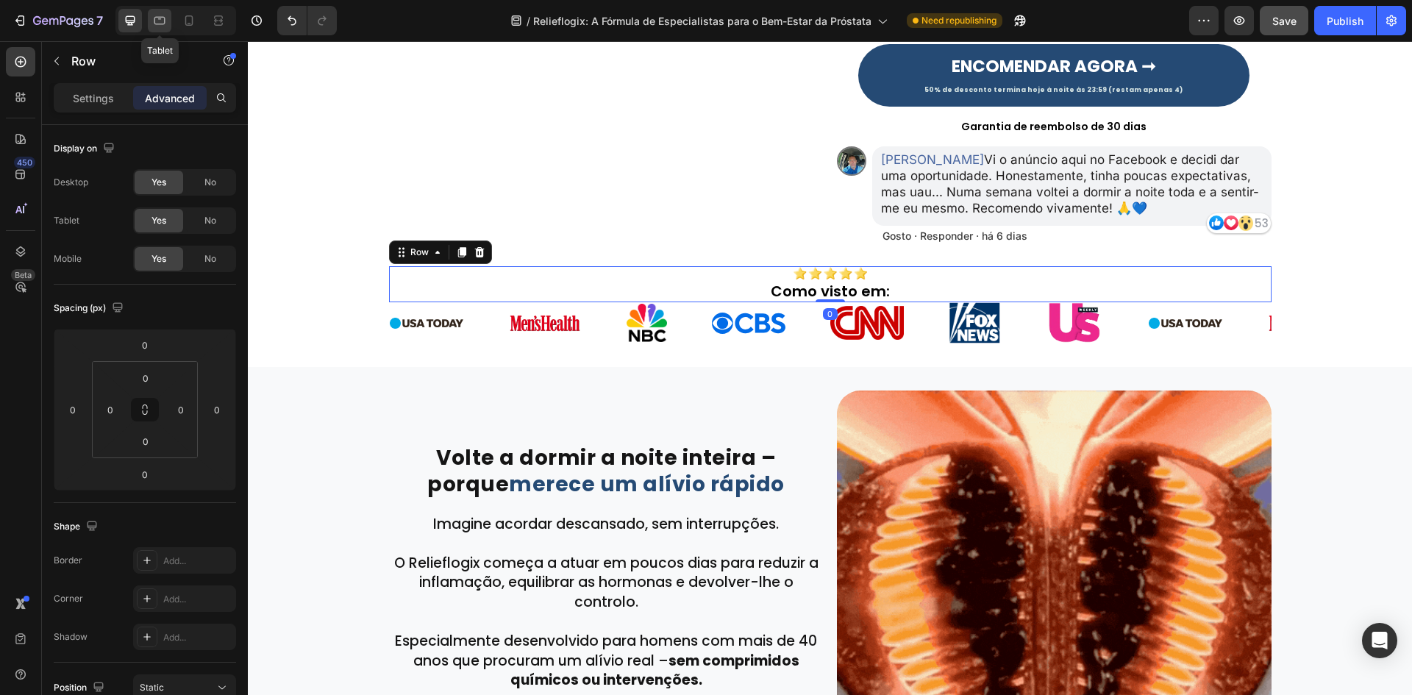
click at [160, 23] on icon at bounding box center [159, 20] width 15 height 15
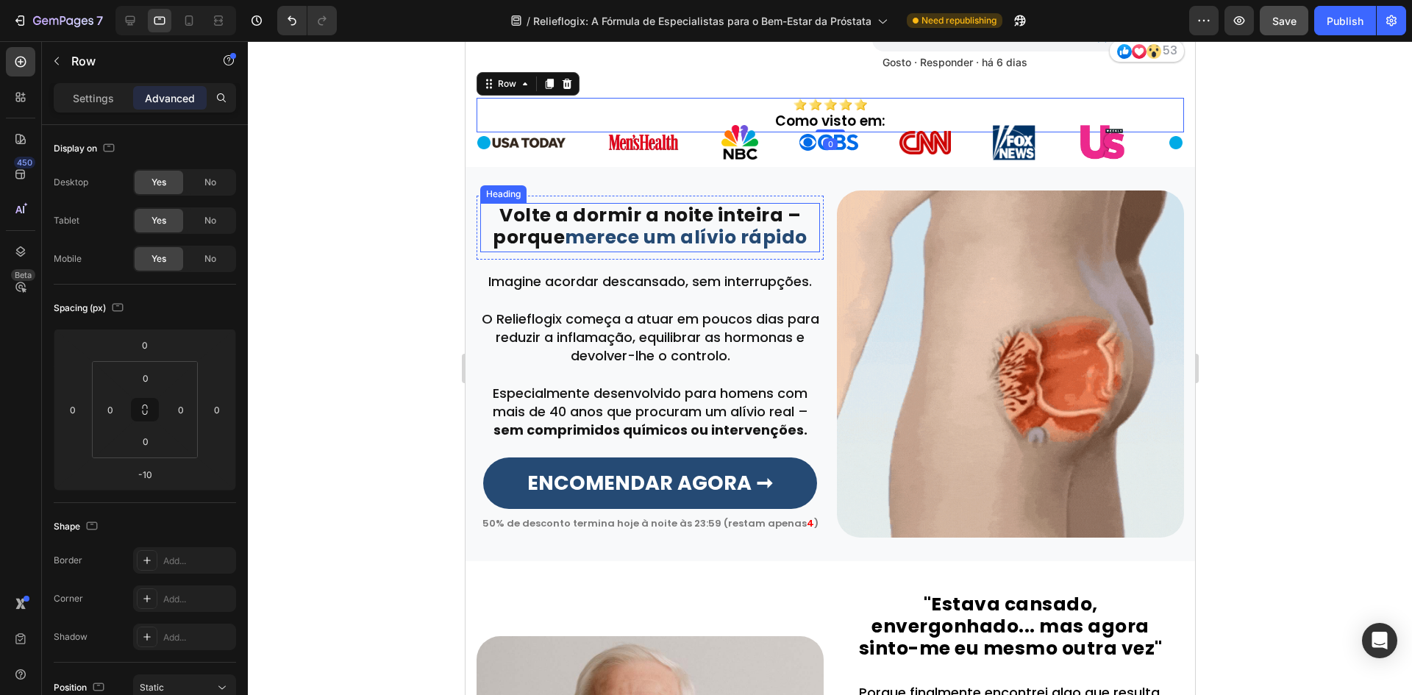
scroll to position [611, 0]
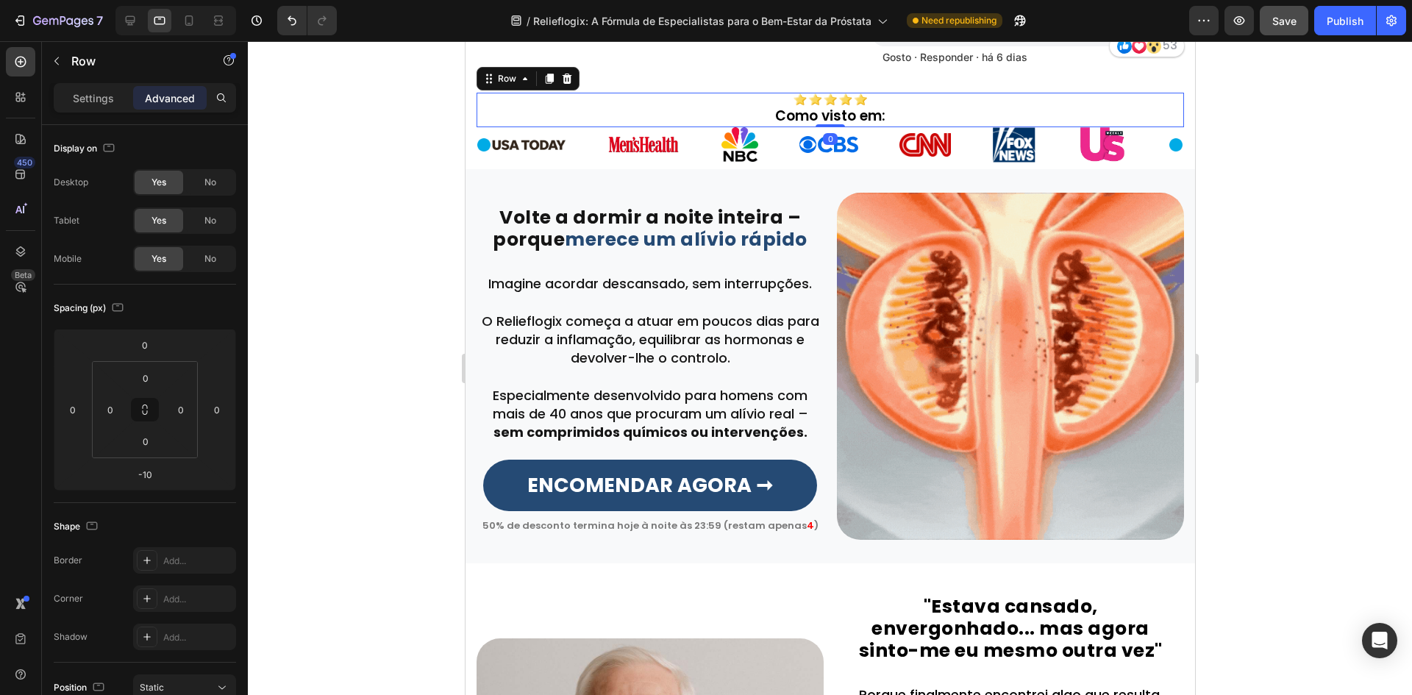
drag, startPoint x: 820, startPoint y: 124, endPoint x: 736, endPoint y: 59, distance: 106.3
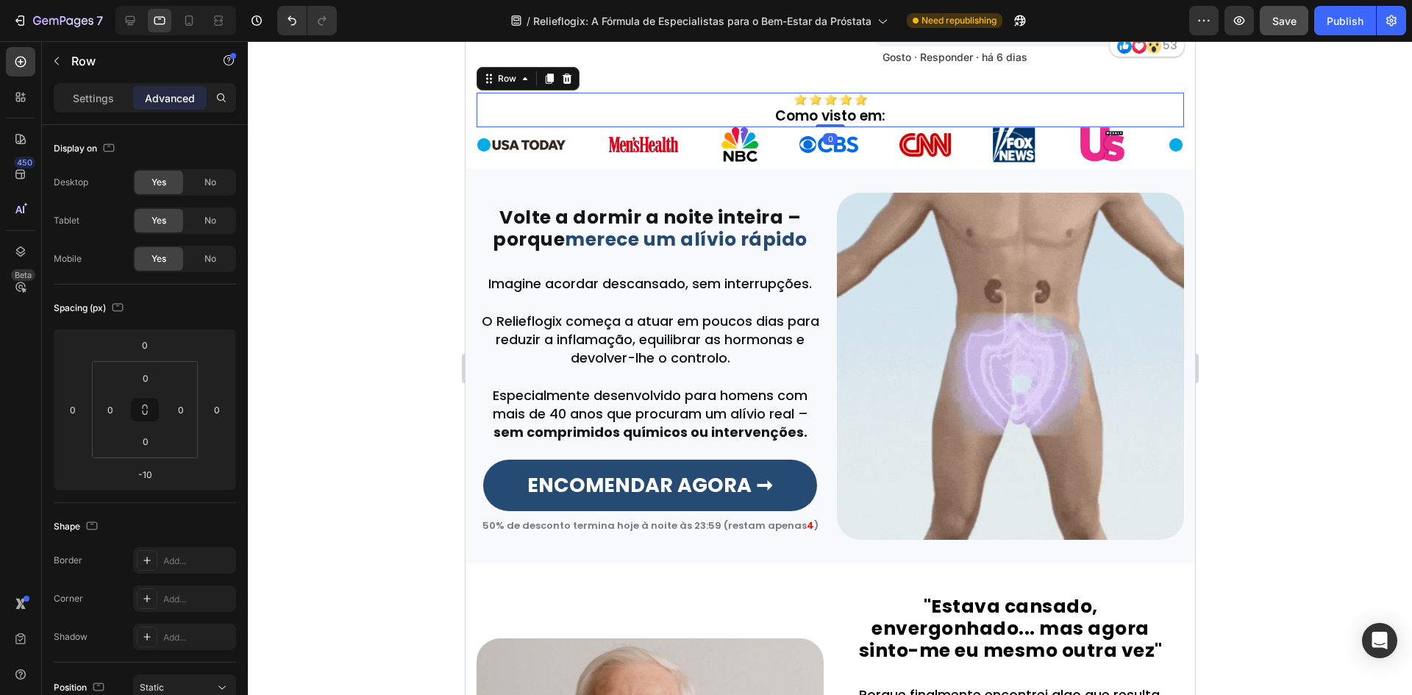
click at [828, 100] on div "Image Como visto em: Heading Row 0" at bounding box center [829, 110] width 707 height 35
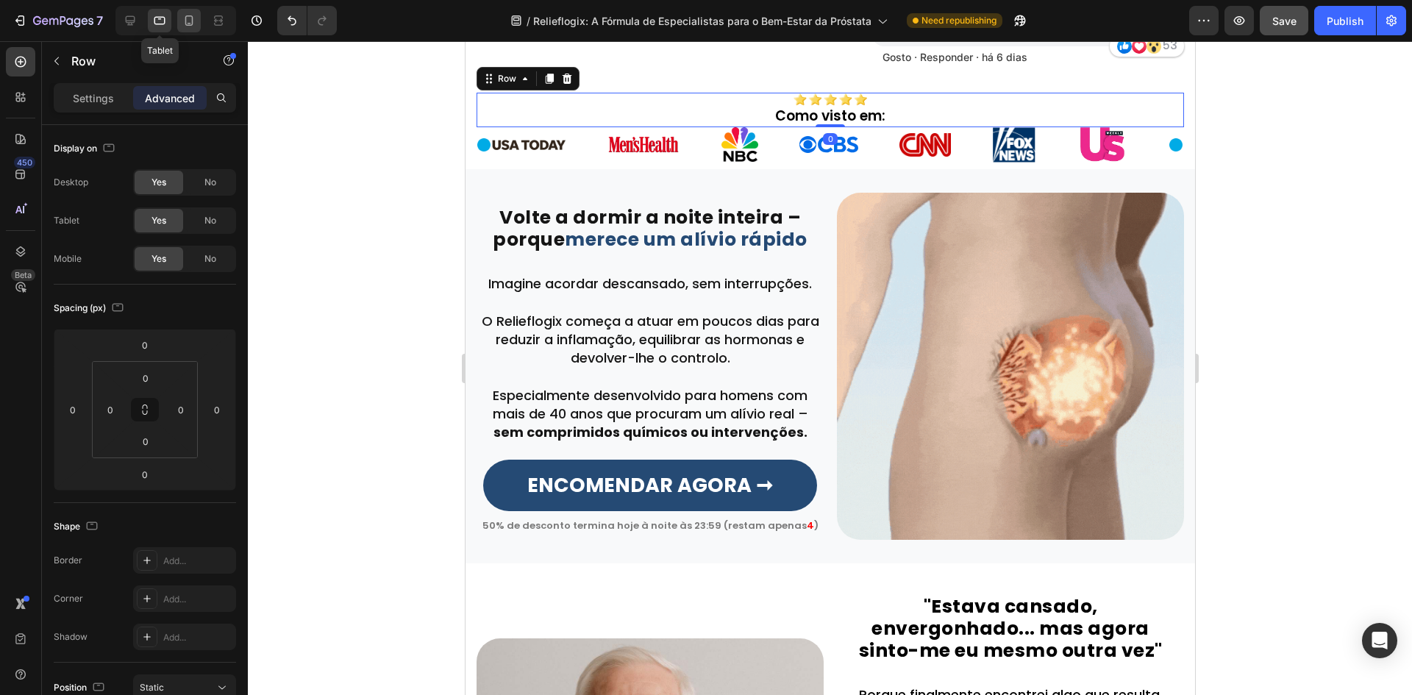
click at [179, 16] on div at bounding box center [189, 21] width 24 height 24
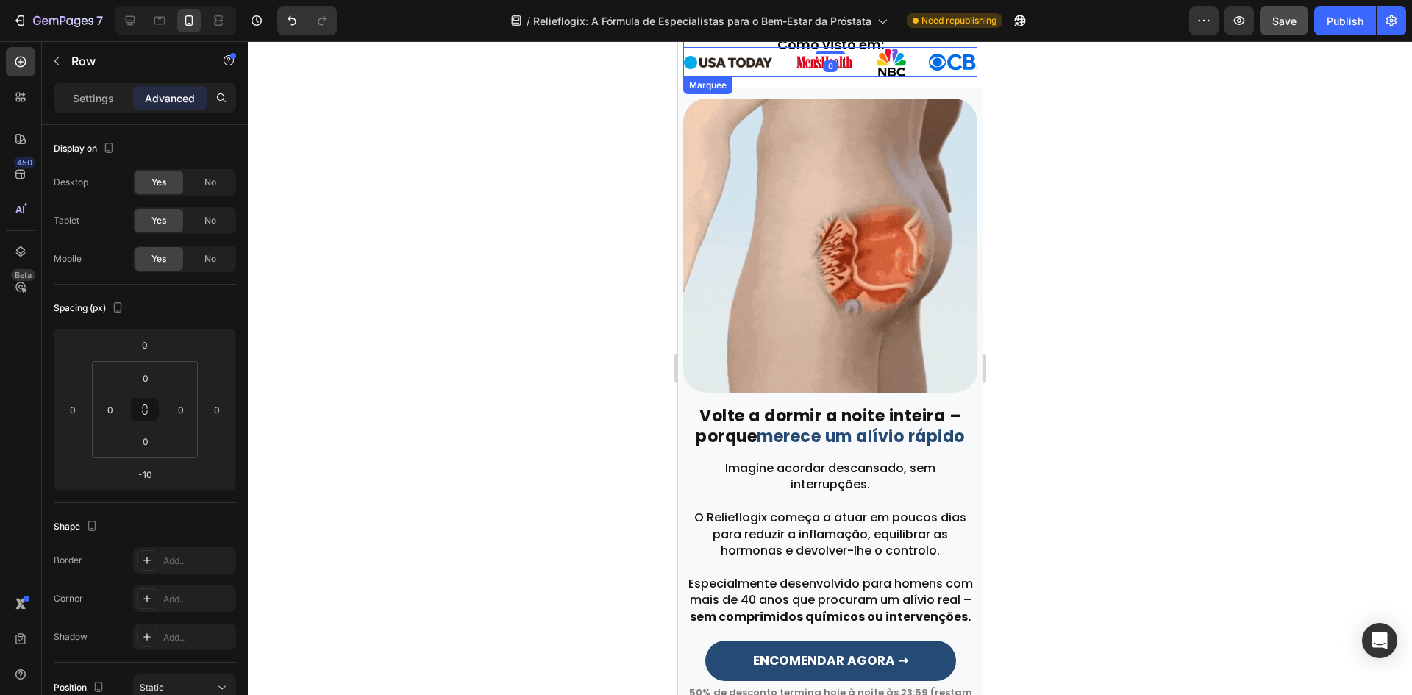
scroll to position [632, 0]
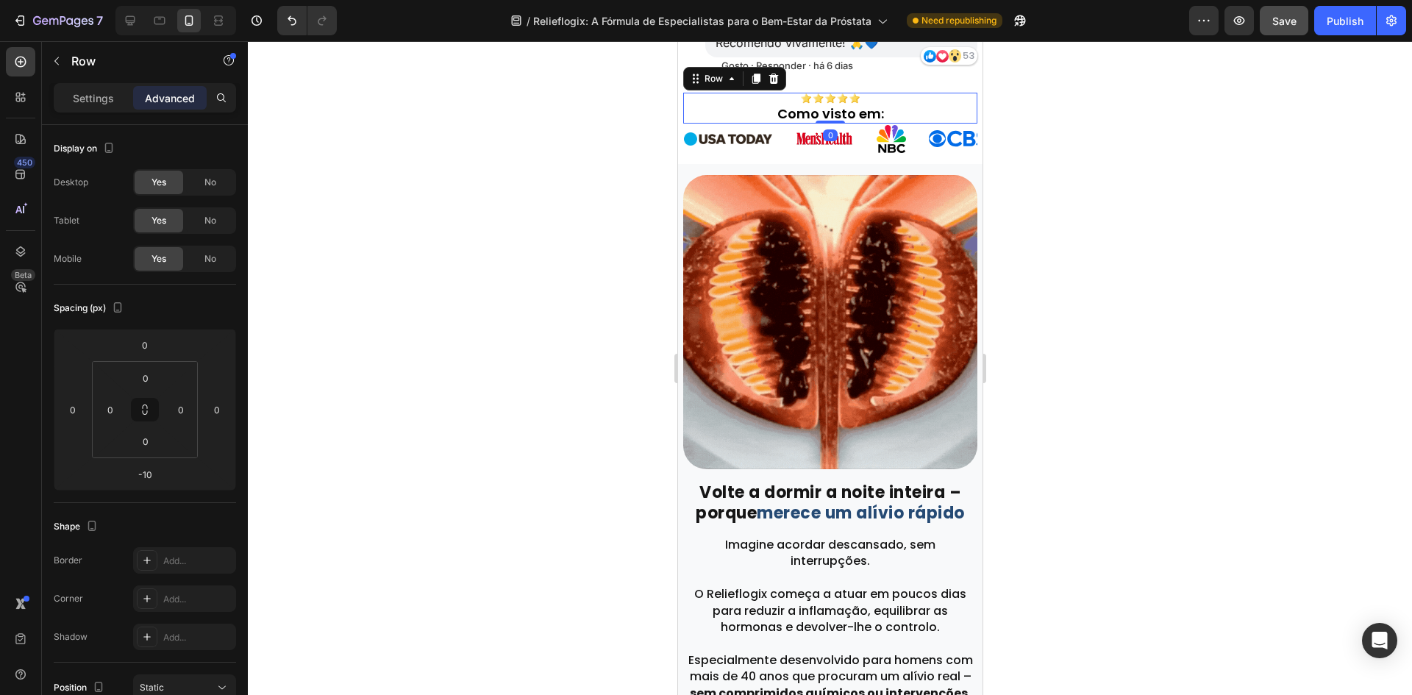
drag, startPoint x: 820, startPoint y: 121, endPoint x: 825, endPoint y: 102, distance: 18.9
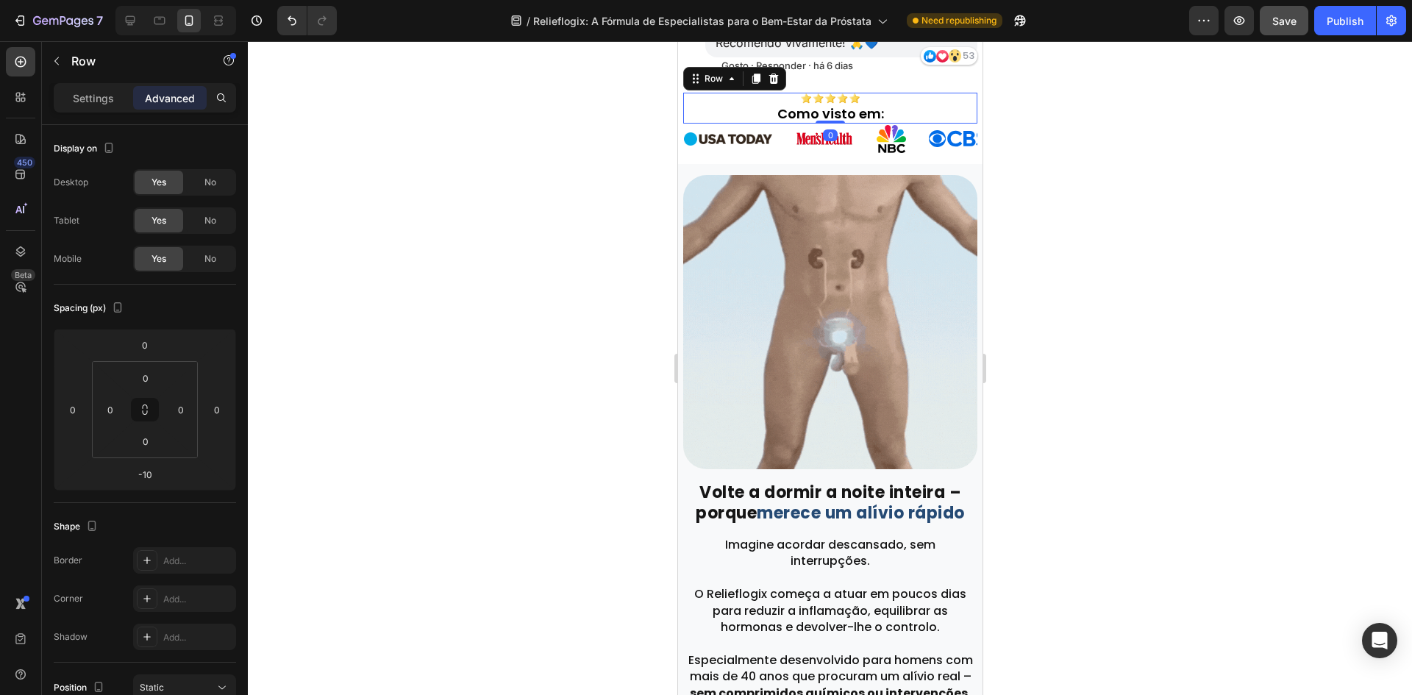
click at [825, 102] on div "Image Como visto em: Heading Row 0" at bounding box center [829, 108] width 294 height 31
type input "0"
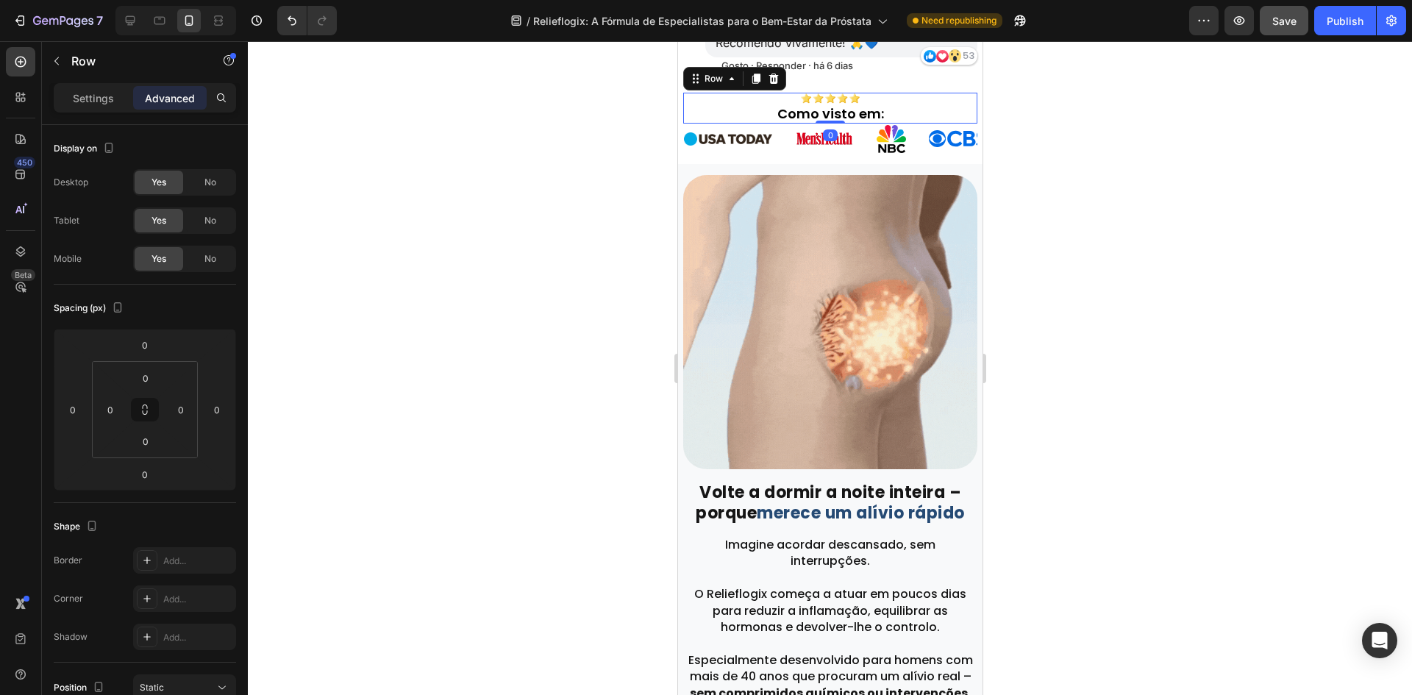
click at [444, 136] on div at bounding box center [830, 368] width 1164 height 654
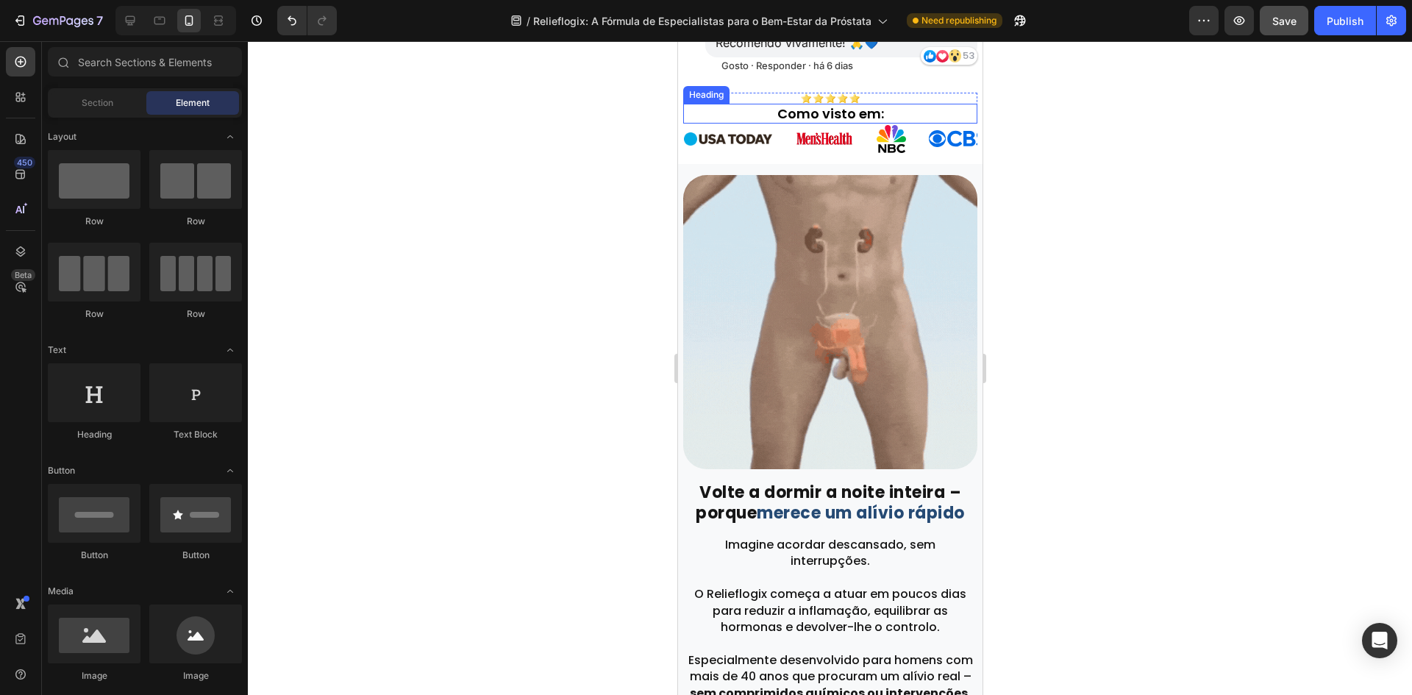
click at [815, 118] on h2 "Como visto em:" at bounding box center [829, 114] width 294 height 20
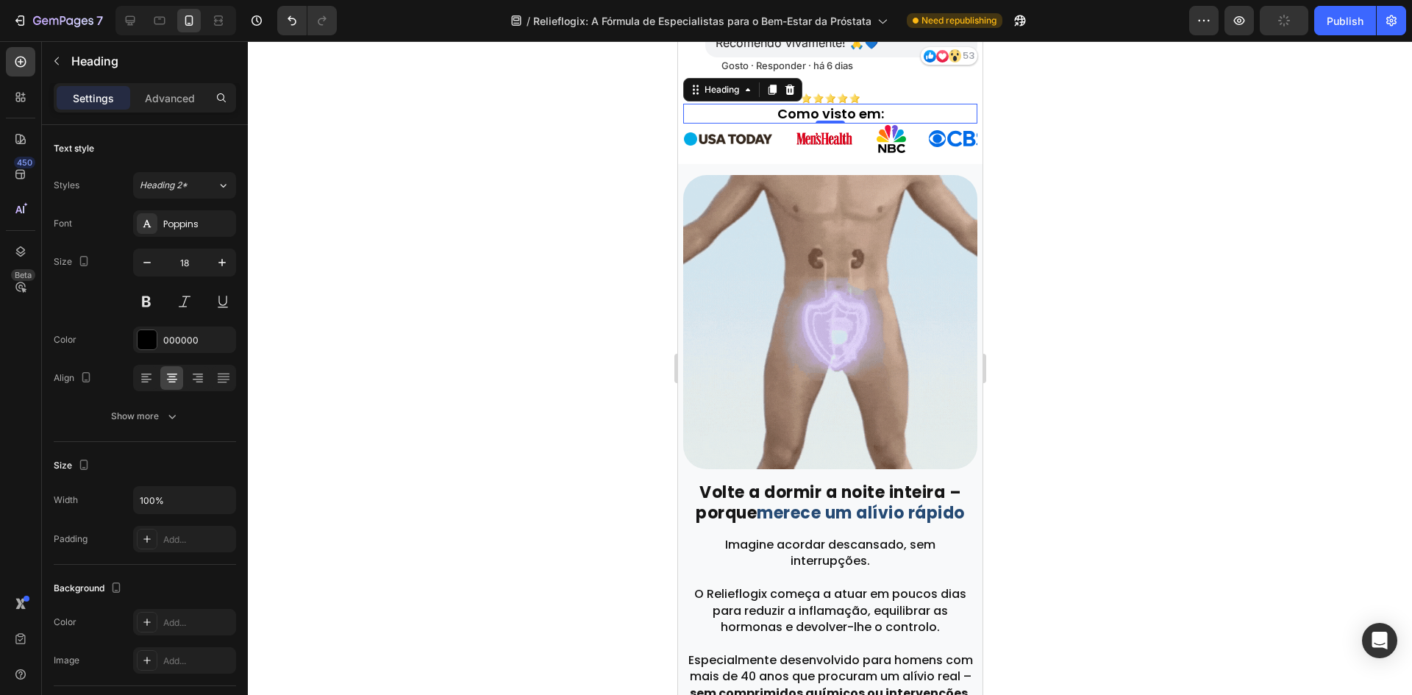
click at [1211, 273] on div at bounding box center [830, 368] width 1164 height 654
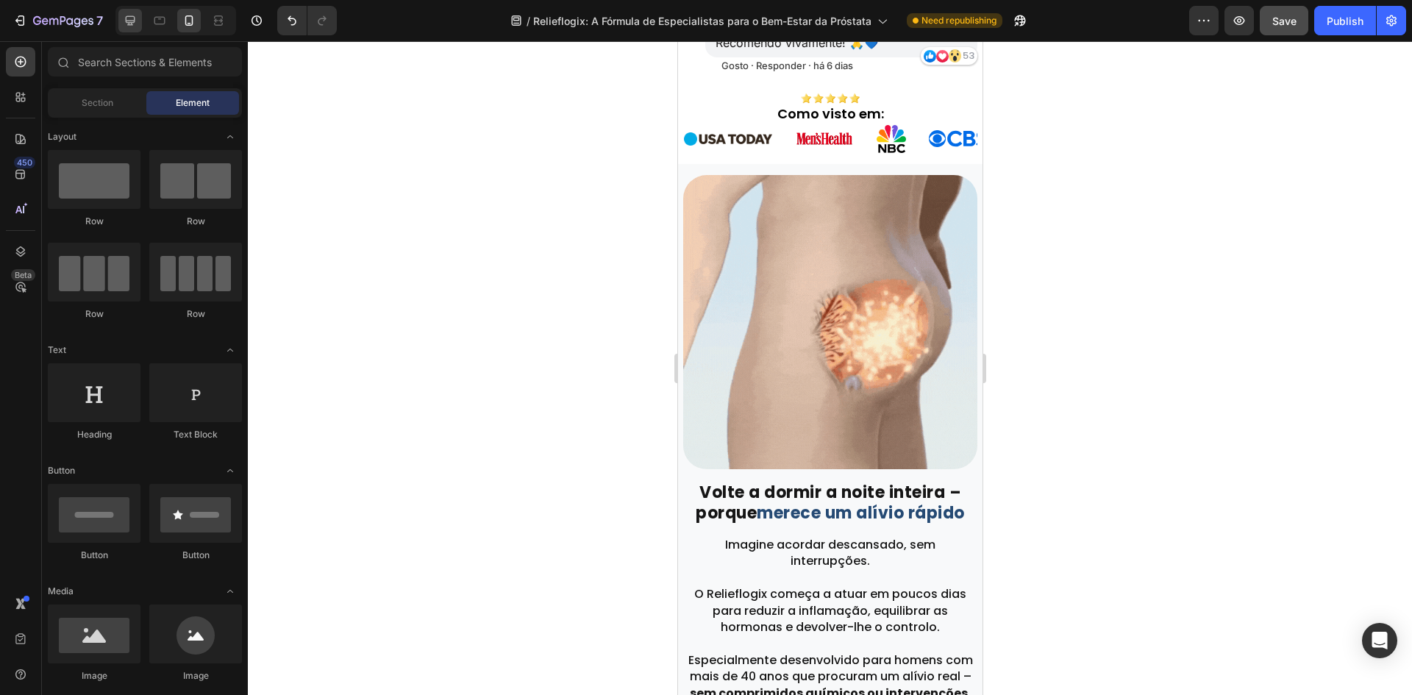
click at [121, 26] on div at bounding box center [130, 21] width 24 height 24
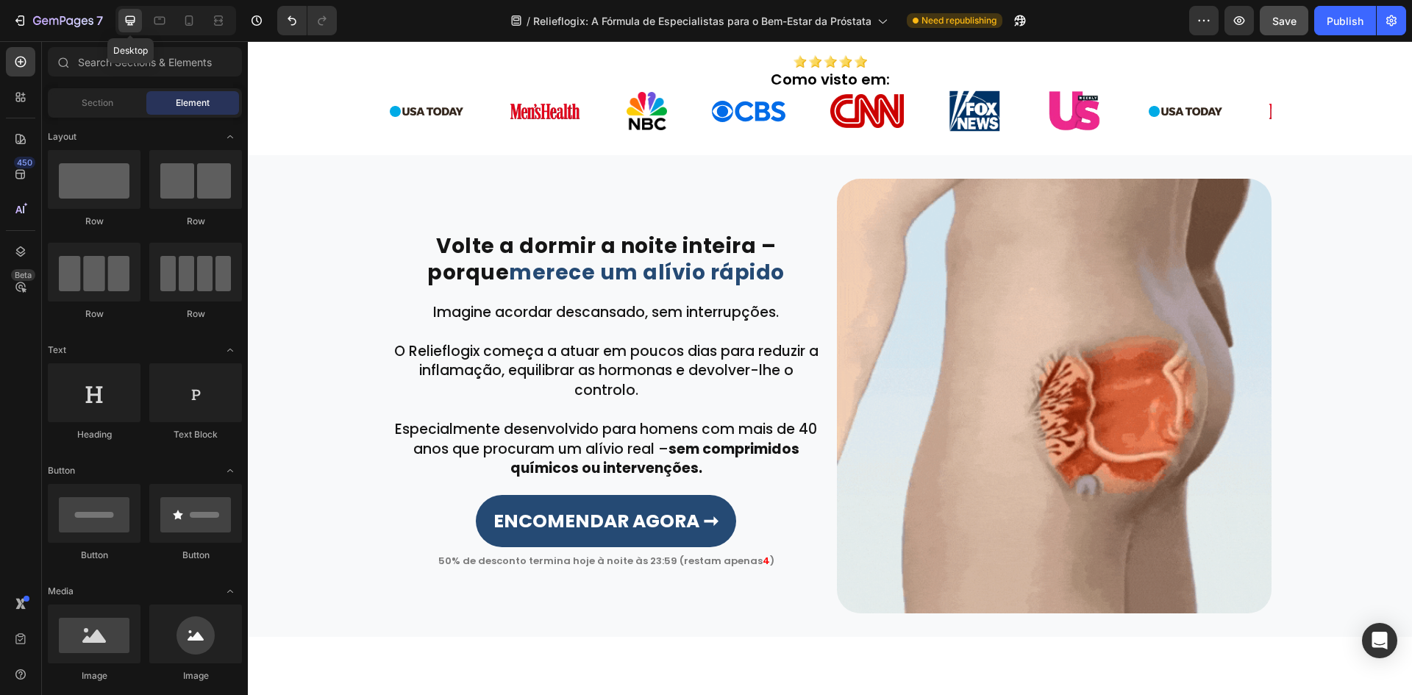
scroll to position [598, 0]
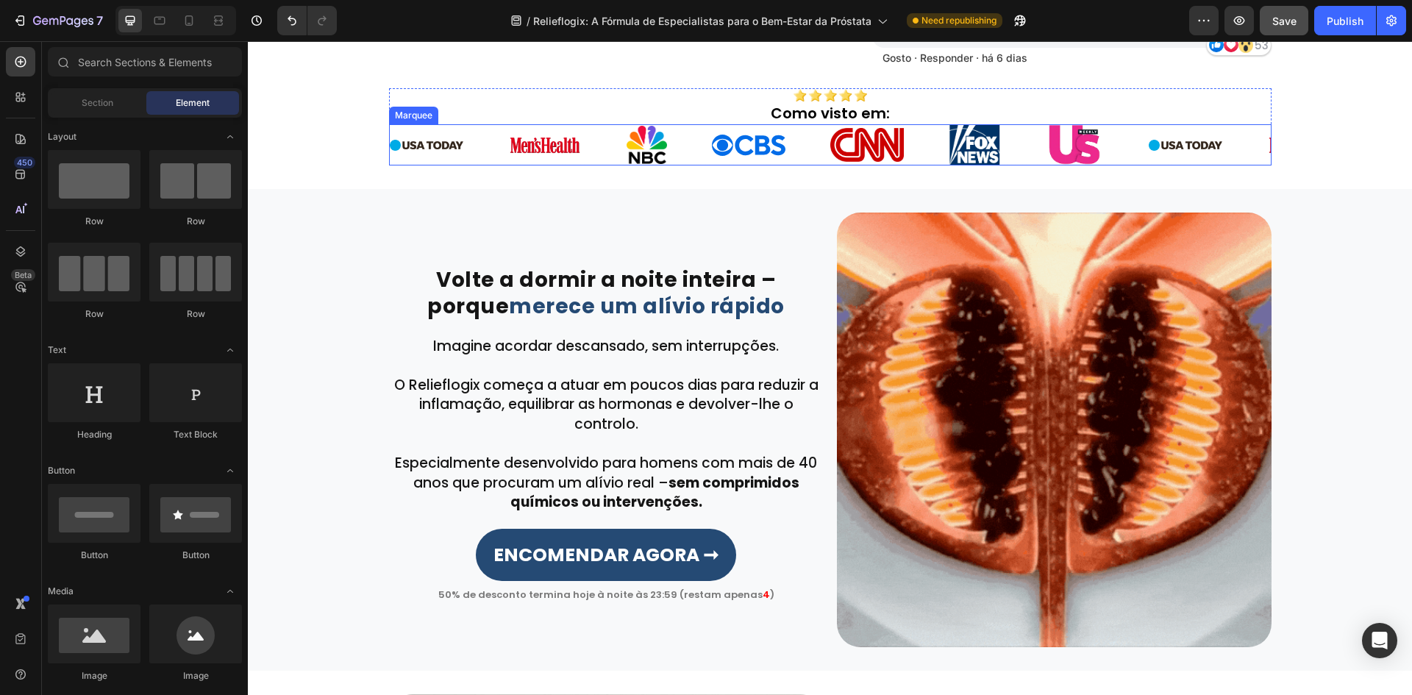
click at [419, 154] on div "Image Image Image Image Image Image Image" at bounding box center [769, 145] width 759 height 42
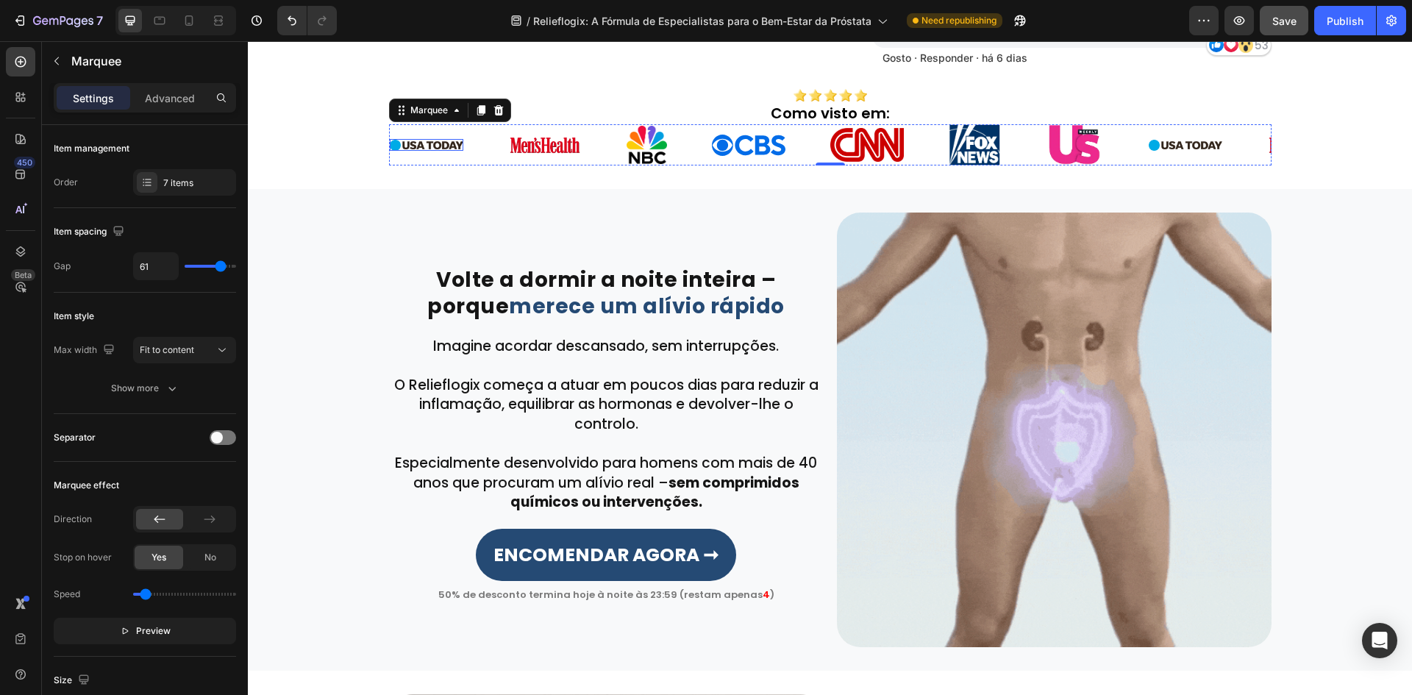
click at [420, 147] on img at bounding box center [427, 145] width 74 height 11
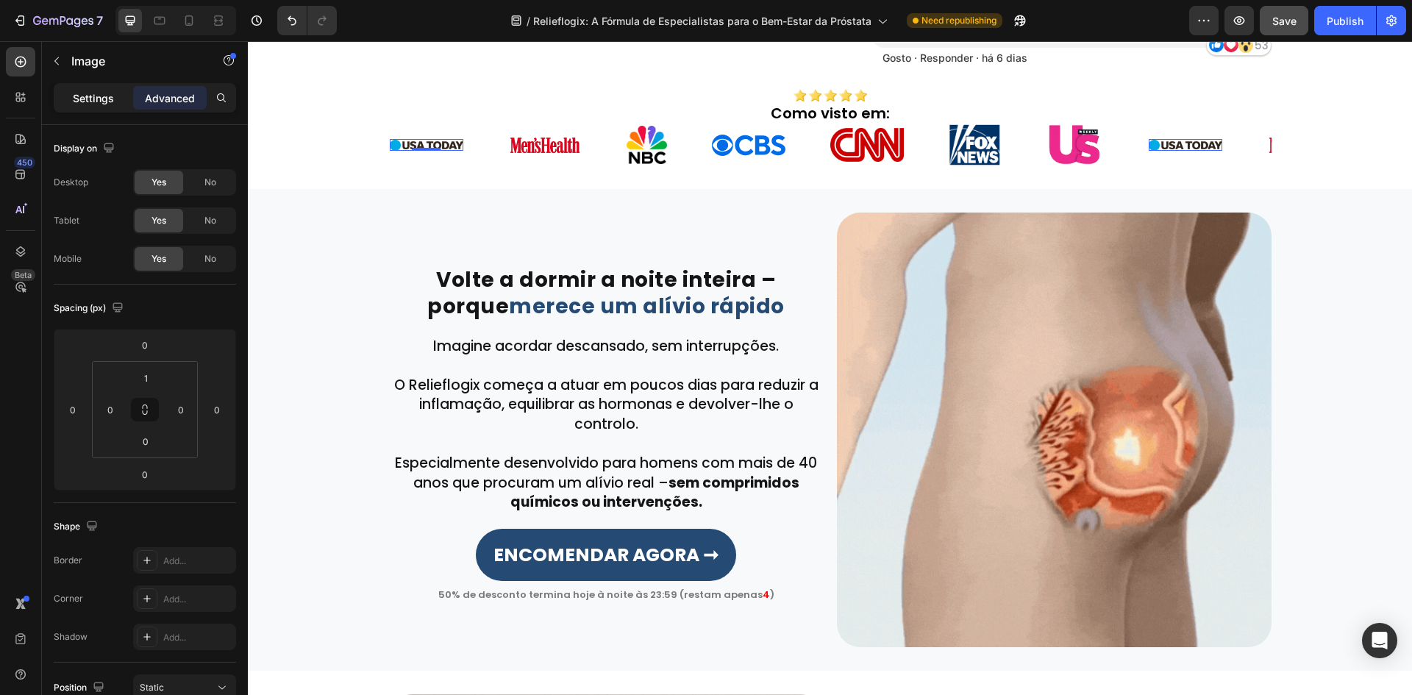
click at [80, 109] on div "Settings" at bounding box center [94, 98] width 74 height 24
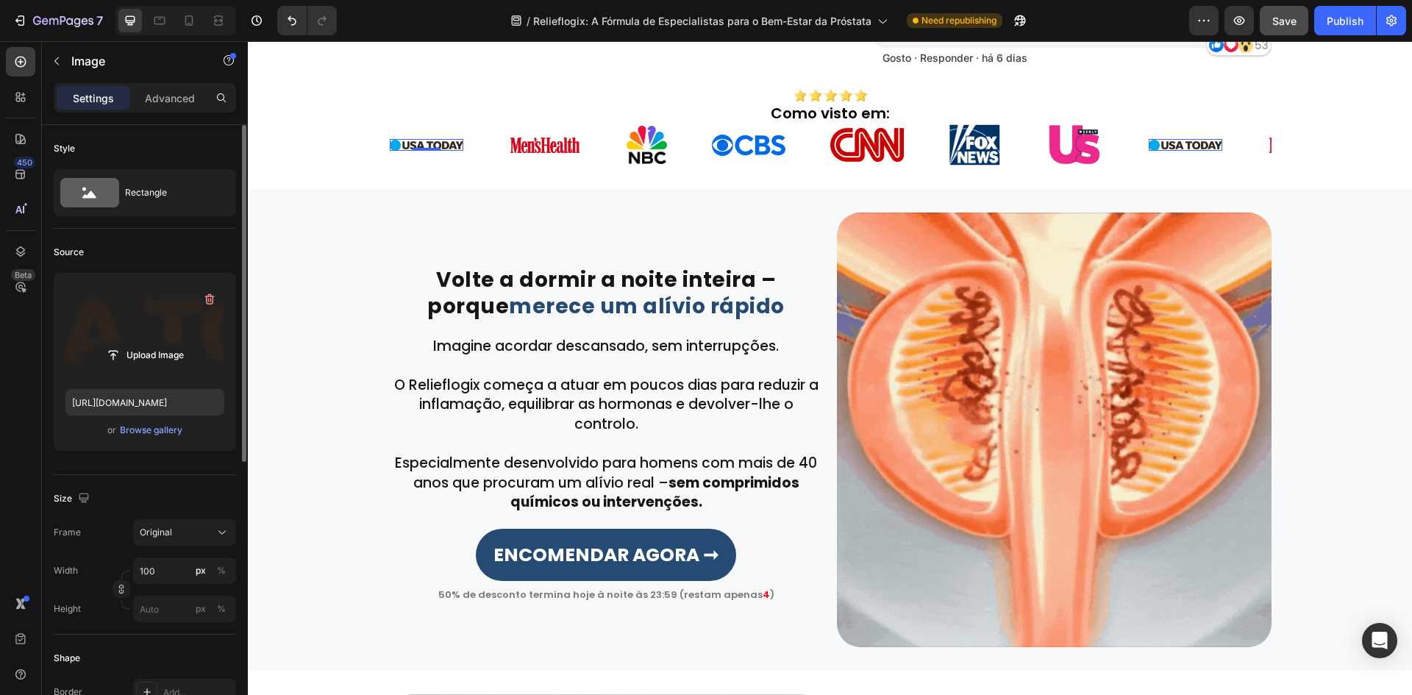
click at [172, 320] on label at bounding box center [144, 331] width 159 height 93
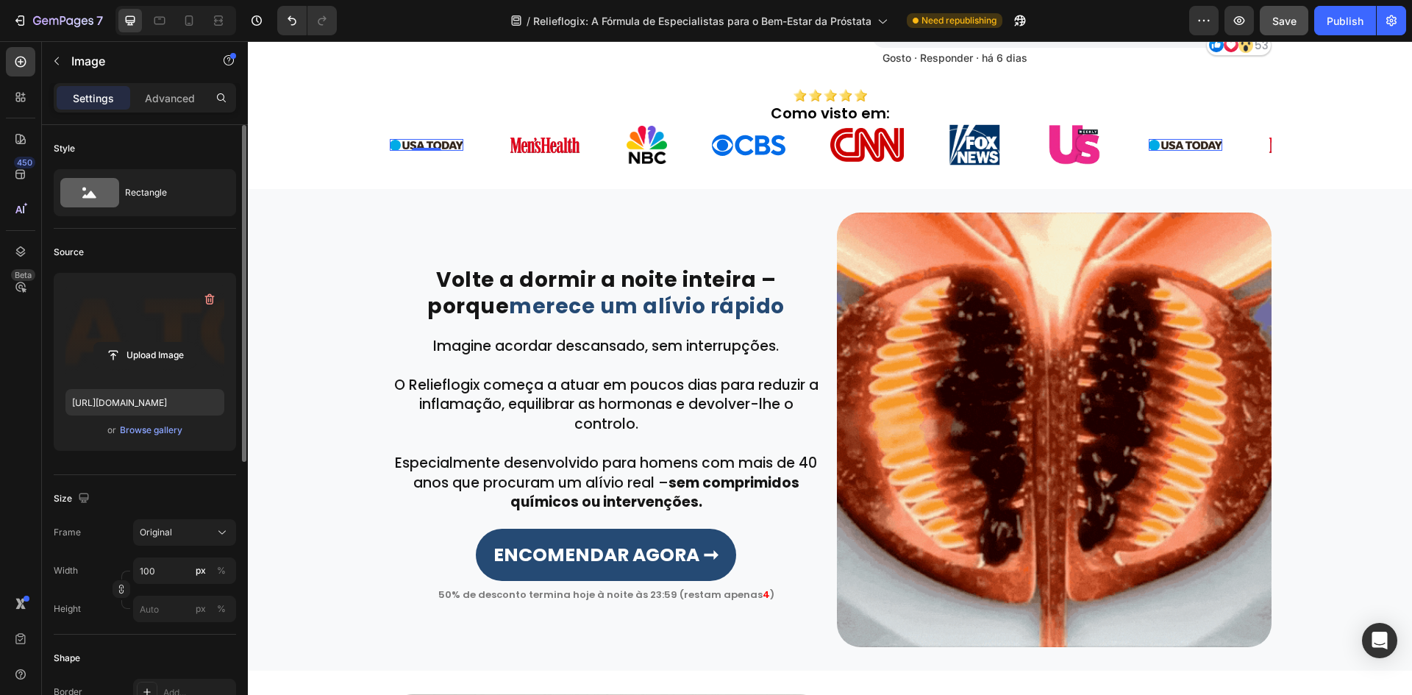
click at [172, 343] on input "file" at bounding box center [144, 355] width 101 height 25
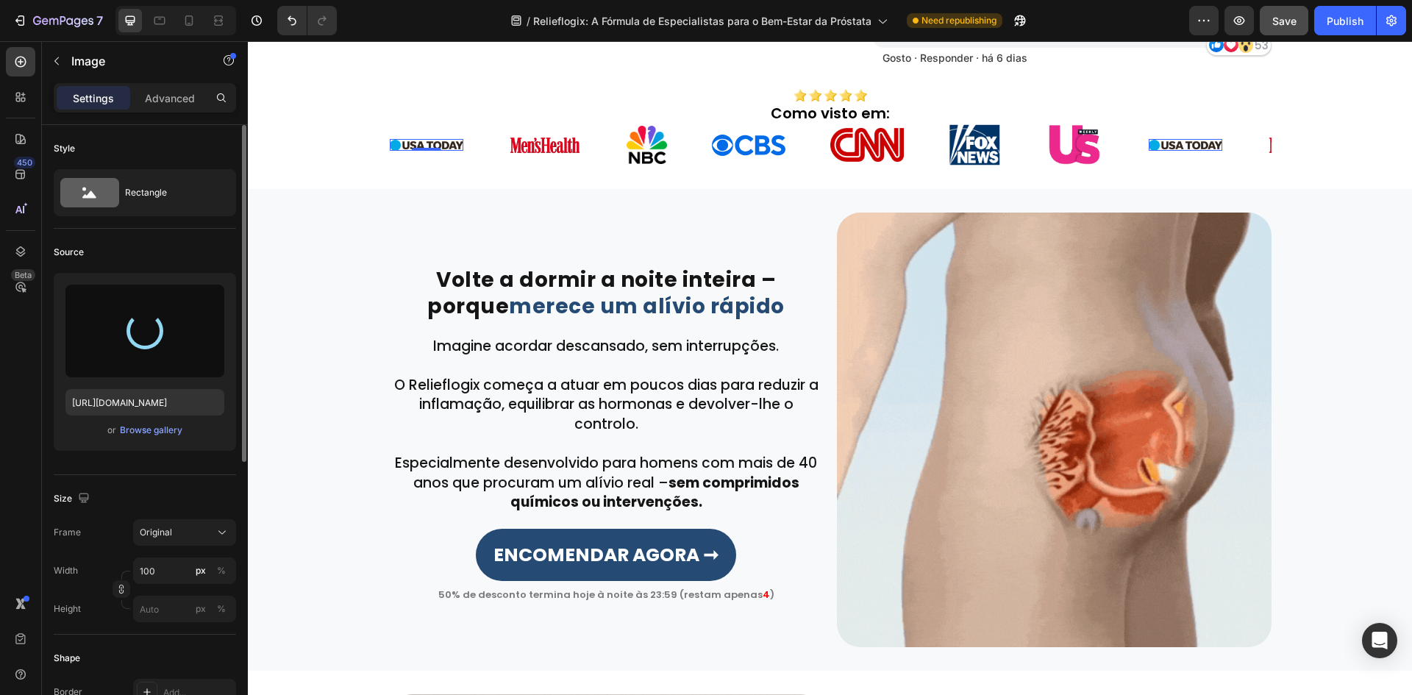
type input "https://cdn.shopify.com/s/files/1/0657/6783/3683/files/gempages_578032762192134…"
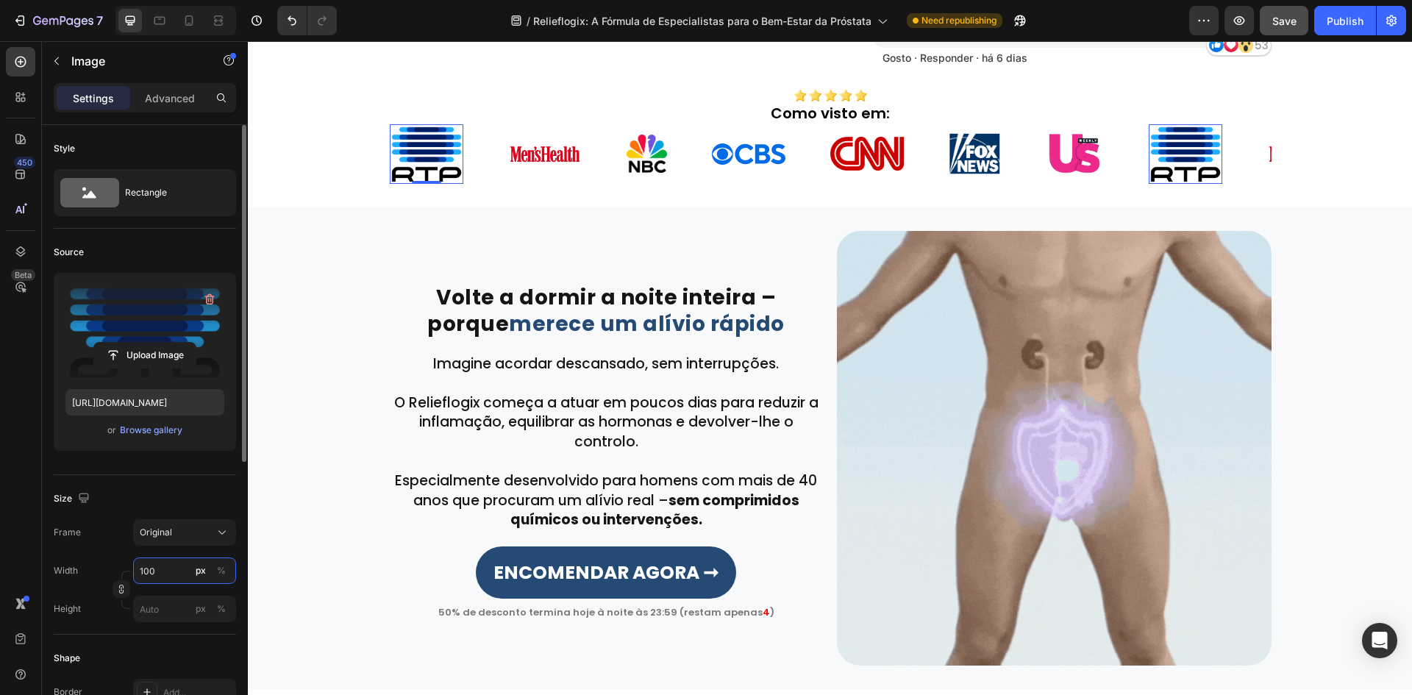
click at [165, 566] on input "100" at bounding box center [184, 570] width 103 height 26
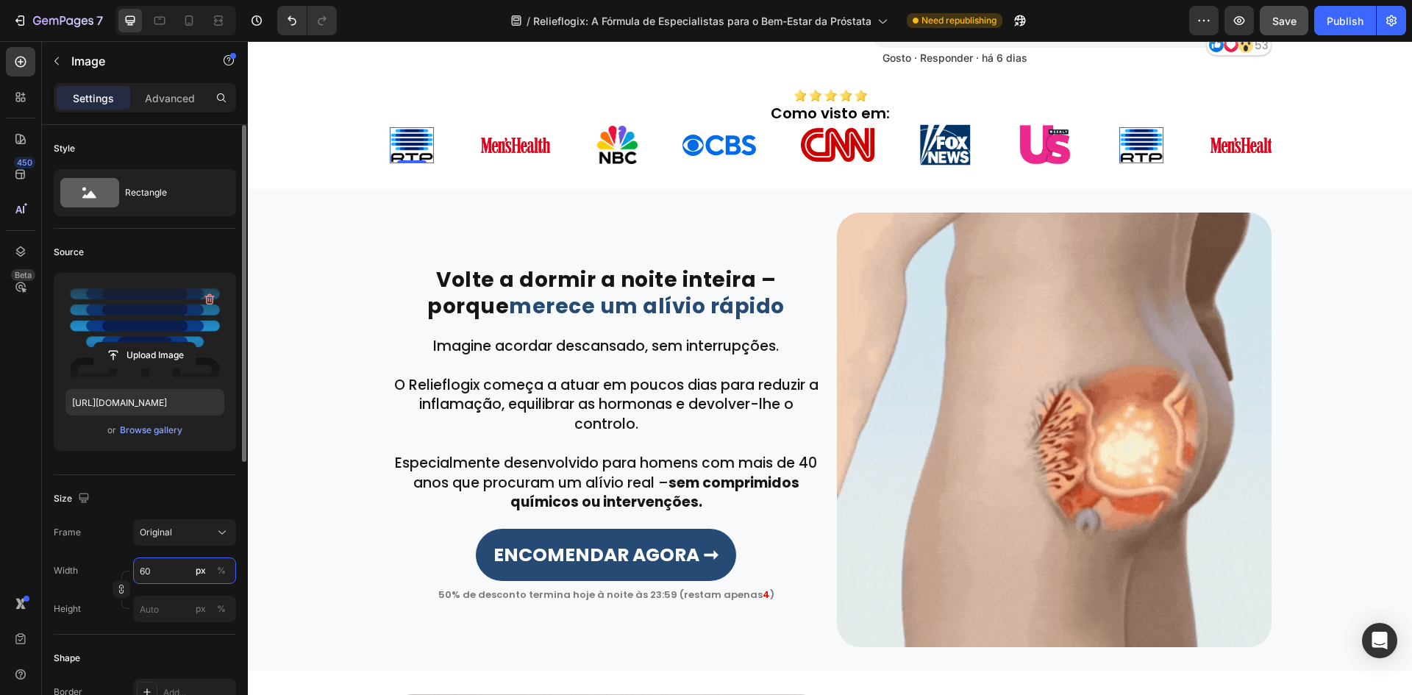
type input "6"
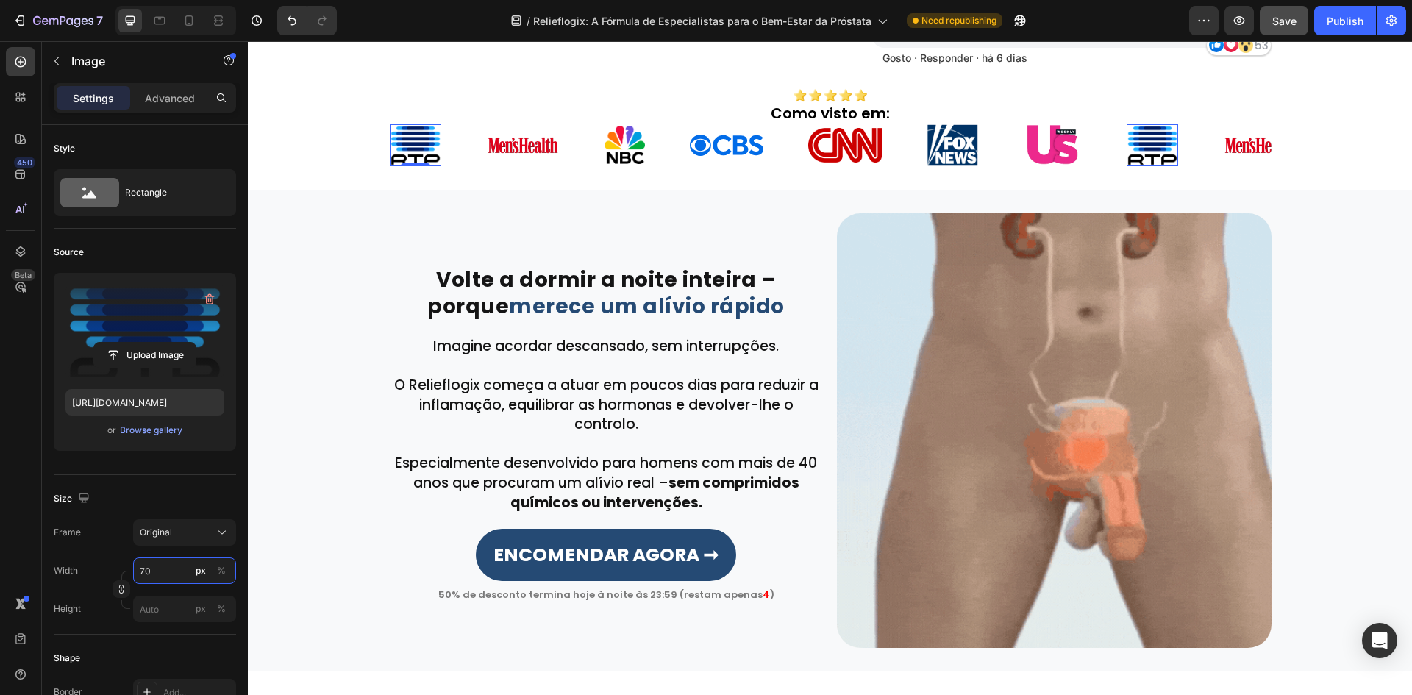
type input "70"
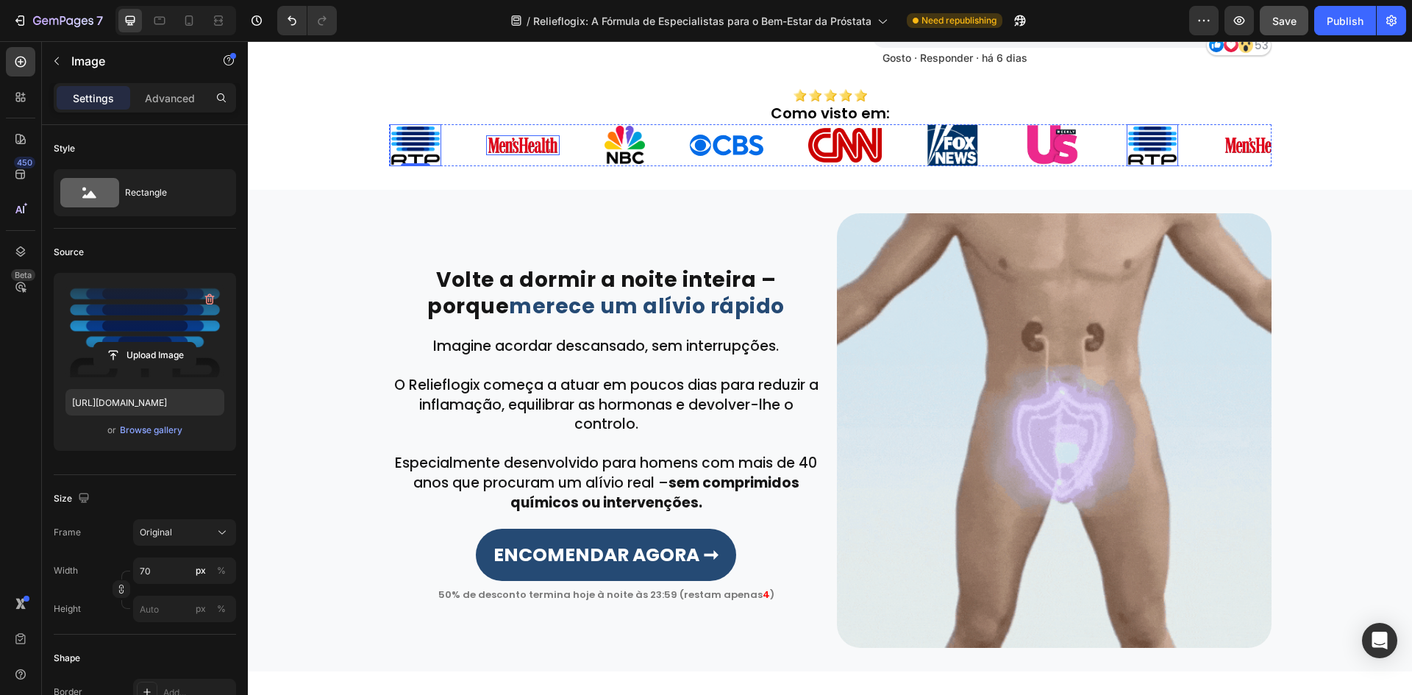
drag, startPoint x: 511, startPoint y: 147, endPoint x: 333, endPoint y: 165, distance: 178.8
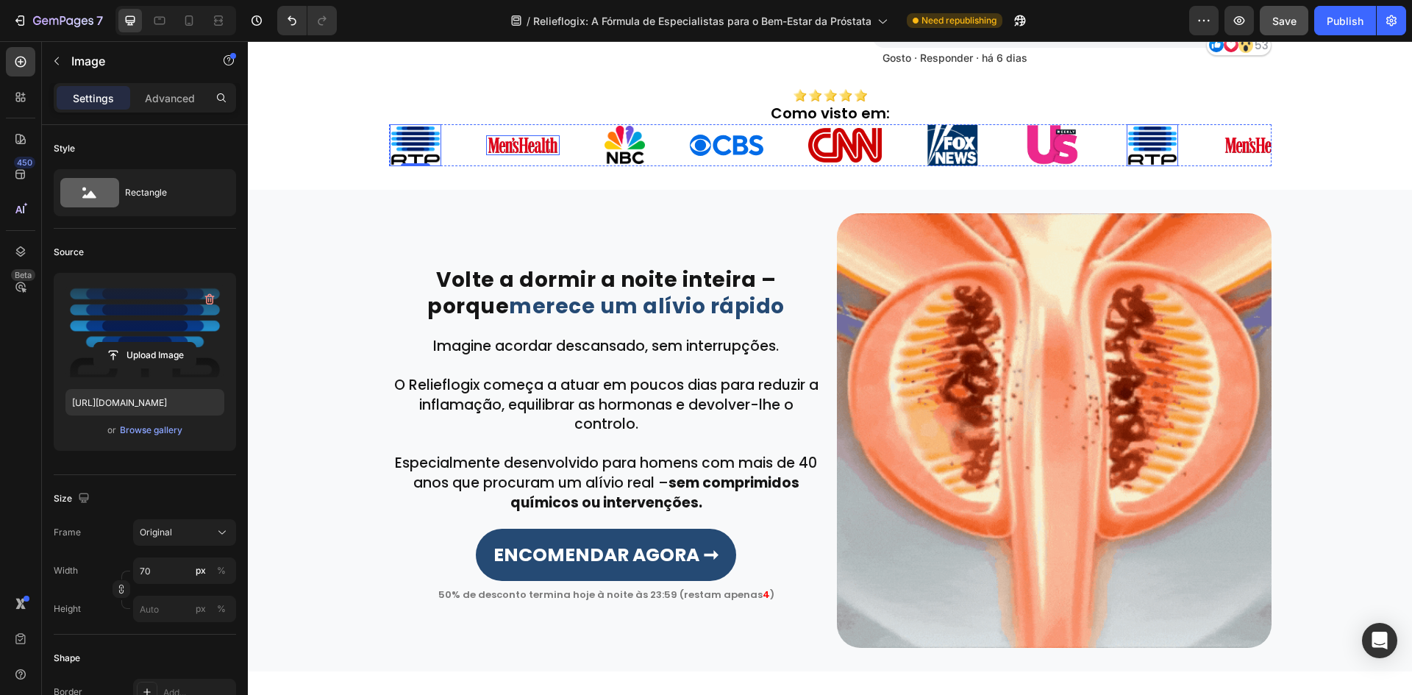
click at [511, 147] on img at bounding box center [523, 145] width 74 height 20
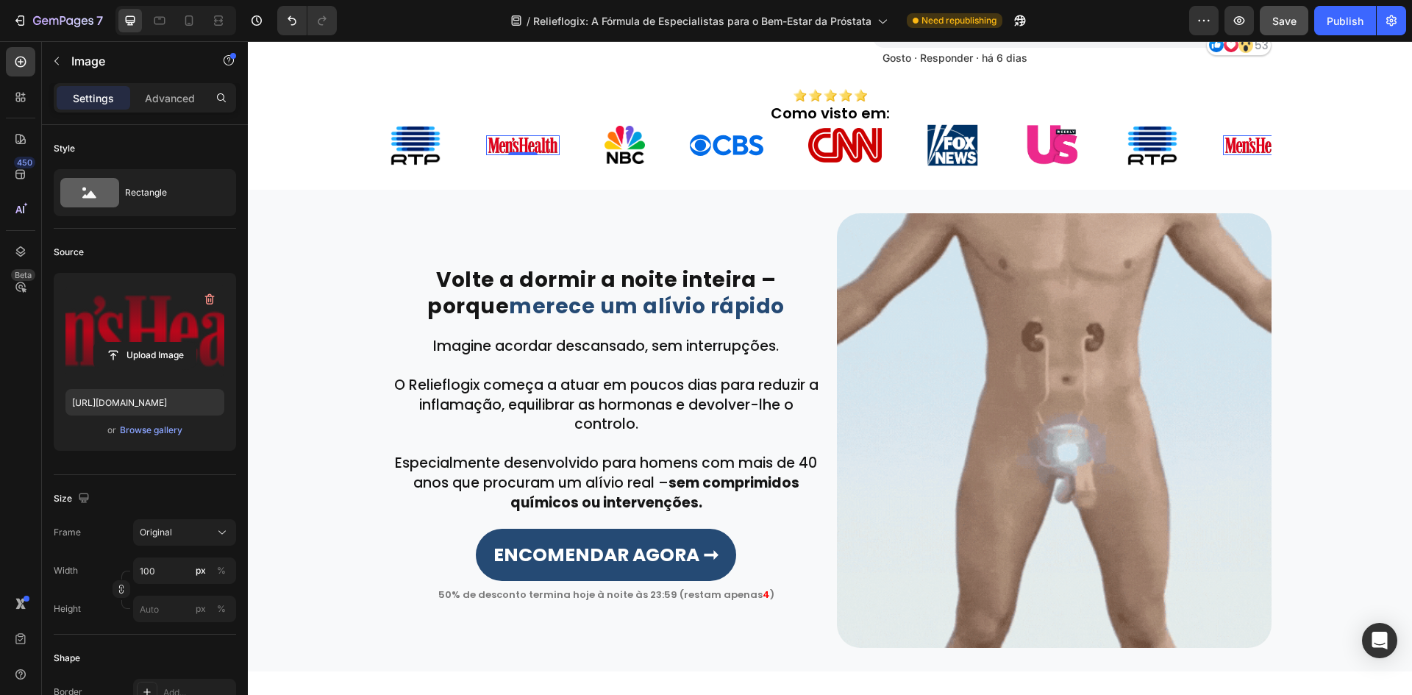
click at [130, 329] on label at bounding box center [144, 331] width 159 height 93
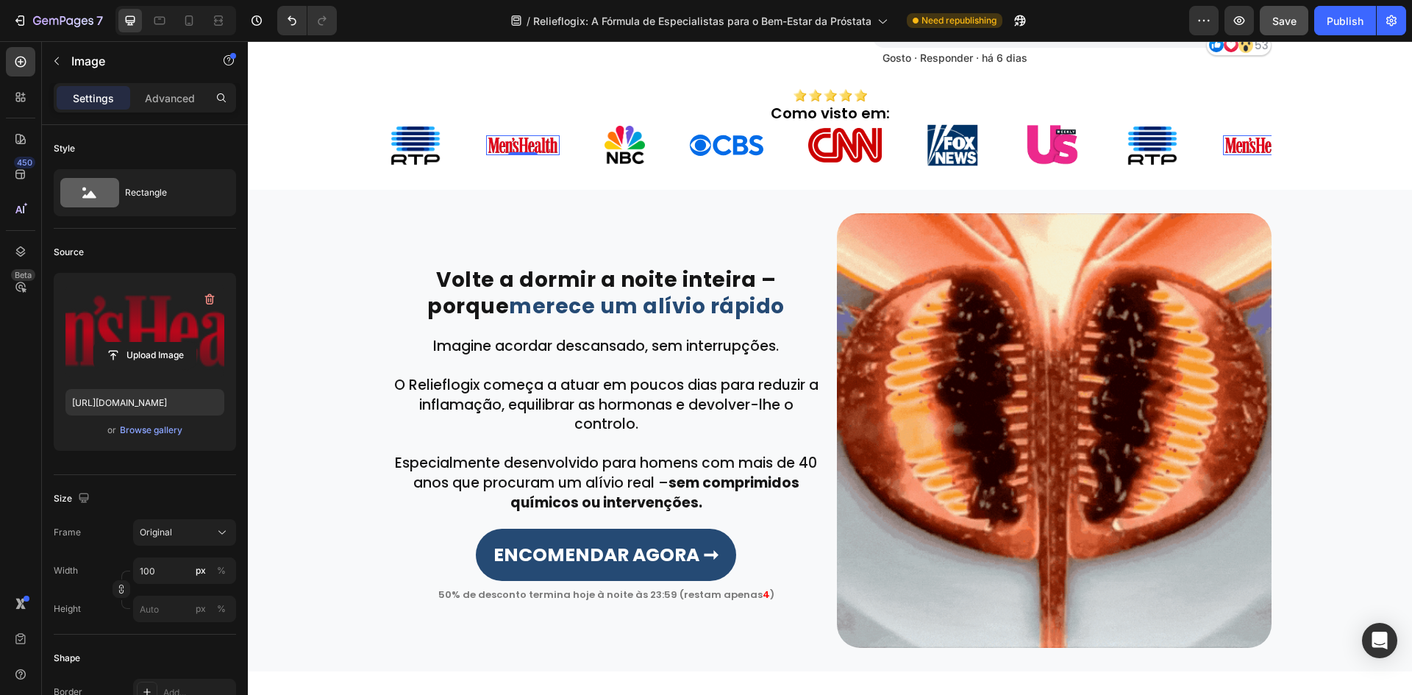
click at [130, 343] on input "file" at bounding box center [144, 355] width 101 height 25
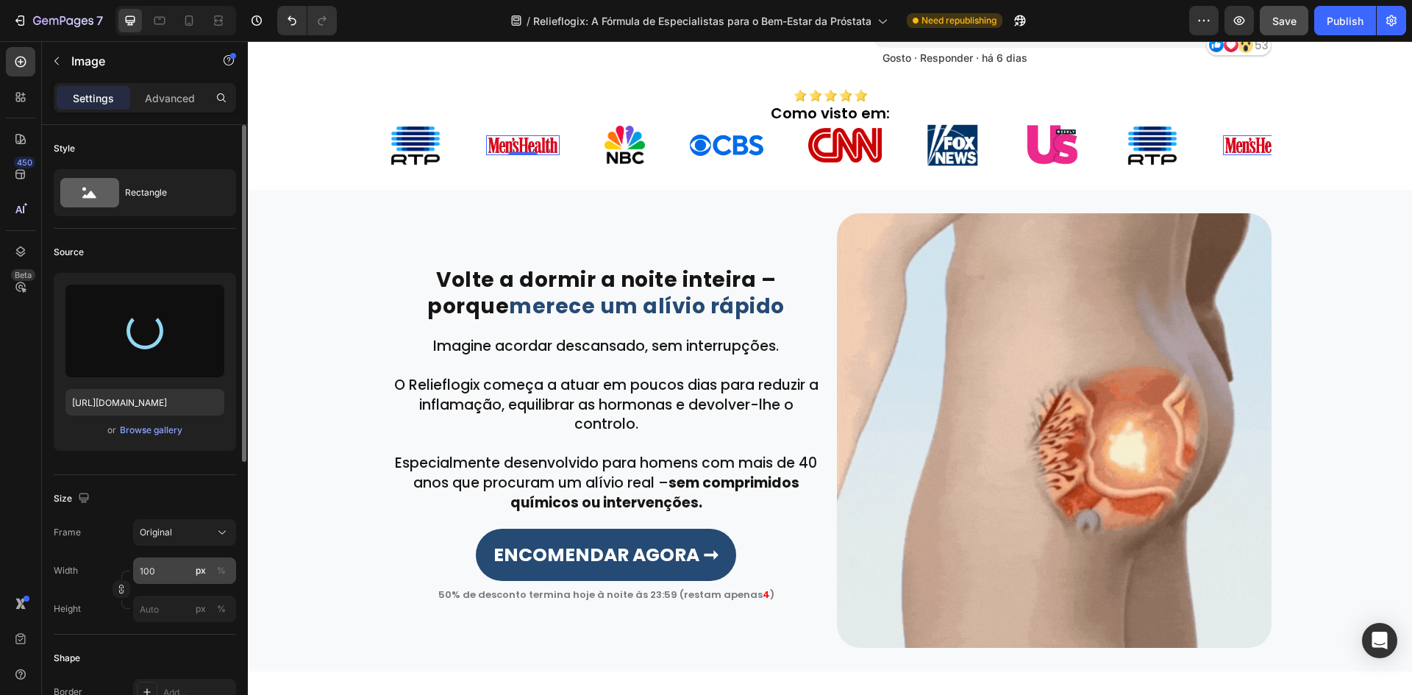
type input "https://cdn.shopify.com/s/files/1/0657/6783/3683/files/gempages_578032762192134…"
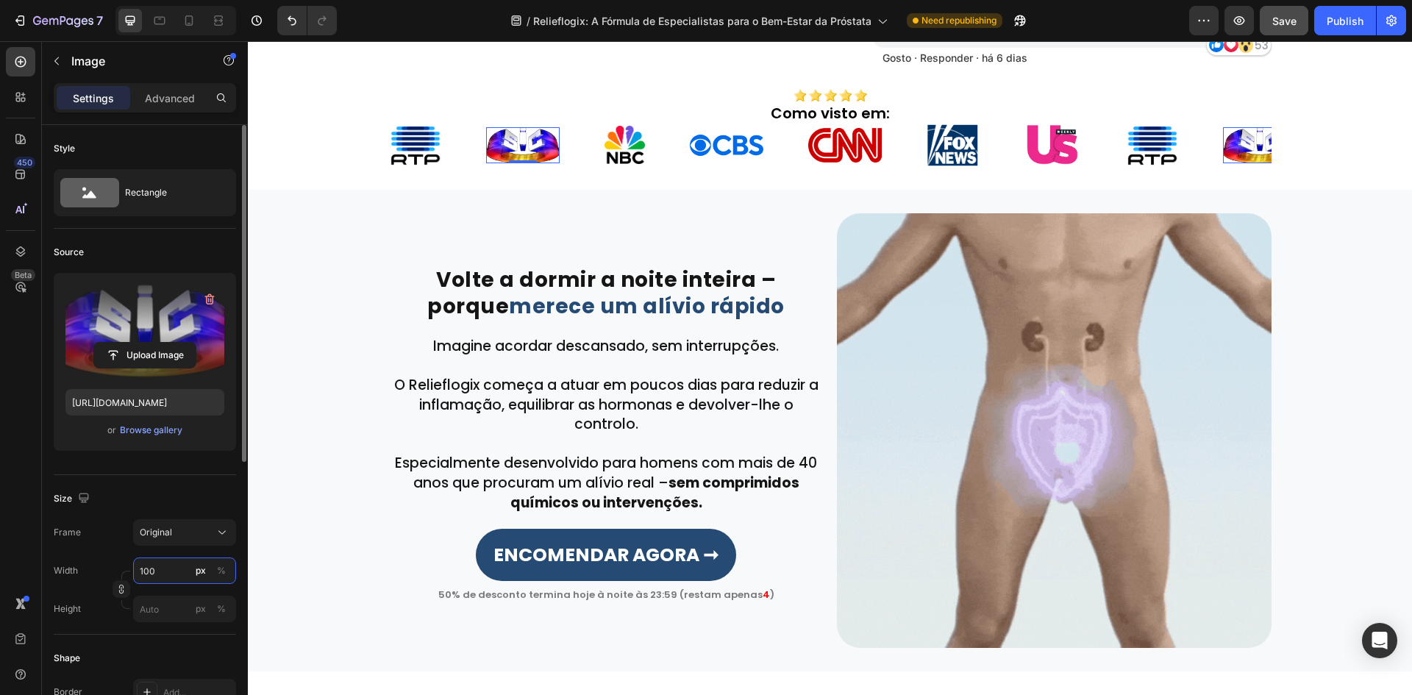
click at [168, 578] on input "100" at bounding box center [184, 570] width 103 height 26
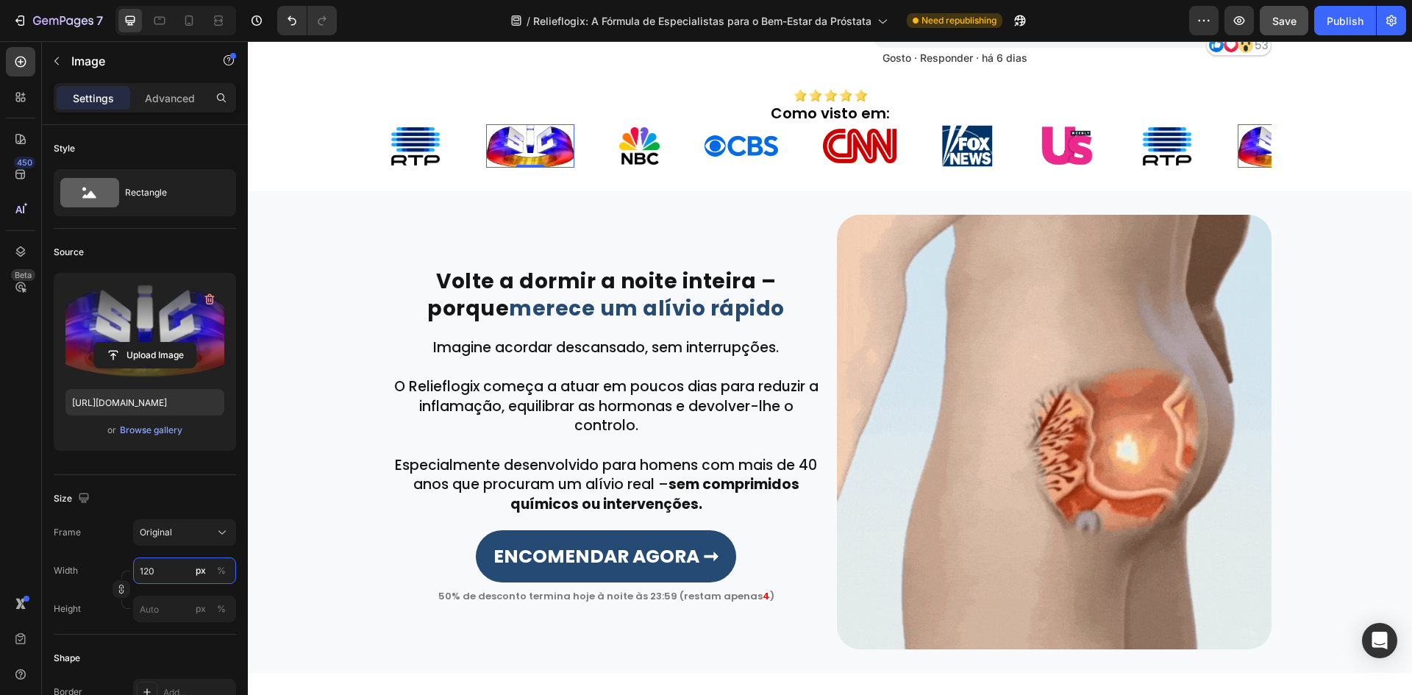
type input "120"
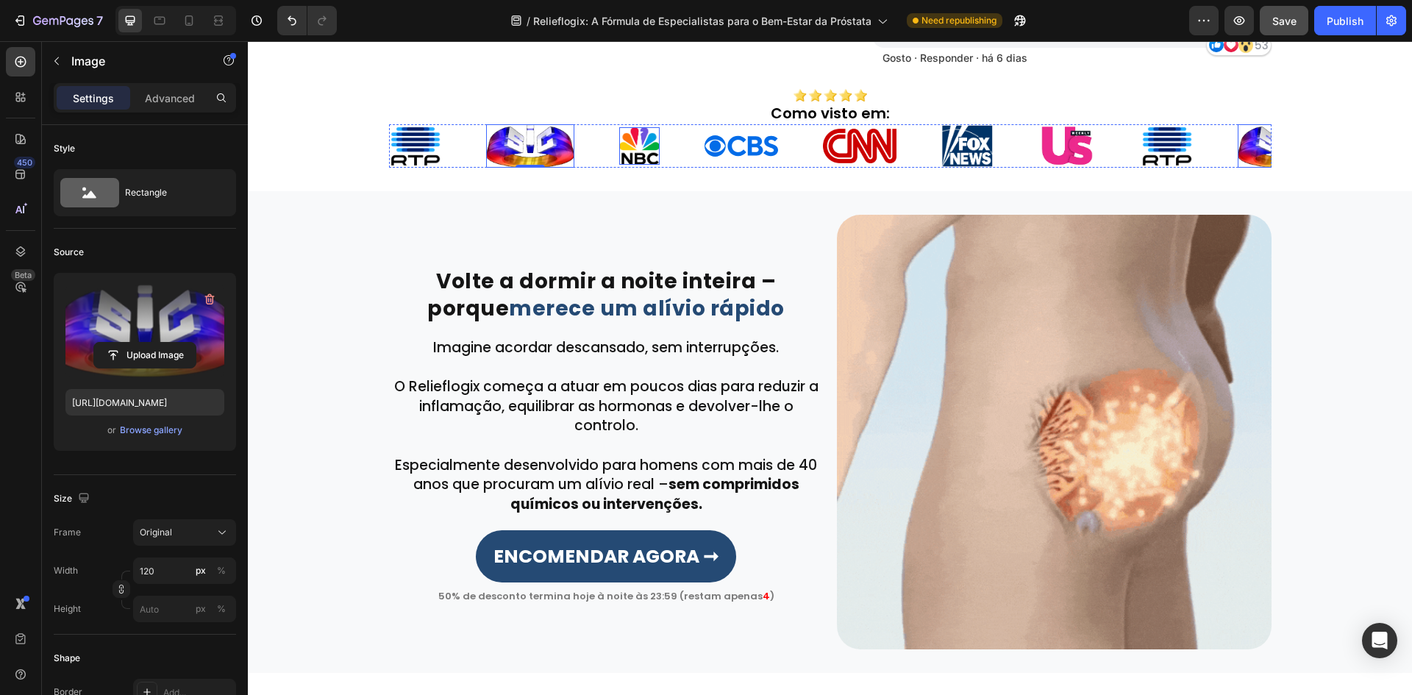
drag, startPoint x: 626, startPoint y: 146, endPoint x: 365, endPoint y: 184, distance: 264.5
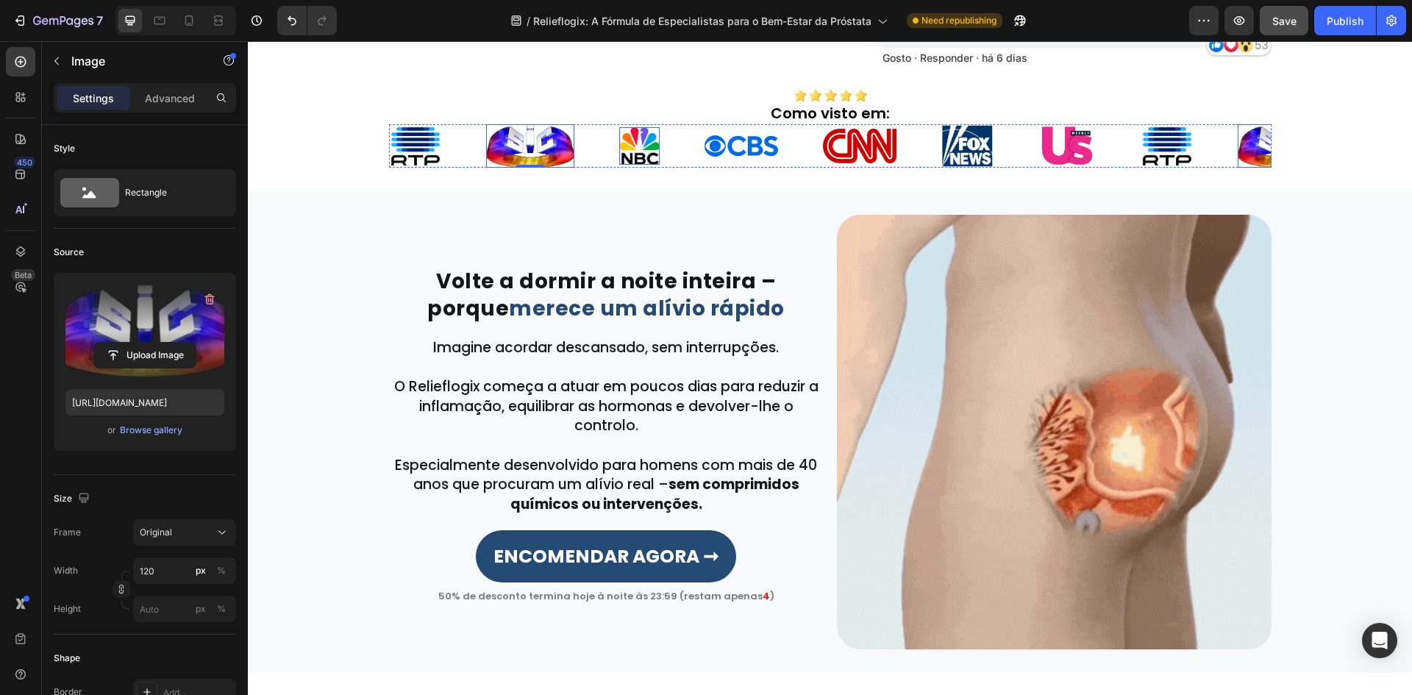
click at [626, 146] on img at bounding box center [639, 146] width 40 height 38
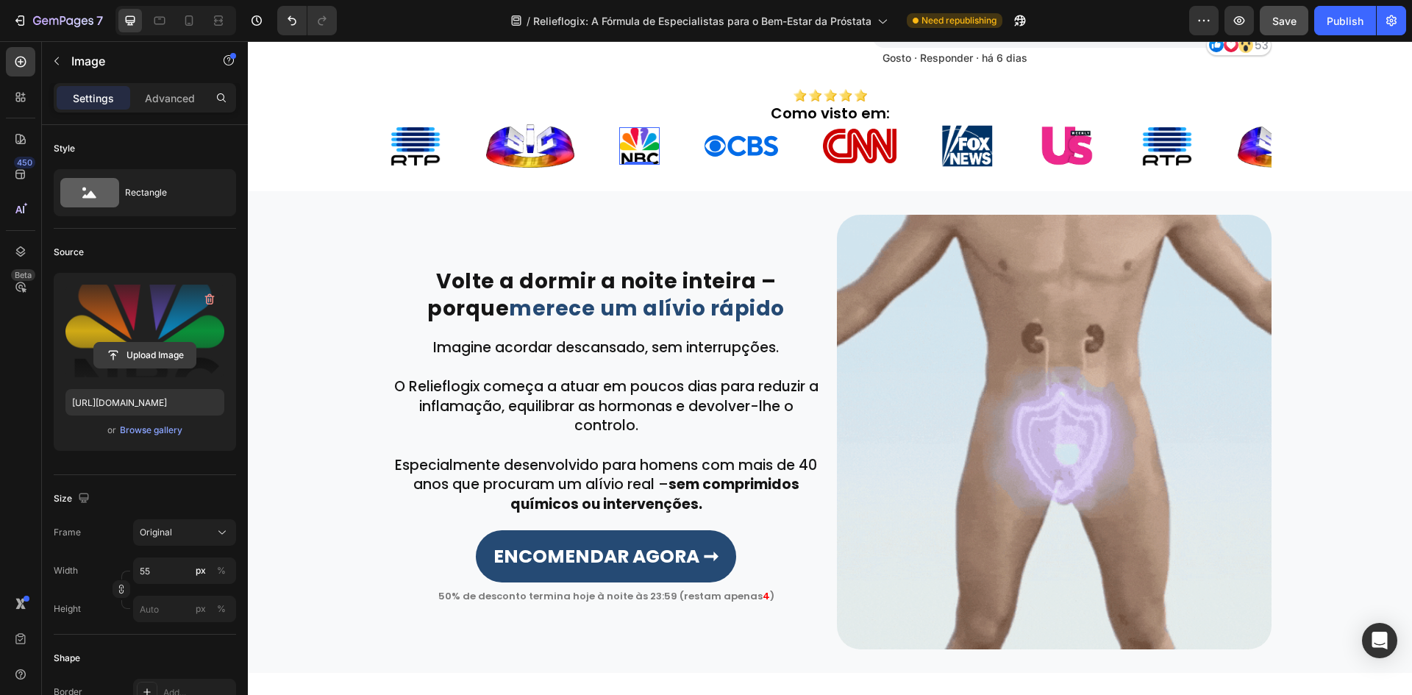
click at [118, 351] on input "file" at bounding box center [144, 355] width 101 height 25
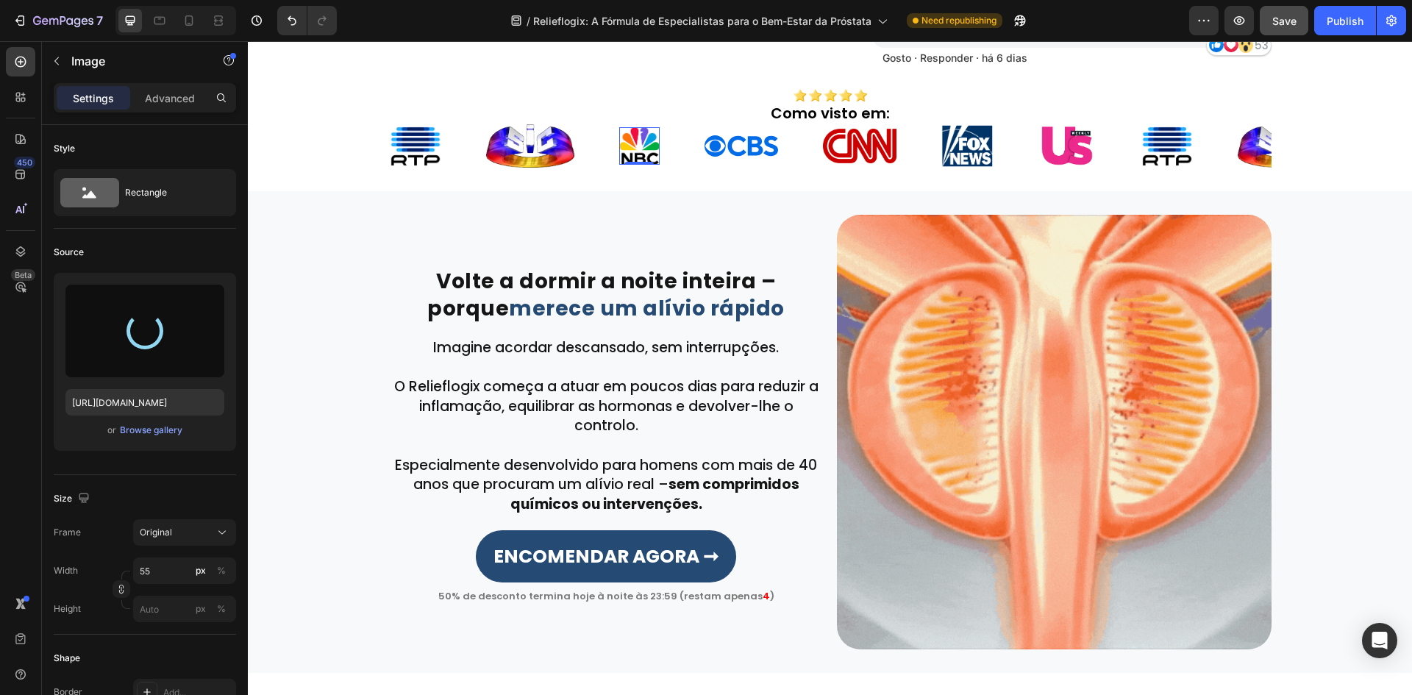
type input "https://cdn.shopify.com/s/files/1/0657/6783/3683/files/gempages_578032762192134…"
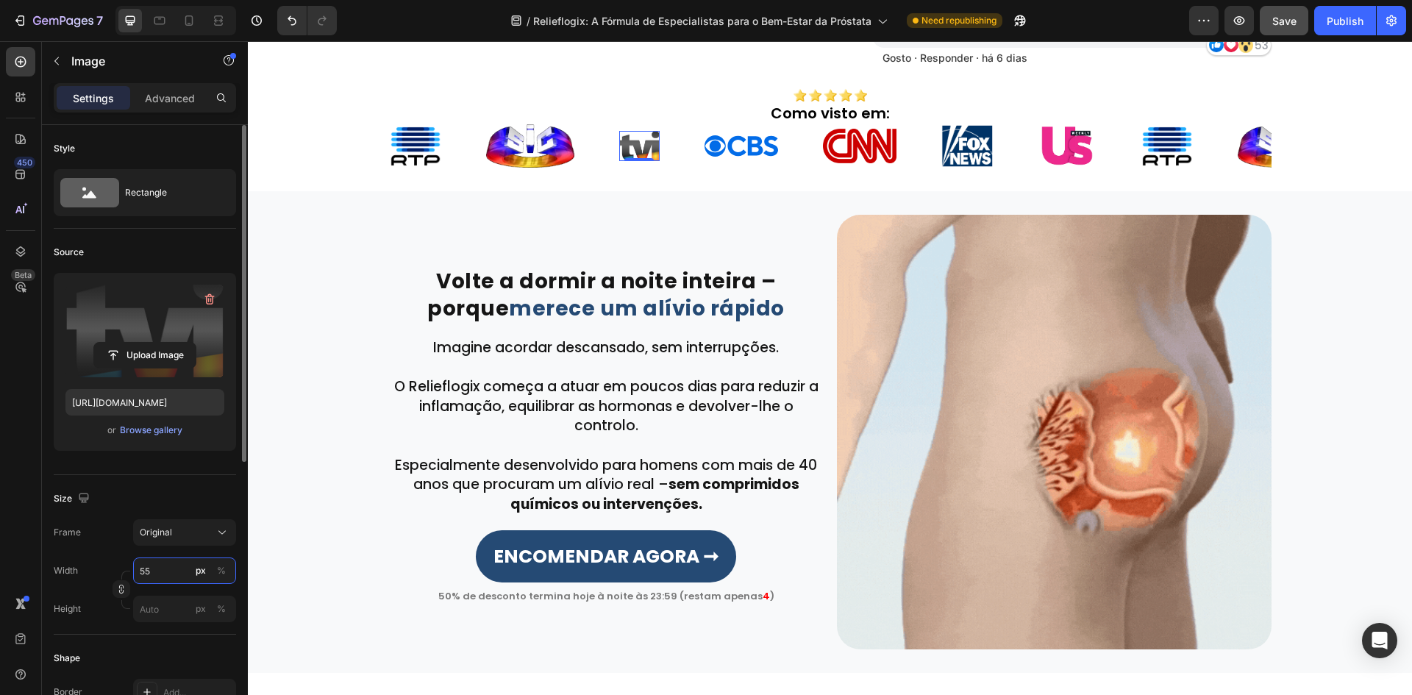
click at [164, 565] on input "55" at bounding box center [184, 570] width 103 height 26
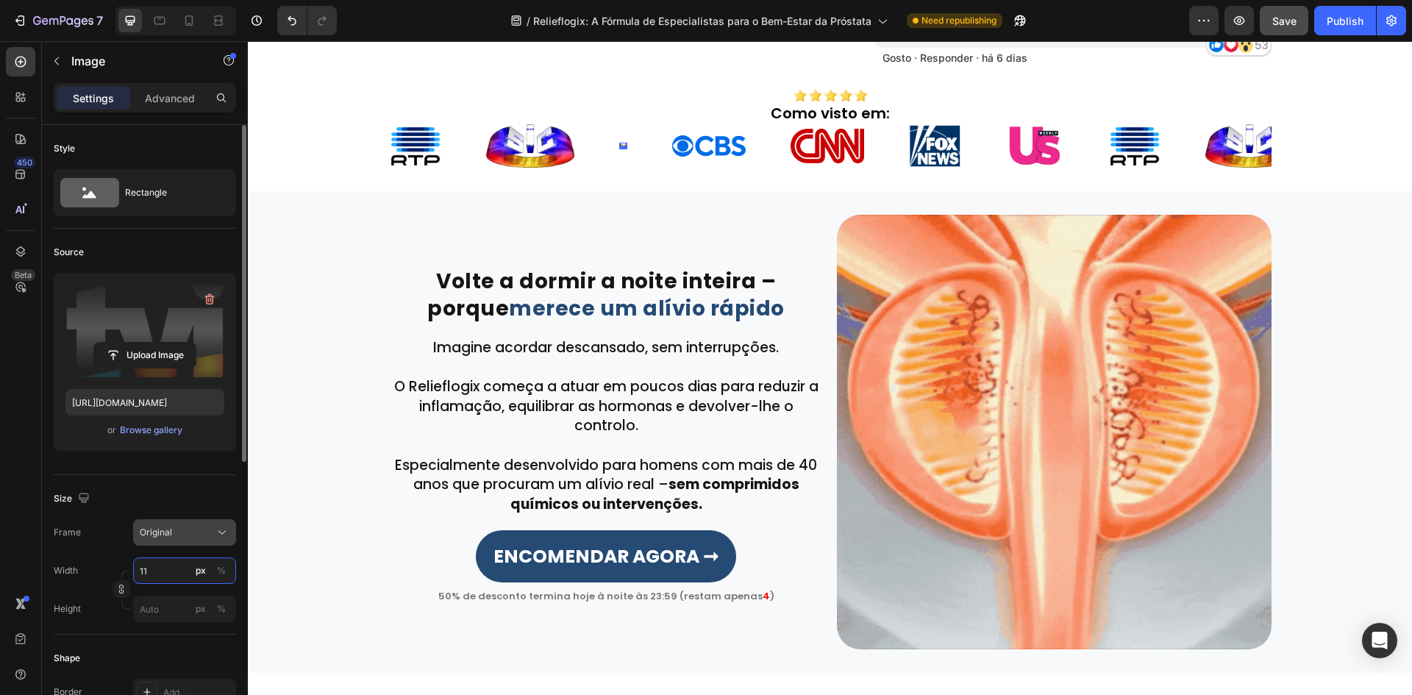
type input "1"
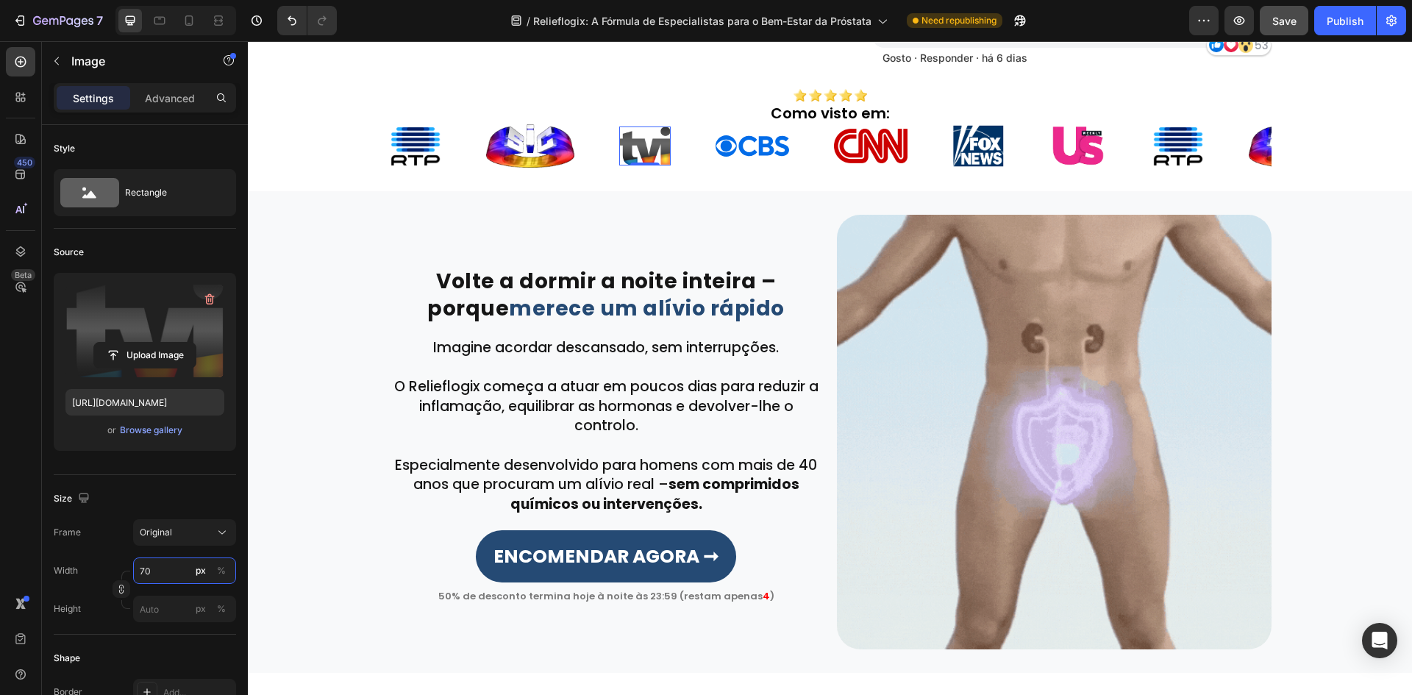
type input "70"
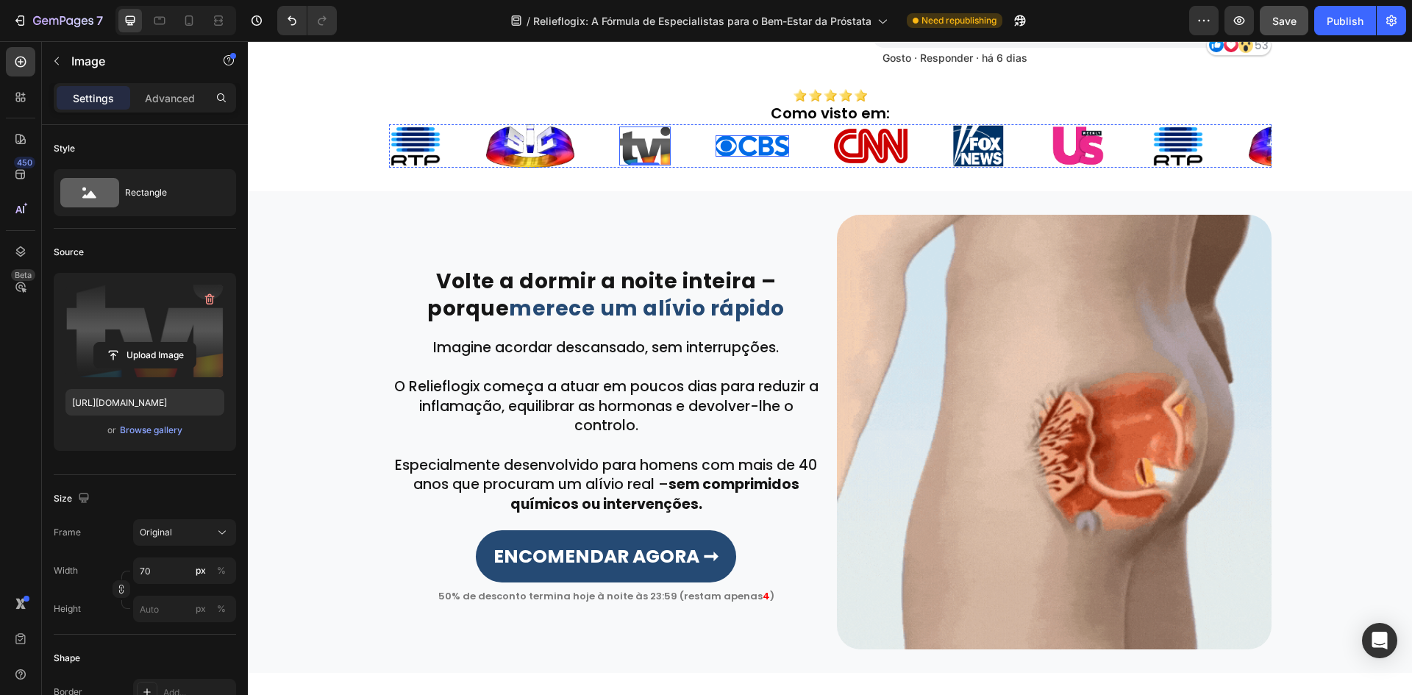
drag, startPoint x: 756, startPoint y: 149, endPoint x: 640, endPoint y: 189, distance: 122.3
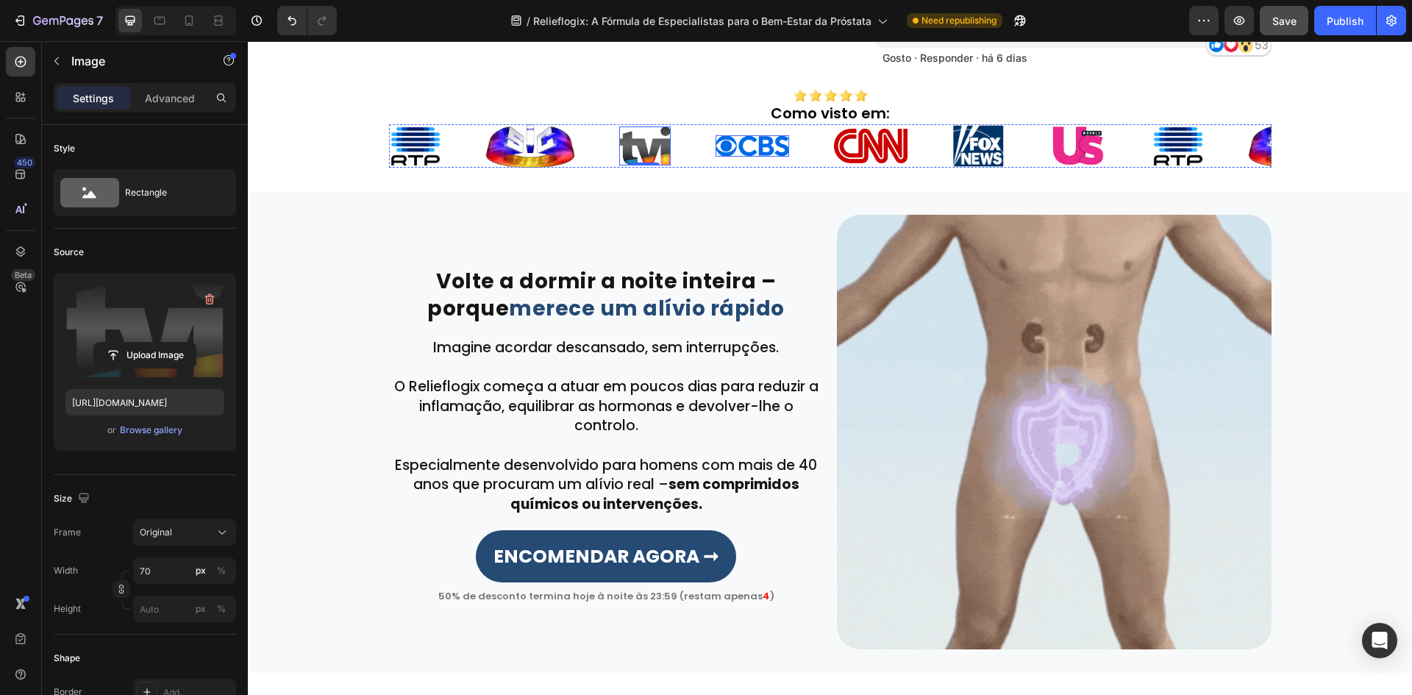
click at [756, 149] on img at bounding box center [752, 145] width 74 height 21
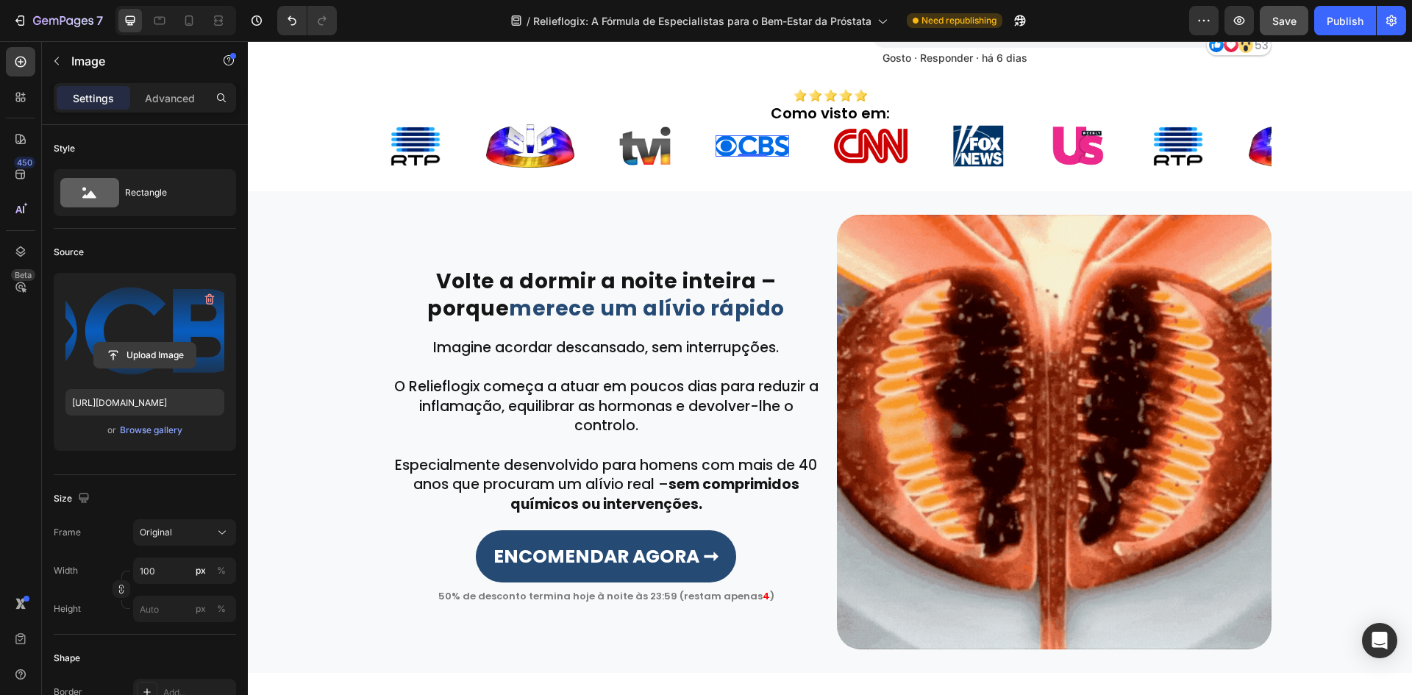
click at [132, 357] on input "file" at bounding box center [144, 355] width 101 height 25
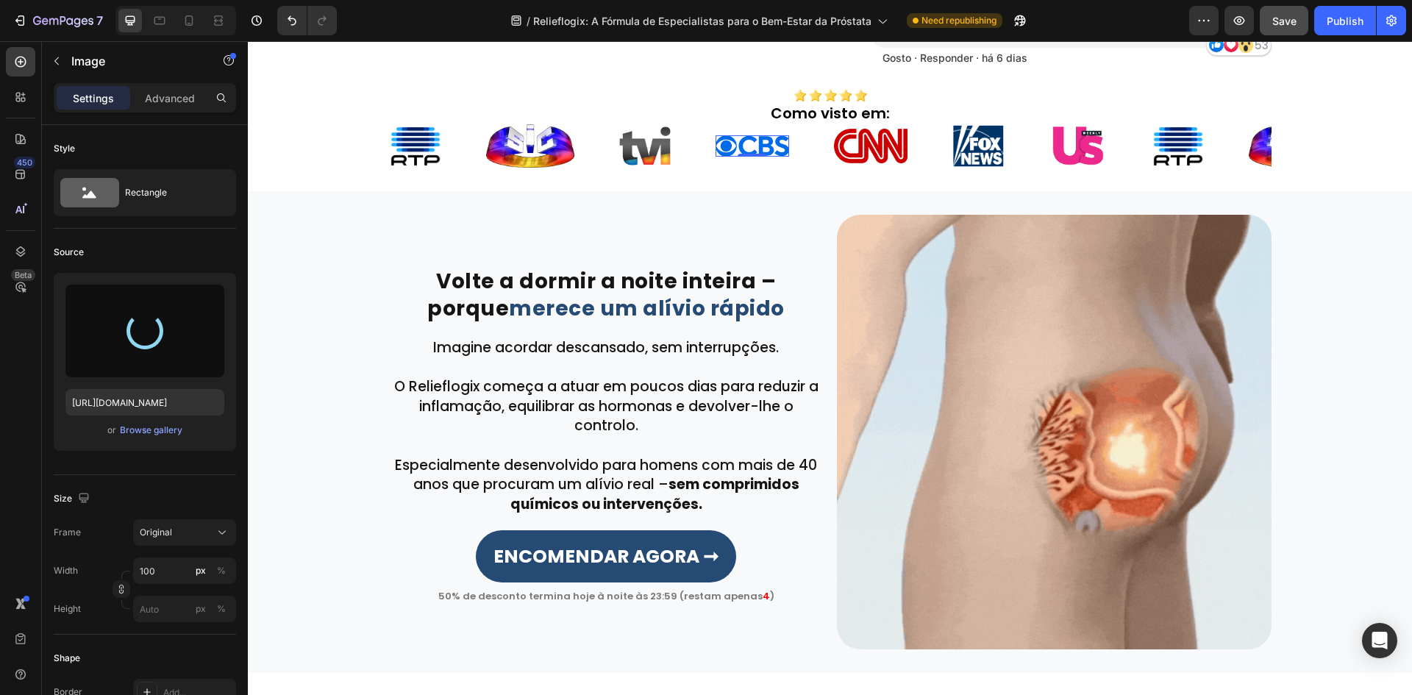
type input "https://cdn.shopify.com/s/files/1/0657/6783/3683/files/gempages_578032762192134…"
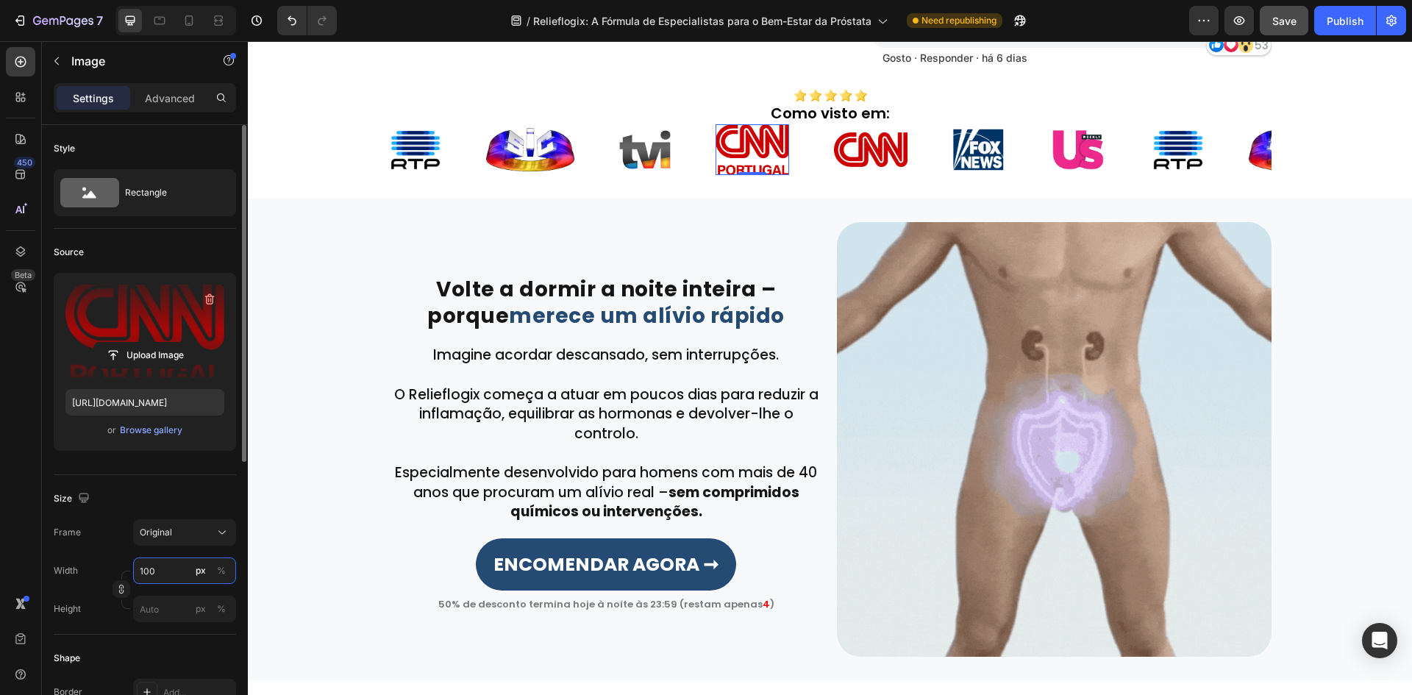
click at [154, 571] on input "100" at bounding box center [184, 570] width 103 height 26
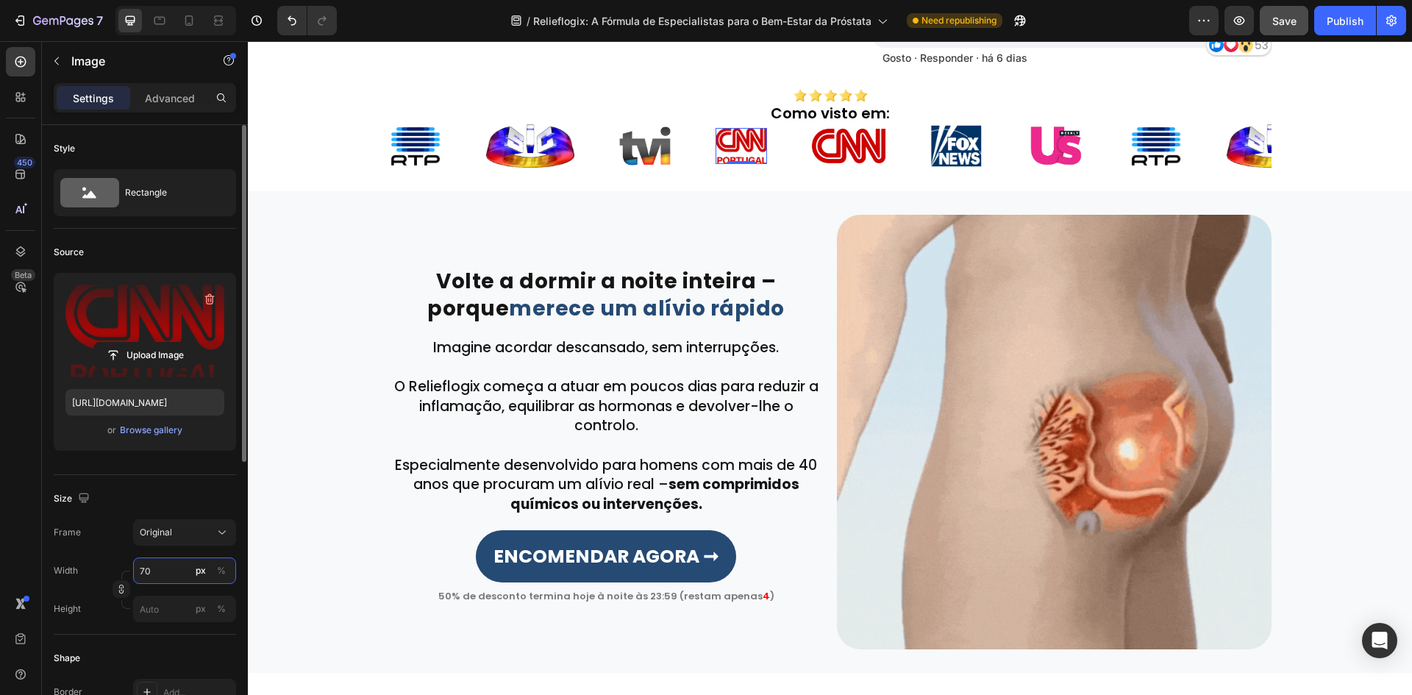
type input "7"
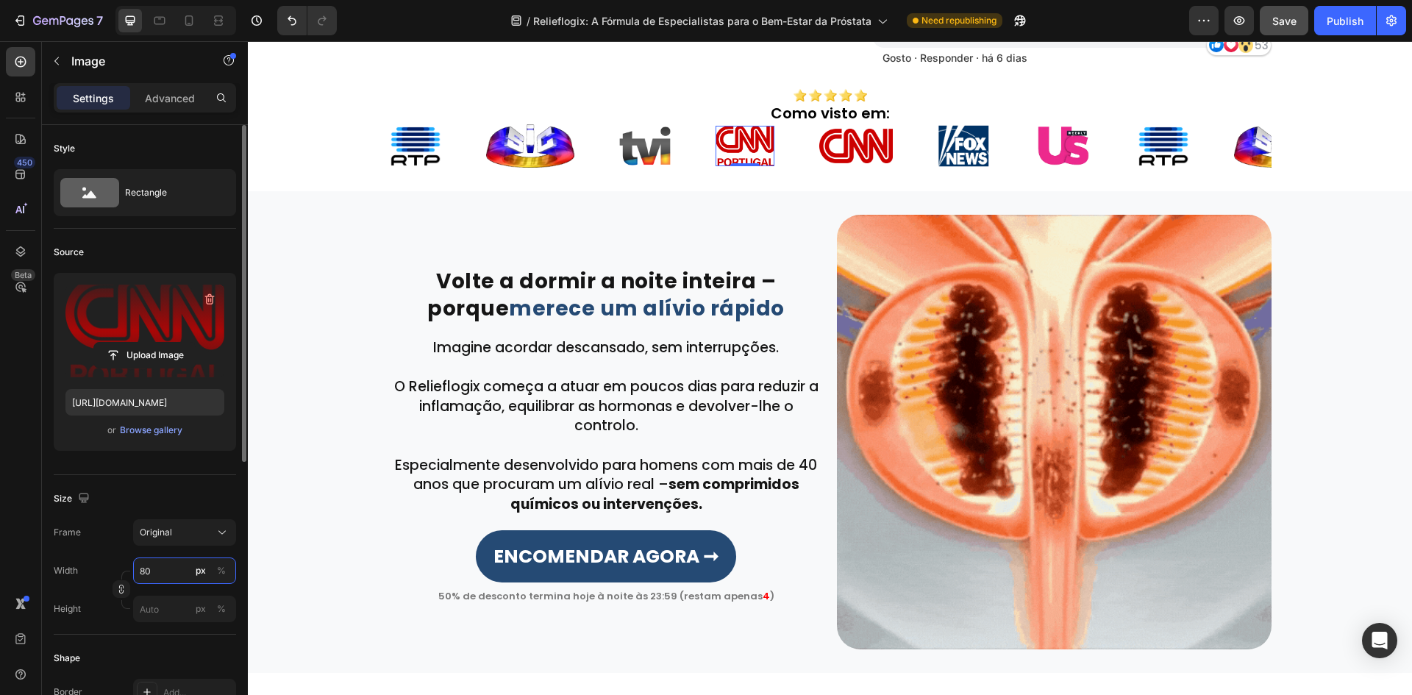
type input "8"
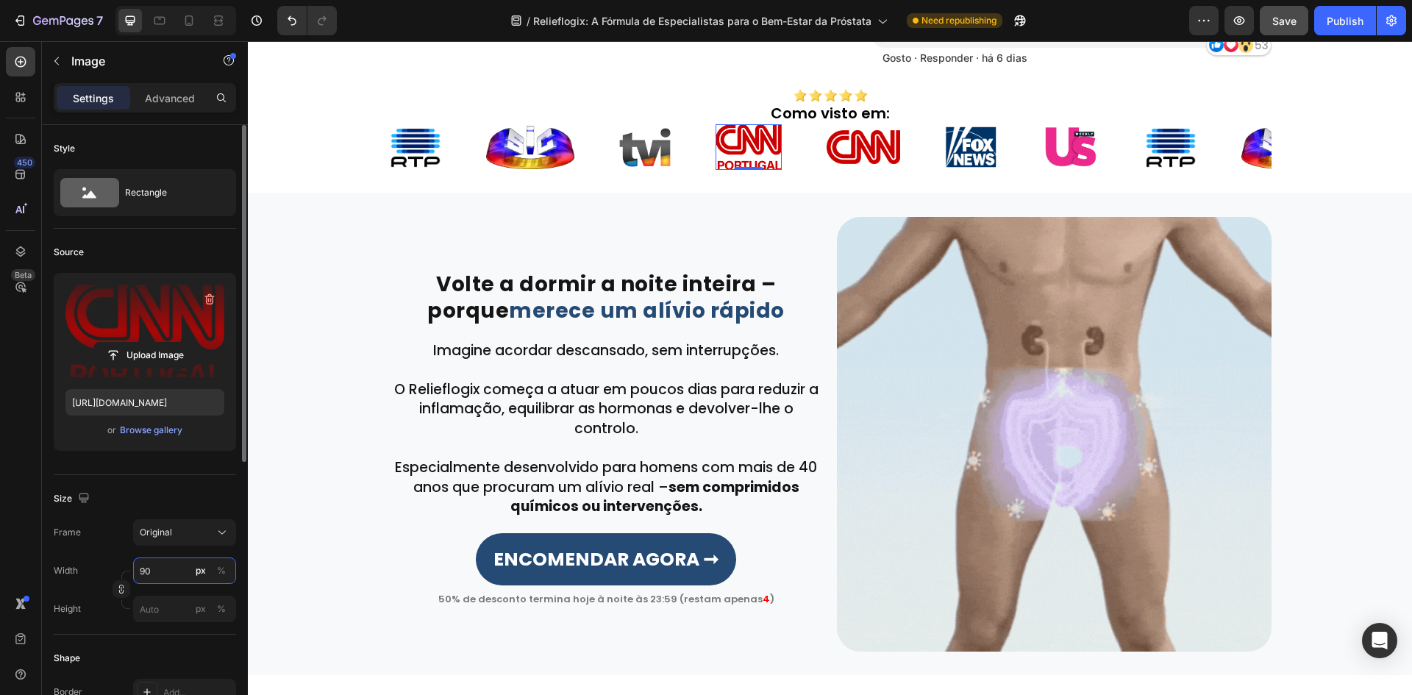
type input "9"
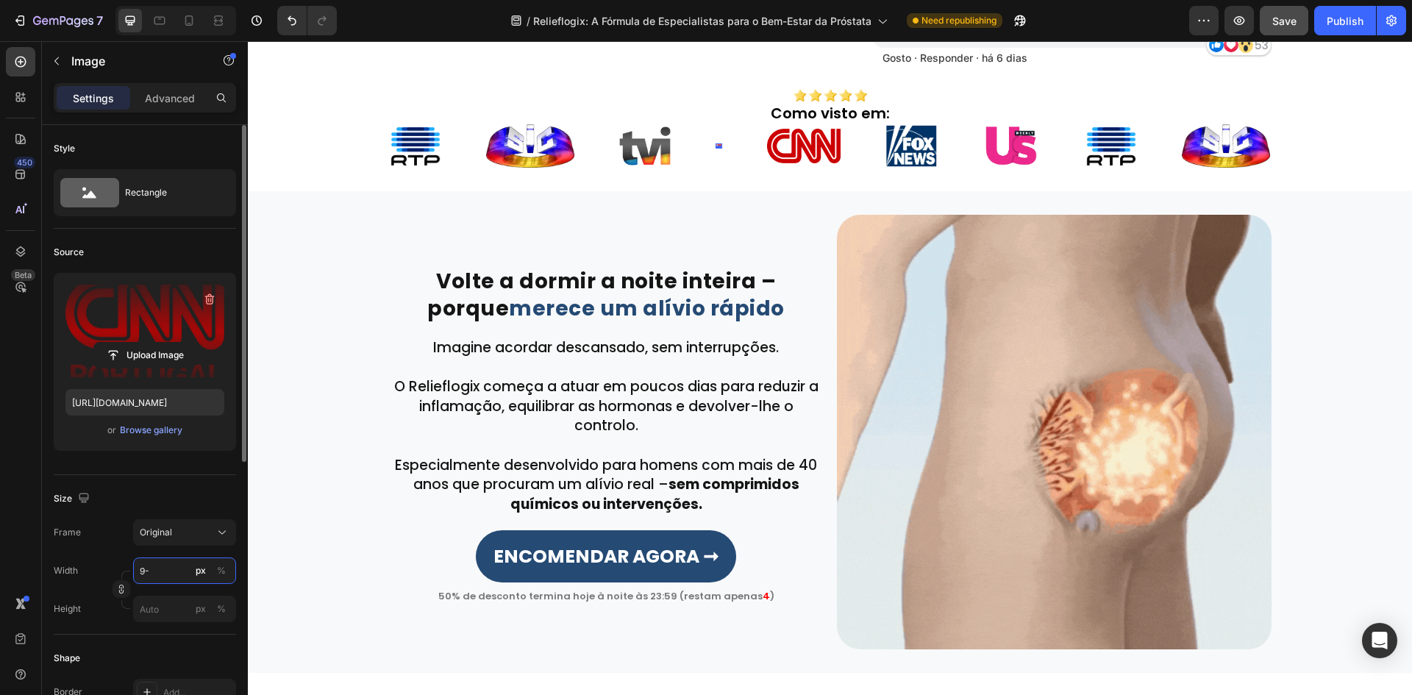
type input "9"
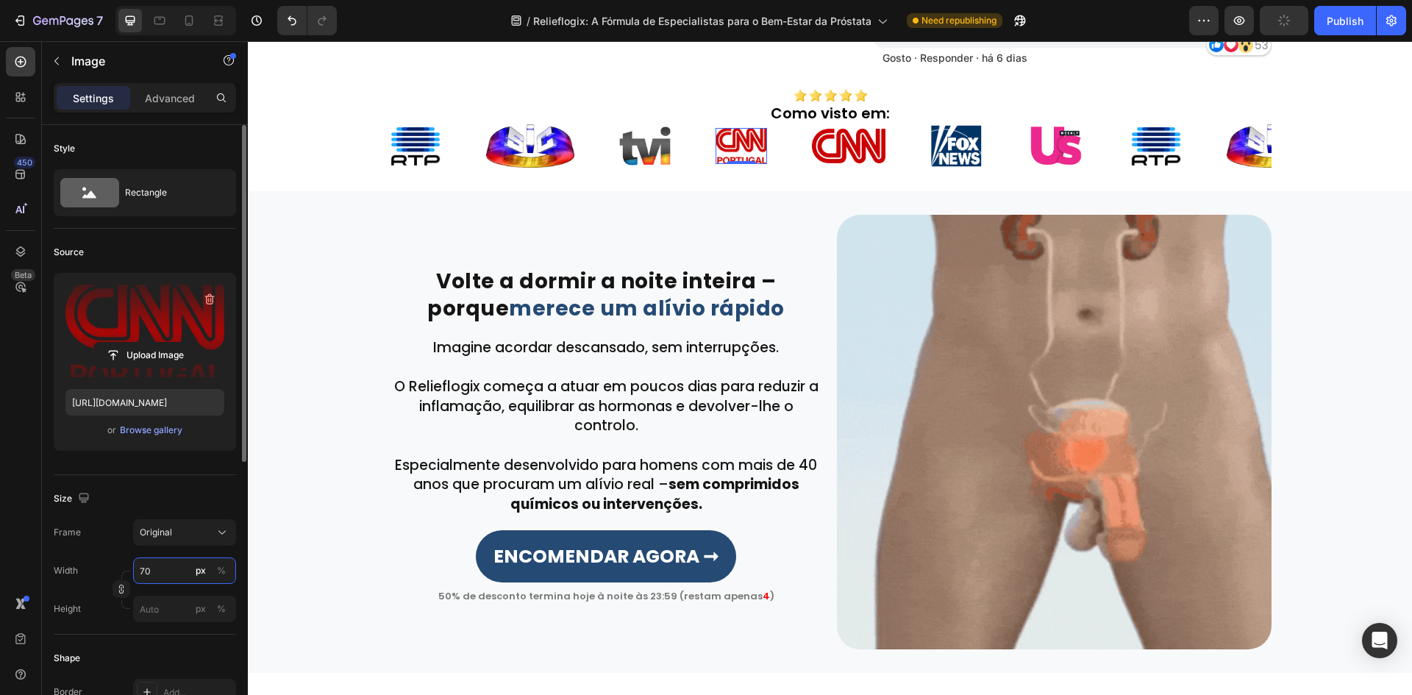
type input "7"
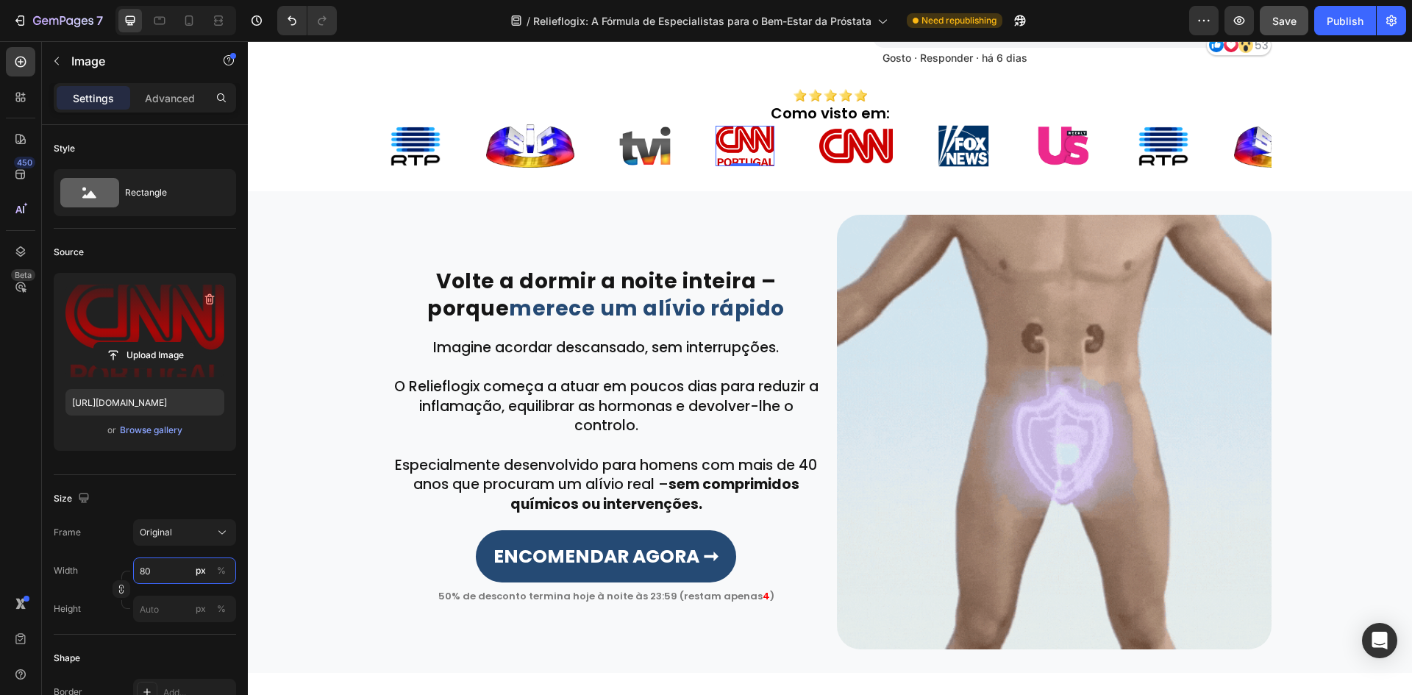
type input "80"
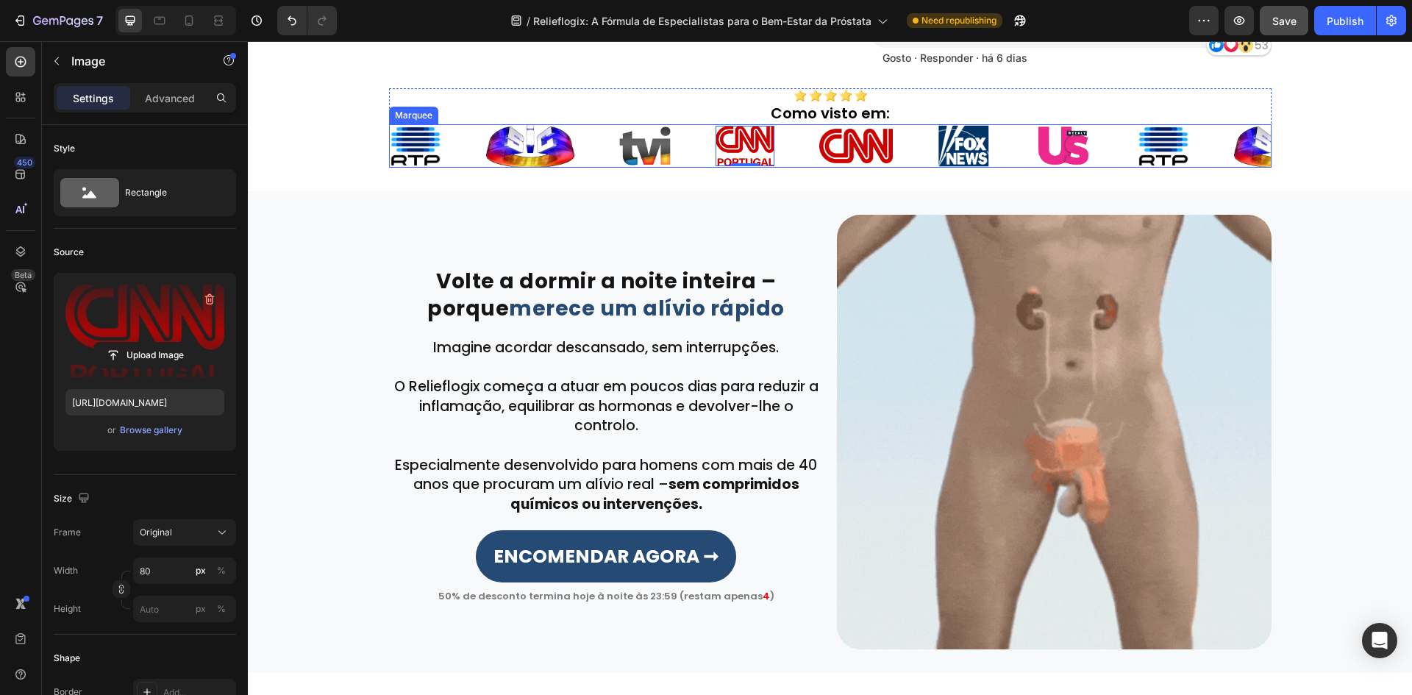
click at [847, 147] on img at bounding box center [856, 146] width 74 height 35
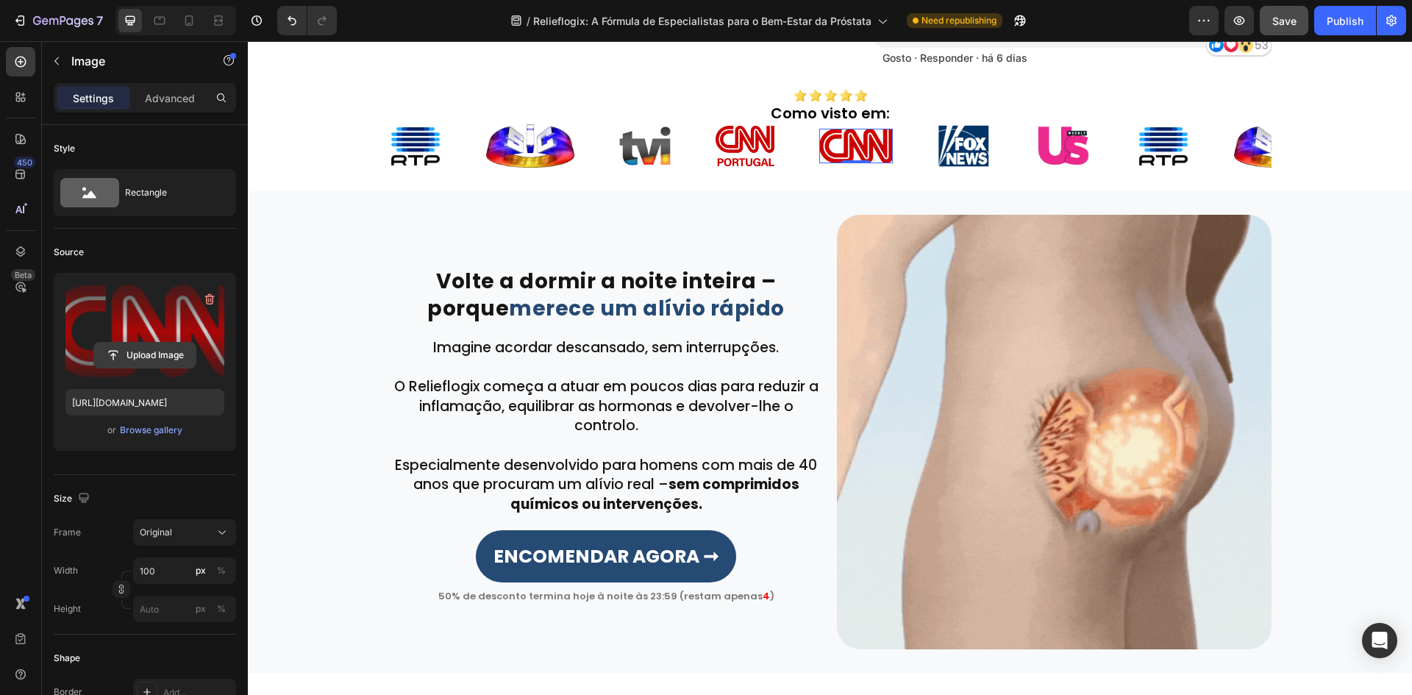
click at [148, 344] on input "file" at bounding box center [144, 355] width 101 height 25
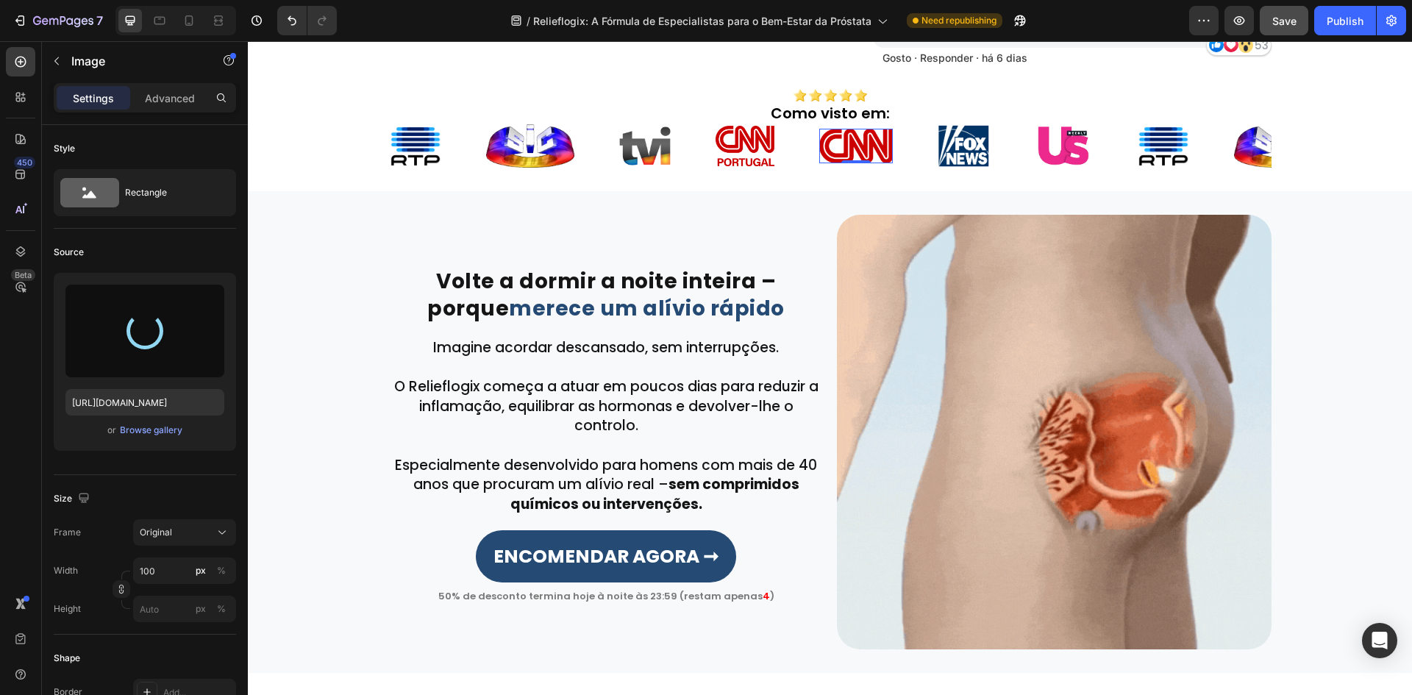
type input "https://cdn.shopify.com/s/files/1/0657/6783/3683/files/gempages_578032762192134…"
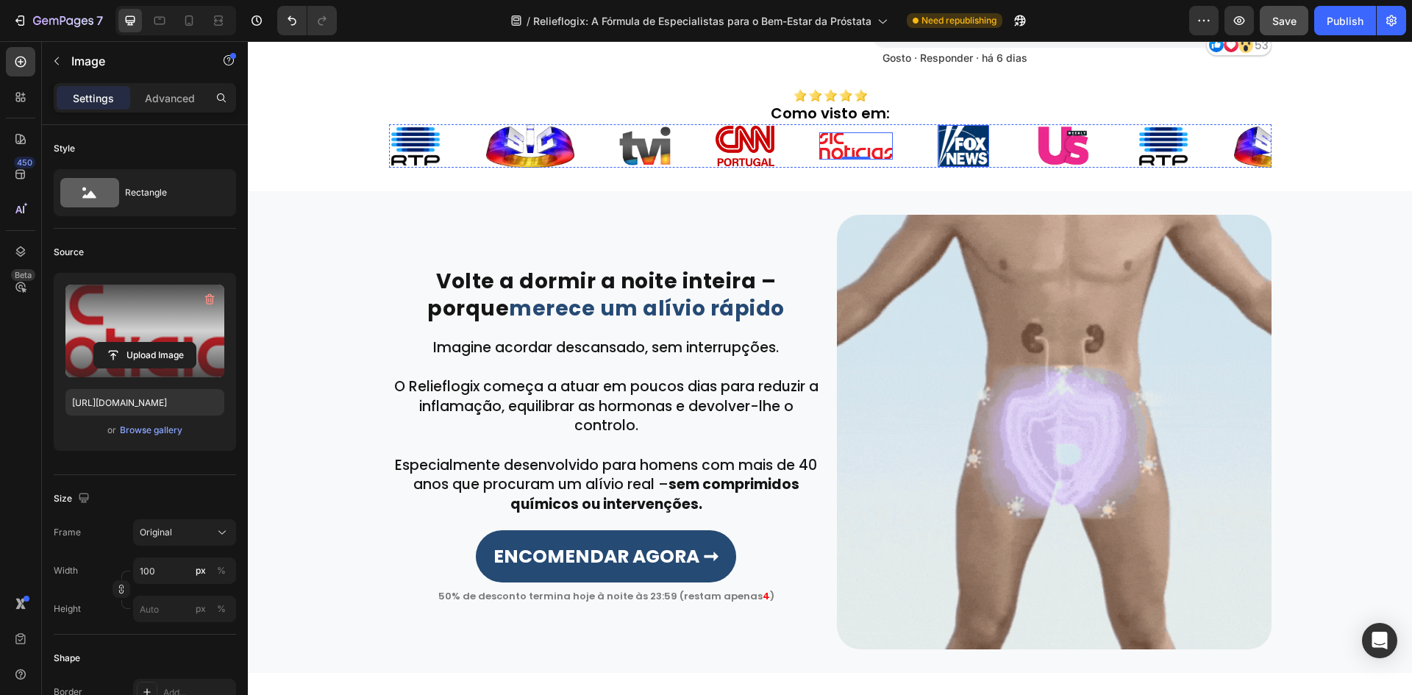
drag, startPoint x: 957, startPoint y: 159, endPoint x: 857, endPoint y: 166, distance: 100.3
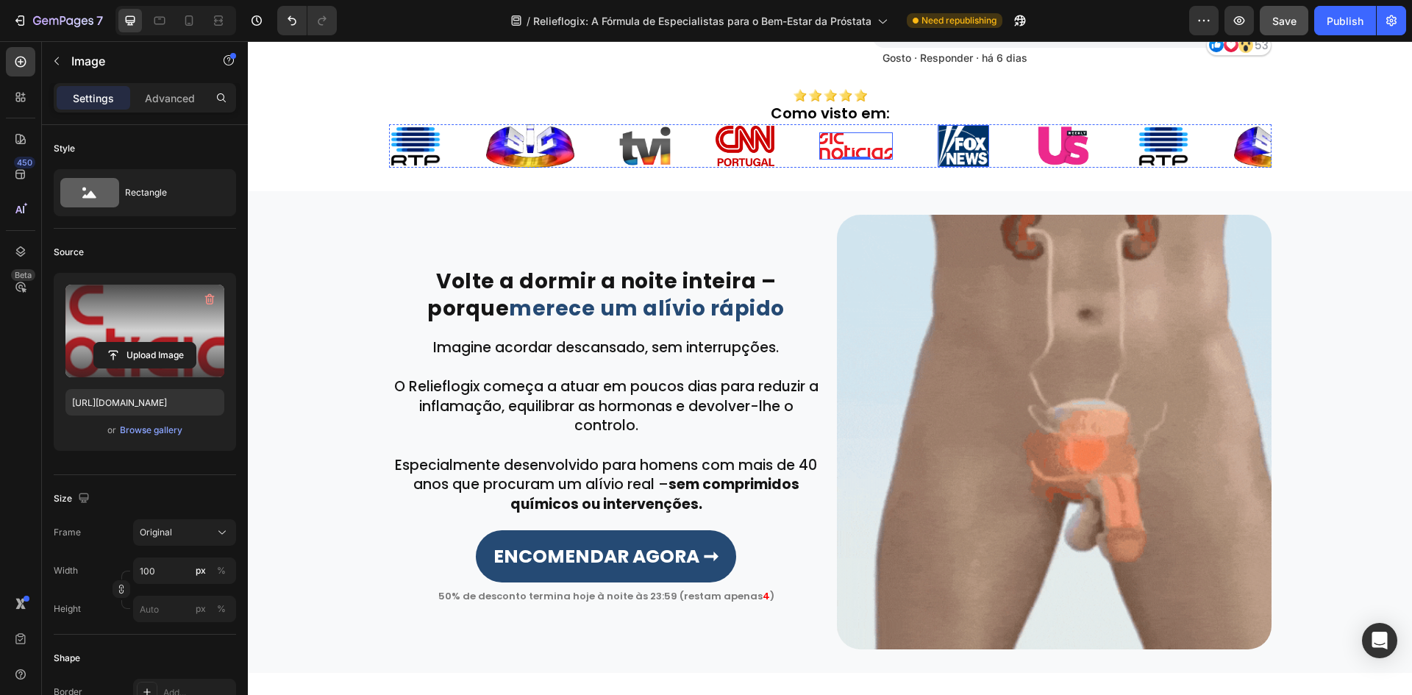
click at [957, 159] on img at bounding box center [962, 146] width 51 height 42
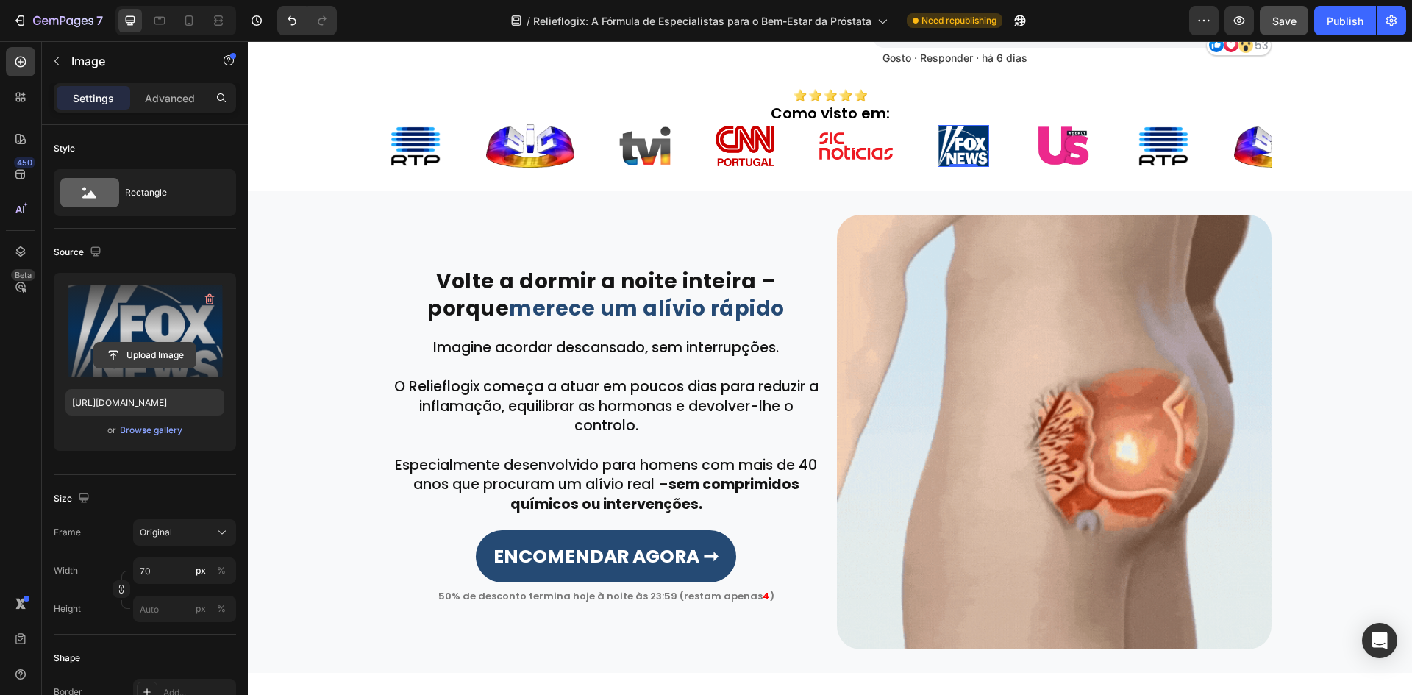
click at [149, 355] on input "file" at bounding box center [144, 355] width 101 height 25
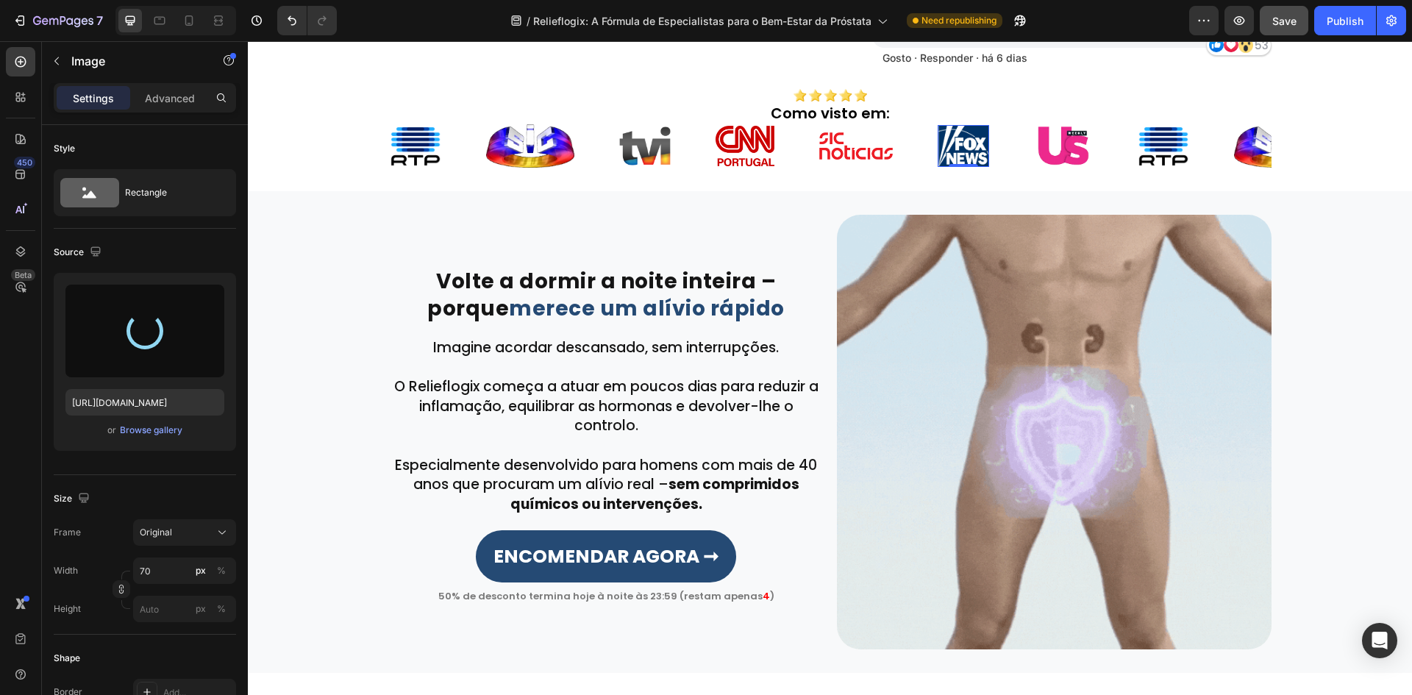
type input "https://cdn.shopify.com/s/files/1/0657/6783/3683/files/gempages_578032762192134…"
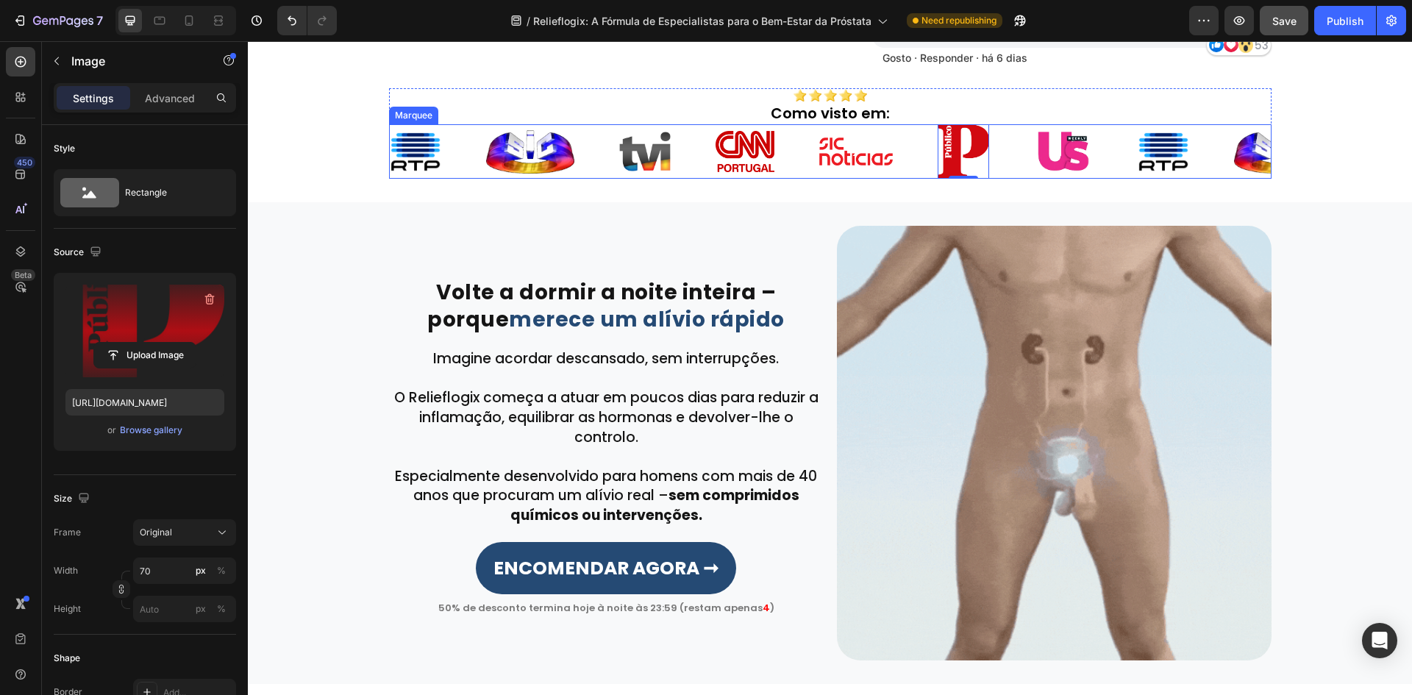
drag, startPoint x: 1137, startPoint y: 154, endPoint x: 1066, endPoint y: 153, distance: 70.6
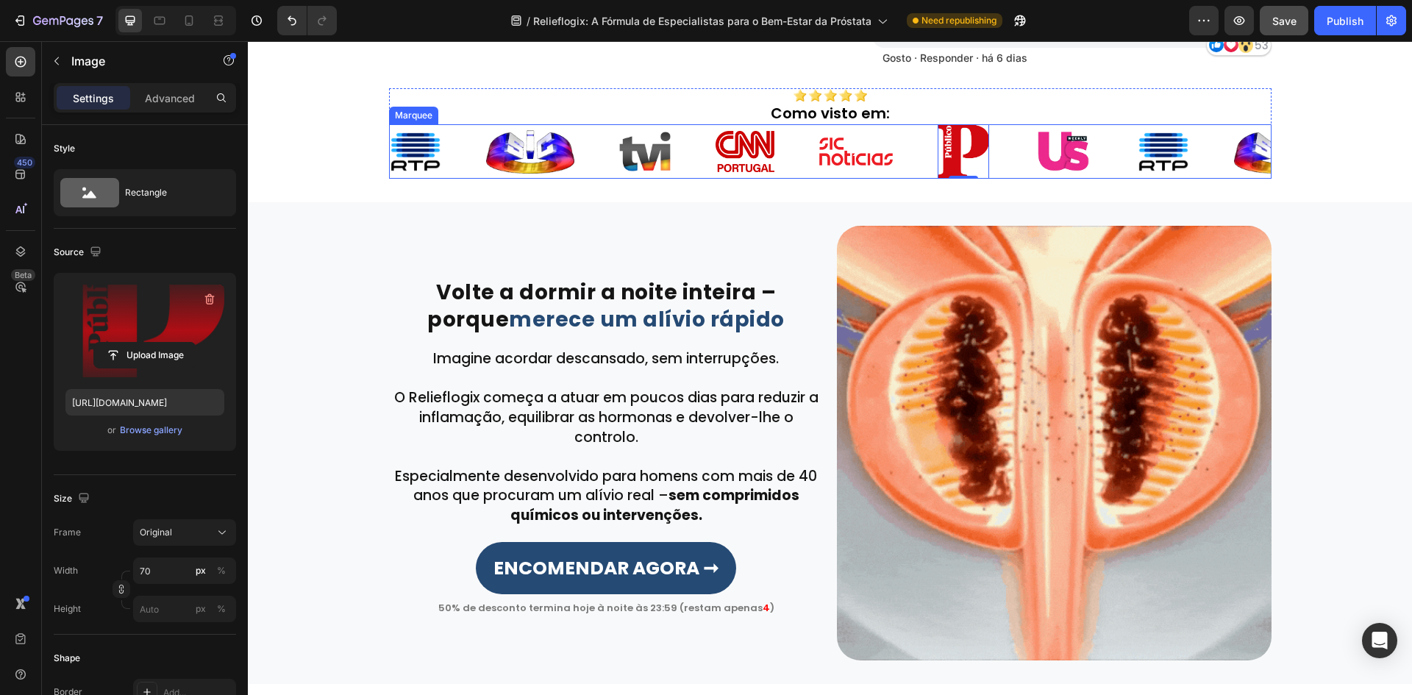
click at [1137, 154] on img at bounding box center [1162, 152] width 51 height 41
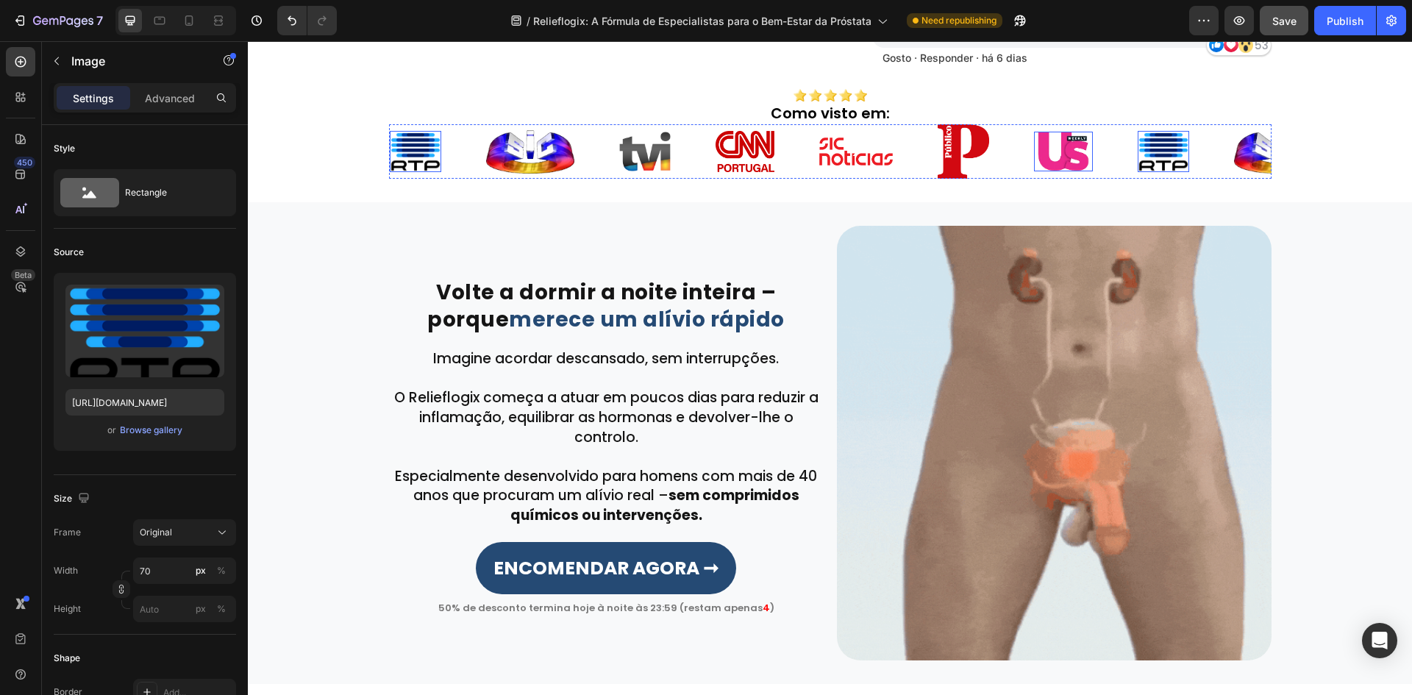
click at [1051, 150] on img at bounding box center [1063, 152] width 59 height 40
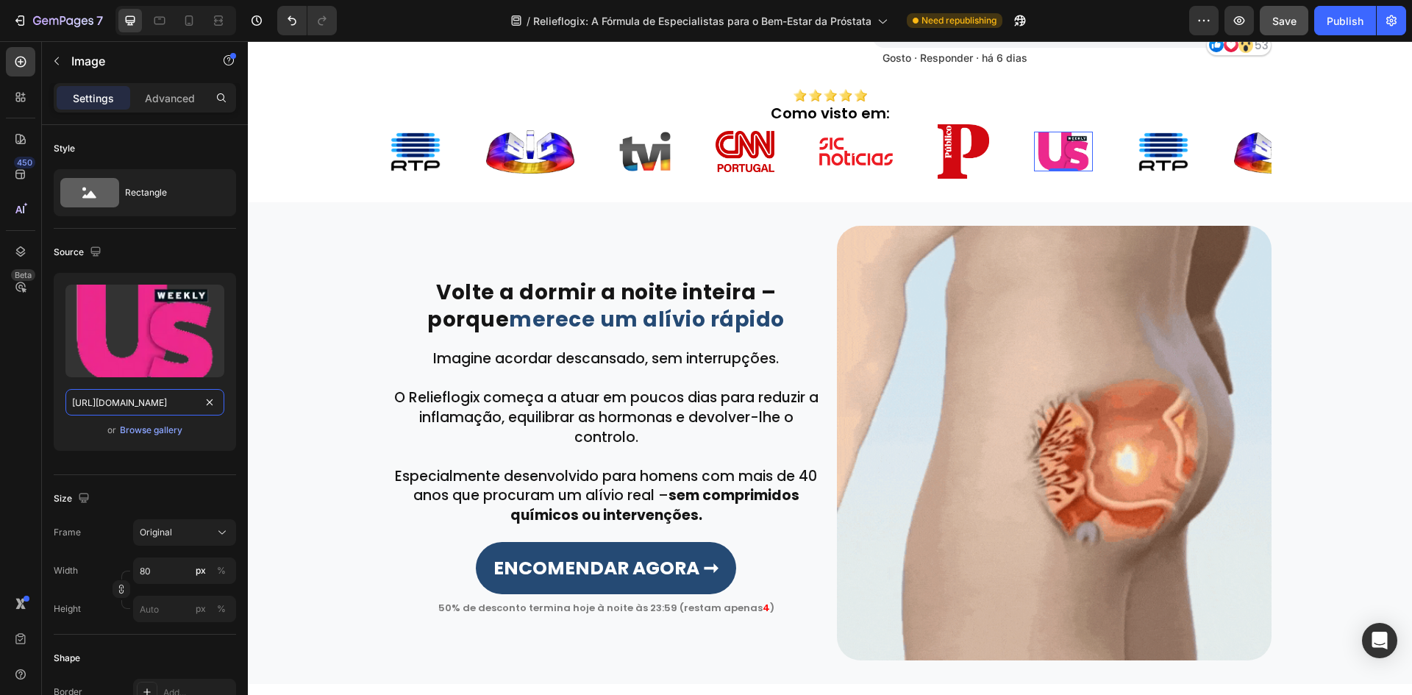
click at [132, 414] on input "https://cdn.shopify.com/s/files/1/0657/6783/3683/files/gempages_578032762192134…" at bounding box center [144, 402] width 159 height 26
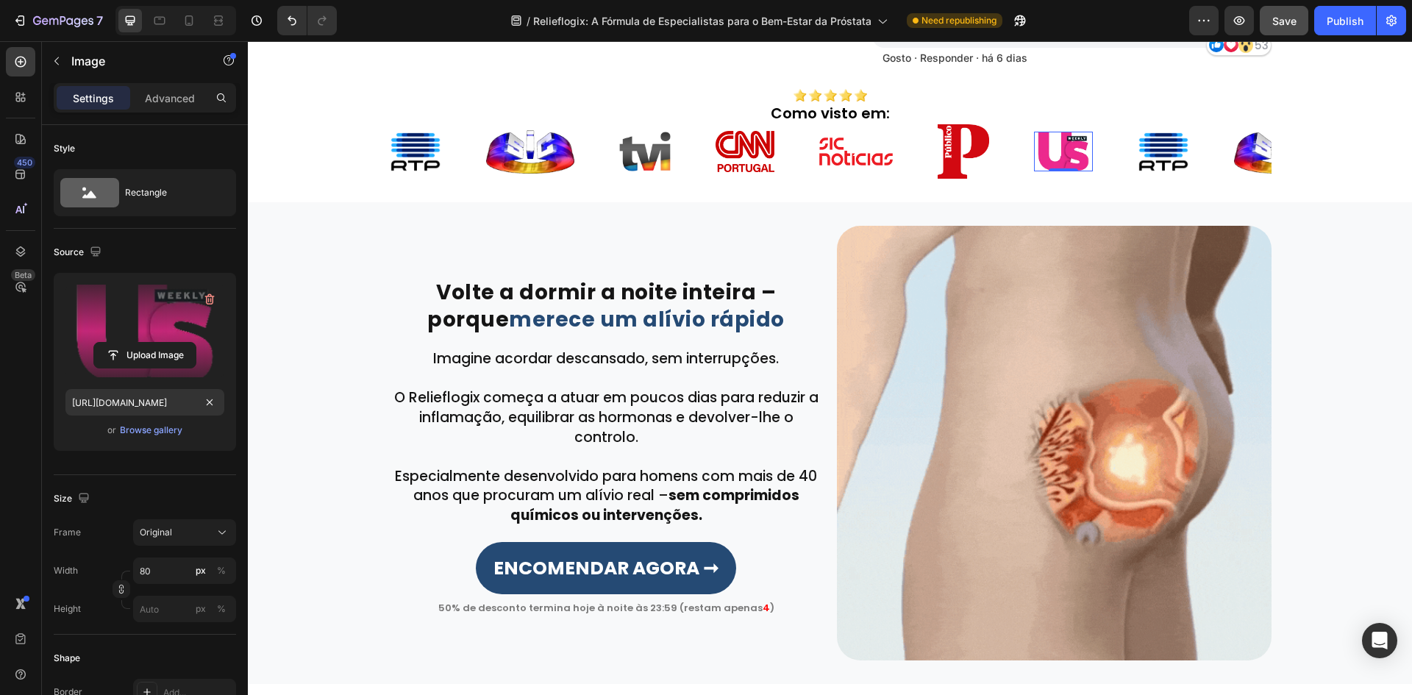
click at [162, 335] on label at bounding box center [144, 331] width 159 height 93
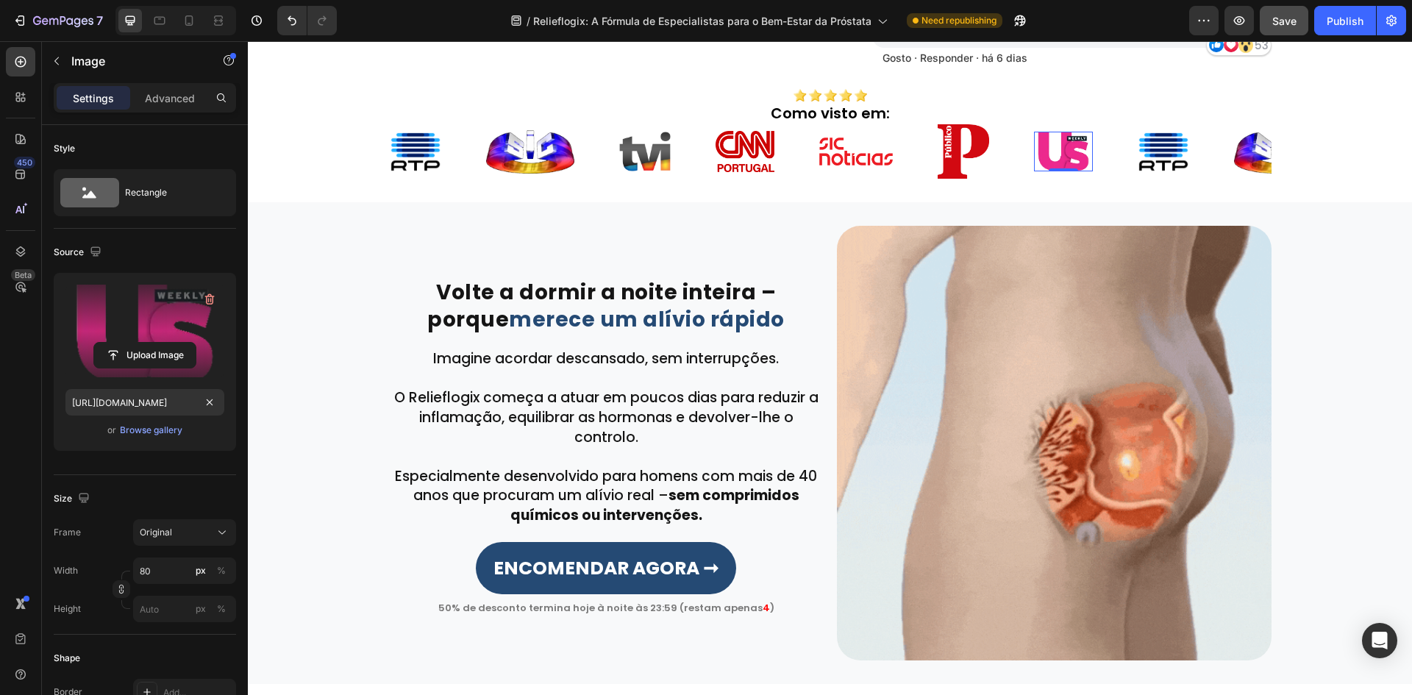
click at [162, 343] on input "file" at bounding box center [144, 355] width 101 height 25
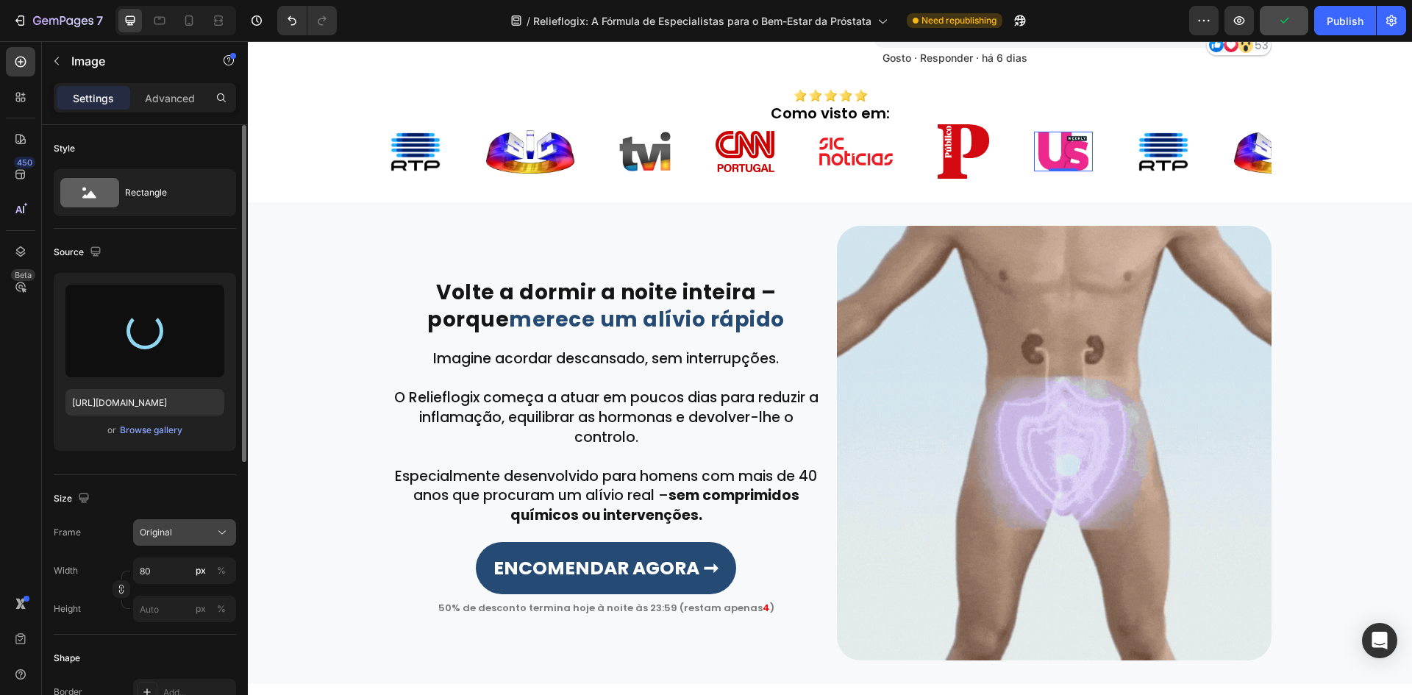
type input "https://cdn.shopify.com/s/files/1/0657/6783/3683/files/gempages_578032762192134…"
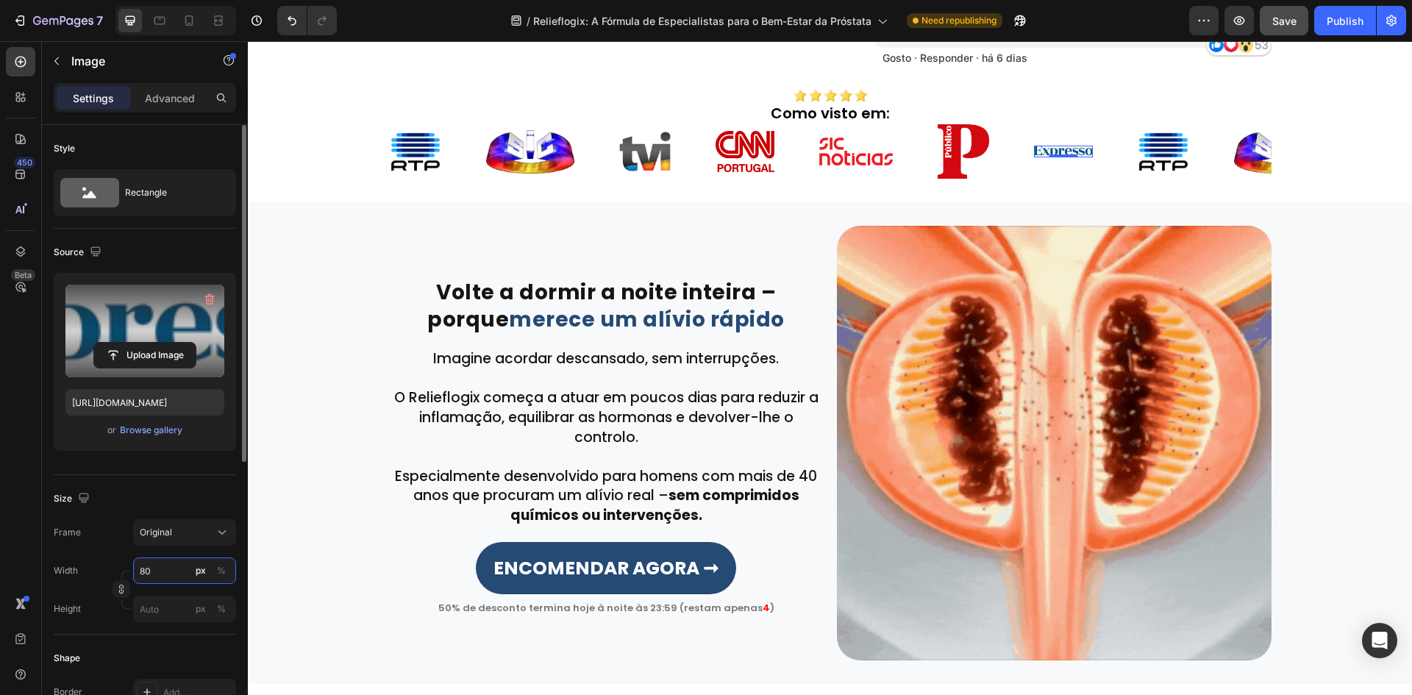
click at [169, 571] on input "80" at bounding box center [184, 570] width 103 height 26
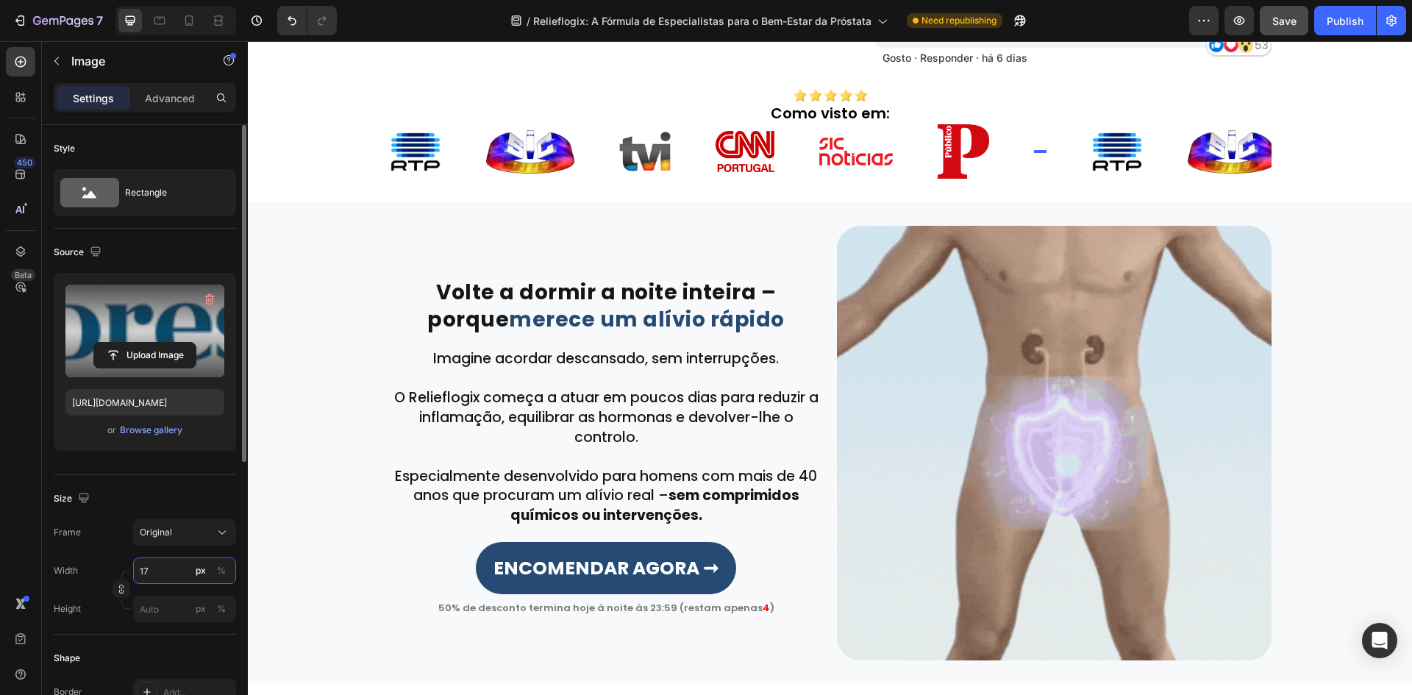
type input "1"
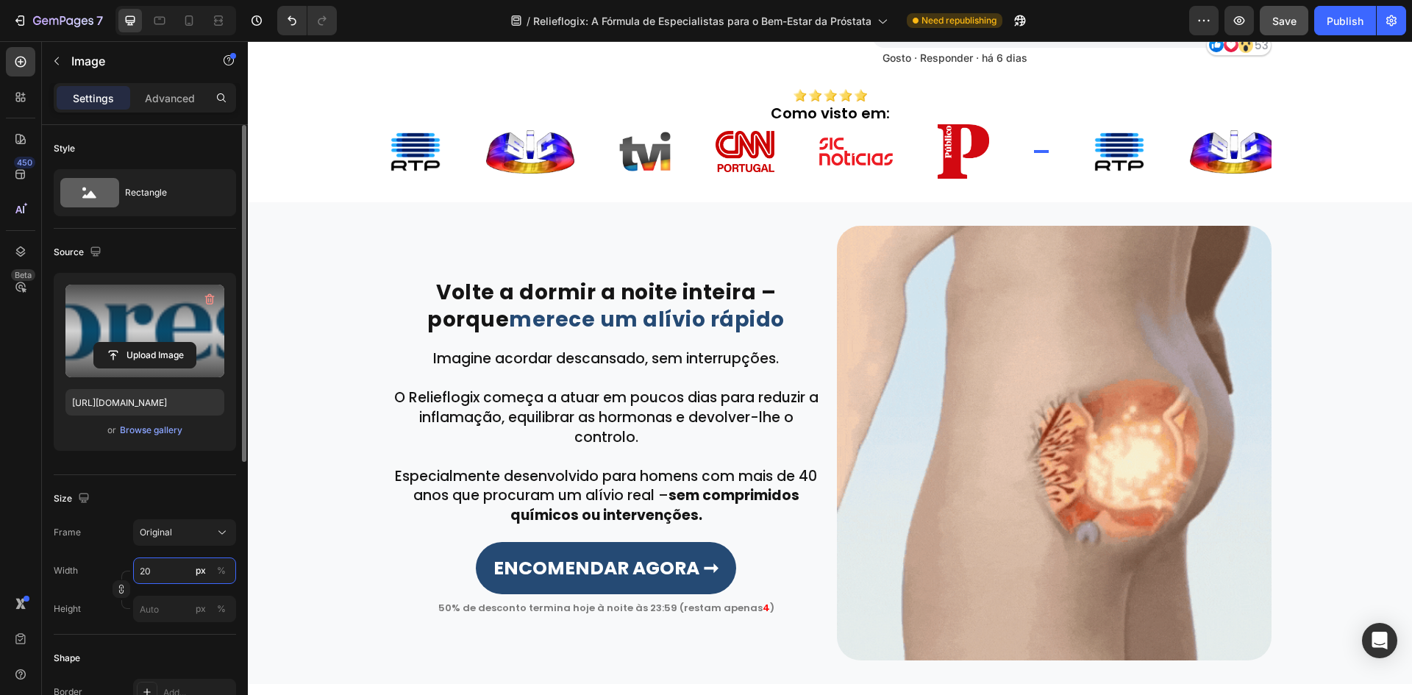
type input "200"
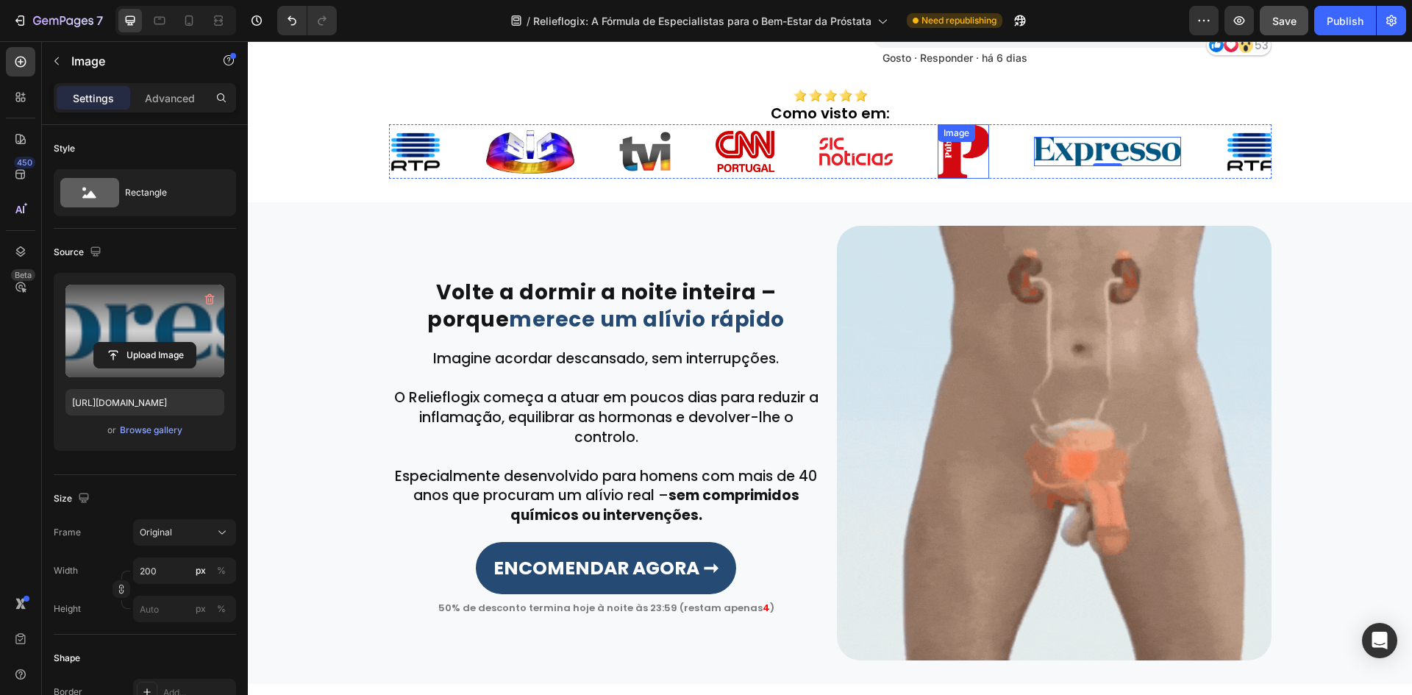
click at [967, 143] on div "Image" at bounding box center [962, 151] width 51 height 54
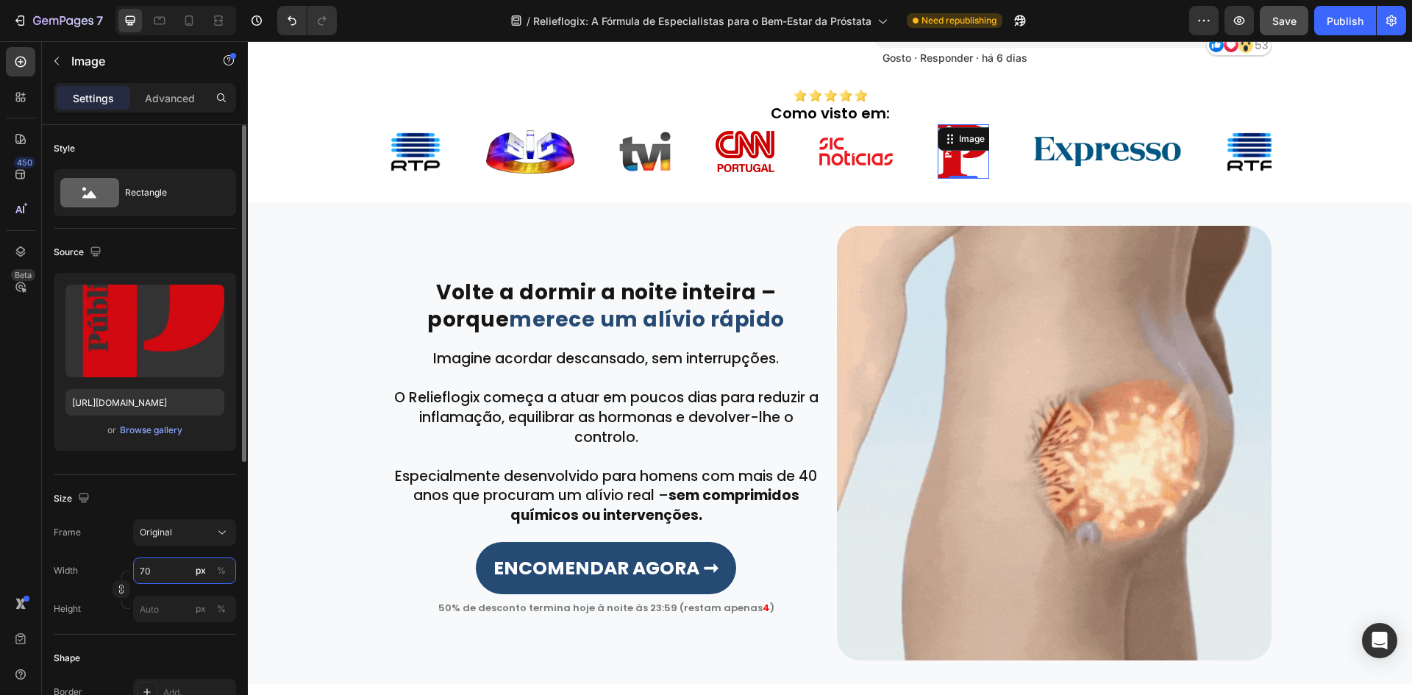
click at [157, 565] on input "70" at bounding box center [184, 570] width 103 height 26
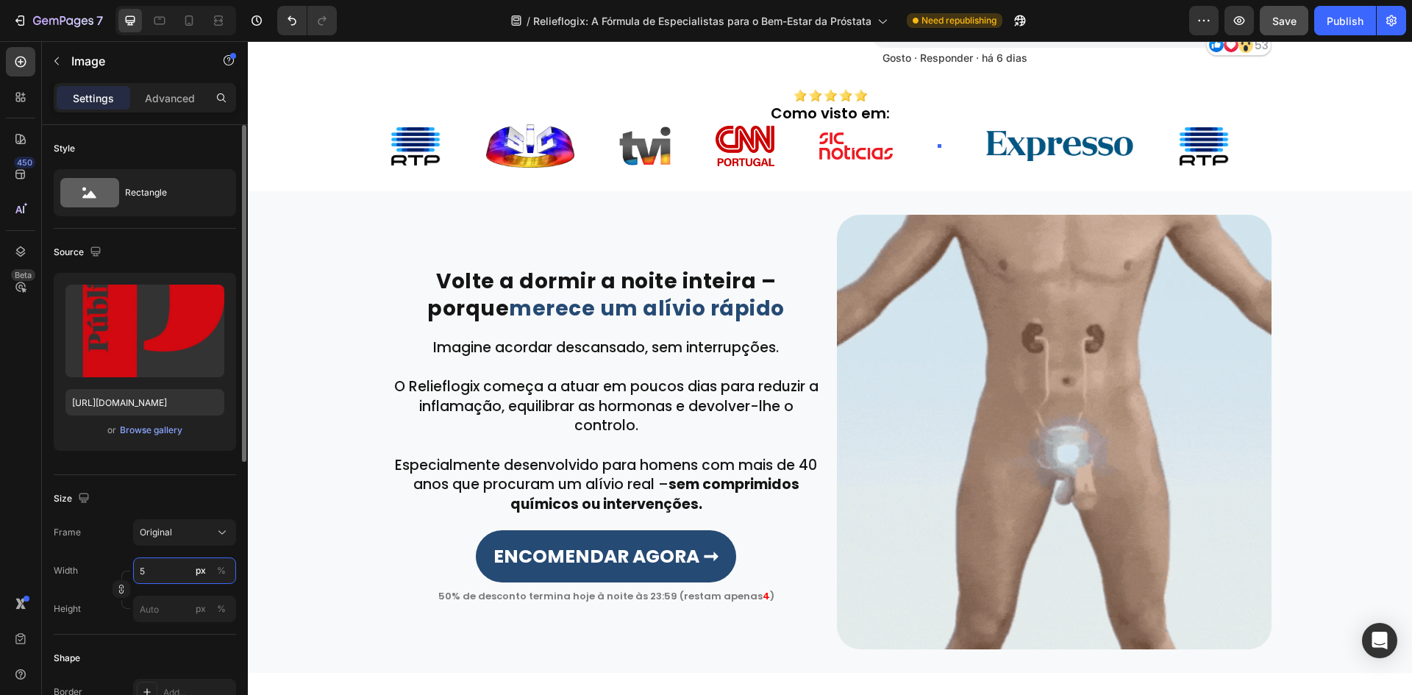
type input "55"
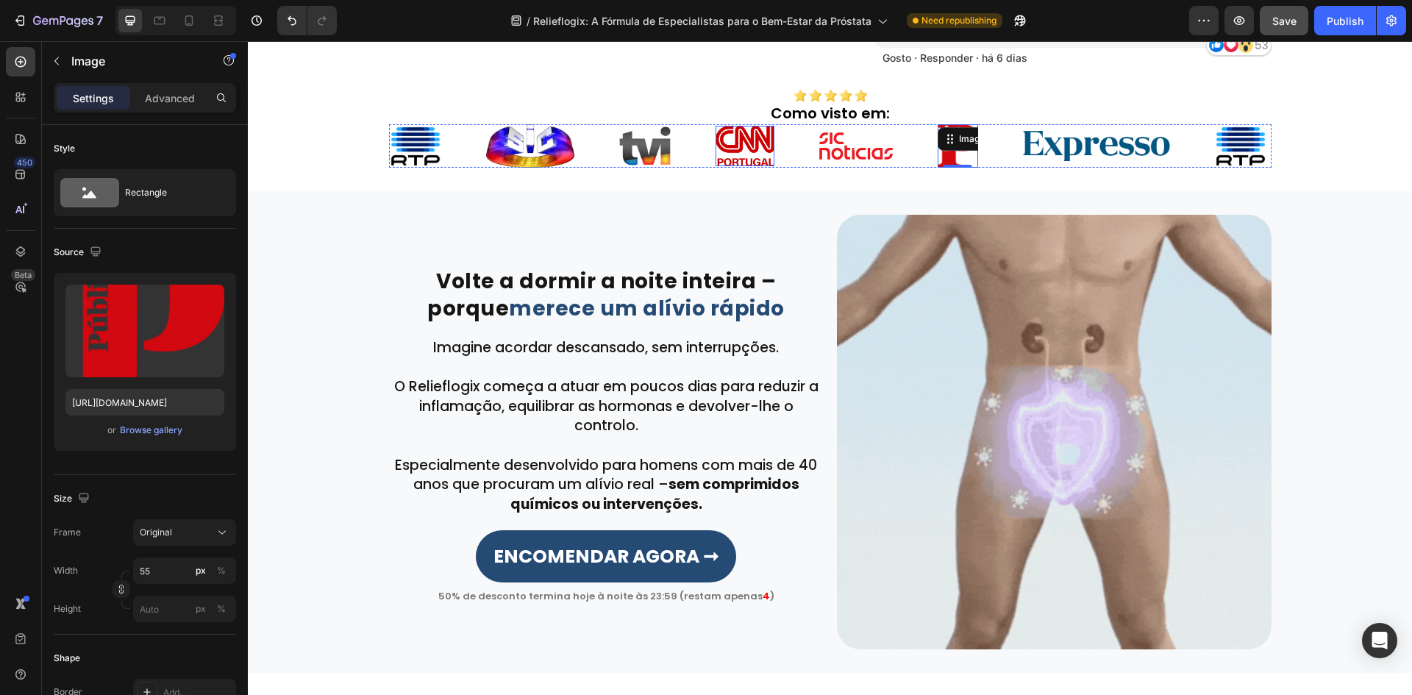
click at [751, 156] on img at bounding box center [744, 146] width 59 height 41
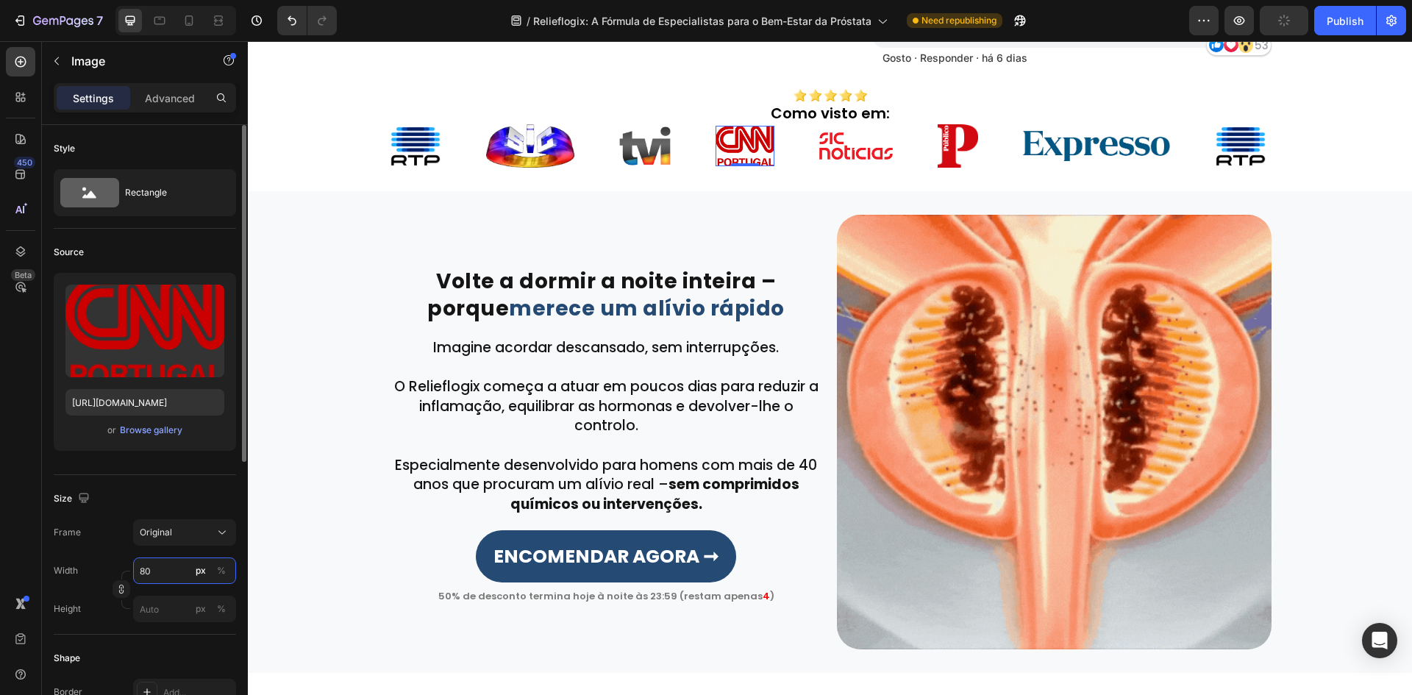
click at [165, 571] on input "80" at bounding box center [184, 570] width 103 height 26
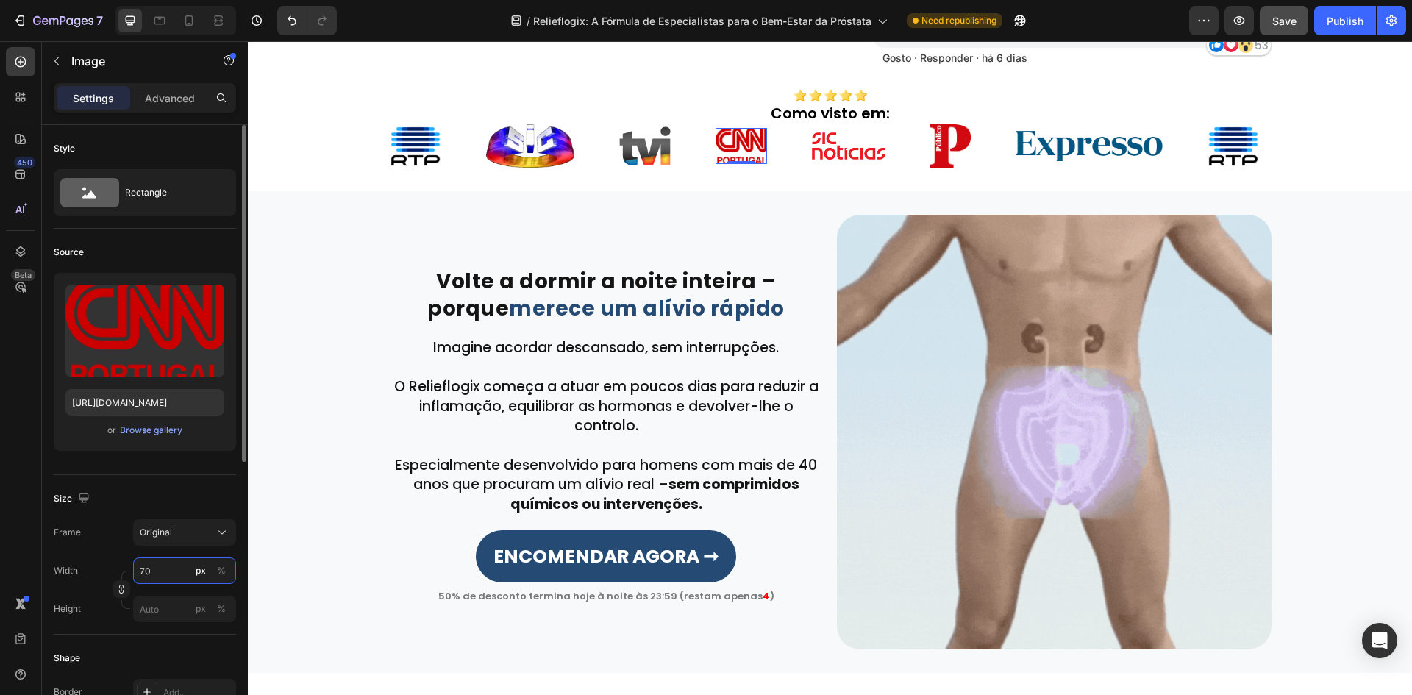
type input "7"
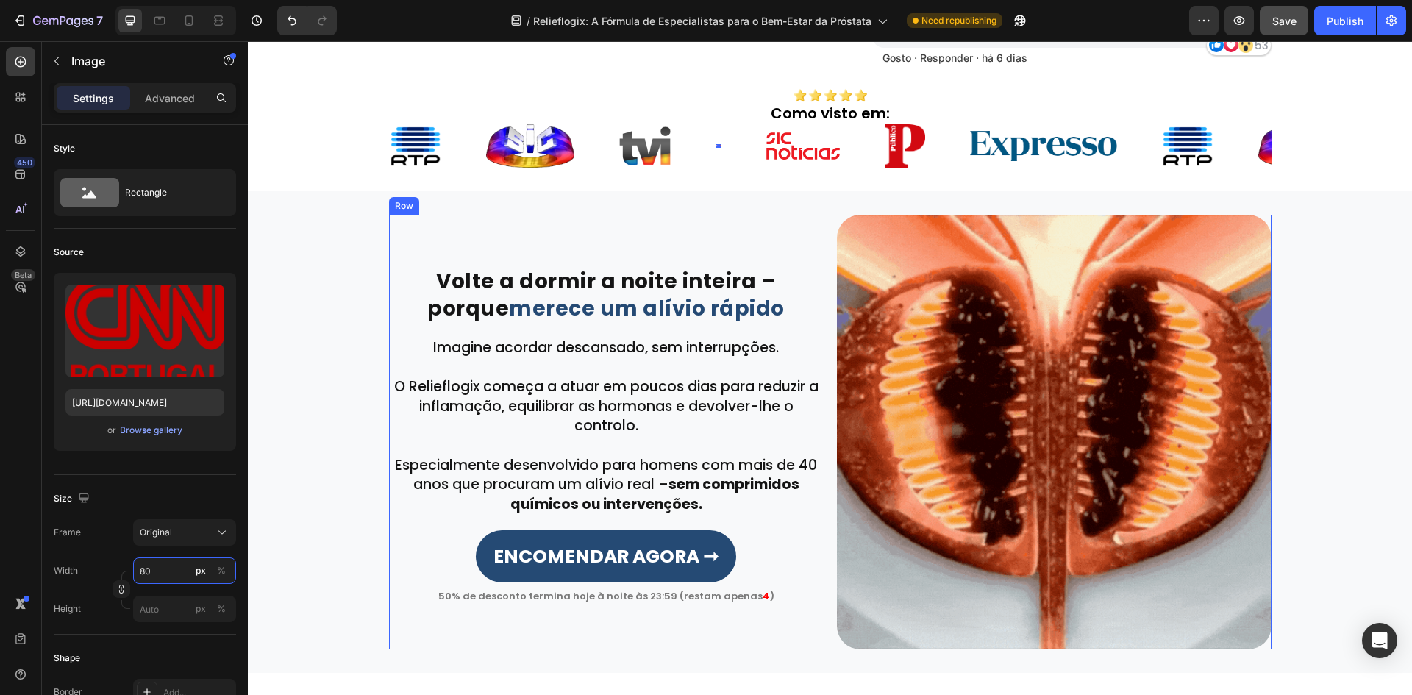
type input "8"
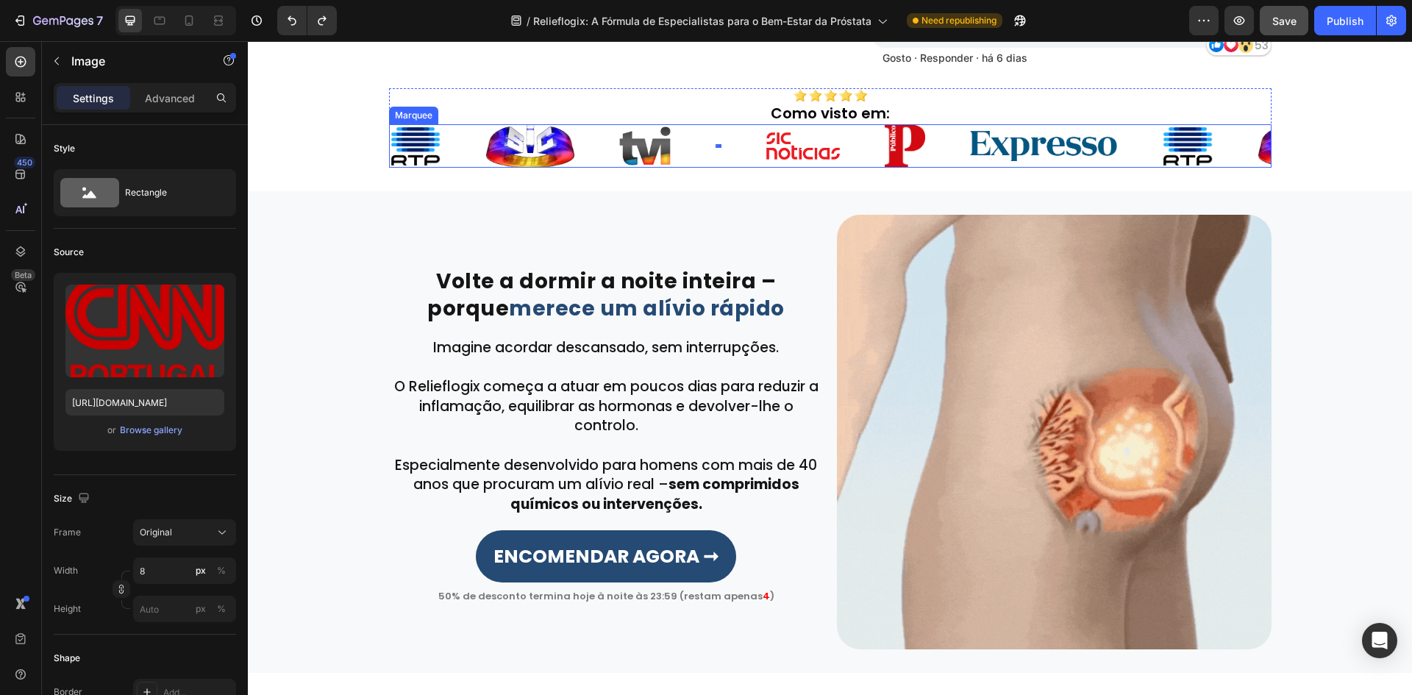
drag, startPoint x: 719, startPoint y: 151, endPoint x: 707, endPoint y: 146, distance: 12.8
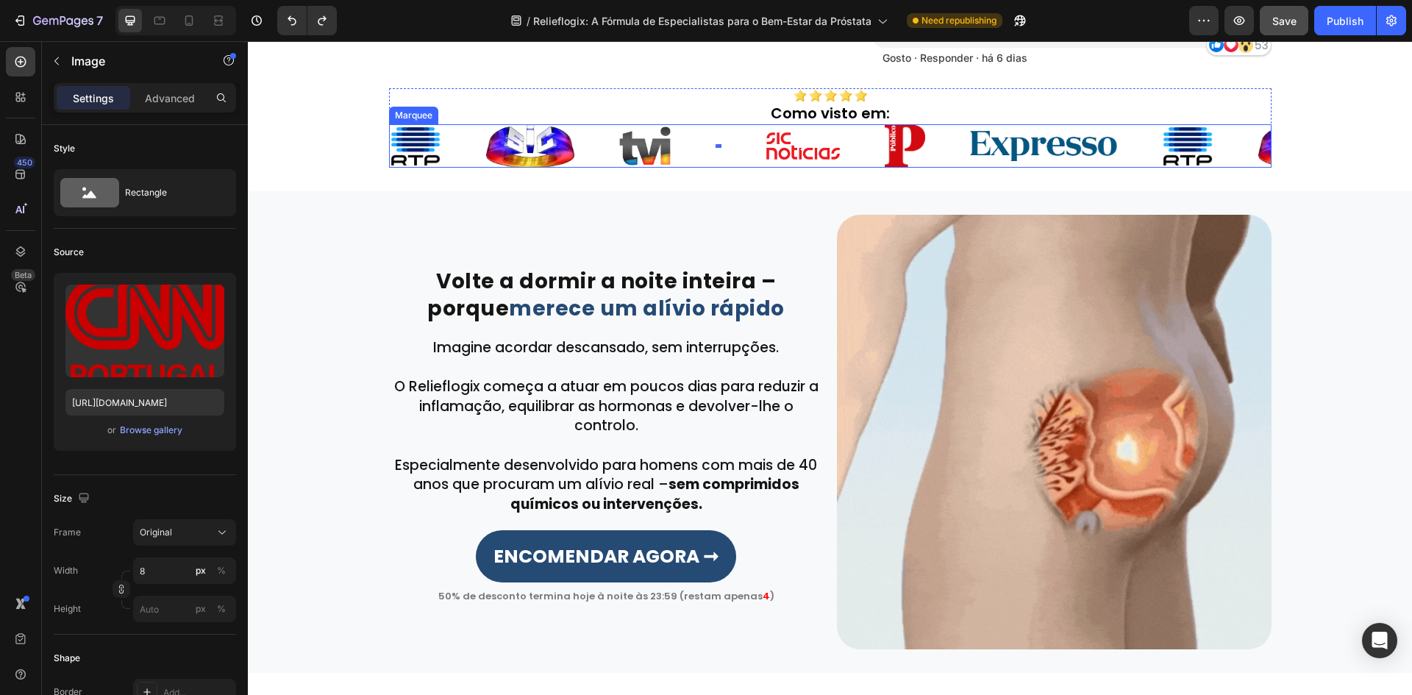
click at [718, 151] on div "Image Image Image Image 0 Image Image Image" at bounding box center [776, 145] width 772 height 43
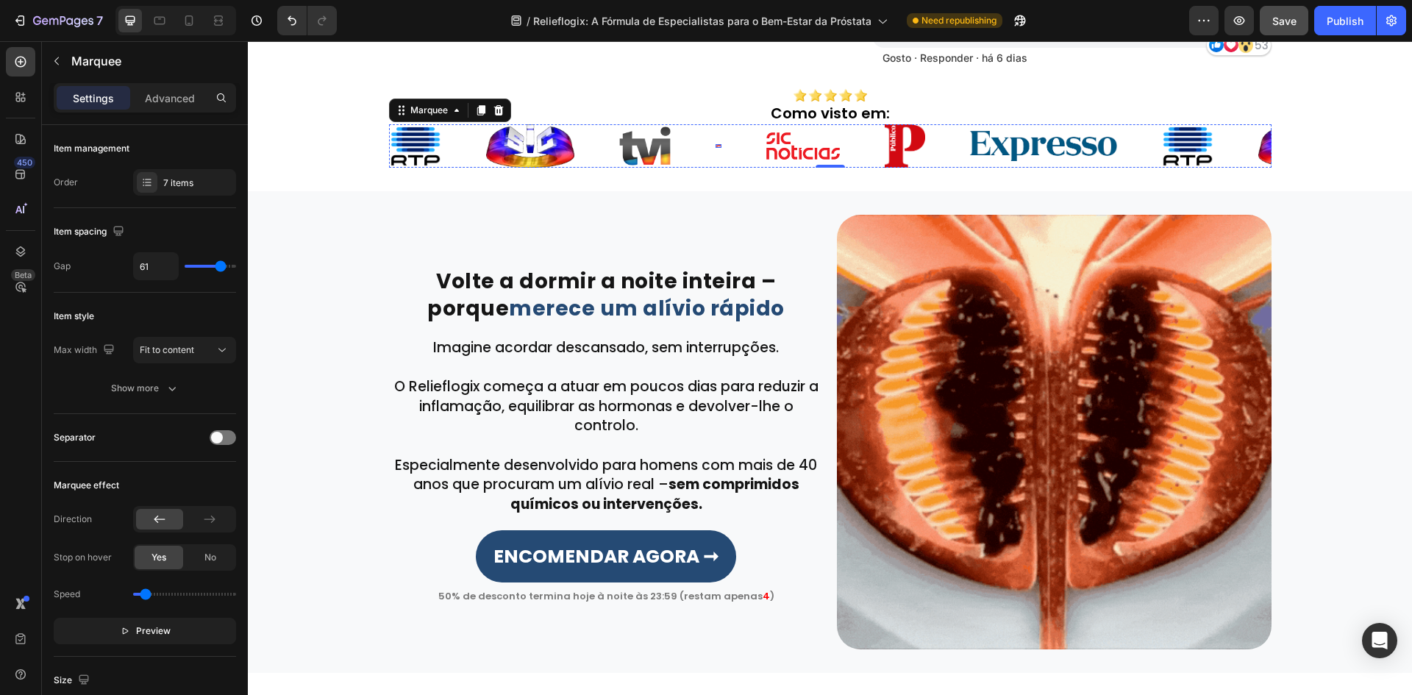
click at [709, 146] on div "Image Image Image Image Image Image Image" at bounding box center [776, 145] width 772 height 43
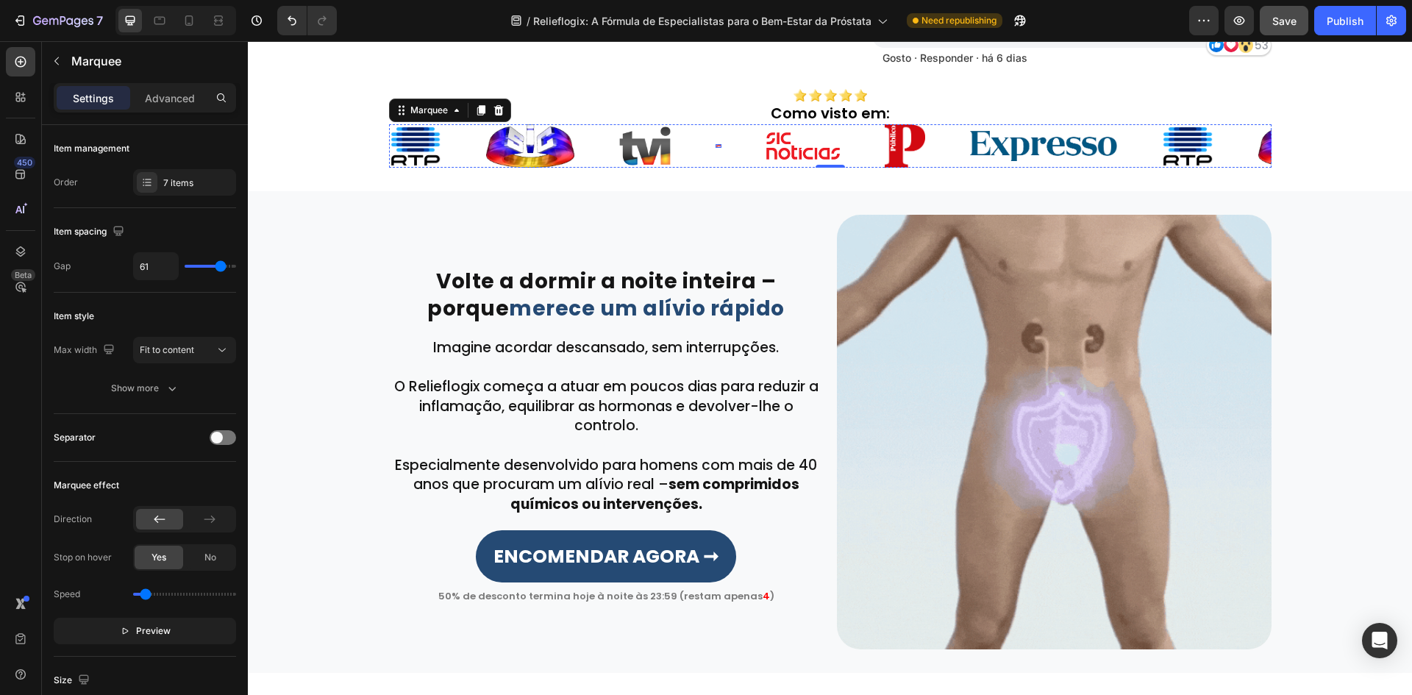
click at [715, 146] on img at bounding box center [718, 146] width 6 height 4
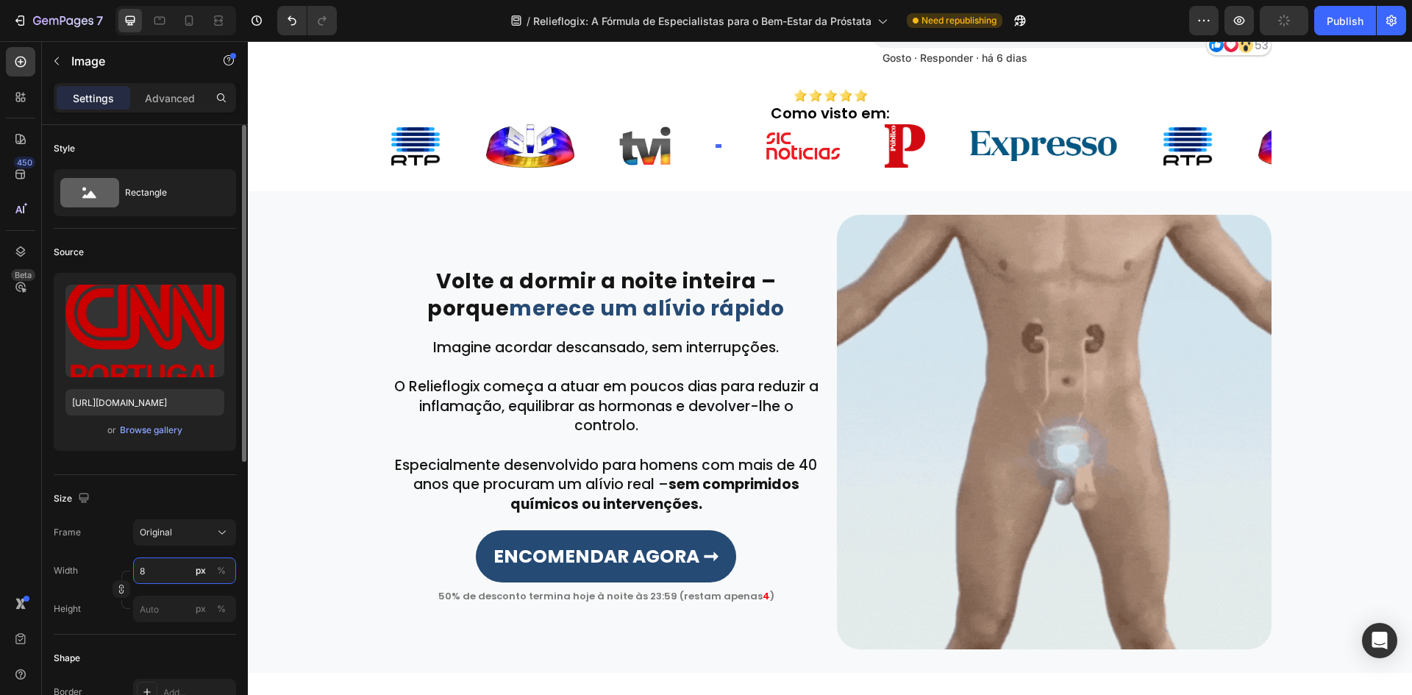
click at [160, 565] on input "8" at bounding box center [184, 570] width 103 height 26
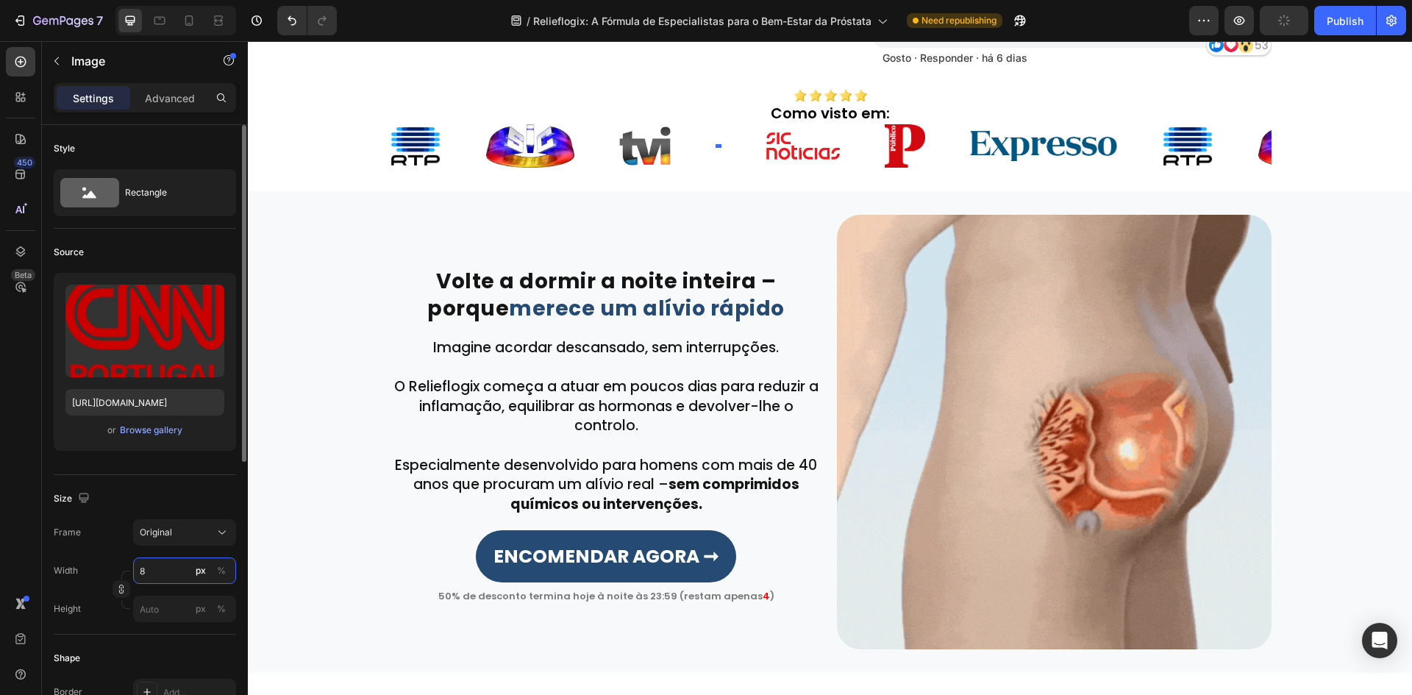
type input "80"
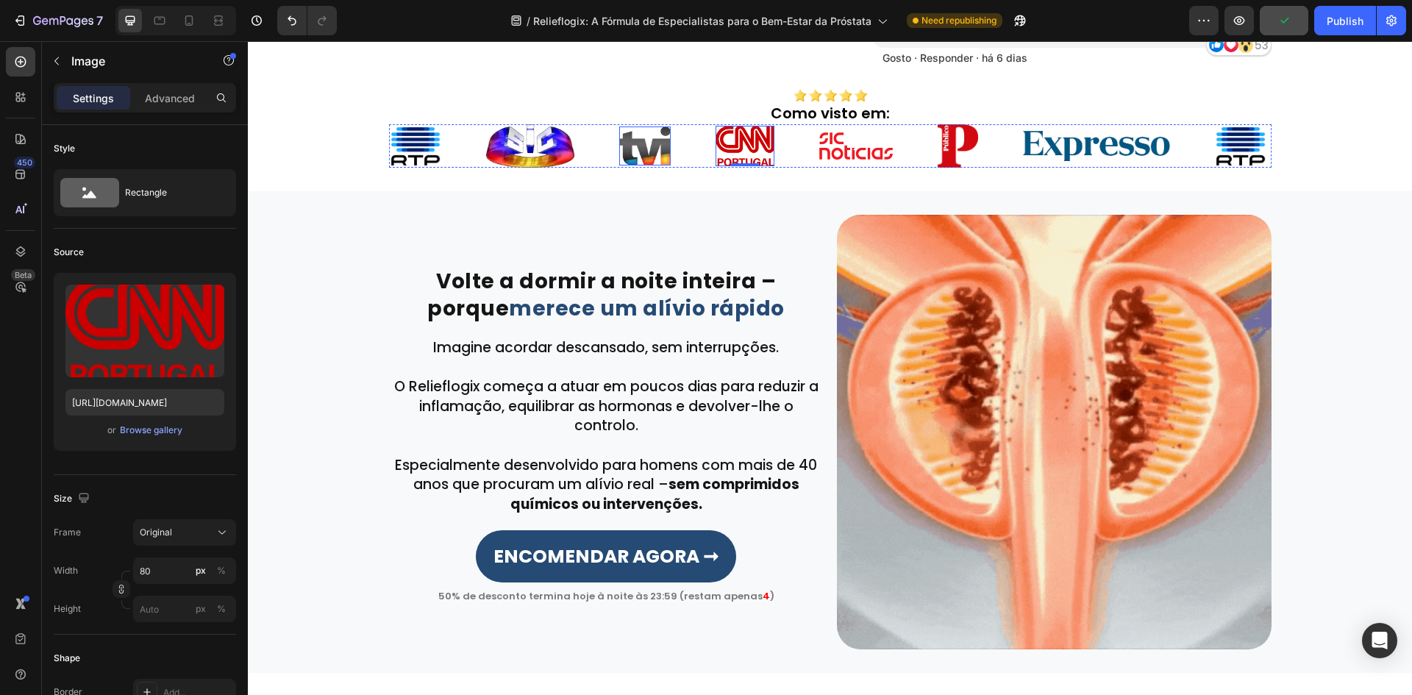
click at [623, 143] on img at bounding box center [644, 145] width 51 height 39
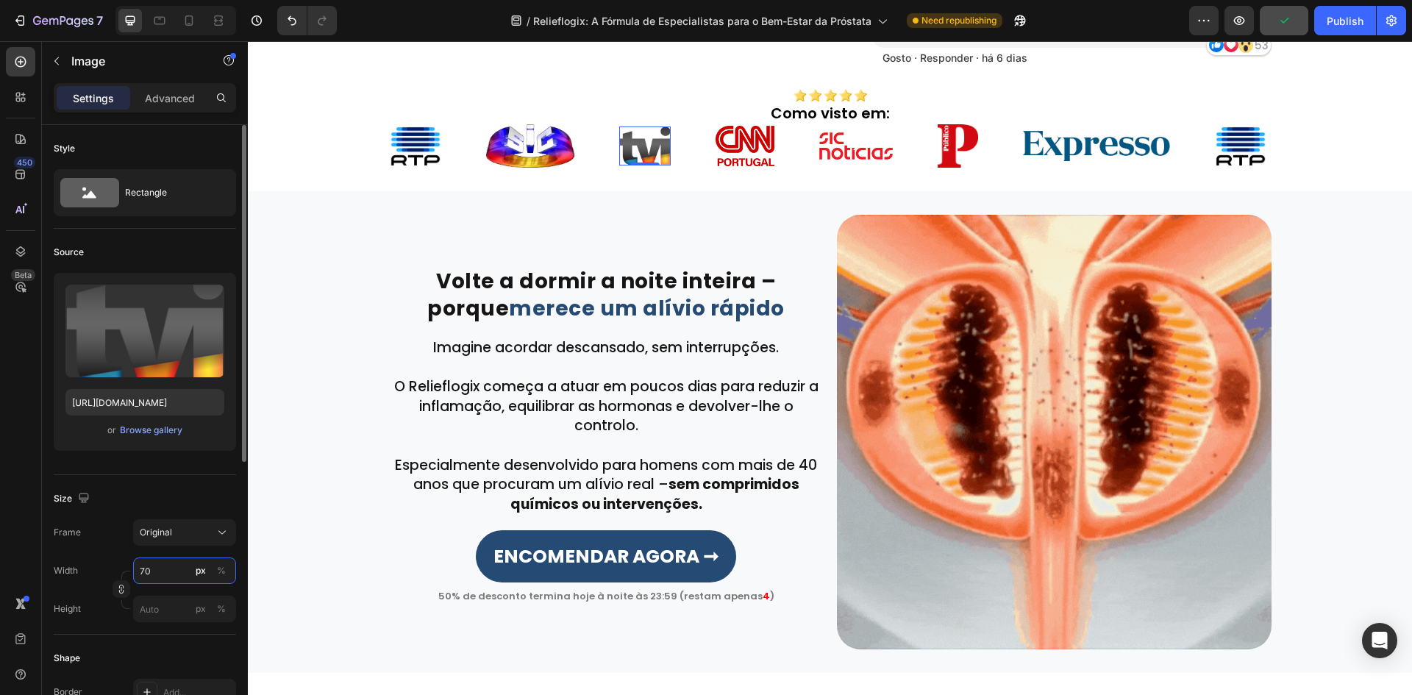
click at [172, 561] on input "70" at bounding box center [184, 570] width 103 height 26
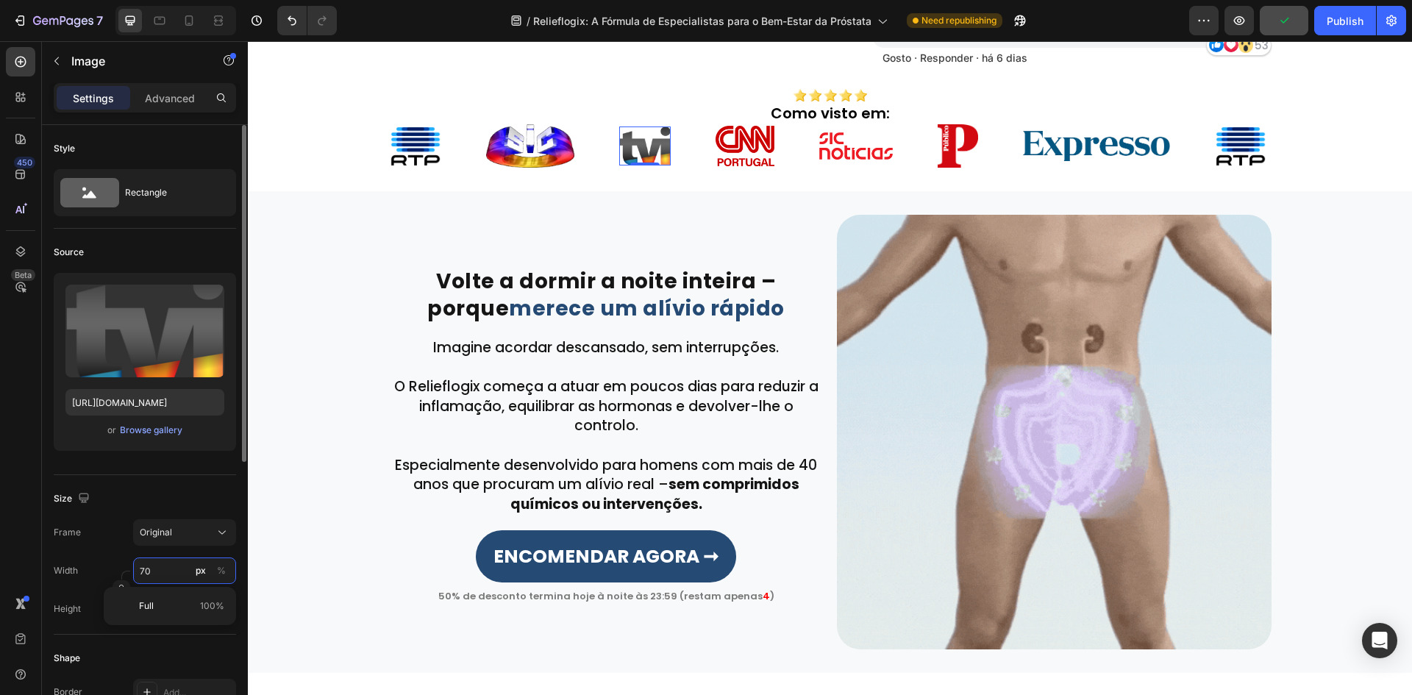
paste input "8"
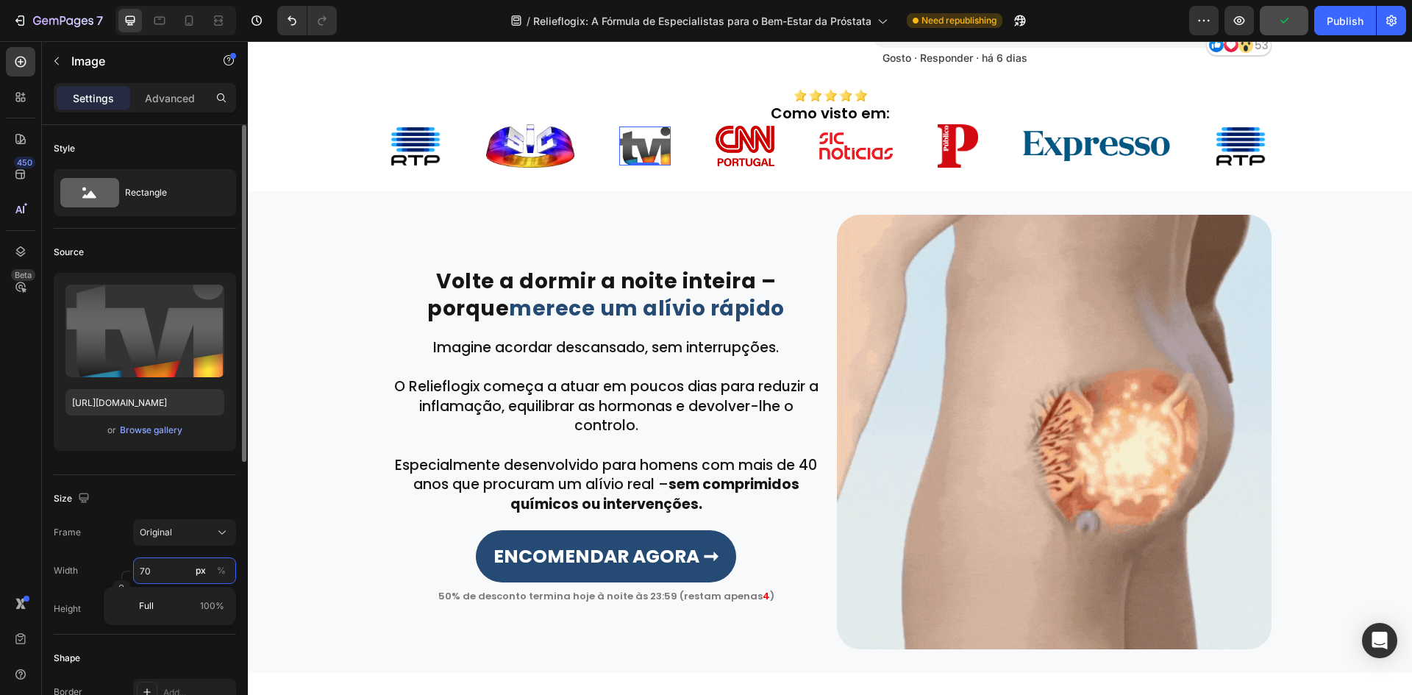
type input "80"
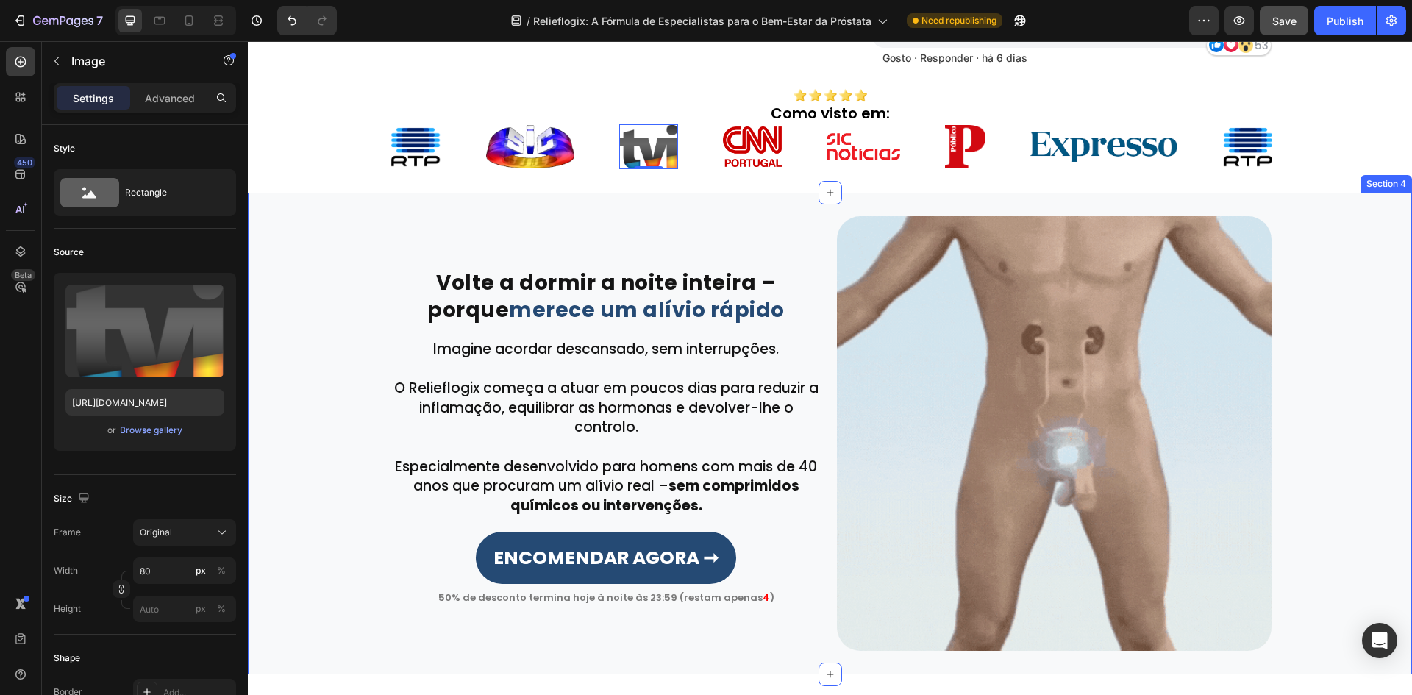
click at [512, 168] on div "Image" at bounding box center [530, 146] width 88 height 43
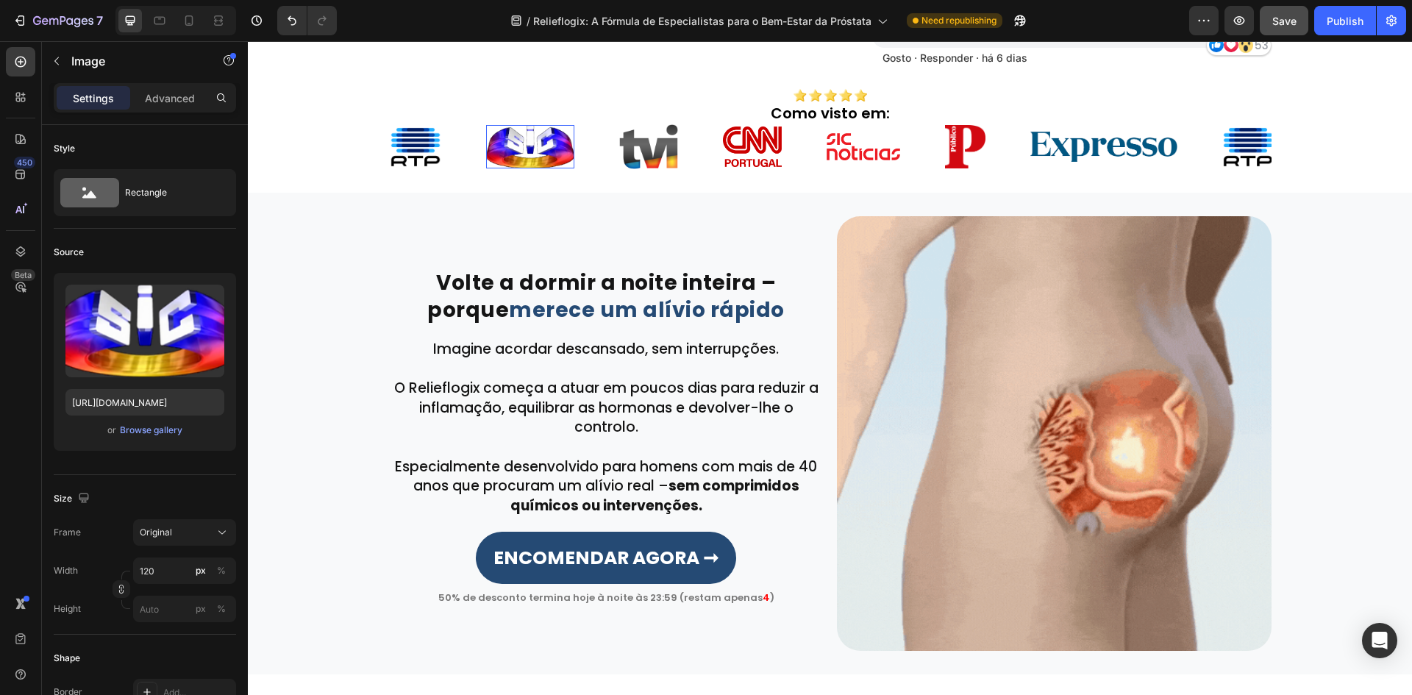
click at [514, 154] on img at bounding box center [530, 146] width 88 height 43
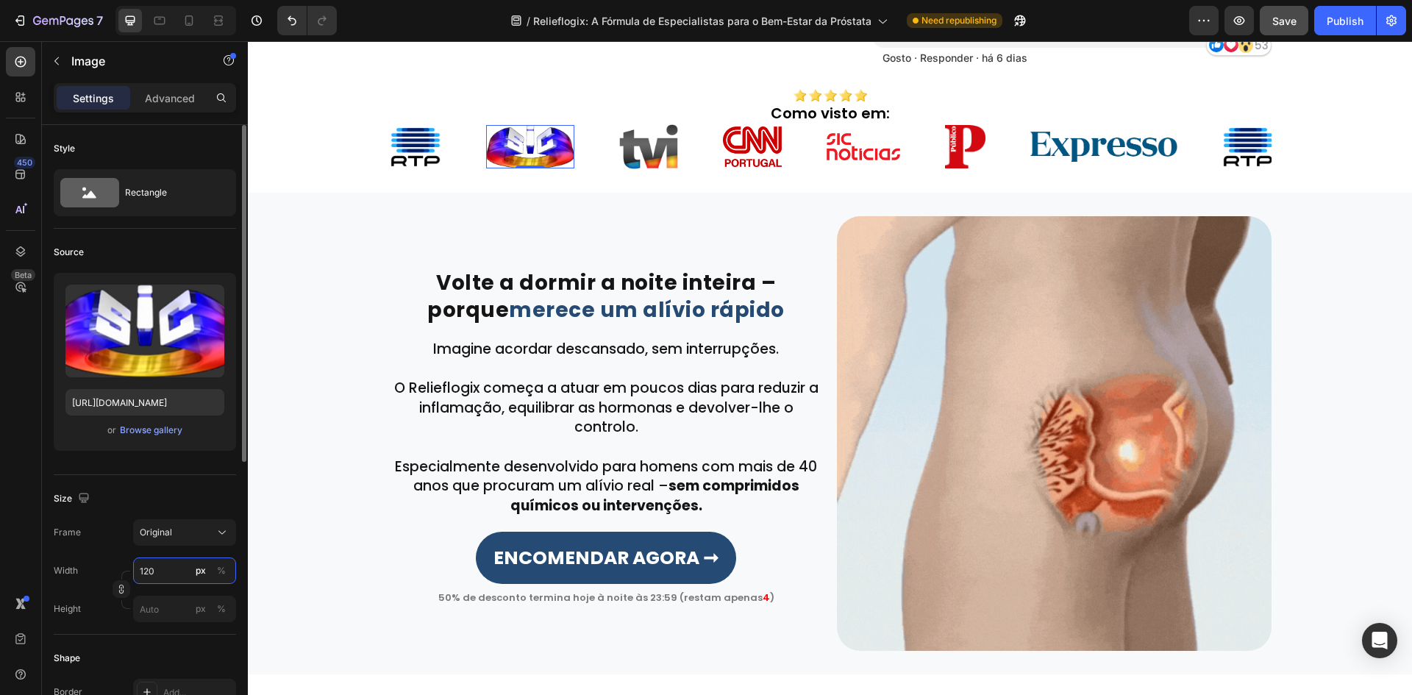
click at [157, 573] on input "120" at bounding box center [184, 570] width 103 height 26
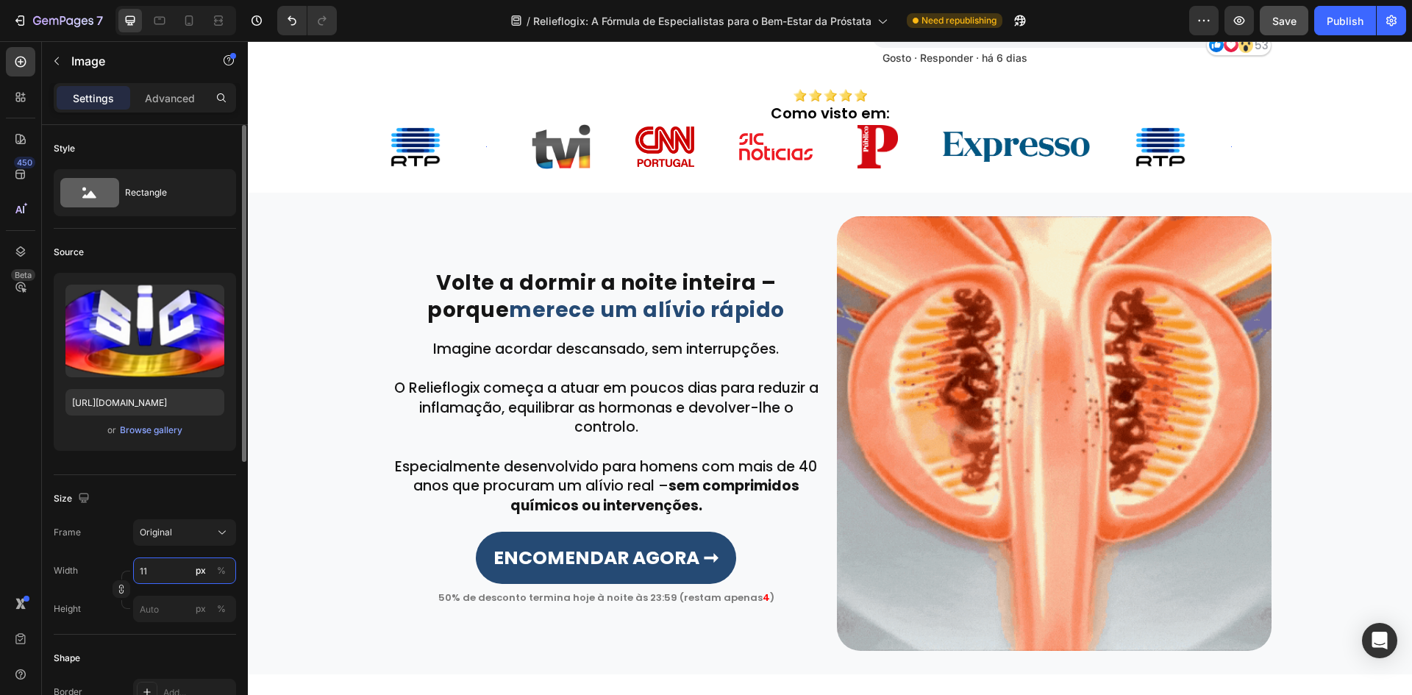
type input "110"
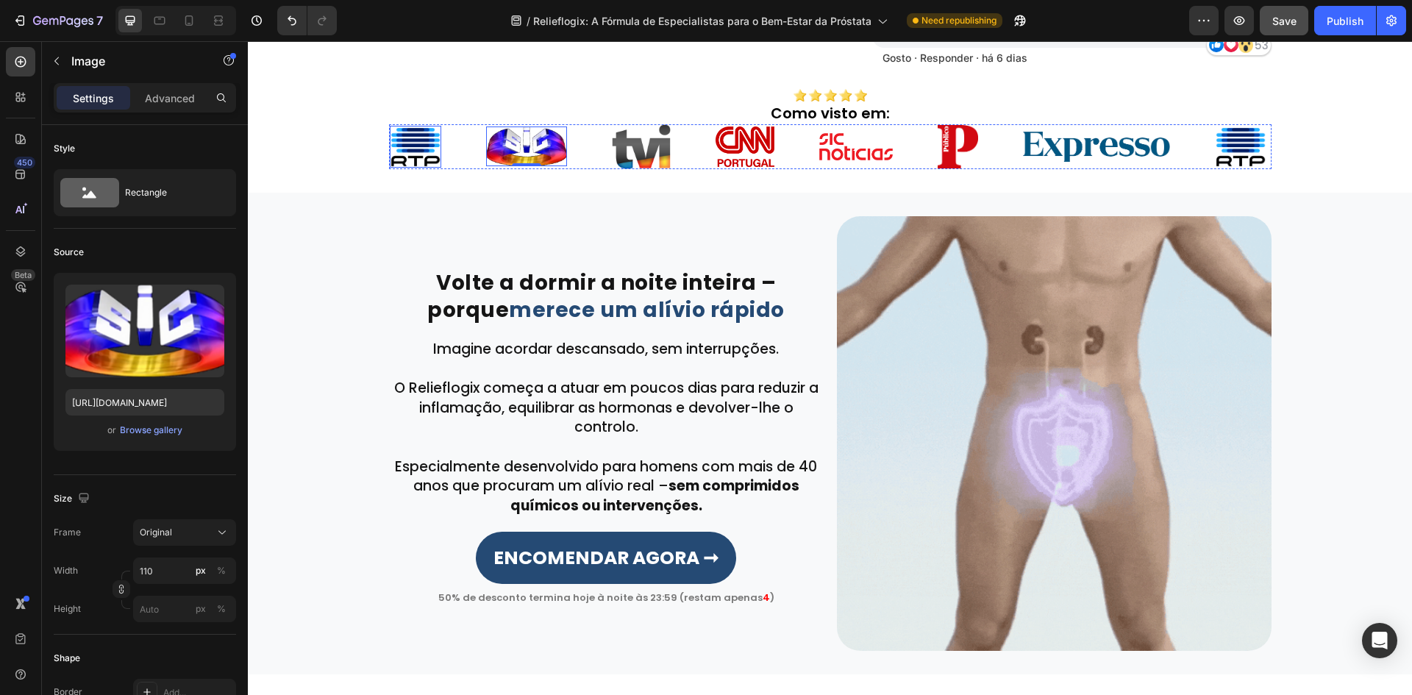
click at [421, 147] on img at bounding box center [415, 146] width 51 height 41
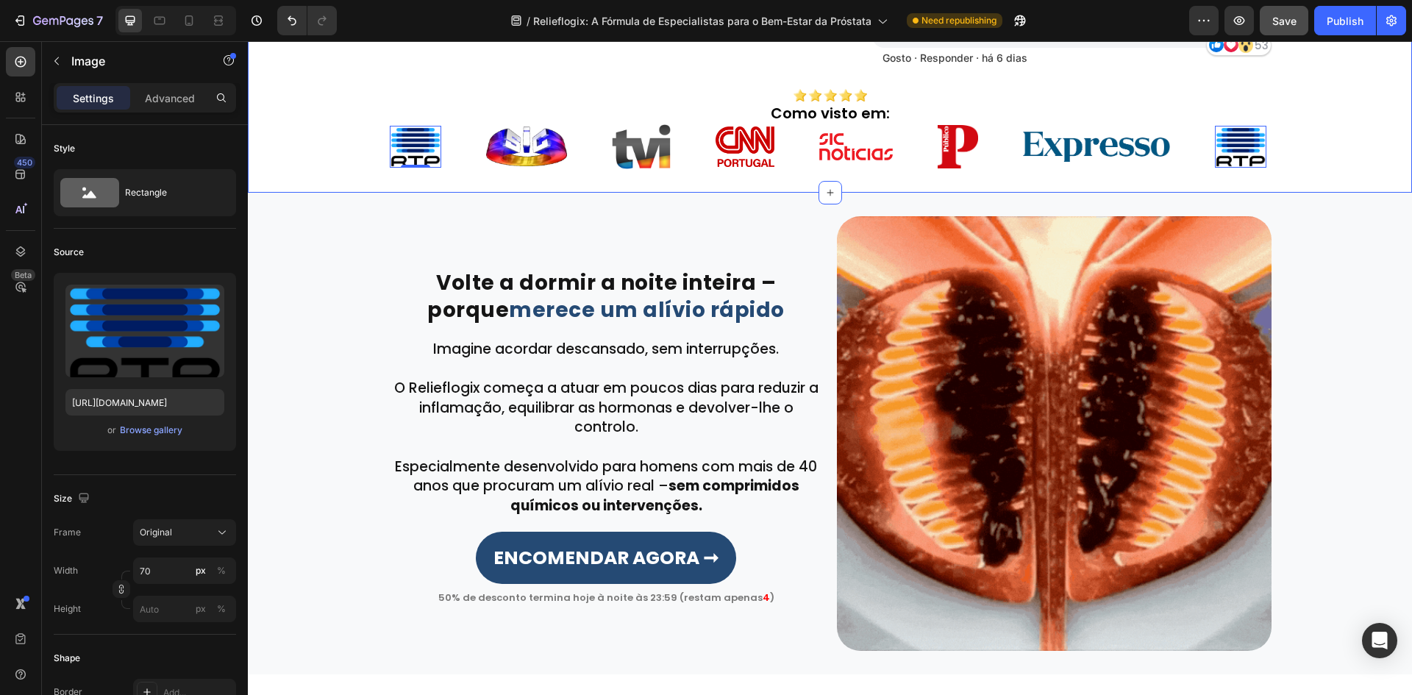
click at [1052, 155] on img at bounding box center [1096, 146] width 147 height 29
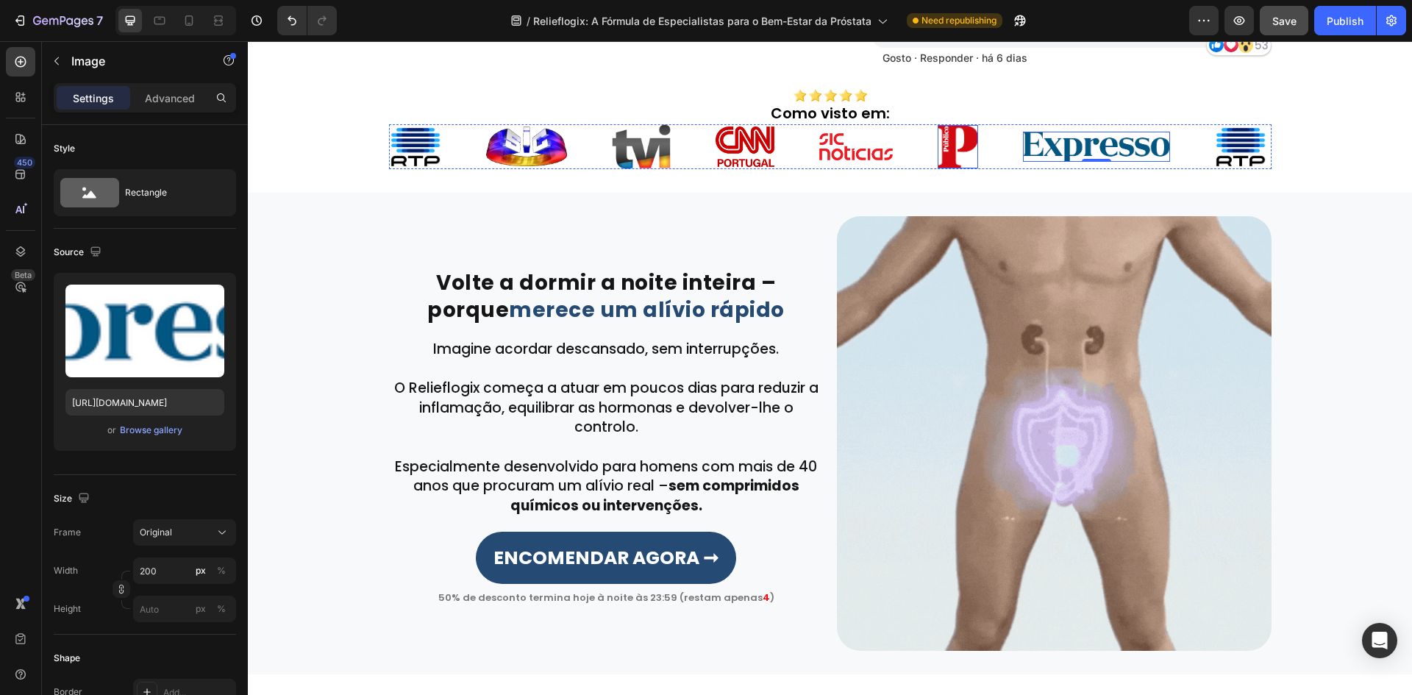
click at [954, 148] on img at bounding box center [957, 146] width 40 height 43
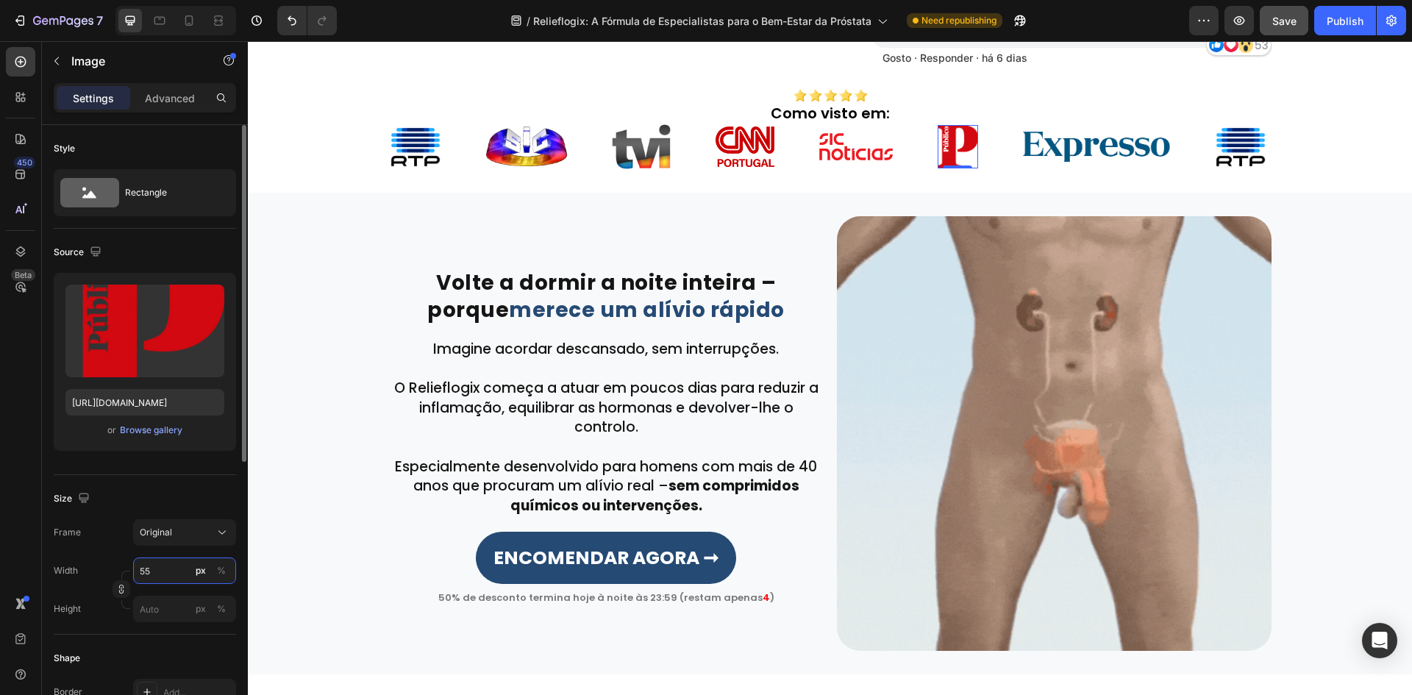
click at [151, 558] on input "55" at bounding box center [184, 570] width 103 height 26
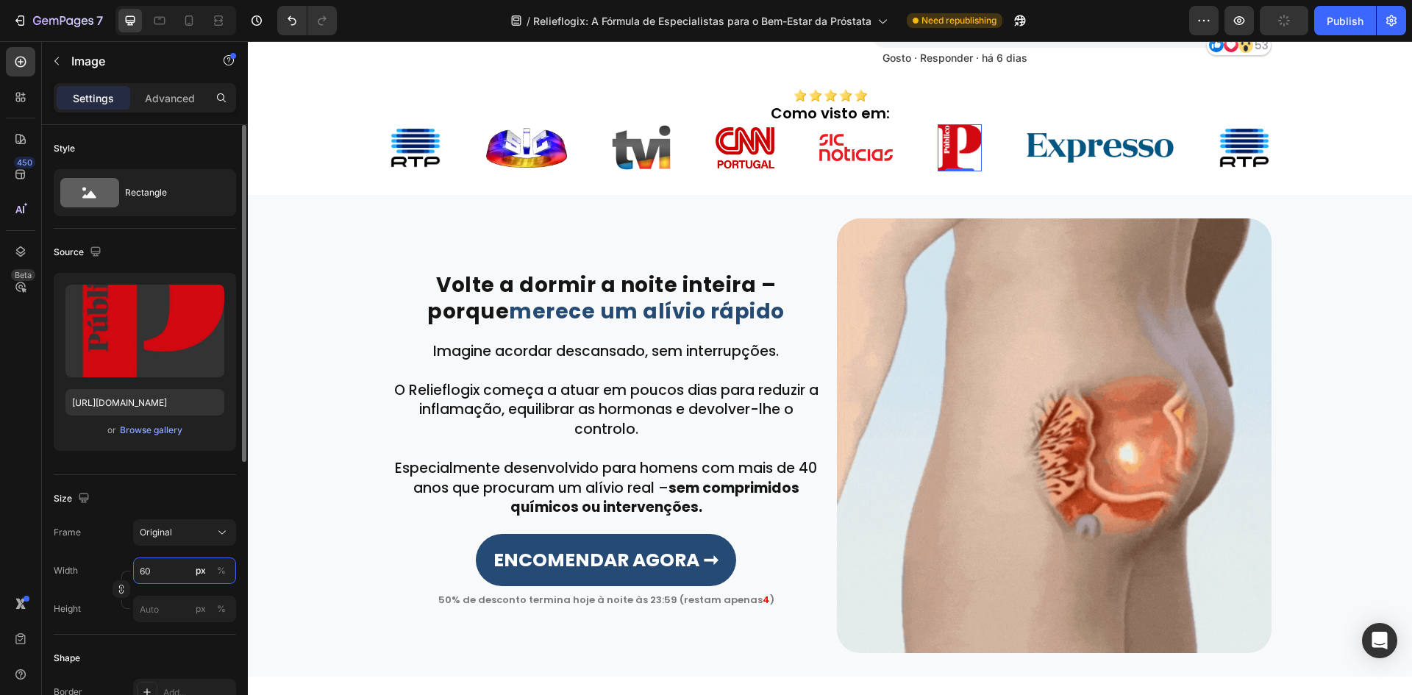
type input "6"
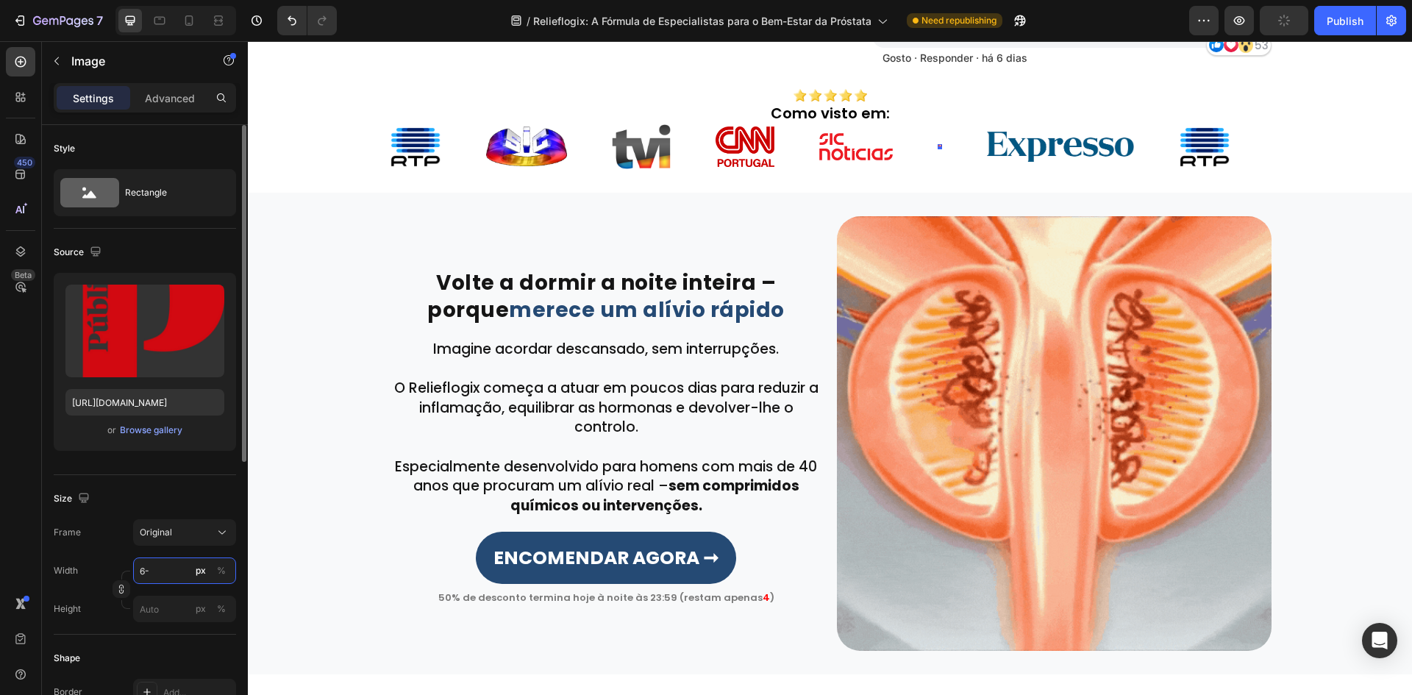
type input "6"
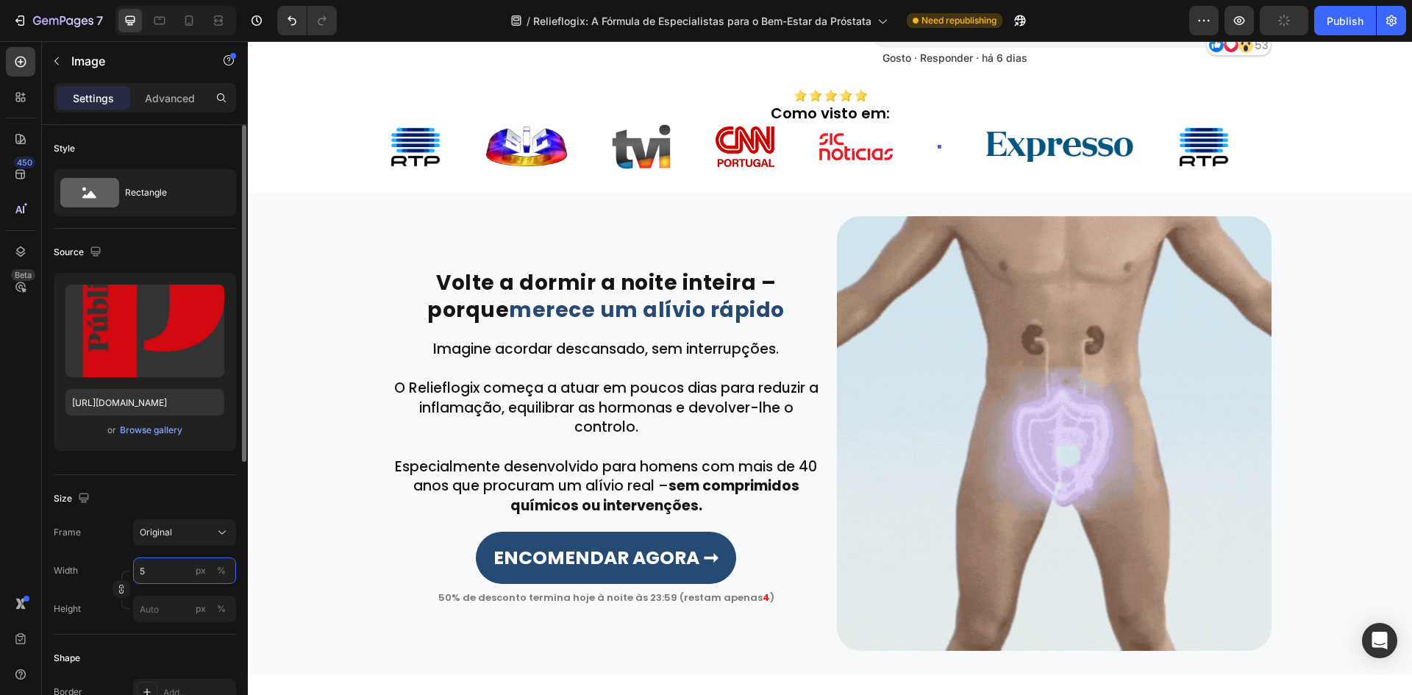
type input "50"
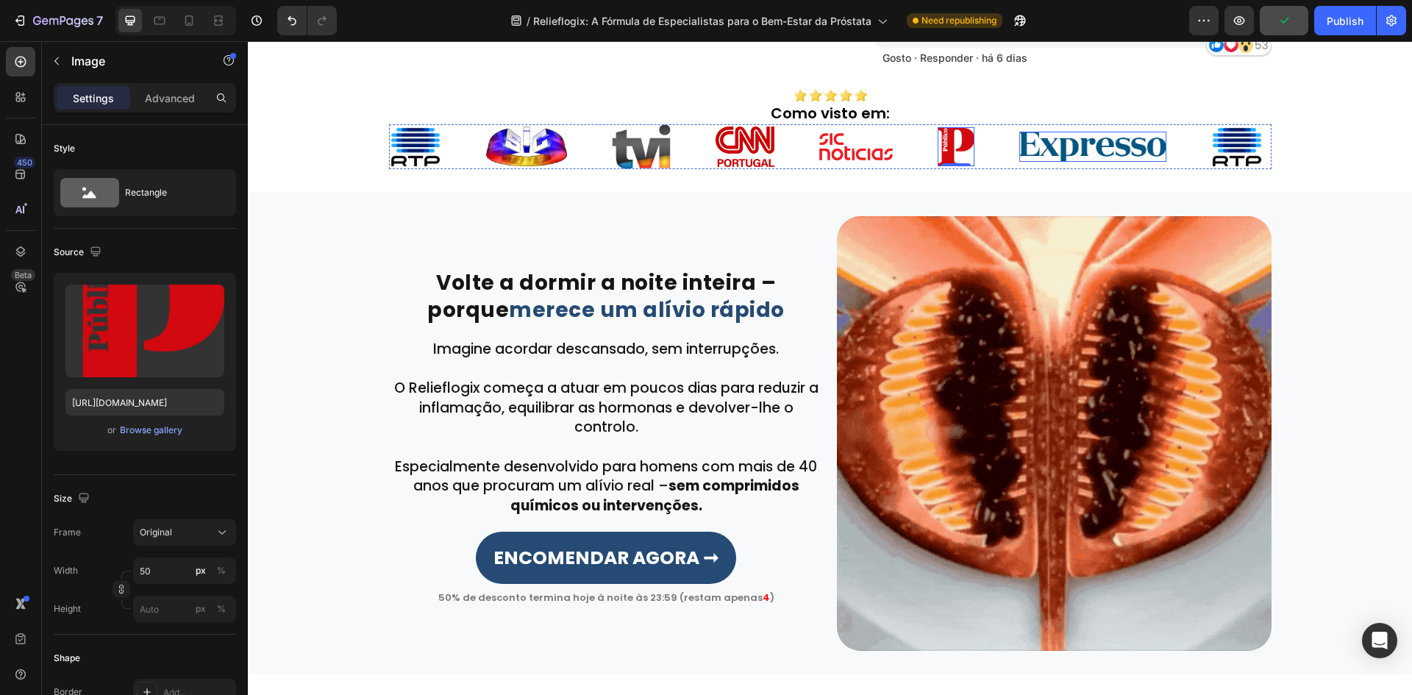
click at [1045, 148] on img at bounding box center [1092, 146] width 147 height 29
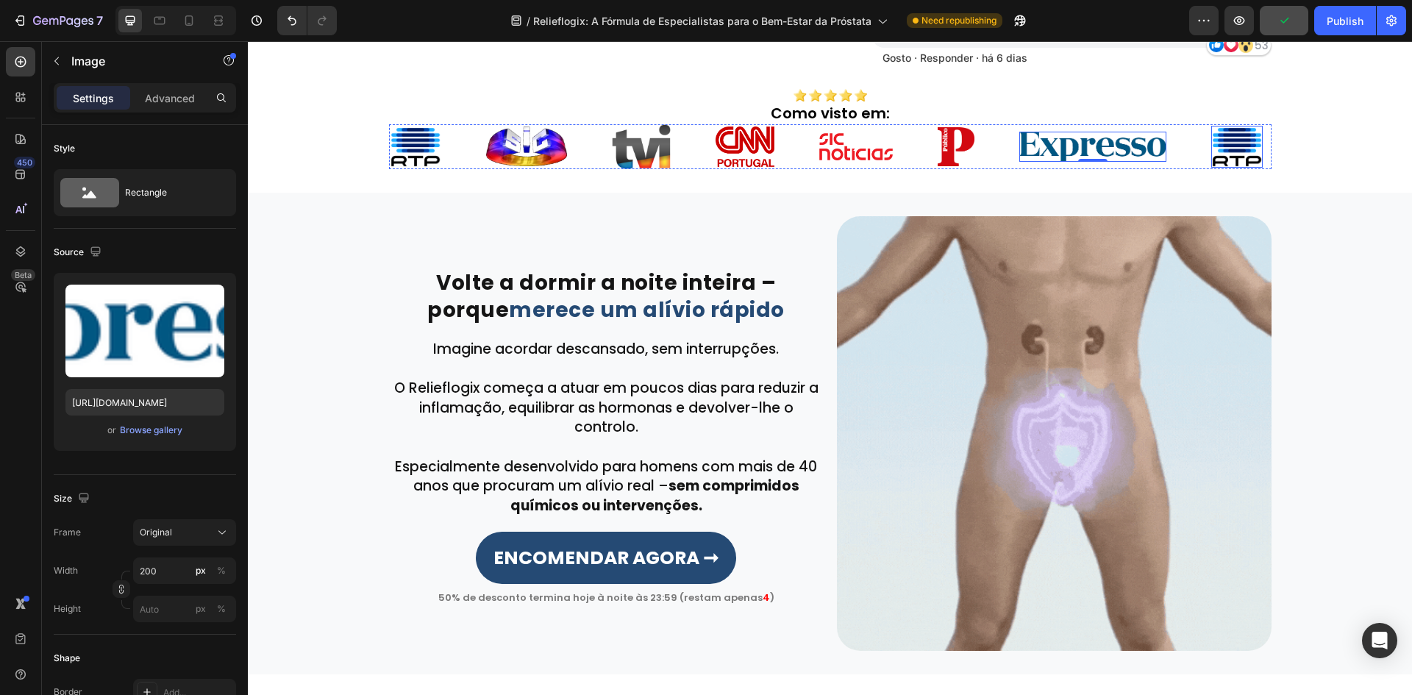
click at [1221, 143] on img at bounding box center [1236, 146] width 51 height 41
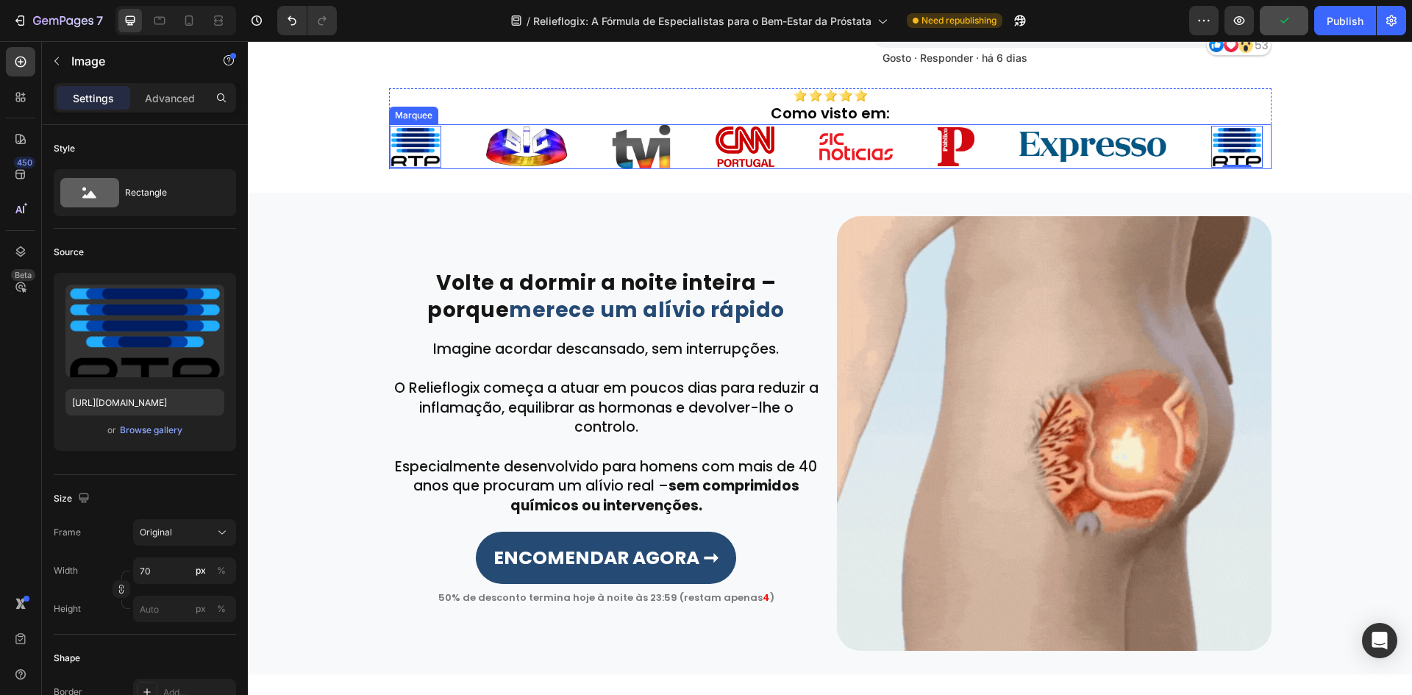
click at [837, 158] on img at bounding box center [856, 146] width 74 height 27
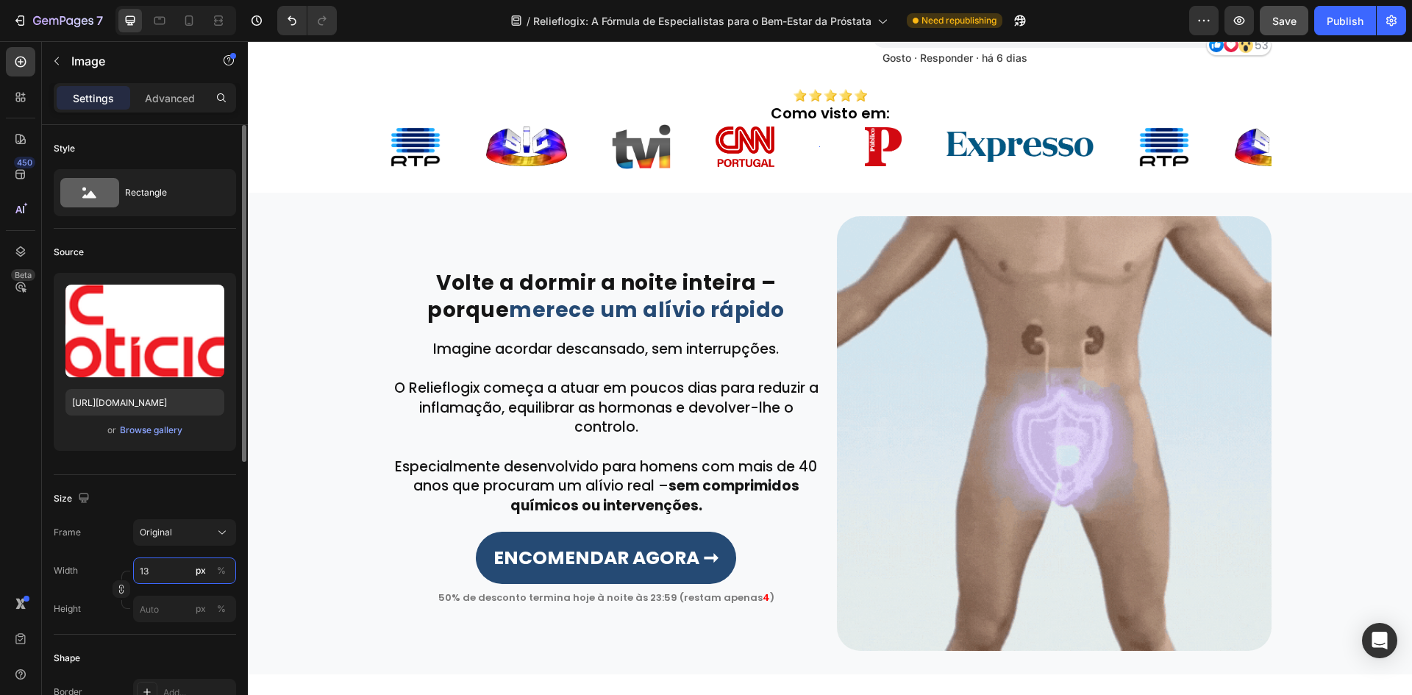
type input "130"
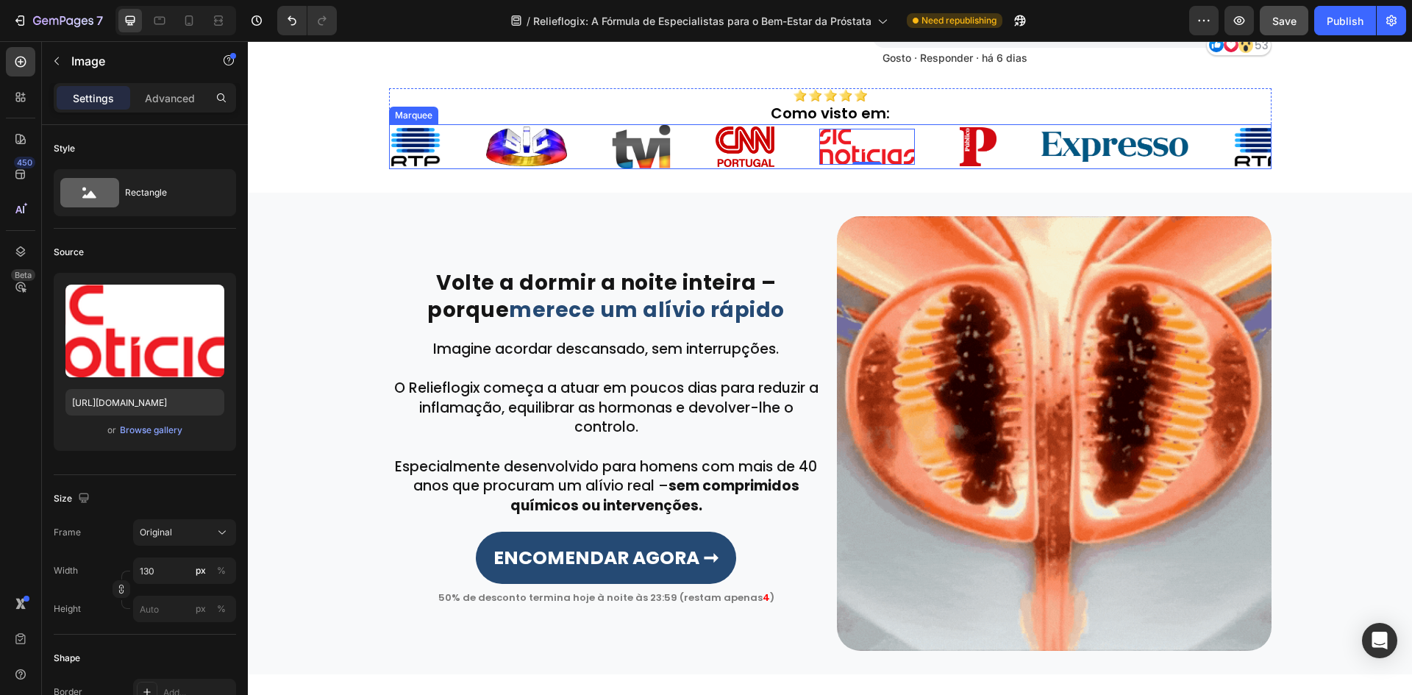
click at [906, 118] on h2 "Como visto em:" at bounding box center [830, 113] width 882 height 22
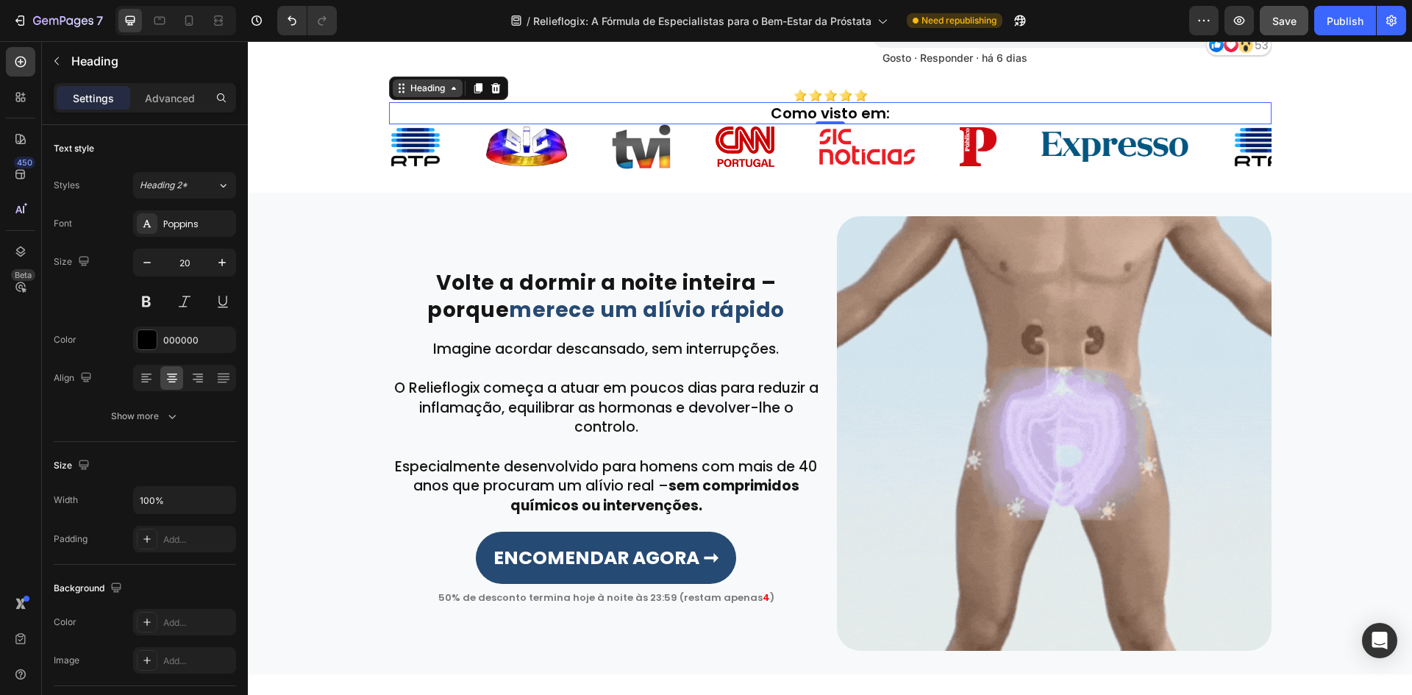
drag, startPoint x: 402, startPoint y: 84, endPoint x: 409, endPoint y: 93, distance: 11.6
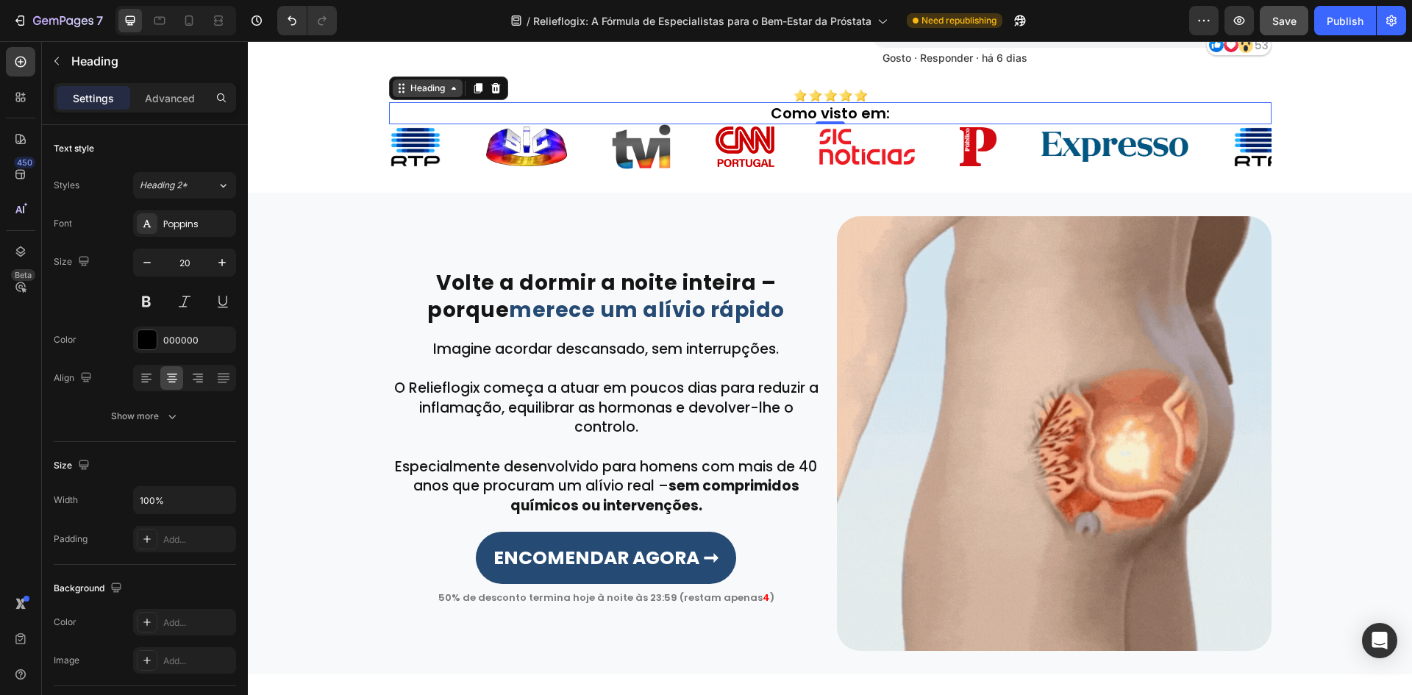
click at [407, 84] on div "Heading" at bounding box center [427, 88] width 40 height 13
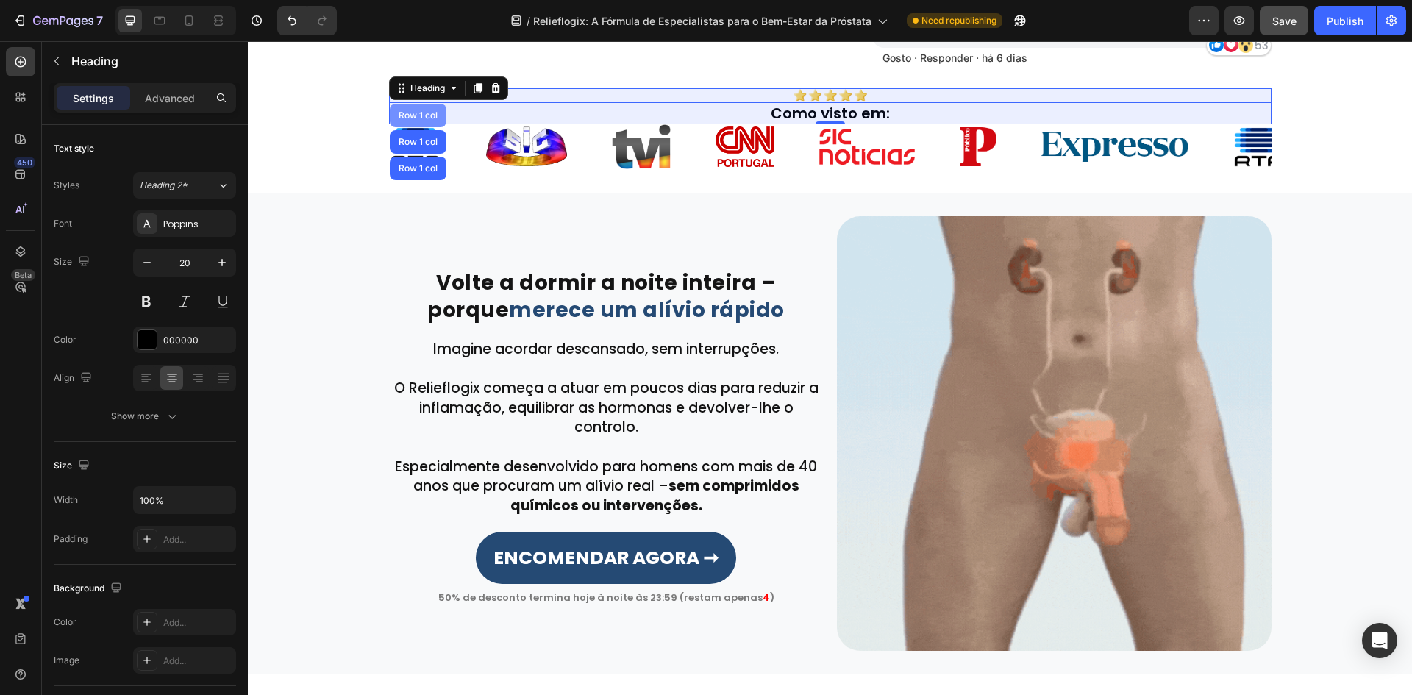
click at [415, 116] on div "Row 1 col" at bounding box center [418, 115] width 45 height 9
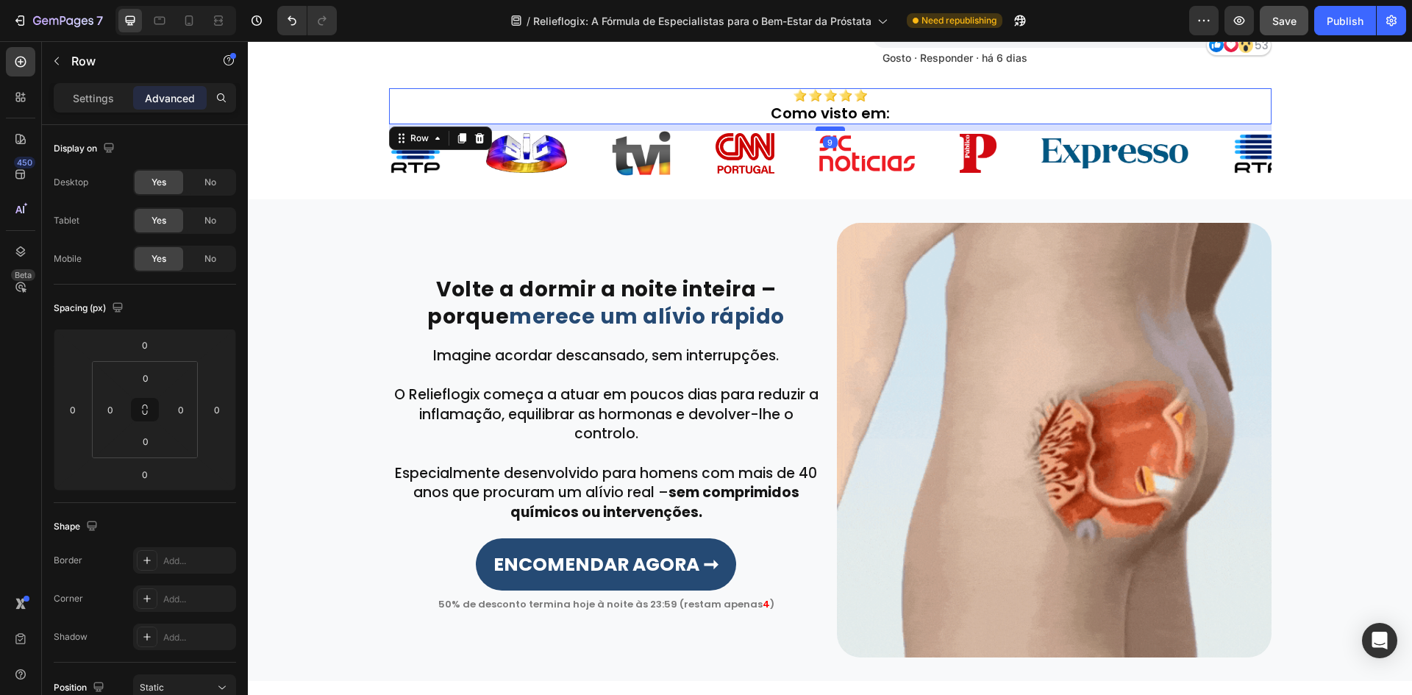
drag, startPoint x: 820, startPoint y: 121, endPoint x: 823, endPoint y: 127, distance: 7.6
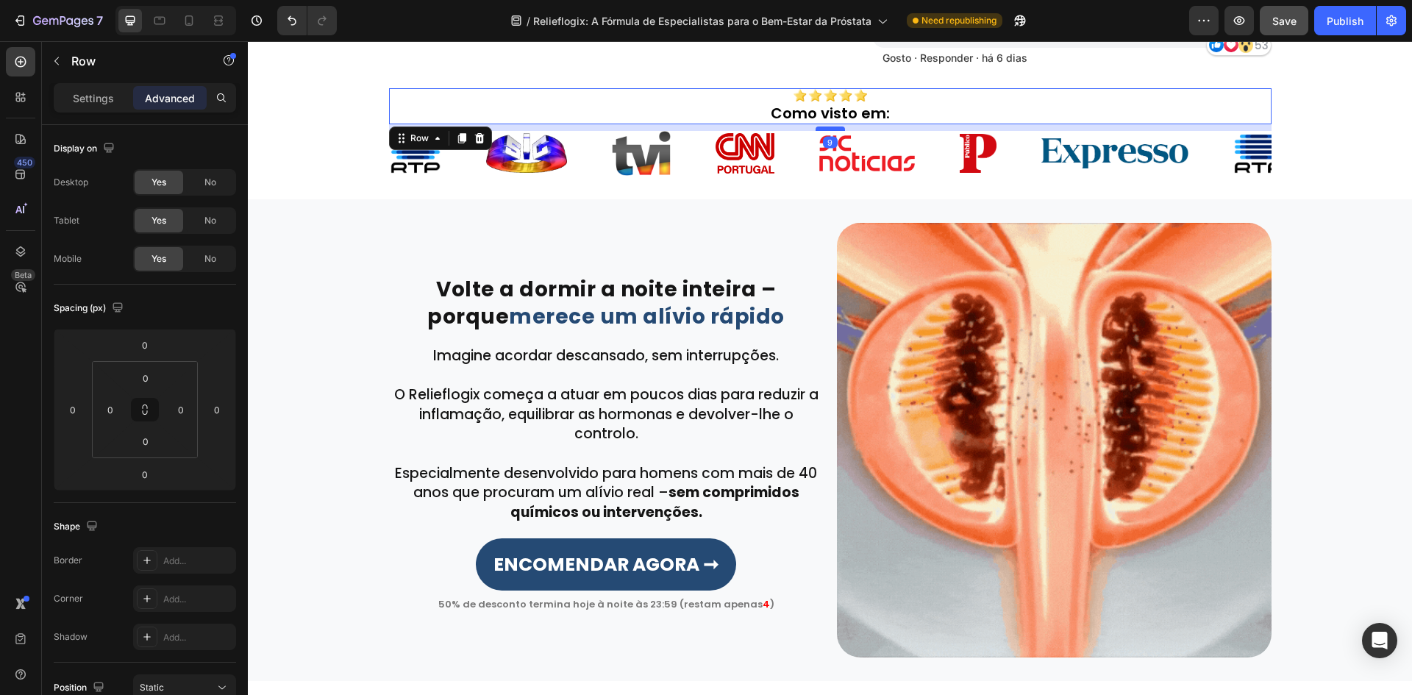
click at [823, 127] on div at bounding box center [829, 128] width 29 height 4
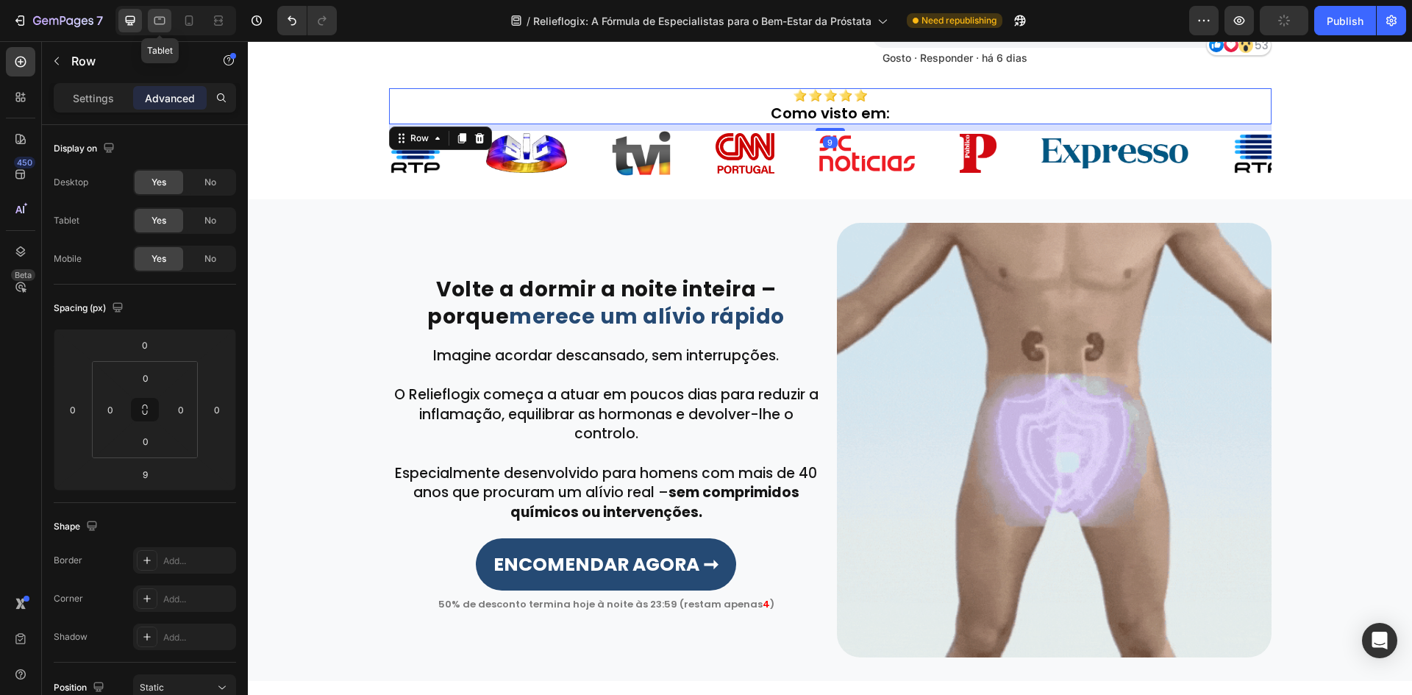
click at [157, 15] on icon at bounding box center [159, 20] width 15 height 15
type input "0"
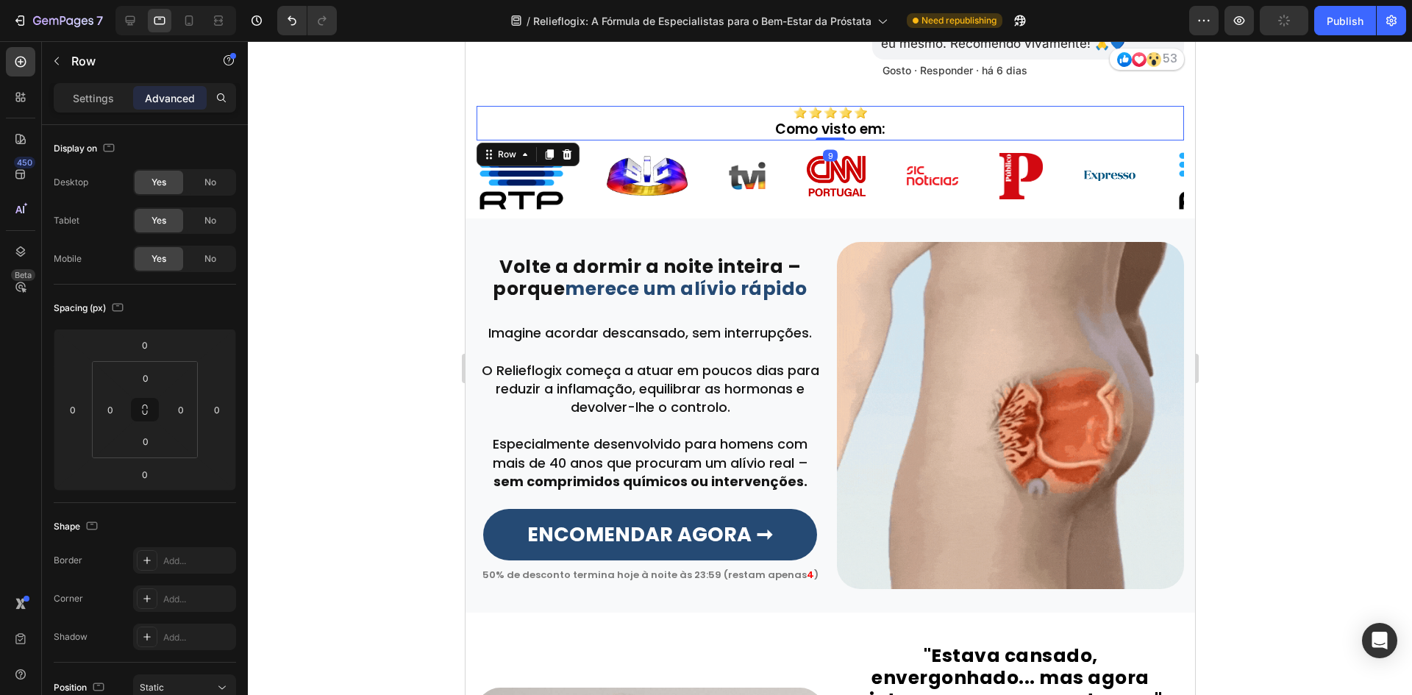
scroll to position [611, 0]
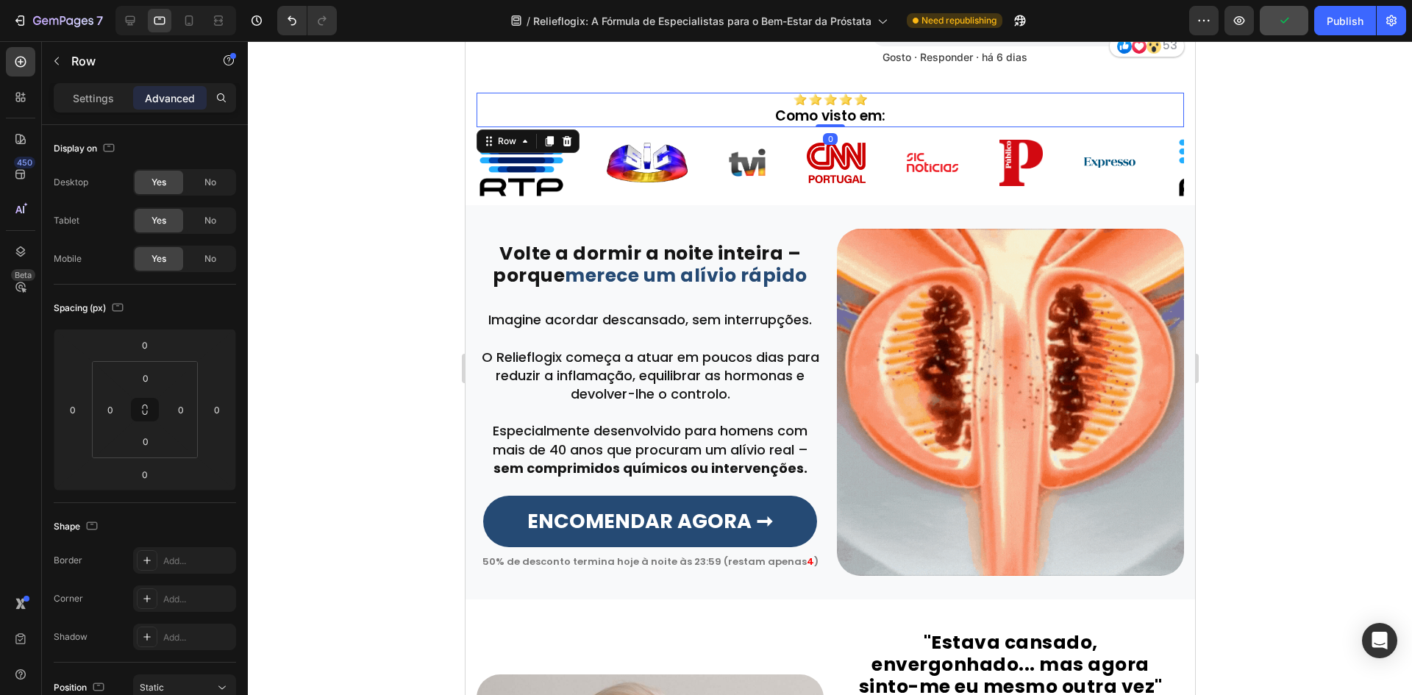
drag, startPoint x: 822, startPoint y: 124, endPoint x: 826, endPoint y: 110, distance: 15.4
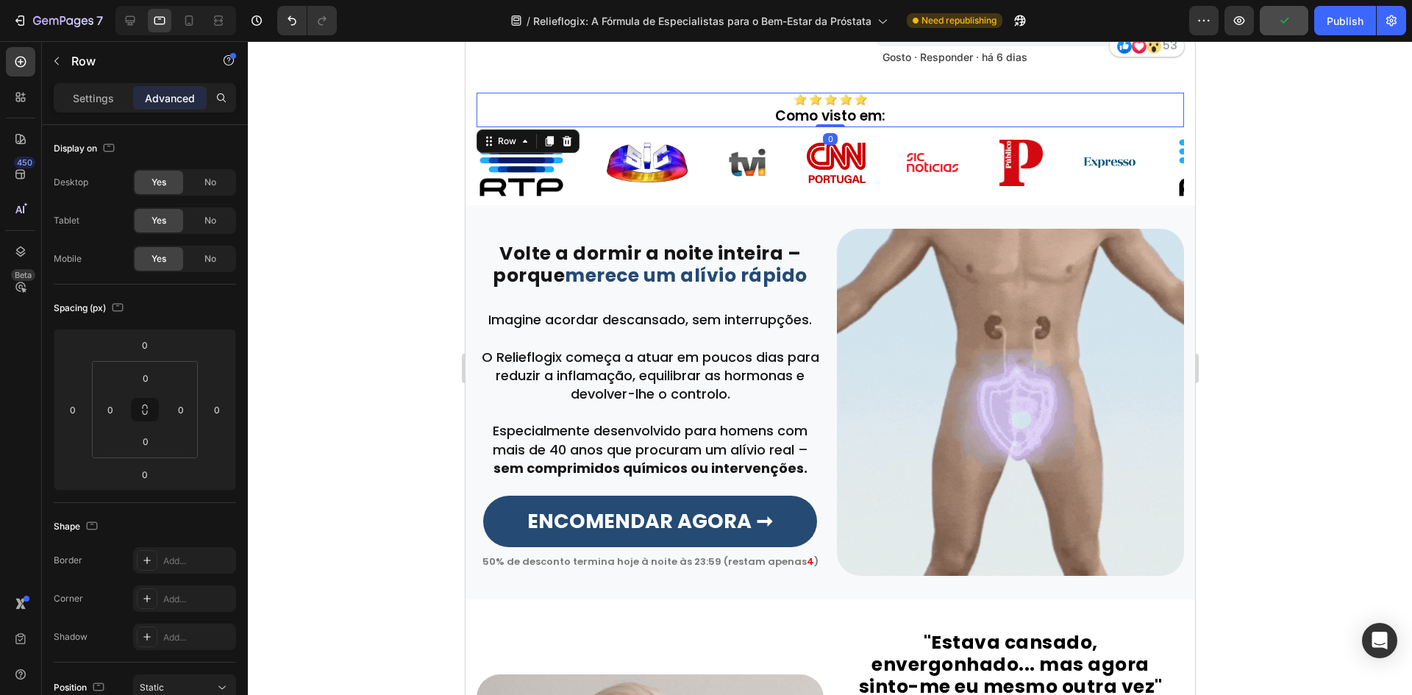
click at [833, 107] on div "Image Como visto em: Heading Row 0" at bounding box center [829, 110] width 707 height 35
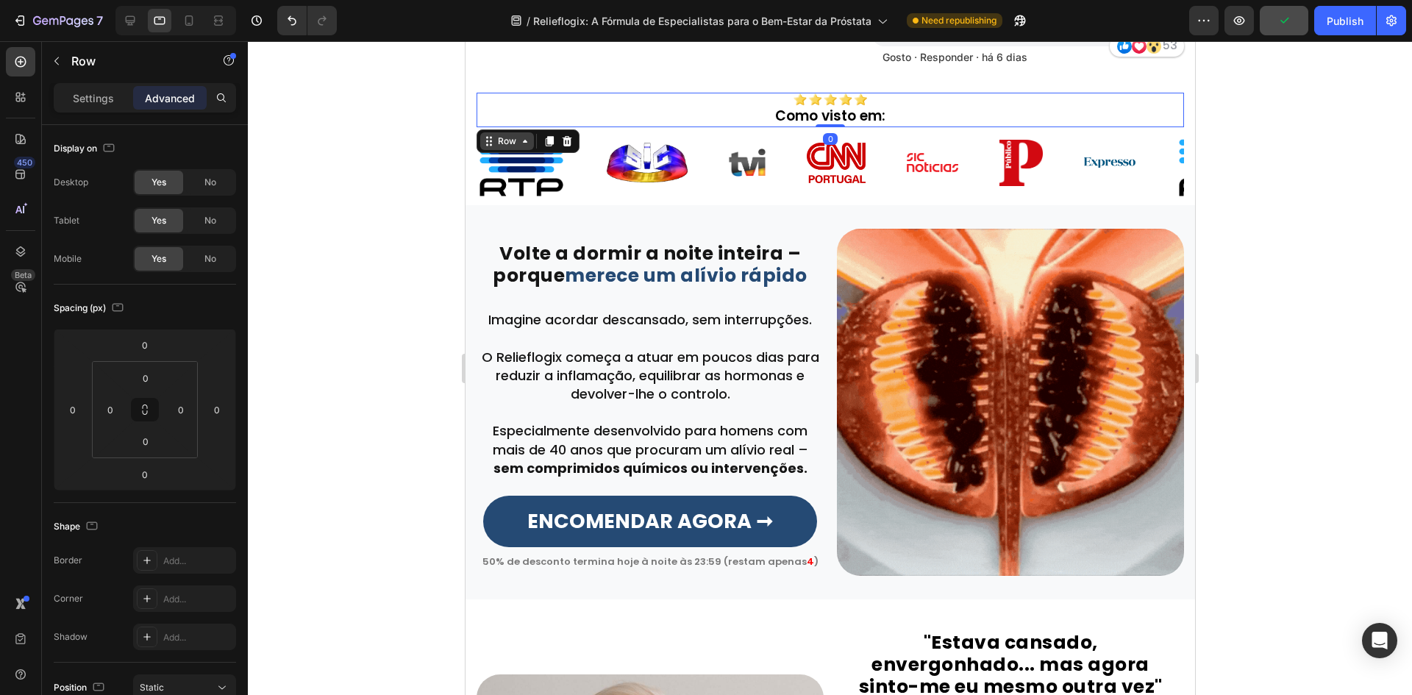
click at [504, 135] on div "Row" at bounding box center [506, 141] width 24 height 13
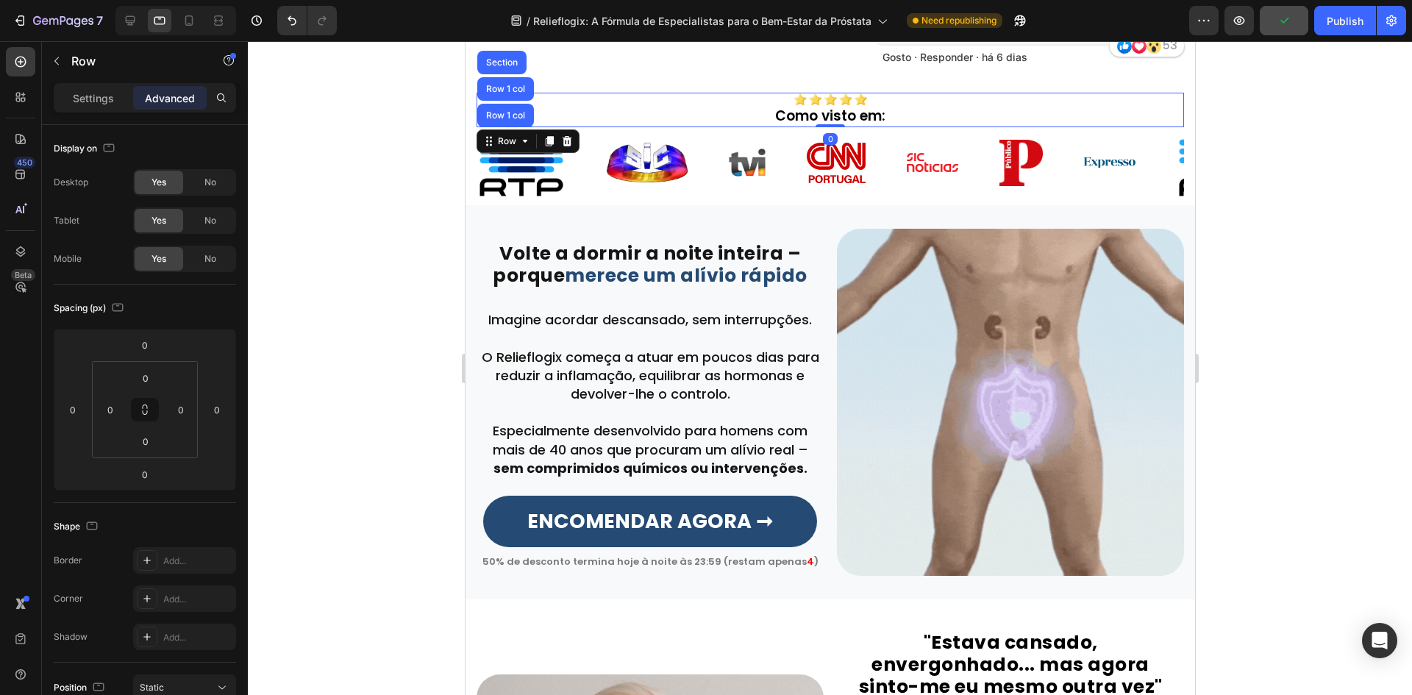
click at [520, 168] on img at bounding box center [520, 163] width 88 height 70
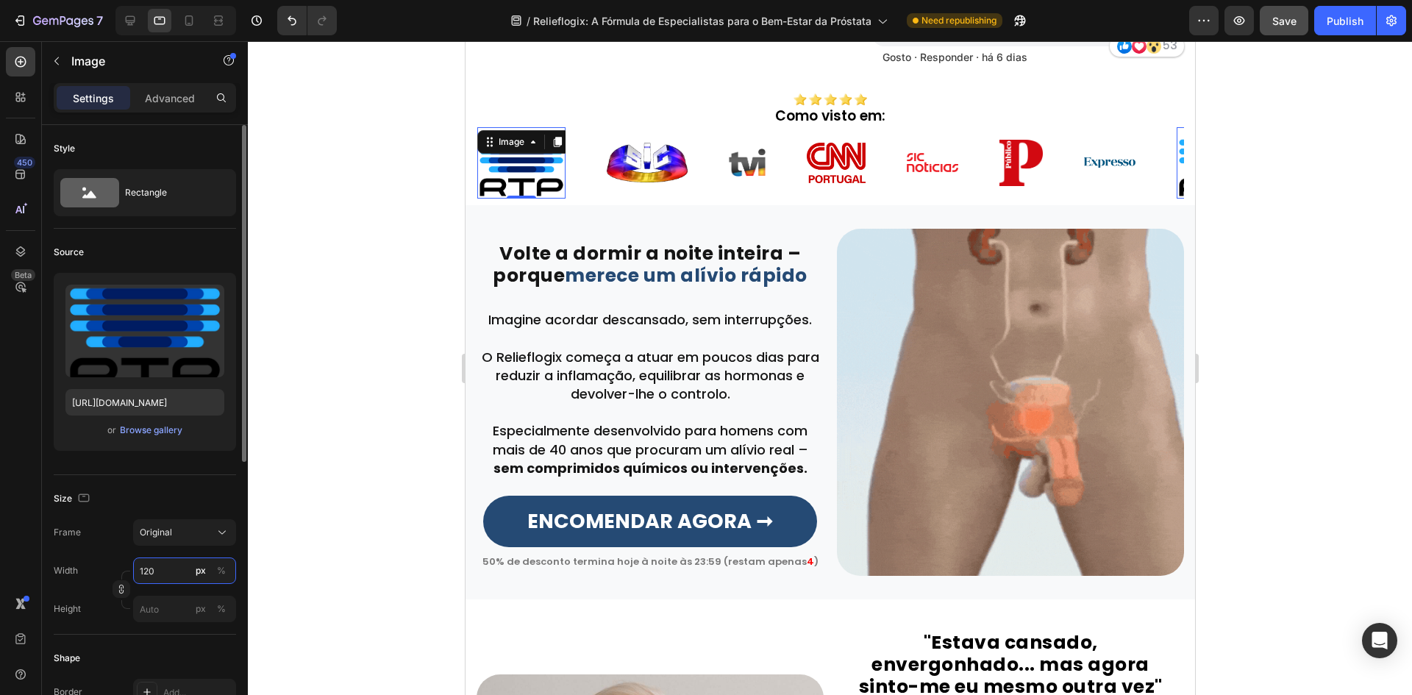
click at [151, 569] on input "120" at bounding box center [184, 570] width 103 height 26
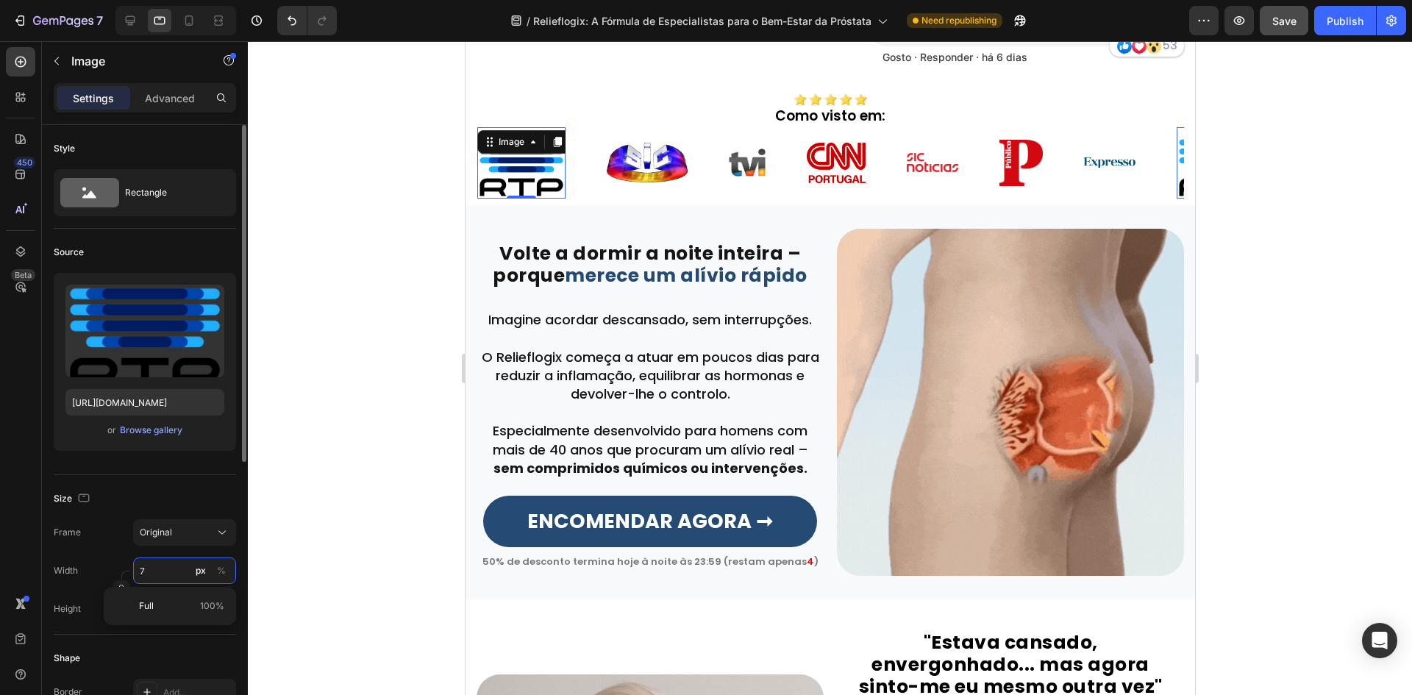
type input "70"
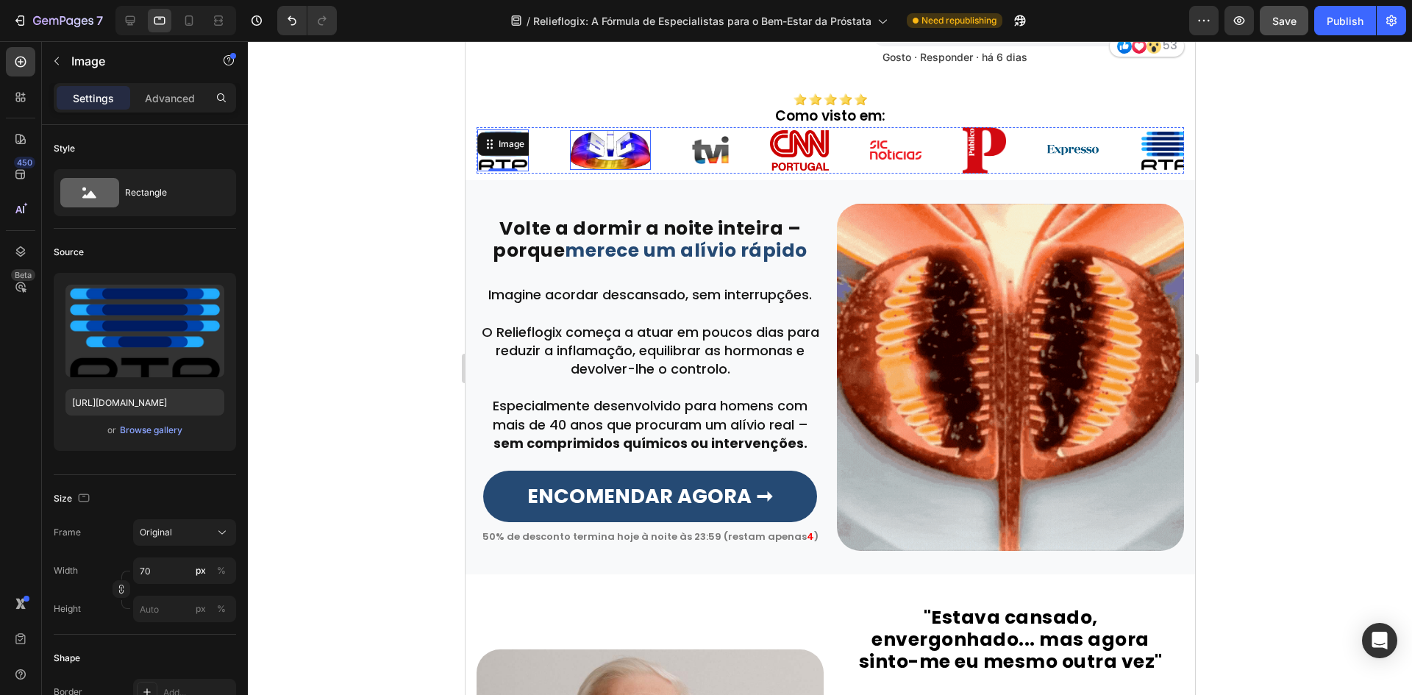
click at [594, 152] on img at bounding box center [609, 150] width 81 height 40
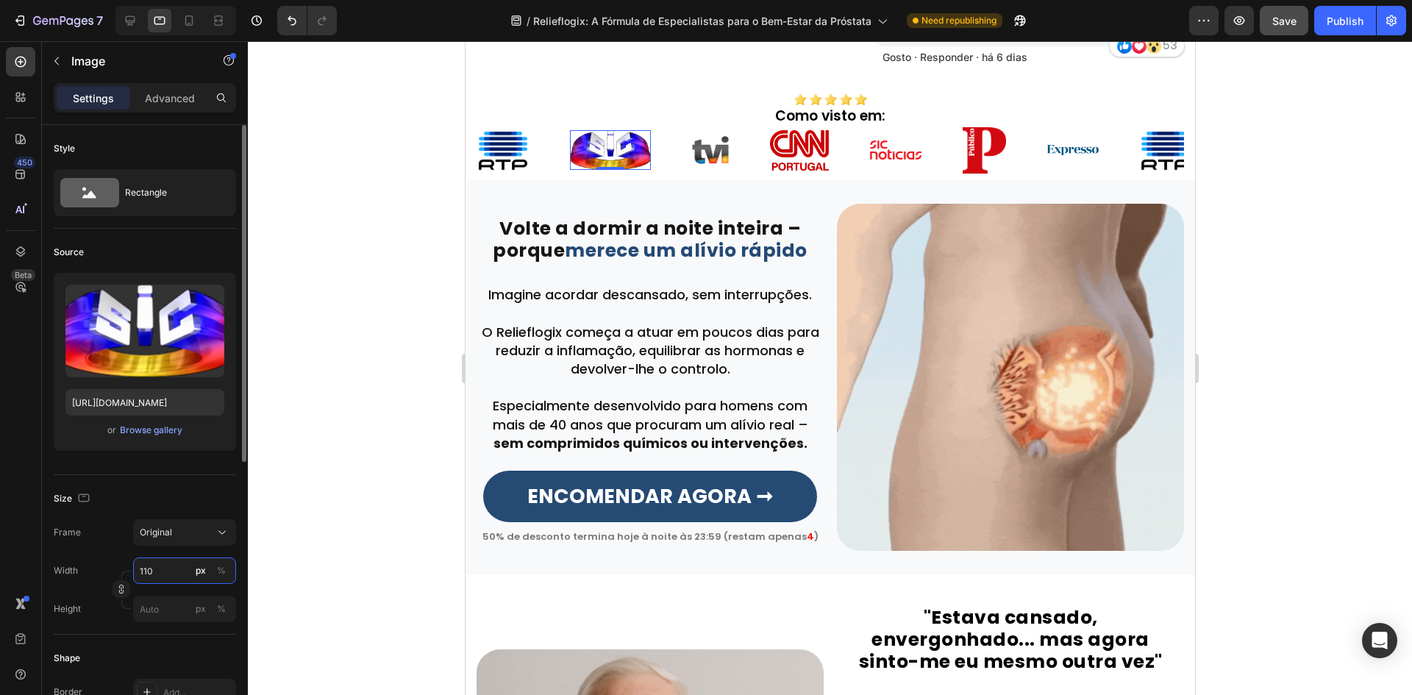
click at [159, 568] on input "110" at bounding box center [184, 570] width 103 height 26
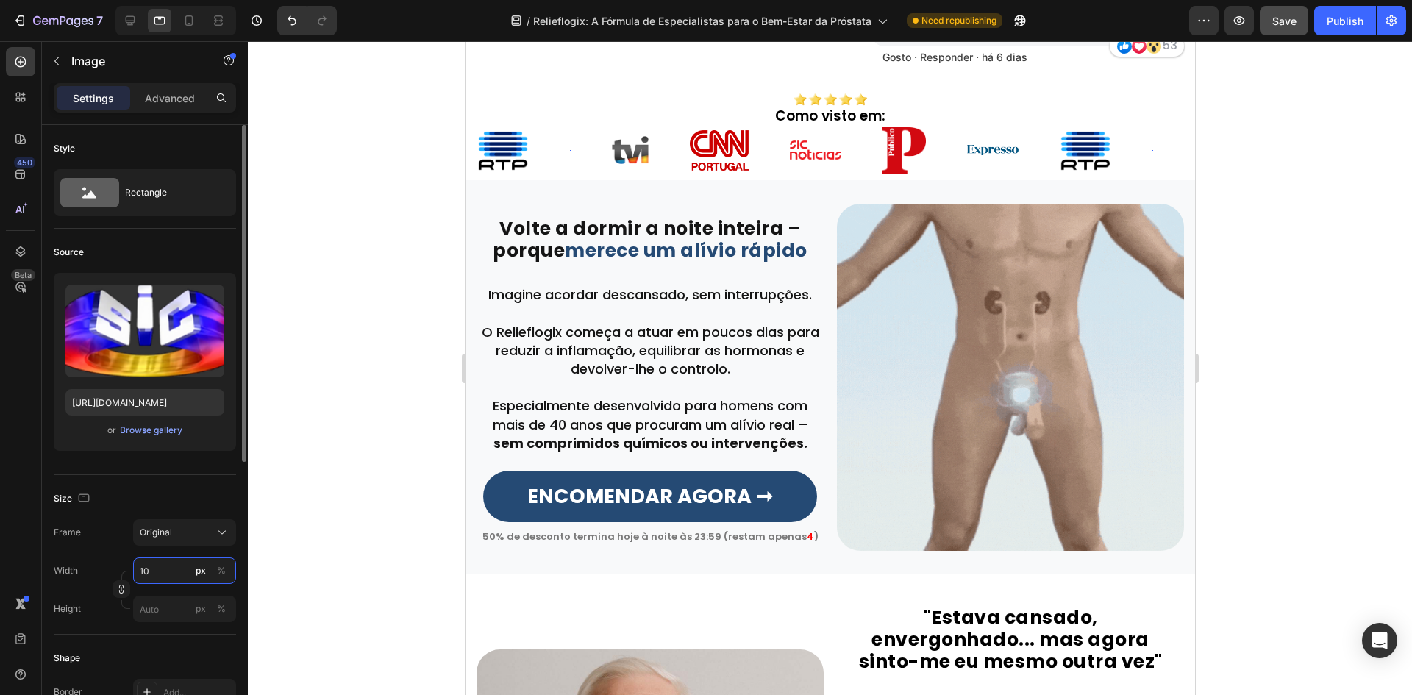
type input "100"
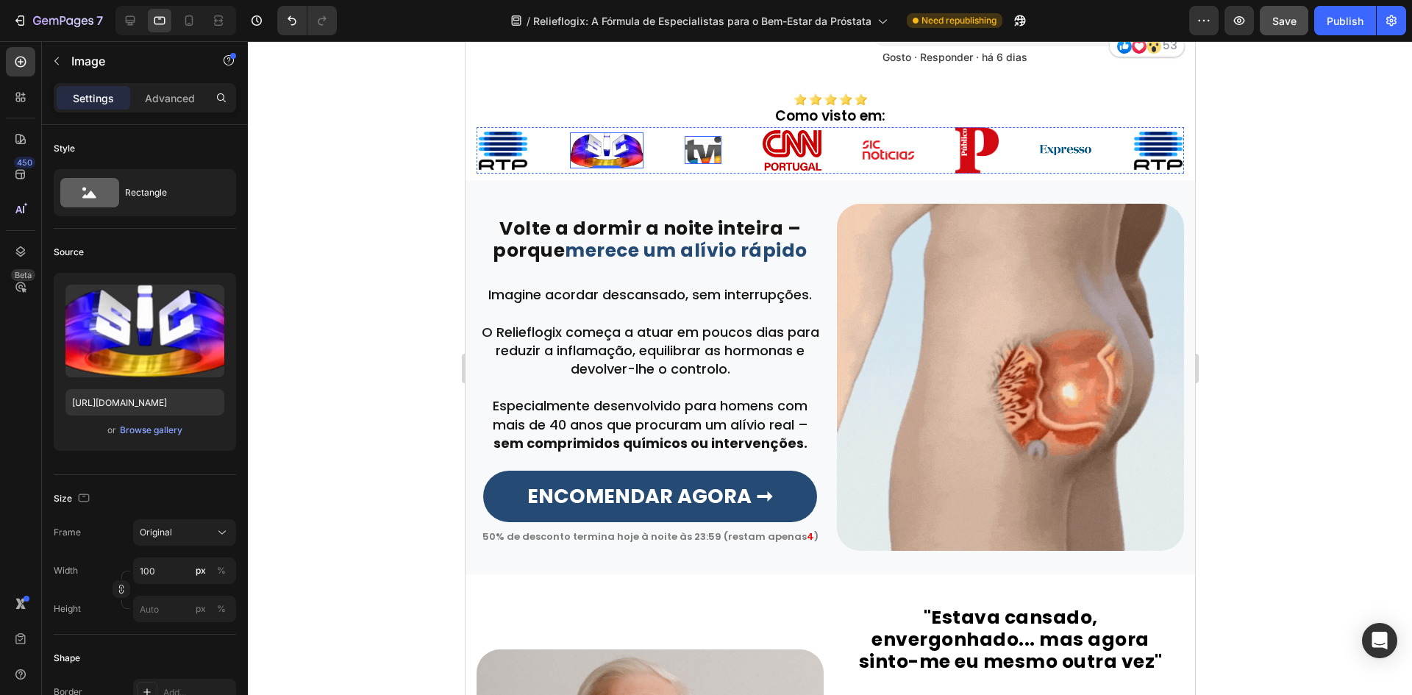
click at [700, 145] on img at bounding box center [702, 150] width 37 height 28
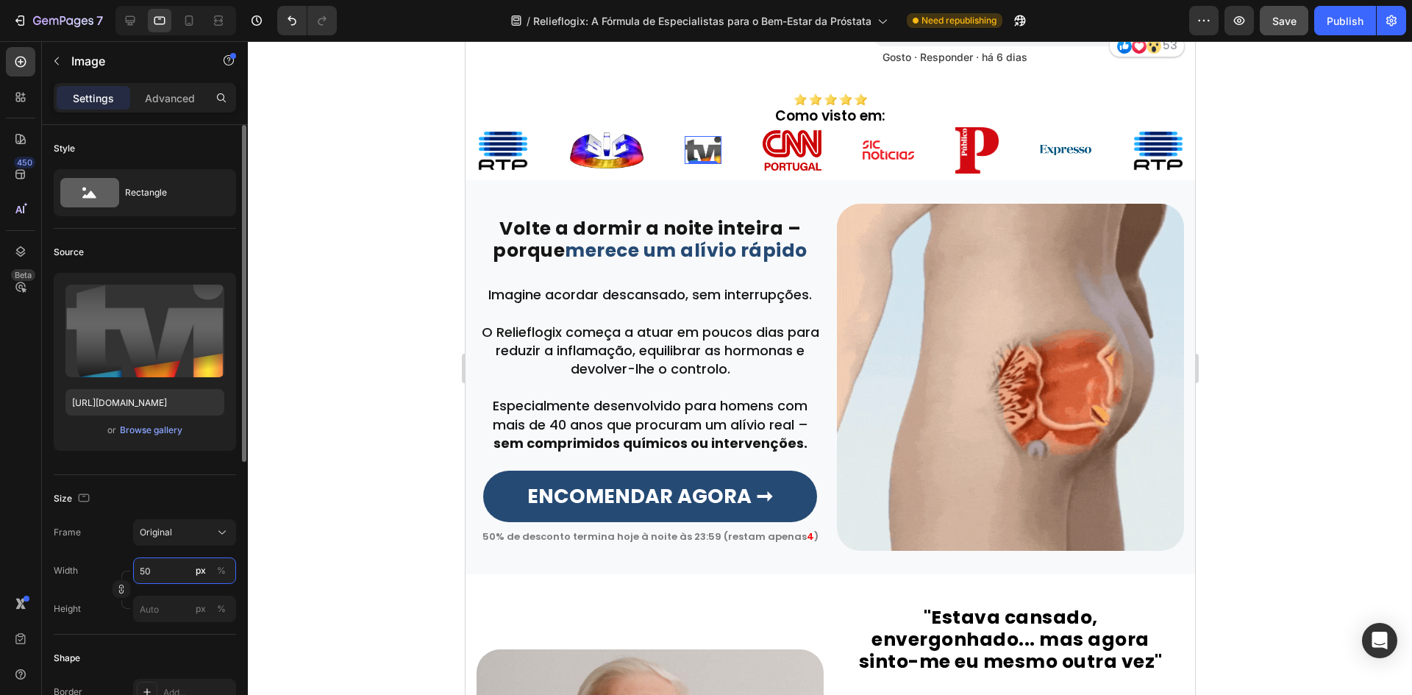
click at [160, 567] on input "50" at bounding box center [184, 570] width 103 height 26
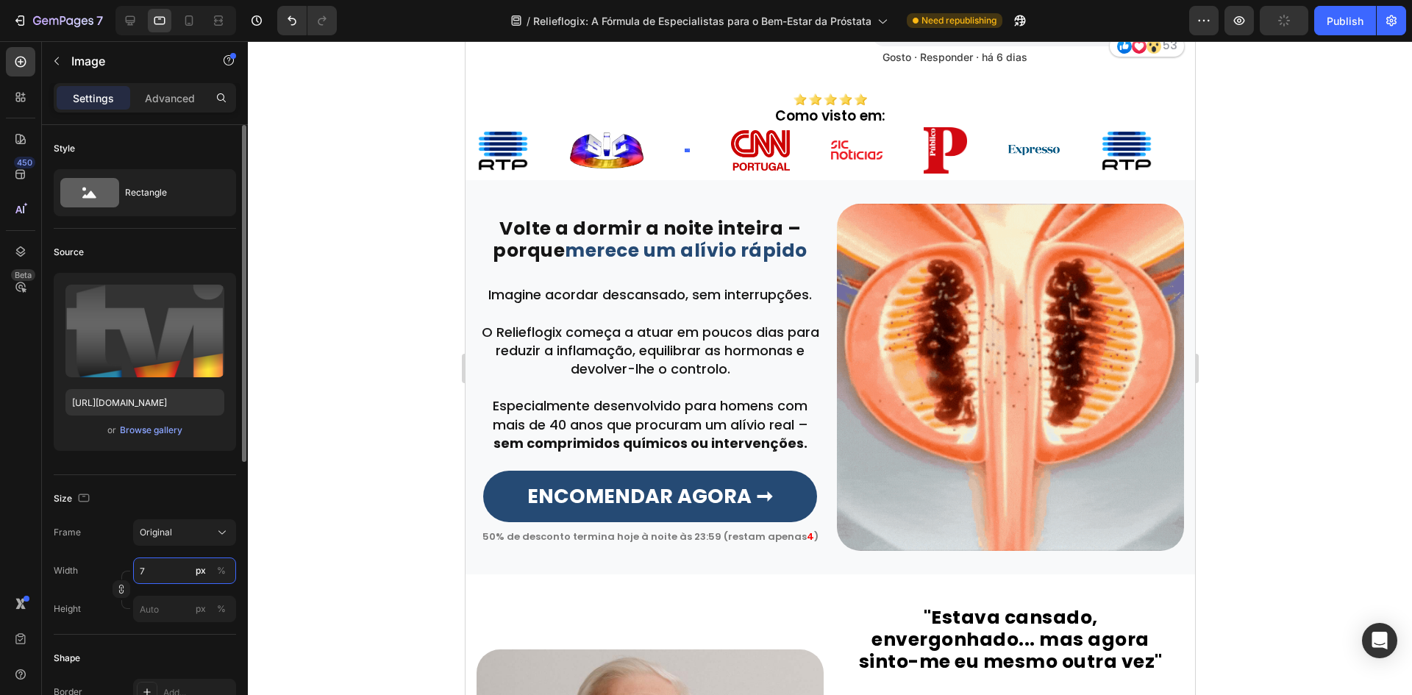
type input "70"
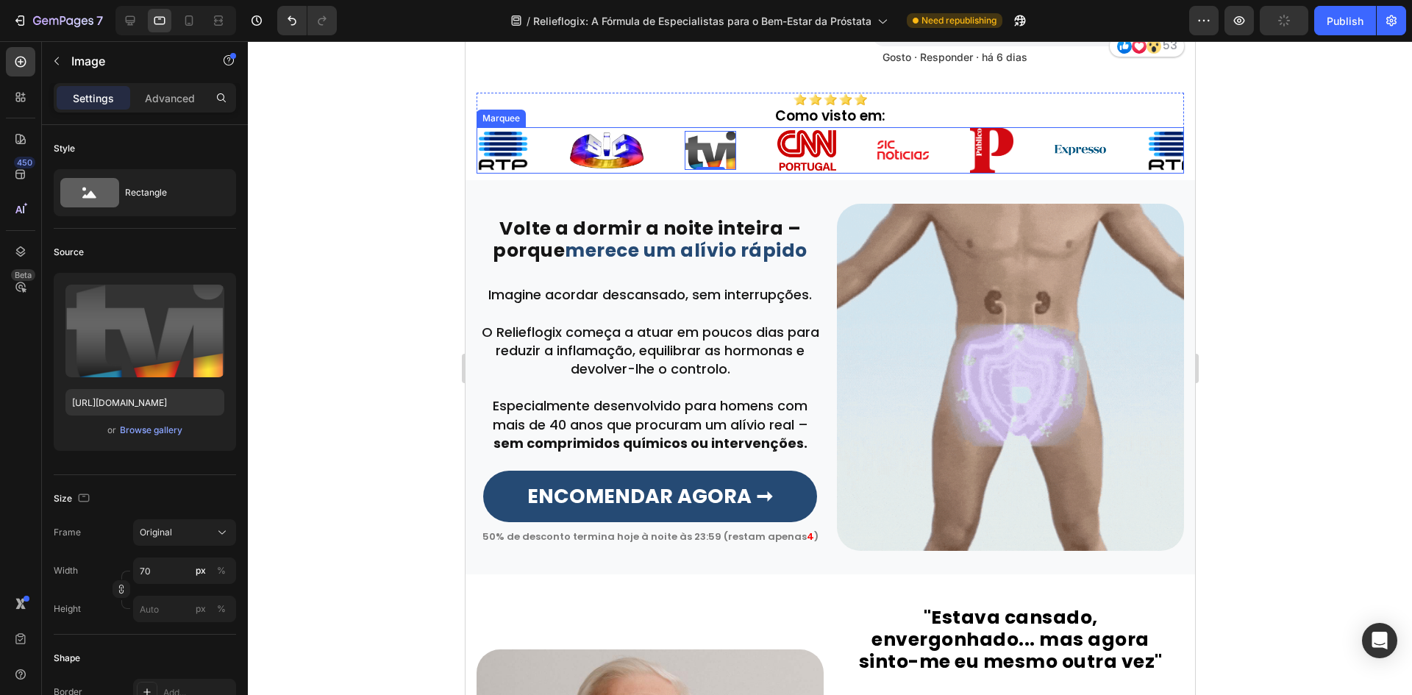
click at [819, 156] on img at bounding box center [805, 150] width 59 height 41
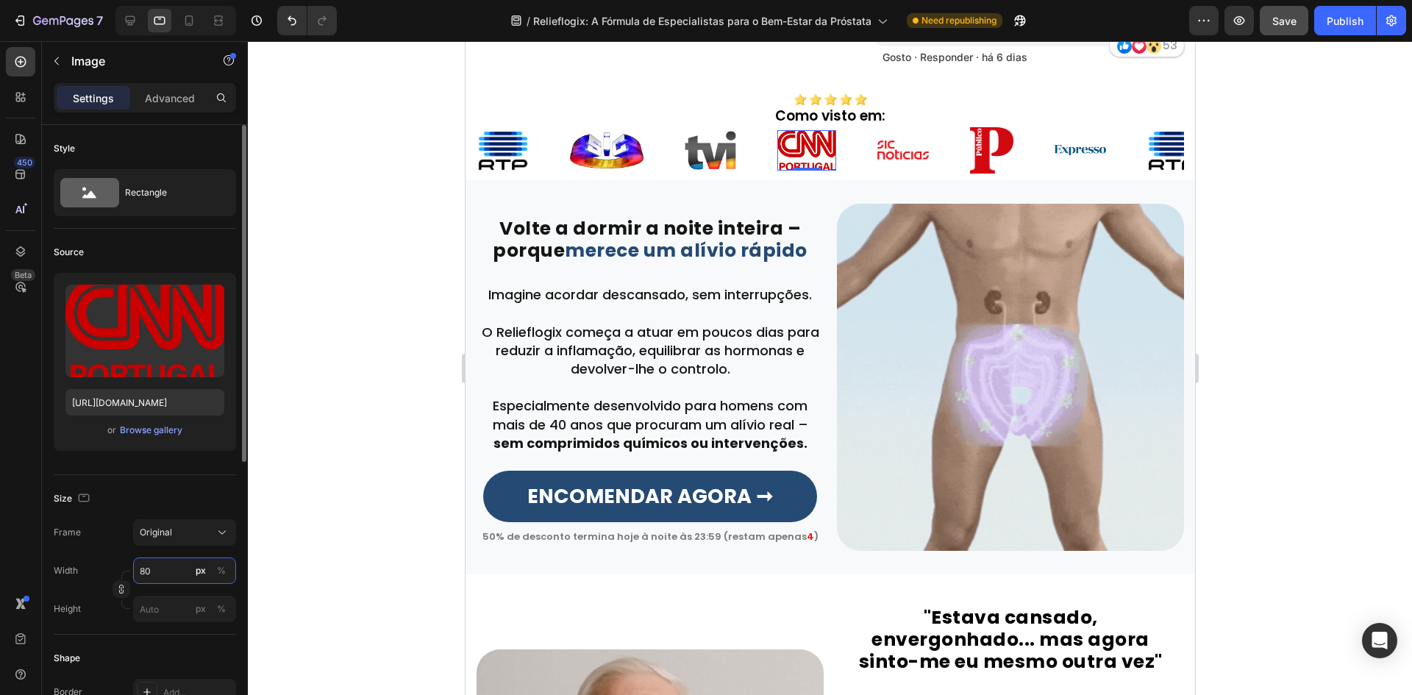
click at [160, 570] on input "80" at bounding box center [184, 570] width 103 height 26
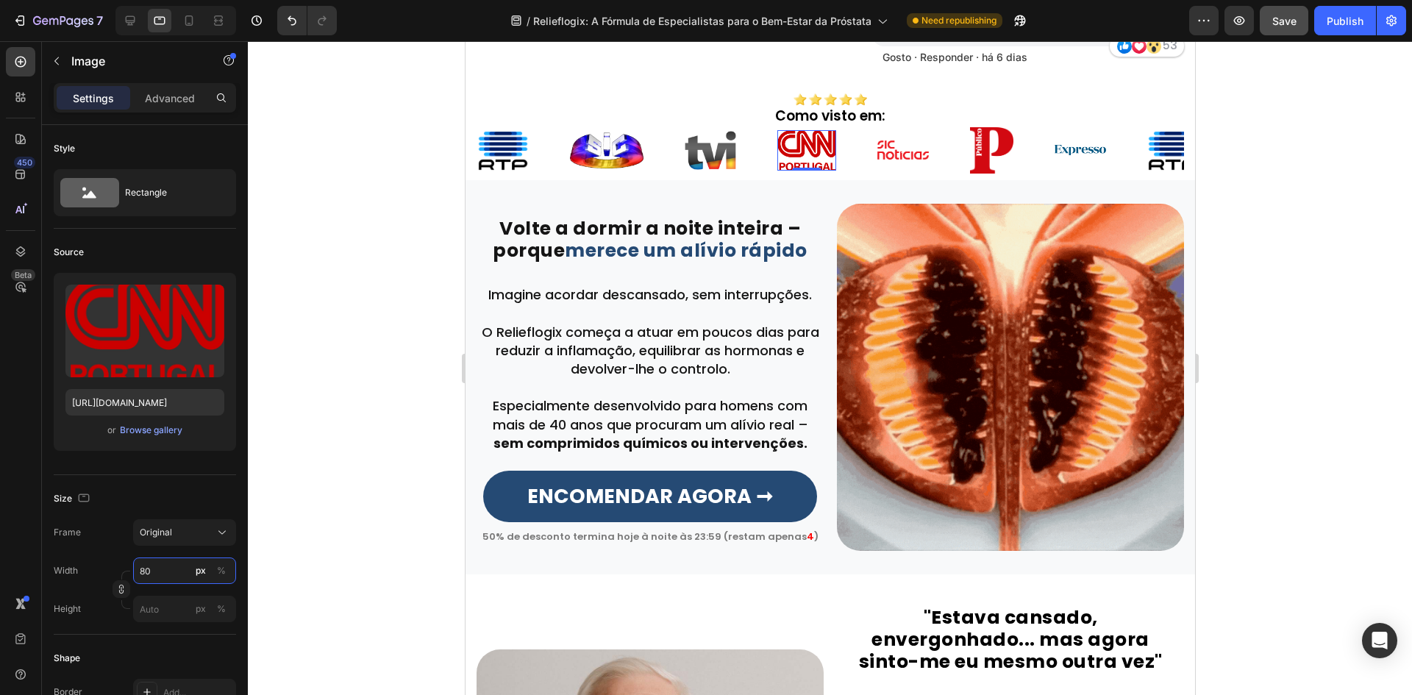
paste input "7"
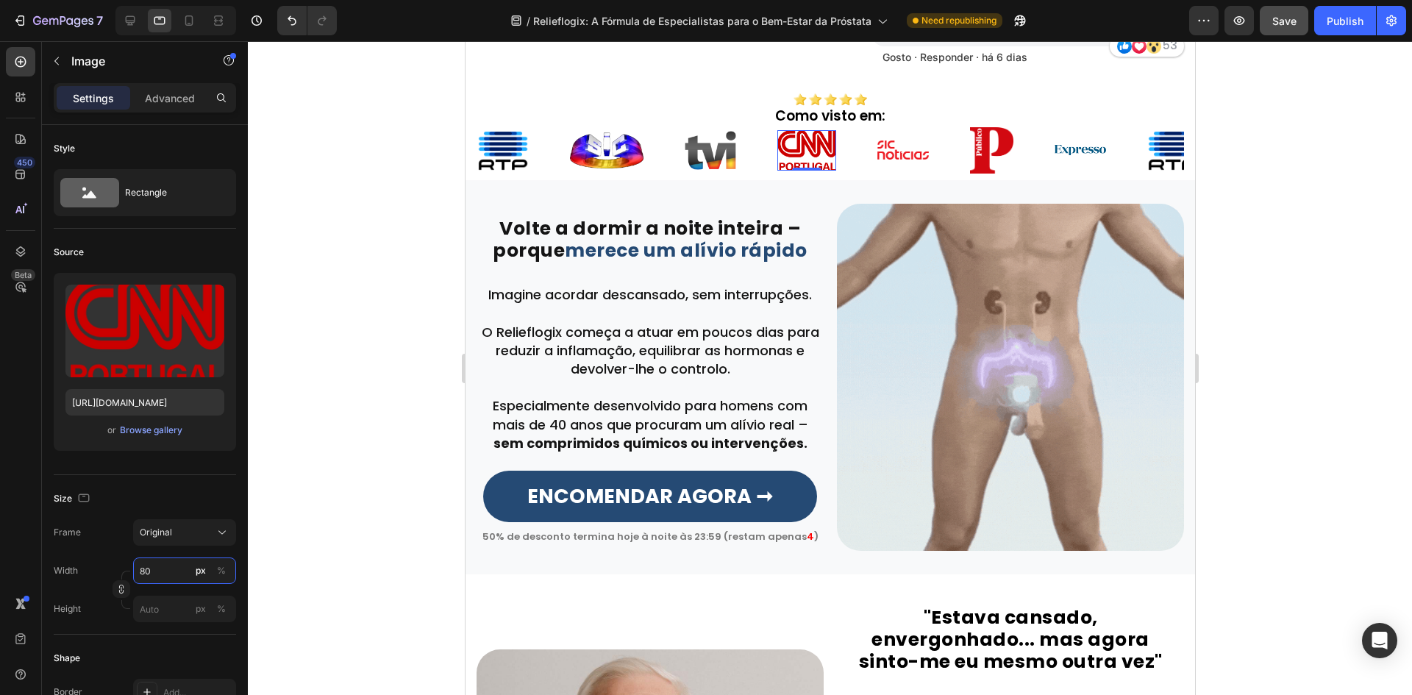
type input "70"
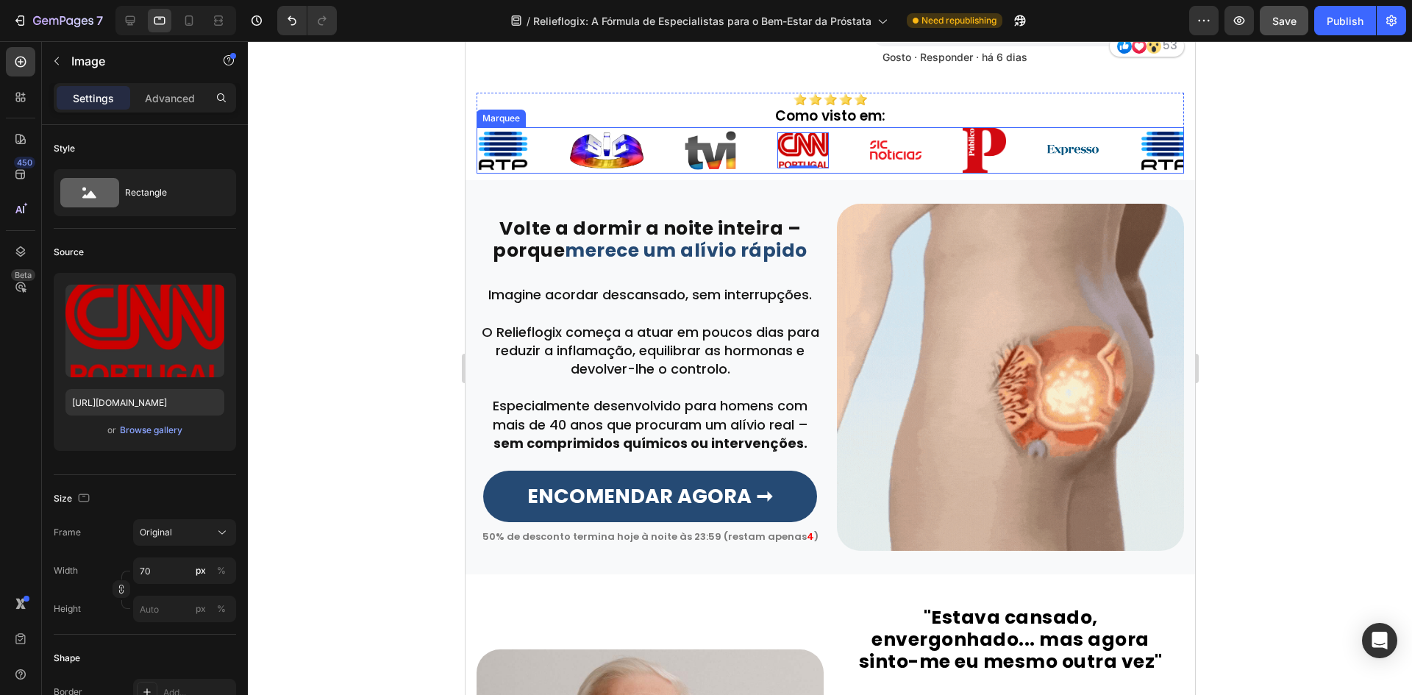
click at [887, 153] on img at bounding box center [894, 149] width 51 height 19
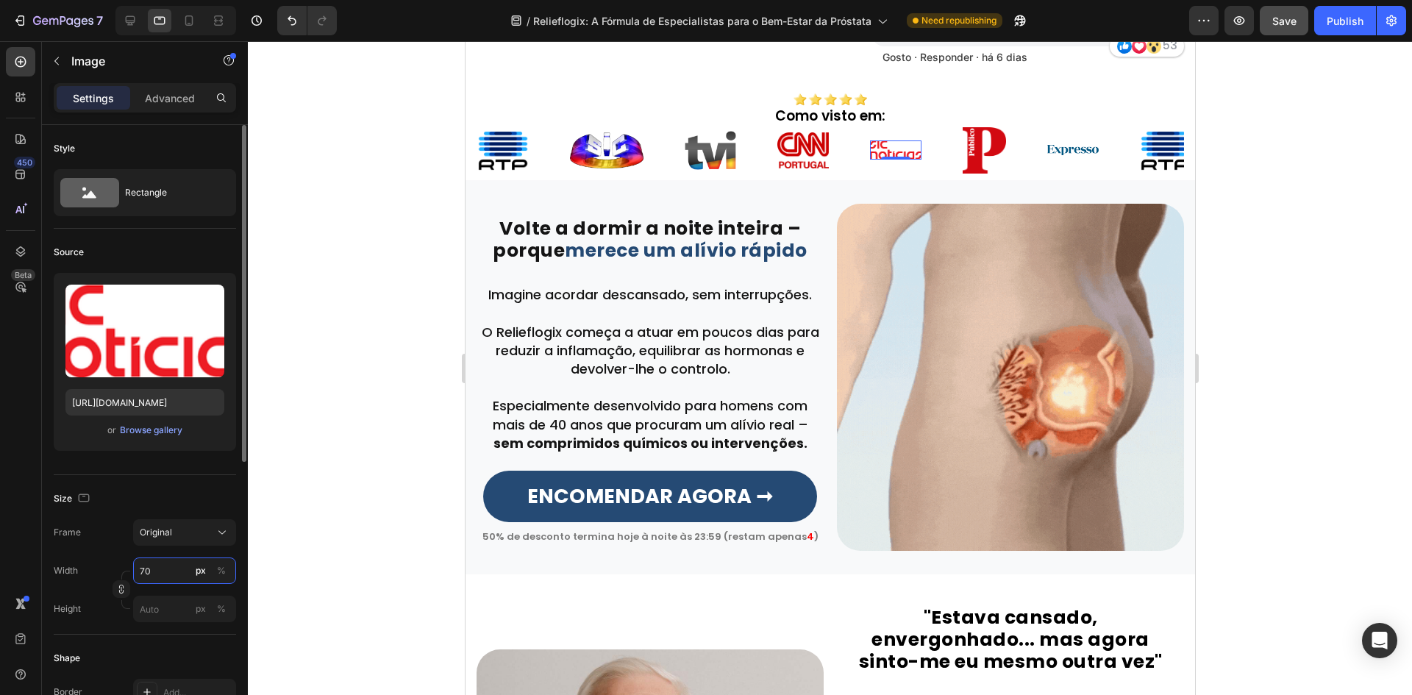
click at [174, 566] on input "70" at bounding box center [184, 570] width 103 height 26
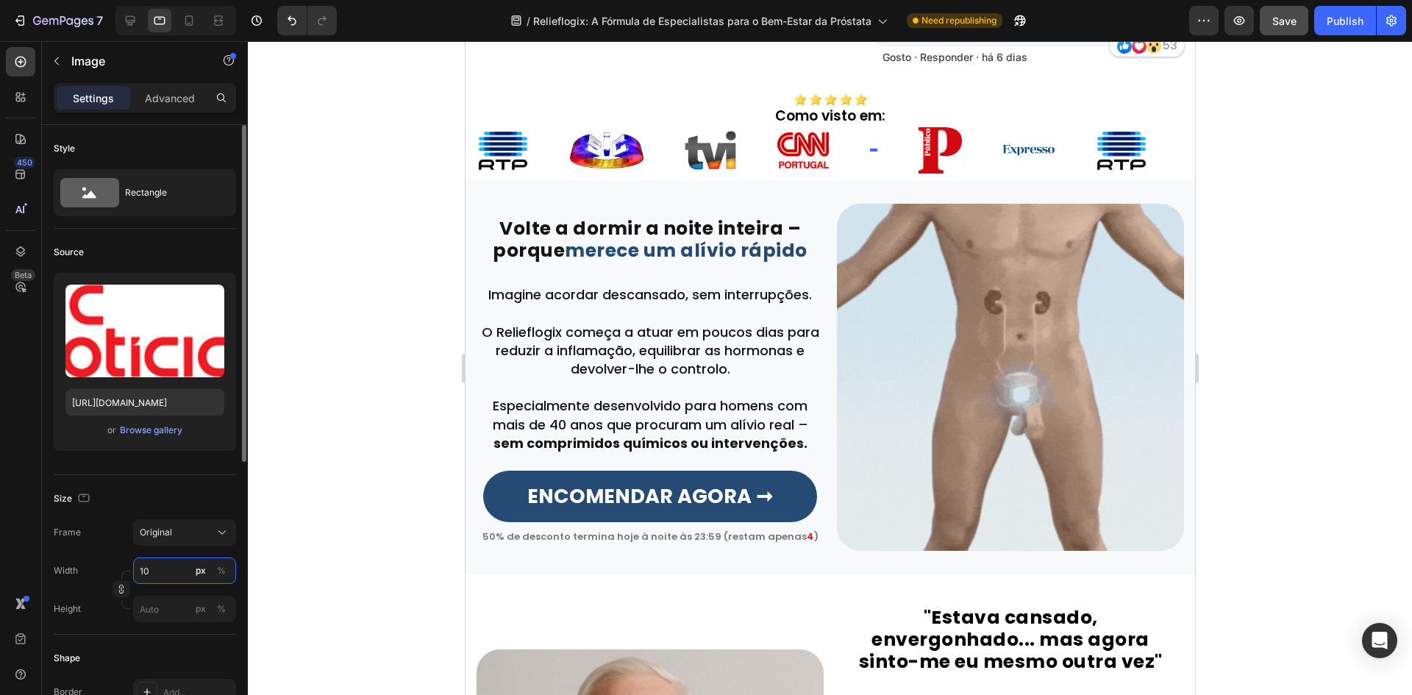
type input "100"
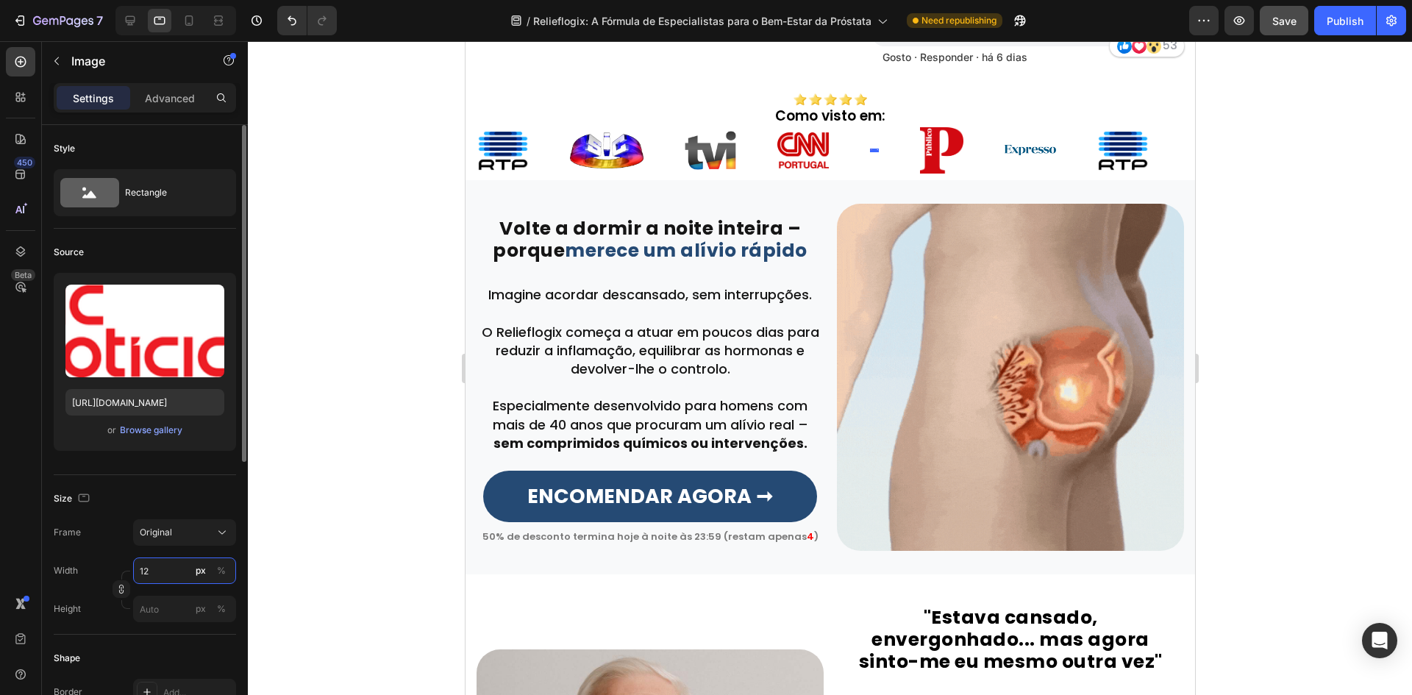
type input "120"
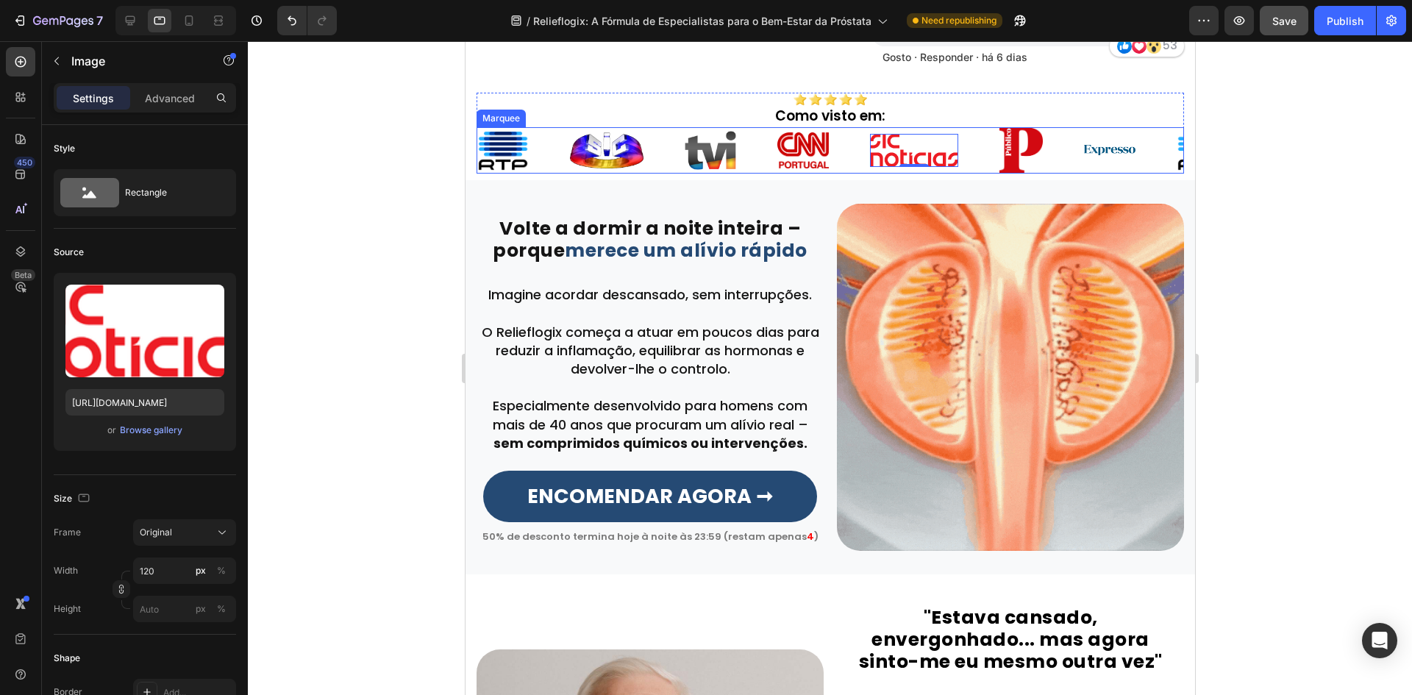
click at [1009, 125] on div "Image" at bounding box center [1018, 118] width 32 height 13
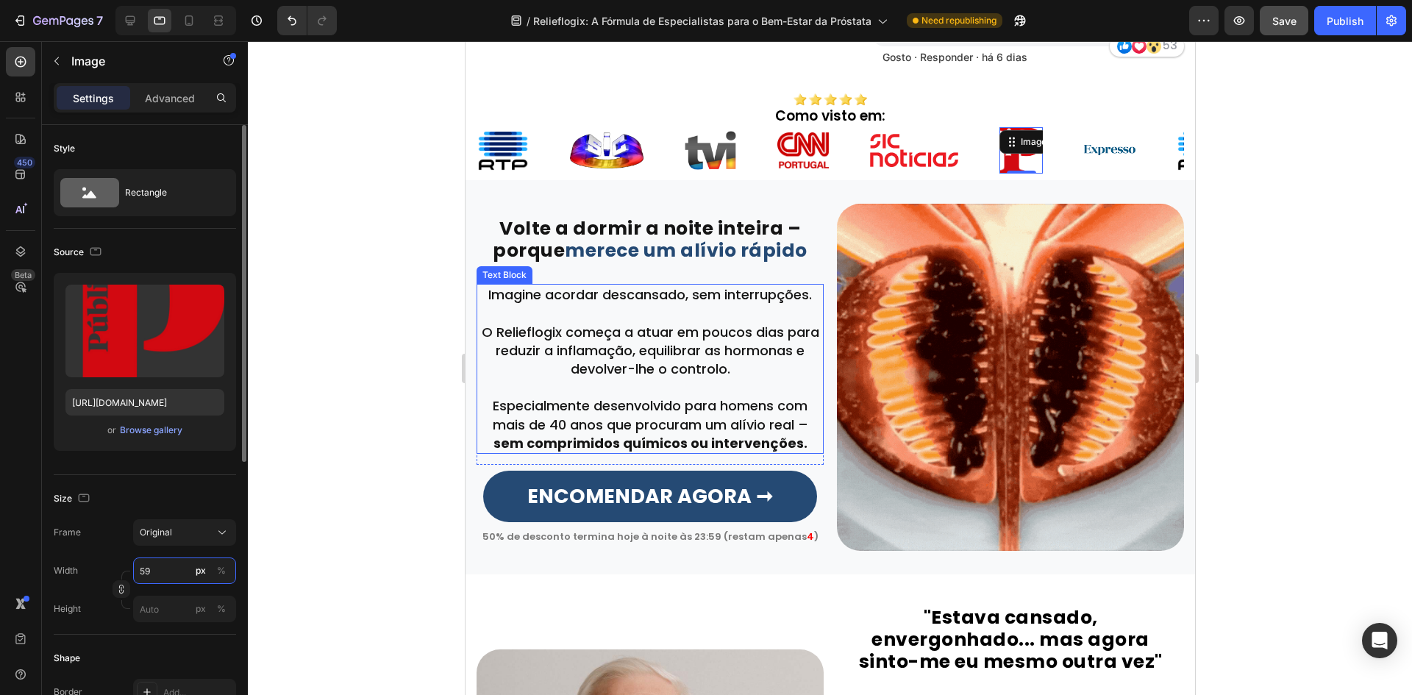
click at [156, 574] on input "59" at bounding box center [184, 570] width 103 height 26
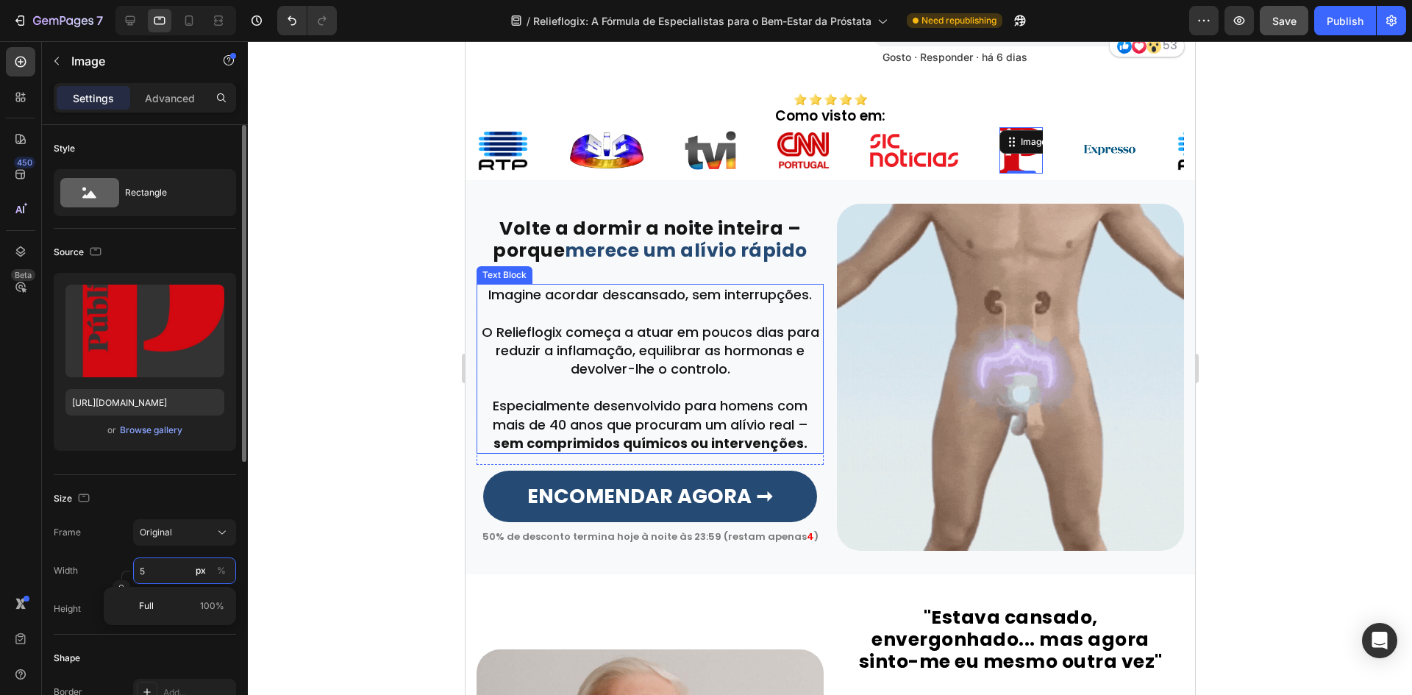
type input "50"
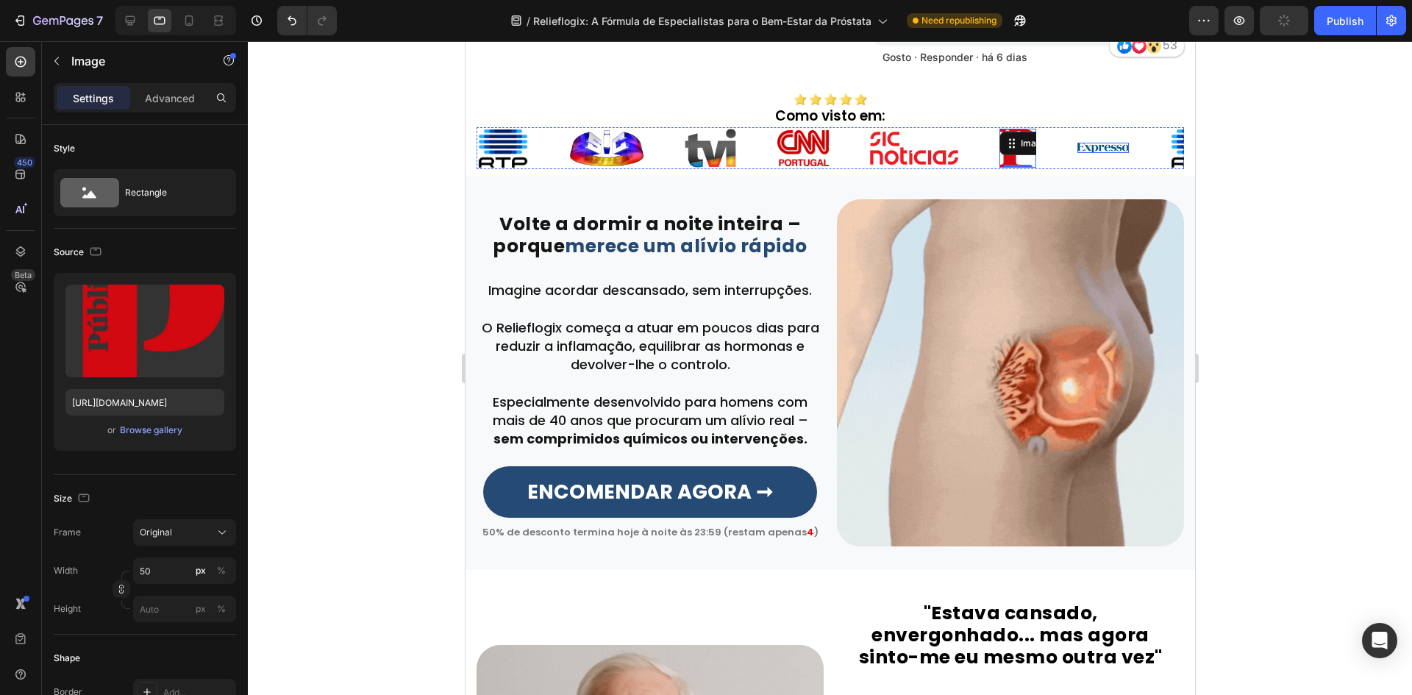
click at [1084, 149] on img at bounding box center [1101, 148] width 51 height 10
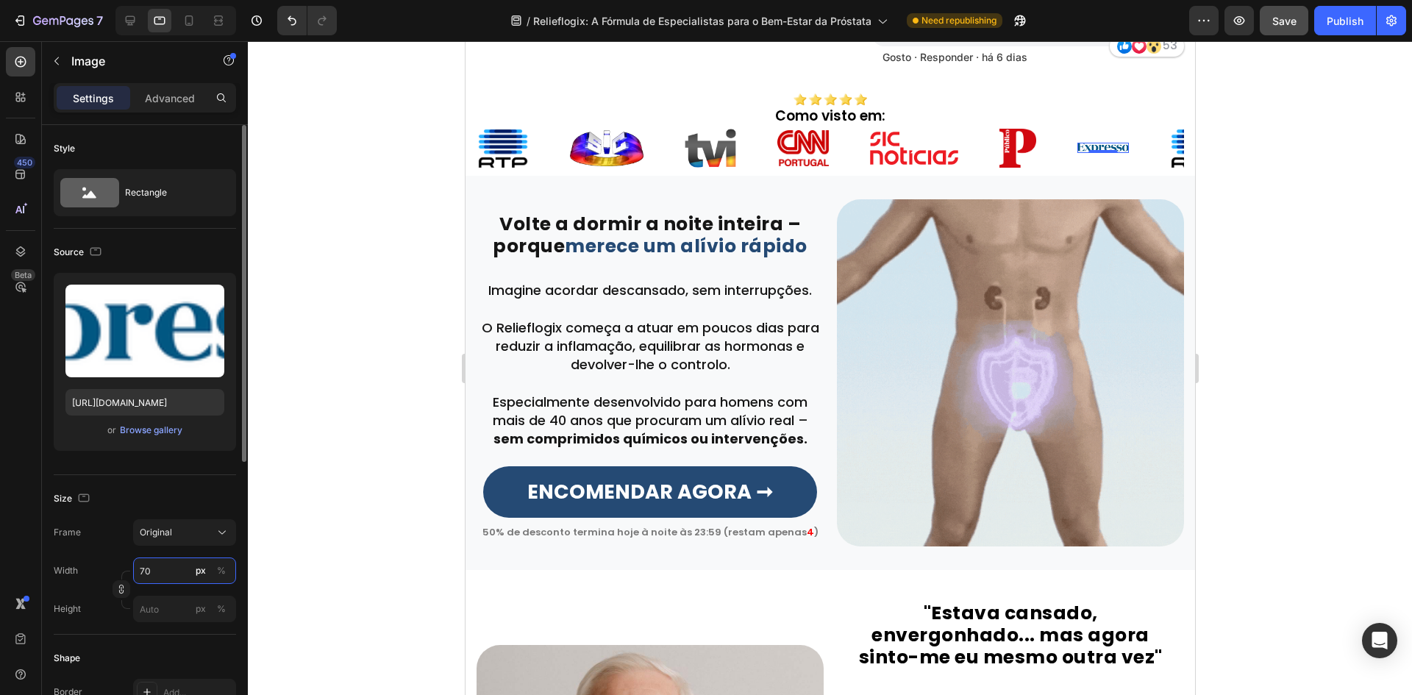
click at [172, 570] on input "70" at bounding box center [184, 570] width 103 height 26
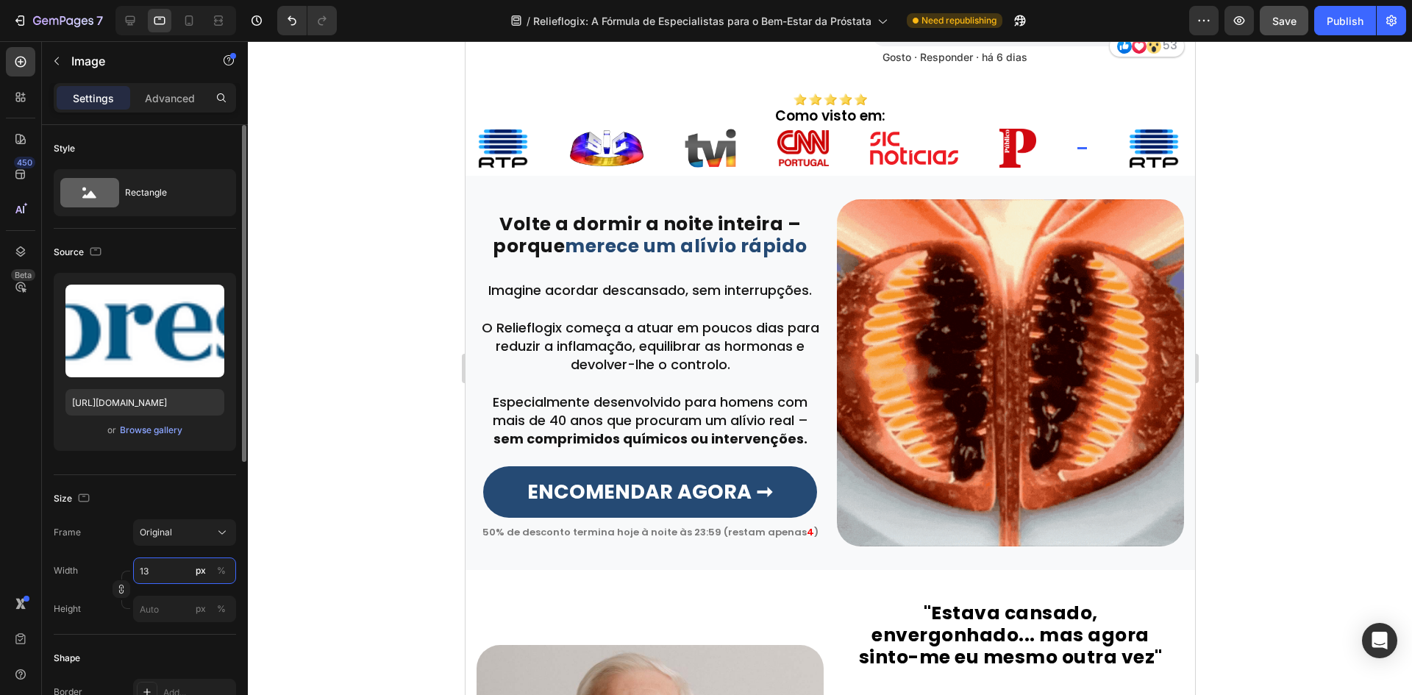
type input "1"
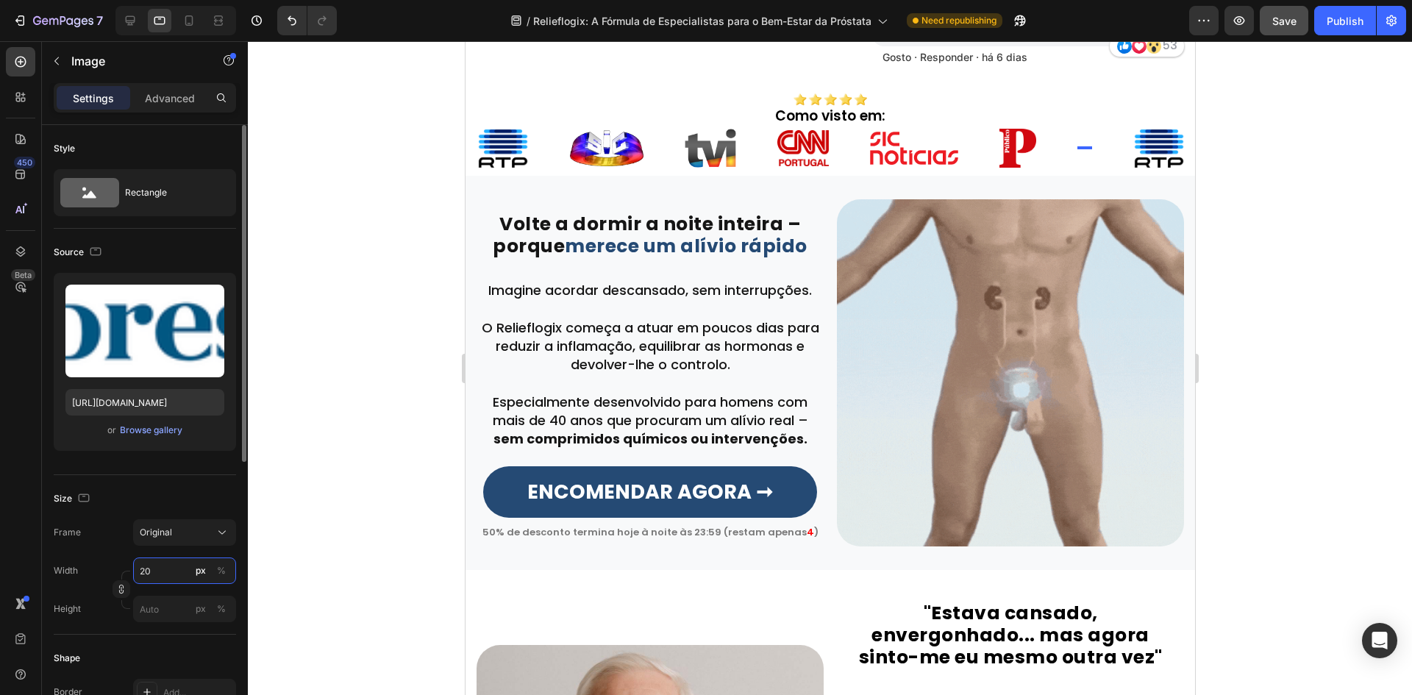
type input "200"
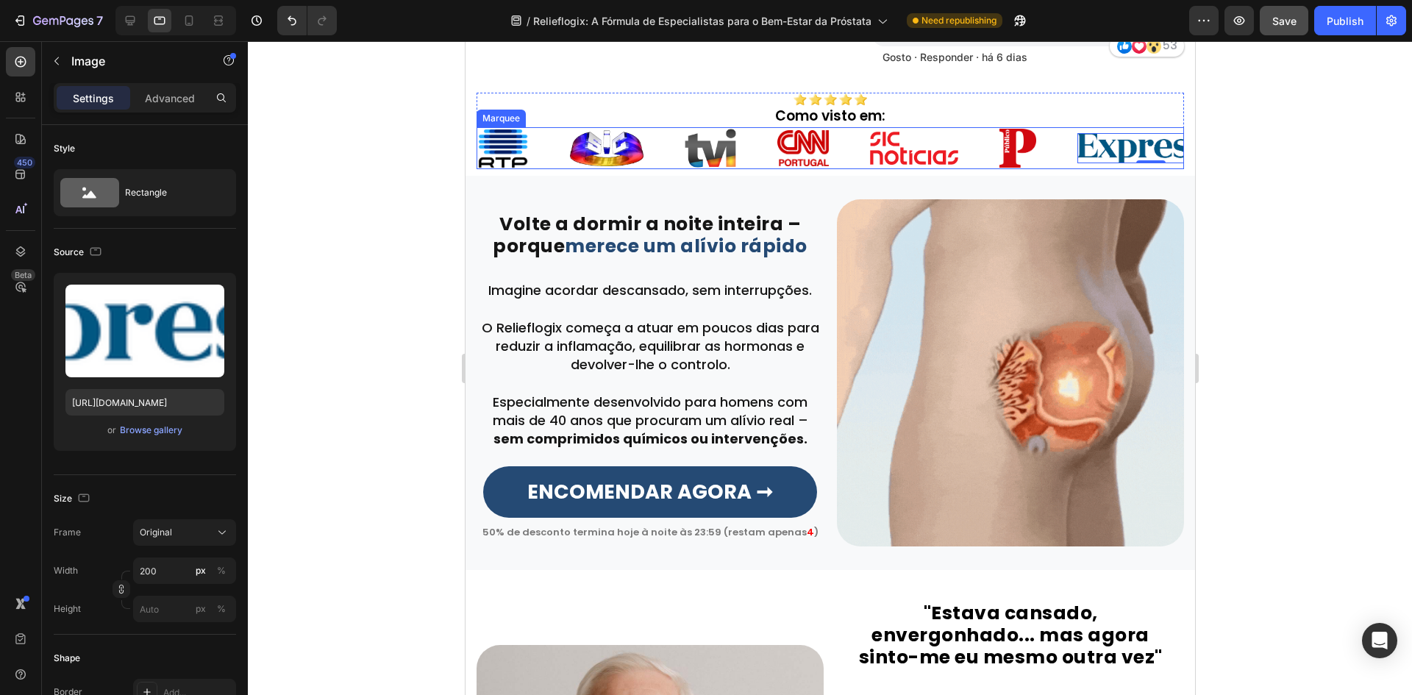
click at [983, 156] on div "Image" at bounding box center [933, 148] width 129 height 33
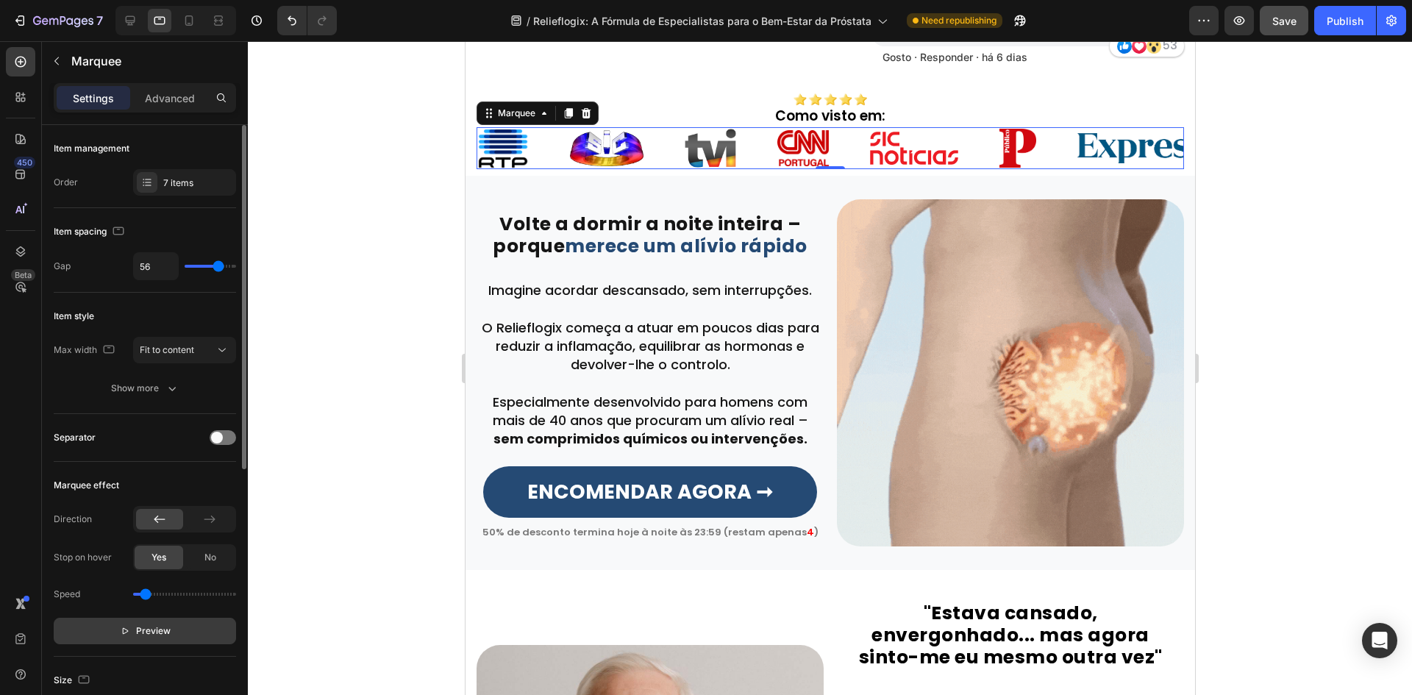
click at [158, 637] on span "Preview" at bounding box center [153, 630] width 35 height 15
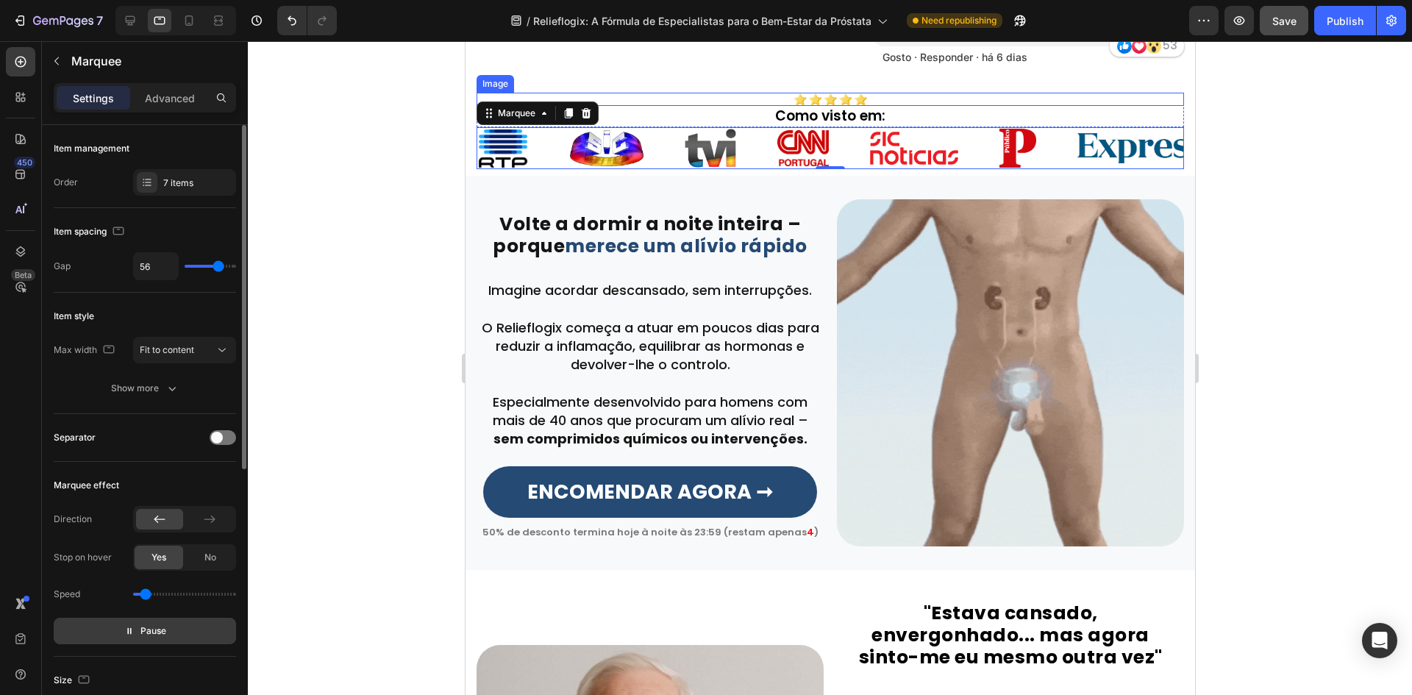
click at [904, 113] on h2 "Como visto em:" at bounding box center [829, 116] width 707 height 21
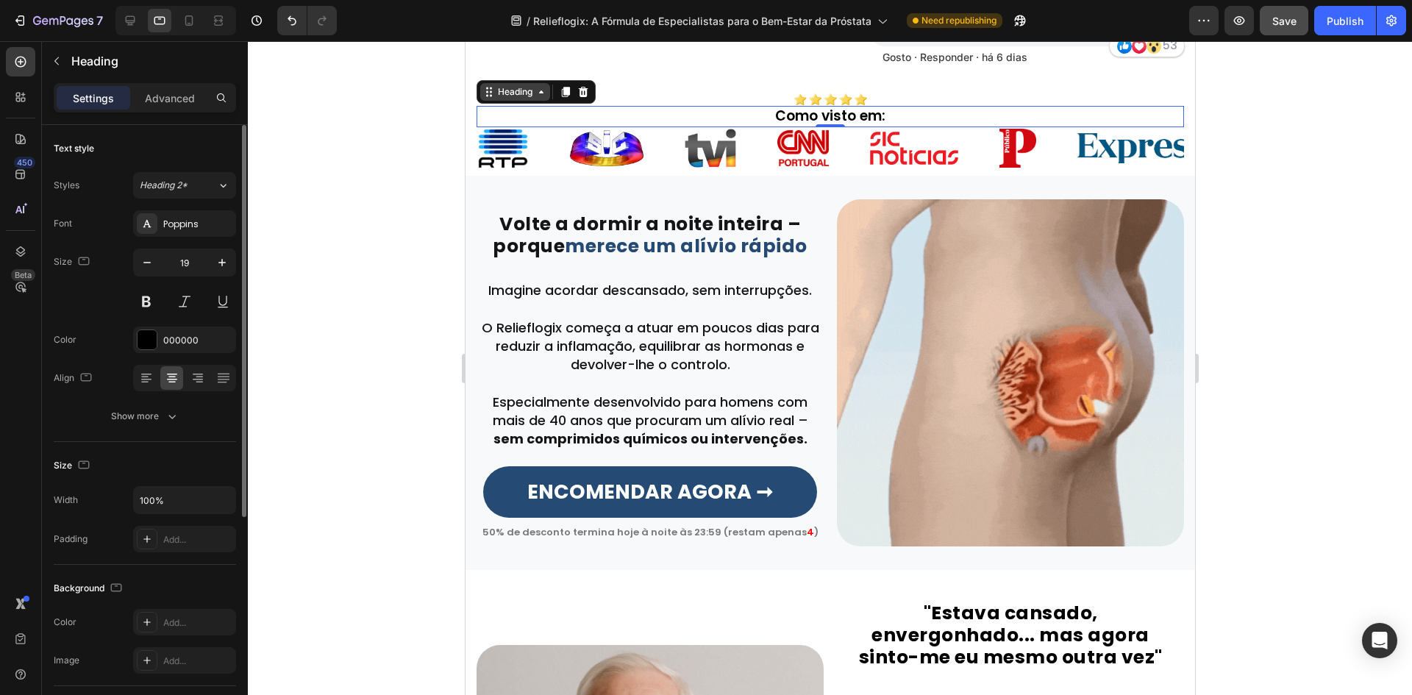
click at [507, 99] on div "Heading" at bounding box center [514, 92] width 70 height 18
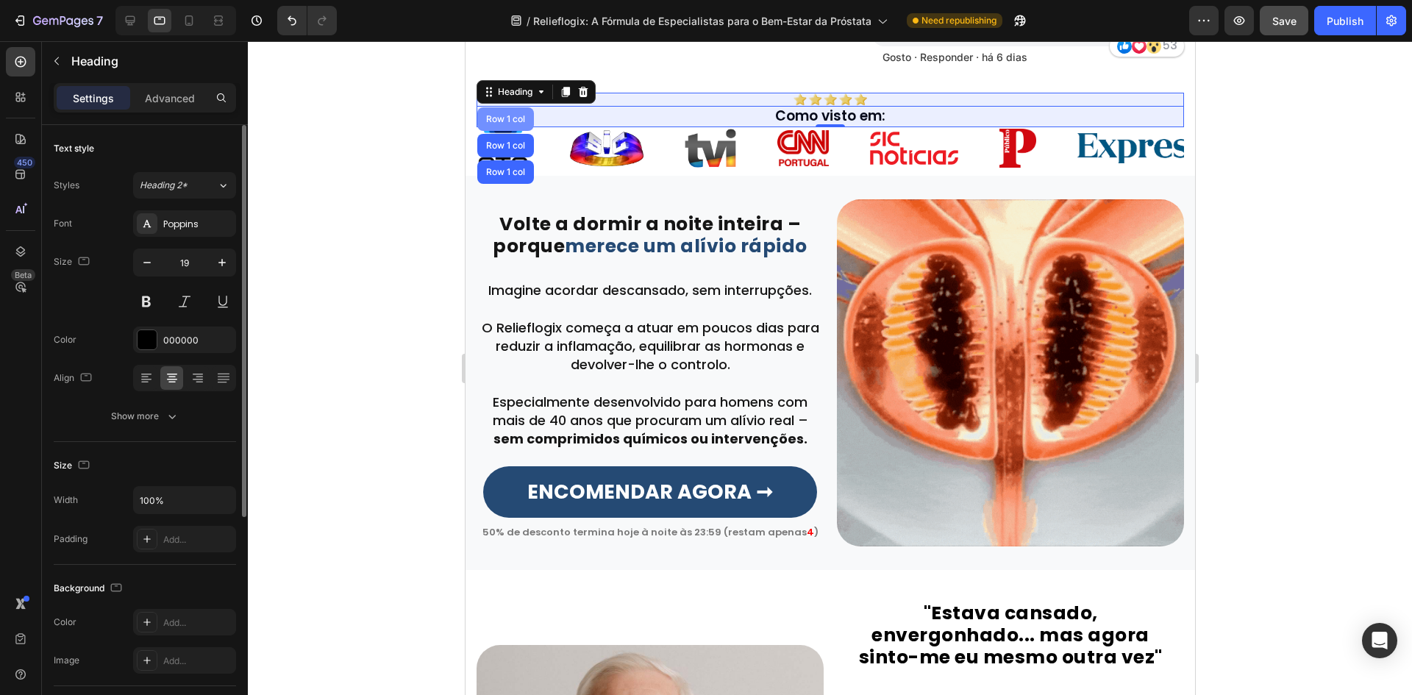
click at [504, 121] on div "Row 1 col" at bounding box center [504, 119] width 45 height 9
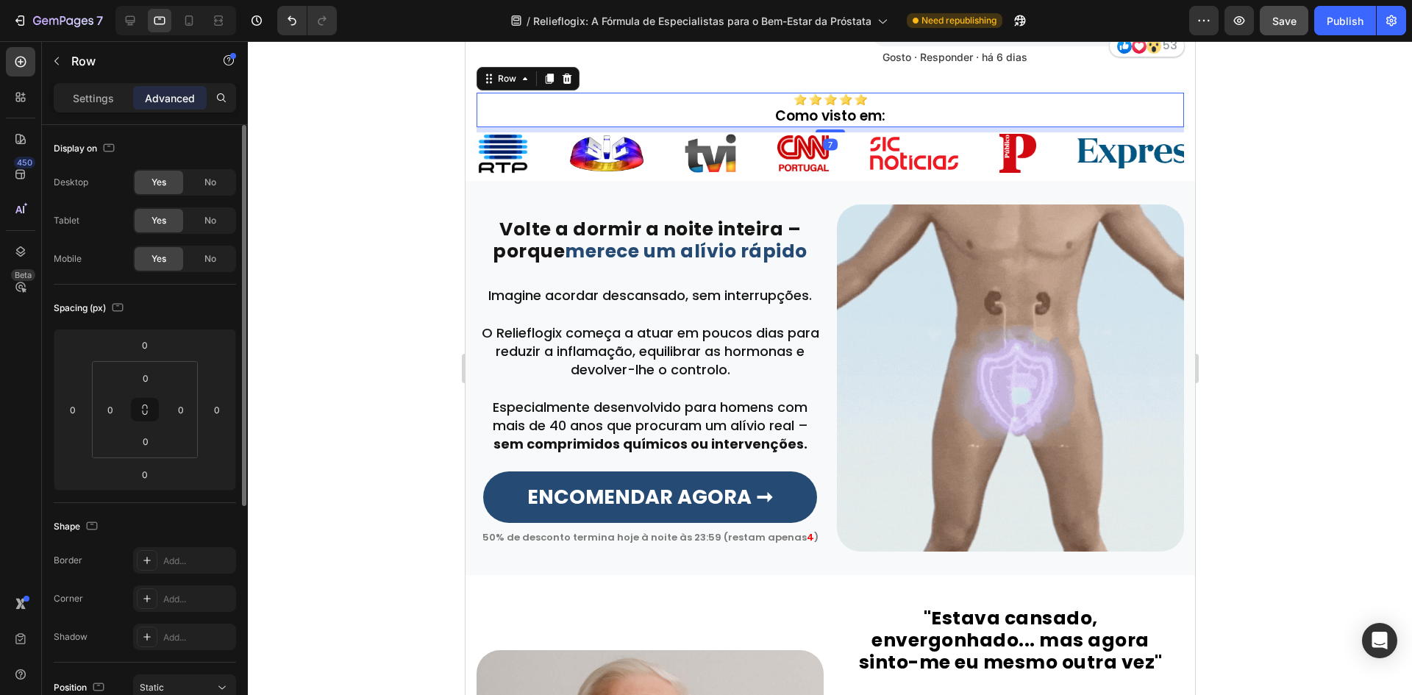
drag, startPoint x: 823, startPoint y: 126, endPoint x: 718, endPoint y: 98, distance: 109.0
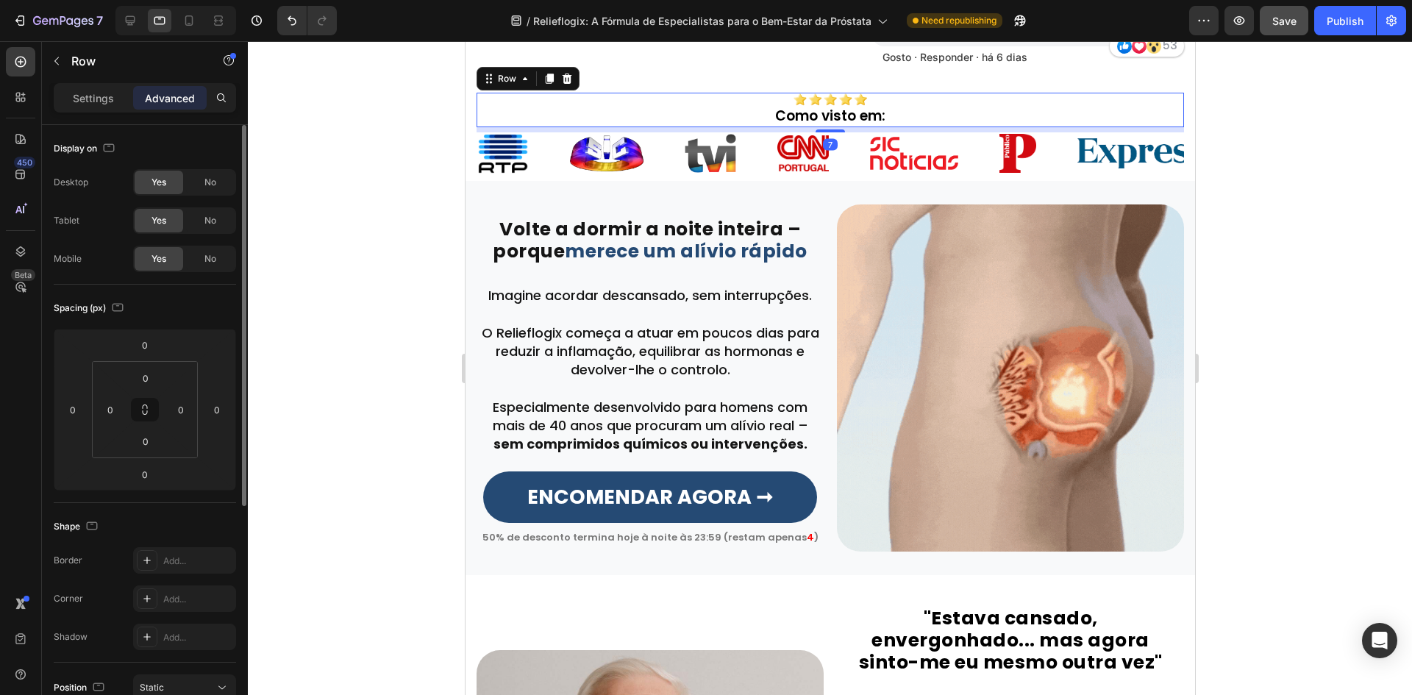
click at [827, 132] on div at bounding box center [829, 130] width 29 height 3
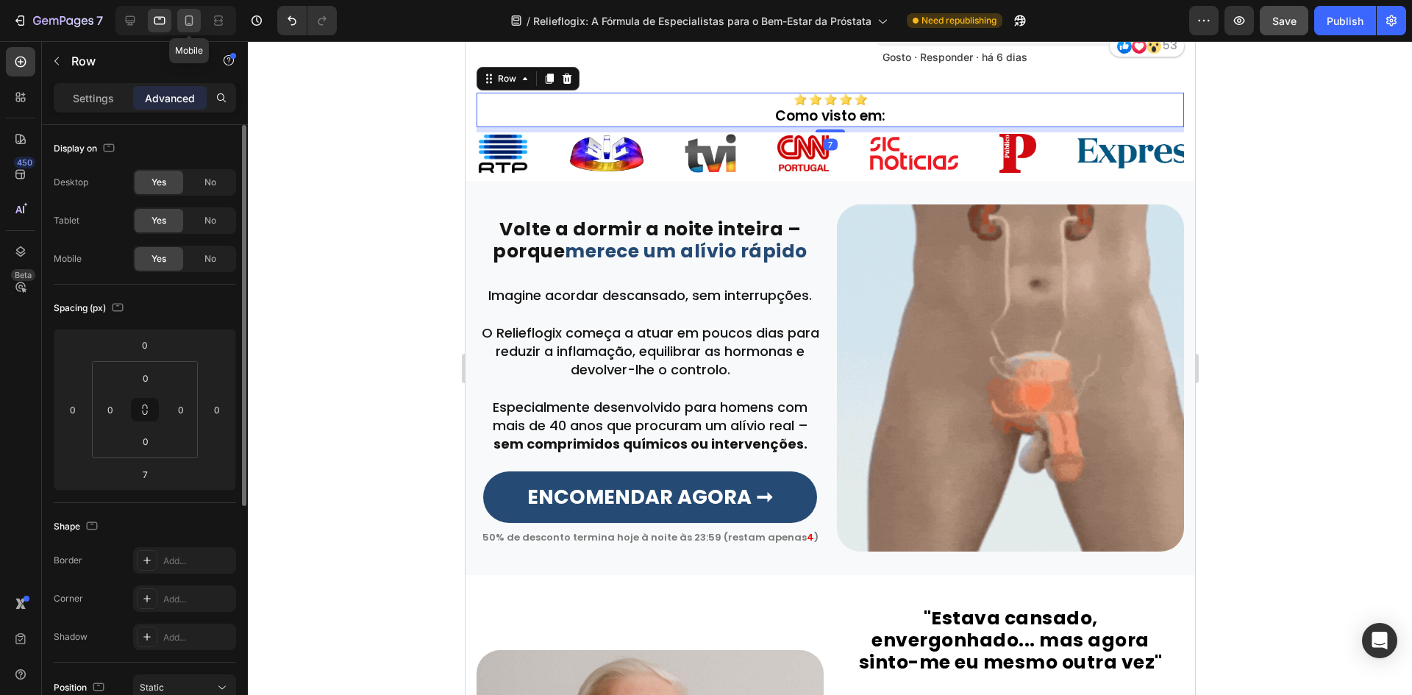
click at [186, 23] on icon at bounding box center [189, 20] width 8 height 10
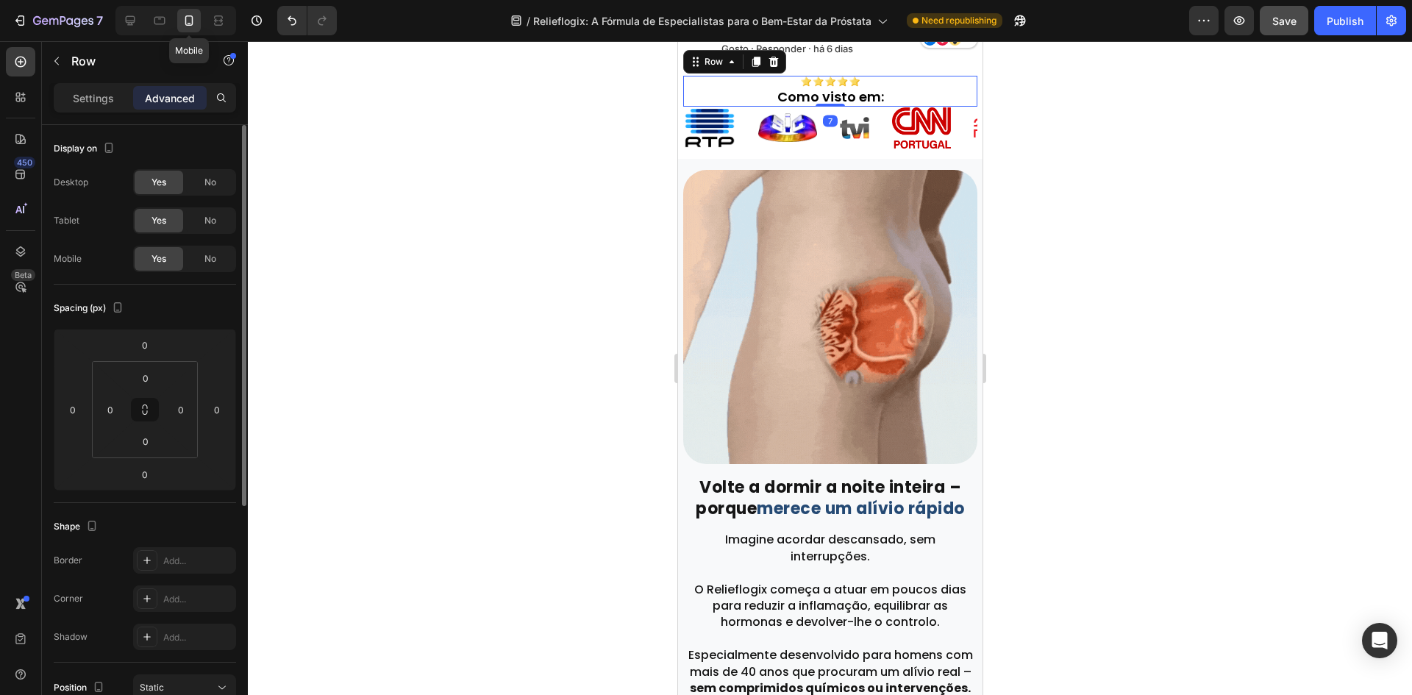
scroll to position [632, 0]
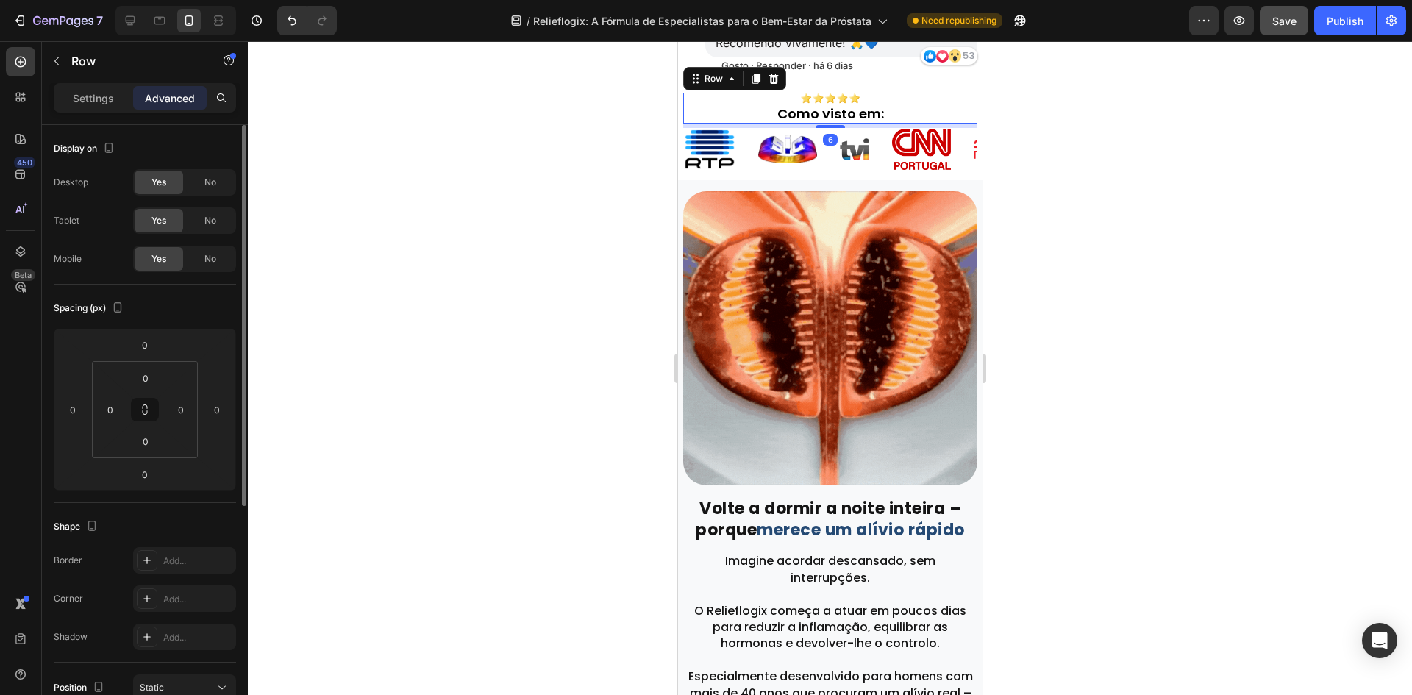
click at [821, 128] on div at bounding box center [829, 126] width 29 height 3
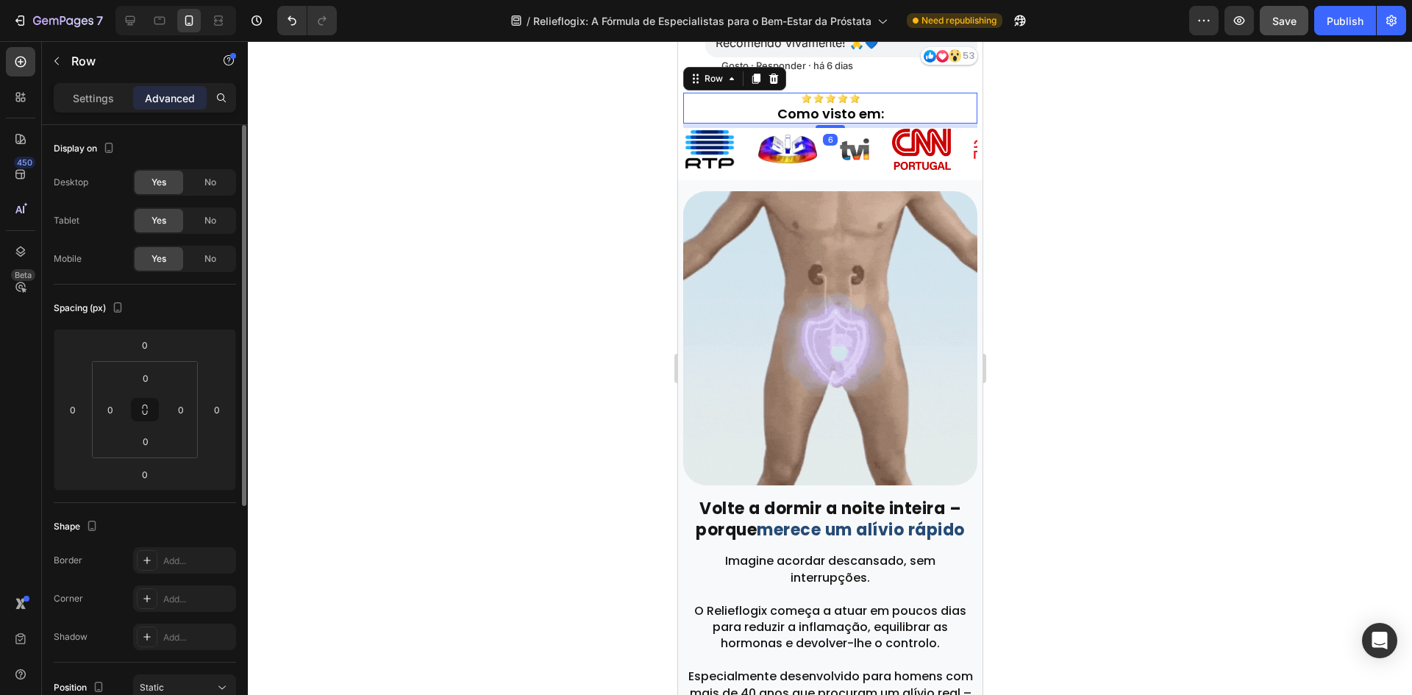
type input "6"
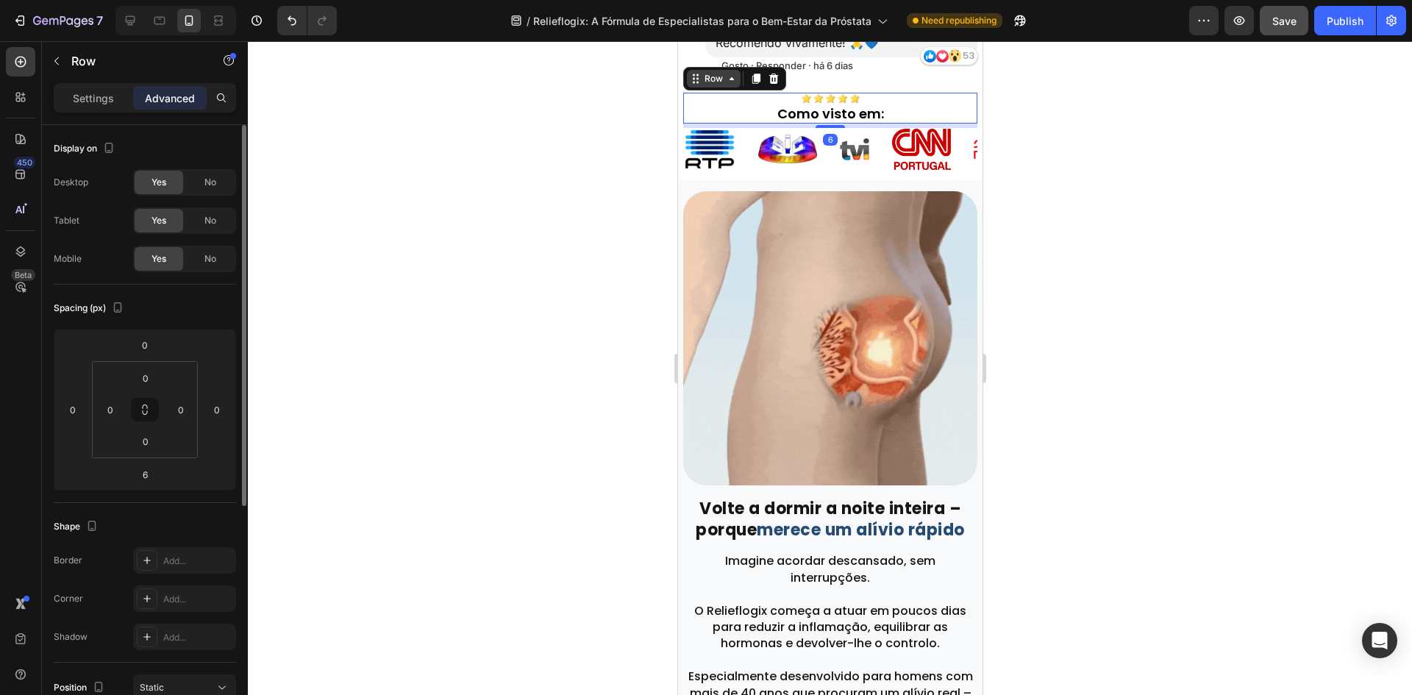
click at [719, 84] on div "Row" at bounding box center [713, 78] width 24 height 13
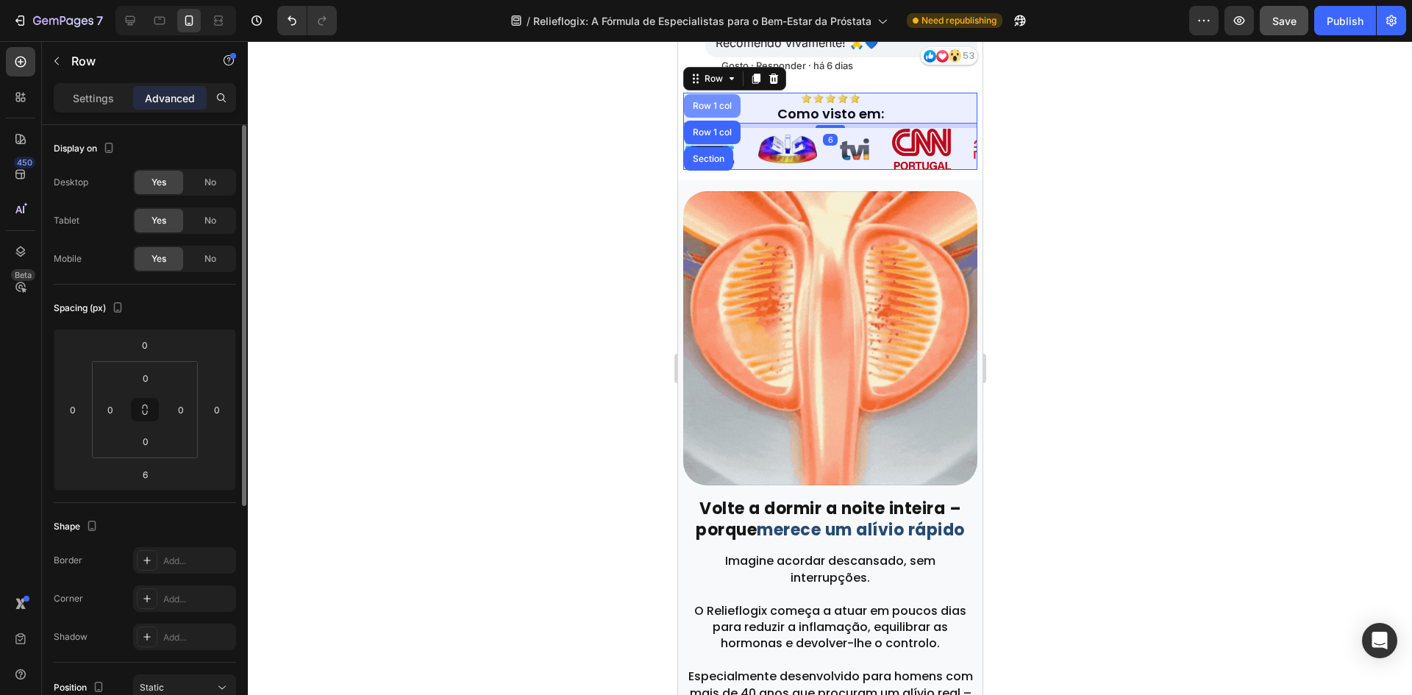
click at [713, 107] on div "Row 1 col" at bounding box center [711, 105] width 45 height 9
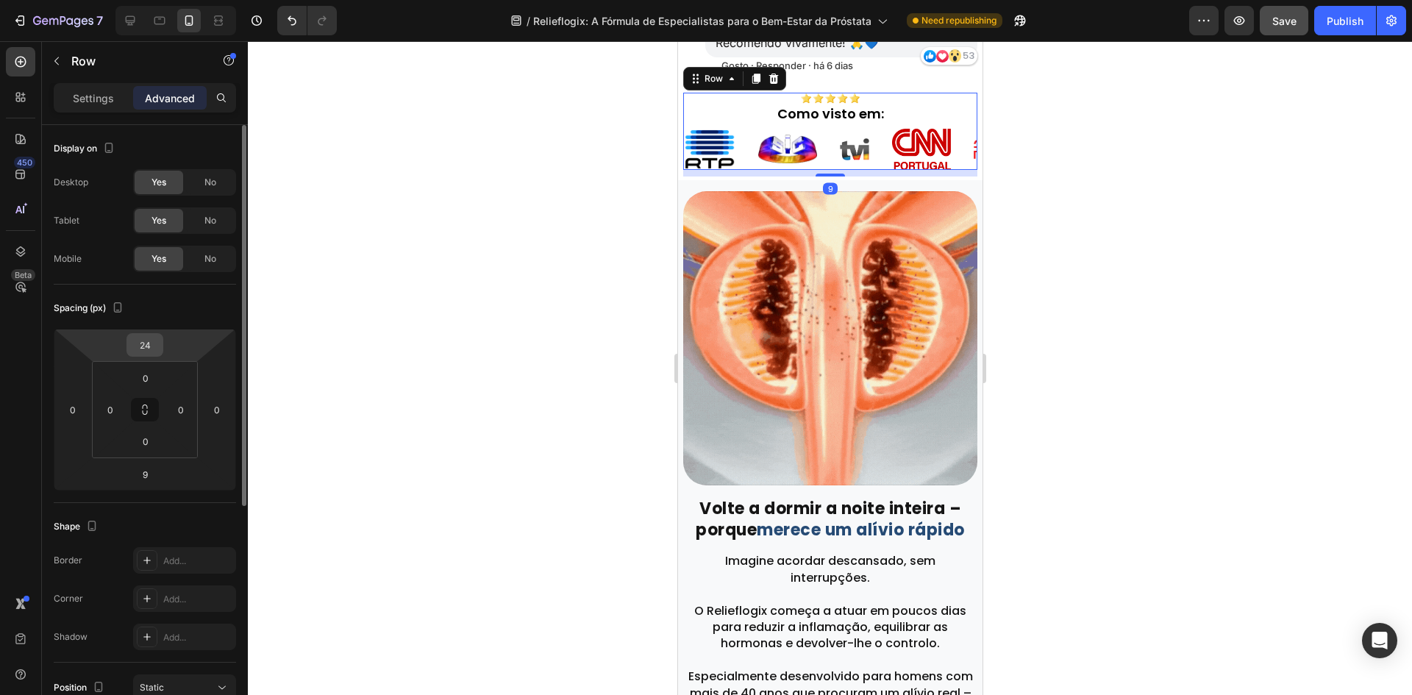
click at [138, 343] on input "24" at bounding box center [144, 345] width 29 height 22
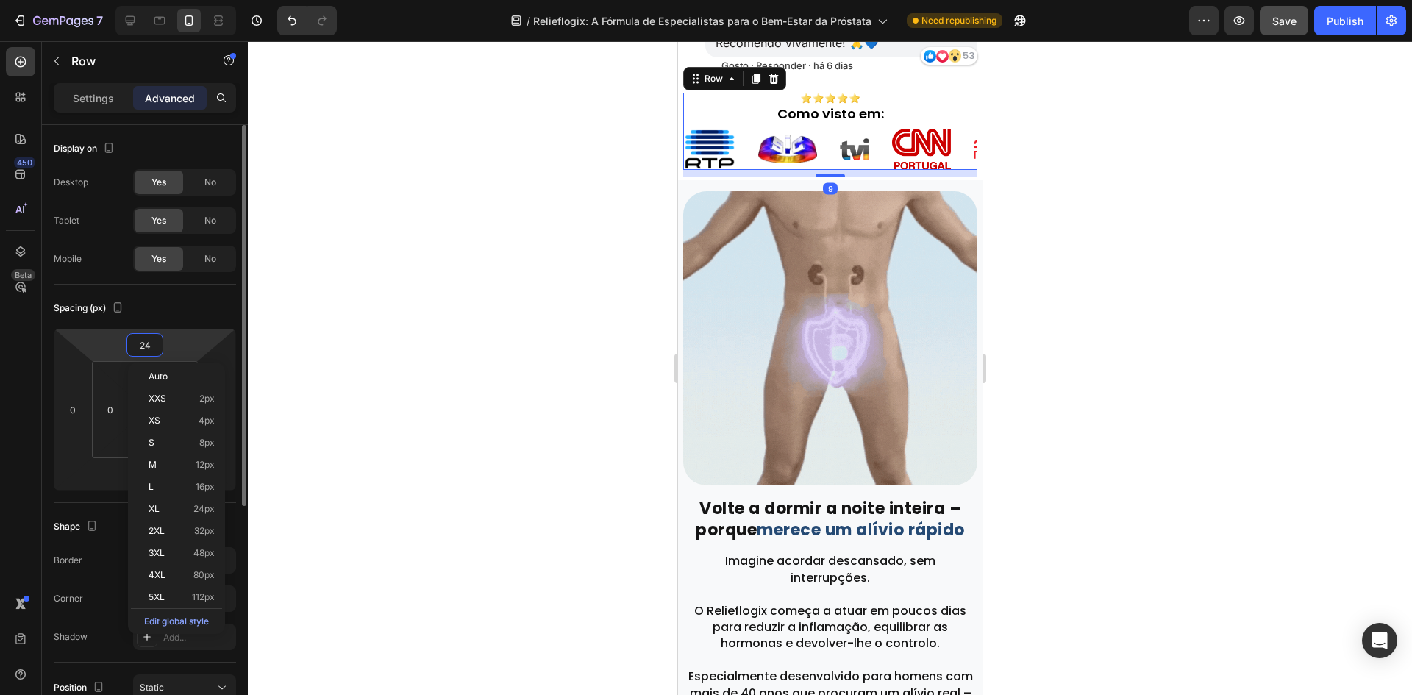
type input "5"
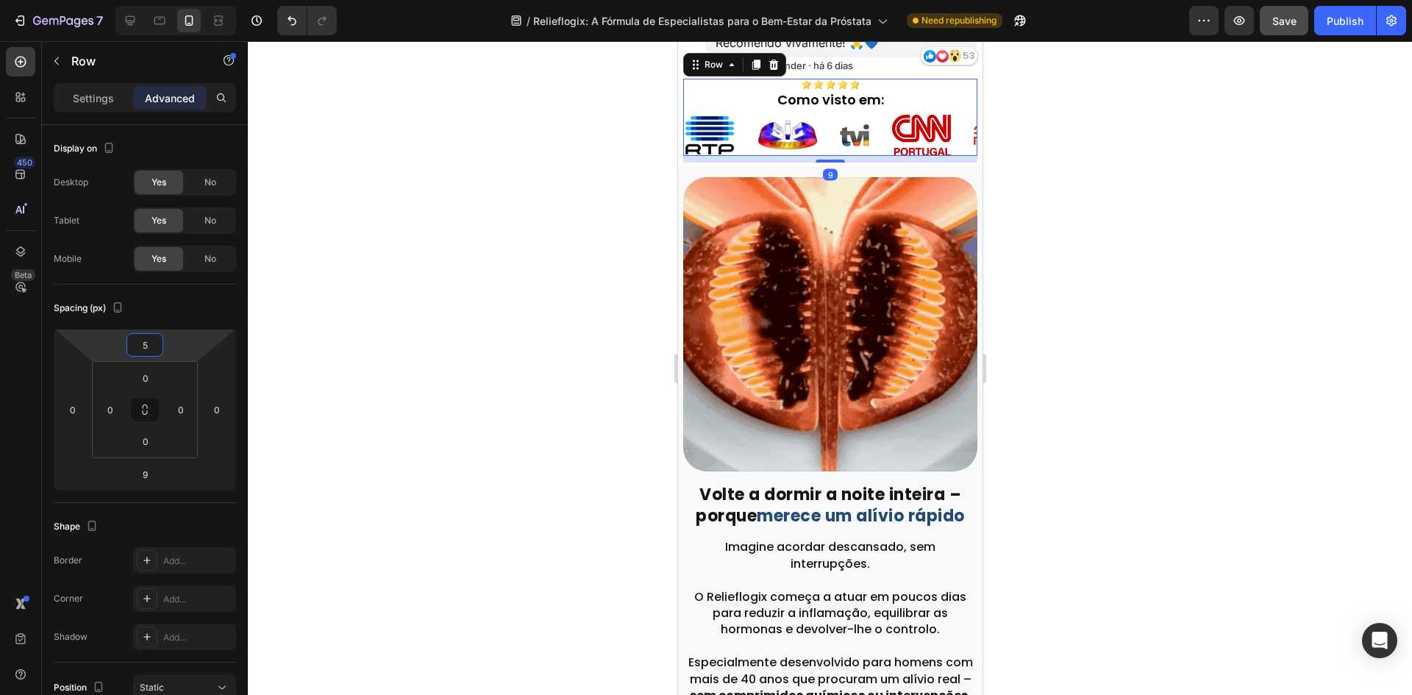
click at [453, 300] on div at bounding box center [830, 368] width 1164 height 654
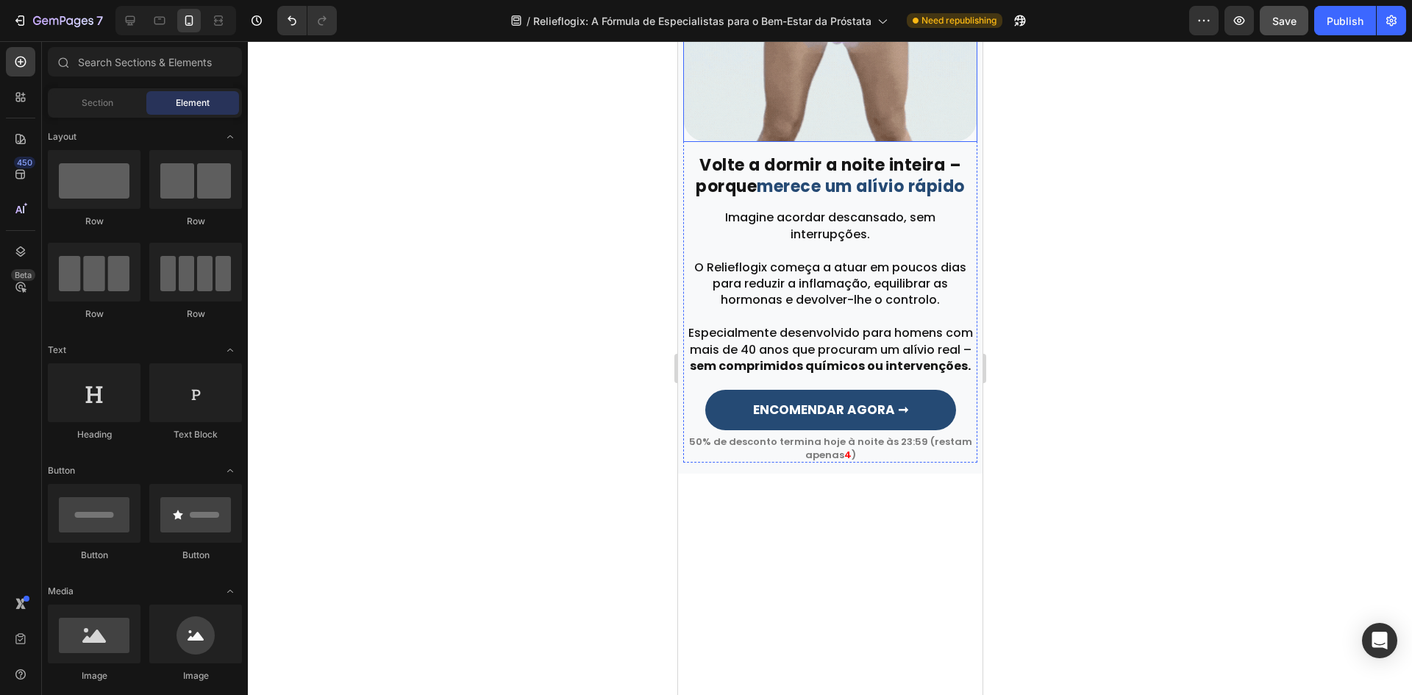
scroll to position [411, 0]
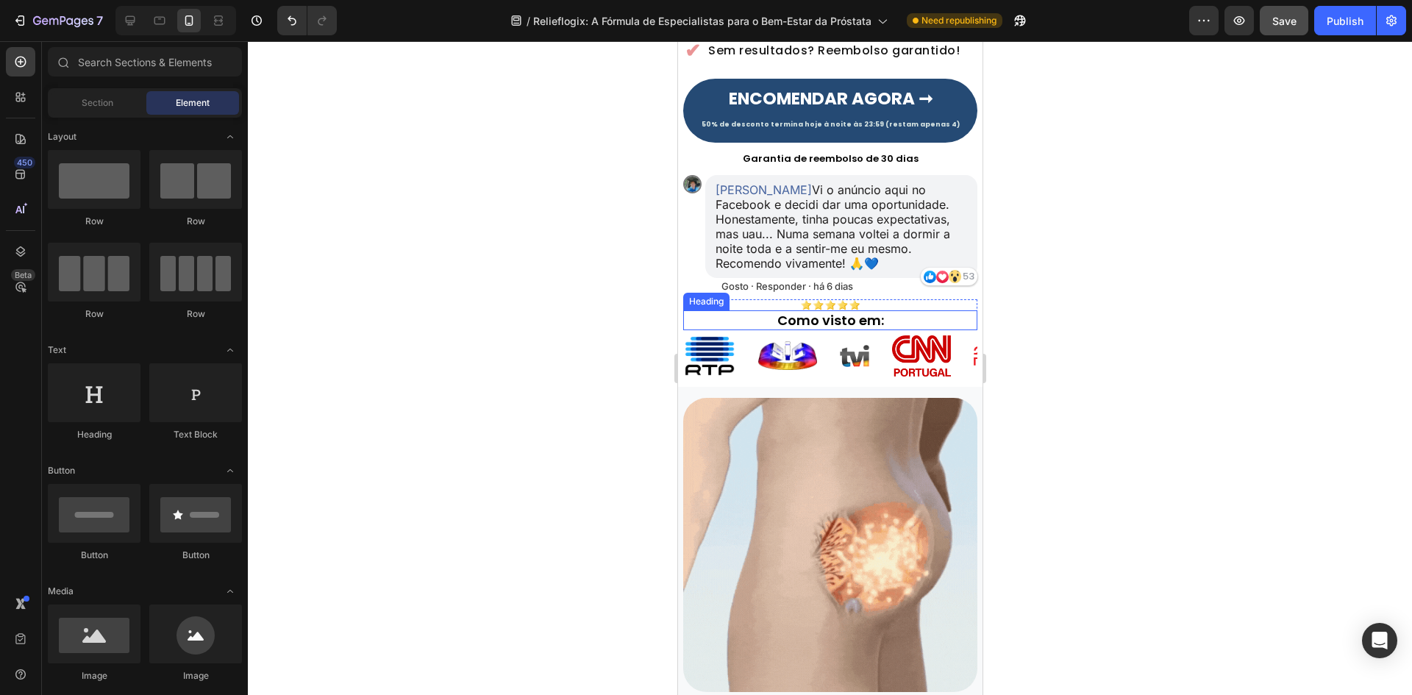
click at [753, 314] on h2 "Como visto em:" at bounding box center [829, 320] width 294 height 20
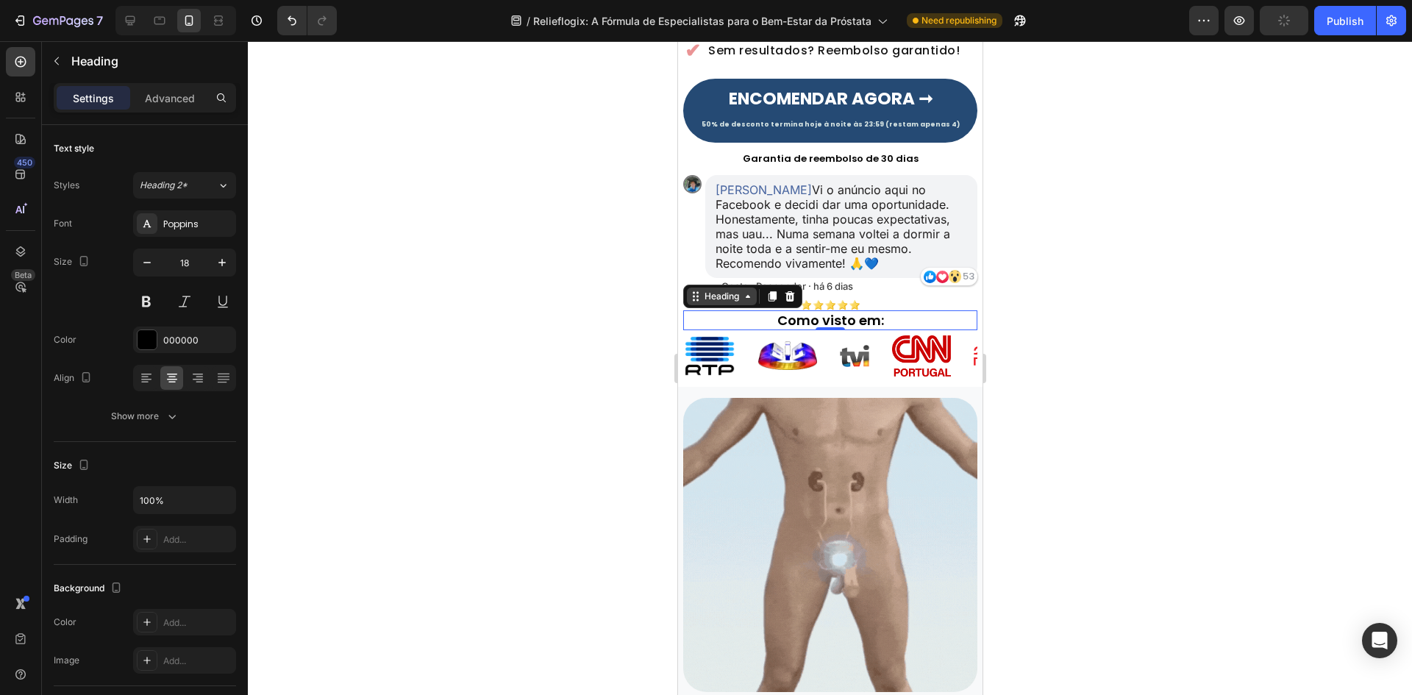
click at [697, 298] on icon at bounding box center [695, 296] width 12 height 12
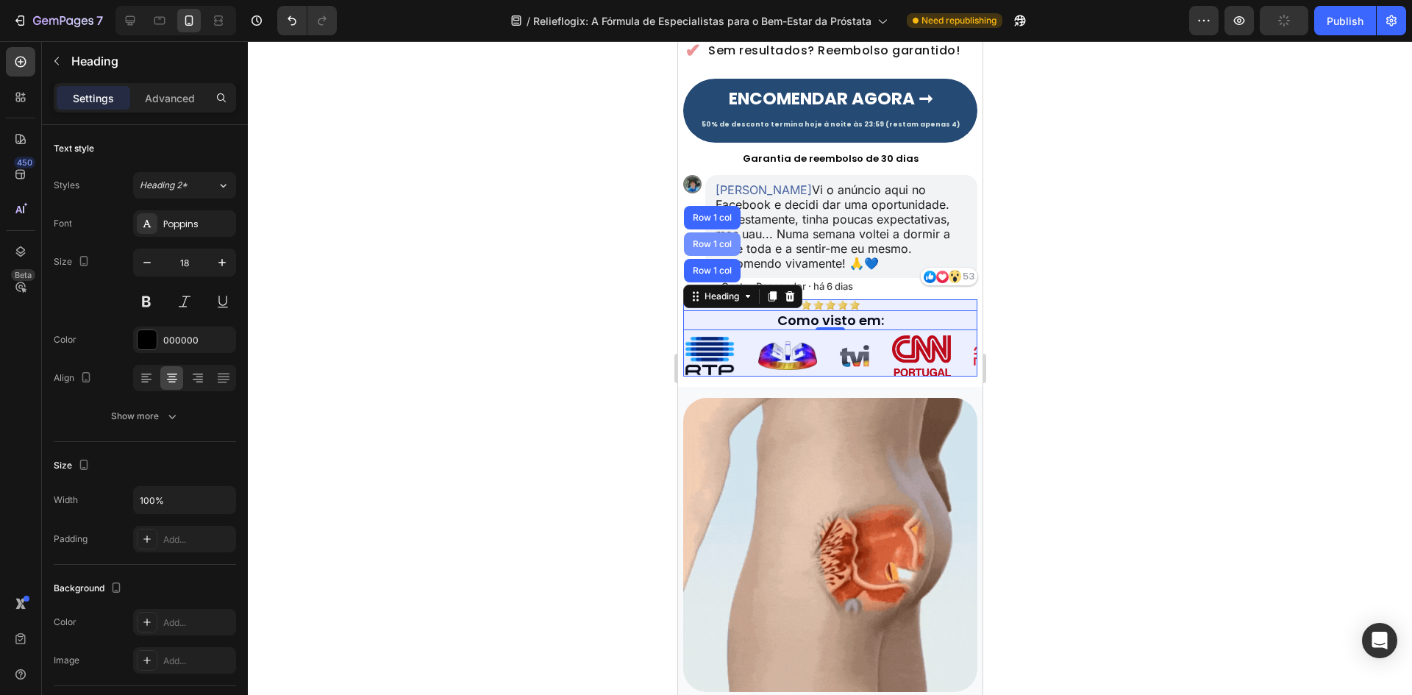
click at [710, 251] on div "Row 1 col" at bounding box center [711, 244] width 57 height 24
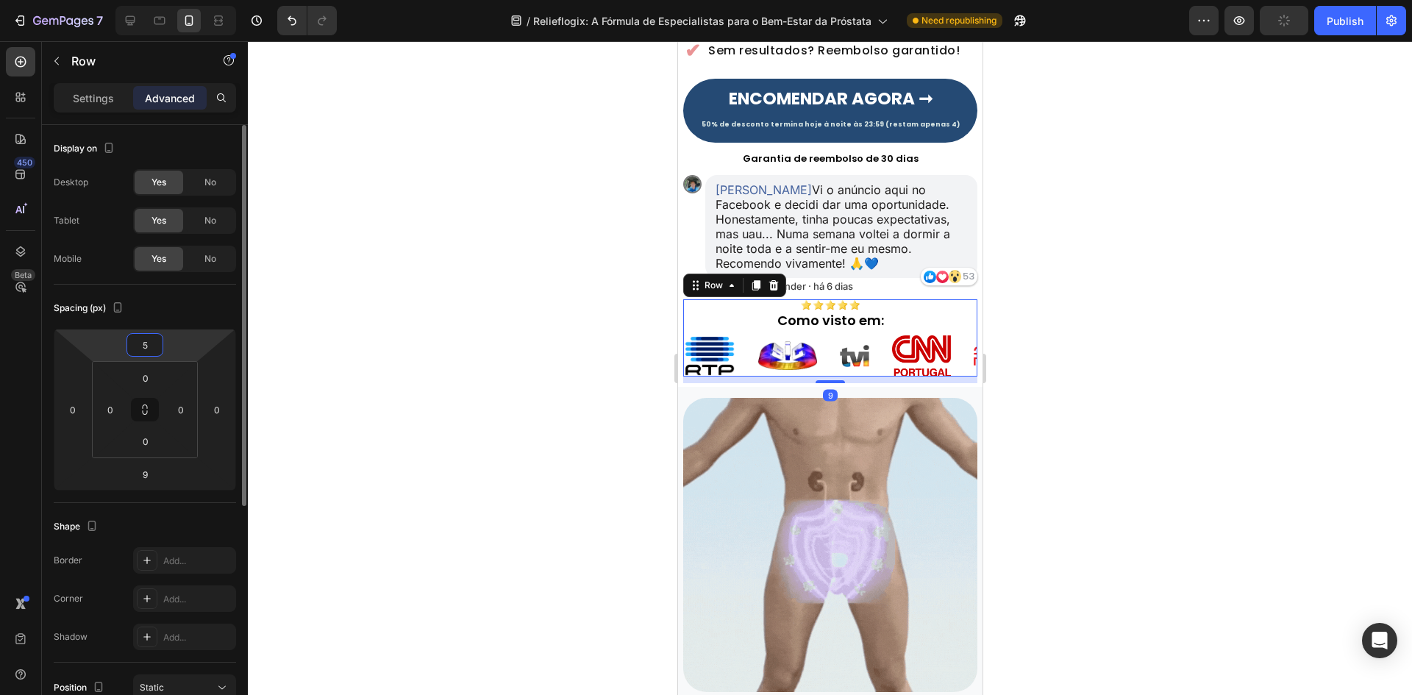
click at [149, 343] on input "5" at bounding box center [144, 345] width 29 height 22
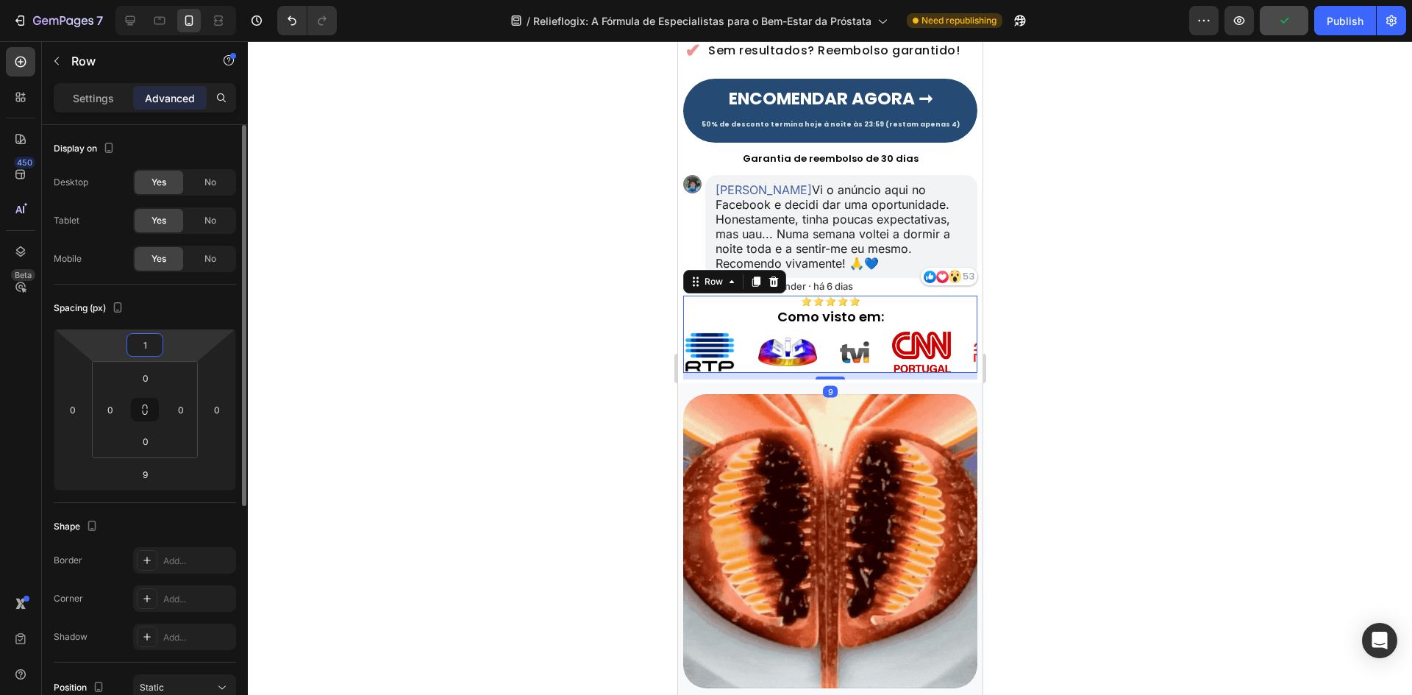
type input "10"
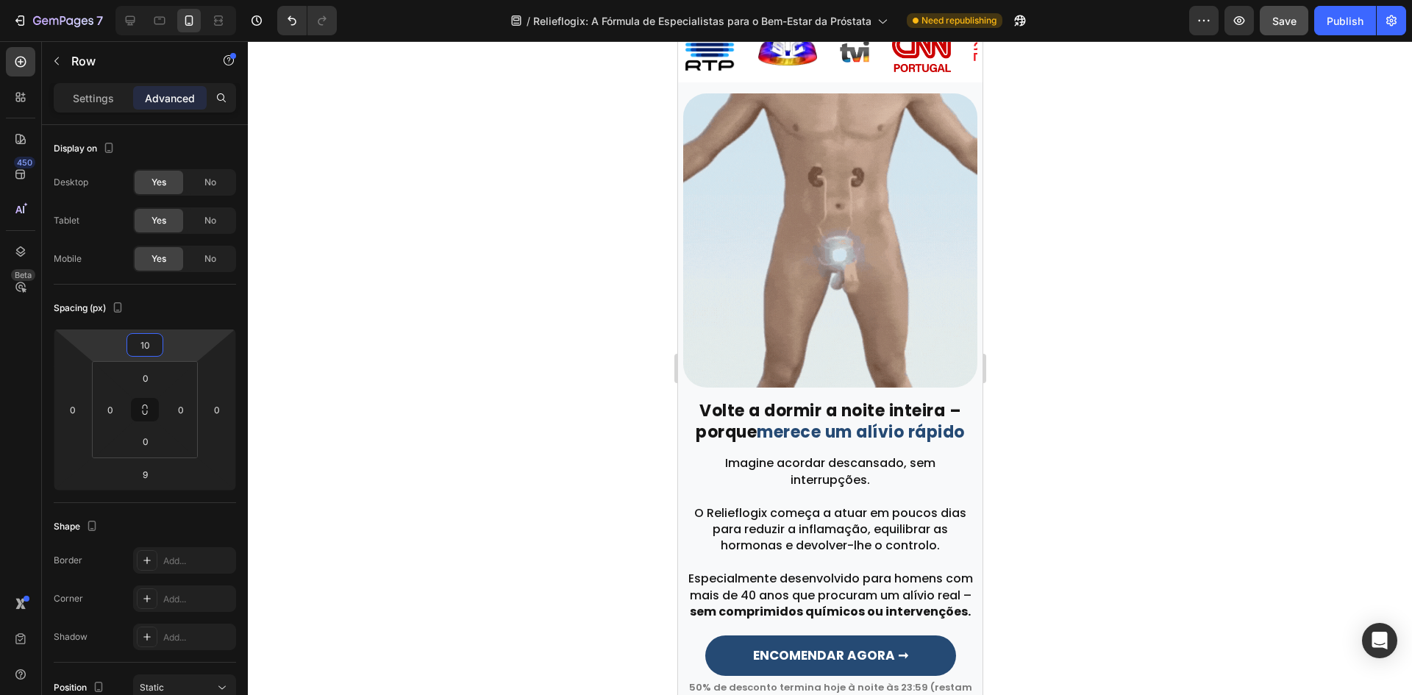
scroll to position [190, 0]
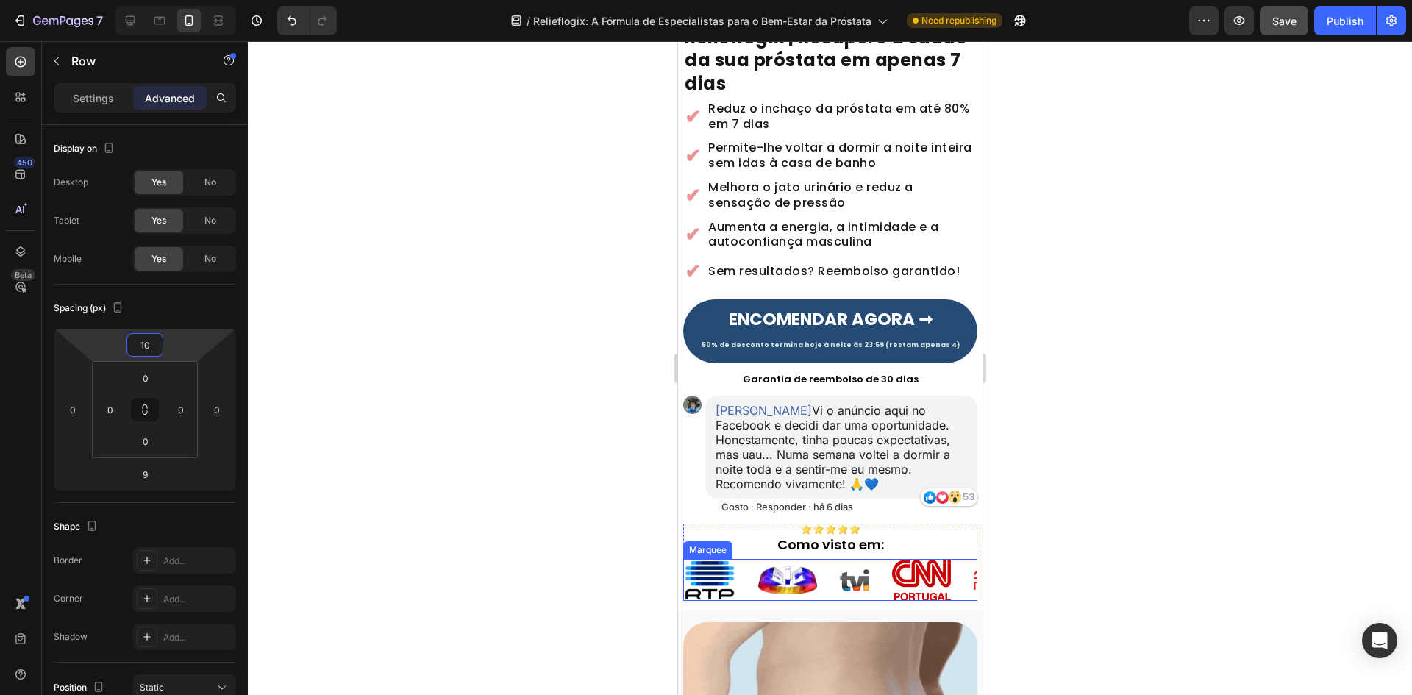
drag, startPoint x: 751, startPoint y: 598, endPoint x: 720, endPoint y: 571, distance: 41.2
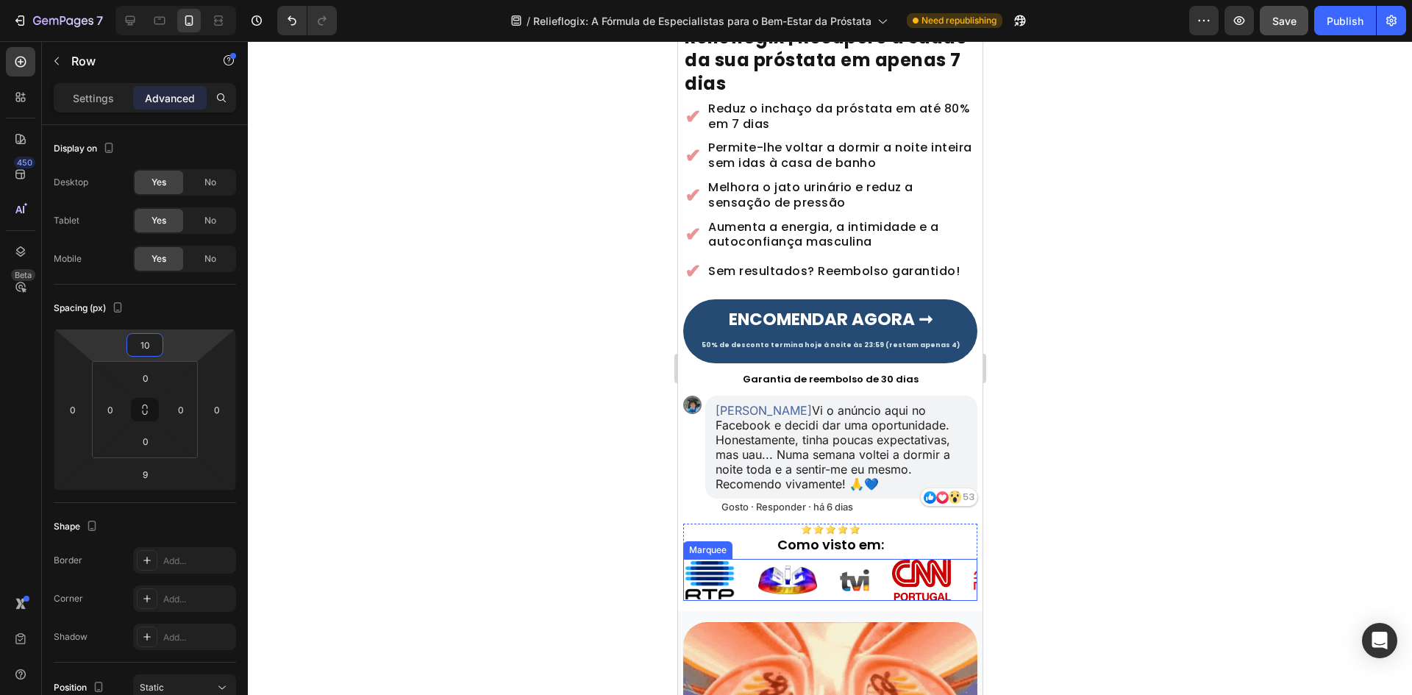
click at [751, 598] on div "Image" at bounding box center [720, 580] width 74 height 42
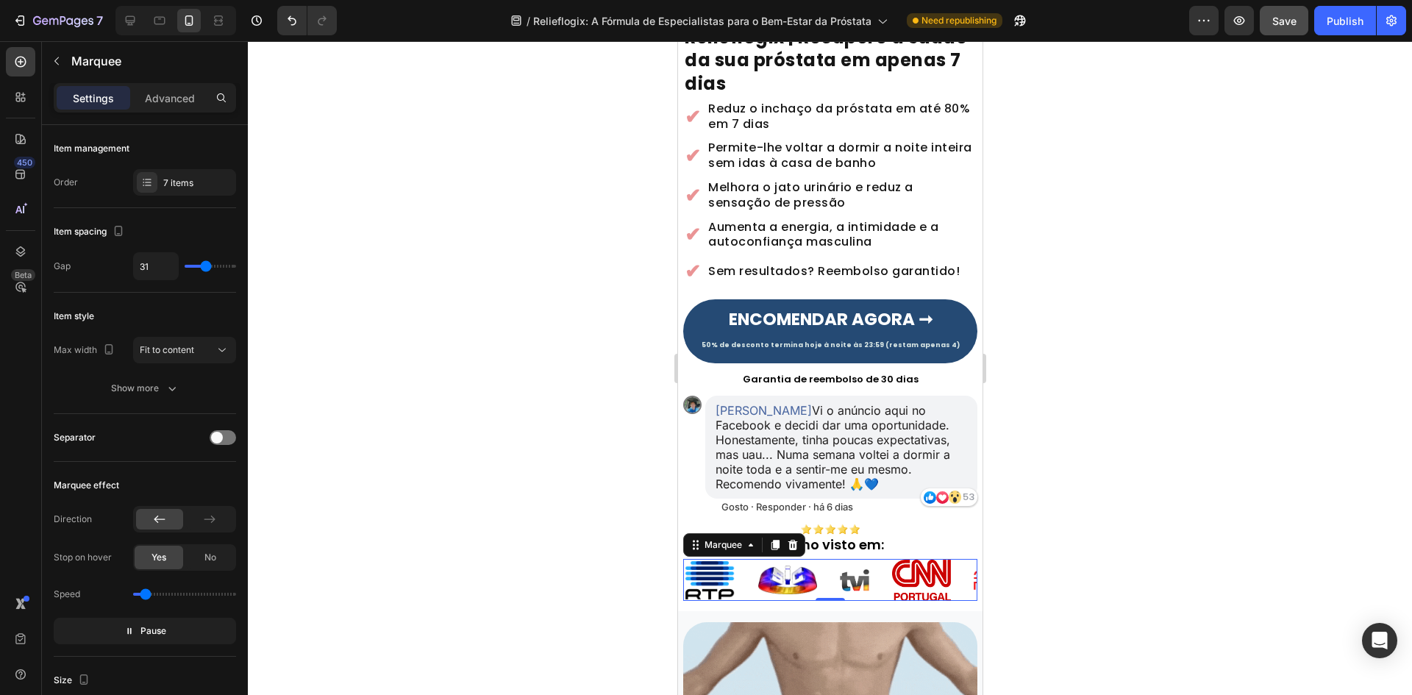
click at [714, 557] on div "Marquee" at bounding box center [743, 545] width 122 height 24
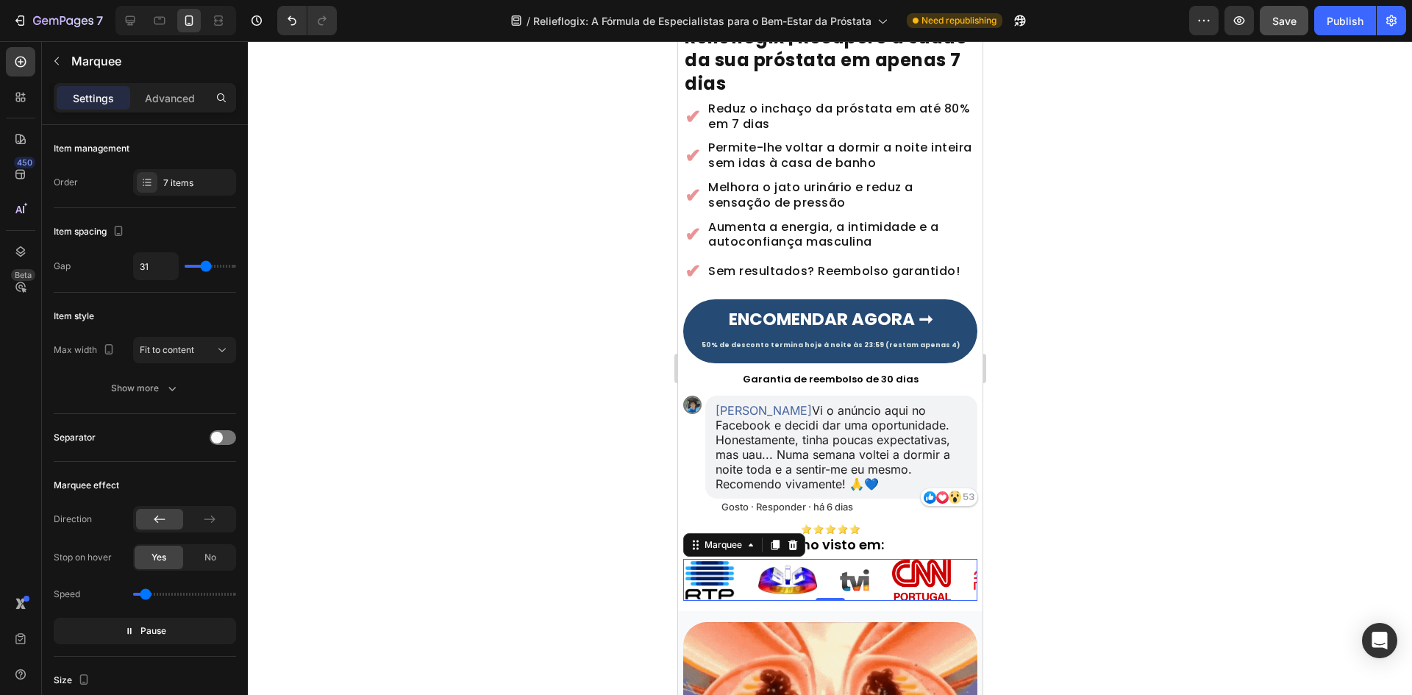
drag, startPoint x: 713, startPoint y: 551, endPoint x: 713, endPoint y: 535, distance: 15.4
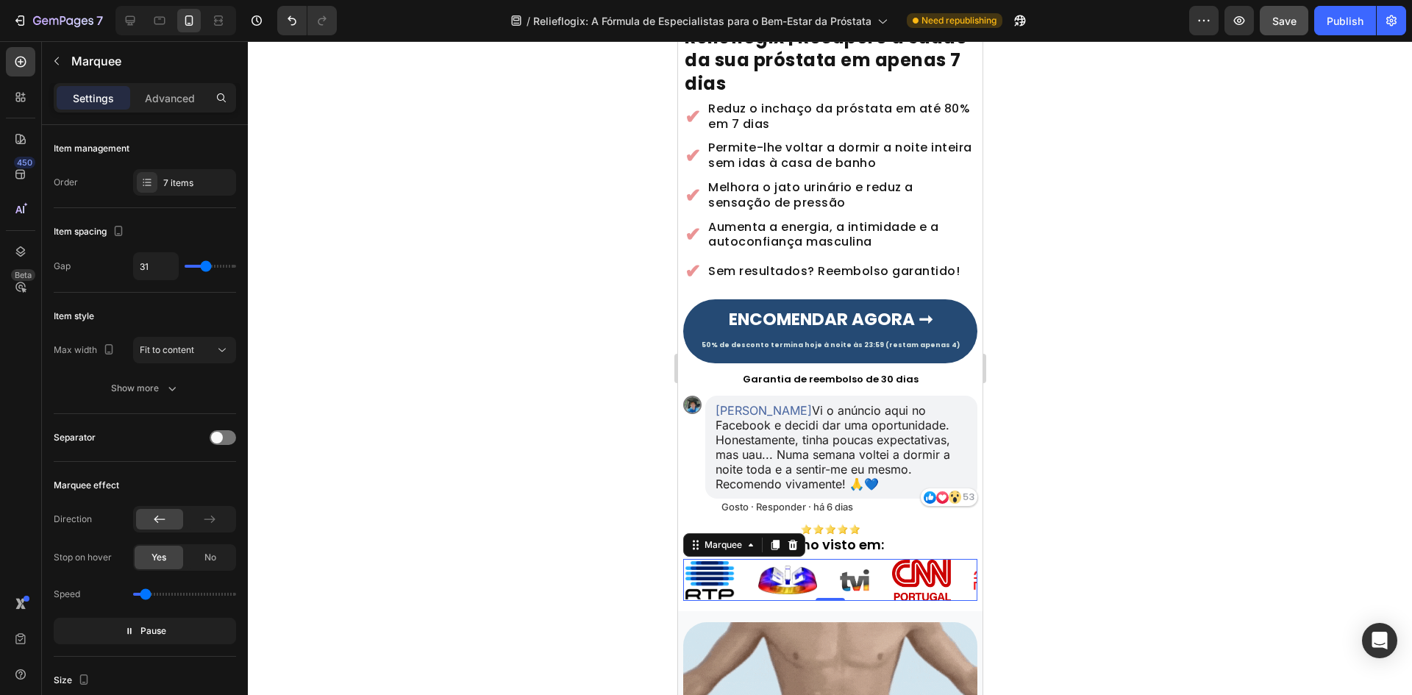
click at [713, 549] on div "Marquee" at bounding box center [722, 544] width 43 height 13
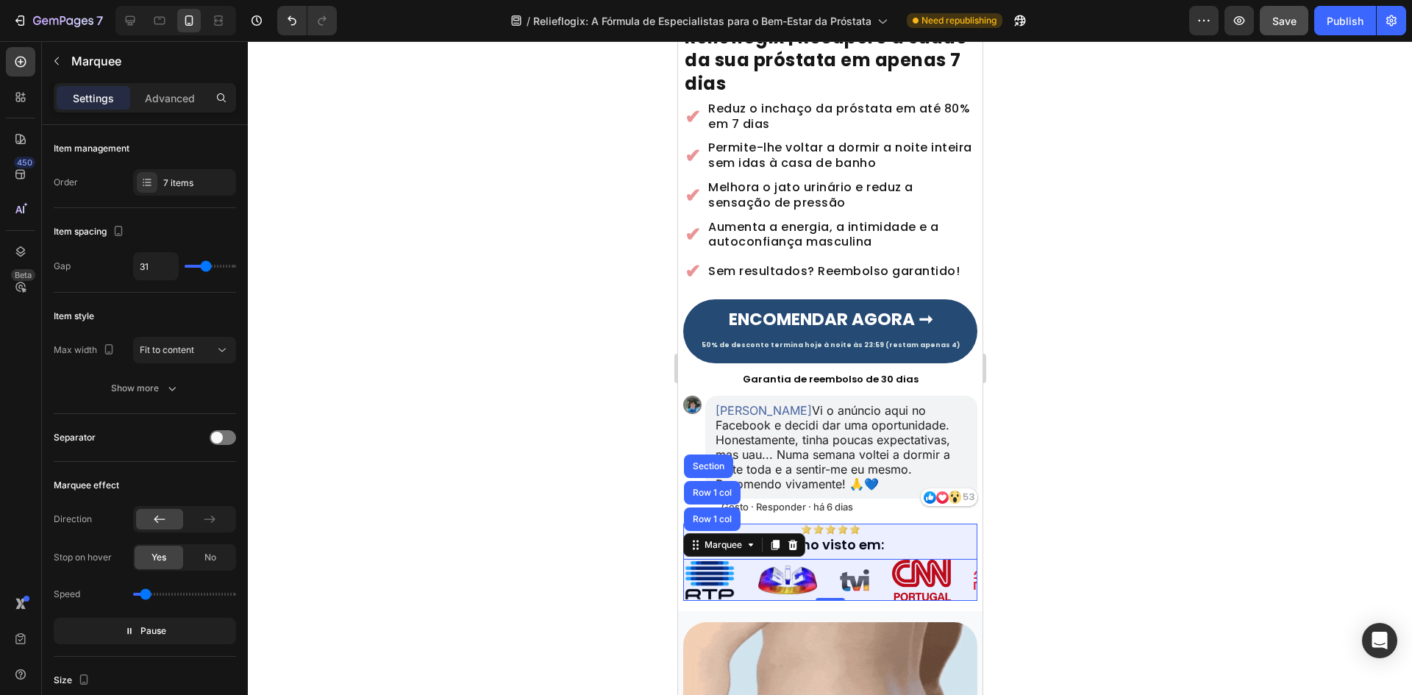
drag, startPoint x: 710, startPoint y: 510, endPoint x: 800, endPoint y: 579, distance: 113.2
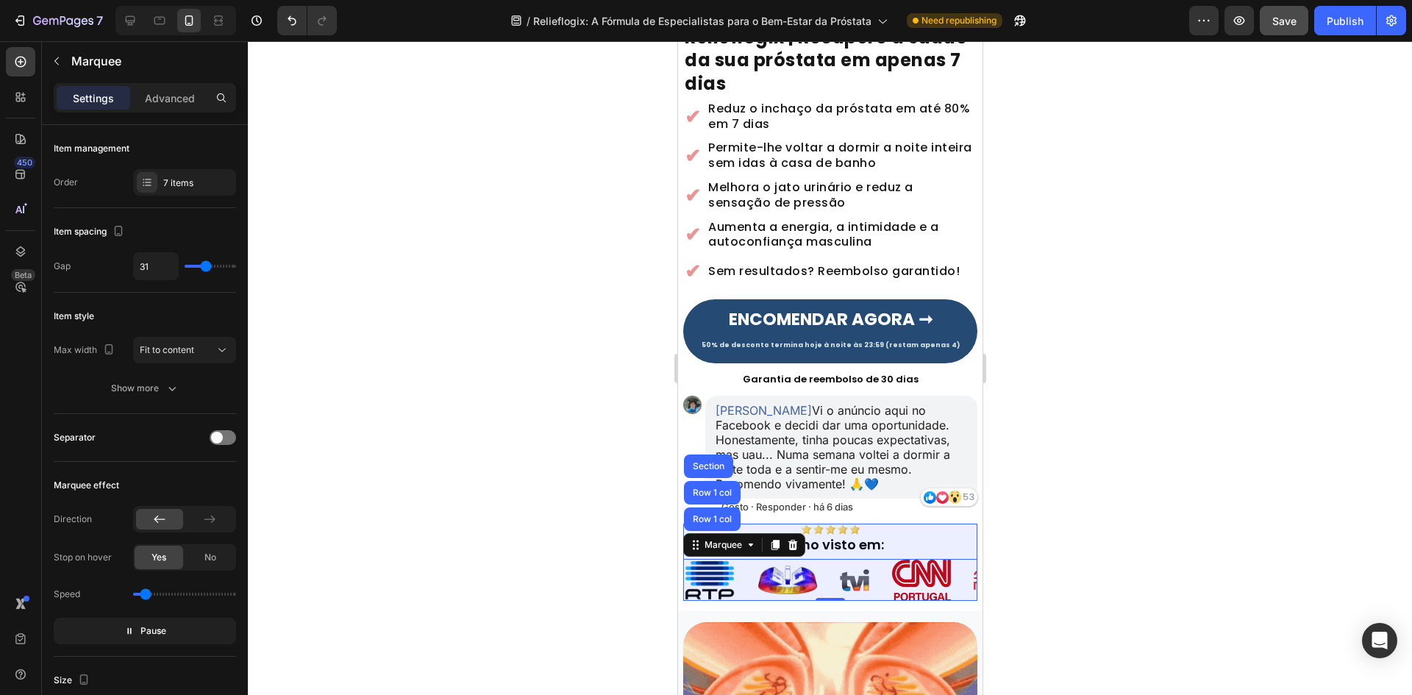
click at [711, 510] on div "Row 1 col" at bounding box center [711, 519] width 57 height 24
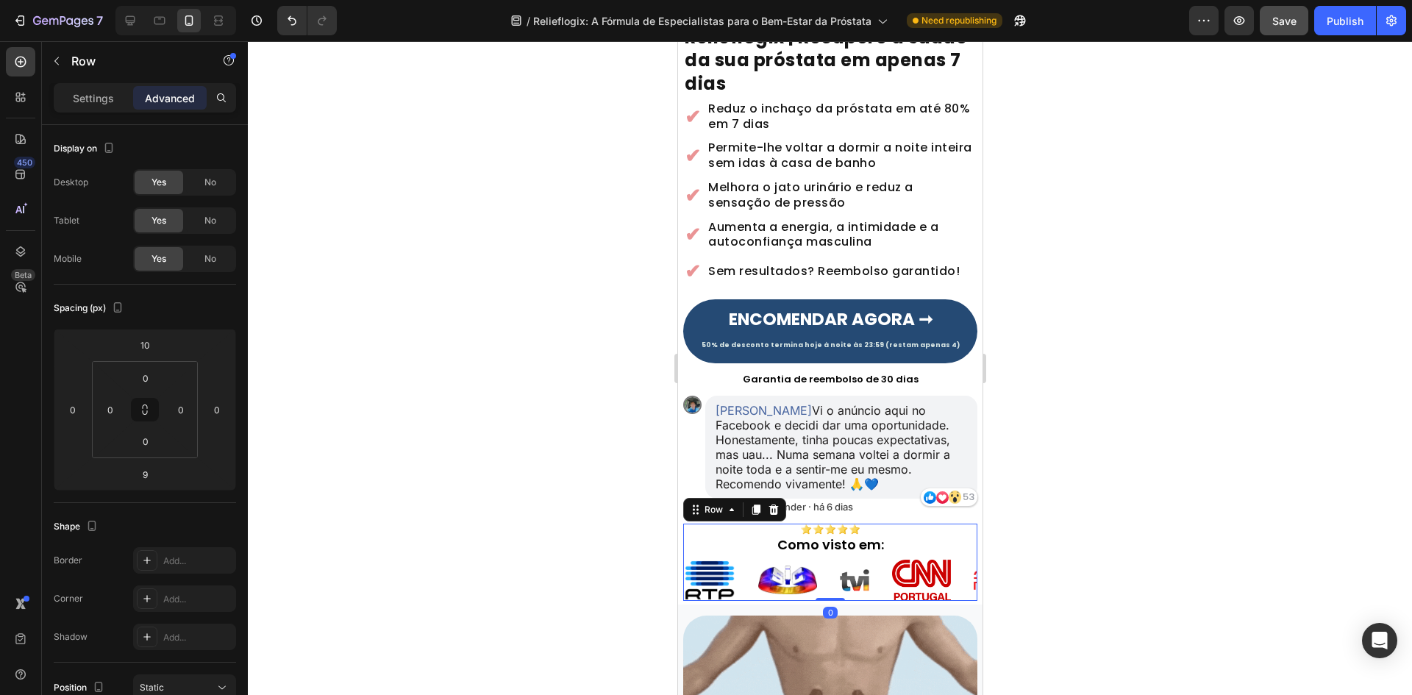
drag, startPoint x: 814, startPoint y: 606, endPoint x: 804, endPoint y: 531, distance: 75.6
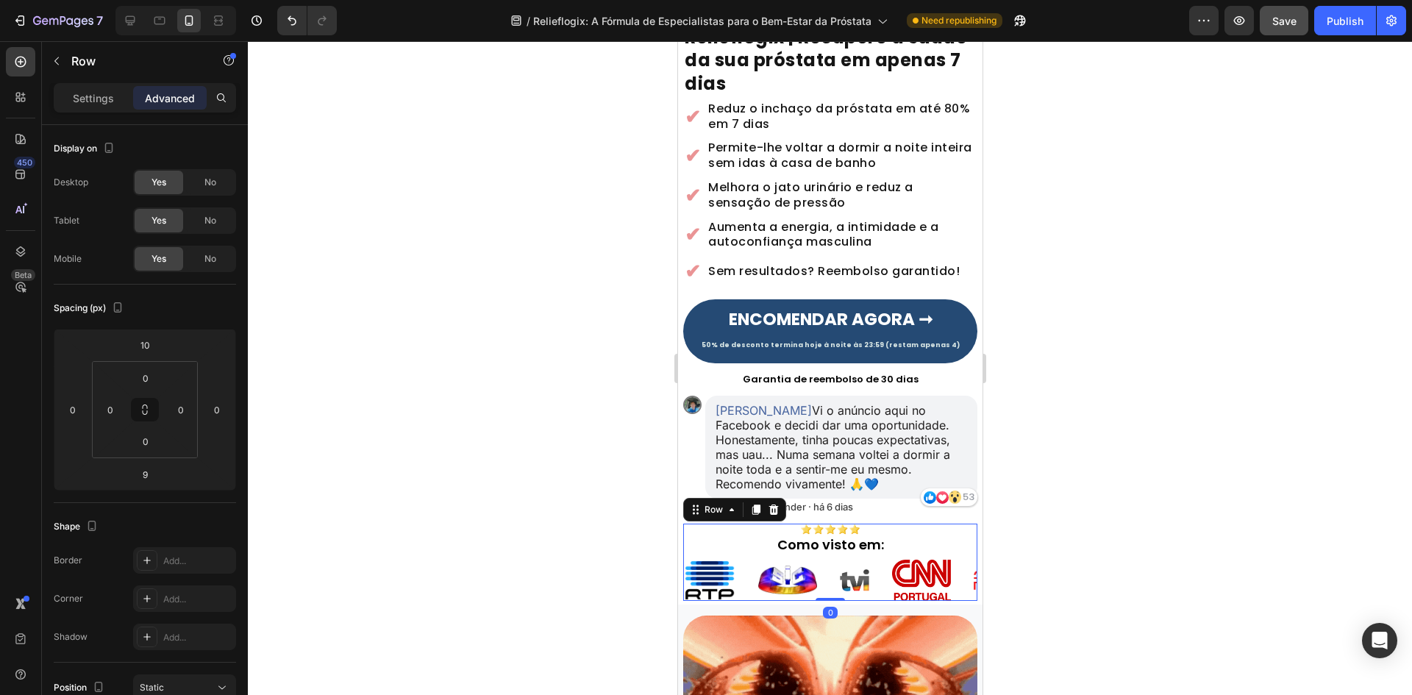
click at [820, 554] on div "Image Como visto em: Heading Row Image Image Image Image Image Image Image Imag…" at bounding box center [829, 561] width 294 height 77
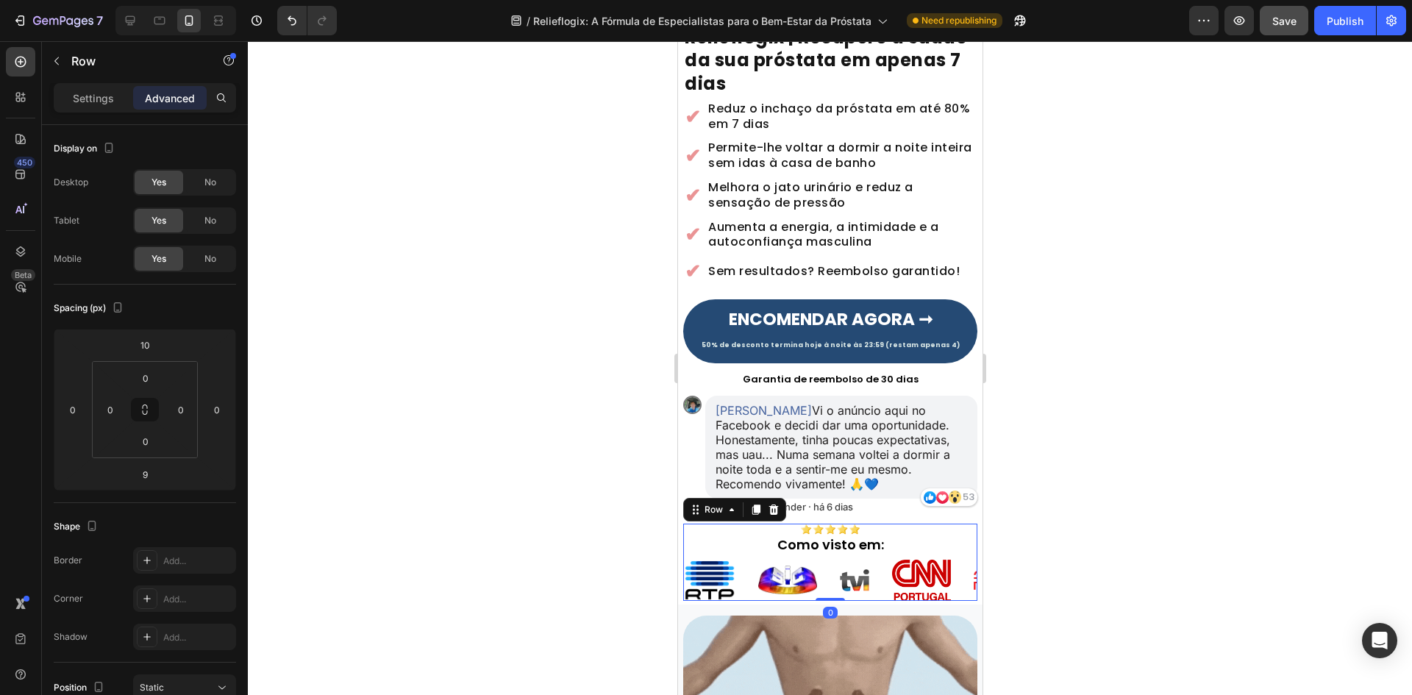
type input "0"
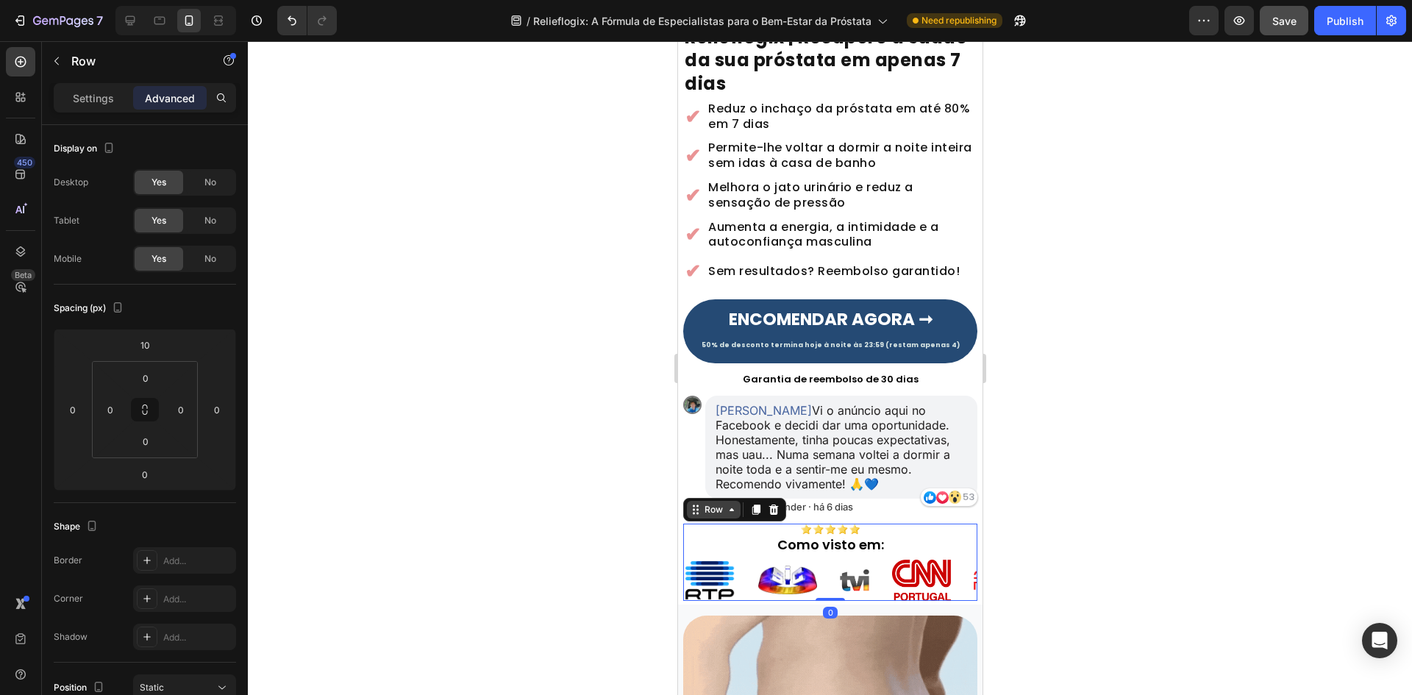
click at [703, 501] on div "Row" at bounding box center [713, 510] width 54 height 18
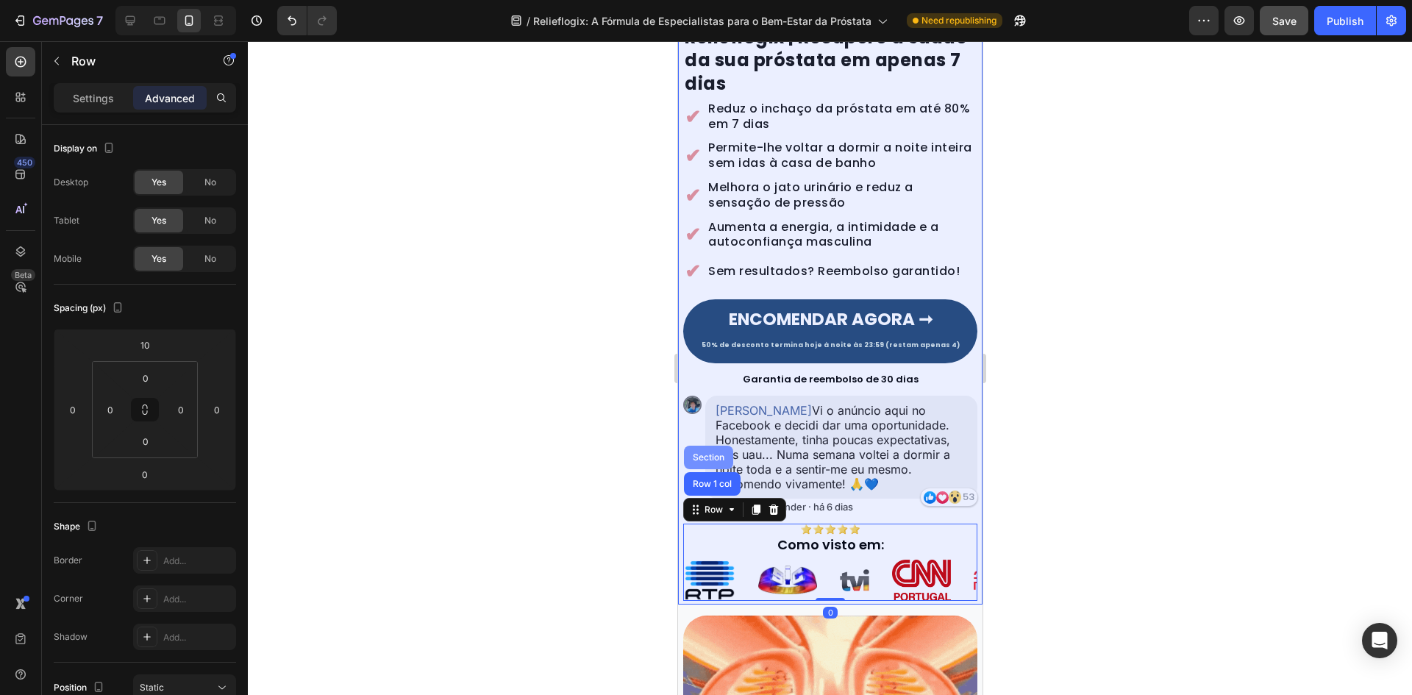
click at [695, 457] on div "Section" at bounding box center [707, 457] width 37 height 9
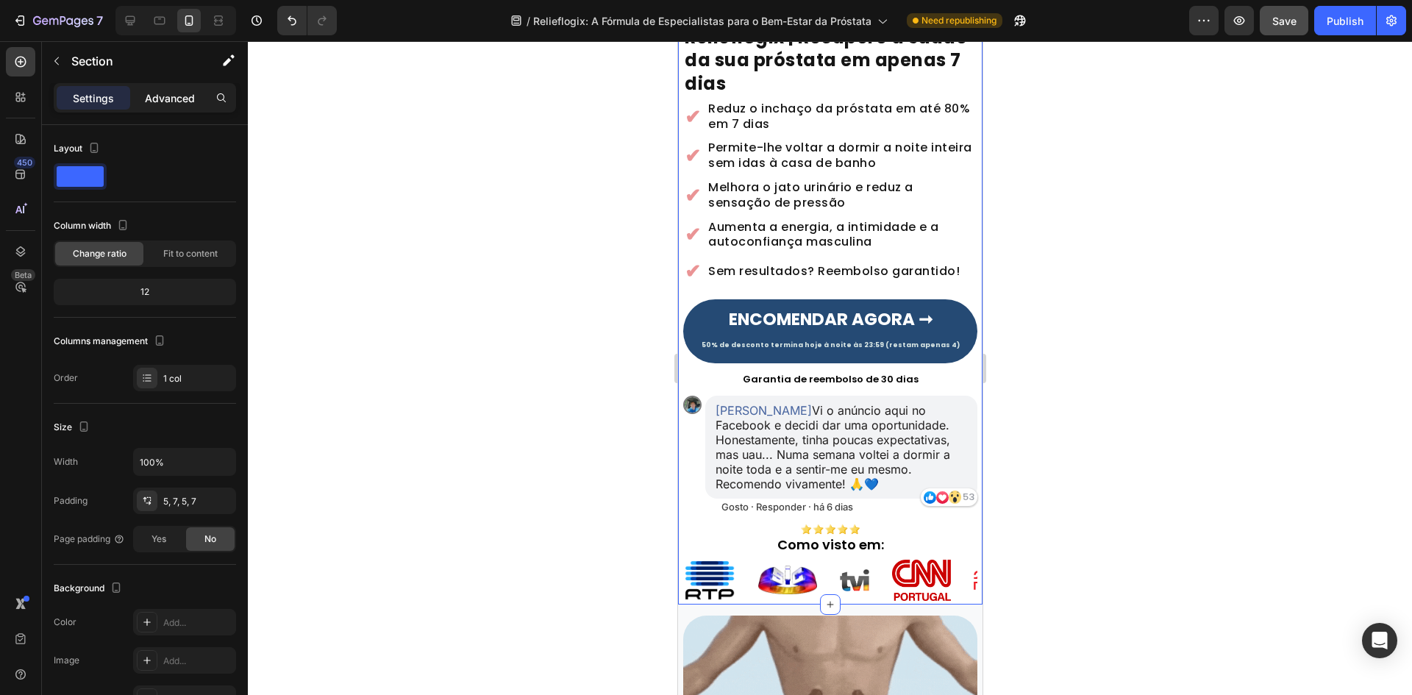
click at [190, 87] on div "Advanced" at bounding box center [170, 98] width 74 height 24
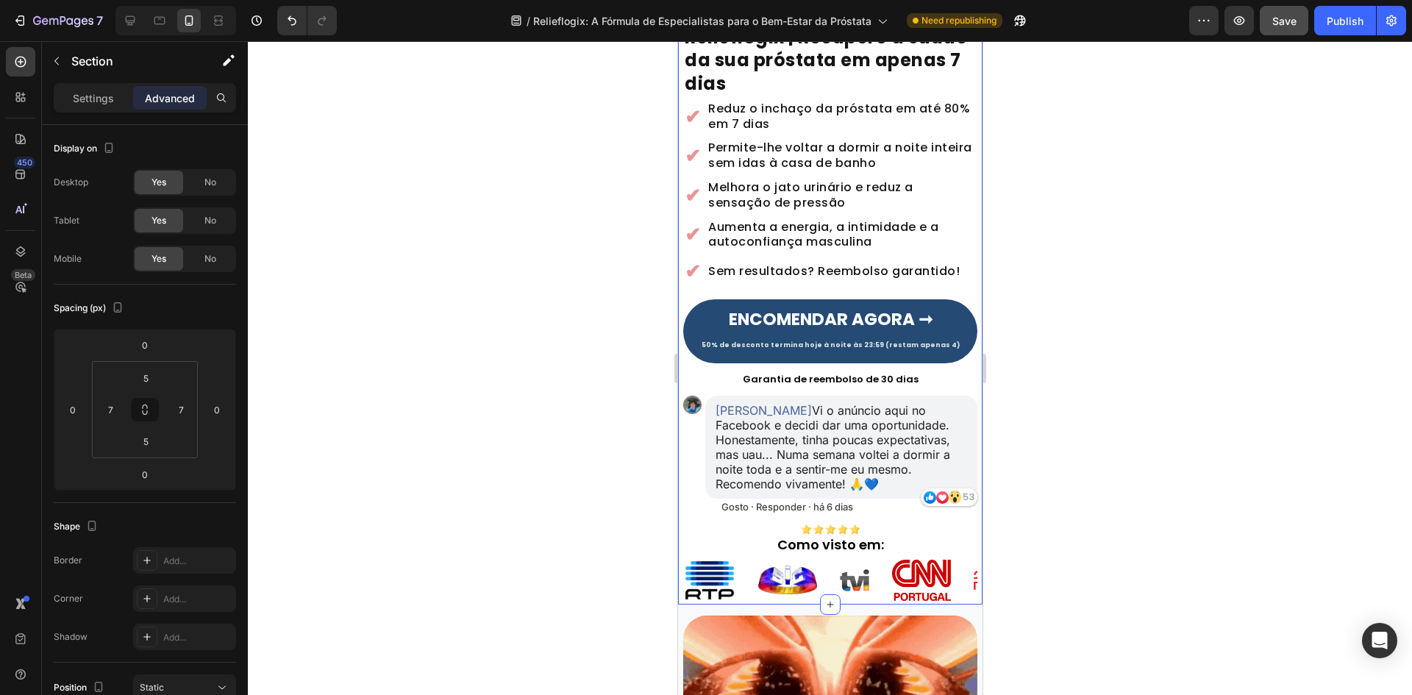
click at [185, 102] on p "Advanced" at bounding box center [170, 97] width 50 height 15
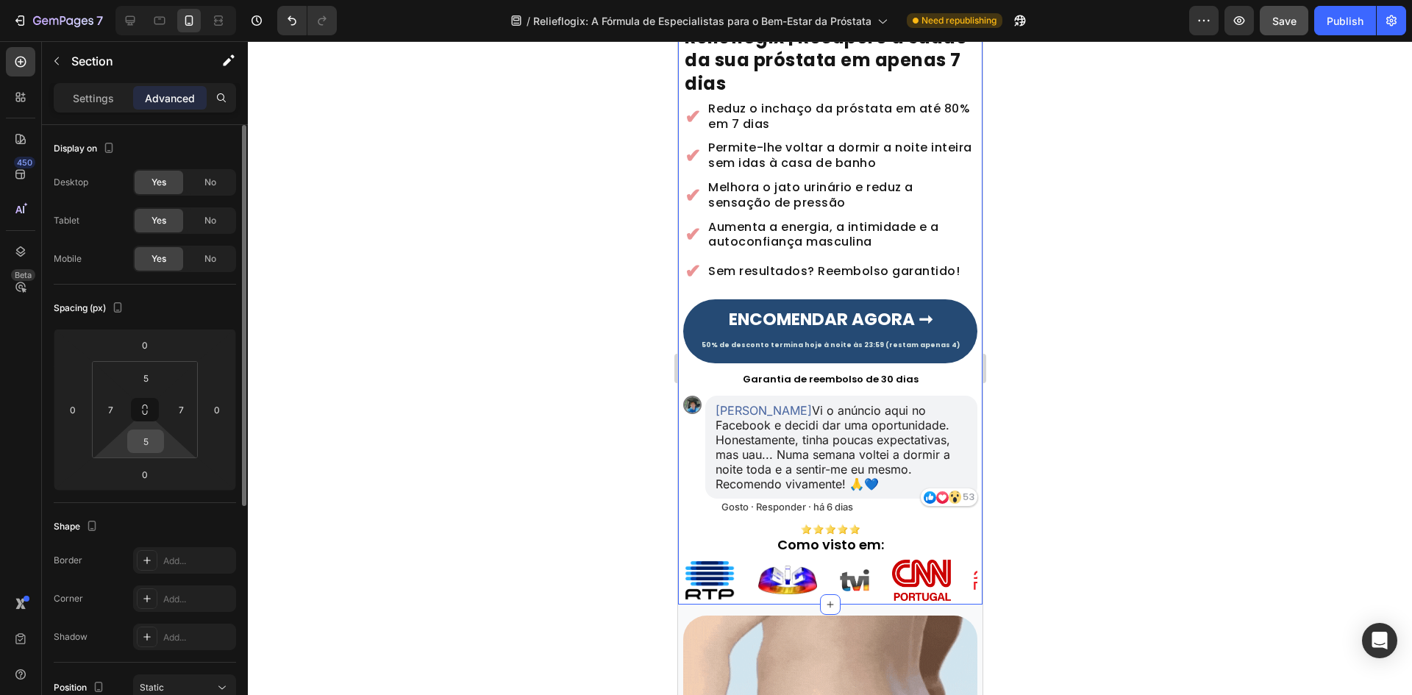
click at [151, 443] on input "5" at bounding box center [145, 441] width 29 height 22
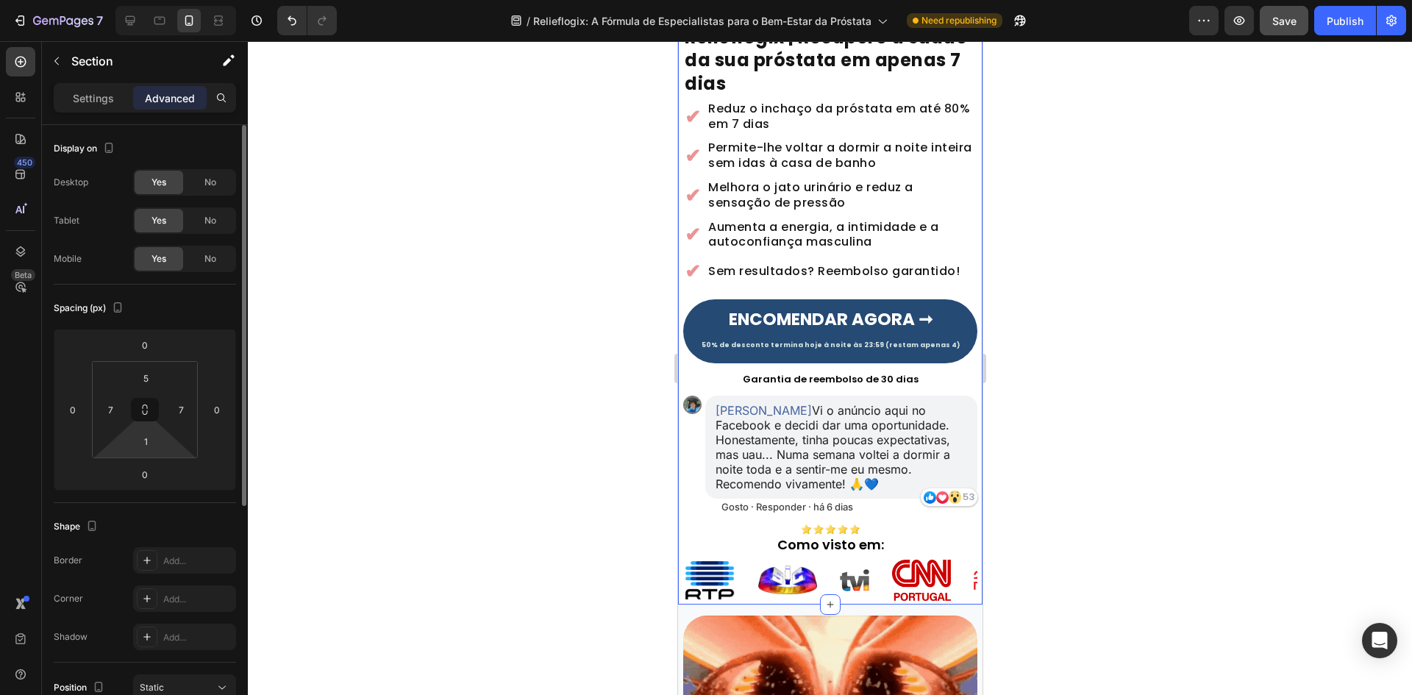
type input "15"
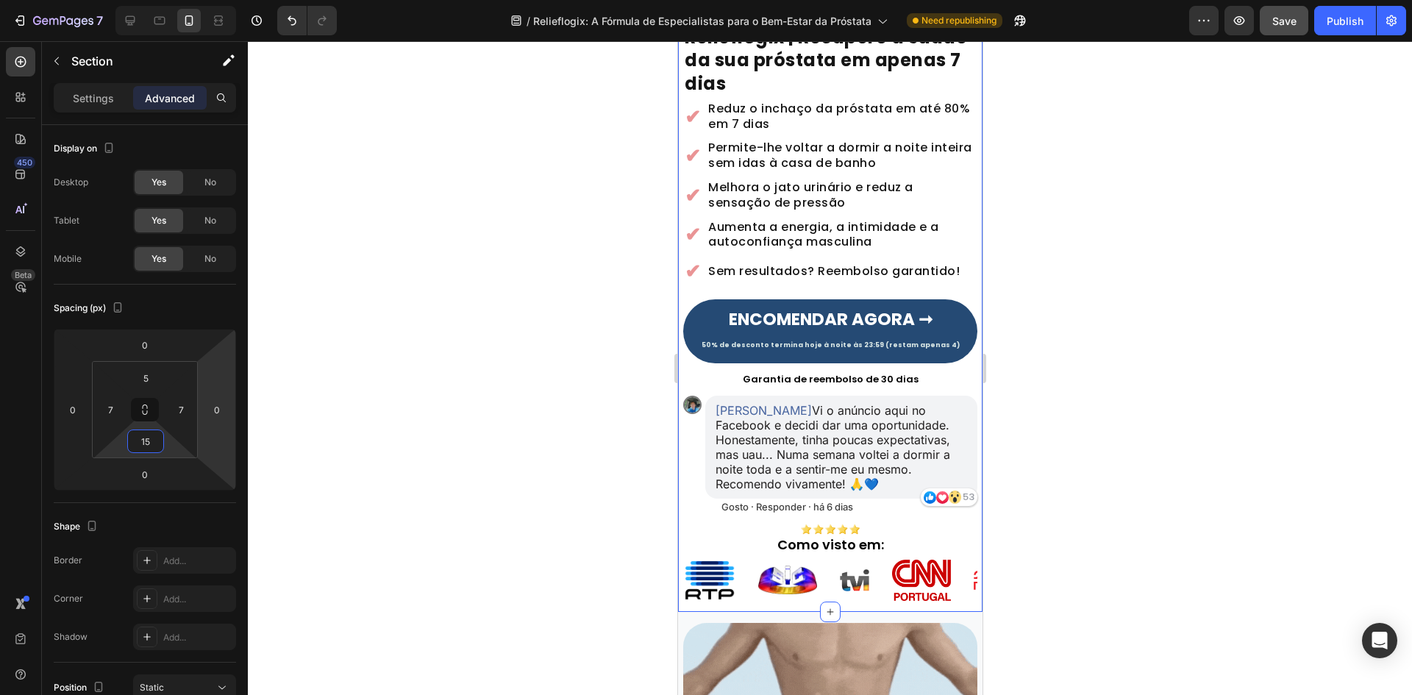
click at [390, 371] on div at bounding box center [830, 368] width 1164 height 654
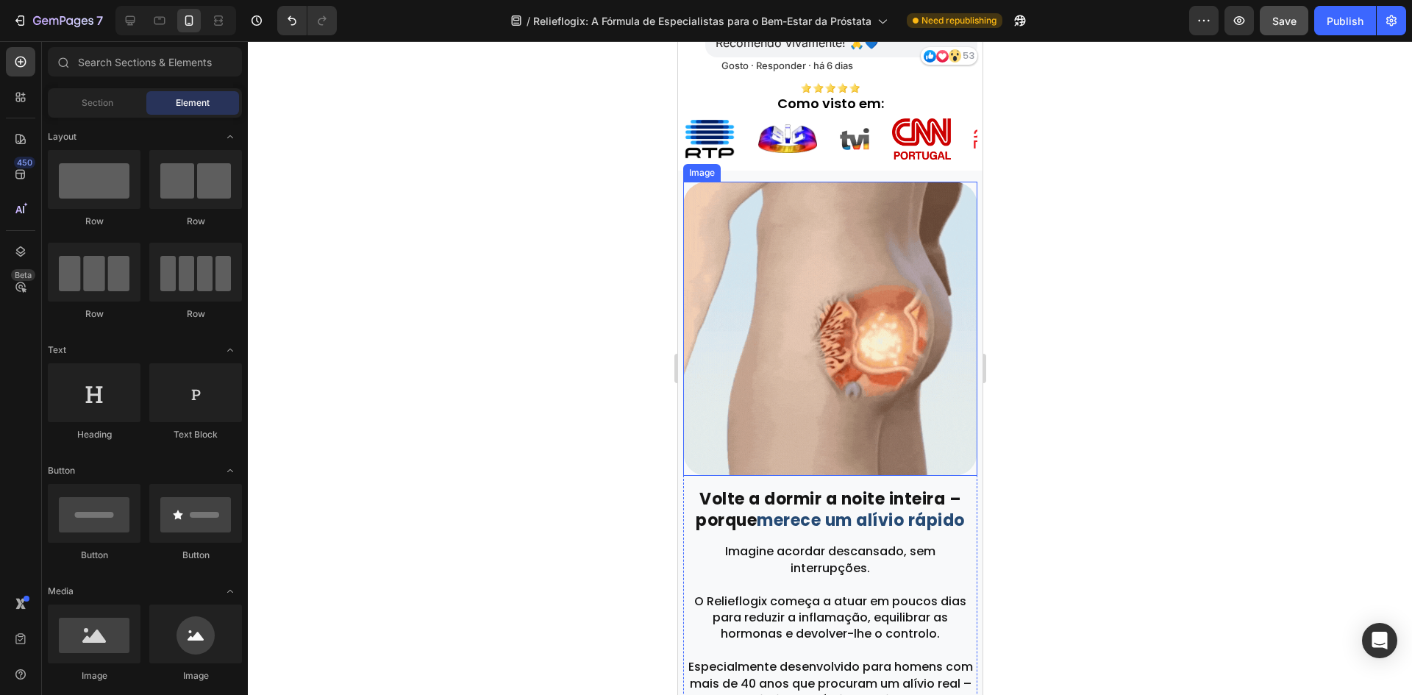
scroll to position [411, 0]
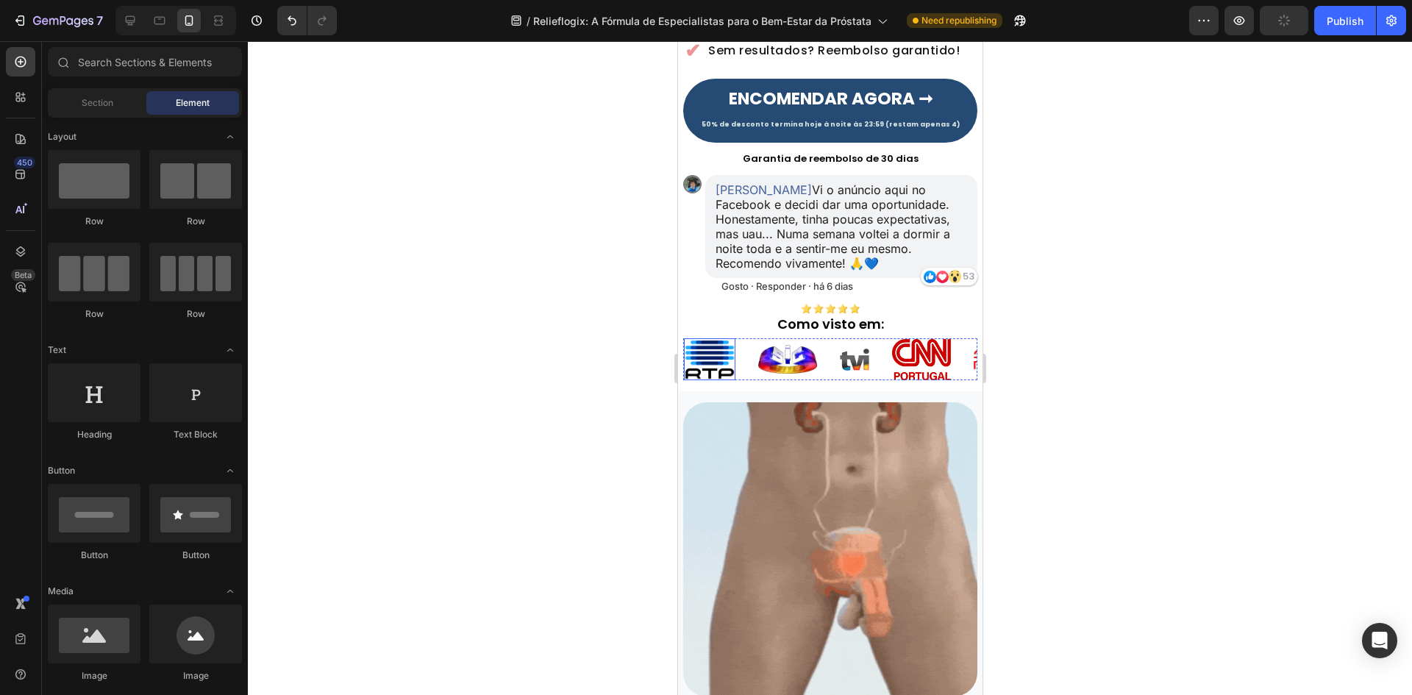
click at [734, 375] on img at bounding box center [708, 359] width 51 height 41
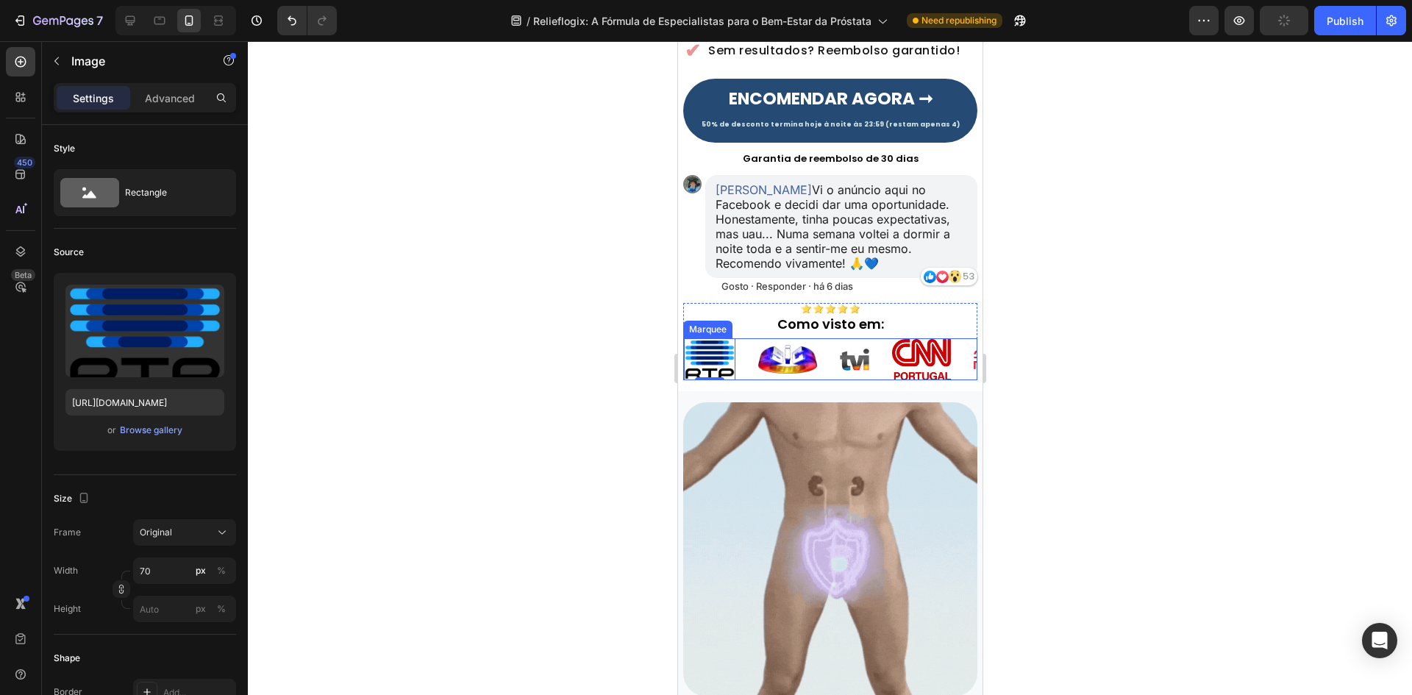
click at [740, 373] on div "Image 0" at bounding box center [720, 359] width 74 height 42
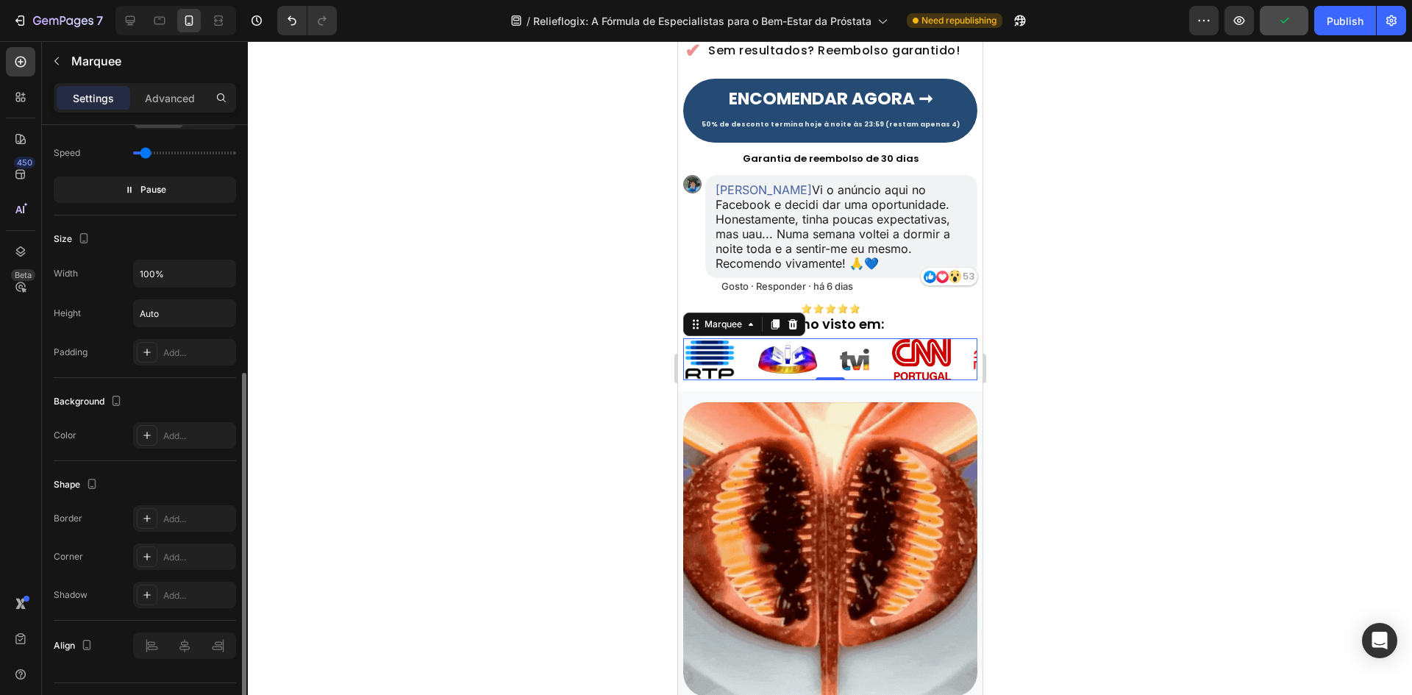
scroll to position [221, 0]
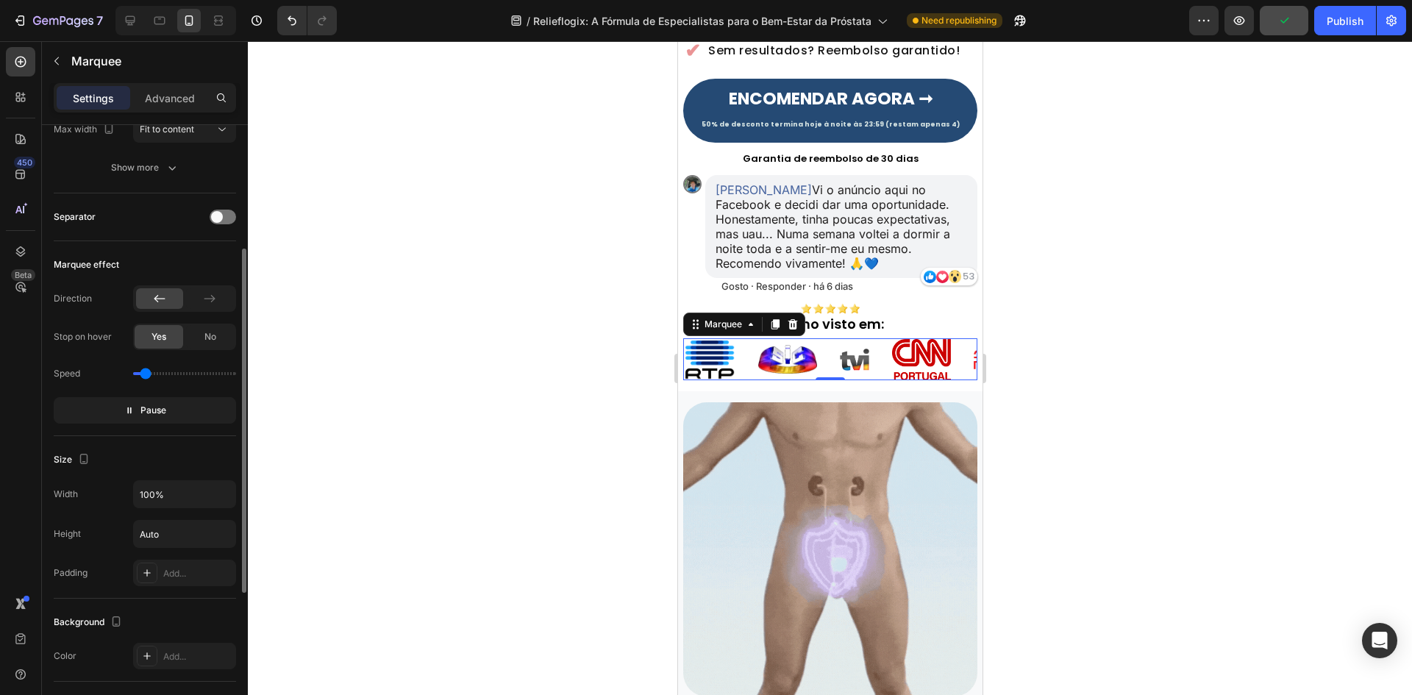
click at [194, 350] on div "Direction Stop on hover Yes No Speed Pause" at bounding box center [145, 354] width 182 height 138
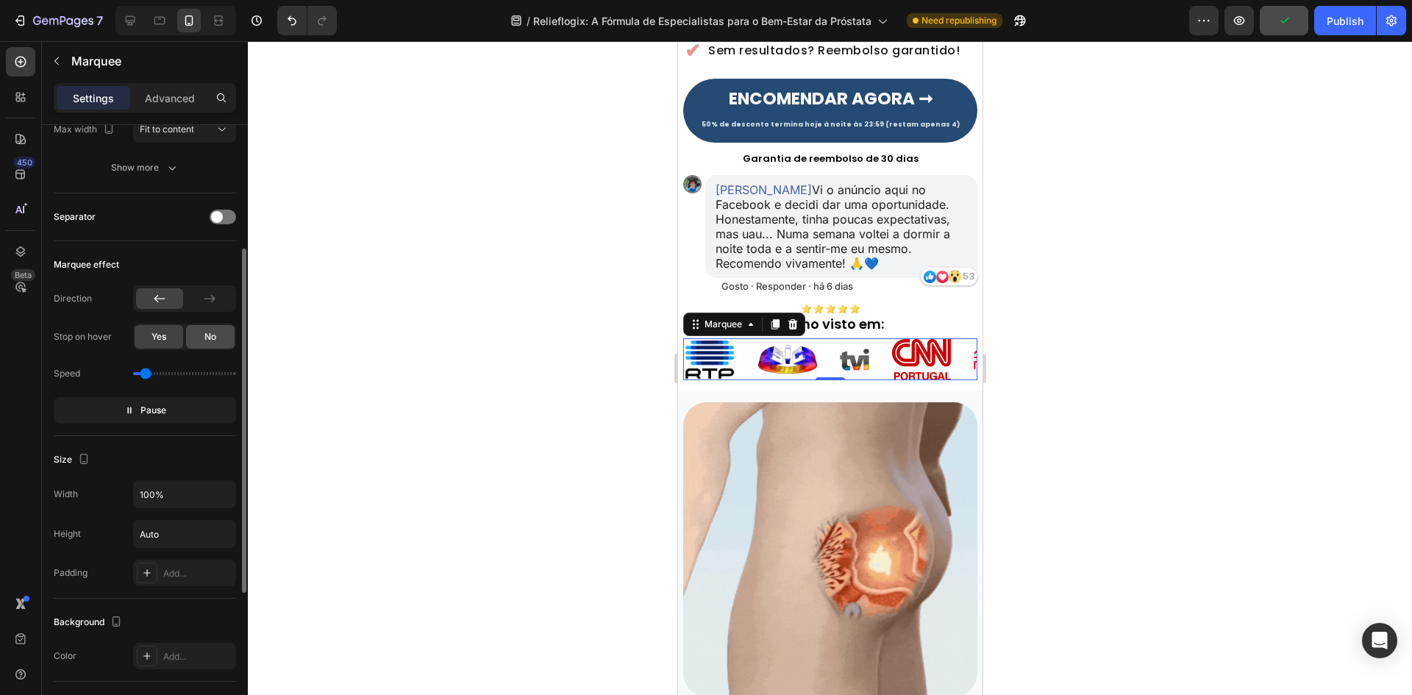
drag, startPoint x: 210, startPoint y: 343, endPoint x: 211, endPoint y: 335, distance: 8.2
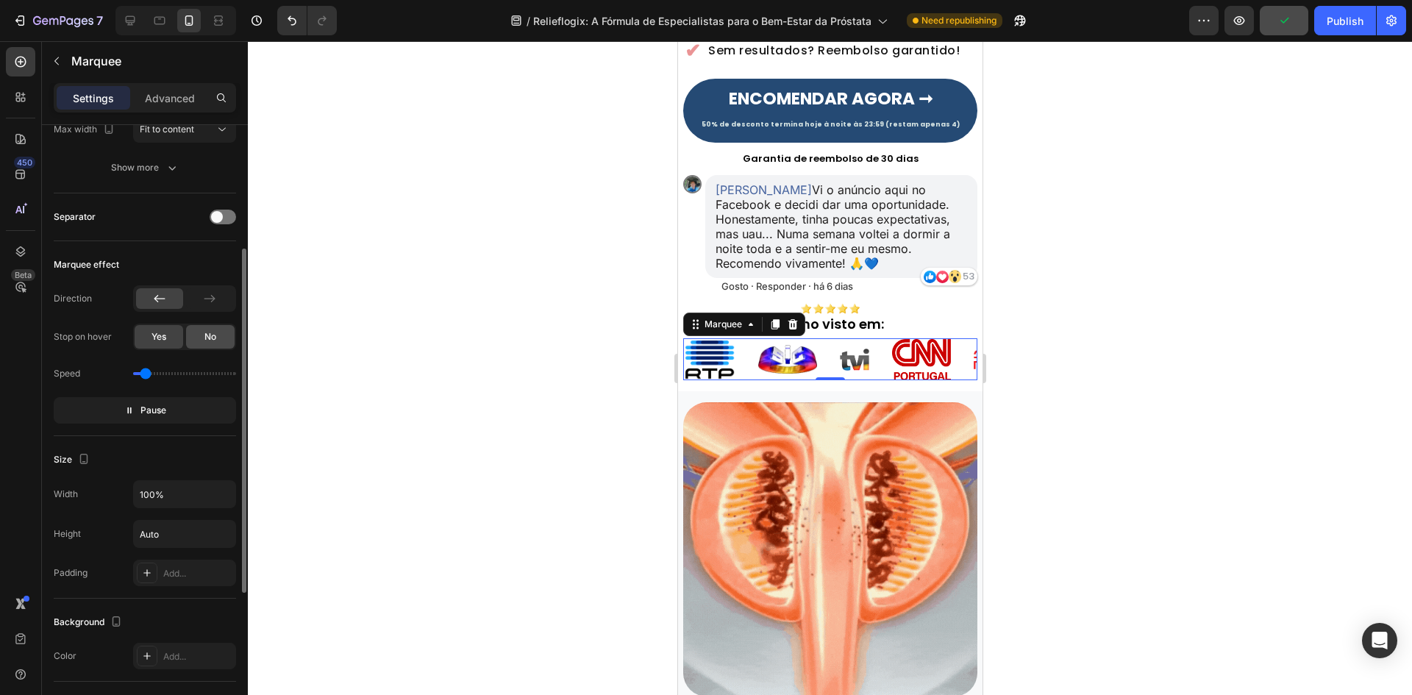
click at [210, 342] on div "No" at bounding box center [210, 337] width 49 height 24
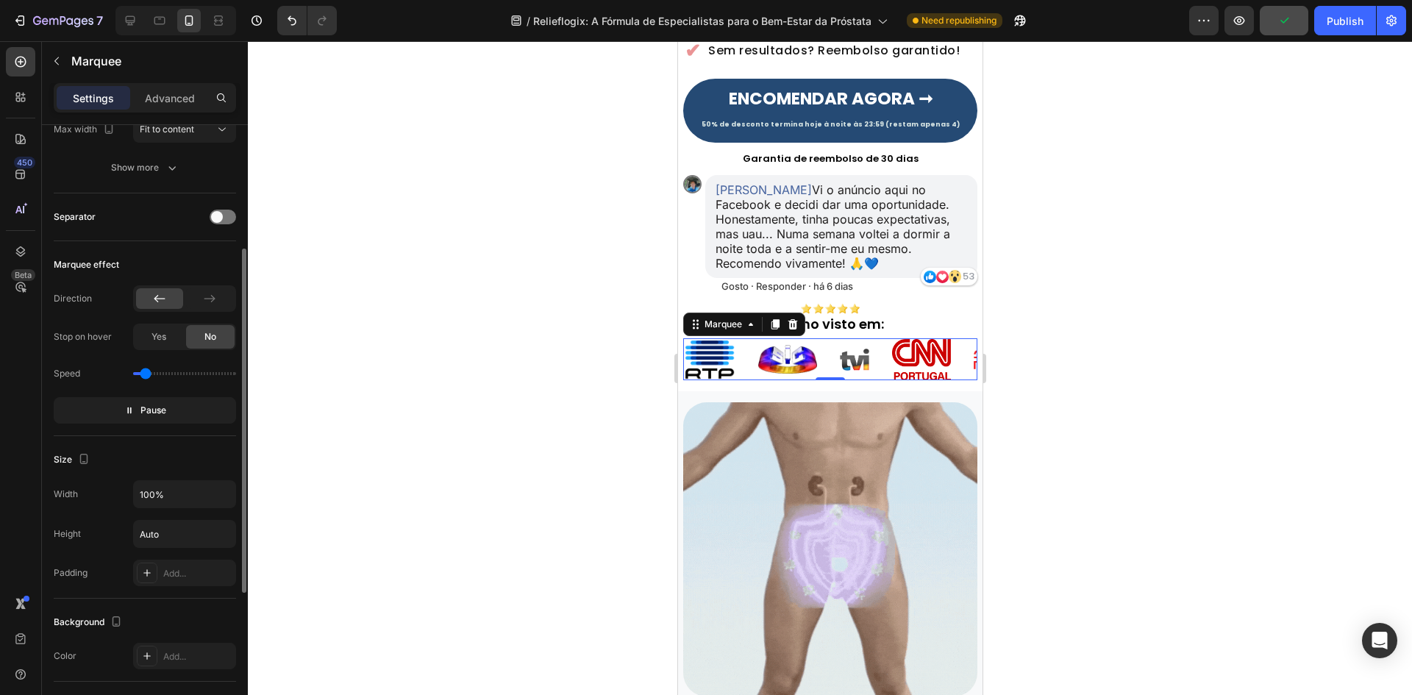
click at [210, 348] on div "No" at bounding box center [210, 337] width 49 height 24
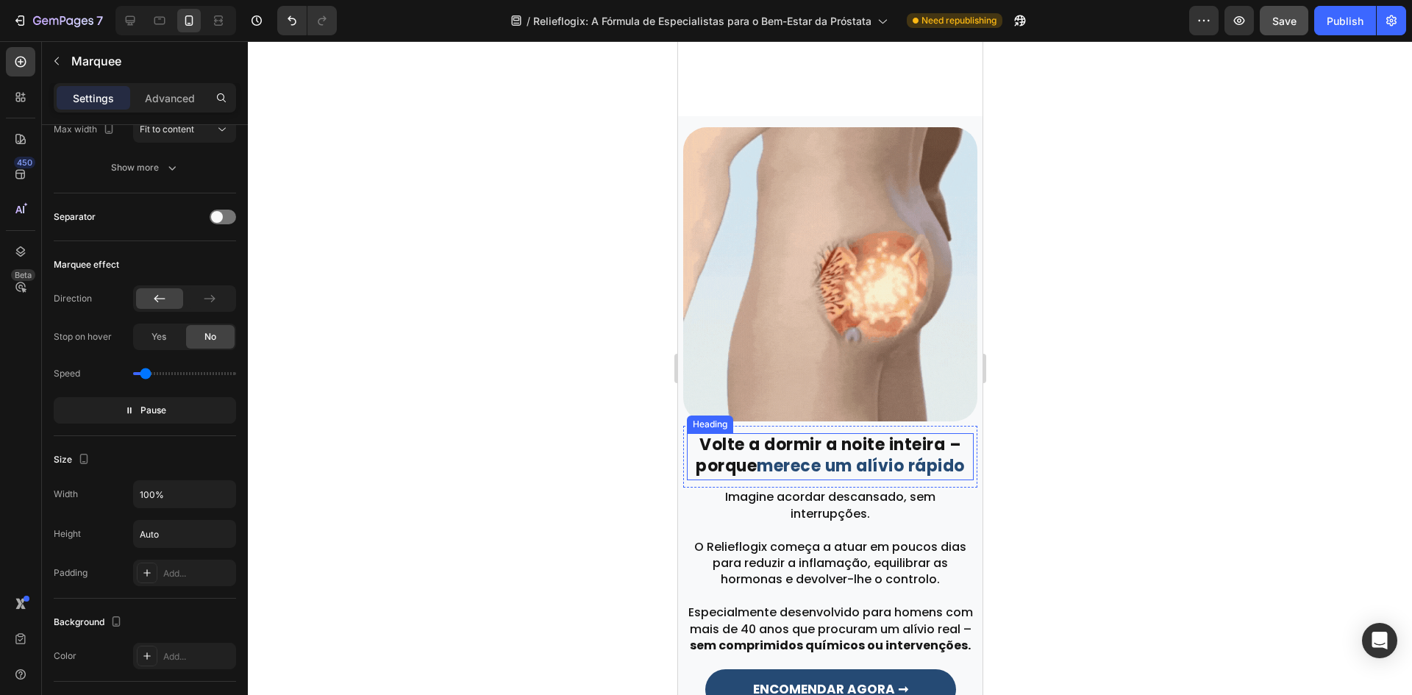
scroll to position [852, 0]
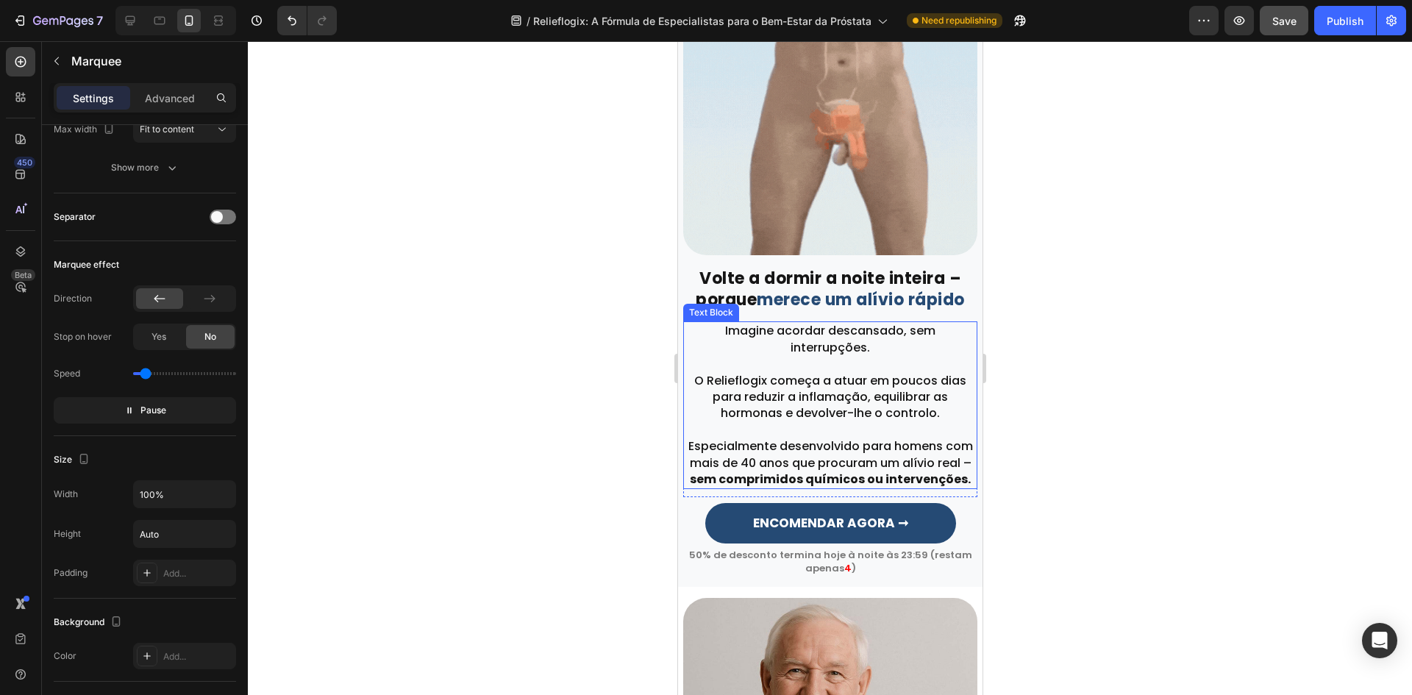
click at [782, 420] on p "O Relieflogix começa a atuar em poucos dias para reduzir a inflamação, equilibr…" at bounding box center [829, 406] width 291 height 66
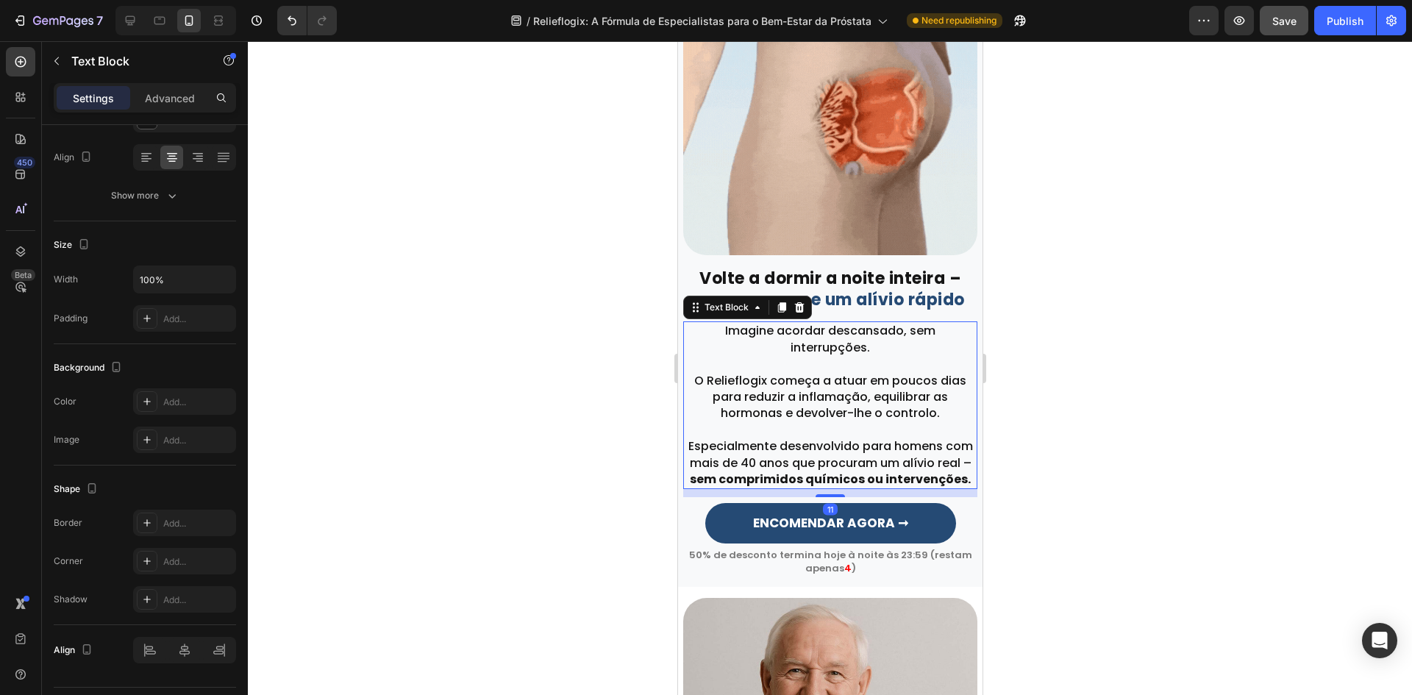
scroll to position [0, 0]
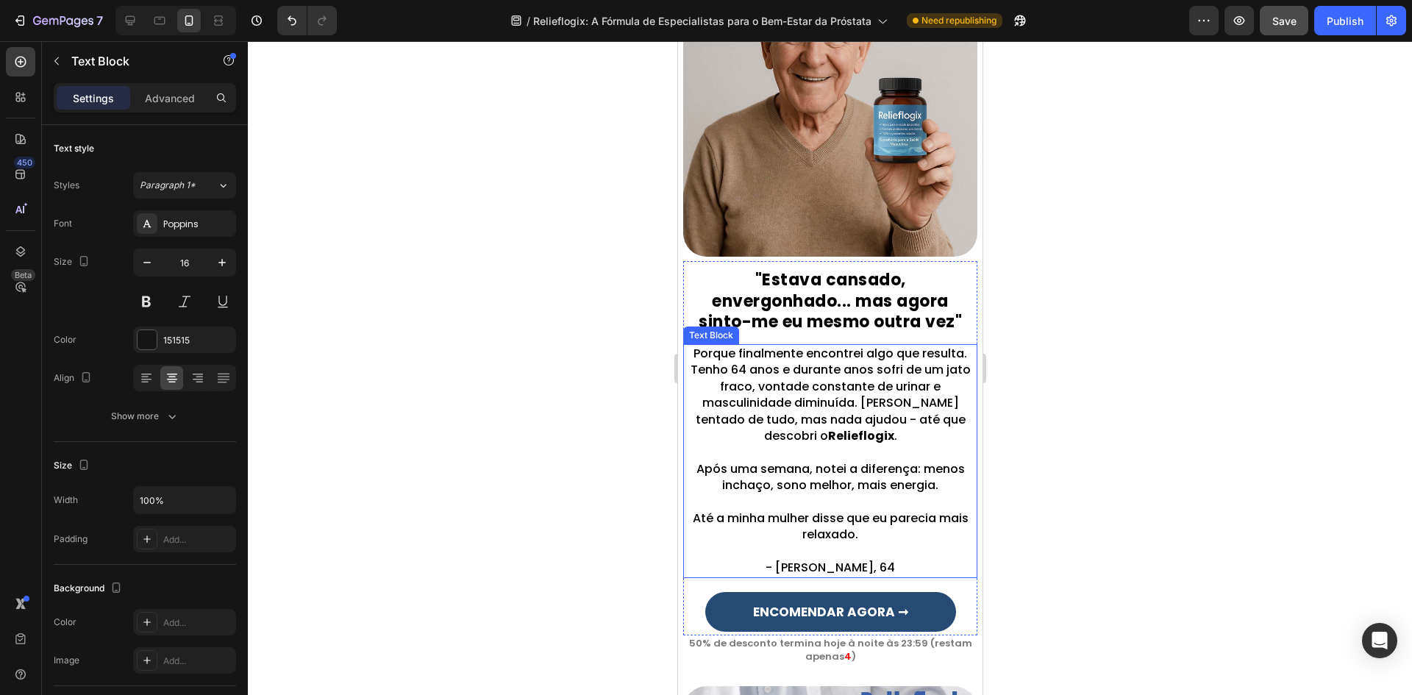
click at [785, 379] on p "Porque finalmente encontrei algo que resulta. Tenho 64 anos e durante anos sofr…" at bounding box center [829, 403] width 291 height 115
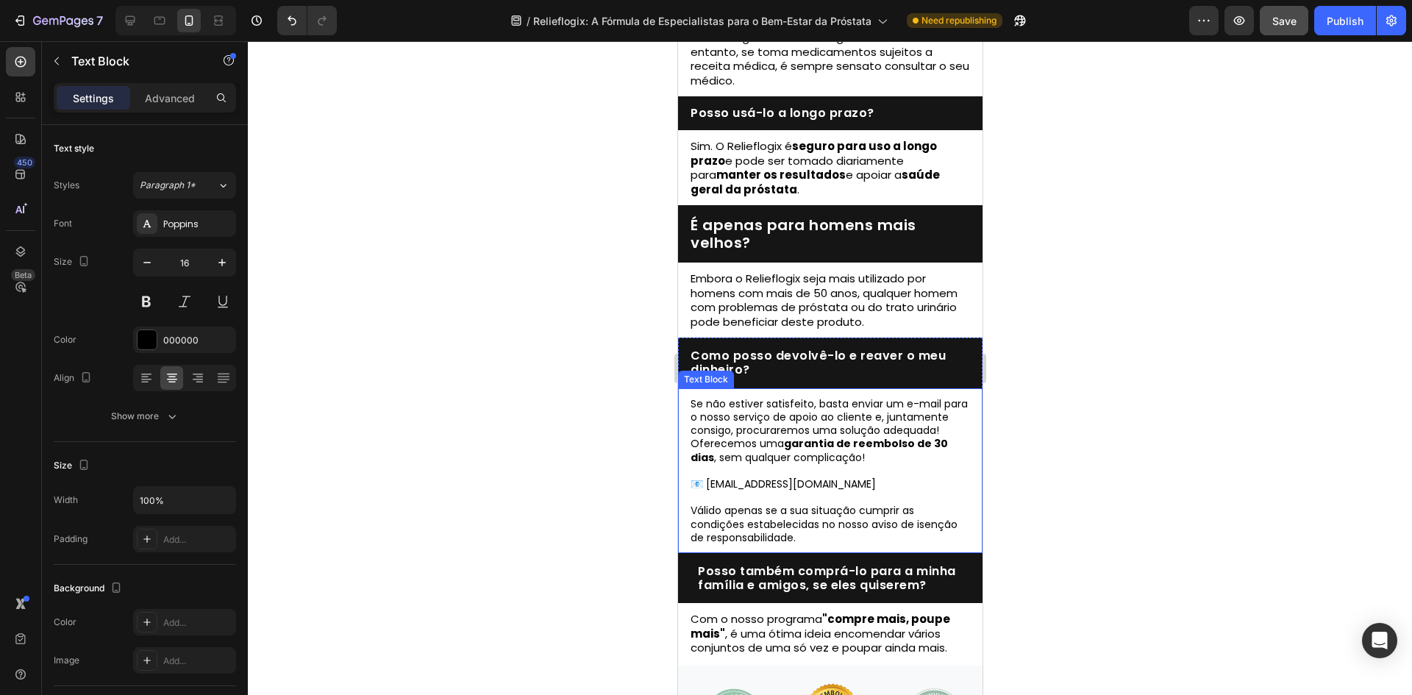
scroll to position [5925, 0]
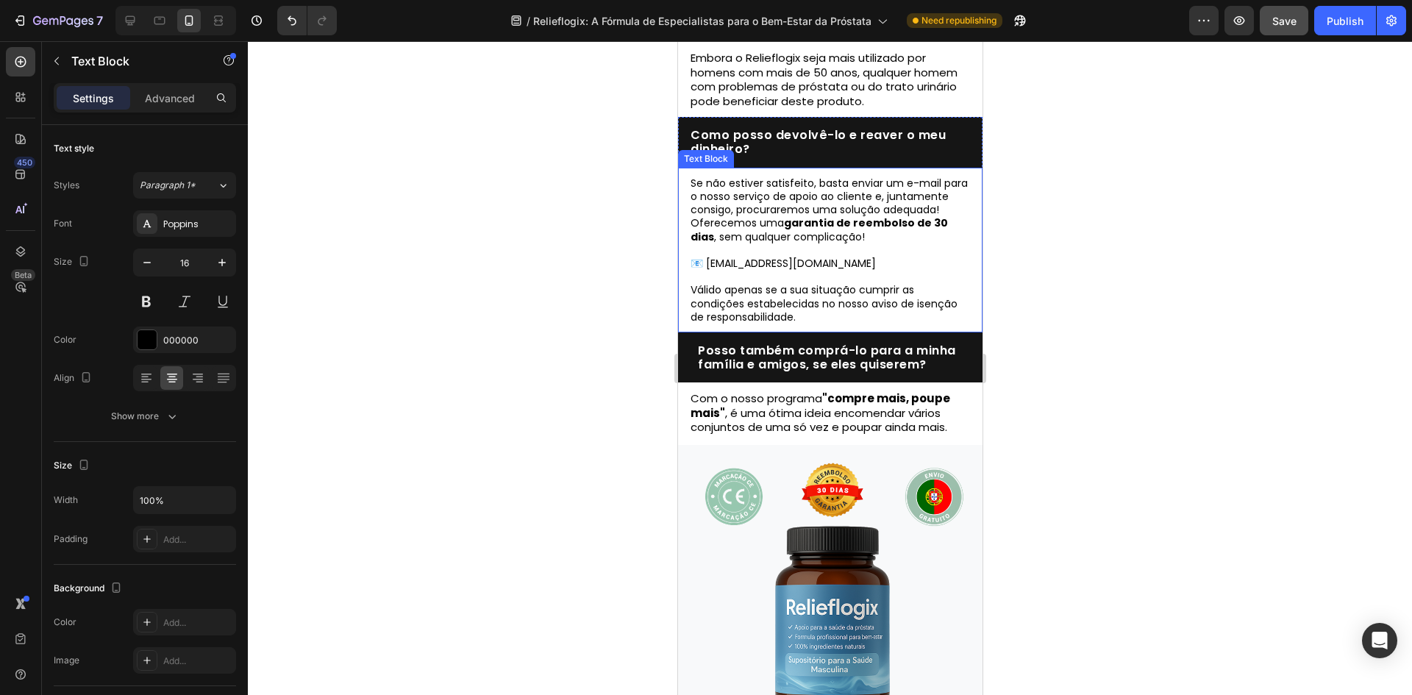
click at [712, 262] on p "📧 suporte@hi-puranatureza.com" at bounding box center [829, 270] width 279 height 26
click at [702, 260] on p "📧 suporte@hi-puranatureza.com" at bounding box center [829, 270] width 279 height 26
drag, startPoint x: 707, startPoint y: 260, endPoint x: 894, endPoint y: 260, distance: 187.5
click at [894, 260] on p "📧 suporte@hi-puranatureza.com" at bounding box center [829, 270] width 279 height 26
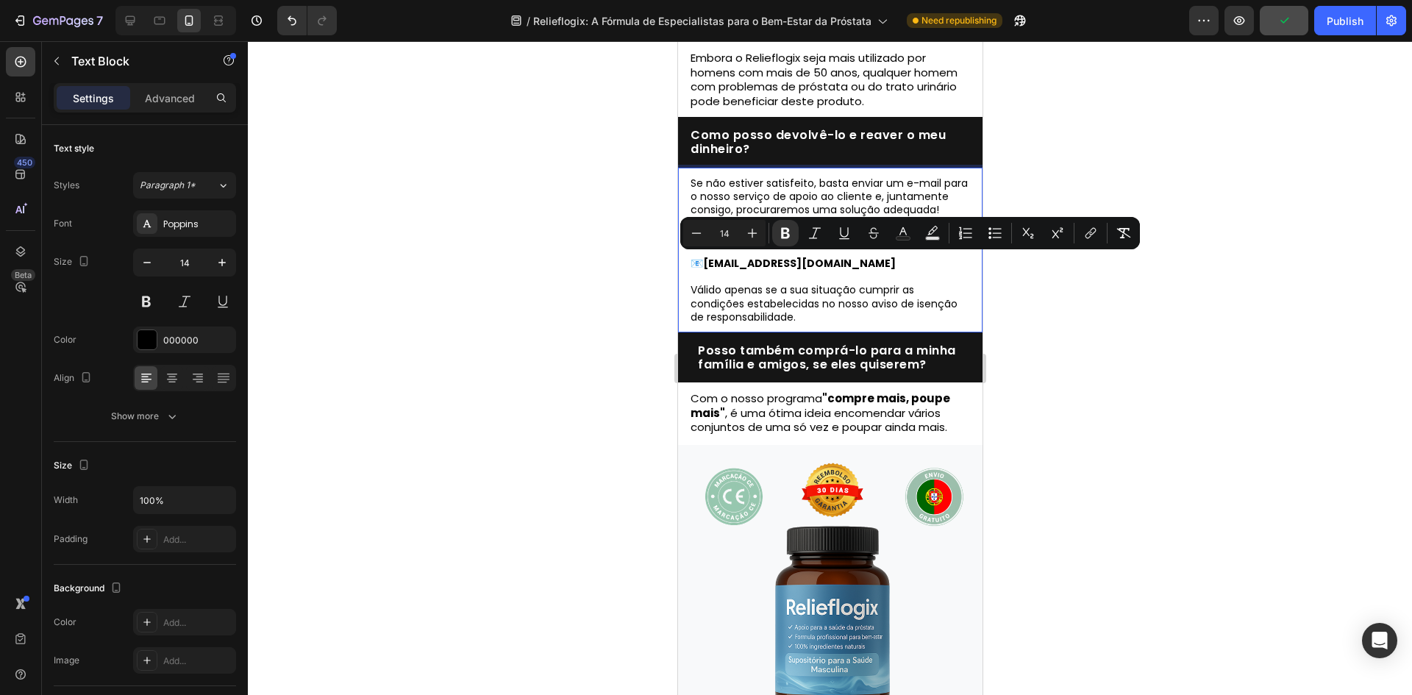
copy p "📧 s"
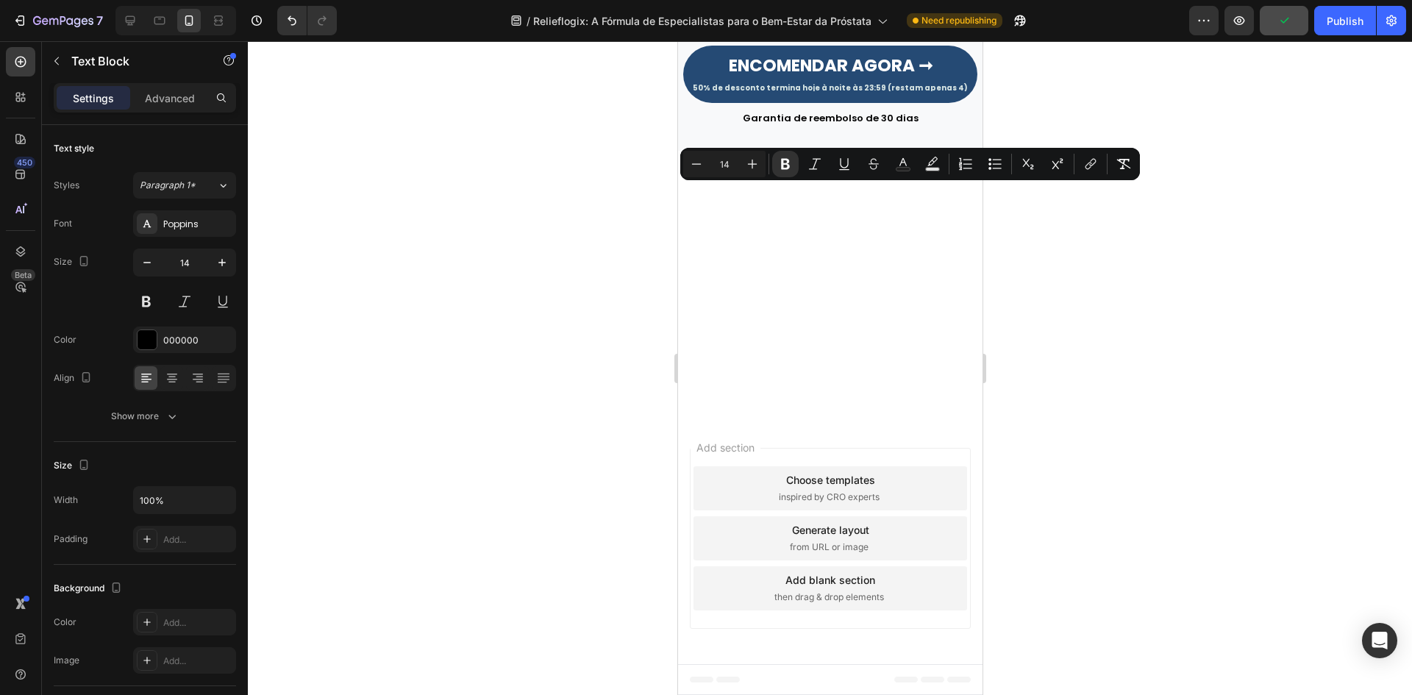
type input "16"
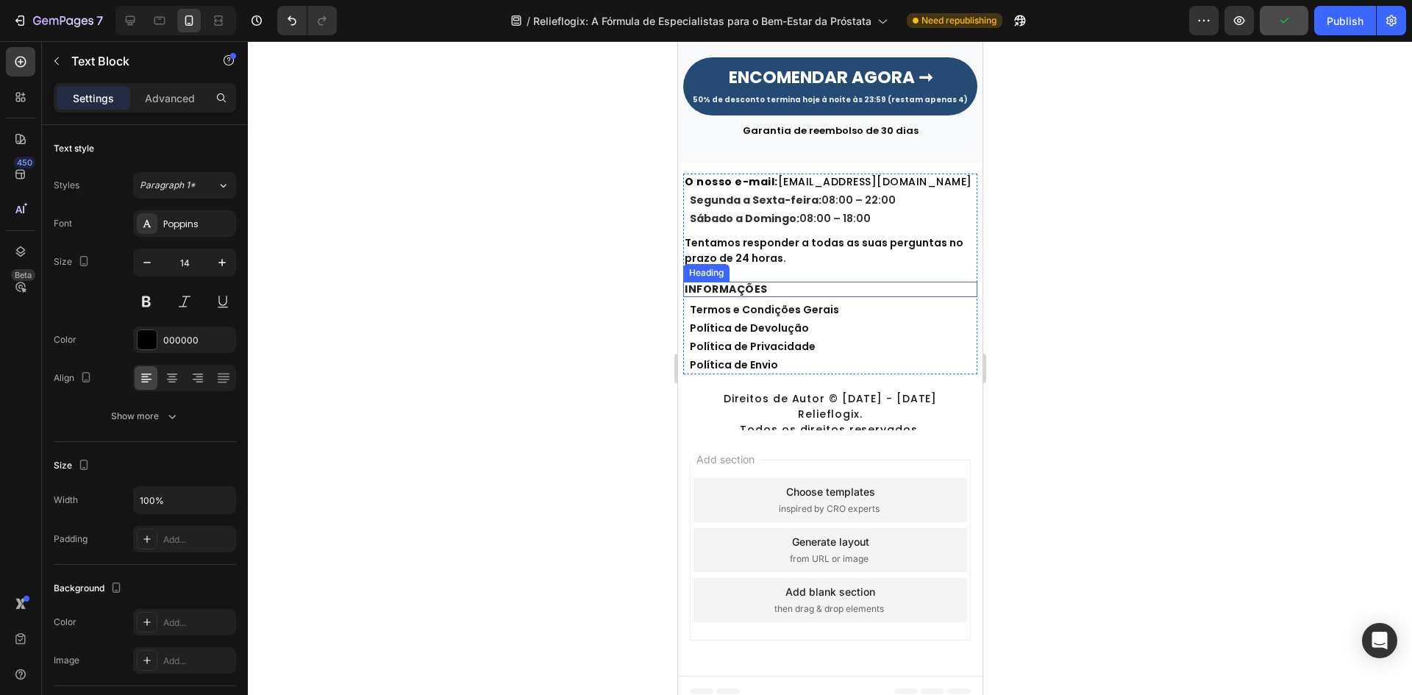
scroll to position [6707, 0]
click at [873, 227] on div "Tentamos responder a todas as suas perguntas no prazo de 24 horas. Text Block" at bounding box center [829, 250] width 294 height 46
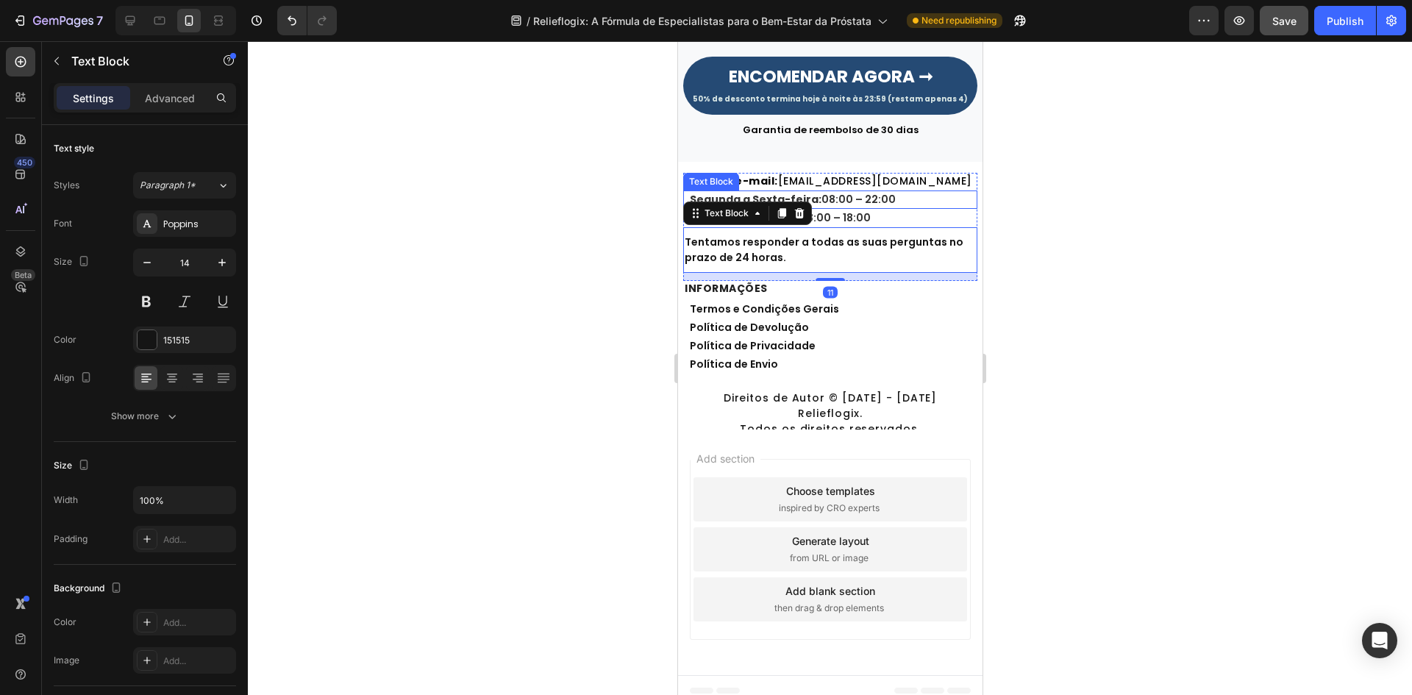
click at [807, 190] on div "Segunda a Sexta-feira: 08:00 – 22:00" at bounding box center [831, 199] width 289 height 18
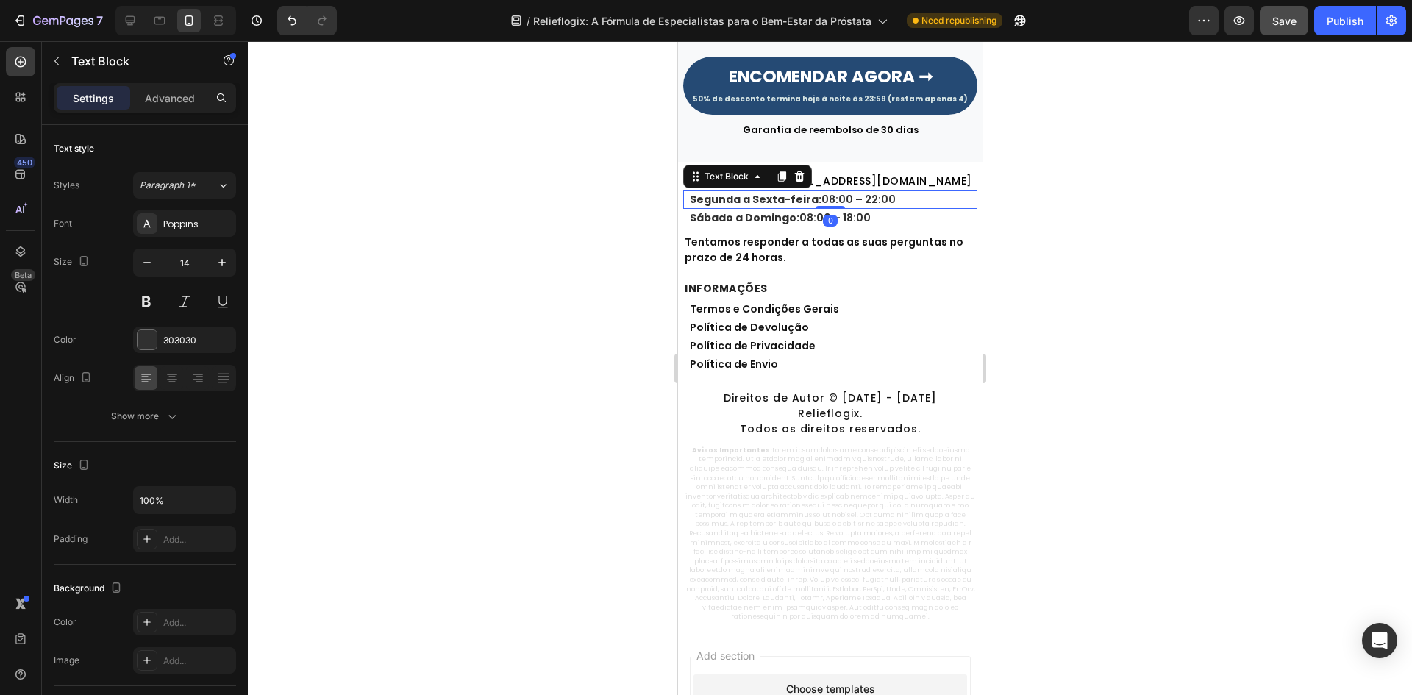
click at [787, 174] on div "Text Block" at bounding box center [746, 177] width 129 height 24
click at [888, 162] on div "O nosso e-mail: suporte@hi-puranatureza.com Heading Segunda a Sexta-feira: 08:0…" at bounding box center [829, 394] width 304 height 465
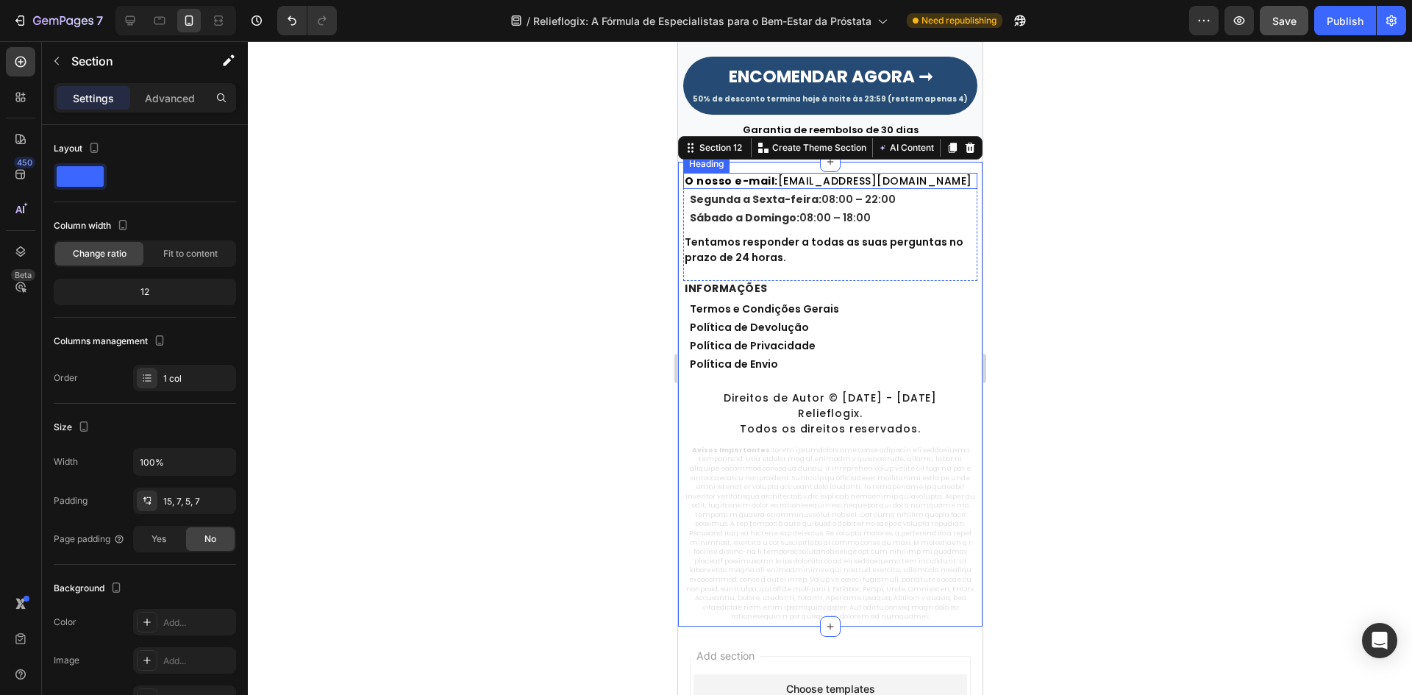
click at [880, 173] on h2 "O nosso e-mail: suporte@hi-puranatureza.com" at bounding box center [829, 181] width 294 height 16
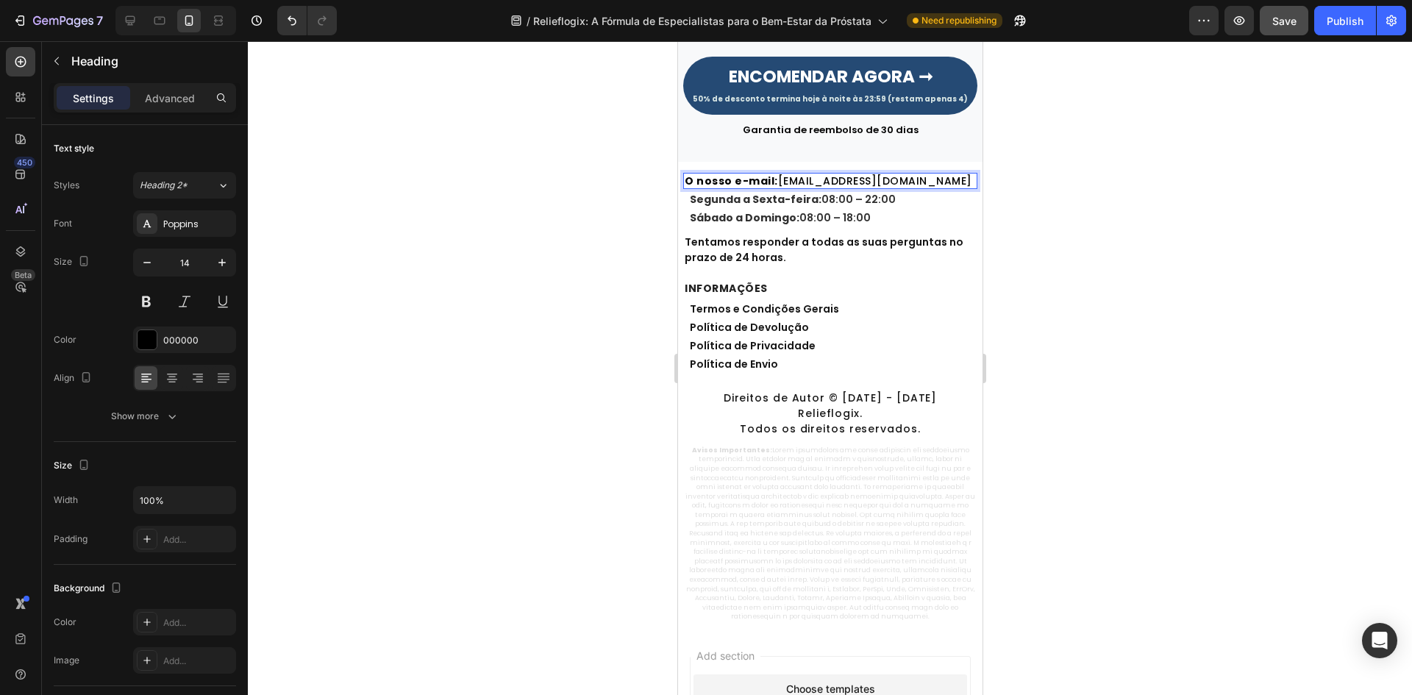
click at [855, 173] on h2 "O nosso e-mail: suporte@hi-puranatureza.com" at bounding box center [829, 181] width 294 height 16
click at [796, 174] on p "O nosso e-mail: suporte@hi-puranatureza.com" at bounding box center [829, 180] width 291 height 13
drag, startPoint x: 777, startPoint y: 174, endPoint x: 952, endPoint y: 179, distance: 175.0
click at [952, 179] on div "O nosso e-mail: suporte@hi-puranatureza.com Heading 2 Segunda a Sexta-feira: 08…" at bounding box center [829, 227] width 294 height 108
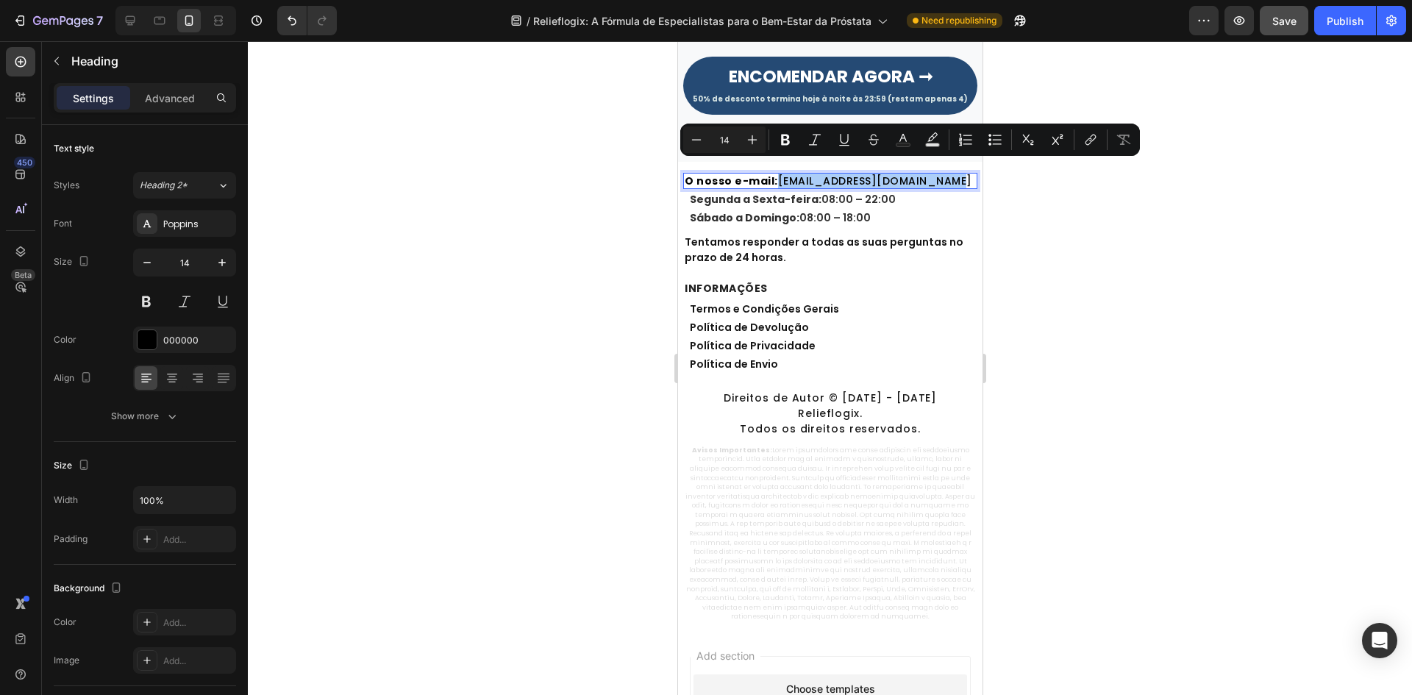
click at [1076, 147] on div "Minus 14 Plus Bold Italic Underline Strikethrough Text Color Text Background Co…" at bounding box center [910, 139] width 454 height 26
click at [1083, 147] on button "link" at bounding box center [1090, 139] width 26 height 26
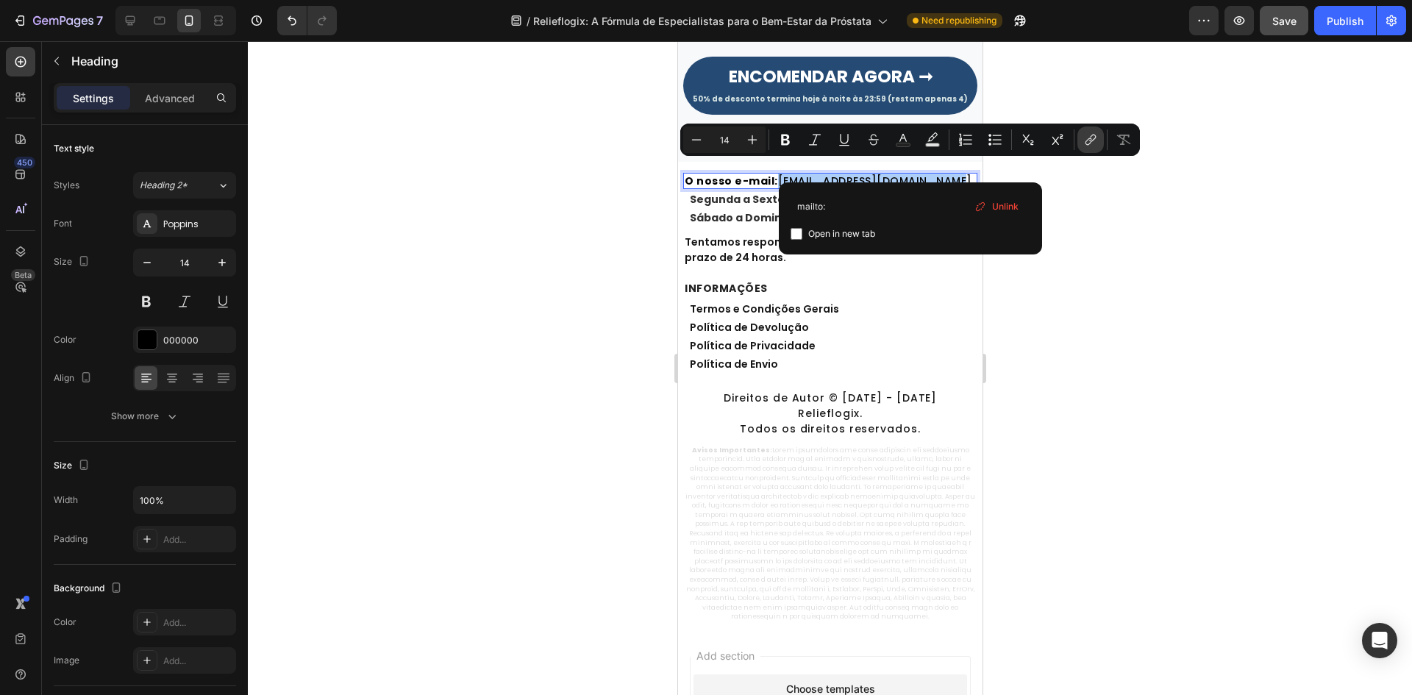
type input "mailto:suporte@hi-puranatureza.com"
click at [842, 140] on icon "Editor contextual toolbar" at bounding box center [844, 139] width 15 height 15
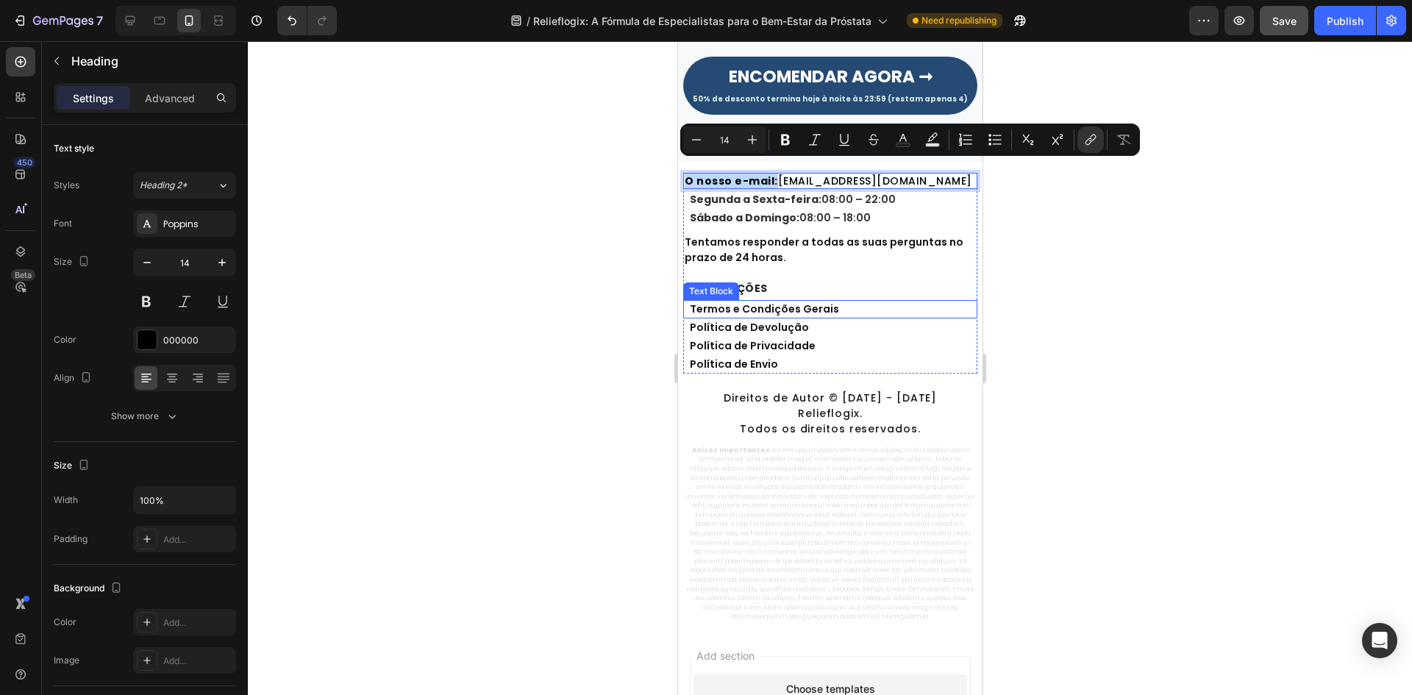
click at [715, 304] on p "Termos e Condições Gerais" at bounding box center [832, 308] width 286 height 15
click at [714, 304] on p "Termos e Condições Gerais" at bounding box center [832, 308] width 286 height 15
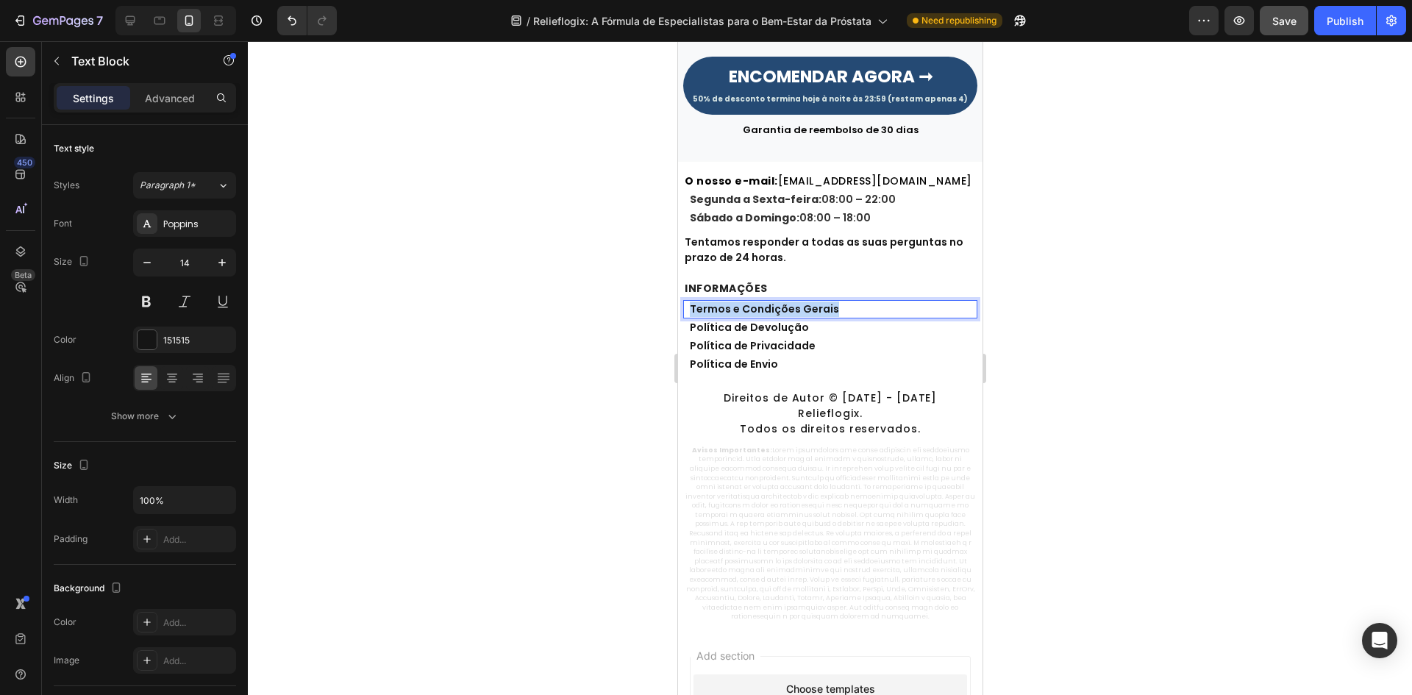
click at [714, 304] on p "Termos e Condições Gerais" at bounding box center [832, 308] width 286 height 15
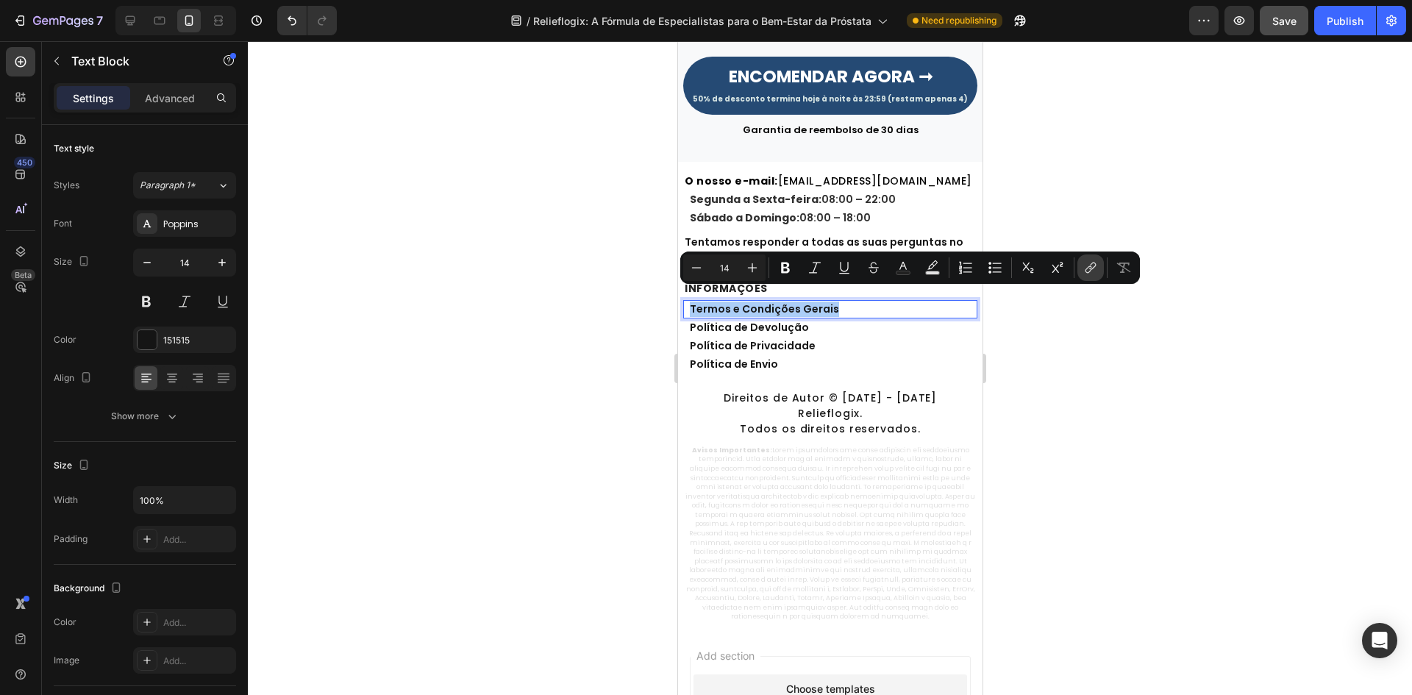
click at [1090, 275] on button "link" at bounding box center [1090, 267] width 26 height 26
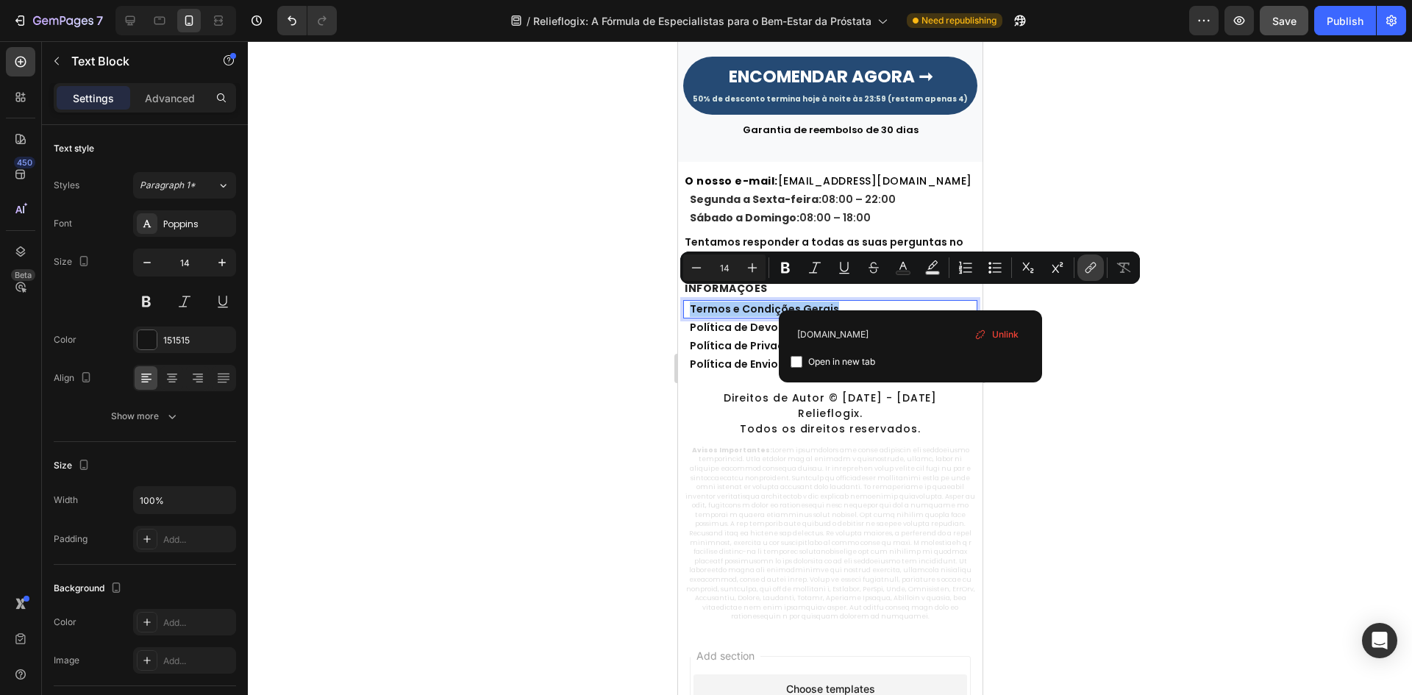
type input "example.com"
click at [845, 261] on icon "Editor contextual toolbar" at bounding box center [844, 267] width 15 height 15
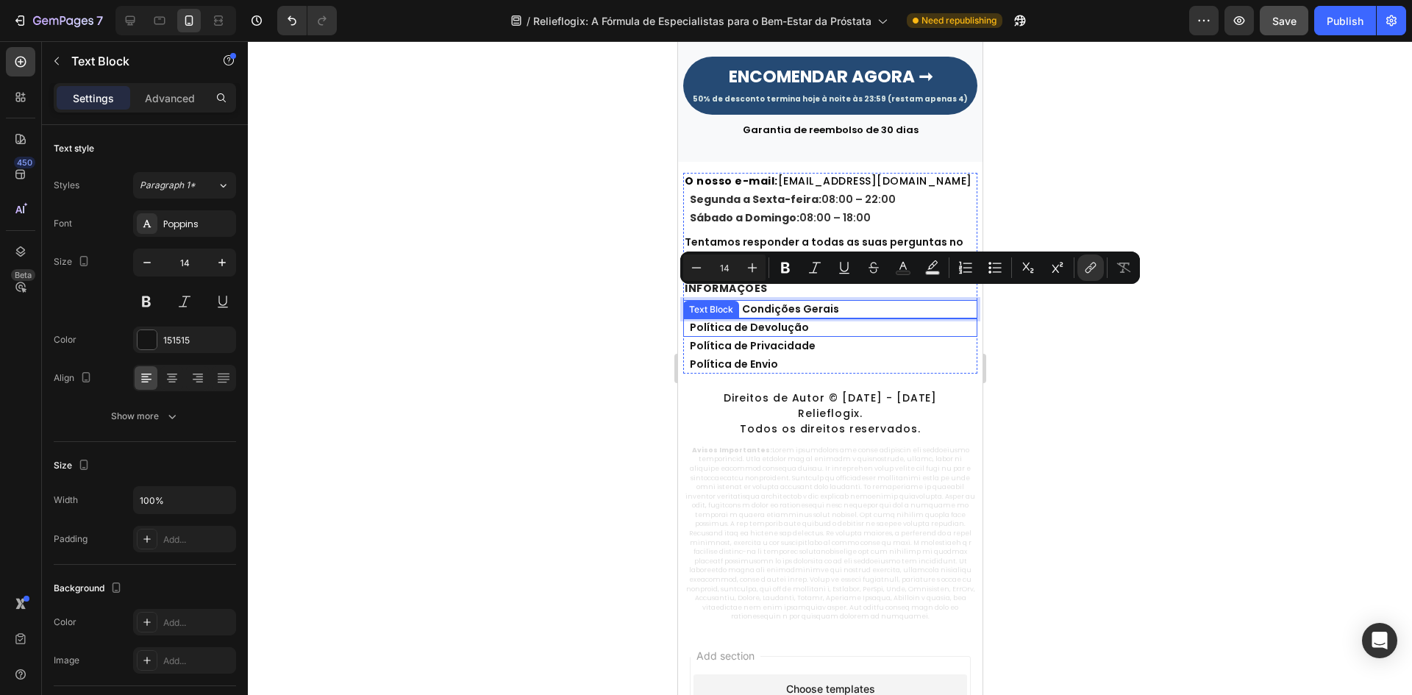
click at [745, 320] on p "Política de Devolução" at bounding box center [832, 327] width 286 height 15
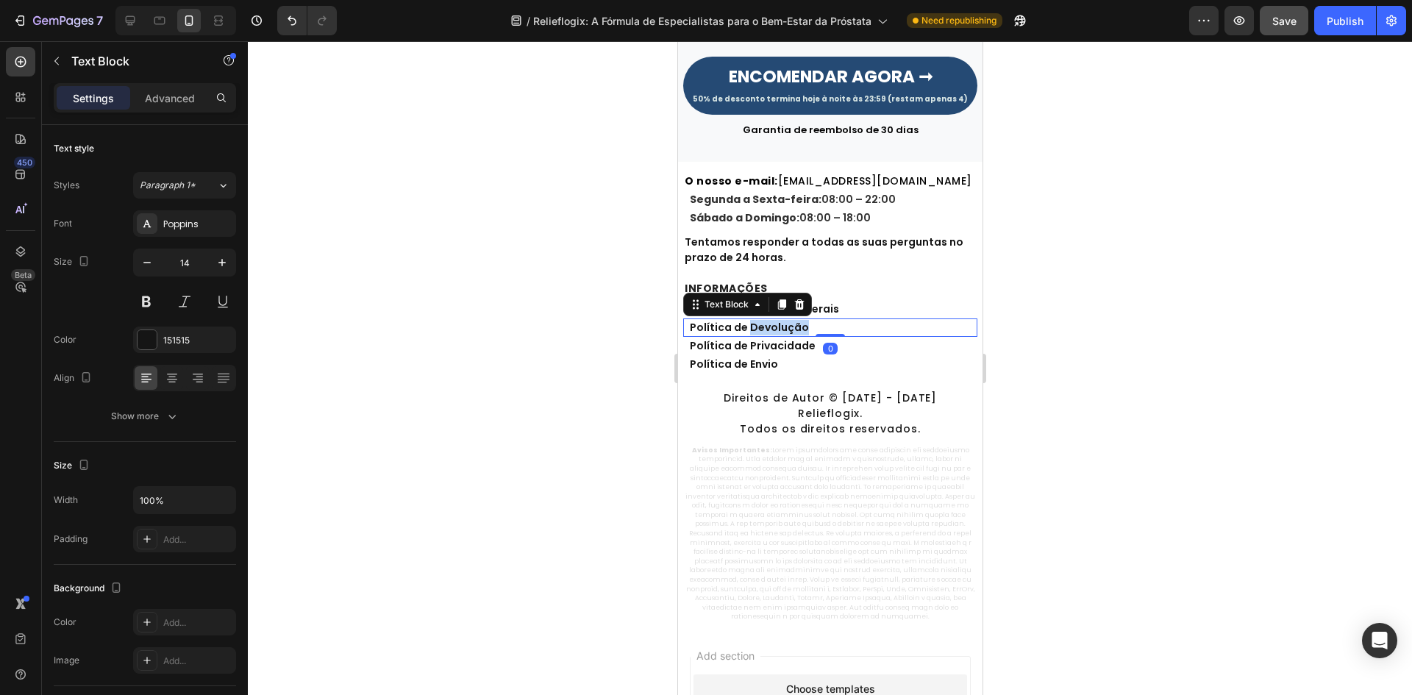
click at [745, 320] on p "Política de Devolução" at bounding box center [832, 327] width 286 height 15
drag, startPoint x: 745, startPoint y: 314, endPoint x: 786, endPoint y: 304, distance: 41.7
click at [746, 320] on p "Política de Devolução" at bounding box center [832, 327] width 286 height 15
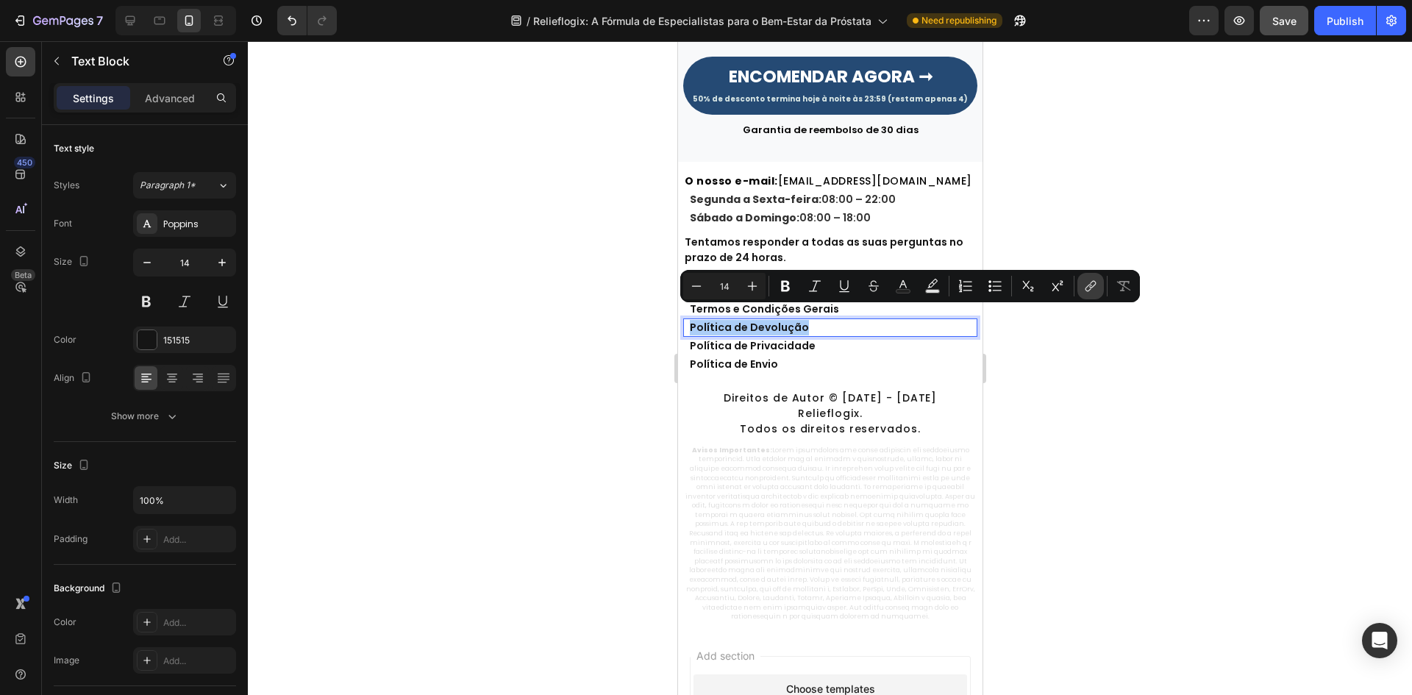
click at [1081, 297] on button "link" at bounding box center [1090, 286] width 26 height 26
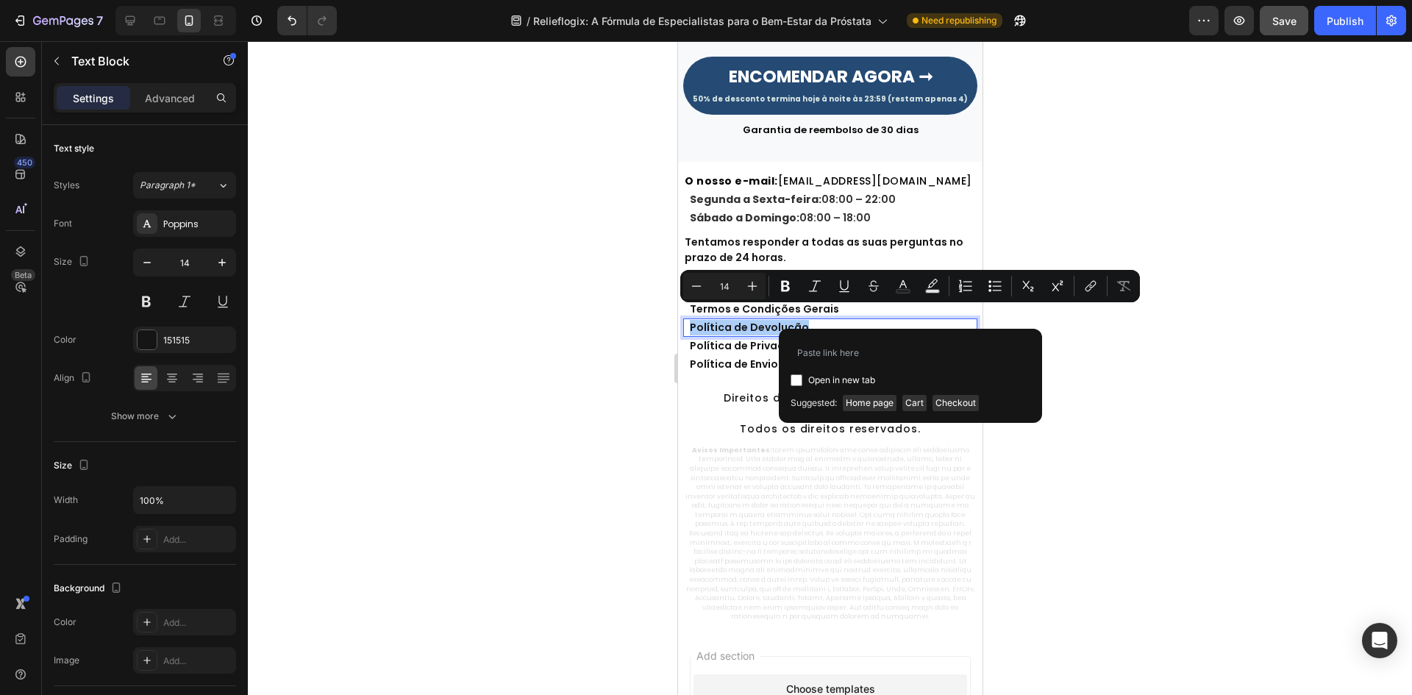
type input "example.com"
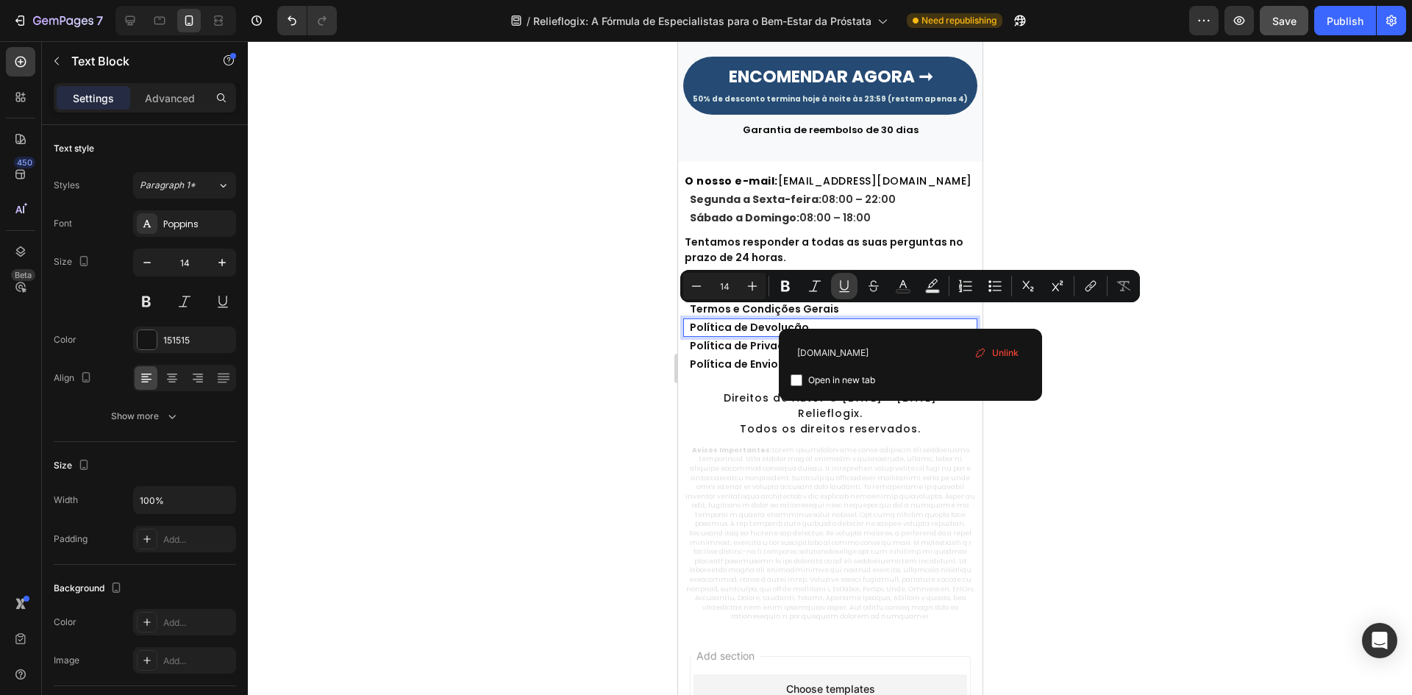
click at [843, 292] on icon "Editor contextual toolbar" at bounding box center [844, 286] width 15 height 15
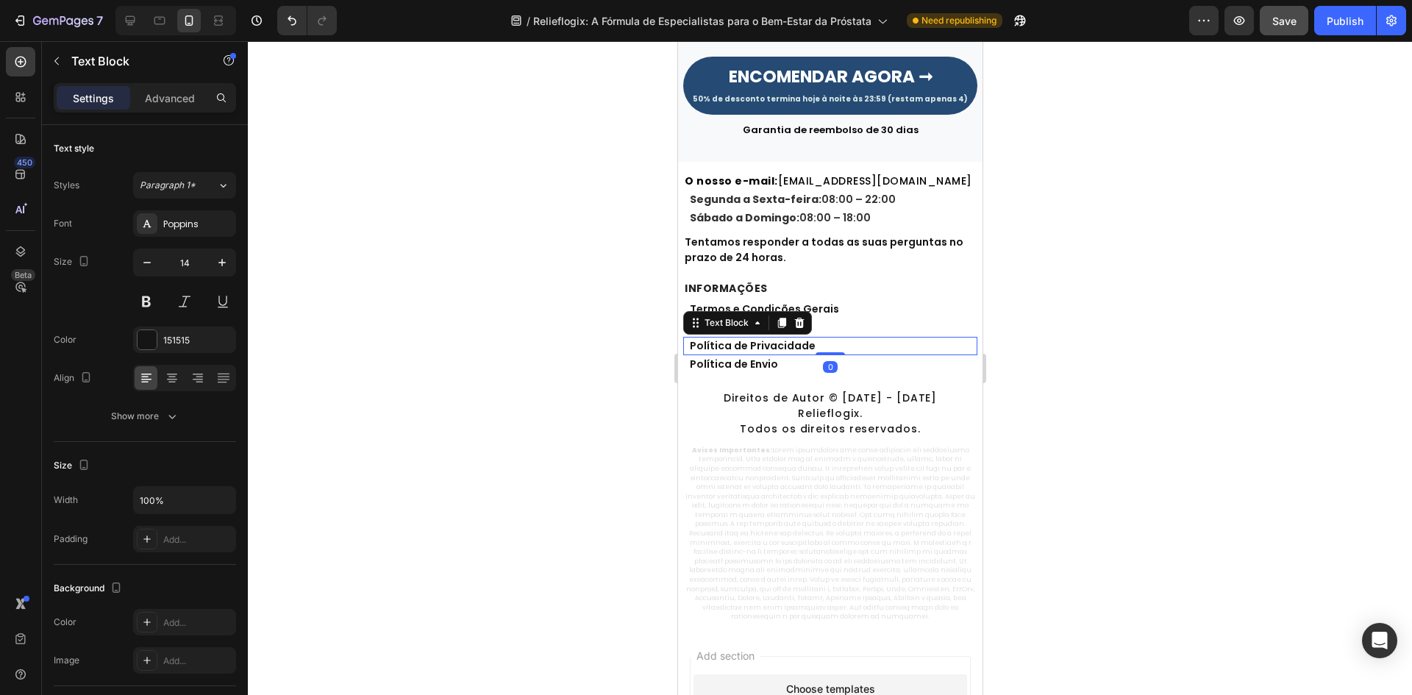
click at [752, 338] on p "Política de Privacidade" at bounding box center [832, 345] width 286 height 15
click at [753, 338] on p "Política de Privacidade" at bounding box center [832, 345] width 286 height 15
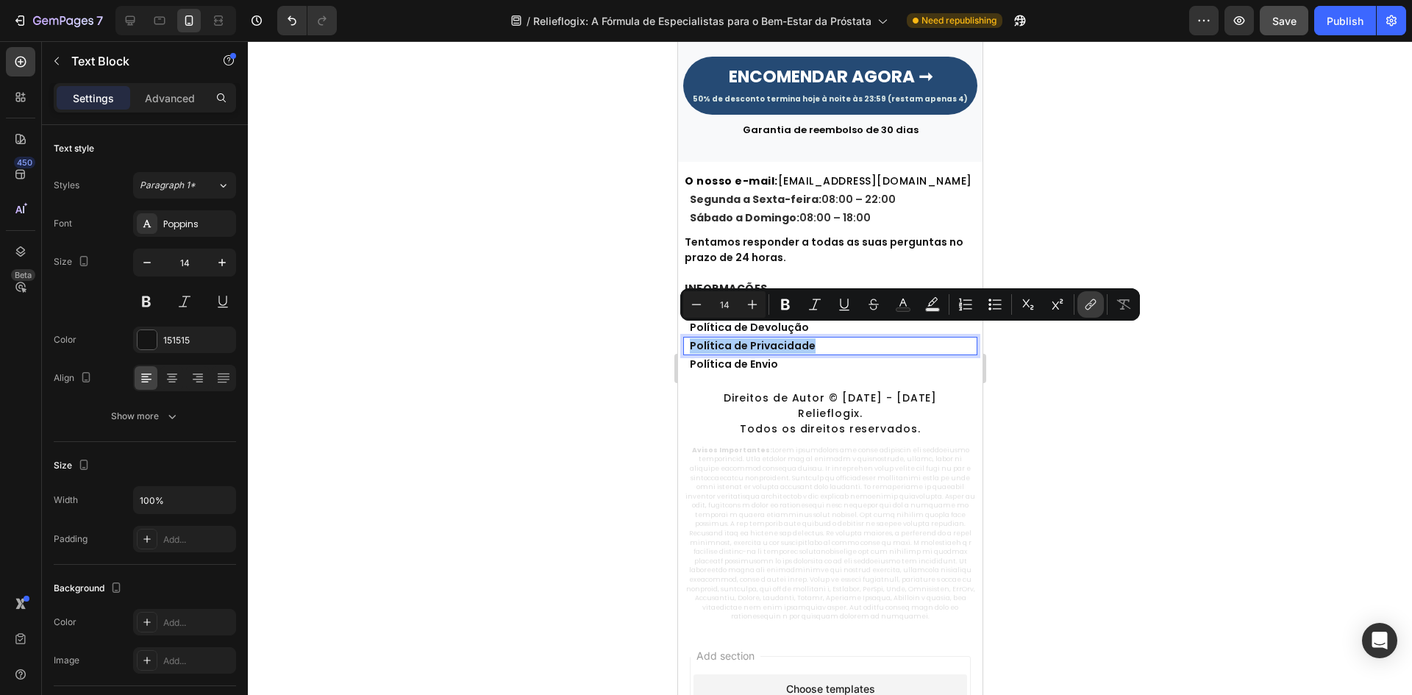
click at [1086, 310] on icon "Editor contextual toolbar" at bounding box center [1090, 304] width 15 height 15
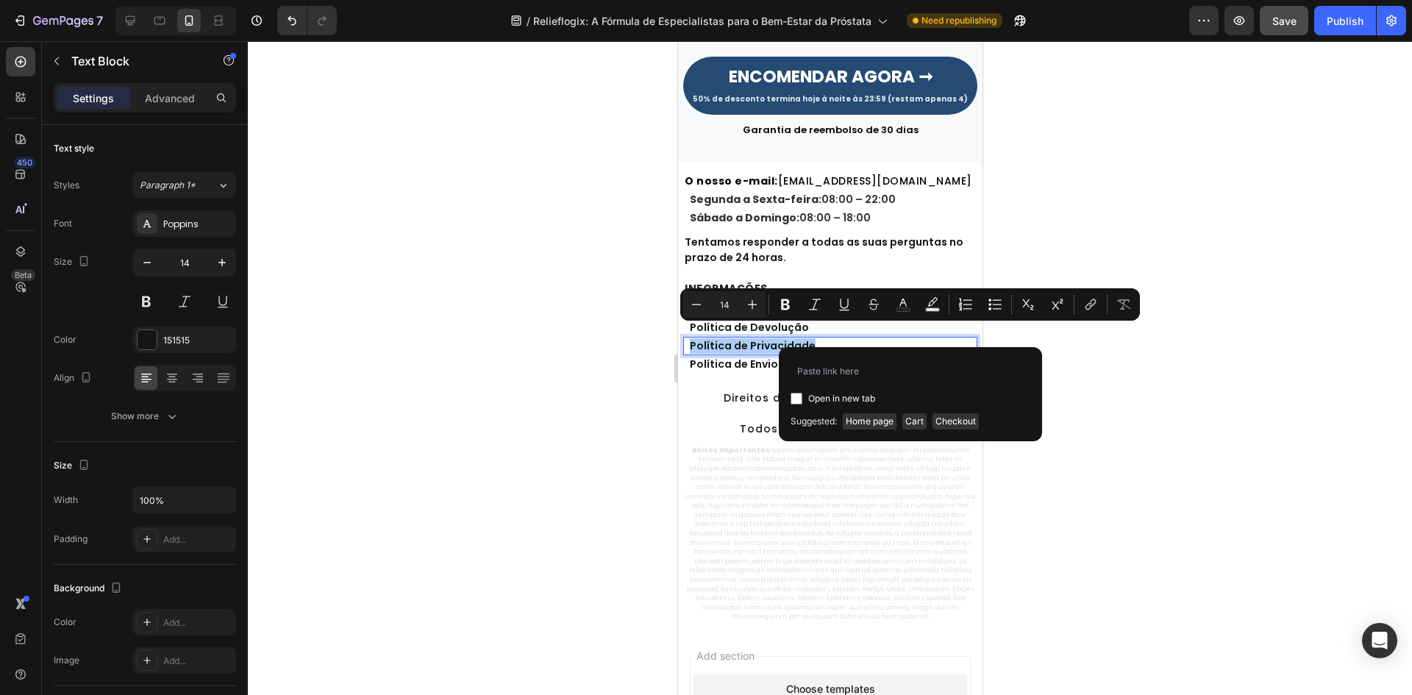
type input "example.com"
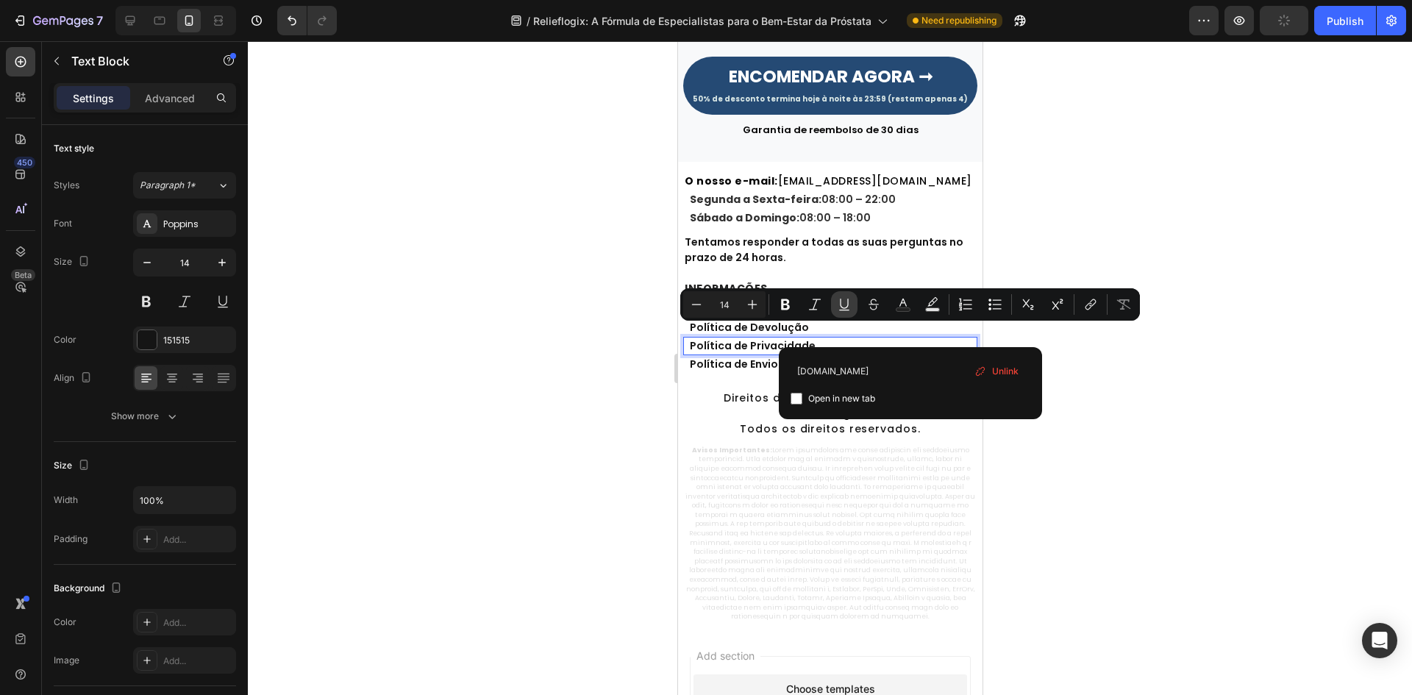
click at [851, 307] on icon "Editor contextual toolbar" at bounding box center [844, 304] width 15 height 15
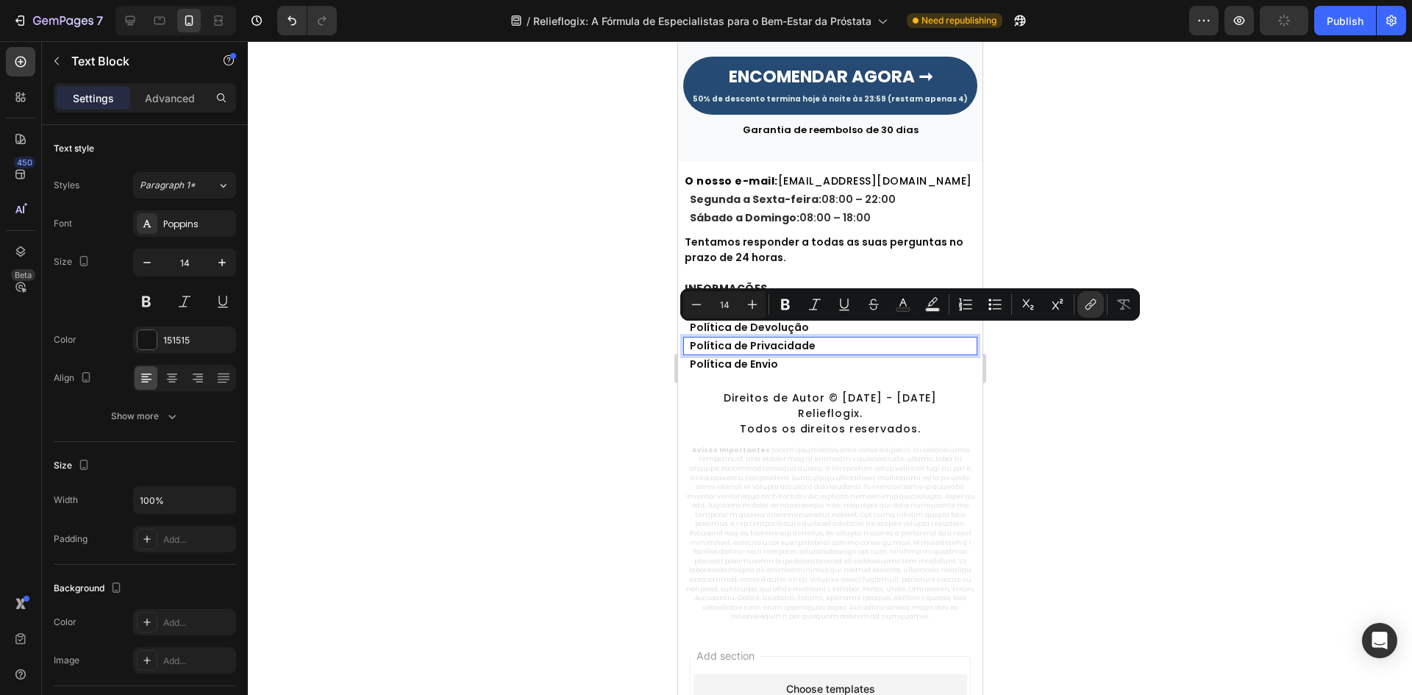
click at [772, 365] on div "⁠⁠⁠⁠⁠⁠⁠ O nosso e-mail: suporte@hi-puranatureza.com Heading Segunda a Sexta-fei…" at bounding box center [829, 398] width 294 height 450
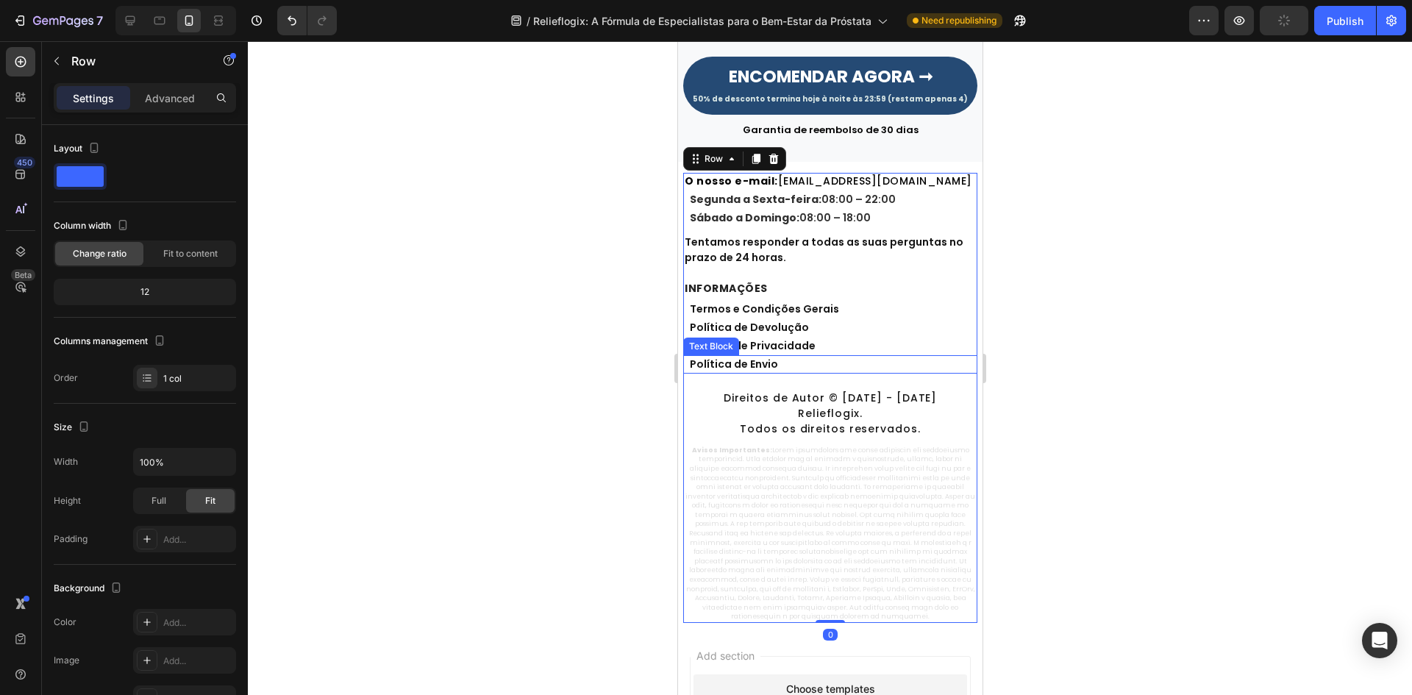
click at [763, 357] on p "Política de Envio" at bounding box center [832, 364] width 286 height 15
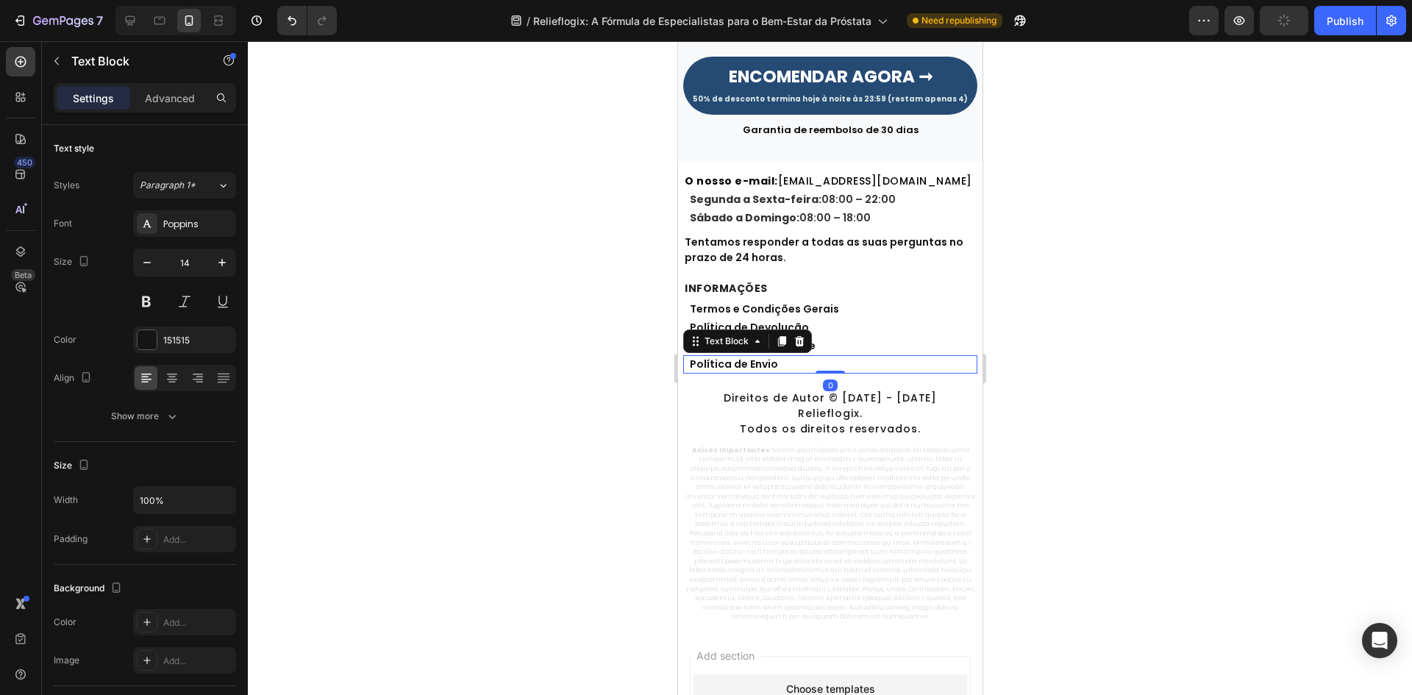
click at [763, 357] on p "Política de Envio" at bounding box center [832, 364] width 286 height 15
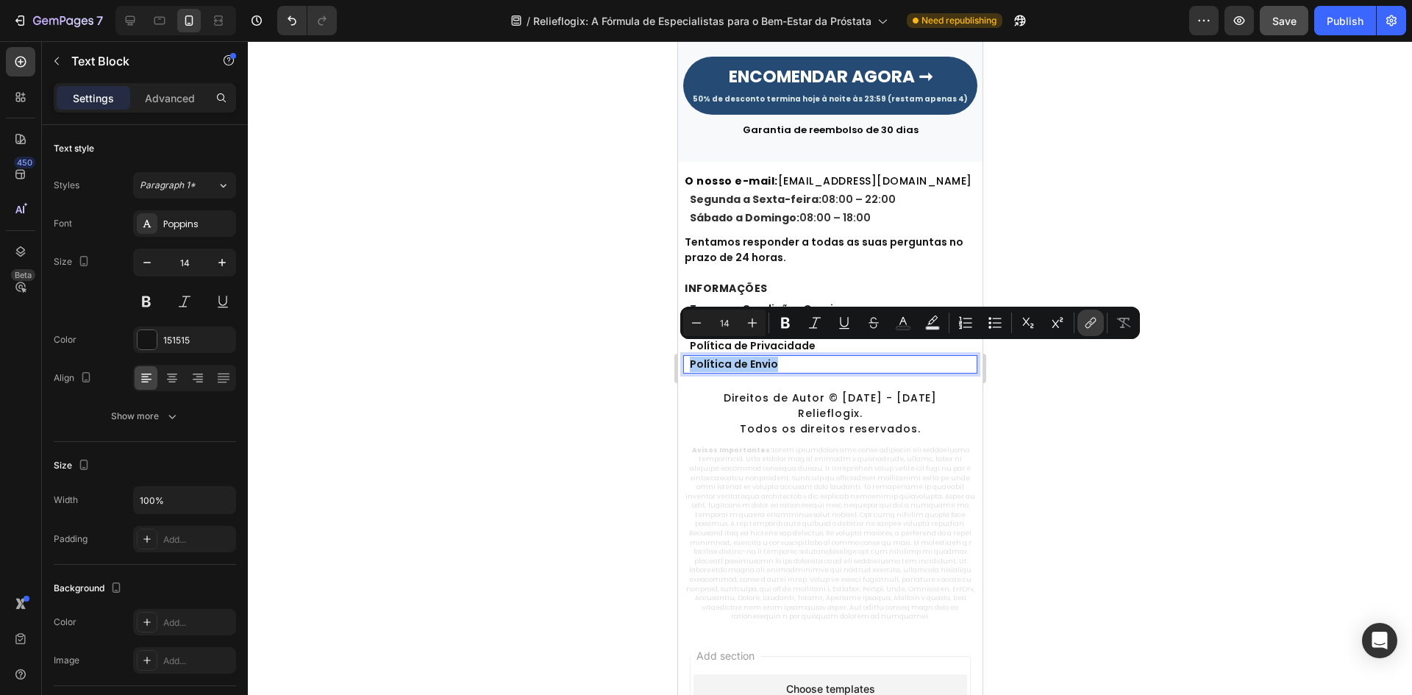
click at [1085, 326] on icon "Editor contextual toolbar" at bounding box center [1088, 324] width 7 height 7
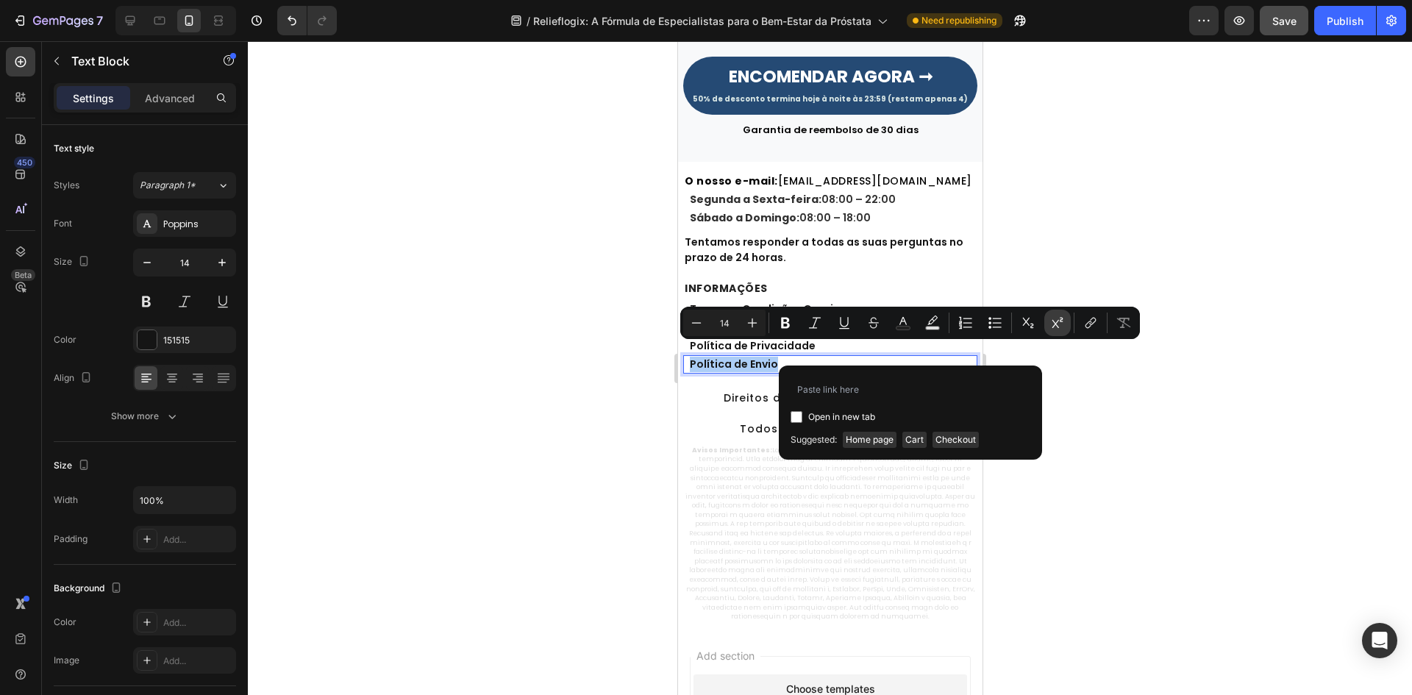
type input "example.com"
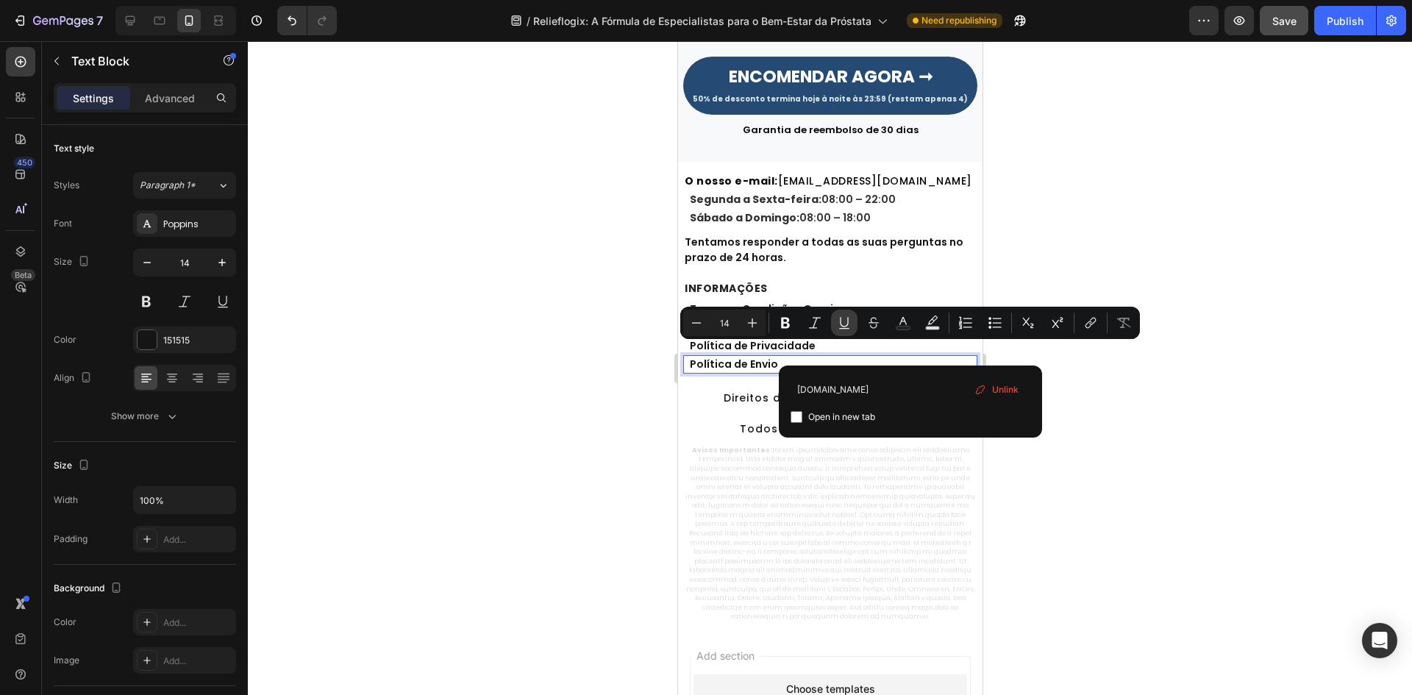
click at [845, 321] on icon "Editor contextual toolbar" at bounding box center [844, 322] width 15 height 15
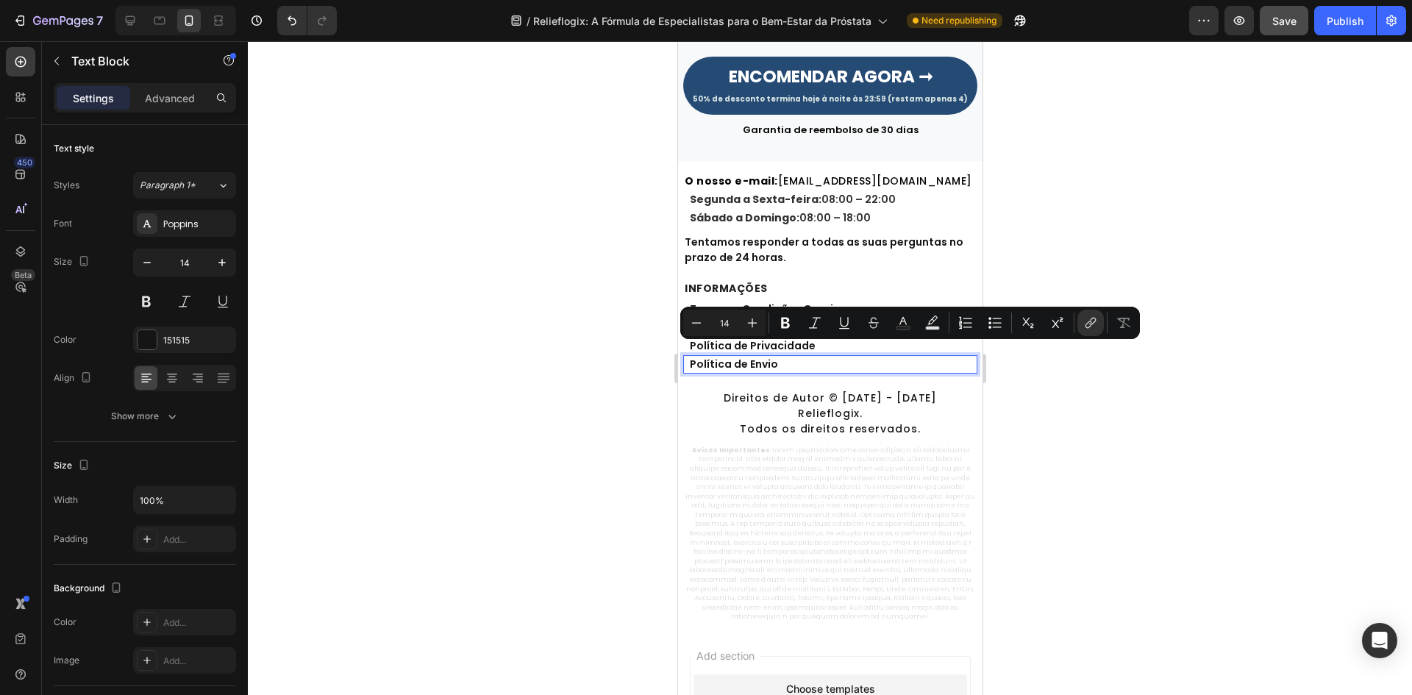
click at [500, 357] on div at bounding box center [830, 368] width 1164 height 654
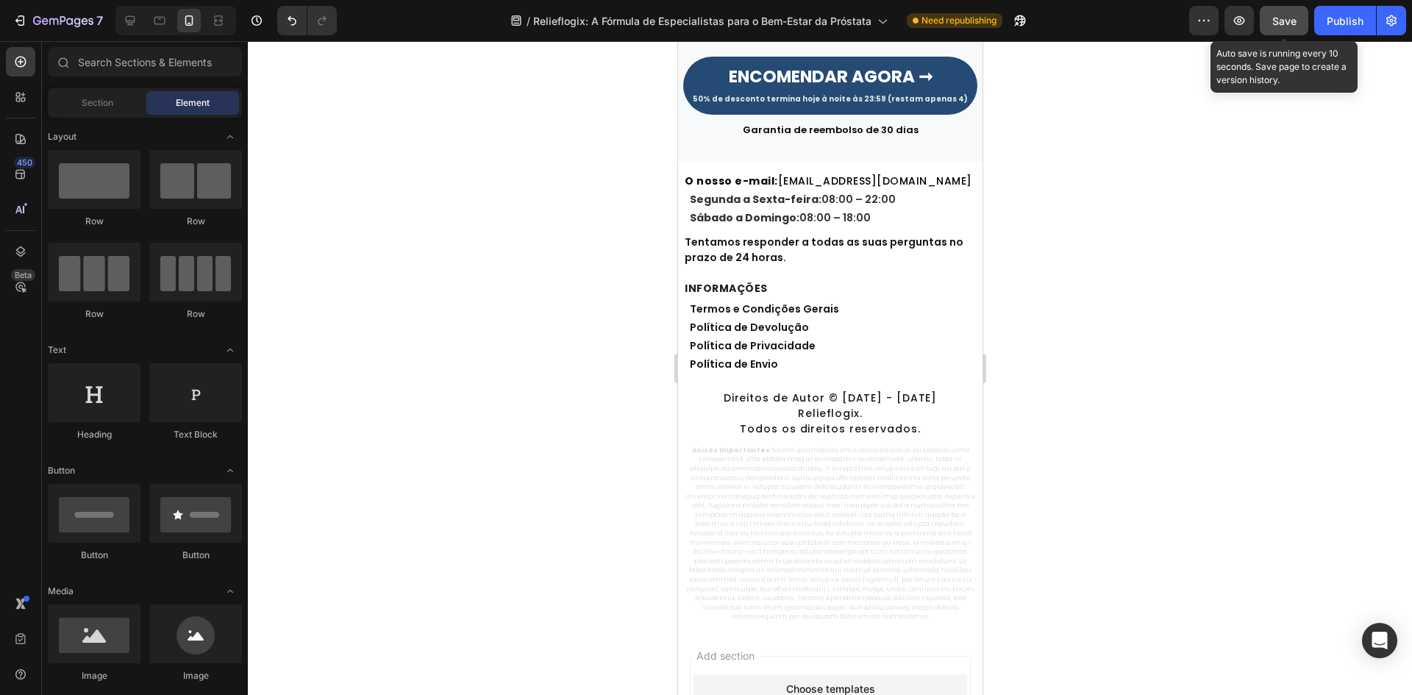
click at [1296, 27] on div "Save" at bounding box center [1284, 20] width 24 height 15
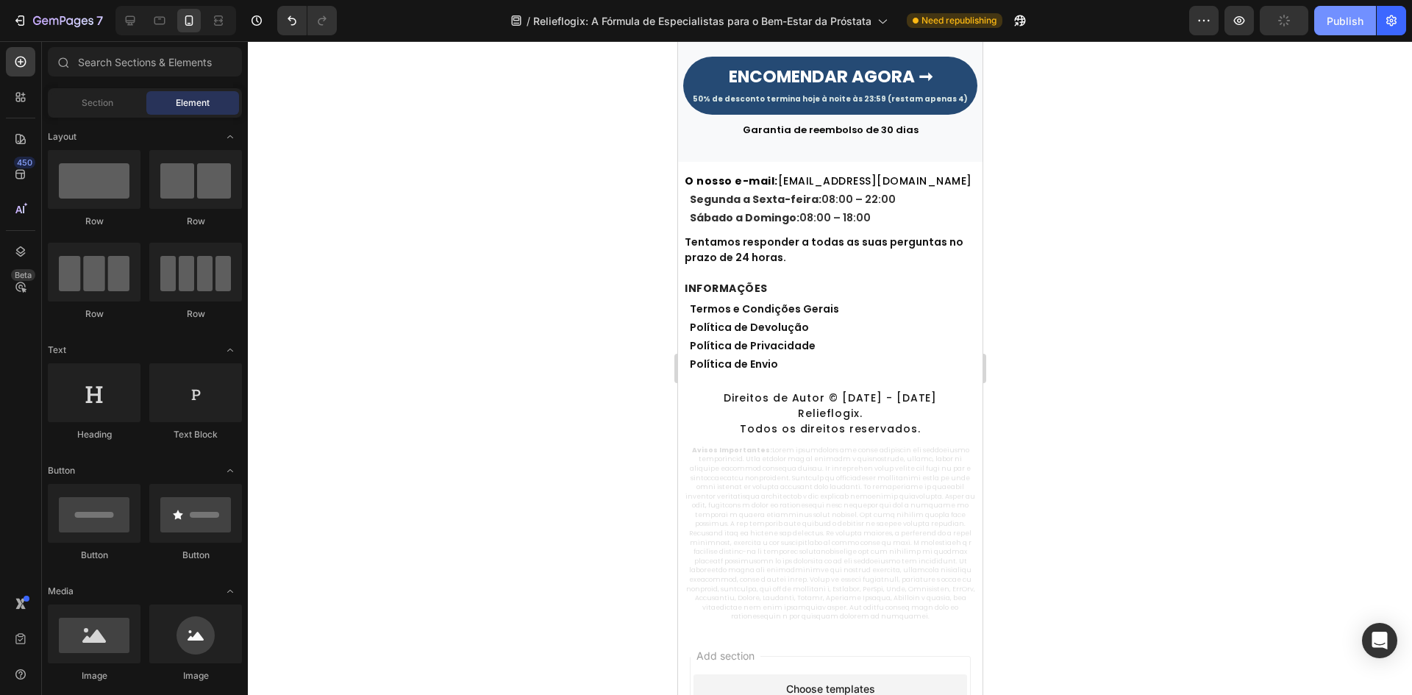
click at [1331, 30] on button "Publish" at bounding box center [1345, 20] width 62 height 29
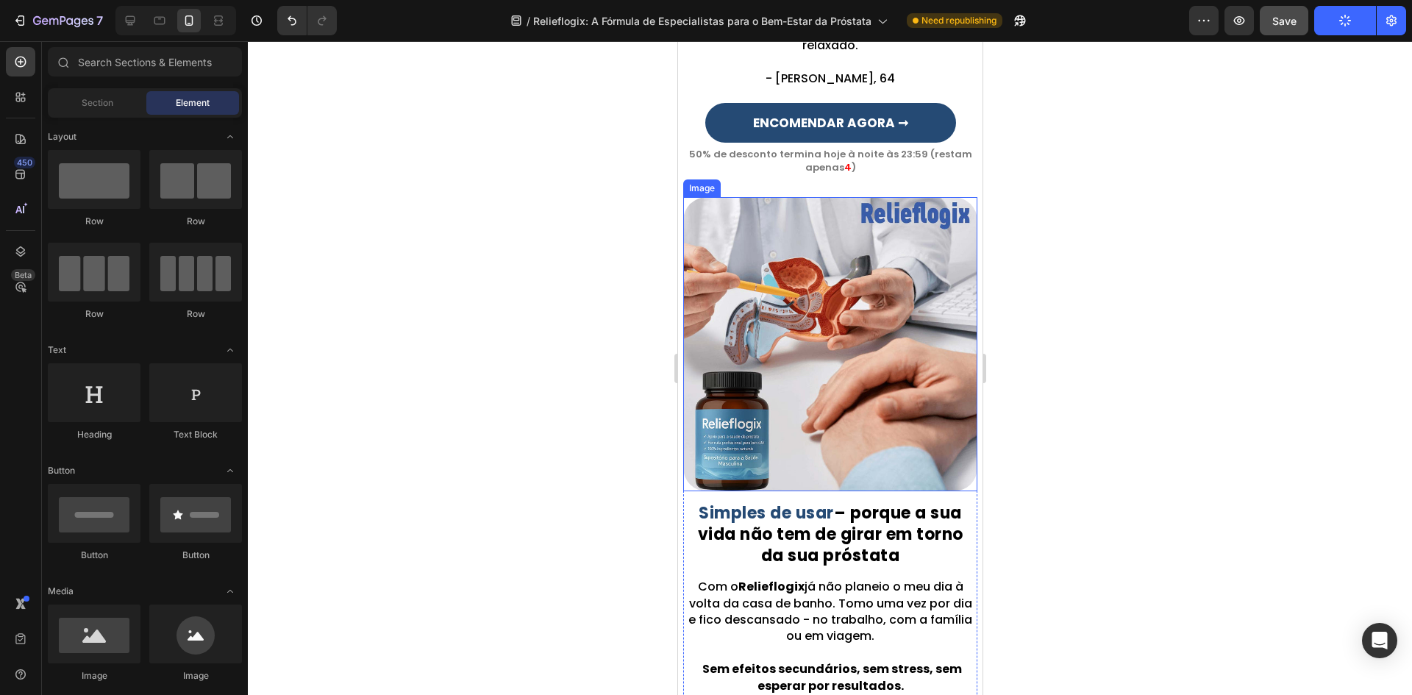
scroll to position [1782, 0]
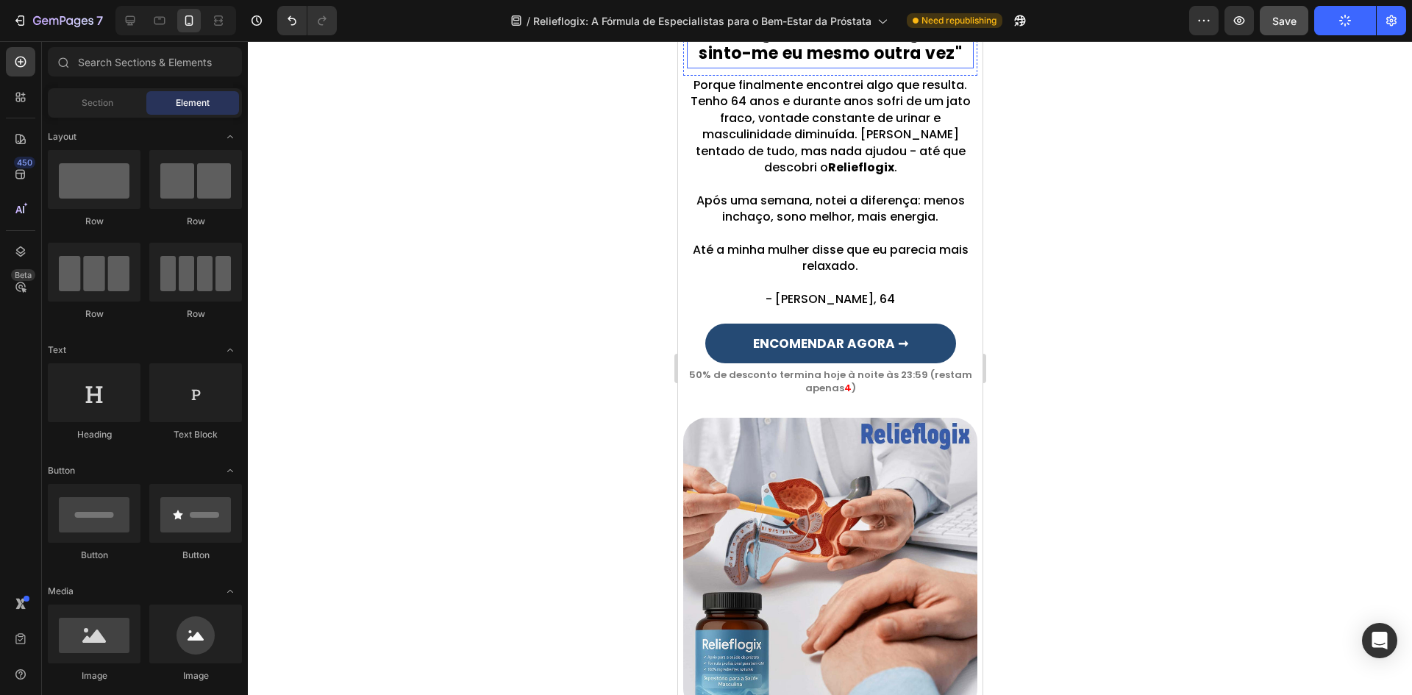
click at [123, 34] on div at bounding box center [175, 20] width 121 height 29
click at [134, 31] on div at bounding box center [130, 21] width 24 height 24
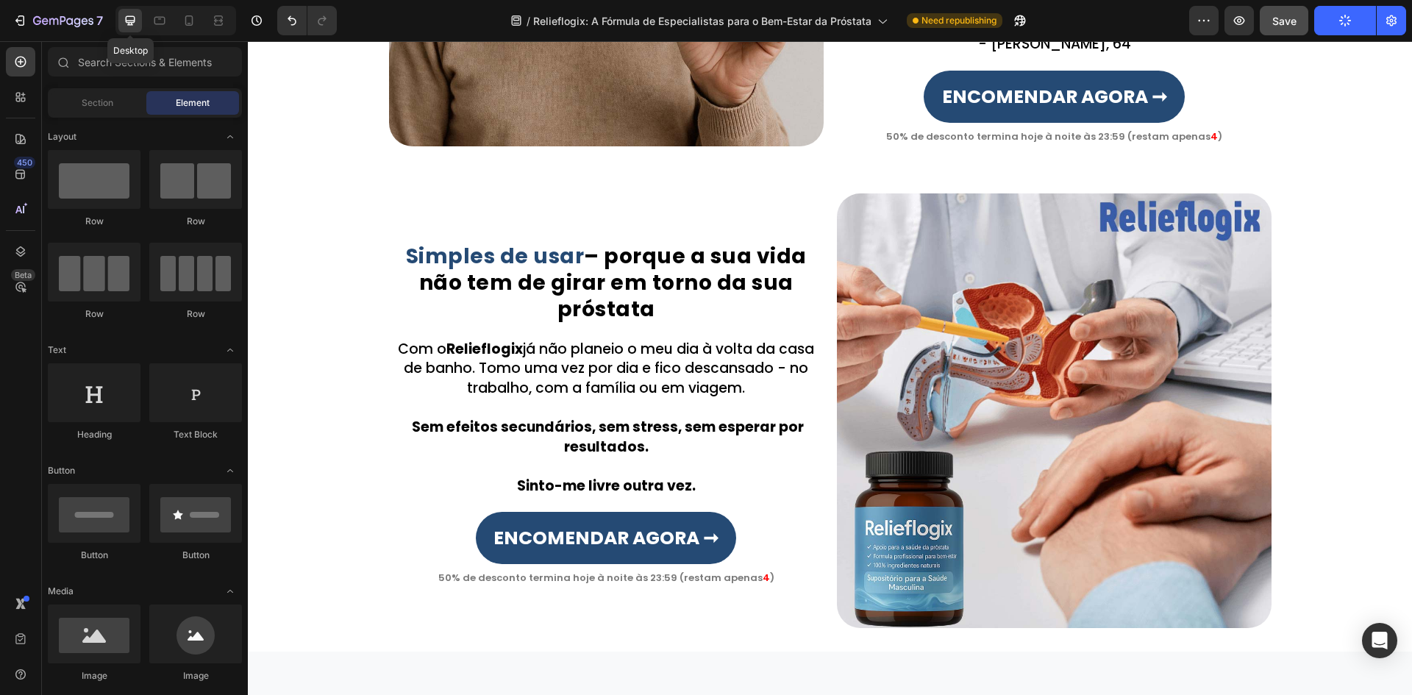
scroll to position [1858, 0]
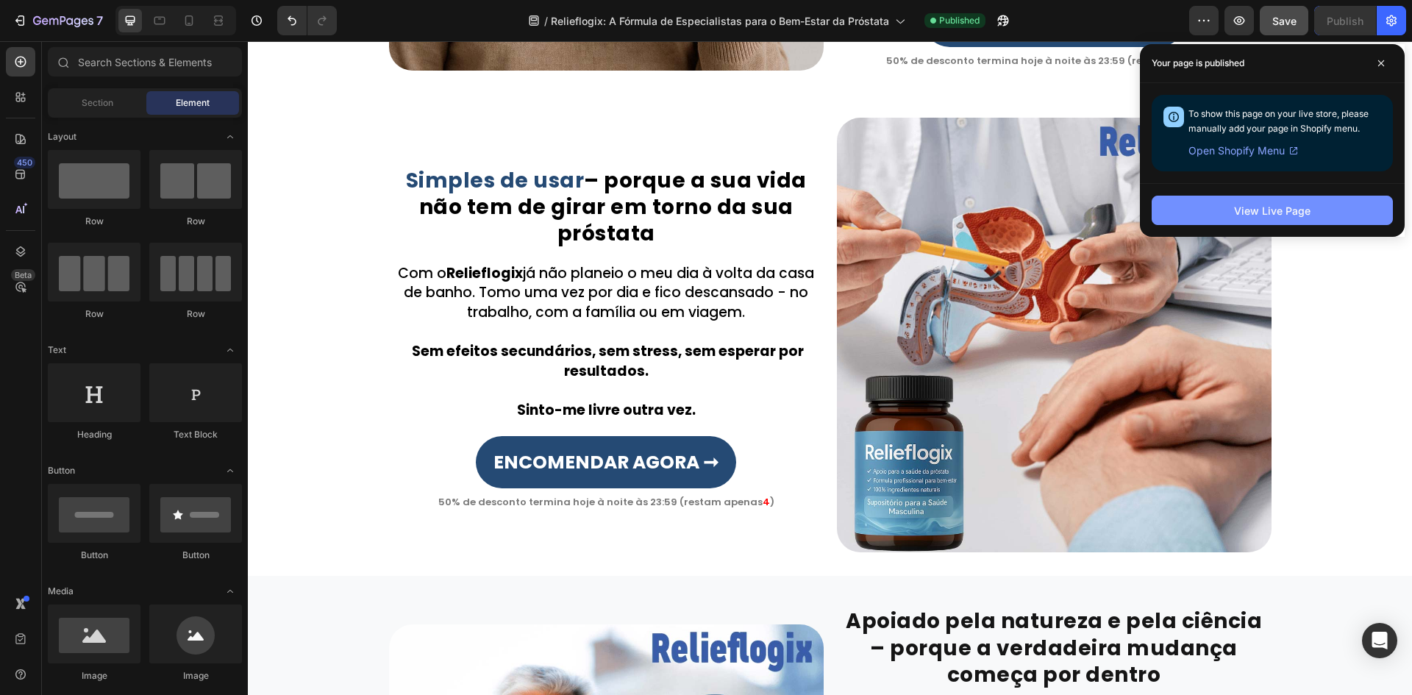
click at [1245, 212] on div "View Live Page" at bounding box center [1272, 210] width 76 height 15
